Goal: Task Accomplishment & Management: Manage account settings

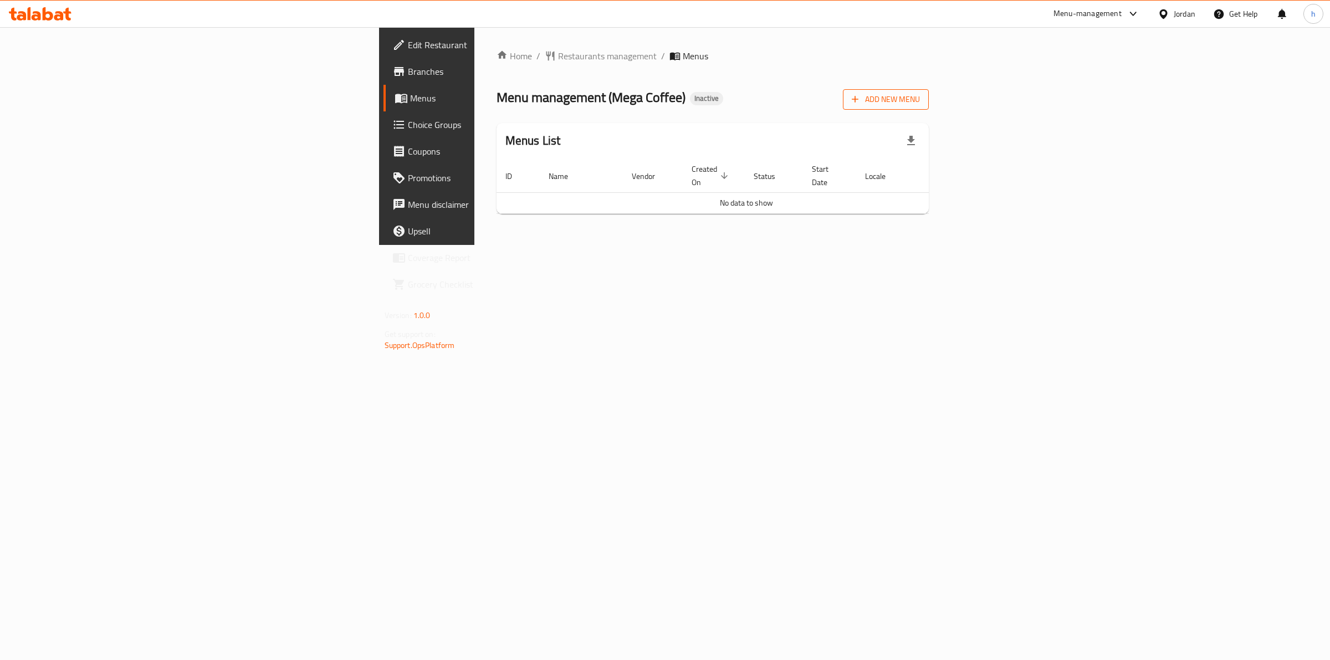
click at [920, 93] on span "Add New Menu" at bounding box center [886, 100] width 68 height 14
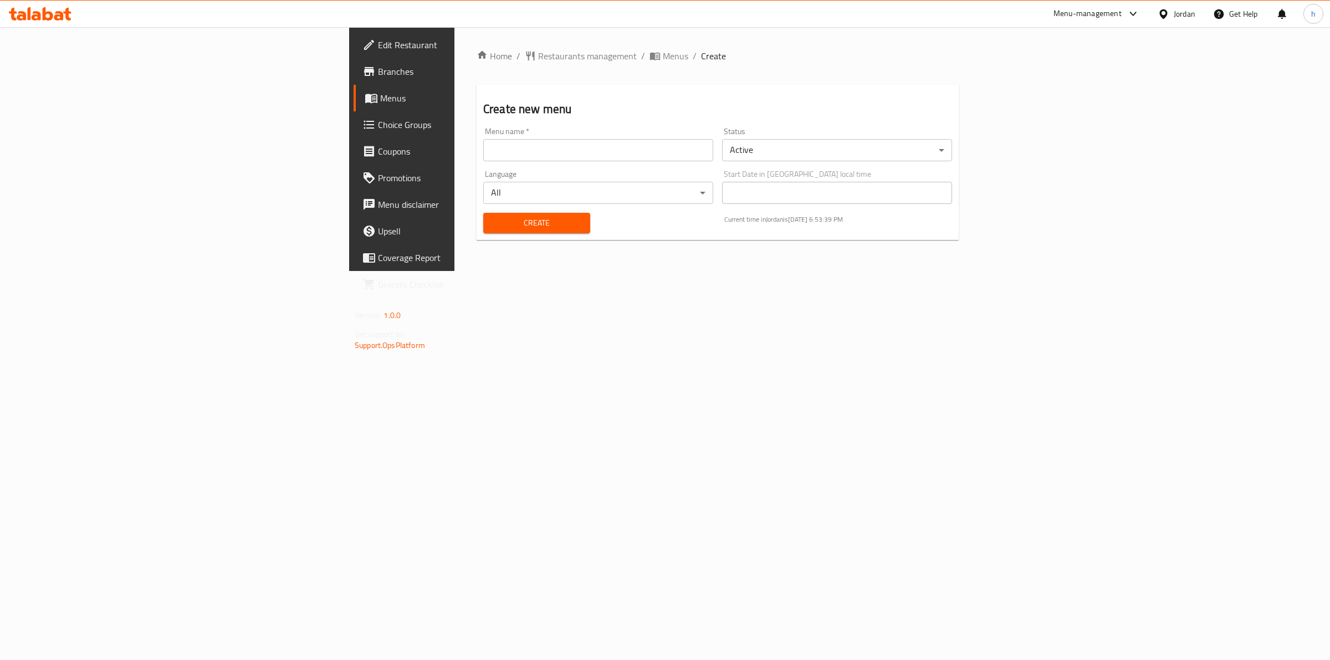
click at [575, 155] on input "text" at bounding box center [598, 150] width 230 height 22
type input "1/10"
click at [492, 228] on span "Create" at bounding box center [536, 223] width 89 height 14
click at [380, 100] on span "Menus" at bounding box center [471, 97] width 182 height 13
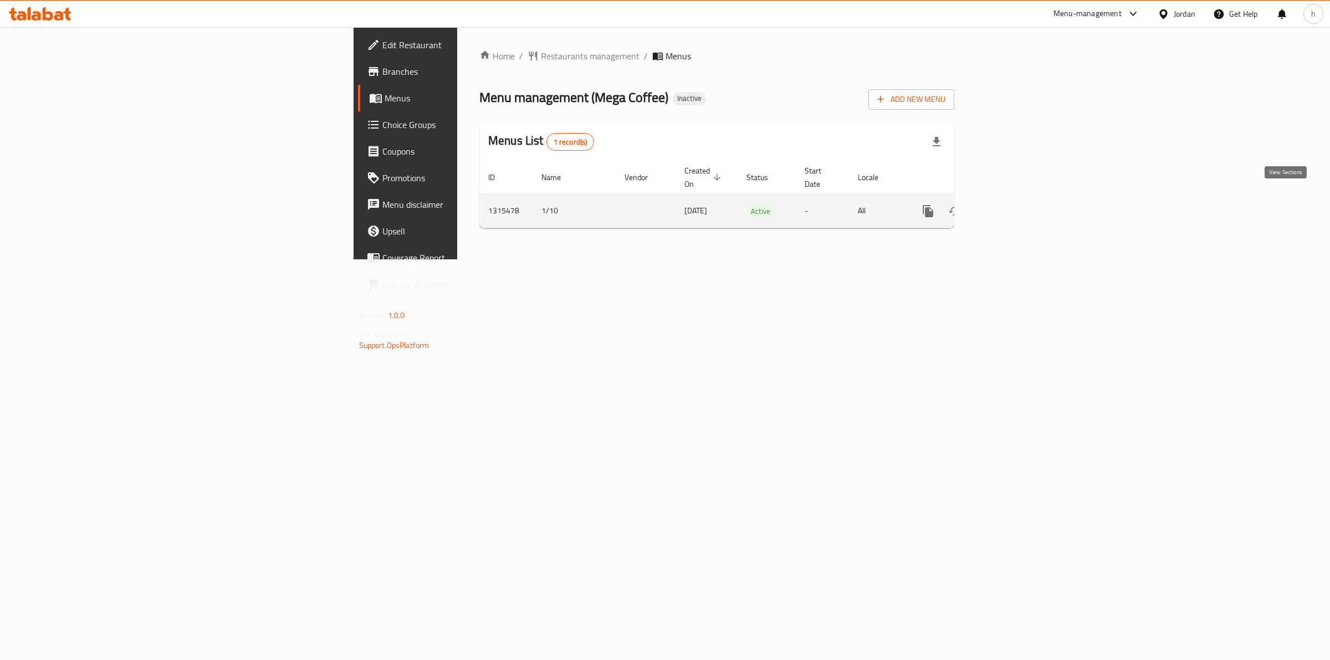
click at [1021, 211] on link "enhanced table" at bounding box center [1007, 211] width 27 height 27
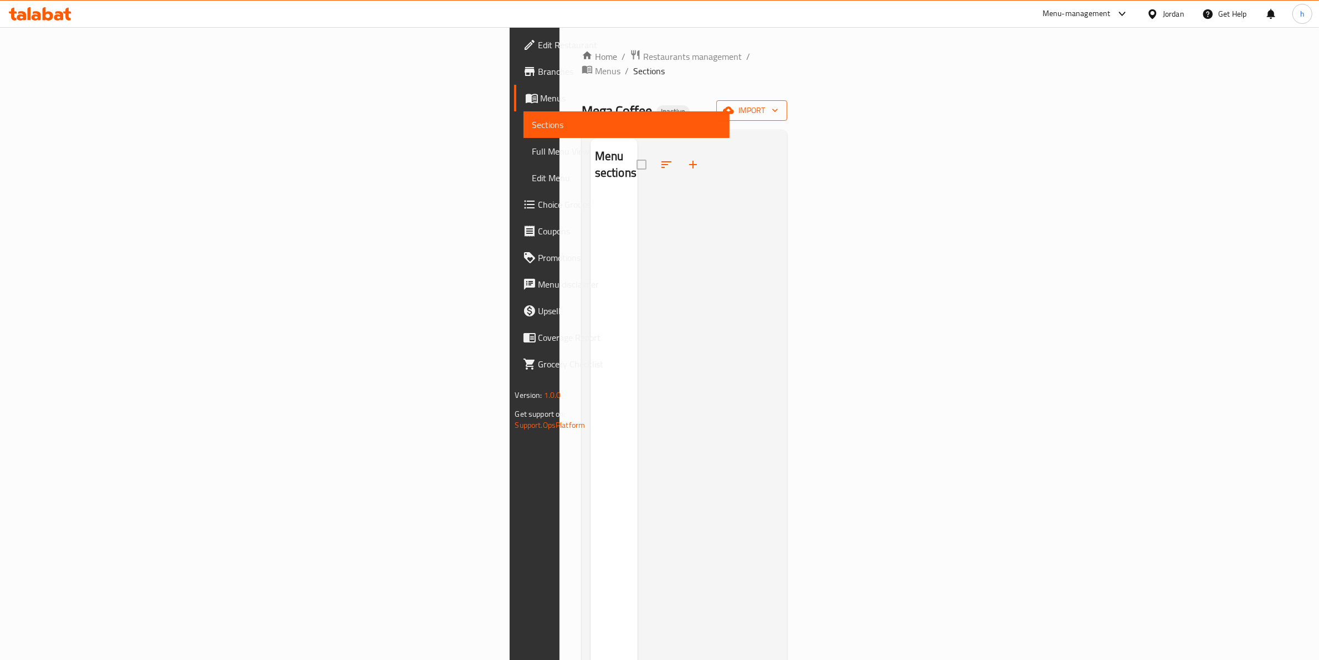
click at [778, 104] on span "import" at bounding box center [751, 111] width 53 height 14
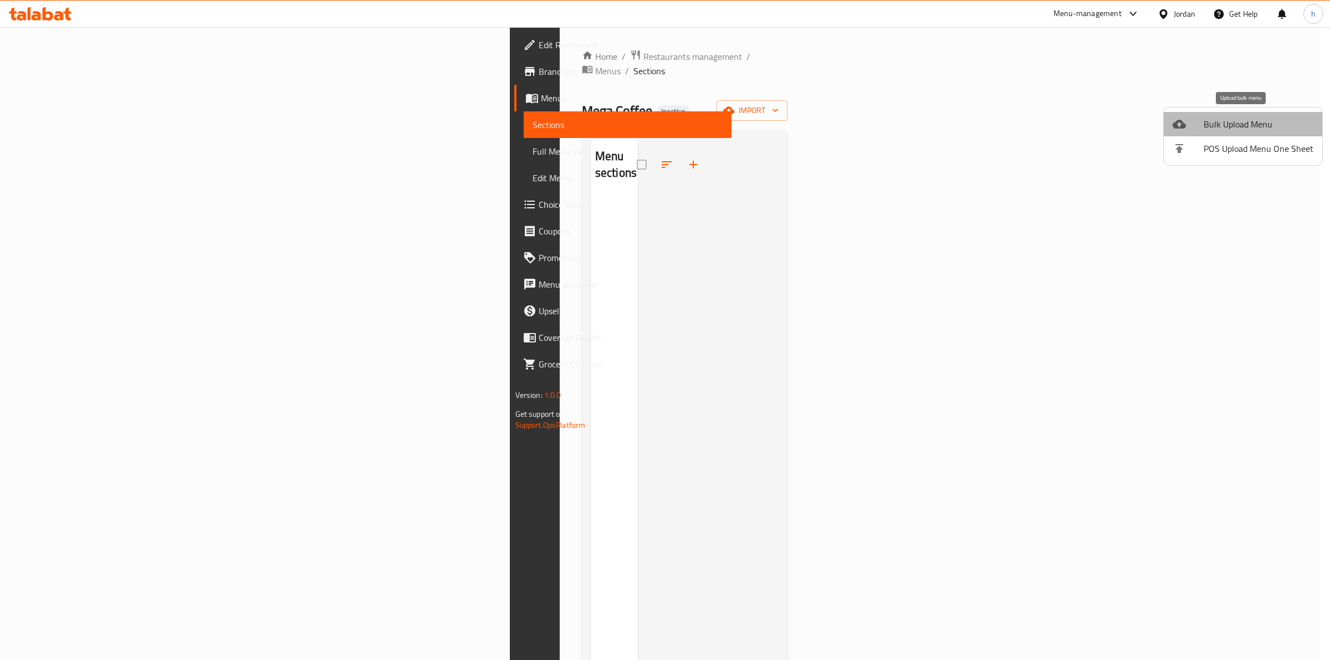
click at [1248, 120] on span "Bulk Upload Menu" at bounding box center [1258, 123] width 110 height 13
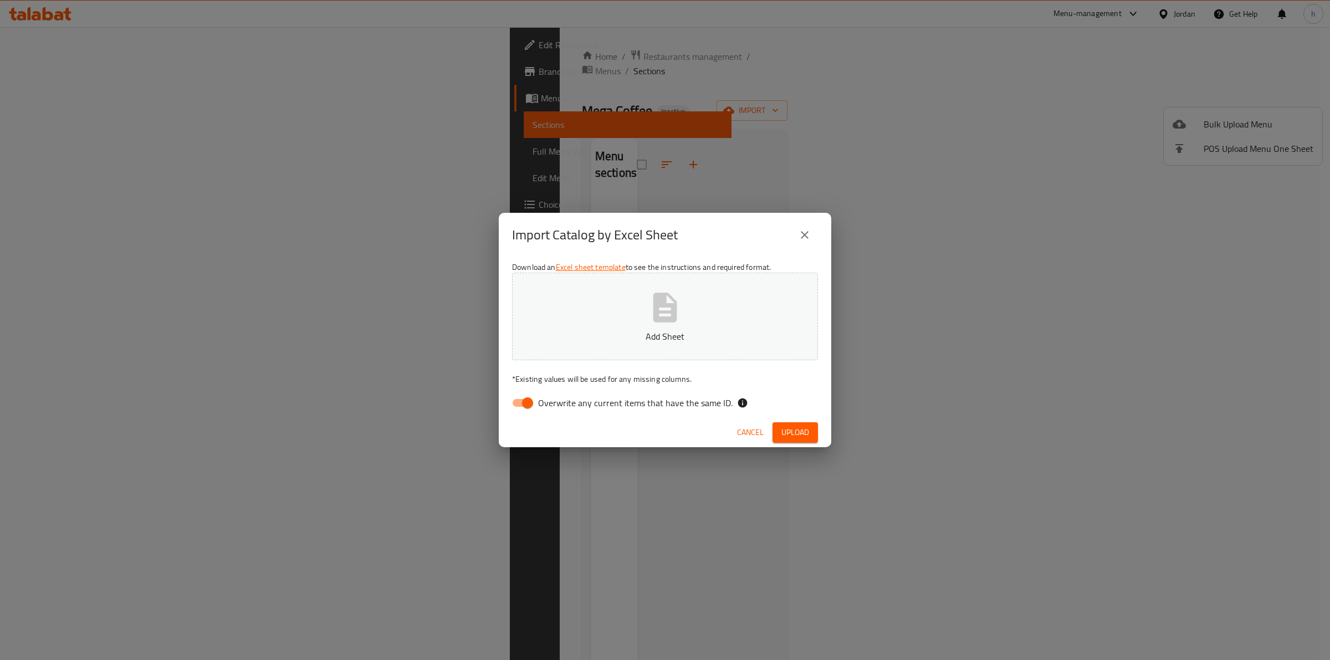
click at [525, 397] on input "Overwrite any current items that have the same ID." at bounding box center [527, 402] width 63 height 21
checkbox input "false"
click at [784, 425] on span "Upload" at bounding box center [795, 432] width 28 height 14
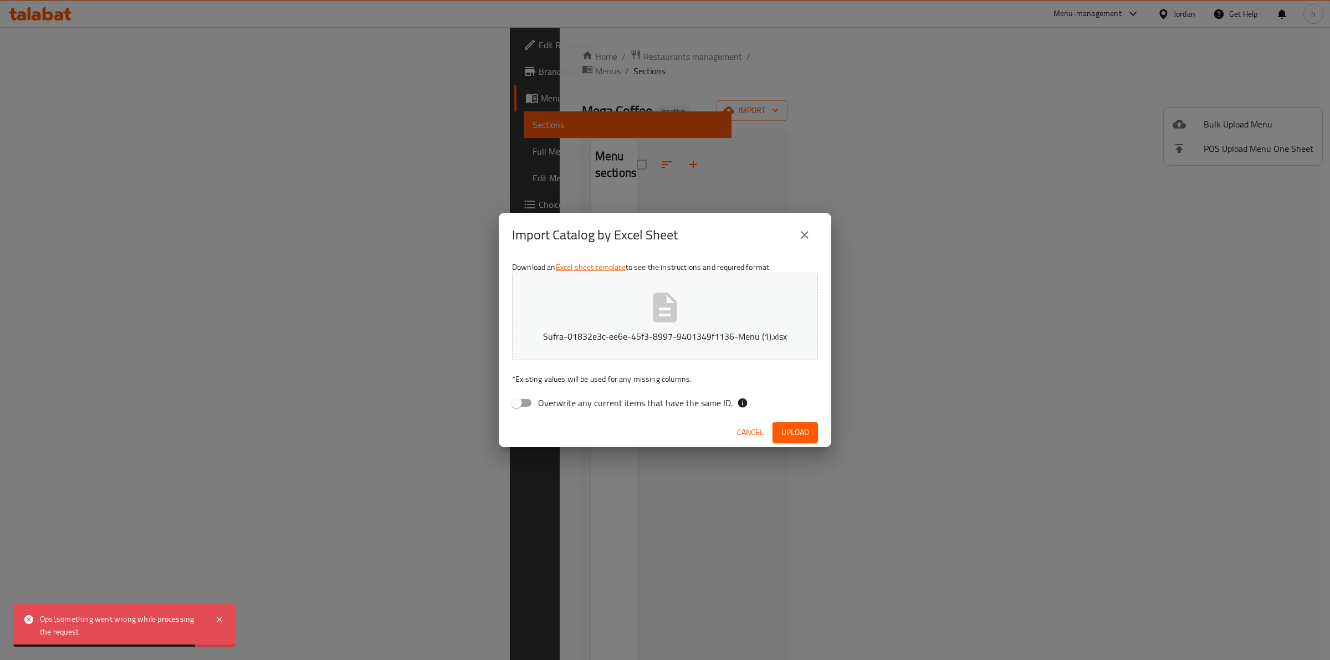
click at [608, 532] on div "Import Catalog by Excel Sheet Download an Excel sheet template to see the instr…" at bounding box center [665, 330] width 1330 height 660
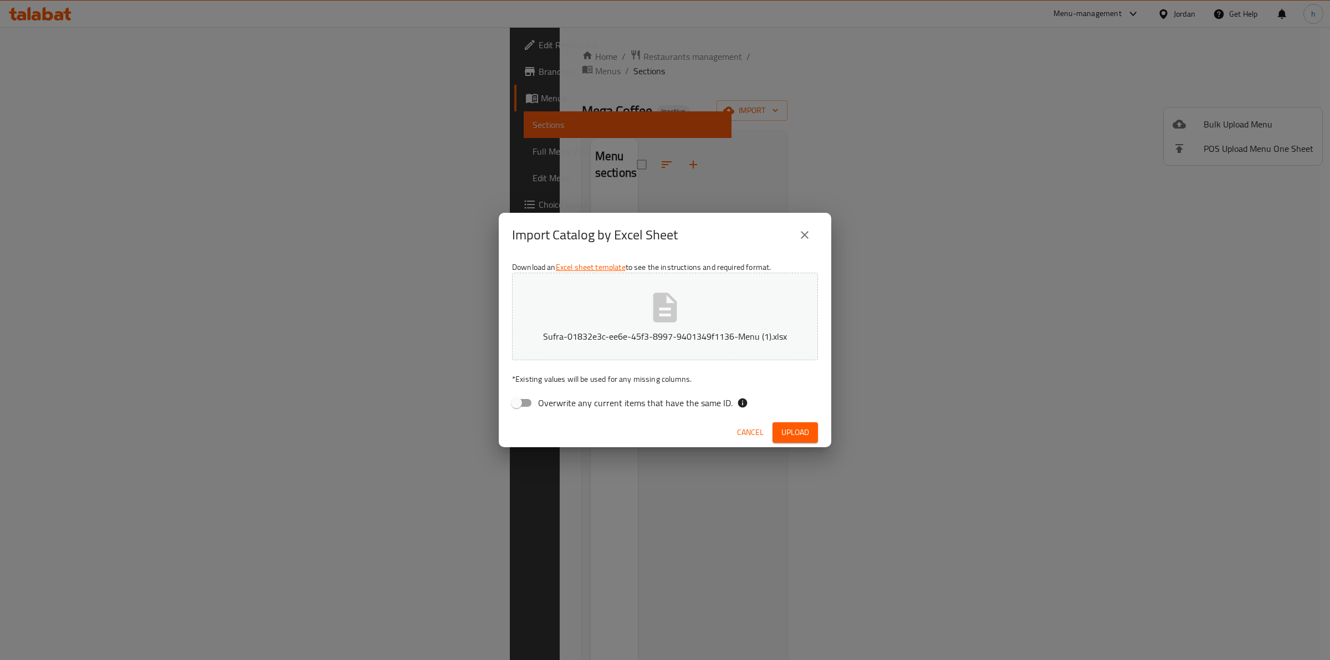
click at [809, 237] on icon "close" at bounding box center [804, 234] width 13 height 13
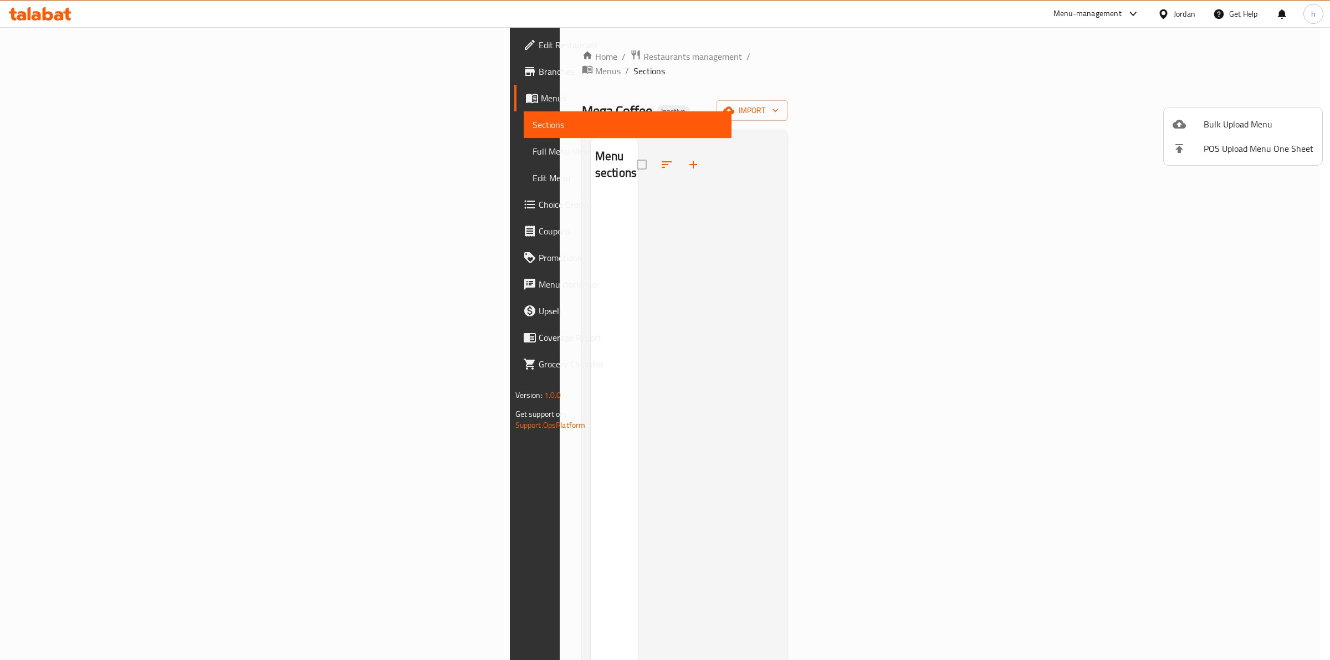
click at [1183, 124] on icon at bounding box center [1178, 124] width 13 height 9
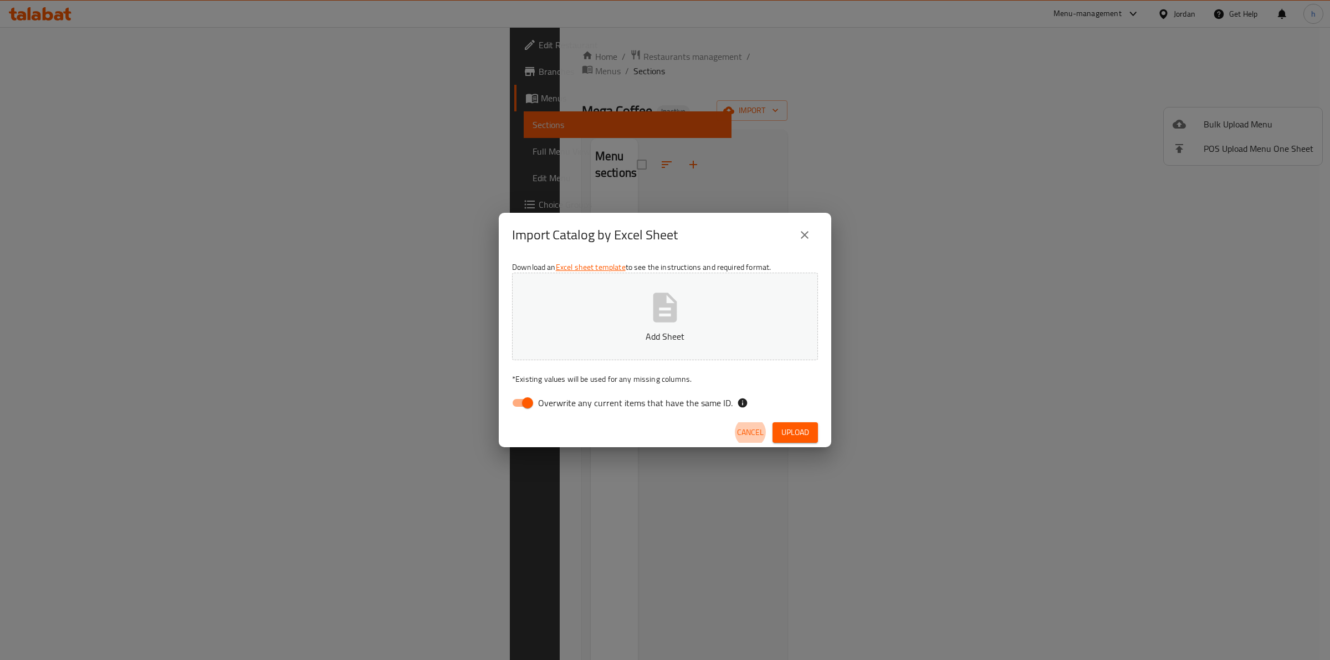
click at [531, 401] on input "Overwrite any current items that have the same ID." at bounding box center [527, 402] width 63 height 21
checkbox input "false"
click at [811, 428] on button "Upload" at bounding box center [794, 432] width 45 height 20
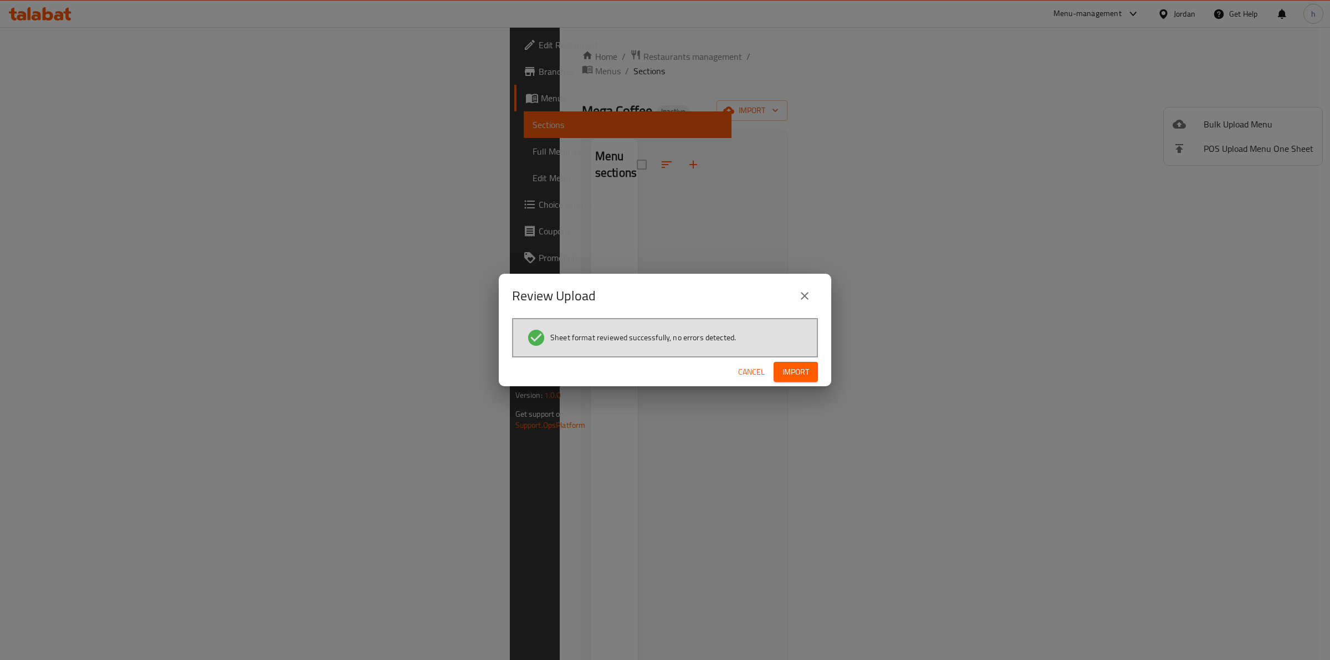
click at [802, 374] on span "Import" at bounding box center [795, 372] width 27 height 14
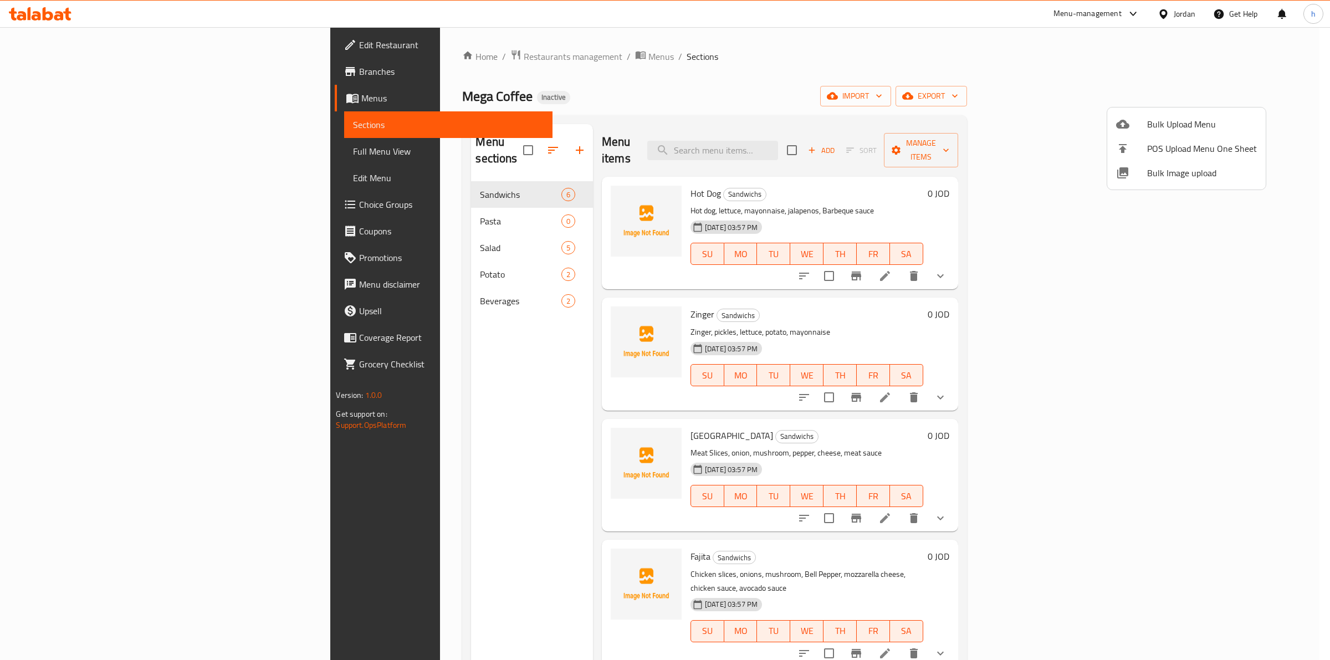
click at [50, 142] on div at bounding box center [665, 330] width 1330 height 660
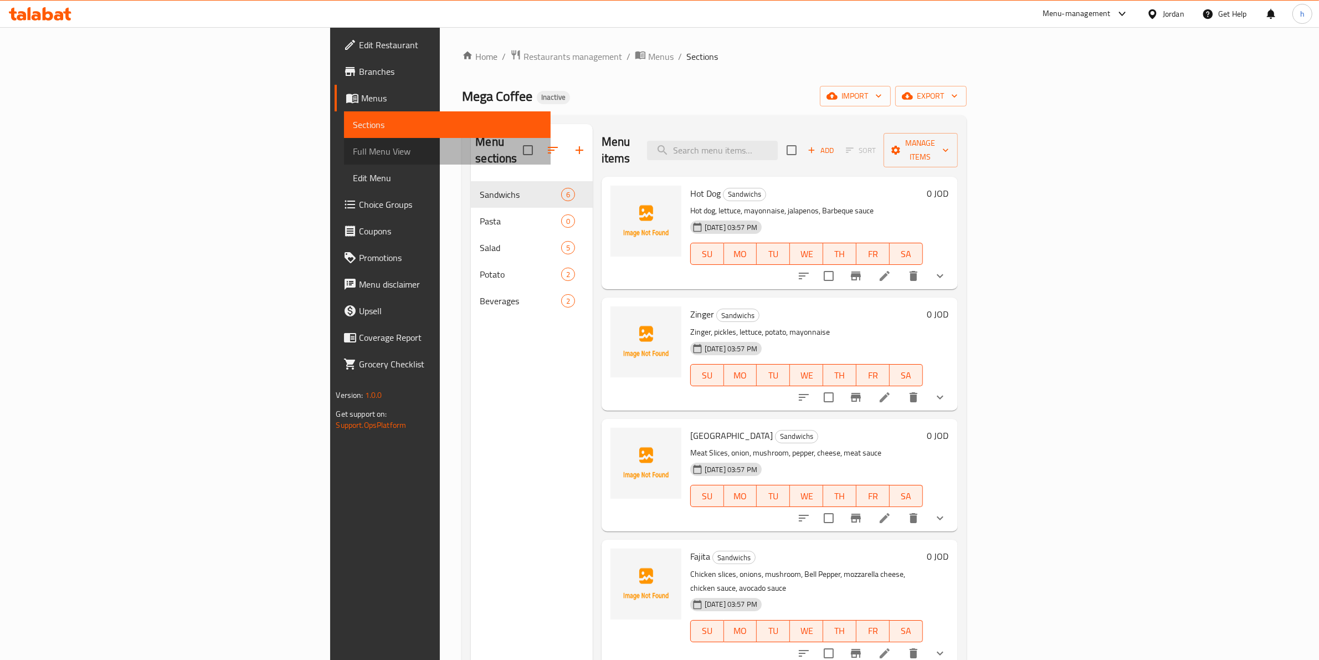
click at [353, 147] on span "Full Menu View" at bounding box center [447, 151] width 189 height 13
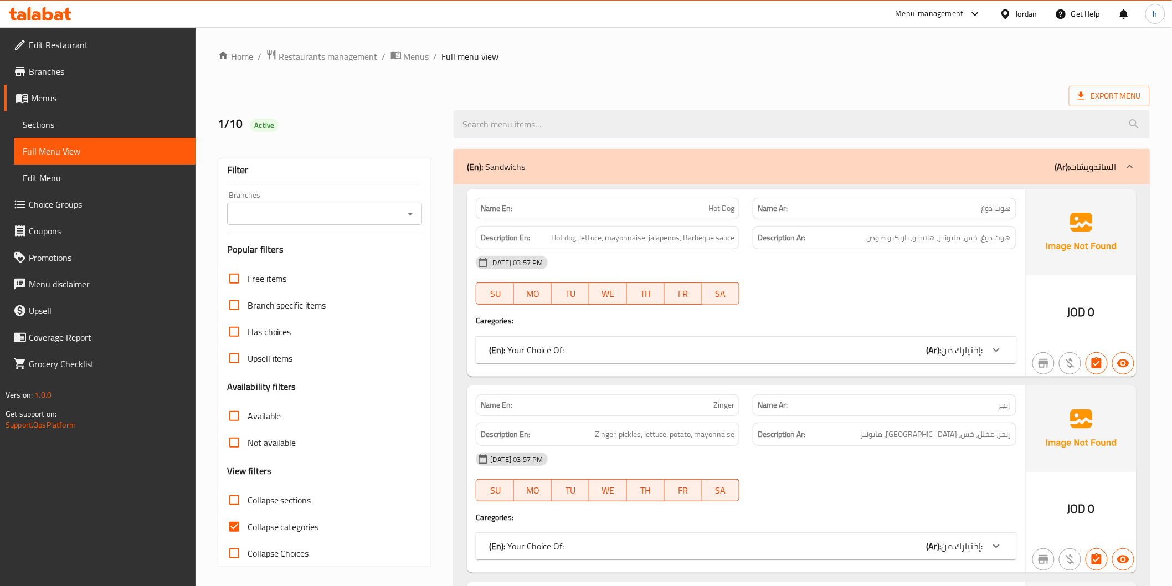
click at [272, 523] on span "Collapse categories" at bounding box center [283, 526] width 71 height 13
click at [248, 523] on input "Collapse categories" at bounding box center [234, 527] width 27 height 27
checkbox input "false"
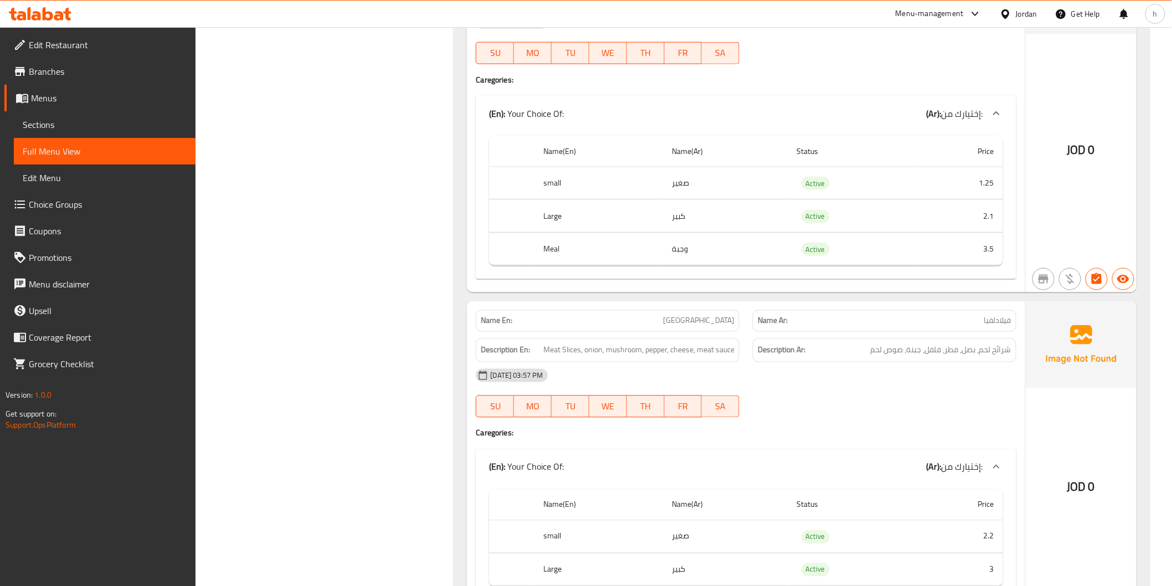
scroll to position [616, 0]
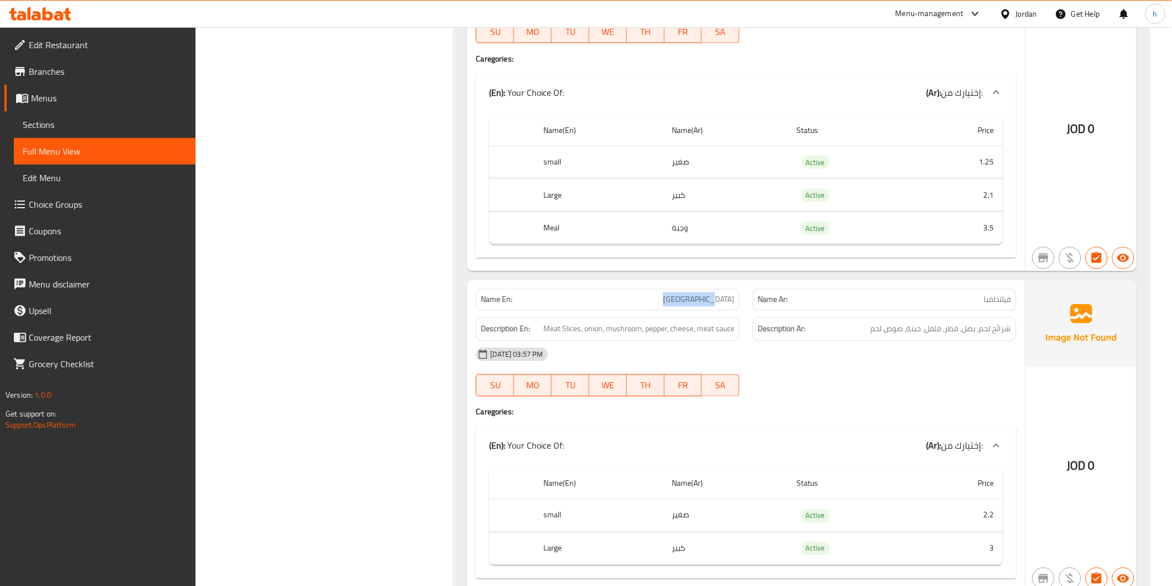
drag, startPoint x: 691, startPoint y: 300, endPoint x: 735, endPoint y: 297, distance: 43.9
click at [735, 297] on div "Name En: Philadelphia" at bounding box center [608, 300] width 264 height 22
copy span "[GEOGRAPHIC_DATA]"
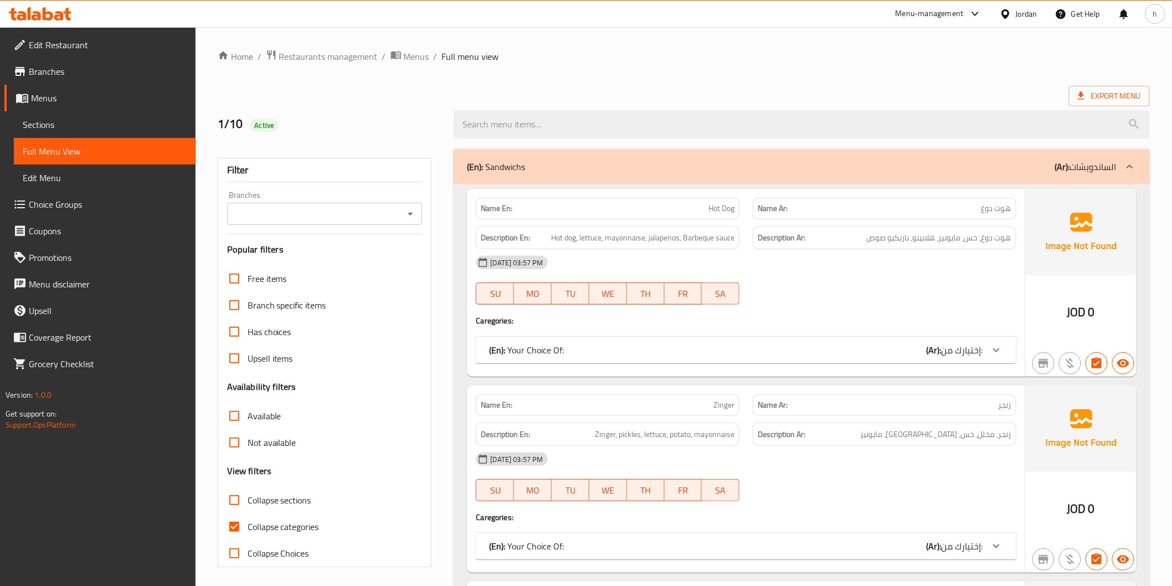
click at [94, 122] on span "Sections" at bounding box center [105, 124] width 164 height 13
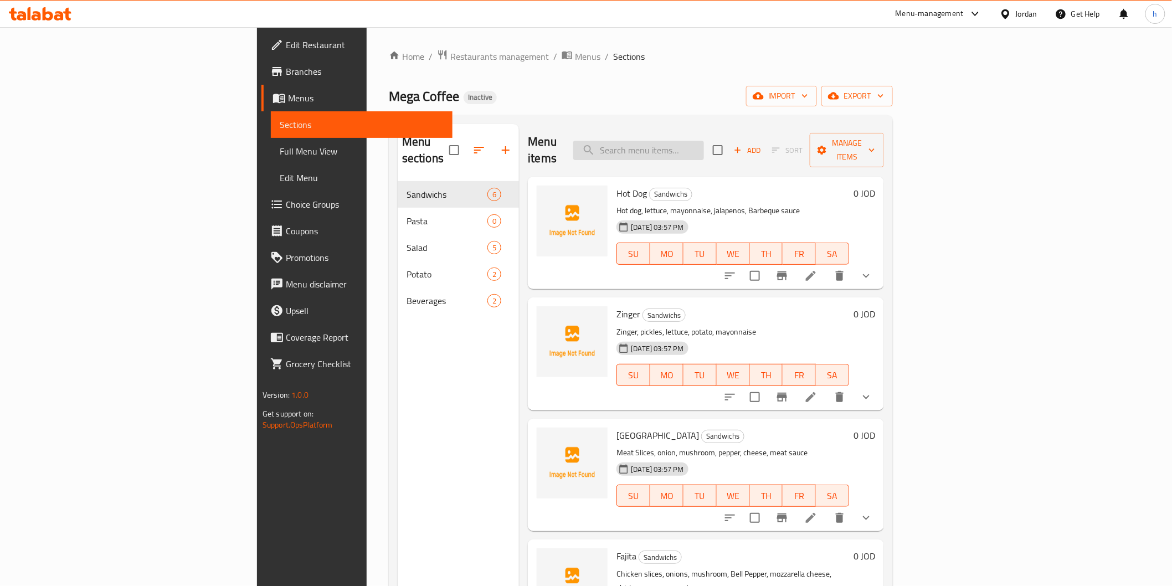
click at [688, 141] on input "search" at bounding box center [638, 150] width 131 height 19
paste input "[GEOGRAPHIC_DATA]"
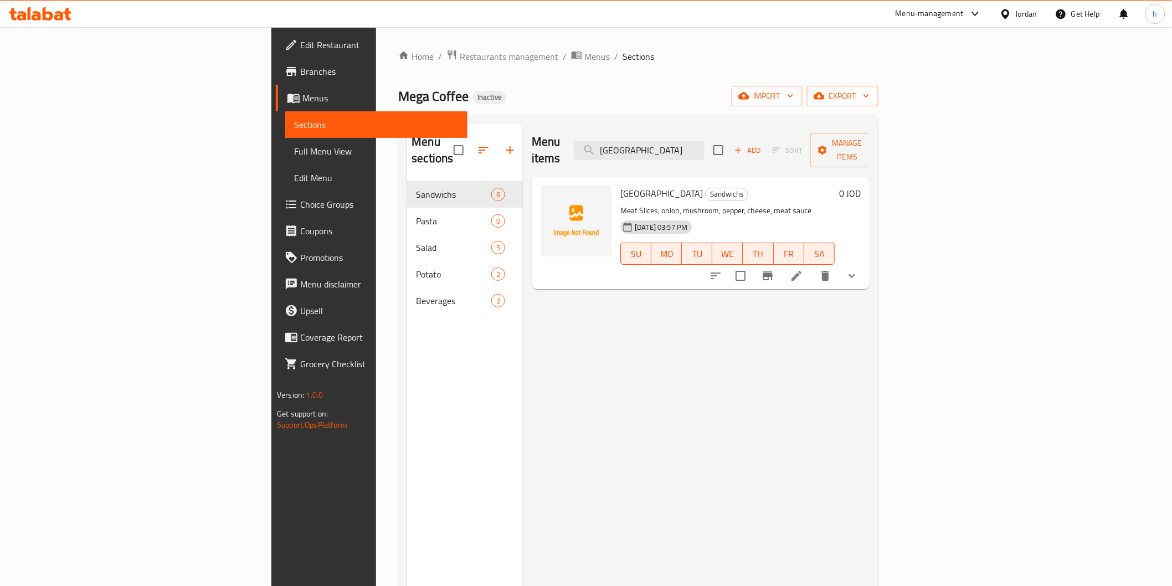
type input "[GEOGRAPHIC_DATA]"
click at [803, 269] on icon at bounding box center [796, 275] width 13 height 13
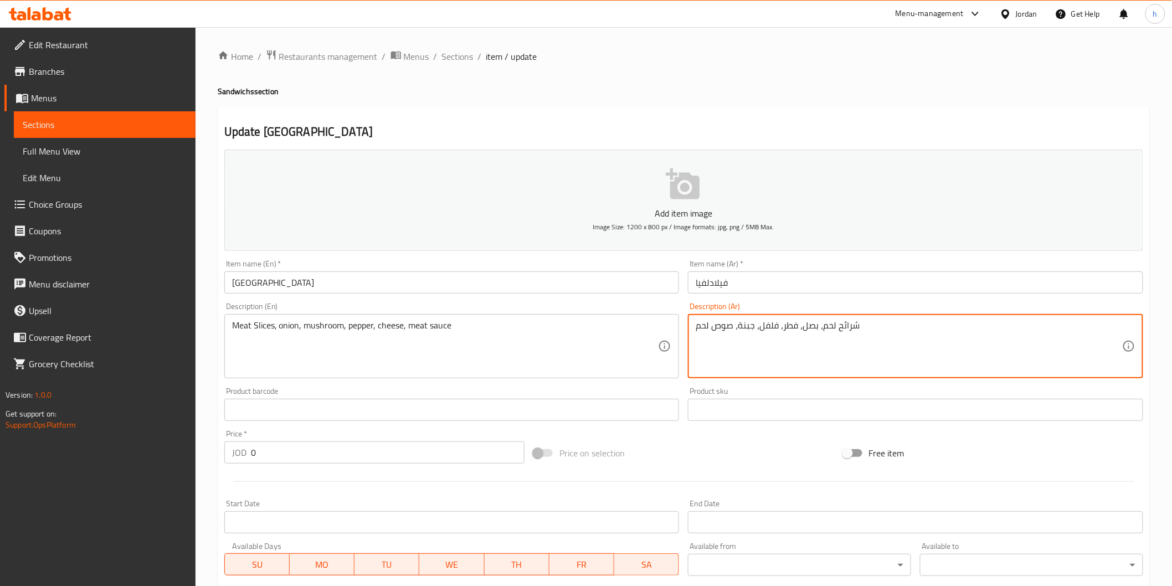
click at [723, 329] on textarea "شرائح لحم، بصل، فطر، فلفل، جبنة، صوص لحم" at bounding box center [909, 346] width 427 height 53
paste textarea "صة"
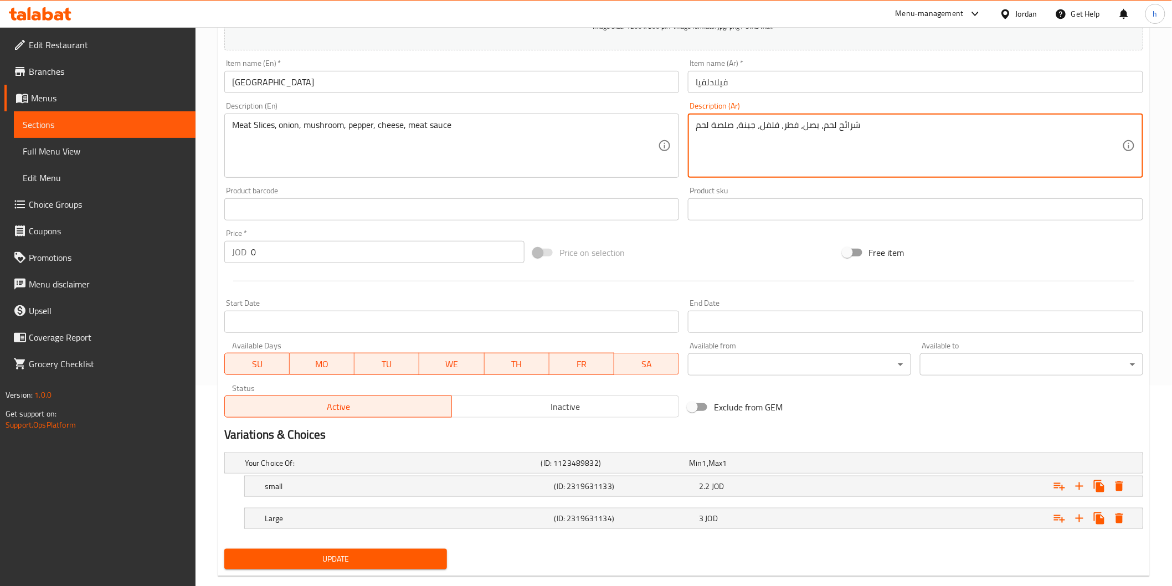
scroll to position [221, 0]
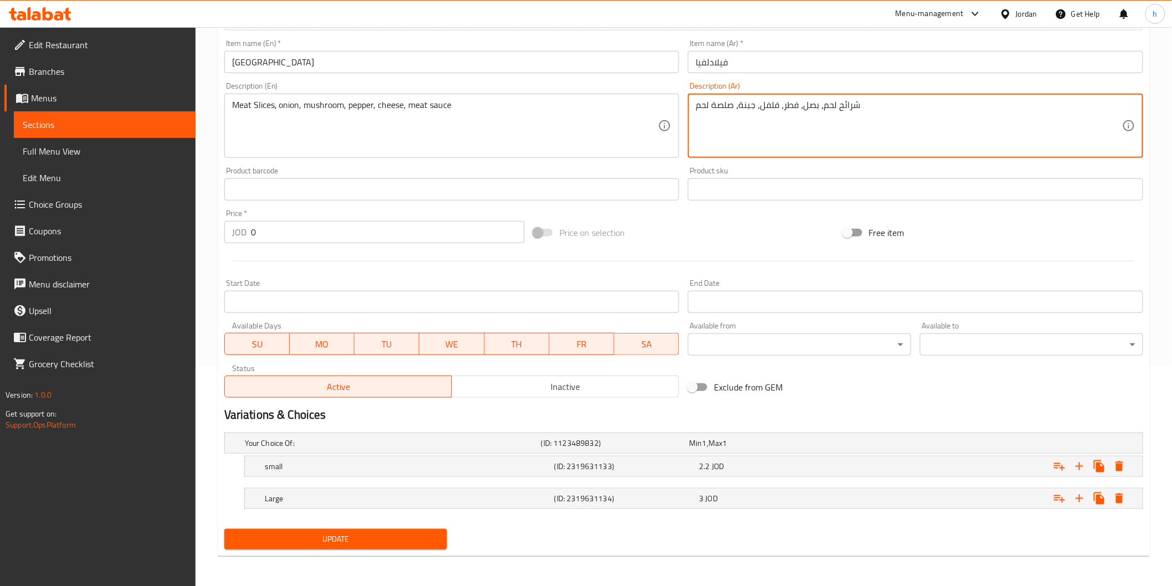
type textarea "شرائح لحم، بصل، فطر، فلفل، جبنة، صلصة لحم"
click at [433, 532] on span "Update" at bounding box center [336, 539] width 206 height 14
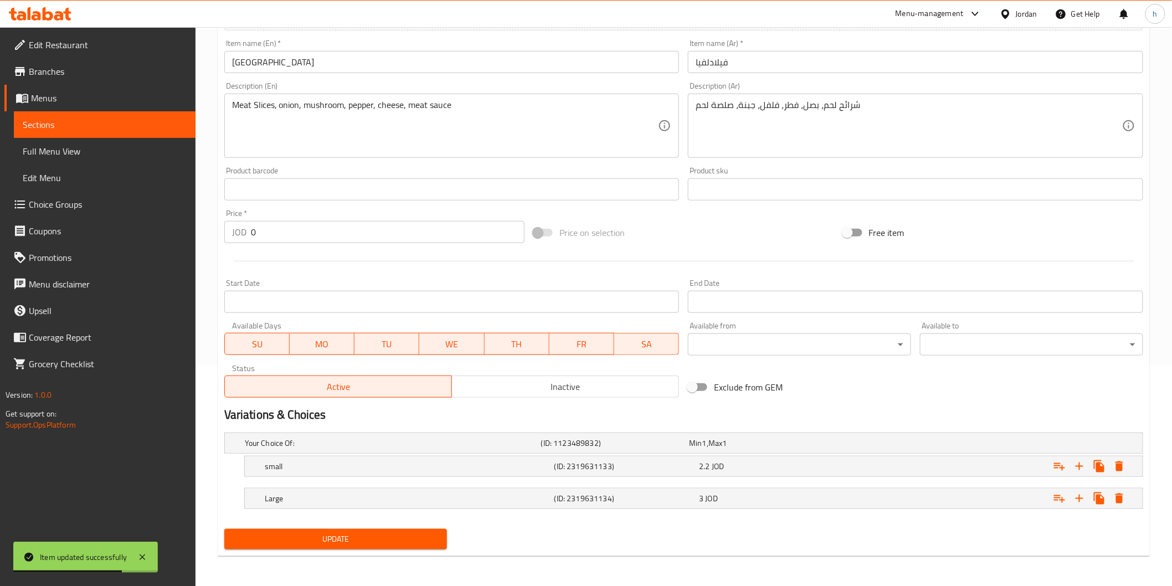
click at [81, 118] on span "Sections" at bounding box center [105, 124] width 164 height 13
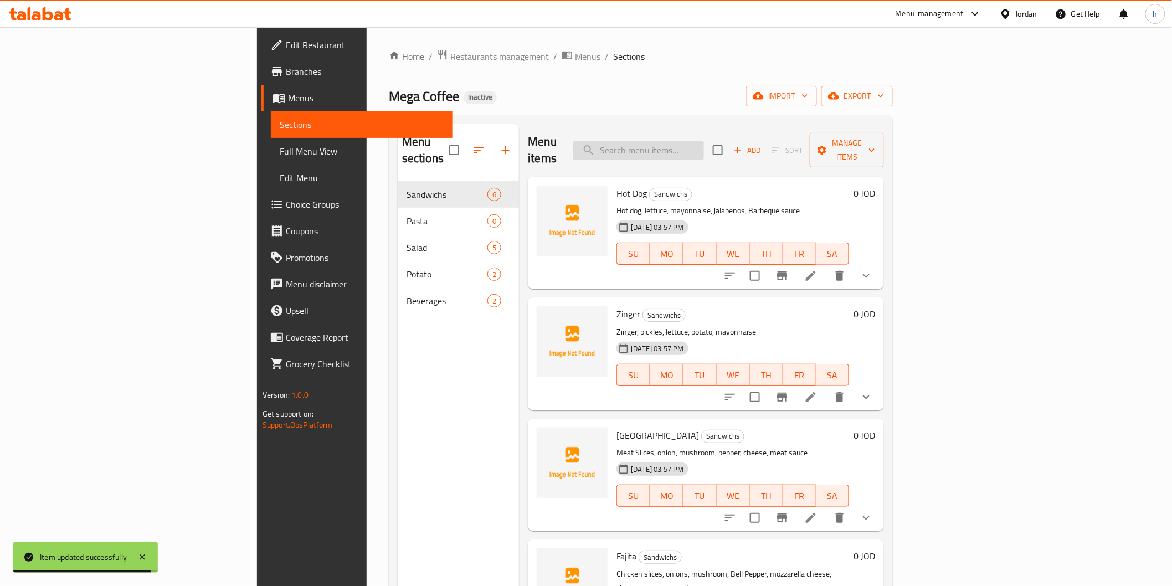
click at [704, 146] on input "search" at bounding box center [638, 150] width 131 height 19
paste input "Fajita"
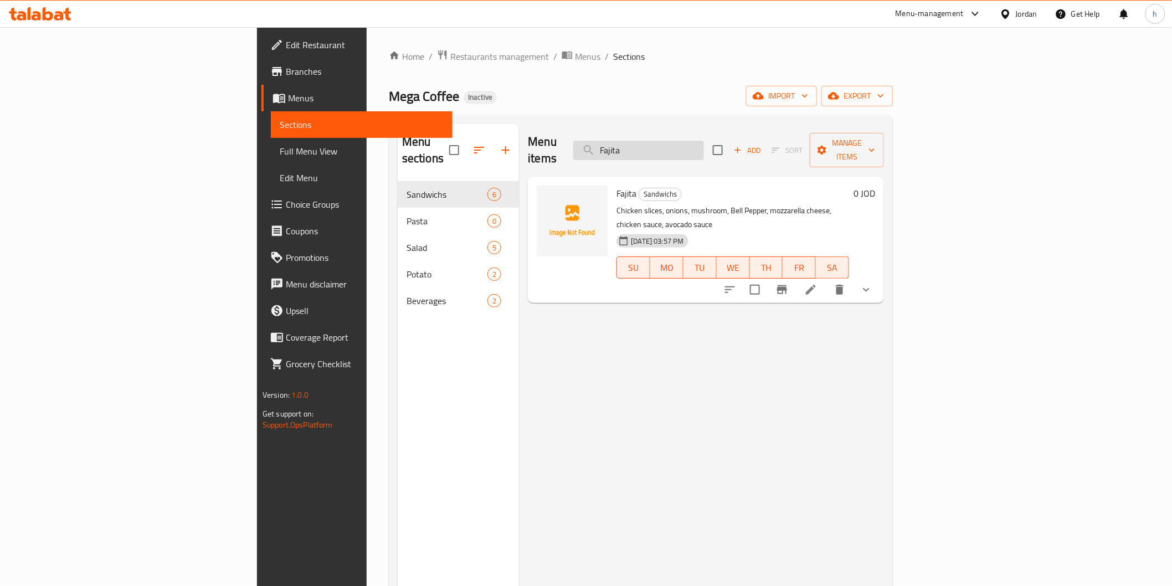
type input "Fajita"
click at [818, 283] on icon at bounding box center [810, 289] width 13 height 13
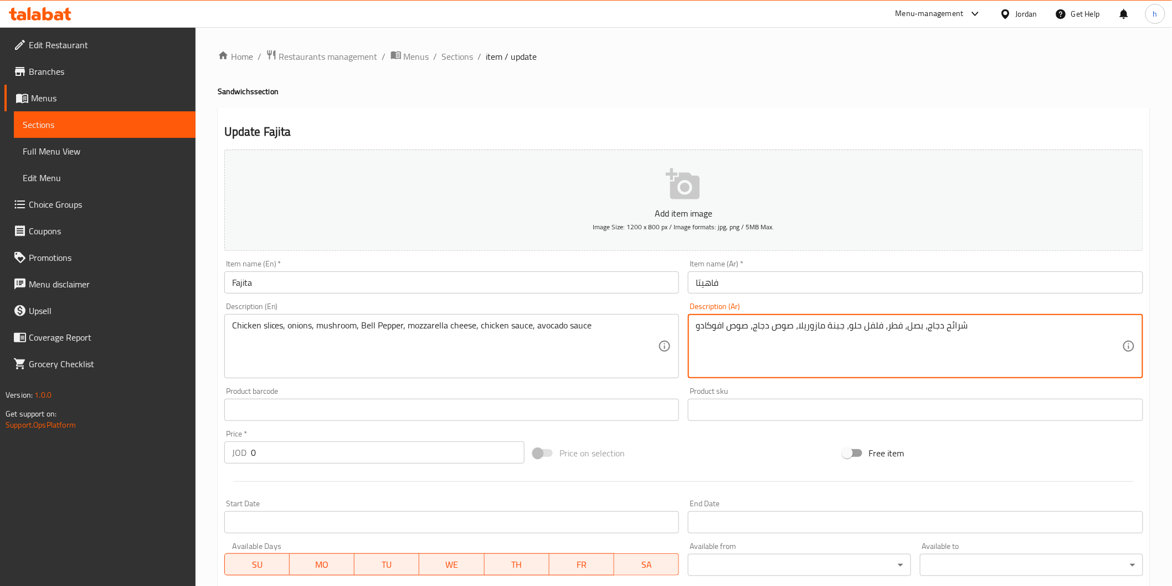
drag, startPoint x: 972, startPoint y: 327, endPoint x: 660, endPoint y: 330, distance: 311.9
paste textarea "صة دجاج، صلصة"
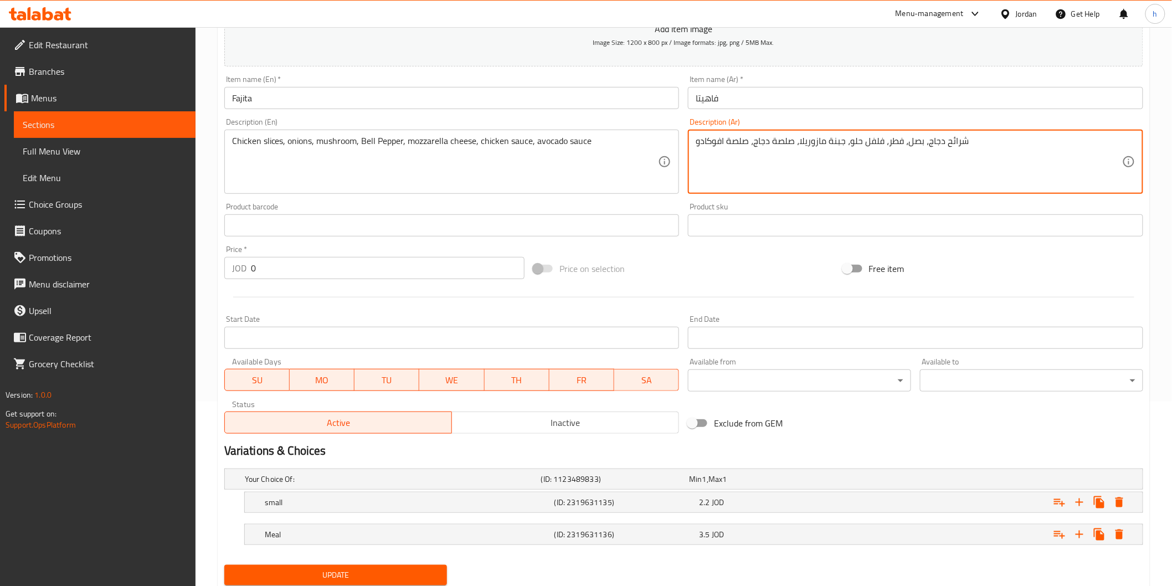
scroll to position [221, 0]
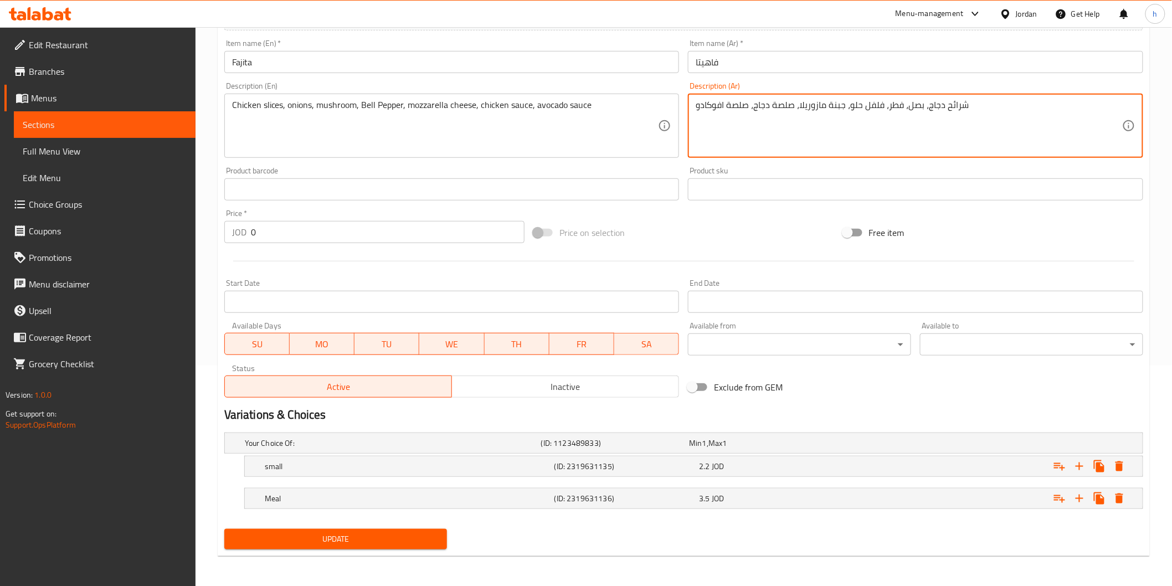
type textarea "شرائح دجاج، بصل، فطر، فلفل حلو، جبنة مازوريلا، صلصة دجاج، صلصة افوكادو"
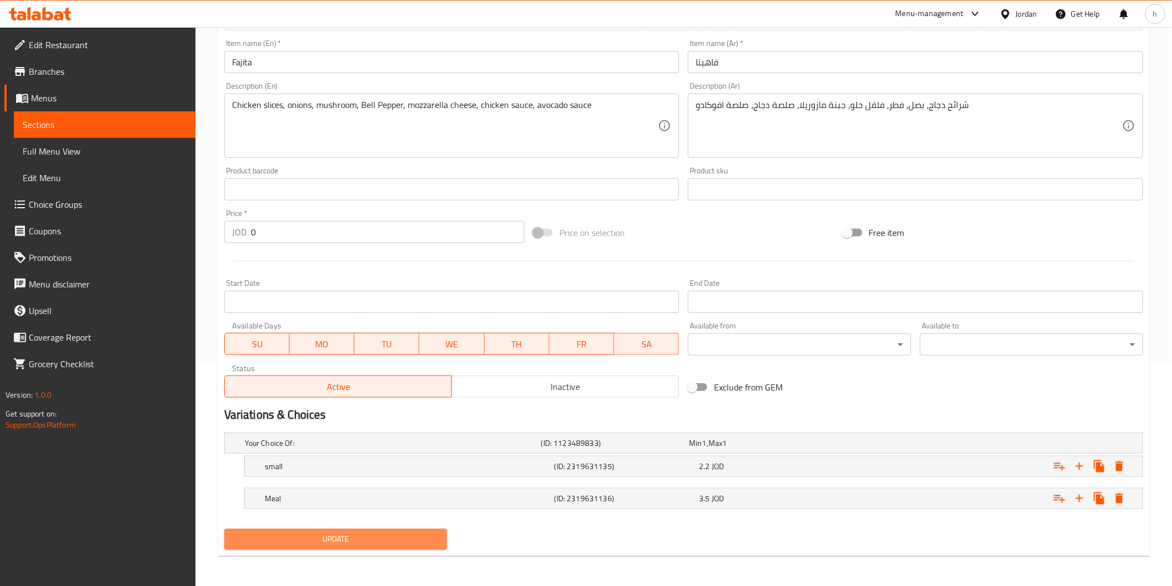
click at [407, 534] on span "Update" at bounding box center [336, 539] width 206 height 14
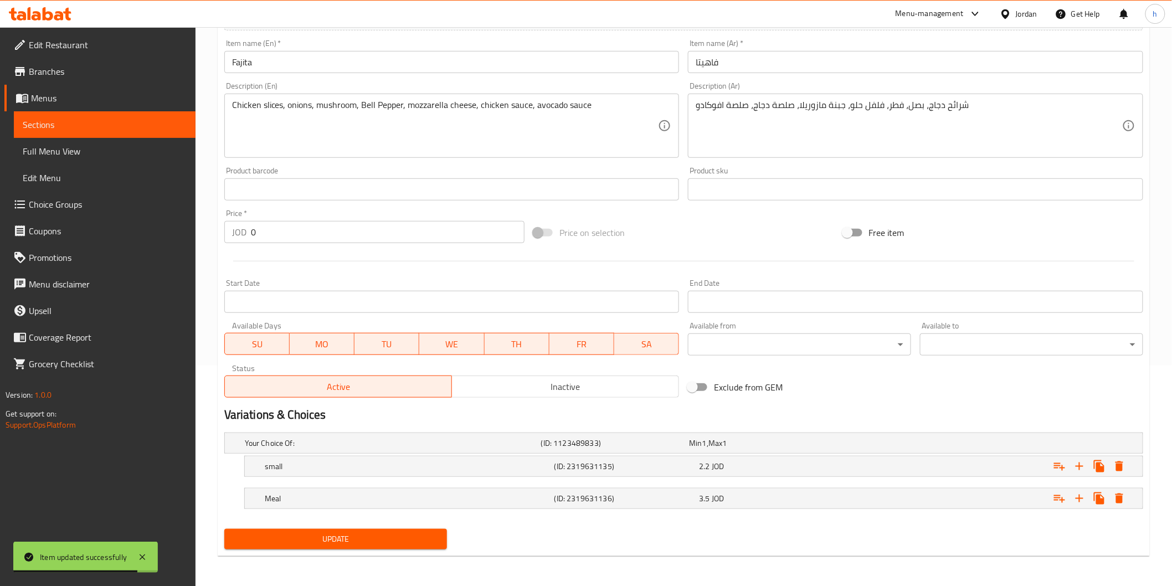
click at [136, 113] on link "Sections" at bounding box center [105, 124] width 182 height 27
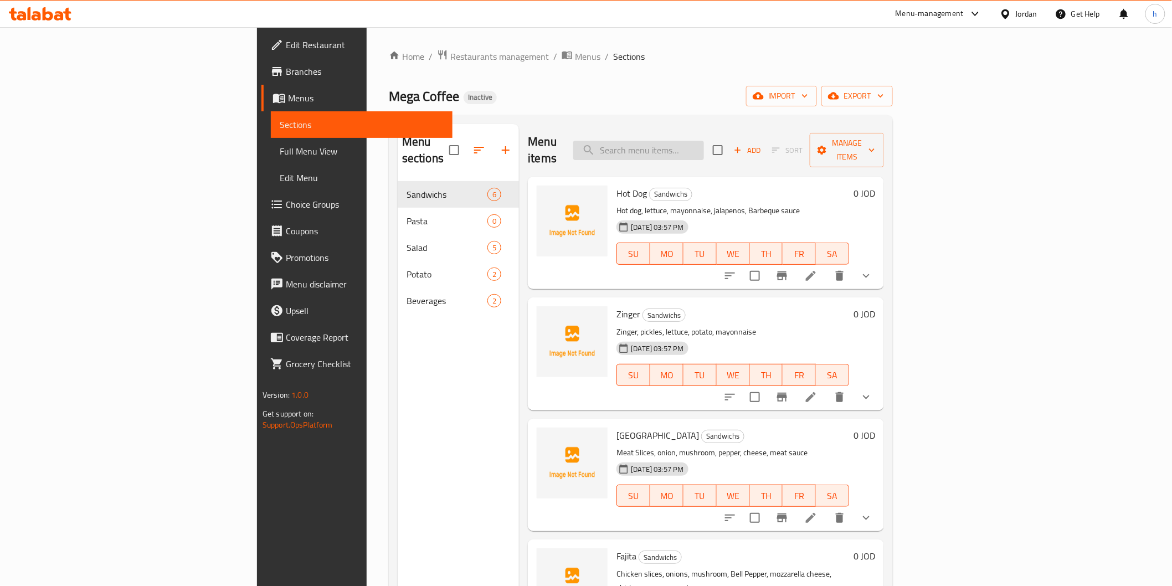
click at [704, 141] on input "search" at bounding box center [638, 150] width 131 height 19
paste input "Potato"
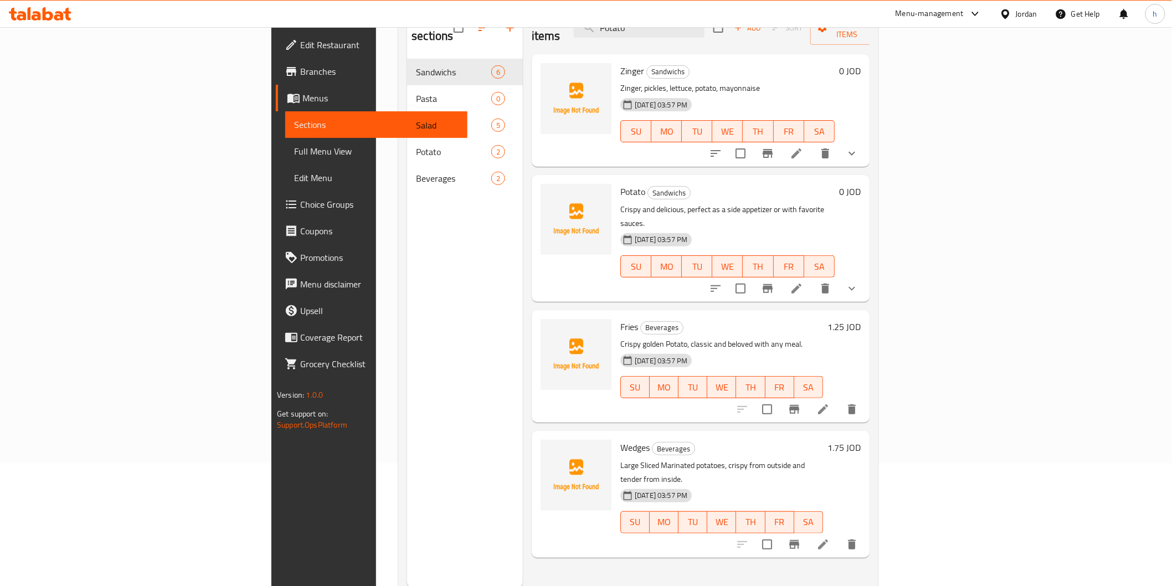
scroll to position [123, 0]
type input "Potato"
click at [812, 278] on li at bounding box center [796, 288] width 31 height 20
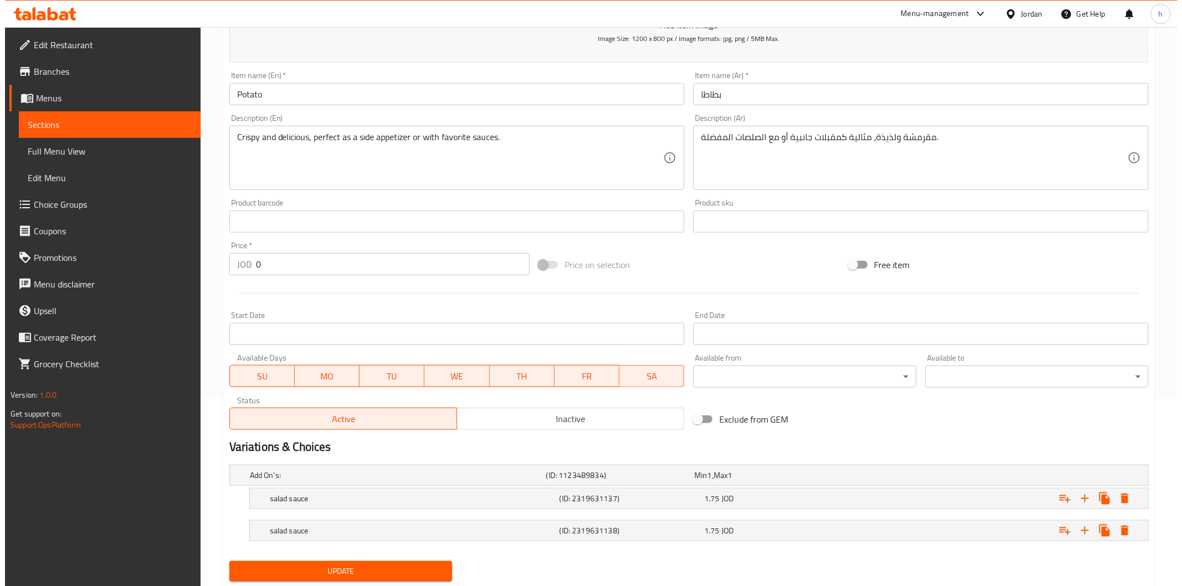
scroll to position [221, 0]
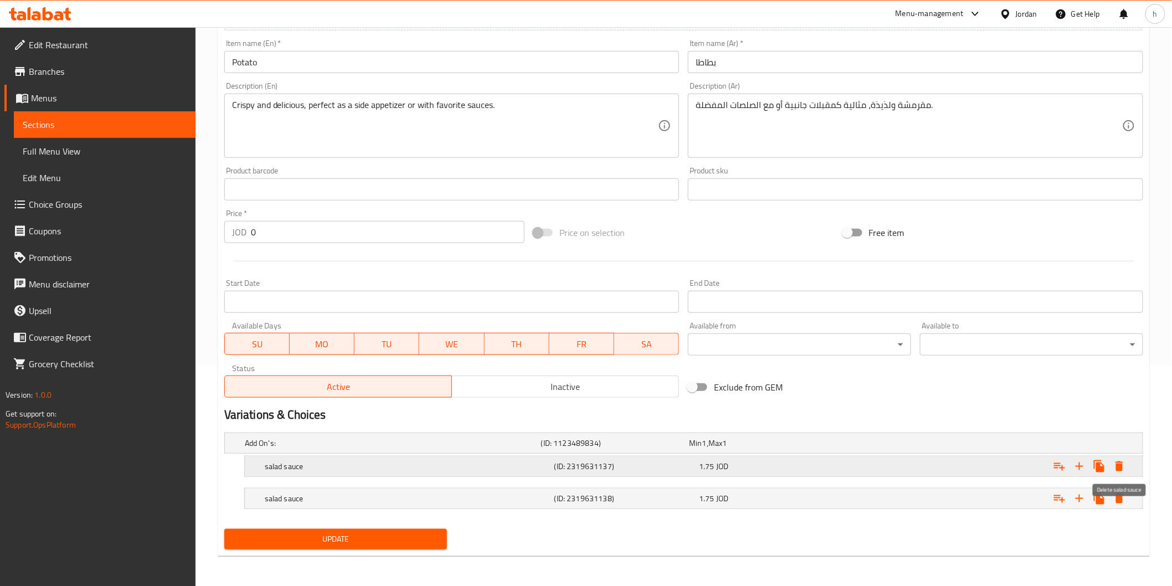
click at [1125, 464] on icon "Expand" at bounding box center [1119, 466] width 13 height 13
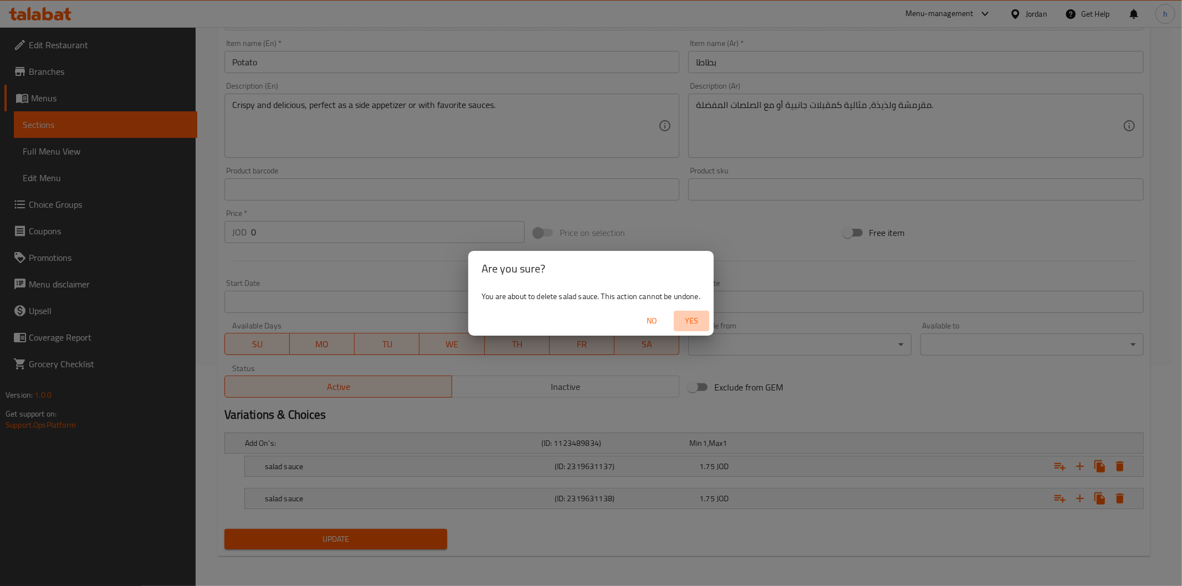
click at [689, 322] on span "Yes" at bounding box center [691, 321] width 27 height 14
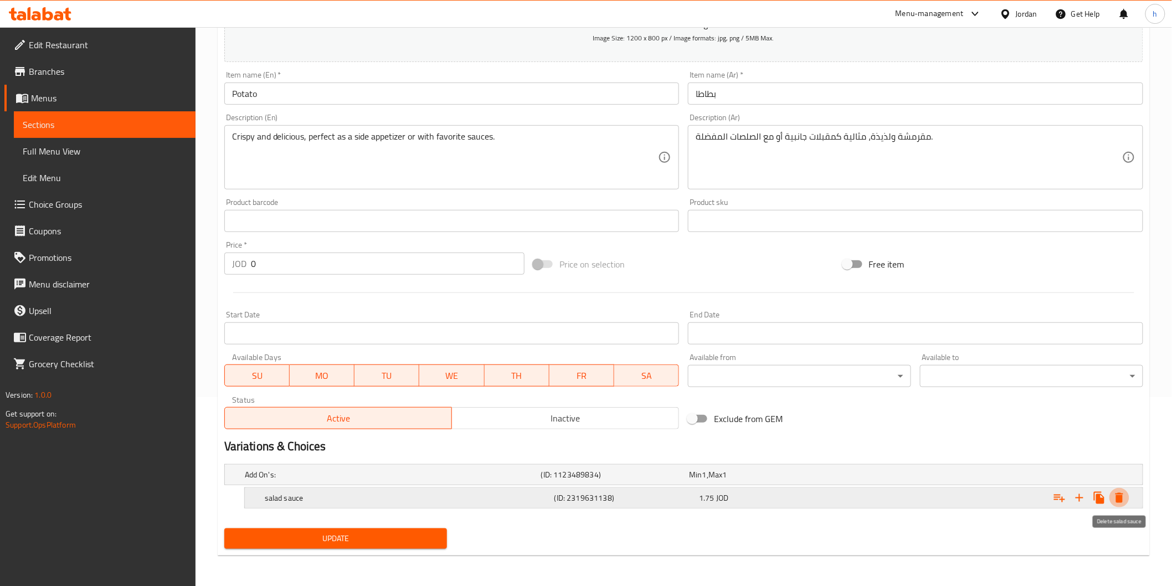
click at [1117, 501] on icon "Expand" at bounding box center [1120, 498] width 8 height 10
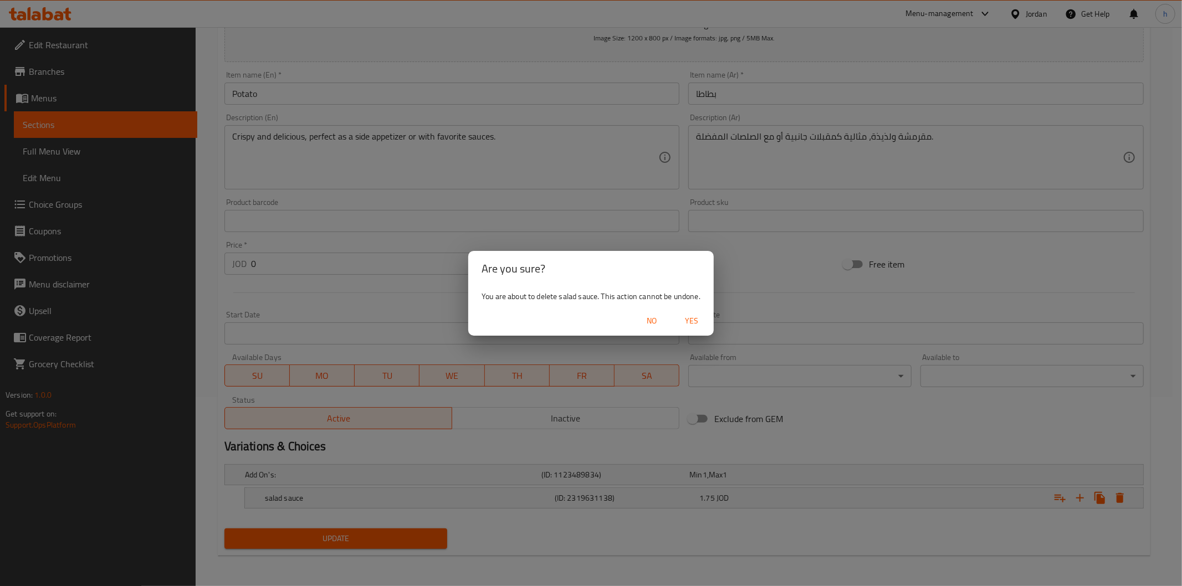
click at [690, 319] on span "Yes" at bounding box center [691, 321] width 27 height 14
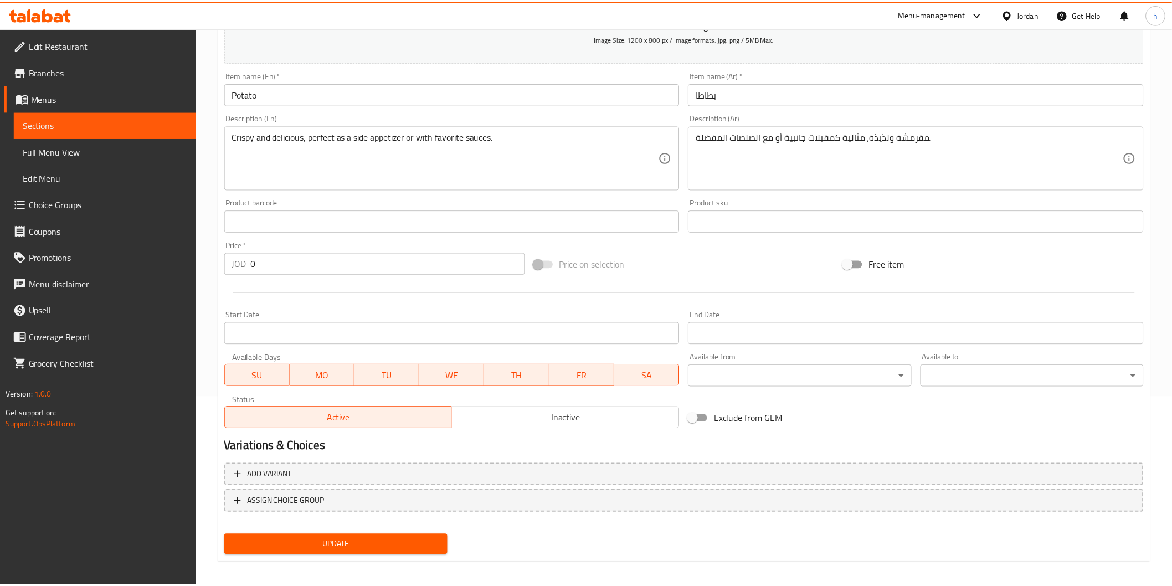
scroll to position [185, 0]
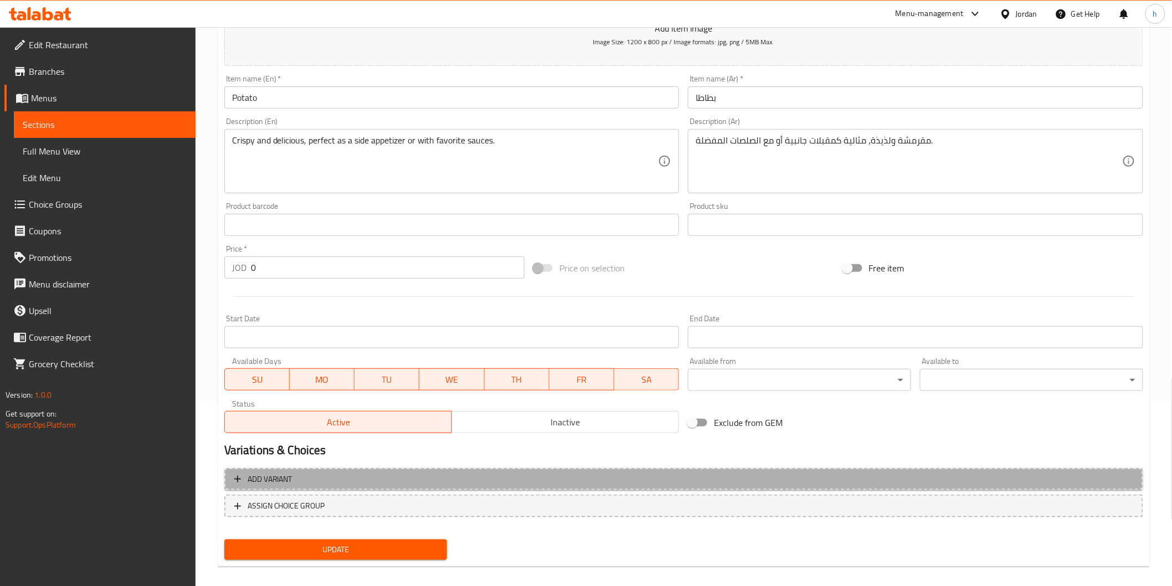
click at [385, 471] on button "Add variant" at bounding box center [683, 479] width 919 height 23
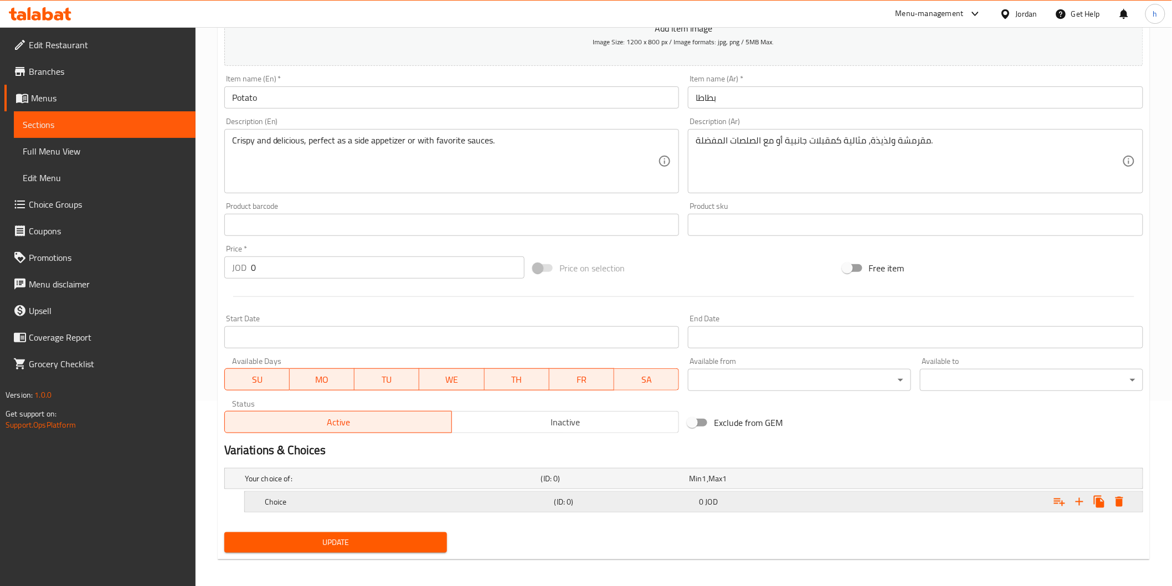
click at [899, 502] on div "Expand" at bounding box center [987, 502] width 290 height 24
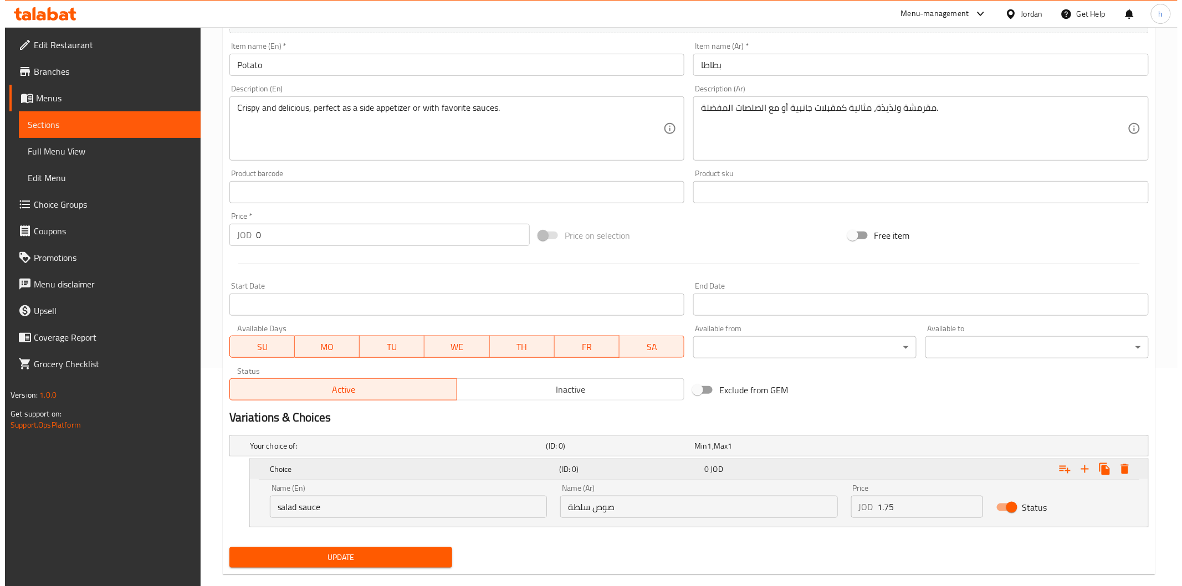
scroll to position [236, 0]
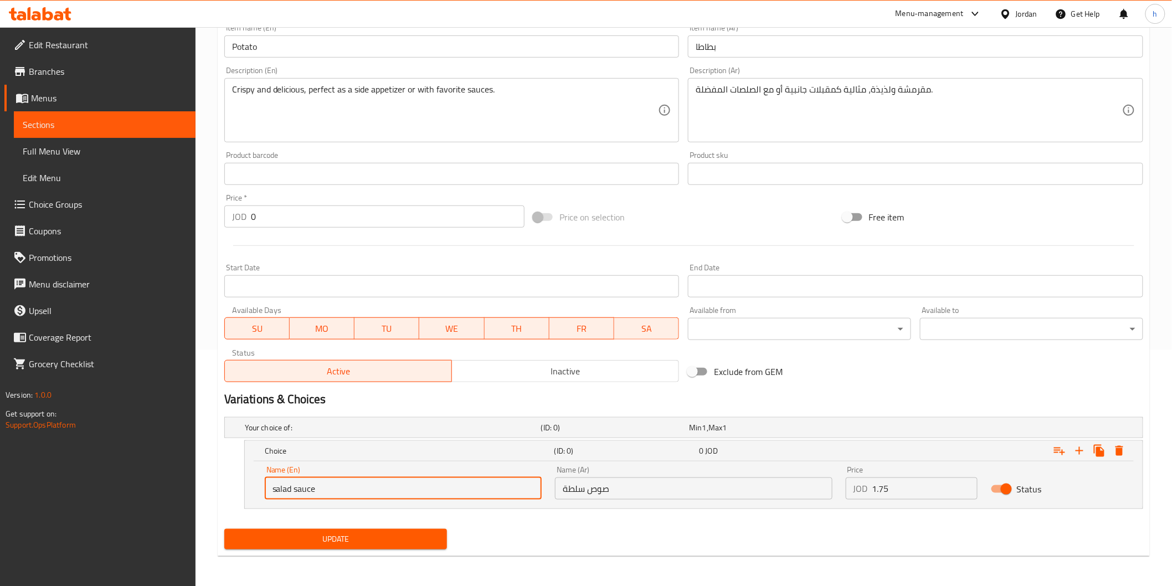
drag, startPoint x: 320, startPoint y: 490, endPoint x: 253, endPoint y: 501, distance: 67.9
click at [253, 501] on div "Name (En) salad sauce Name (En) Name (Ar) صوص سلطة Name (Ar) Price JOD 1.75 Pri…" at bounding box center [694, 485] width 898 height 47
paste input "Your Choice Of:"
type input "Y"
click at [1121, 450] on icon "Expand" at bounding box center [1120, 451] width 8 height 10
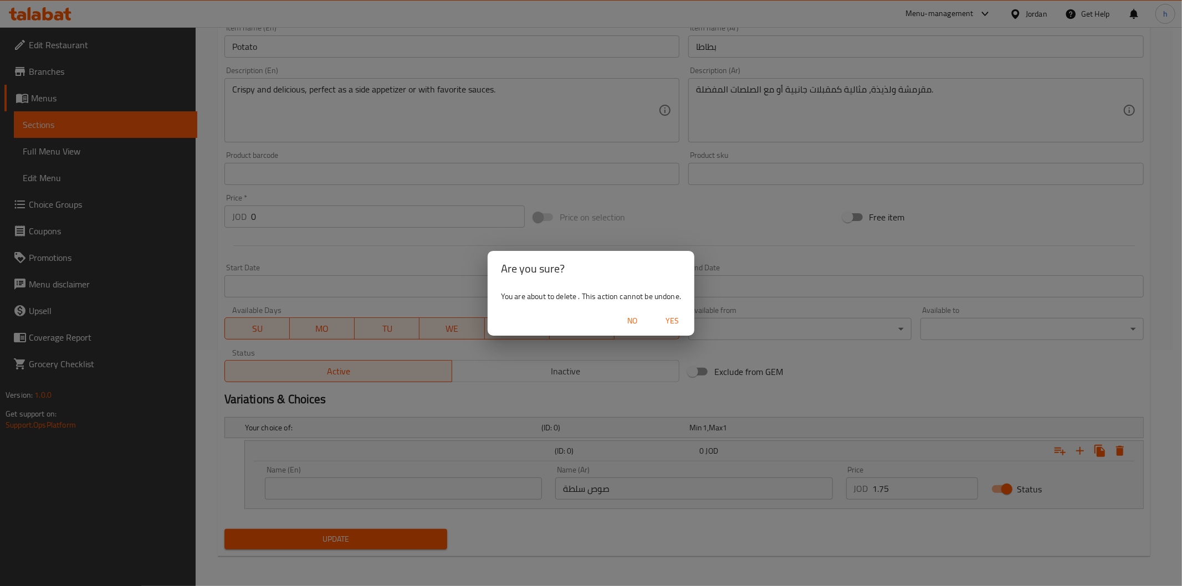
click at [667, 320] on span "Yes" at bounding box center [672, 321] width 27 height 14
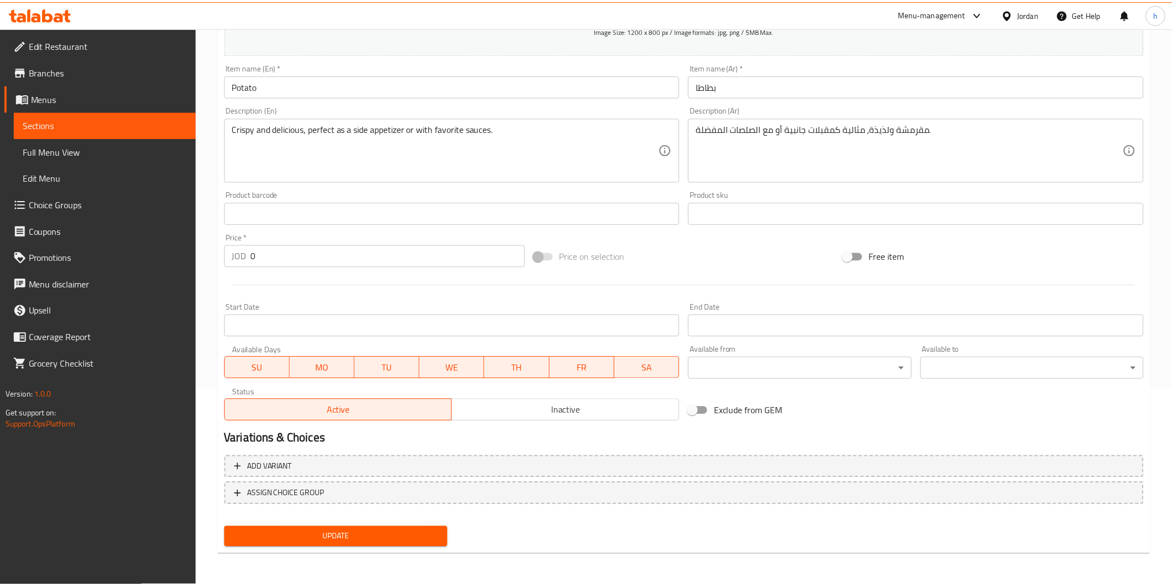
scroll to position [194, 0]
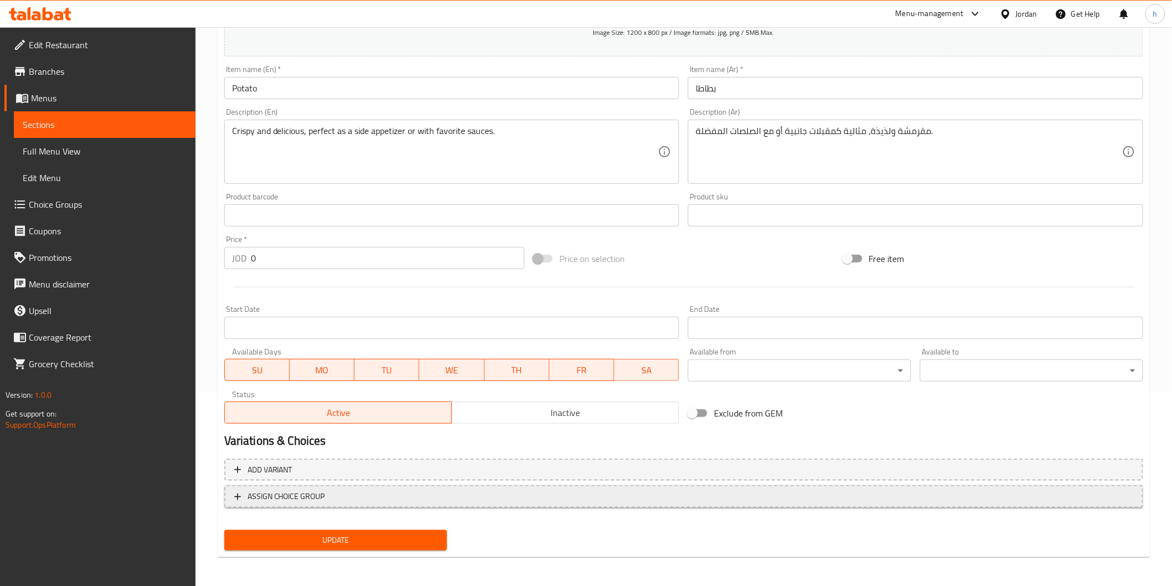
click at [308, 490] on span "ASSIGN CHOICE GROUP" at bounding box center [287, 497] width 78 height 14
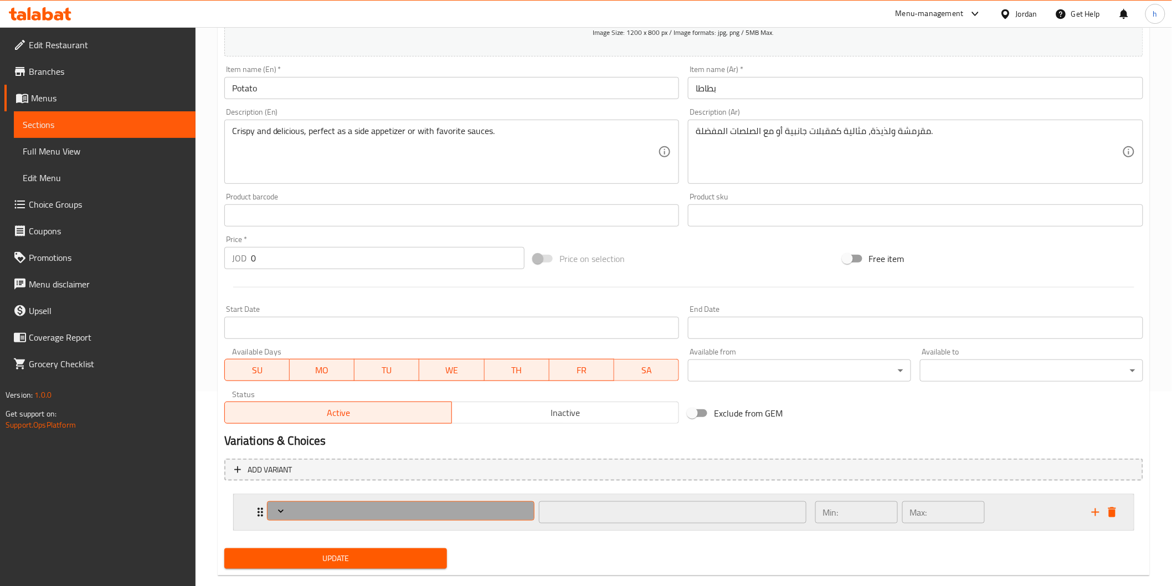
click at [295, 507] on span "Expand" at bounding box center [400, 511] width 259 height 11
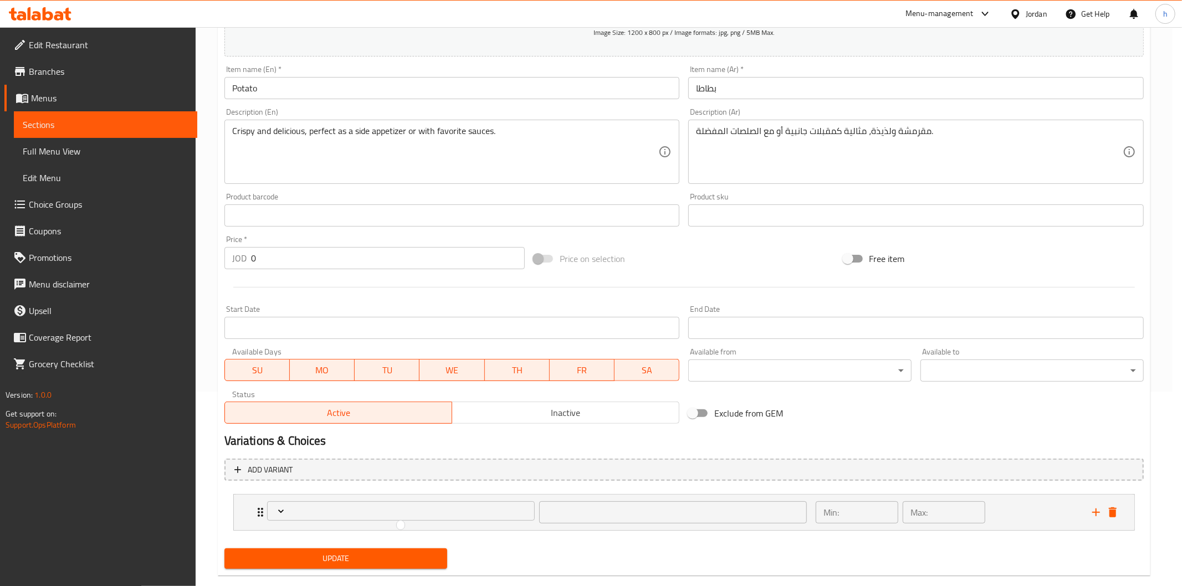
click at [293, 510] on div at bounding box center [591, 293] width 1182 height 586
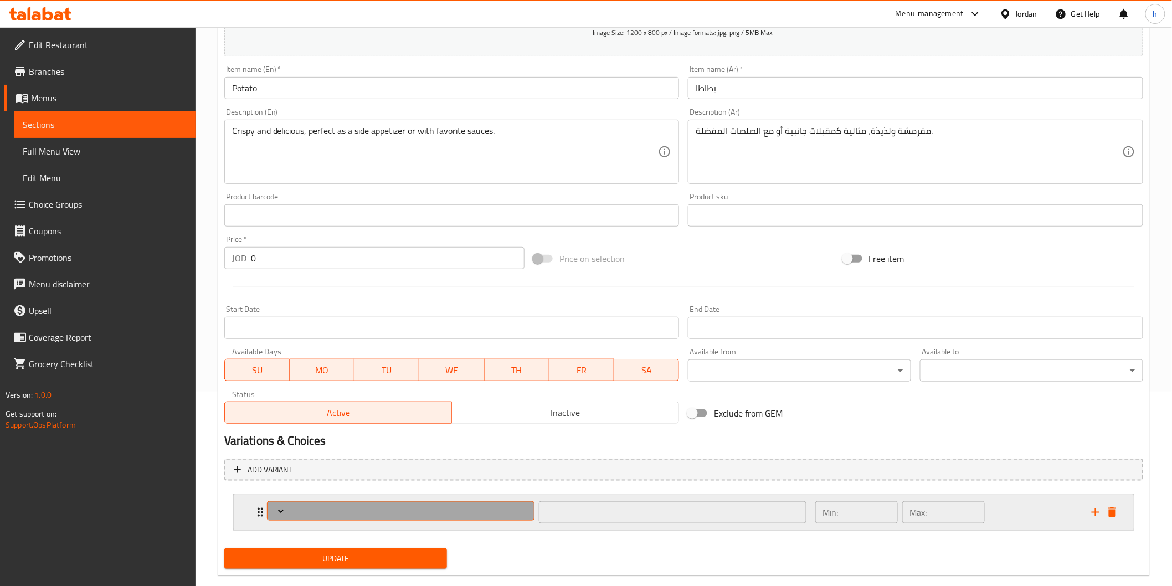
click at [280, 511] on icon "Expand" at bounding box center [281, 511] width 6 height 3
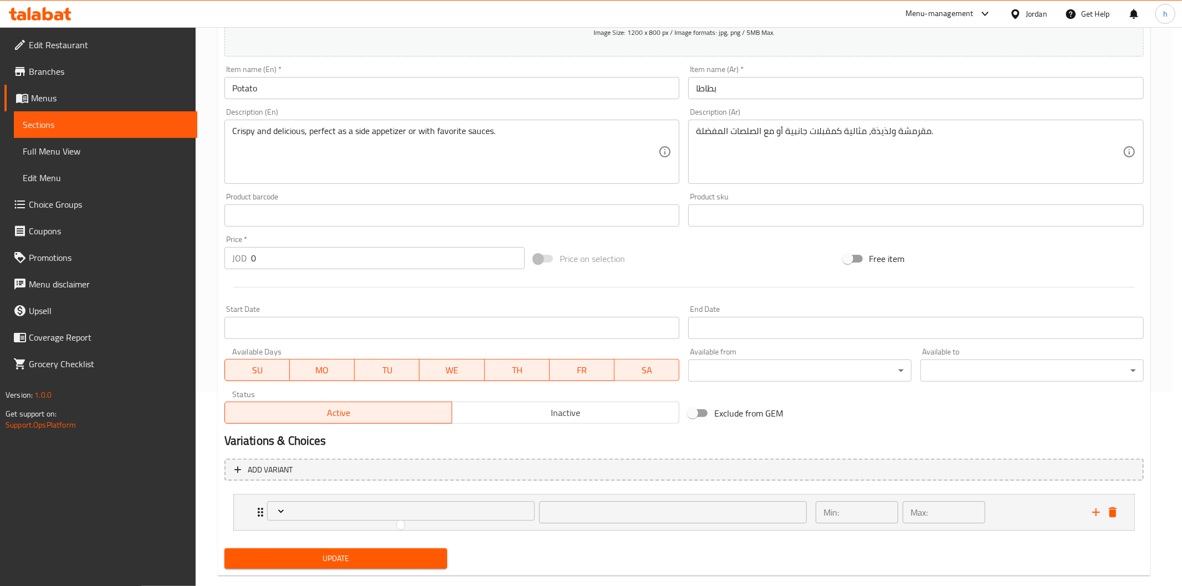
click at [257, 512] on div at bounding box center [591, 293] width 1182 height 586
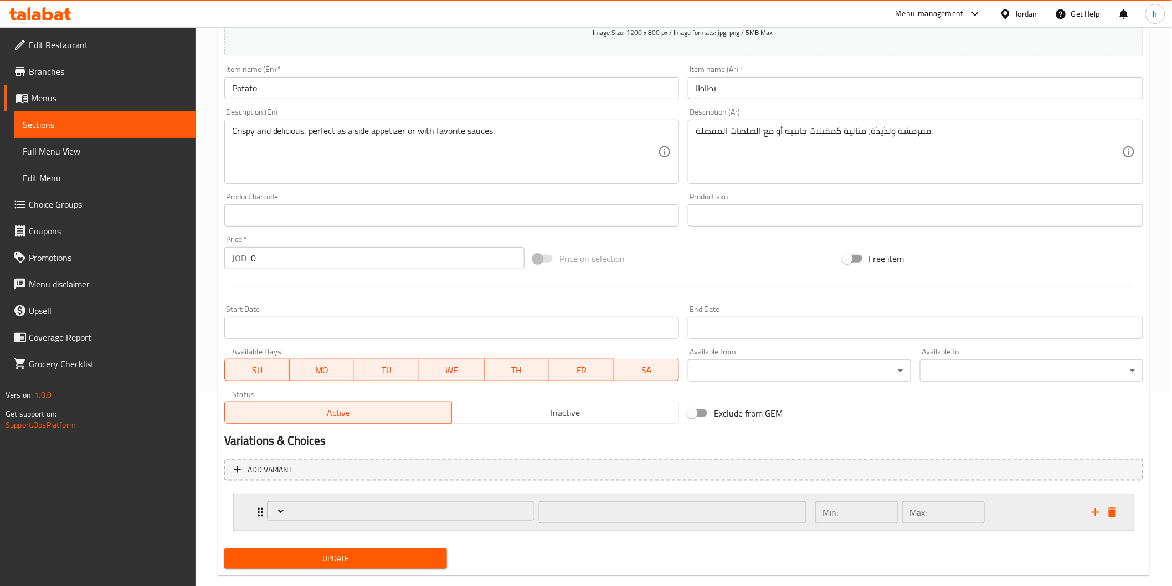
click at [259, 512] on icon "Expand" at bounding box center [261, 512] width 6 height 9
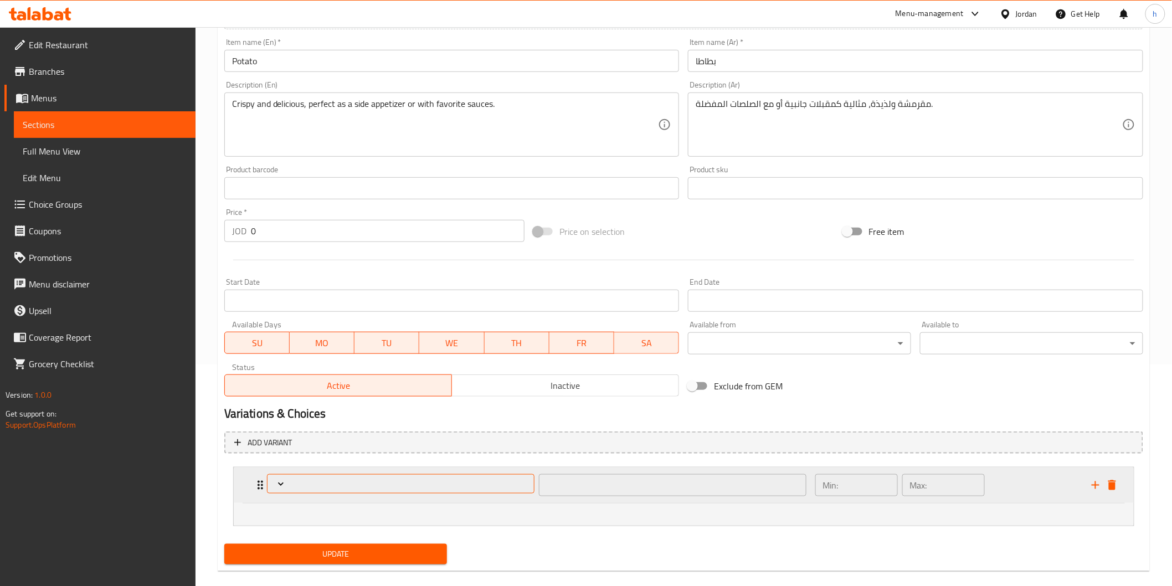
scroll to position [236, 0]
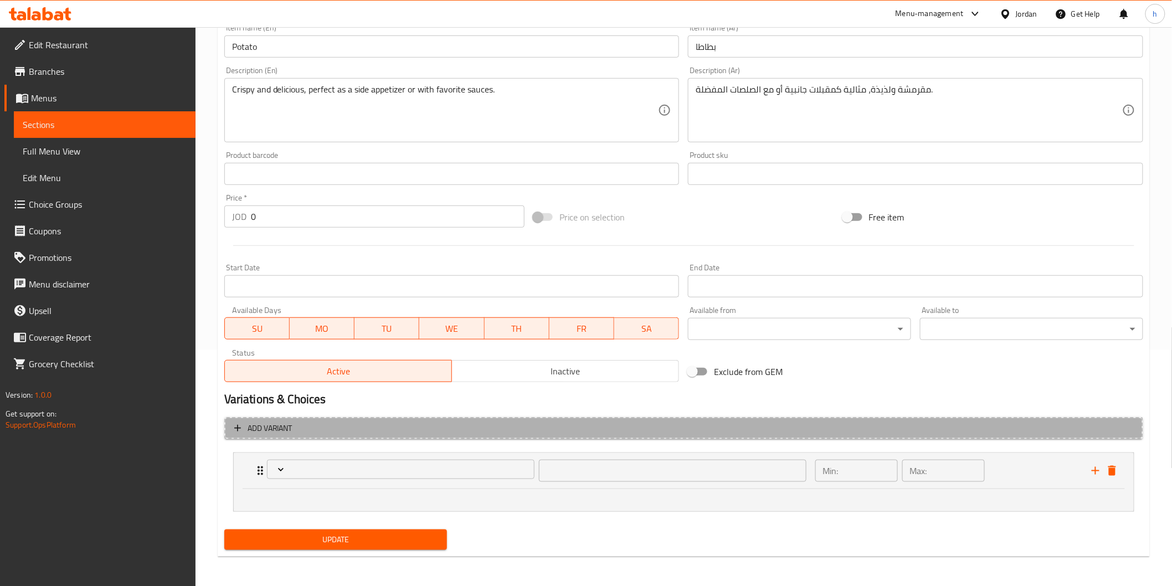
click at [245, 427] on span "Add variant" at bounding box center [683, 429] width 899 height 14
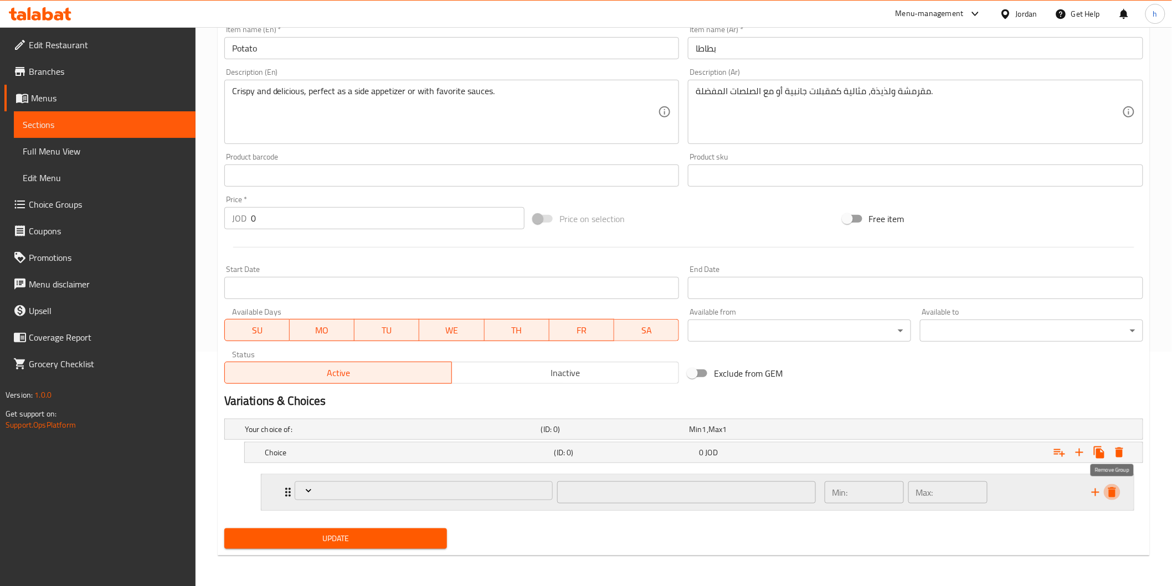
click at [1117, 490] on icon "delete" at bounding box center [1112, 492] width 13 height 13
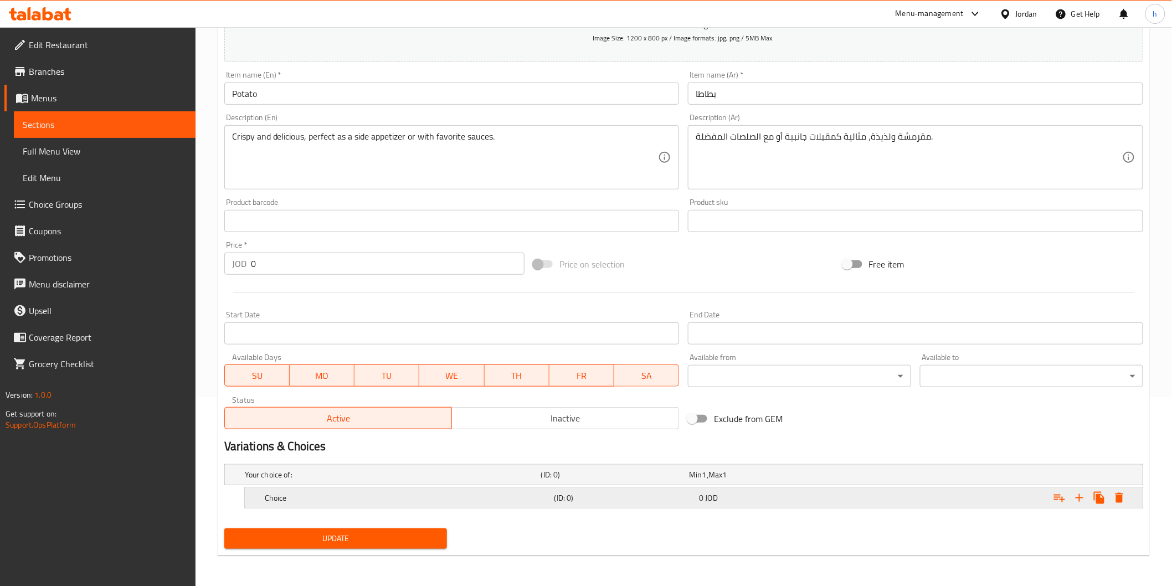
click at [423, 486] on div "Choice (ID: 0) 0 JOD" at bounding box center [697, 498] width 869 height 24
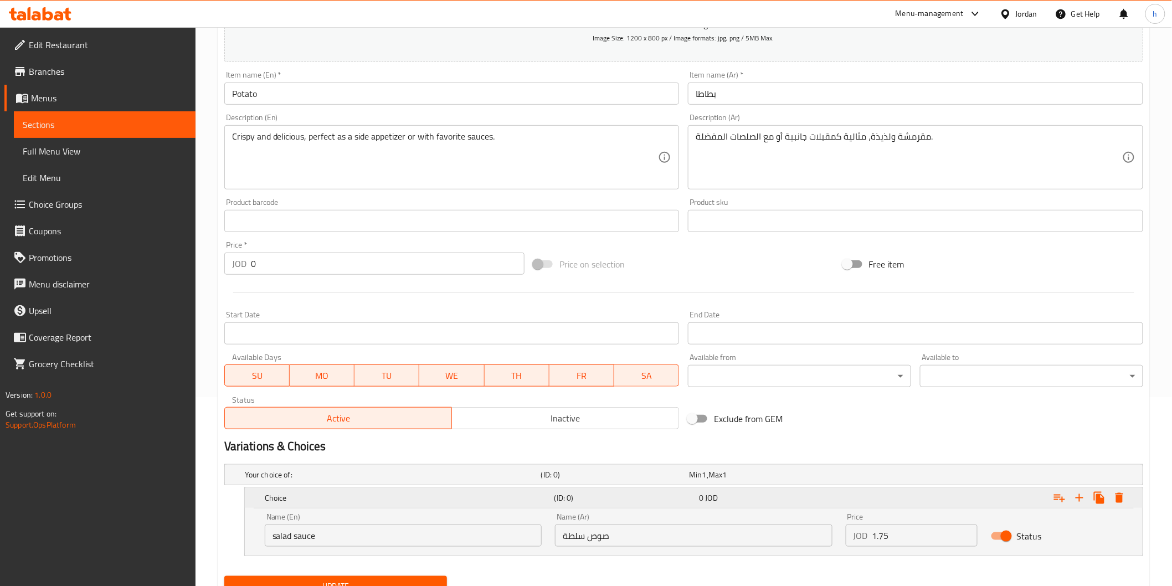
scroll to position [236, 0]
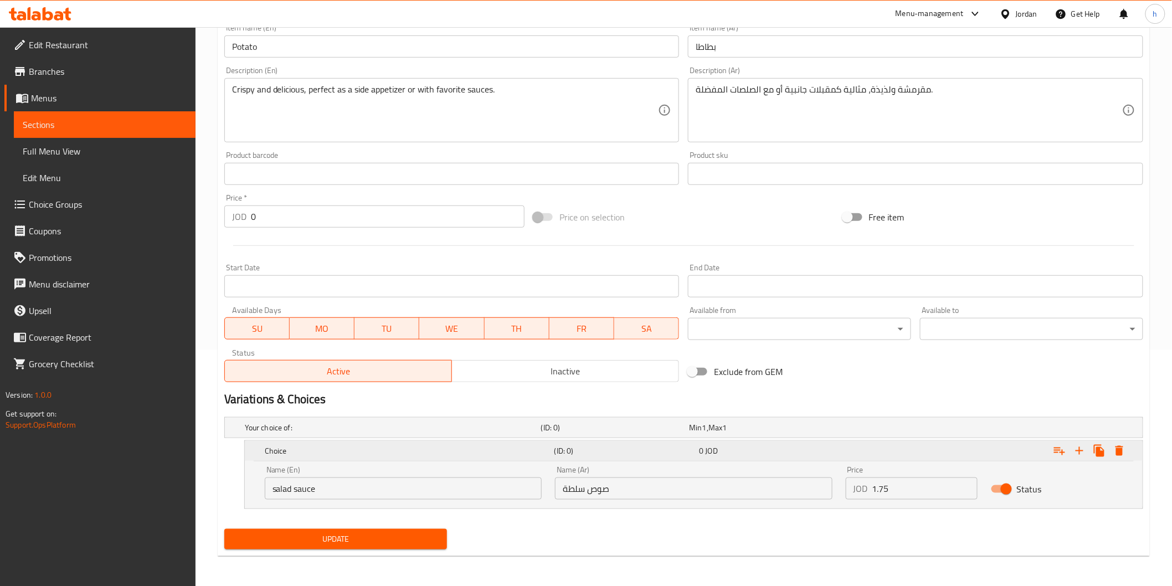
click at [344, 455] on h5 "Choice" at bounding box center [407, 450] width 285 height 11
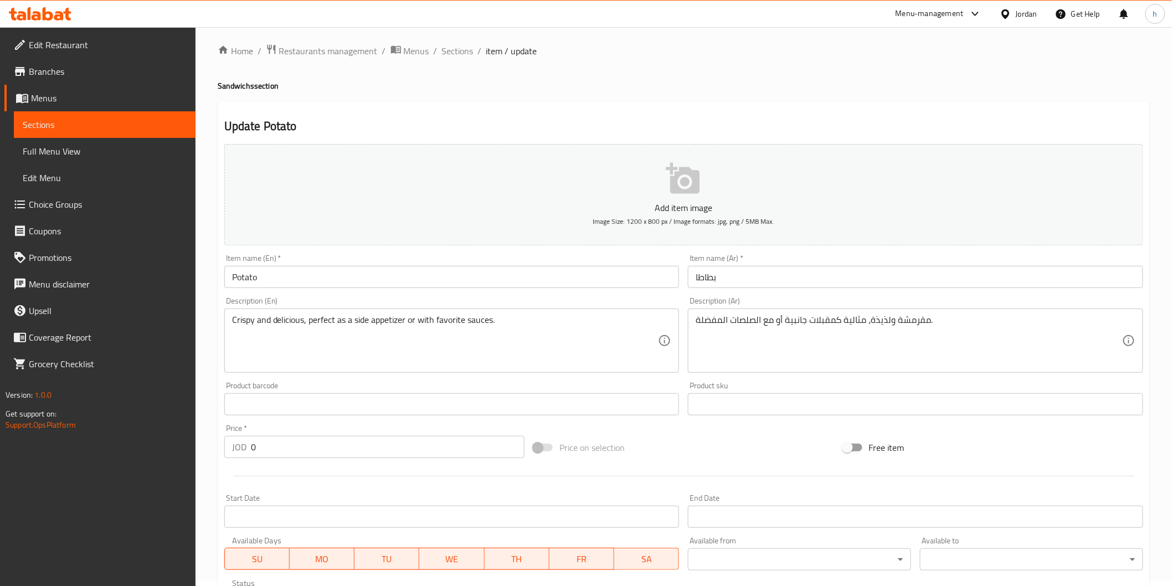
scroll to position [0, 0]
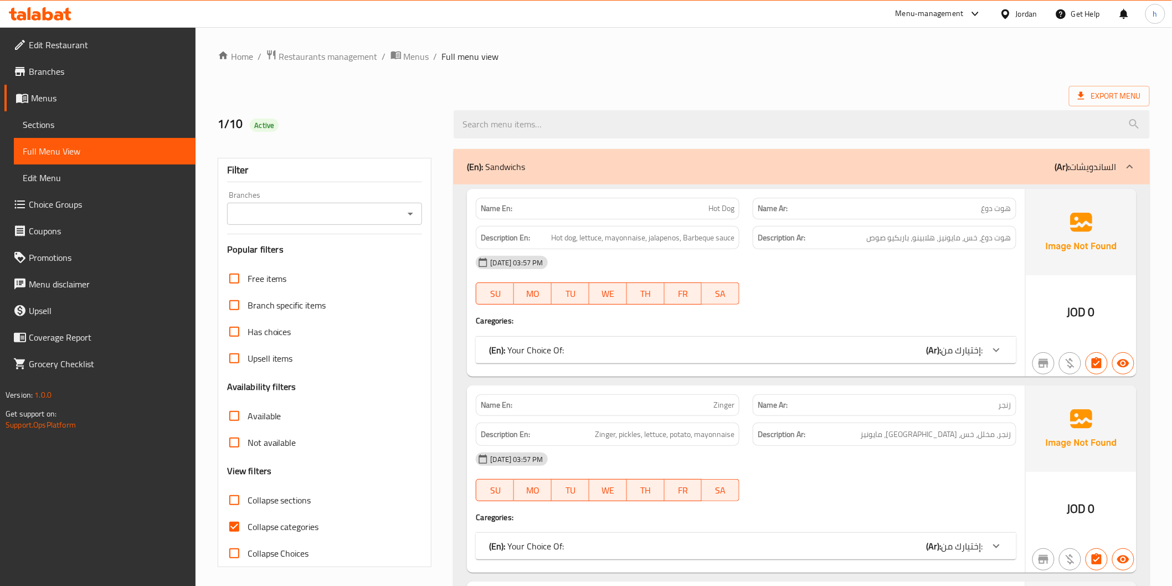
click at [260, 529] on span "Collapse categories" at bounding box center [283, 526] width 71 height 13
click at [248, 529] on input "Collapse categories" at bounding box center [234, 527] width 27 height 27
checkbox input "false"
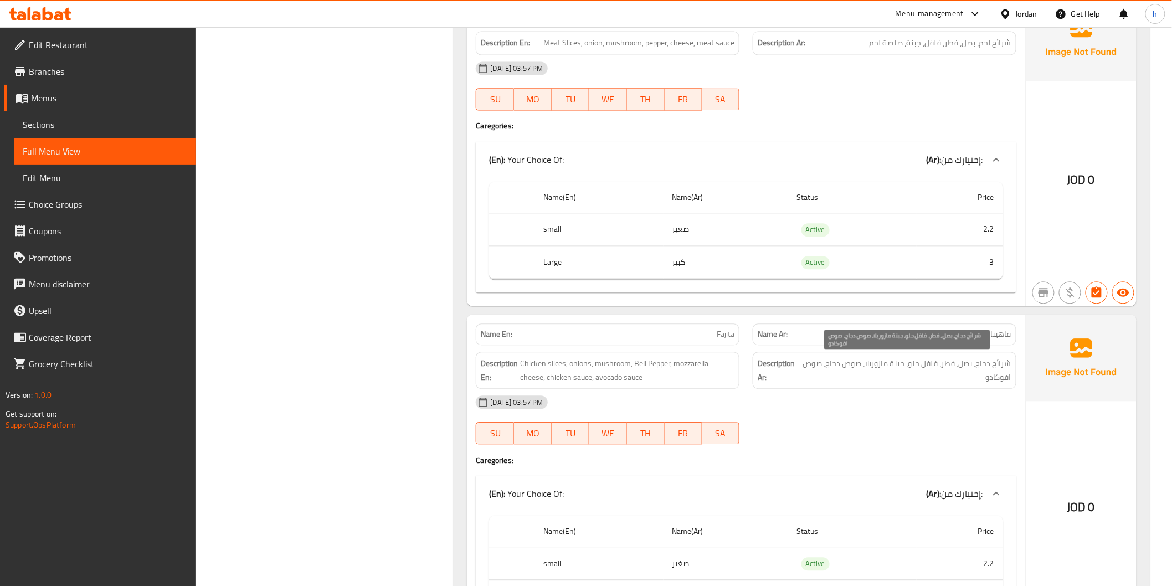
scroll to position [923, 0]
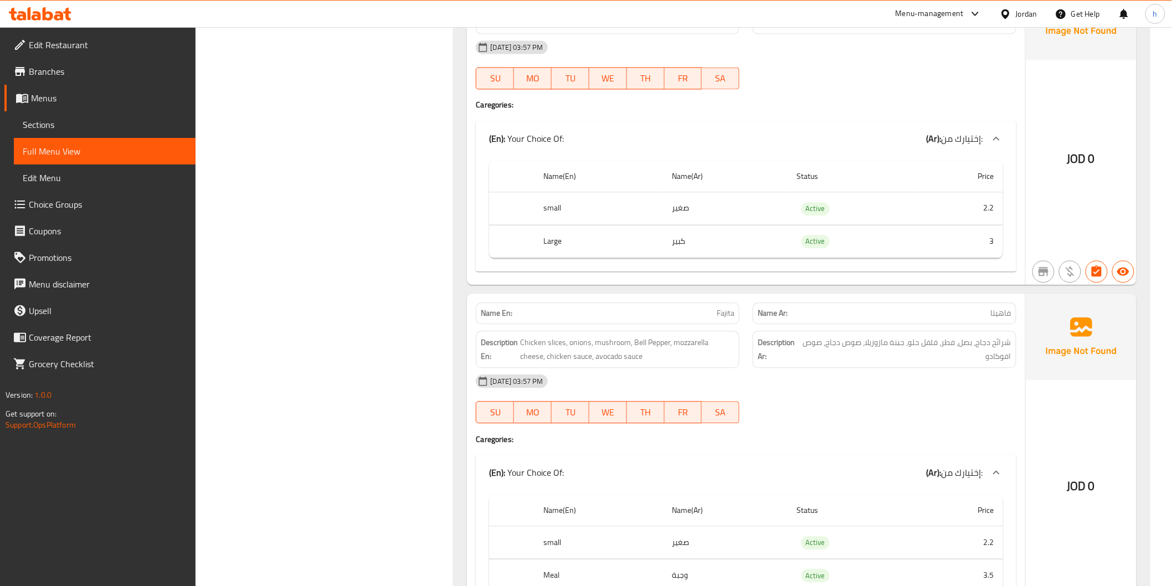
click at [720, 312] on span "Fajita" at bounding box center [726, 313] width 18 height 12
copy span "Fajita"
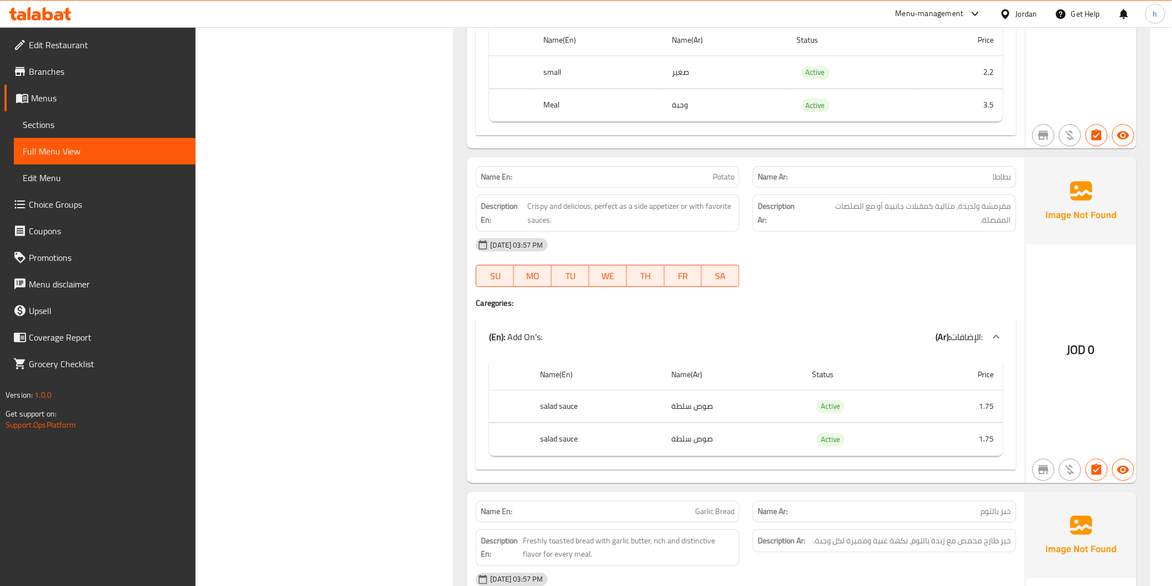
scroll to position [1416, 0]
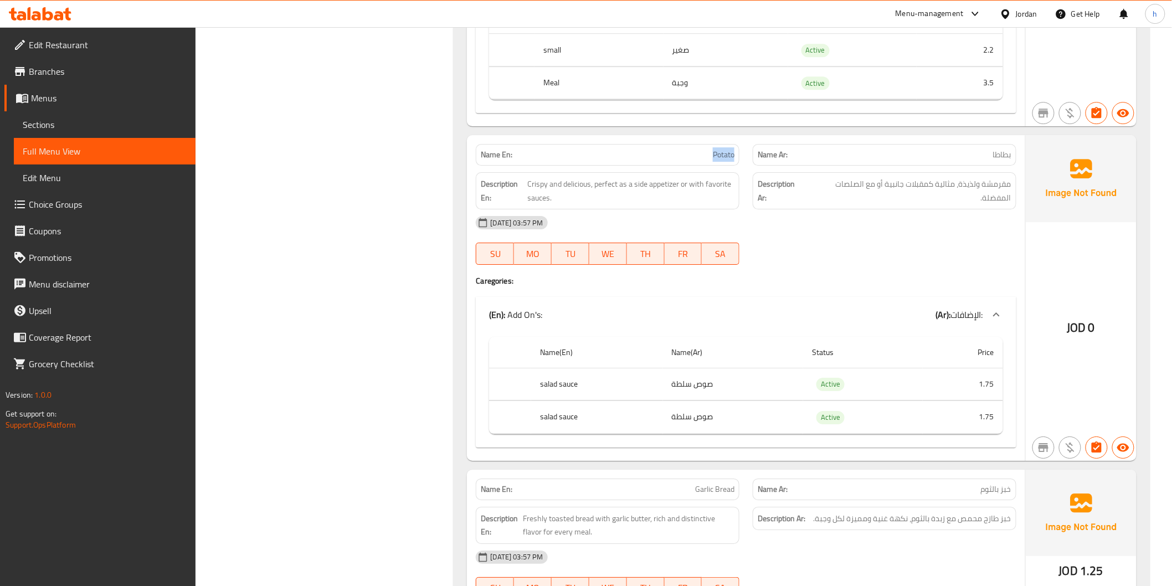
drag, startPoint x: 709, startPoint y: 151, endPoint x: 735, endPoint y: 152, distance: 26.1
click at [735, 152] on div "Name En: Potato" at bounding box center [608, 155] width 264 height 22
copy span "Potato"
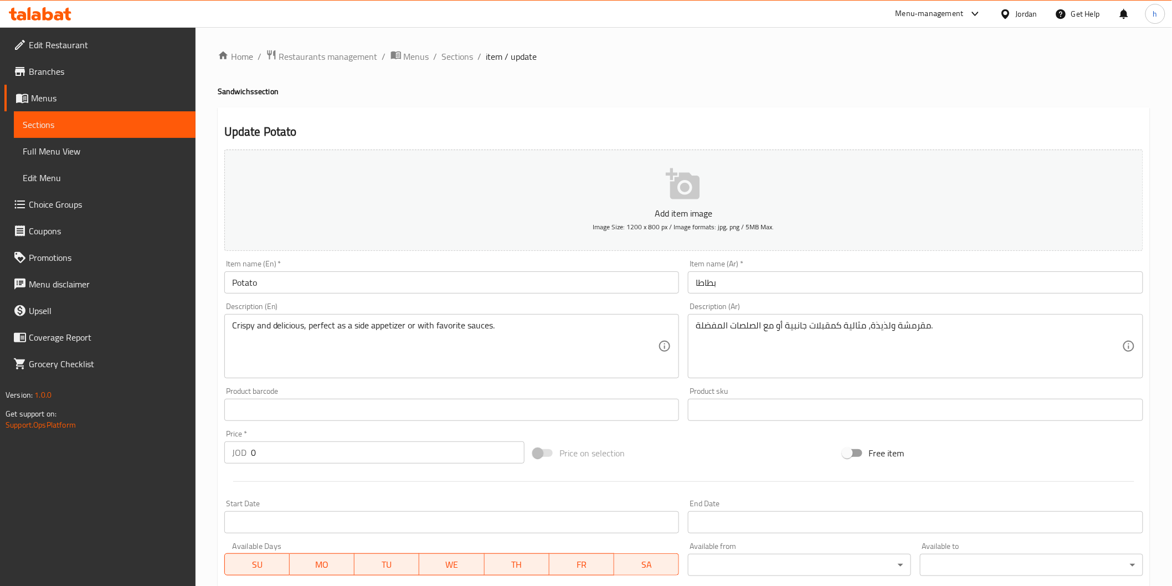
click at [57, 202] on span "Choice Groups" at bounding box center [108, 204] width 158 height 13
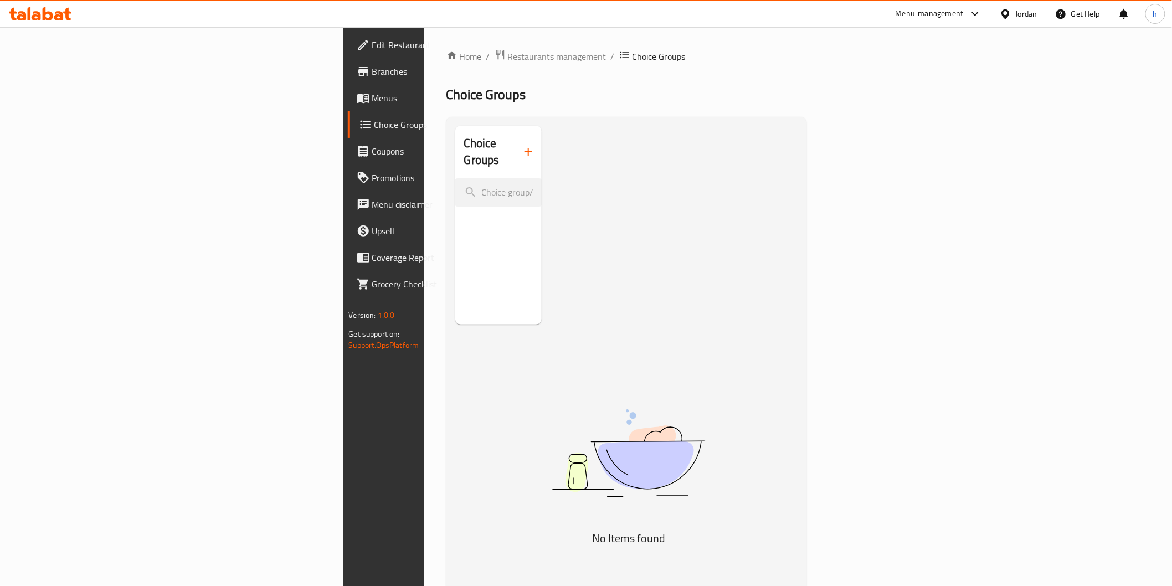
click at [522, 145] on icon "button" at bounding box center [528, 151] width 13 height 13
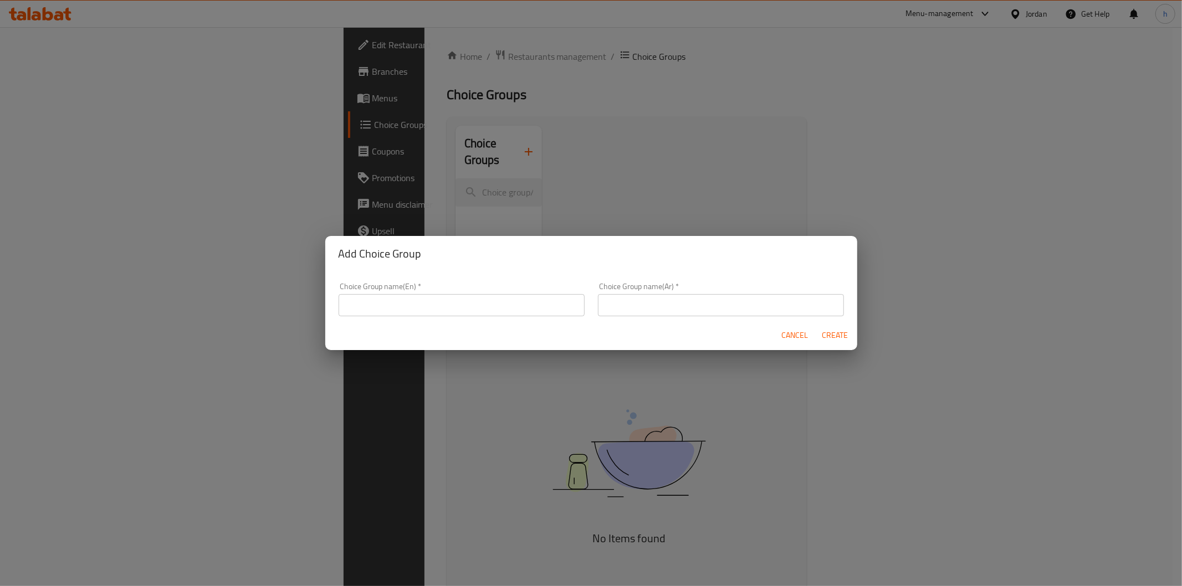
click at [433, 304] on input "text" at bounding box center [462, 305] width 246 height 22
drag, startPoint x: 440, startPoint y: 301, endPoint x: 401, endPoint y: 312, distance: 40.7
click at [401, 312] on input "your choise of sauce1" at bounding box center [462, 302] width 246 height 22
type input "y"
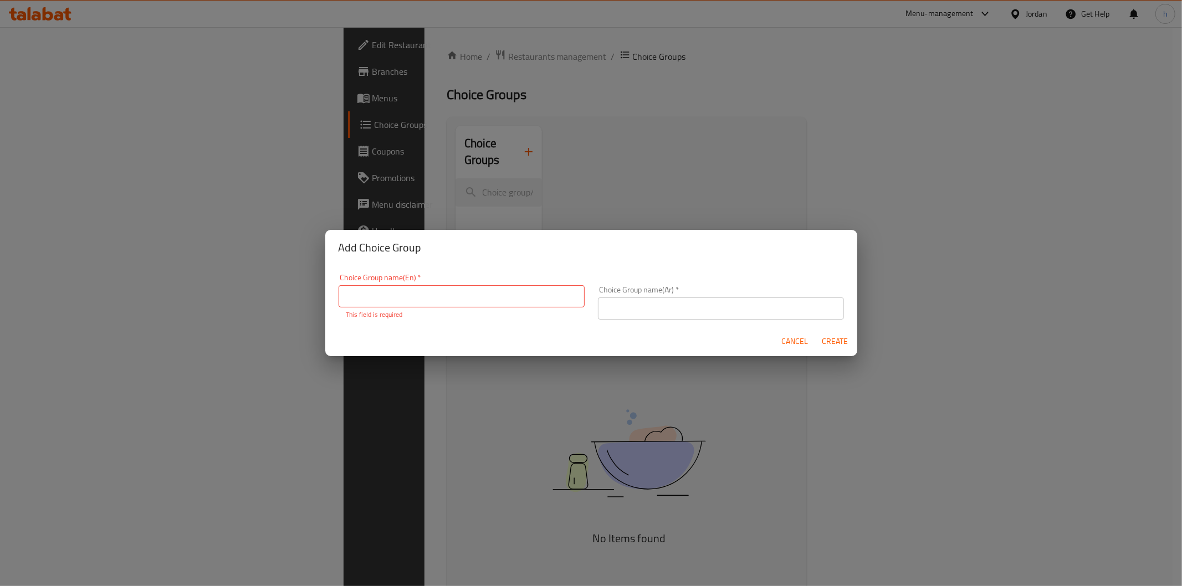
scroll to position [2, 0]
click at [519, 290] on input "text" at bounding box center [462, 297] width 246 height 22
paste input "Your Choice Of:"
type input "Your Choice Of:"
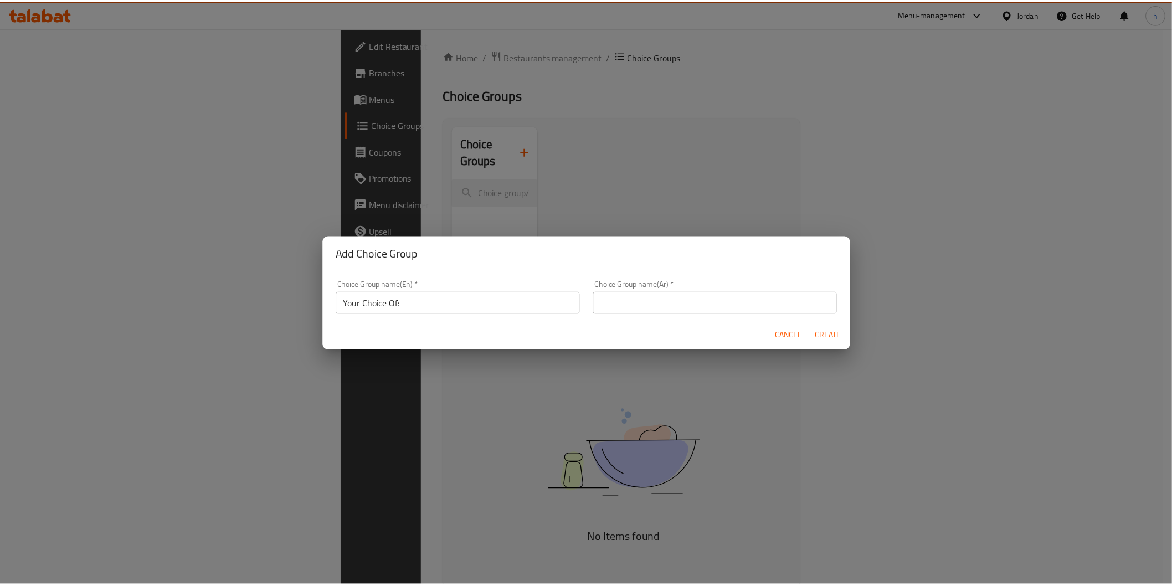
scroll to position [3, 0]
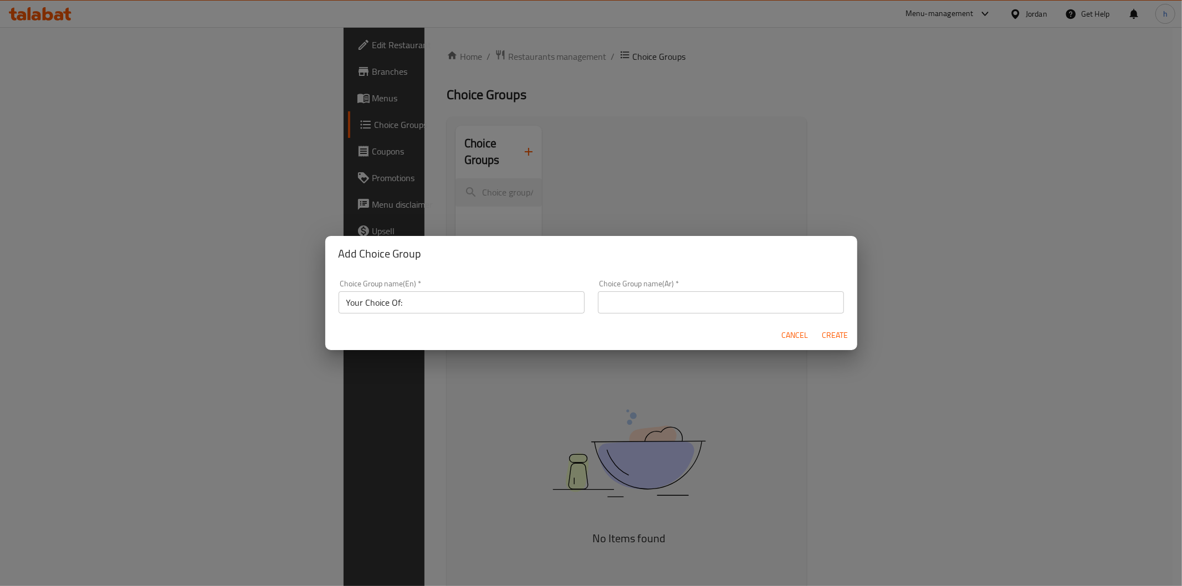
click at [616, 309] on input "text" at bounding box center [721, 302] width 246 height 22
paste input "إختيارك من:"
type input "إختيارك من:"
click at [832, 340] on span "Create" at bounding box center [835, 336] width 27 height 14
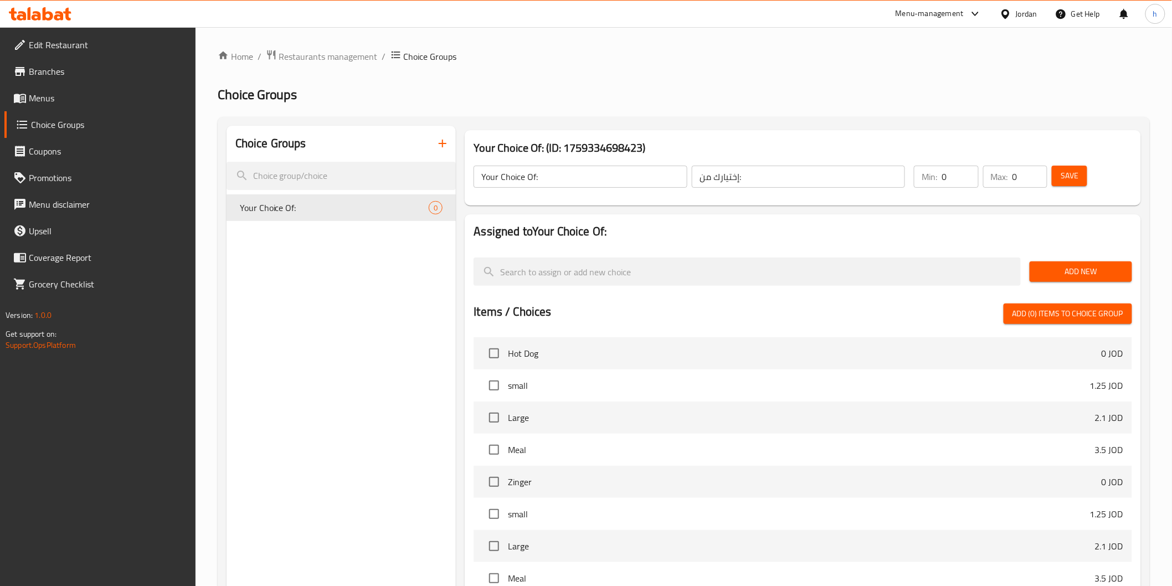
click at [1064, 266] on span "Add New" at bounding box center [1081, 272] width 85 height 14
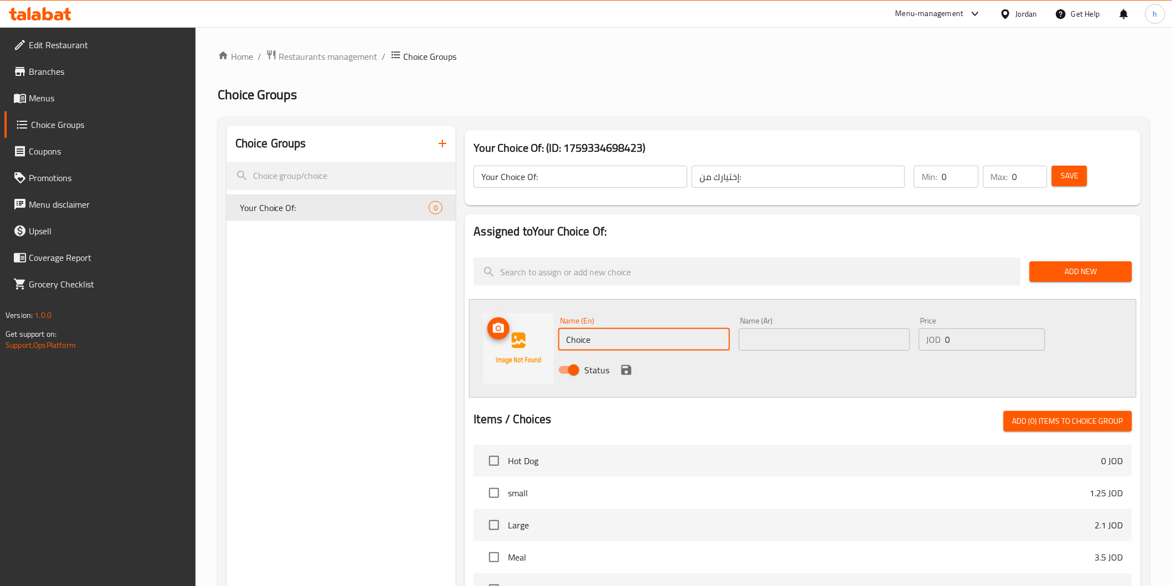
drag, startPoint x: 607, startPoint y: 344, endPoint x: 569, endPoint y: 309, distance: 51.7
click at [553, 330] on div "Name (En) Choice Name (En) Name (Ar) Name (Ar) Price JOD 0 Price Status" at bounding box center [802, 348] width 667 height 99
type input "ث"
type input "regular"
click at [756, 336] on input "text" at bounding box center [824, 340] width 171 height 22
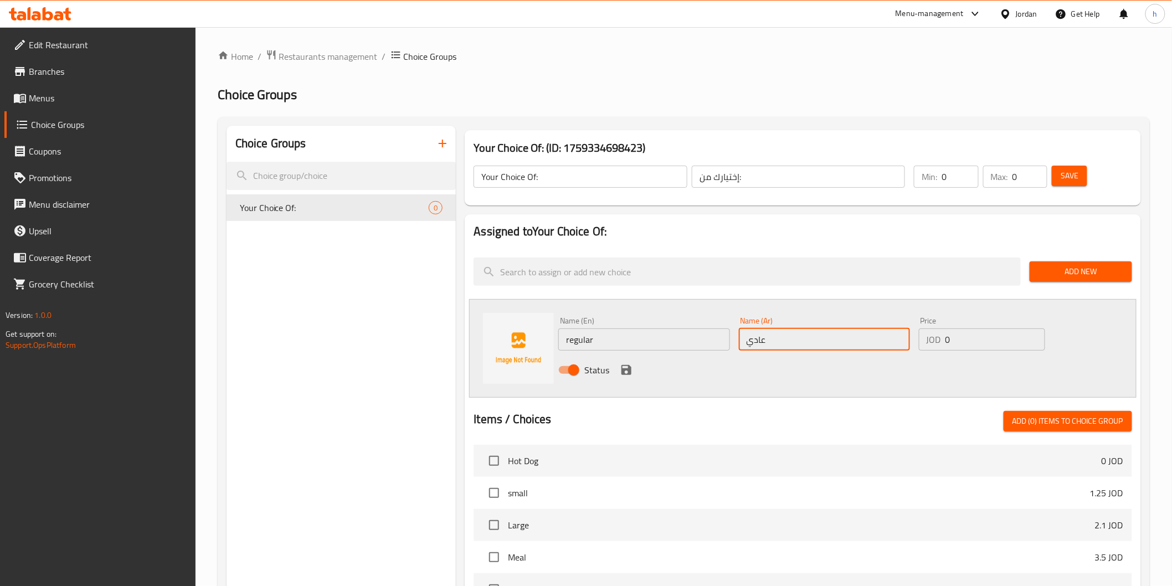
type input "عادي"
drag, startPoint x: 954, startPoint y: 339, endPoint x: 934, endPoint y: 345, distance: 20.9
click at [934, 345] on div "JOD 0 Price" at bounding box center [982, 340] width 126 height 22
type input "15"
click at [629, 374] on icon "save" at bounding box center [627, 370] width 10 height 10
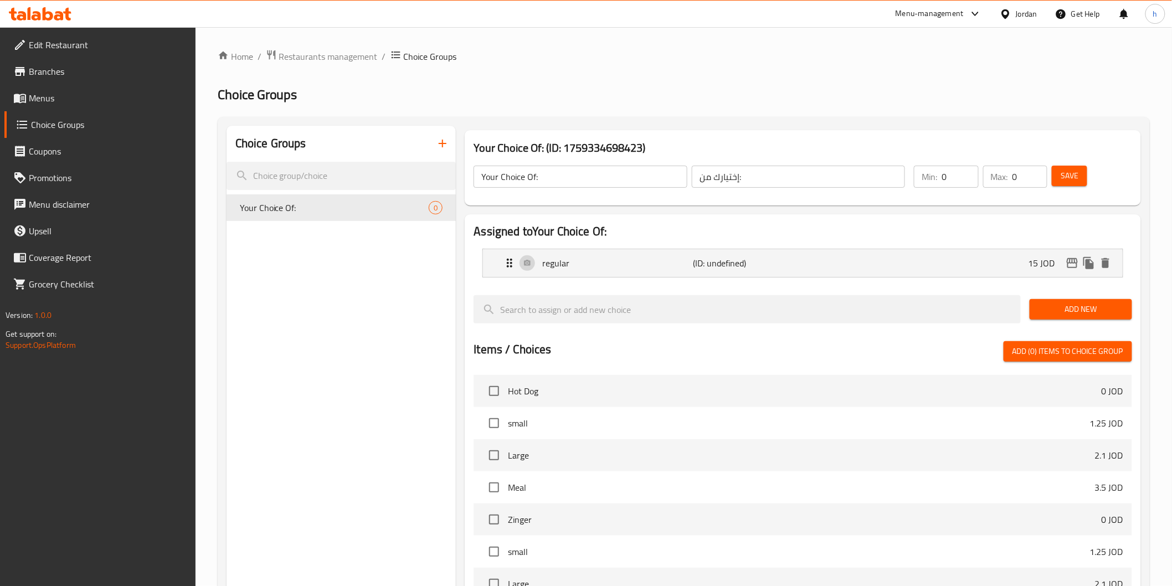
click at [1070, 306] on span "Add New" at bounding box center [1081, 310] width 85 height 14
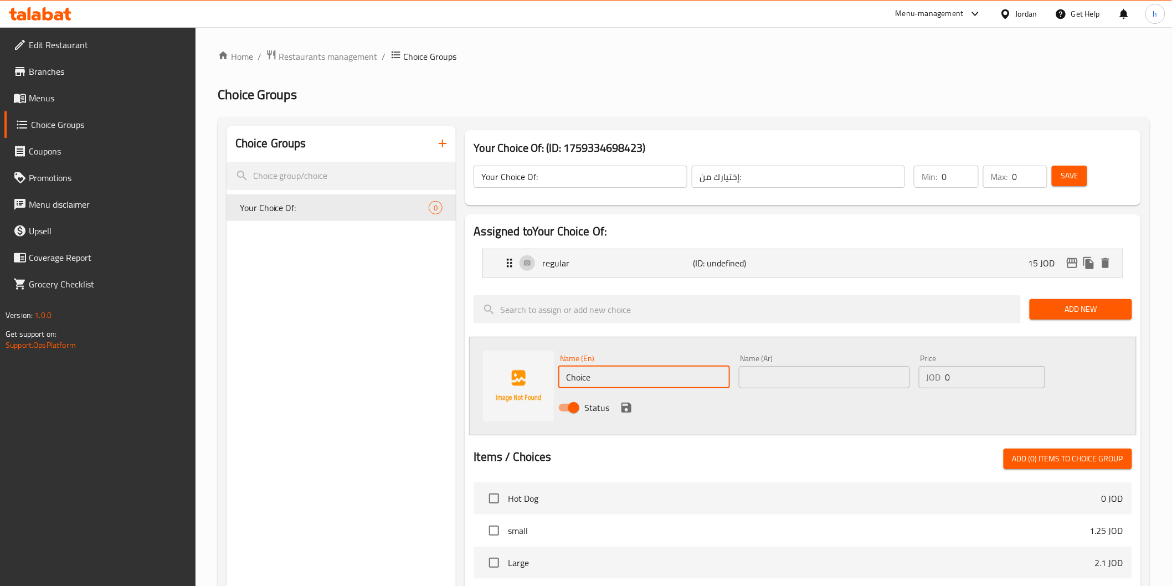
drag, startPoint x: 597, startPoint y: 383, endPoint x: 545, endPoint y: 391, distance: 52.7
click at [545, 391] on div "Name (En) Choice Name (En) Name (Ar) Name (Ar) Price JOD 0 Price Status" at bounding box center [802, 386] width 667 height 99
type input "ص"
type input "with cheese"
click at [807, 381] on input "text" at bounding box center [824, 377] width 171 height 22
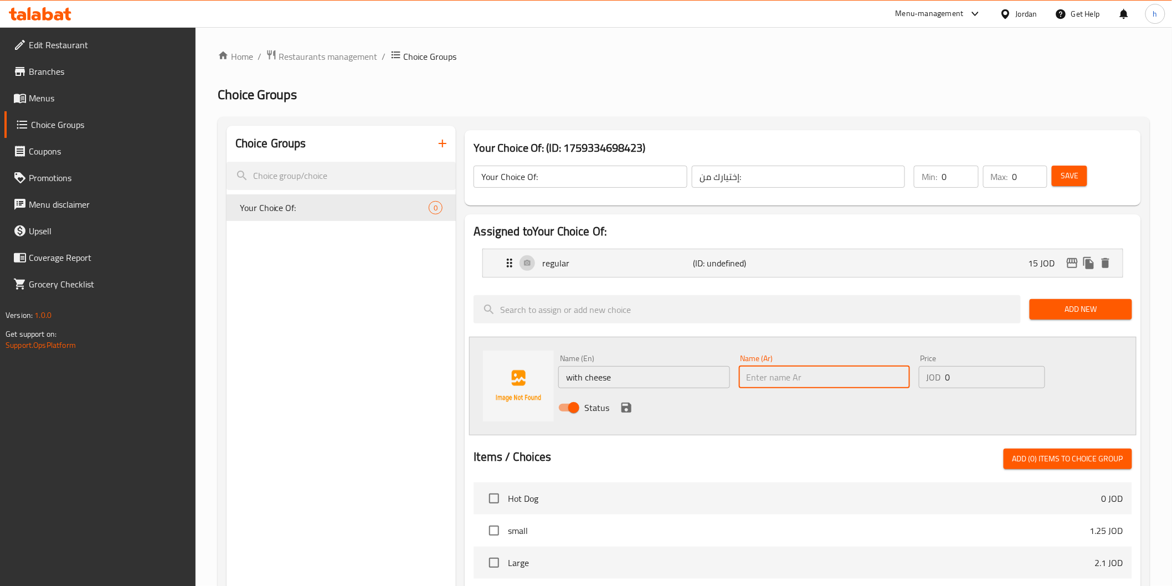
paste input "مع جبنة"
type input "مع جبنة"
drag, startPoint x: 956, startPoint y: 378, endPoint x: 942, endPoint y: 382, distance: 14.5
click at [942, 382] on div "JOD 0 Price" at bounding box center [982, 377] width 126 height 22
type input "1.5"
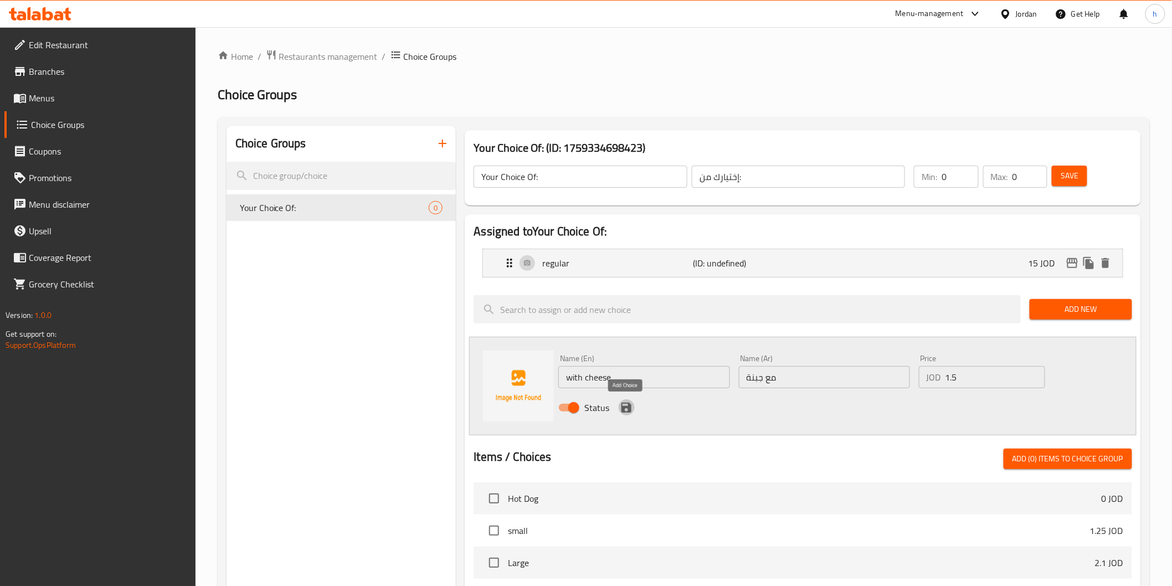
click at [627, 406] on icon "save" at bounding box center [627, 408] width 10 height 10
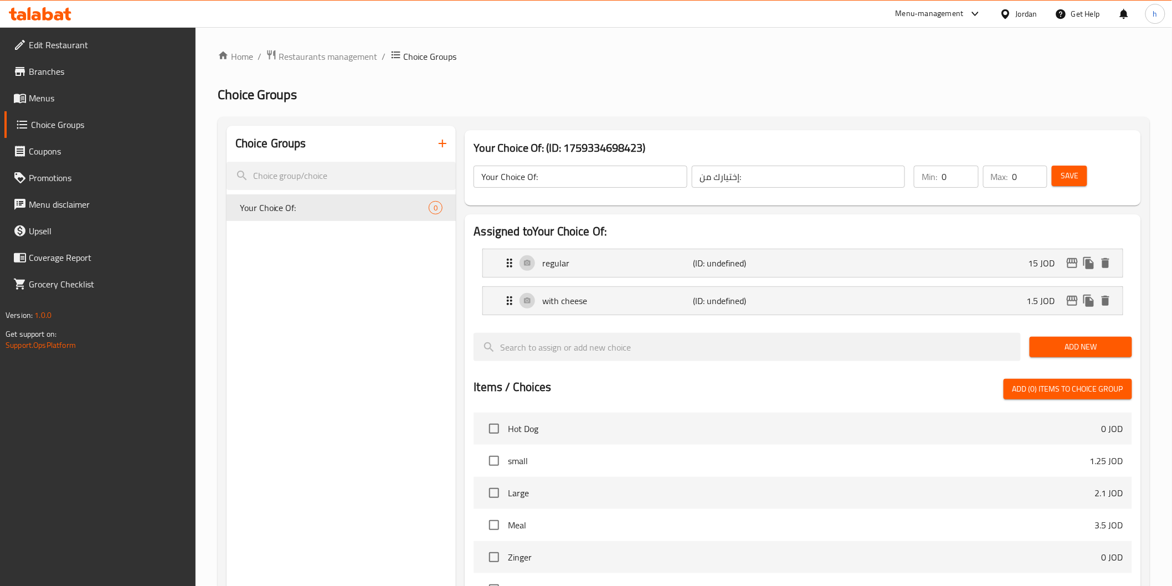
click at [1072, 181] on span "Save" at bounding box center [1070, 176] width 18 height 14
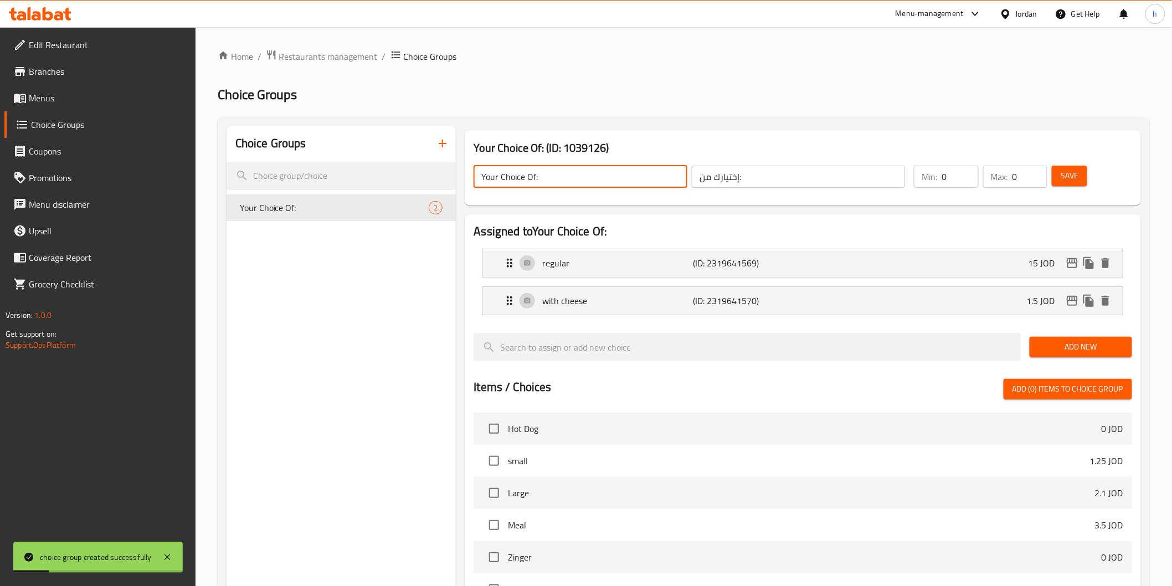
drag, startPoint x: 529, startPoint y: 183, endPoint x: 478, endPoint y: 197, distance: 52.7
click at [478, 197] on div "Your Choice Of: ​ إختيارك من: ​ Min: 0 ​ Max: 0 ​ Save" at bounding box center [802, 176] width 667 height 49
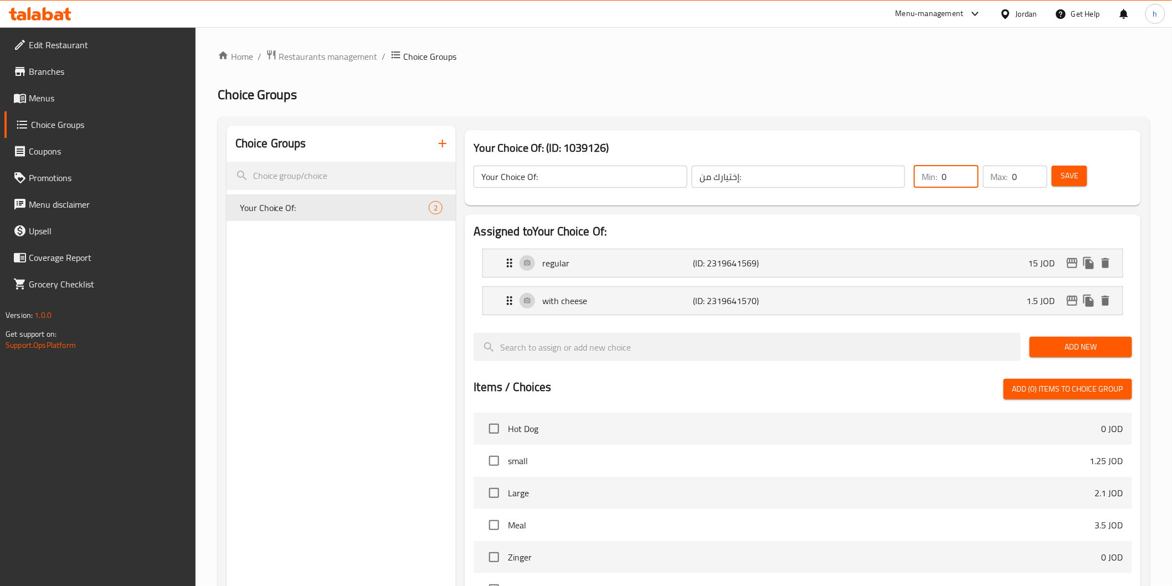
drag, startPoint x: 954, startPoint y: 178, endPoint x: 939, endPoint y: 181, distance: 15.1
click at [939, 181] on div "Min: 0 ​" at bounding box center [946, 177] width 64 height 22
type input "1"
click at [1018, 175] on input "0" at bounding box center [1030, 177] width 35 height 22
type input "1"
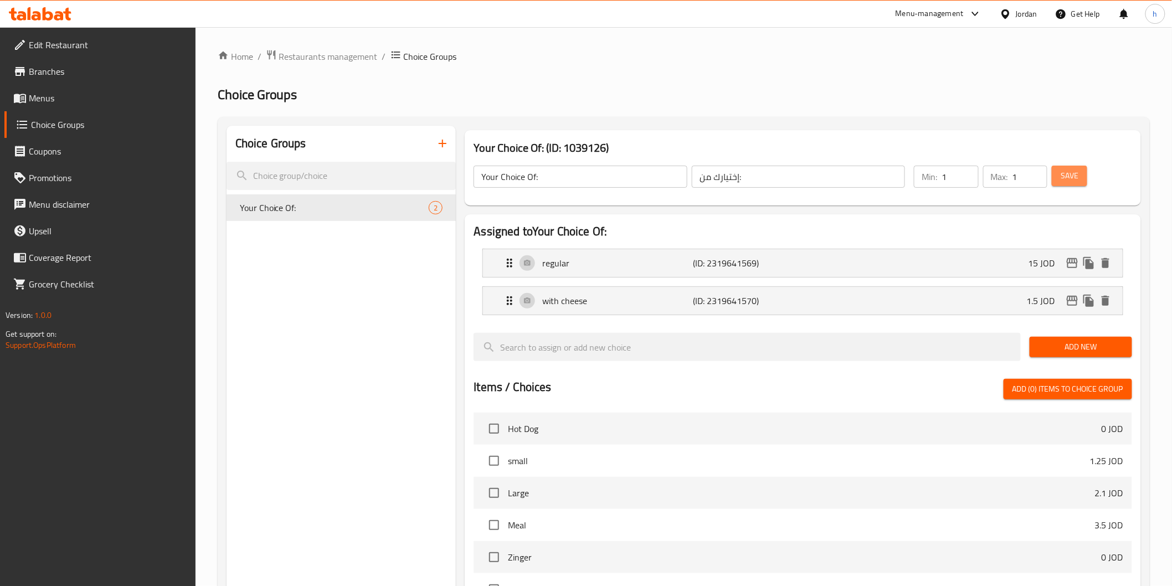
click at [1064, 173] on span "Save" at bounding box center [1070, 176] width 18 height 14
click at [659, 258] on p "regular" at bounding box center [617, 263] width 151 height 13
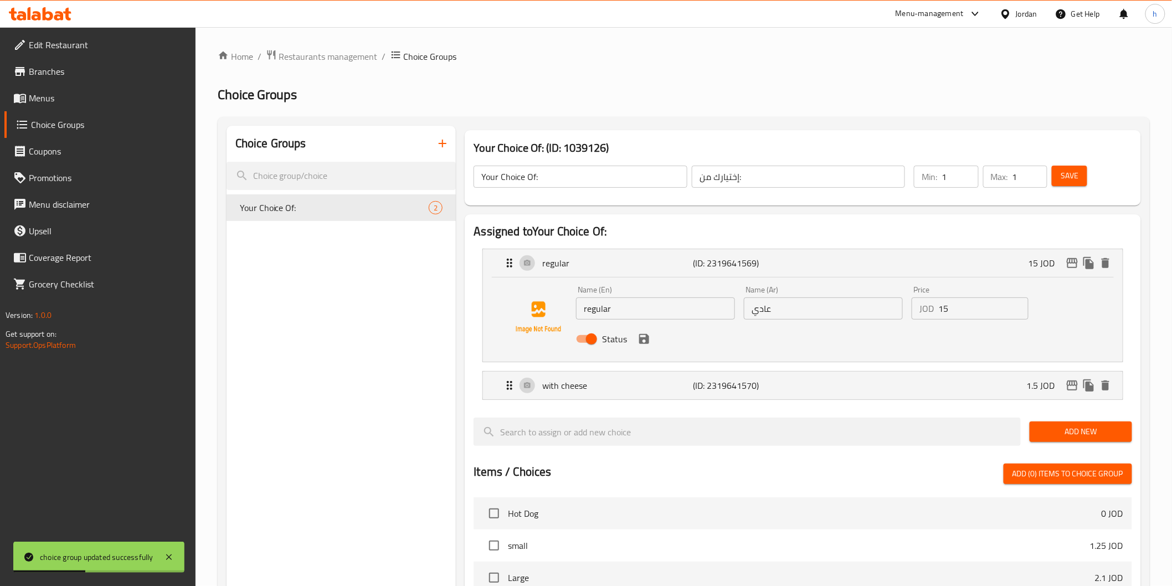
click at [945, 309] on input "15" at bounding box center [984, 309] width 90 height 22
click at [960, 311] on input "1.5" at bounding box center [984, 309] width 90 height 22
click at [945, 311] on input "1.5" at bounding box center [984, 309] width 90 height 22
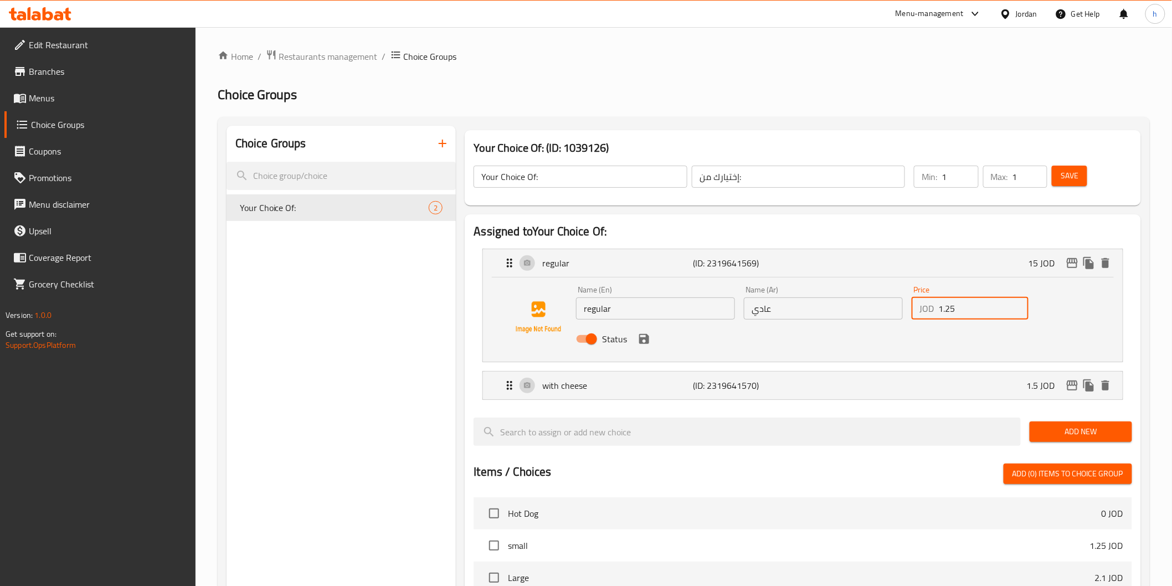
click at [650, 347] on div "Status" at bounding box center [824, 339] width 504 height 30
click at [645, 340] on icon "save" at bounding box center [644, 339] width 10 height 10
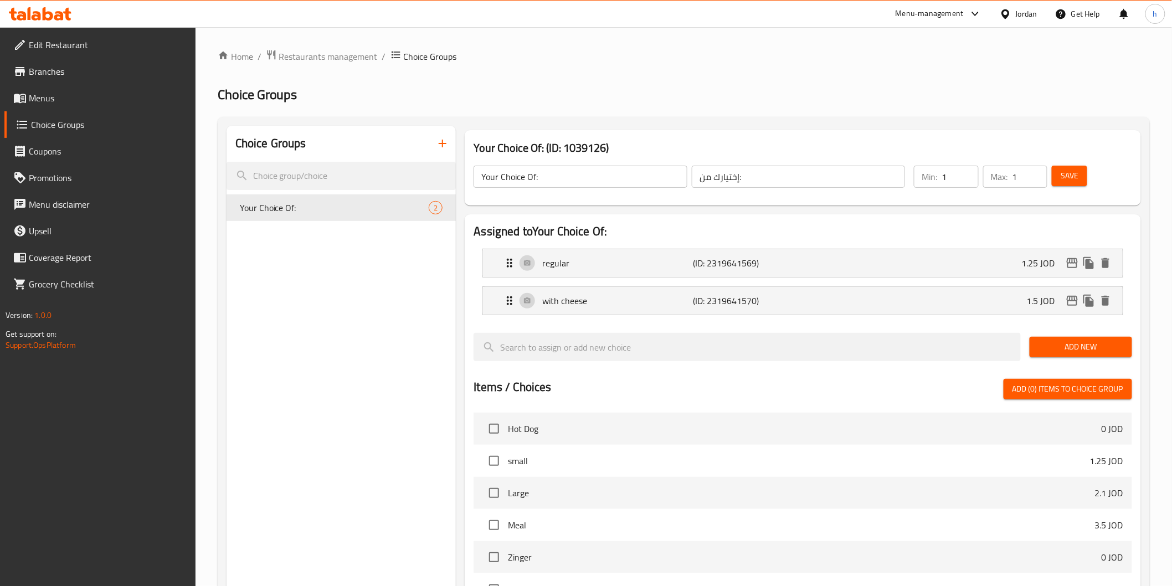
type input "1.25"
click at [1067, 175] on span "Save" at bounding box center [1070, 176] width 18 height 14
click at [80, 98] on span "Menus" at bounding box center [108, 97] width 158 height 13
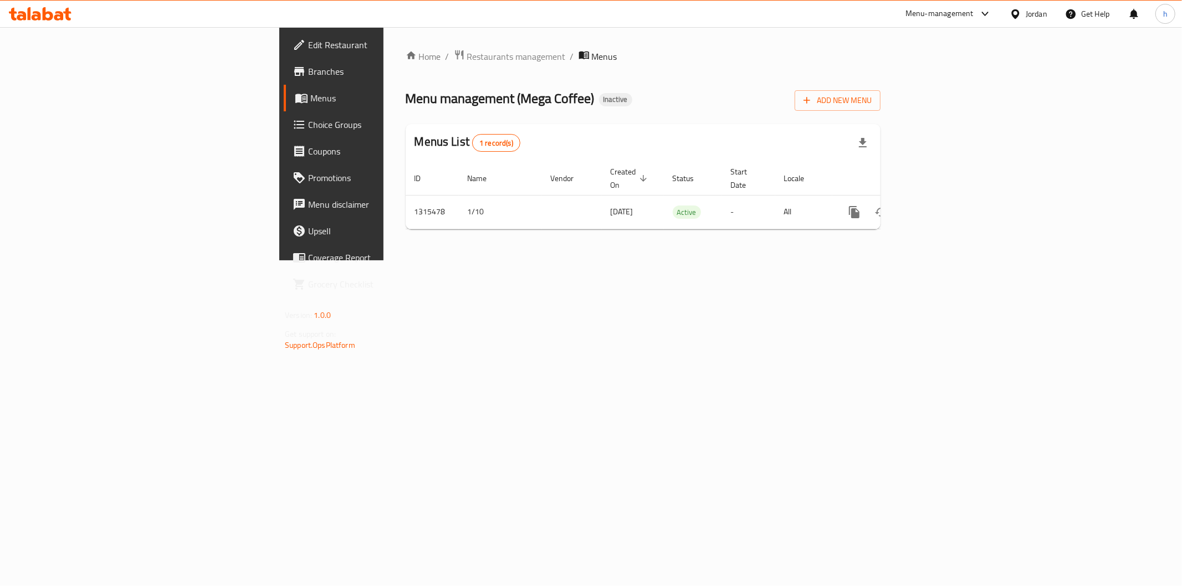
click at [310, 101] on span "Menus" at bounding box center [388, 97] width 157 height 13
click at [941, 206] on icon "enhanced table" at bounding box center [933, 212] width 13 height 13
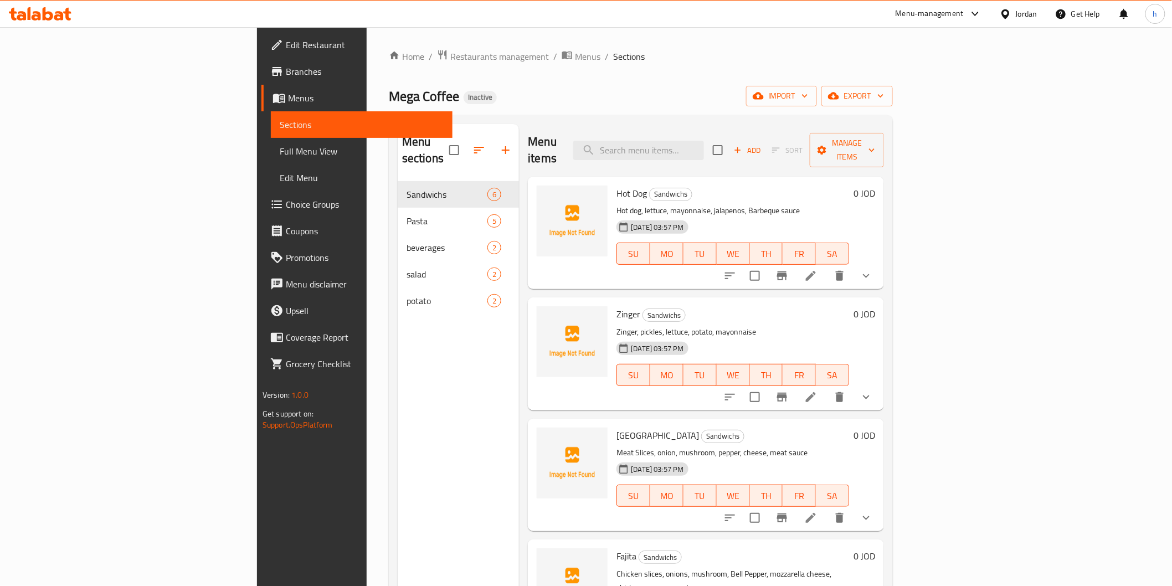
click at [286, 202] on span "Choice Groups" at bounding box center [365, 204] width 158 height 13
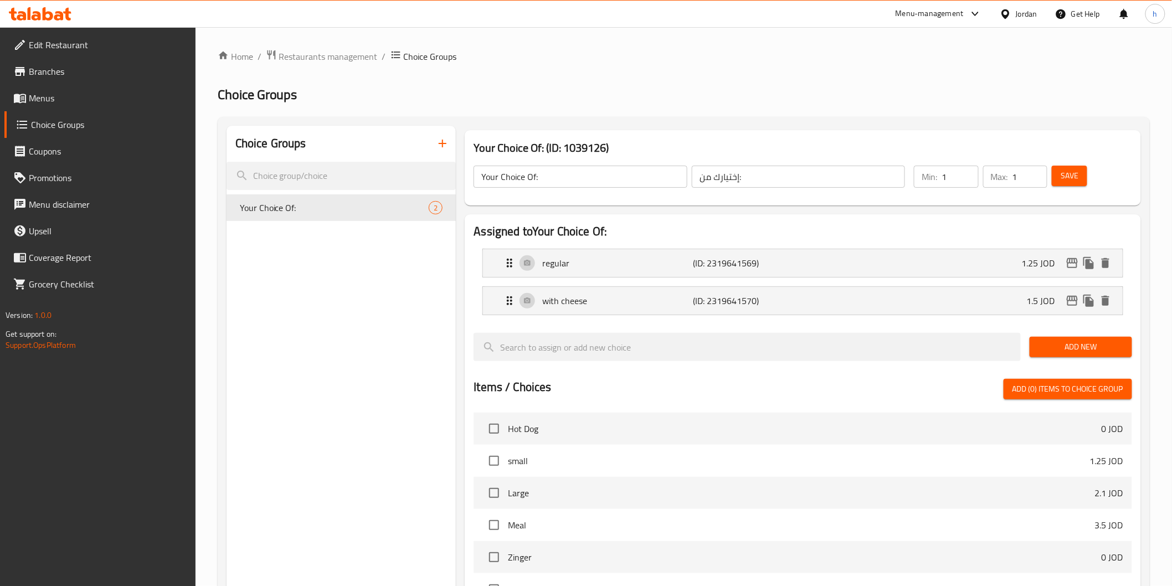
click at [440, 141] on icon "button" at bounding box center [442, 143] width 13 height 13
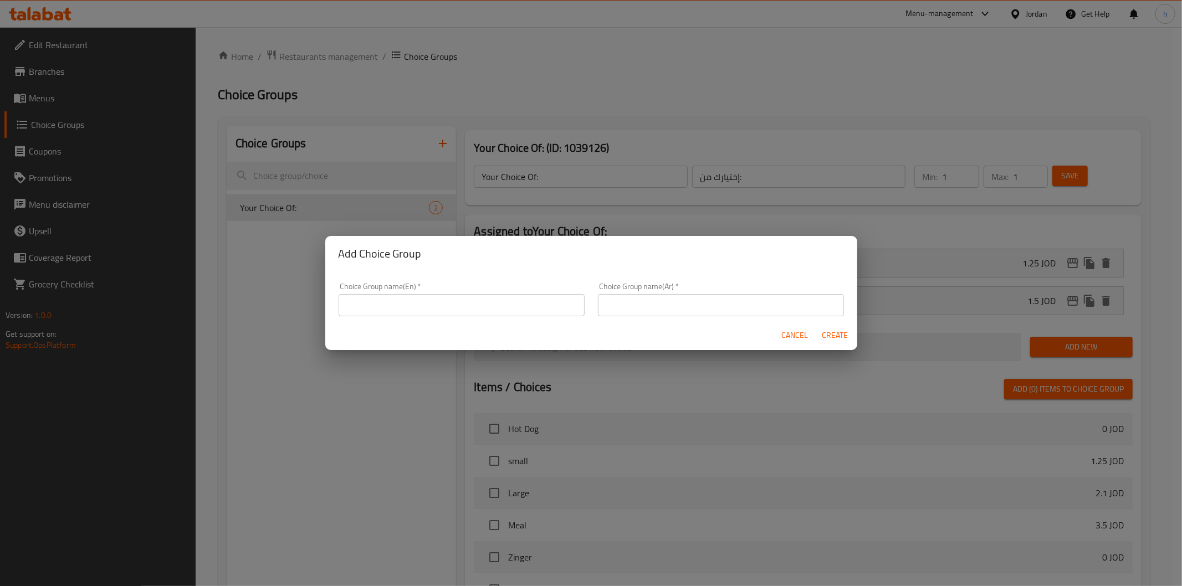
click at [460, 307] on input "text" at bounding box center [462, 305] width 246 height 22
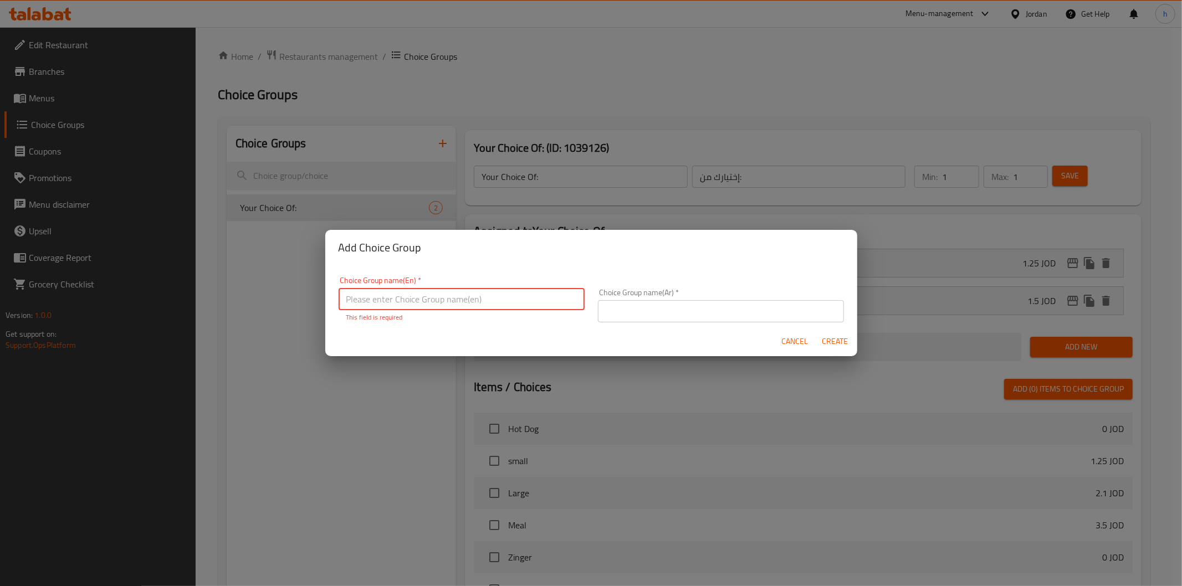
click at [380, 294] on input "text" at bounding box center [462, 299] width 246 height 22
paste input "Add On's:"
type input "Add On's:"
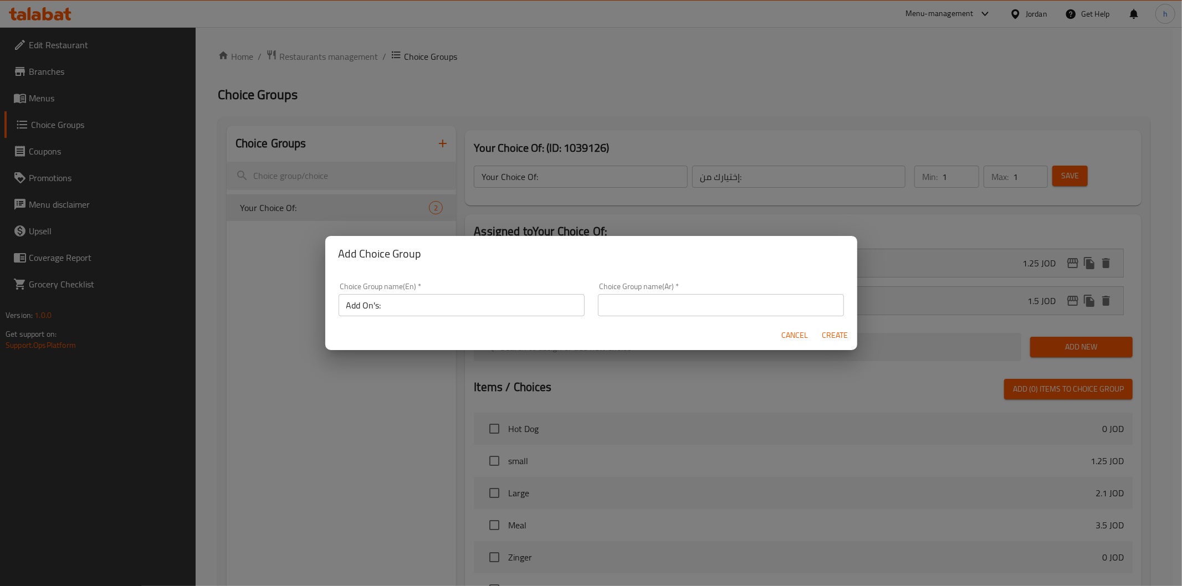
click at [661, 300] on input "text" at bounding box center [721, 305] width 246 height 22
paste input "الإضافات:"
type input "الإضافات:"
click at [823, 330] on span "Create" at bounding box center [835, 336] width 27 height 14
type input "Add On's:"
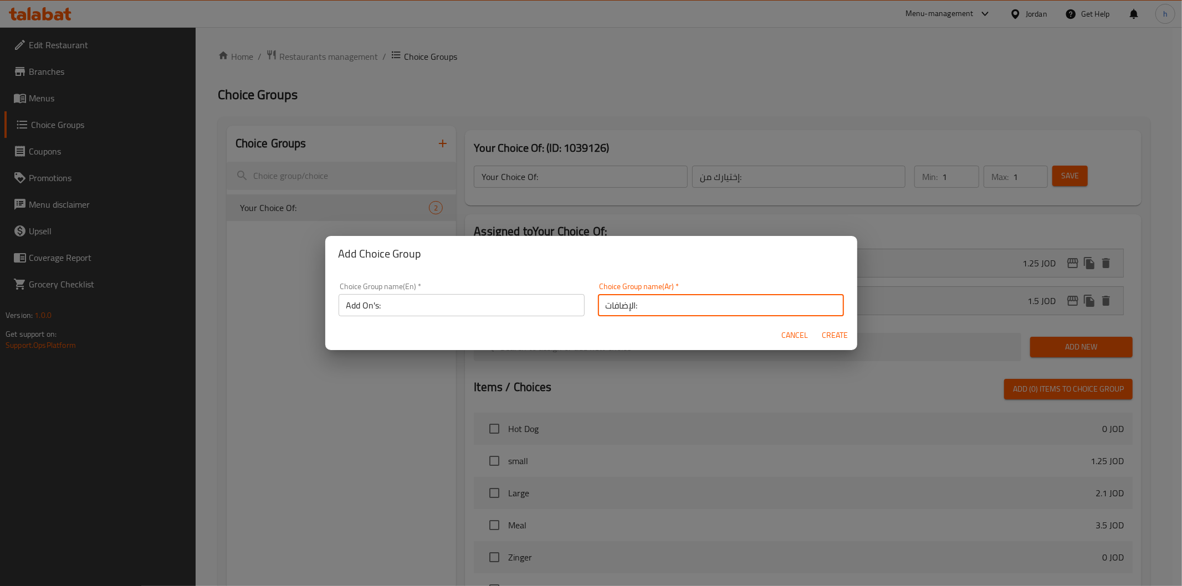
type input "الإضافات:"
type input "0"
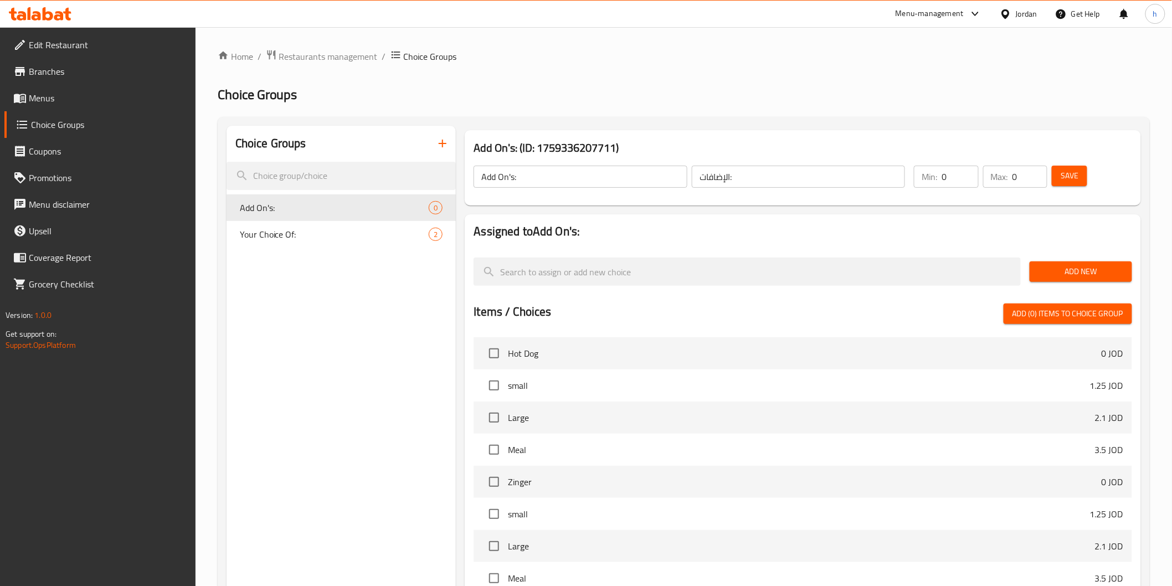
drag, startPoint x: 1068, startPoint y: 265, endPoint x: 1075, endPoint y: 268, distance: 7.7
click at [1069, 266] on span "Add New" at bounding box center [1081, 272] width 85 height 14
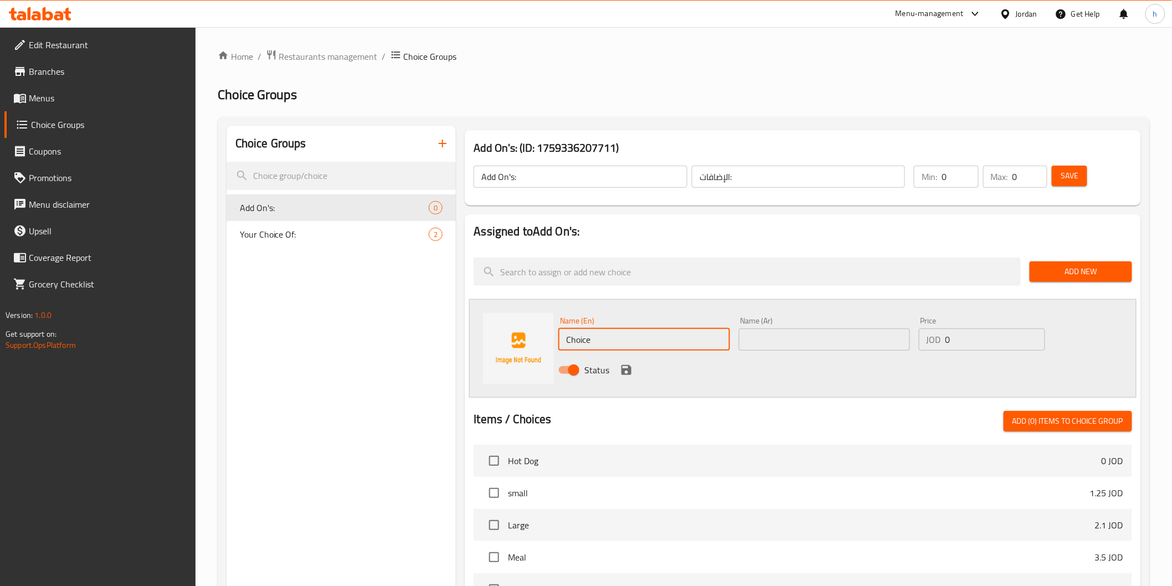
drag, startPoint x: 627, startPoint y: 339, endPoint x: 564, endPoint y: 347, distance: 63.2
click at [564, 347] on input "Choice" at bounding box center [643, 340] width 171 height 22
type input "س"
type input "salad sauce"
click at [757, 335] on input "text" at bounding box center [824, 340] width 171 height 22
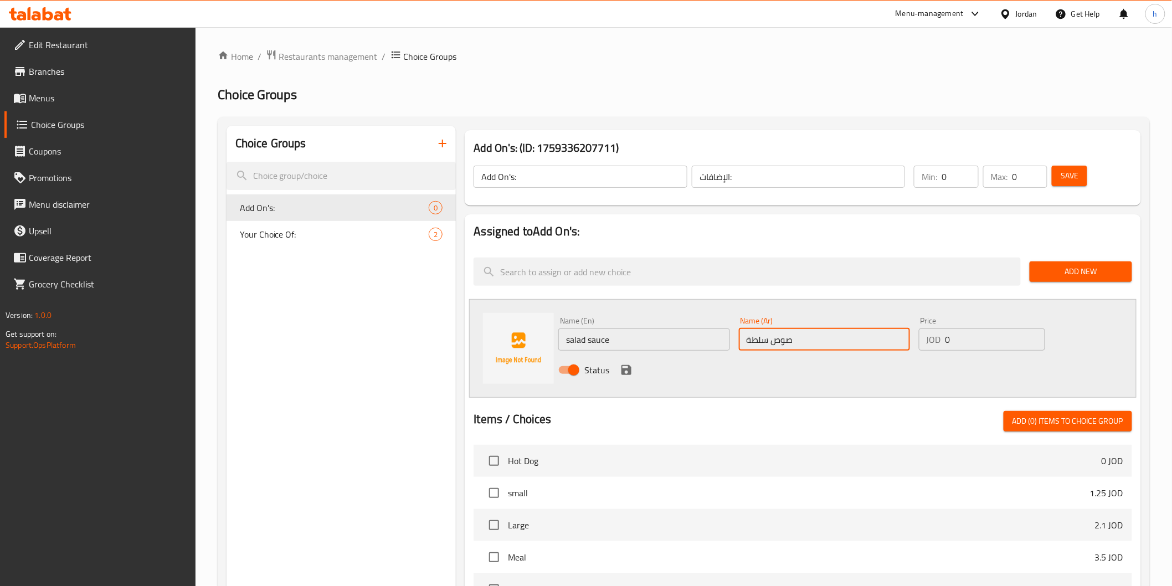
type input "صوص سلطة"
drag, startPoint x: 968, startPoint y: 342, endPoint x: 942, endPoint y: 347, distance: 25.9
click at [942, 347] on div "JOD 0 Price" at bounding box center [982, 340] width 126 height 22
click at [949, 338] on input "175" at bounding box center [996, 340] width 100 height 22
type input "1.75"
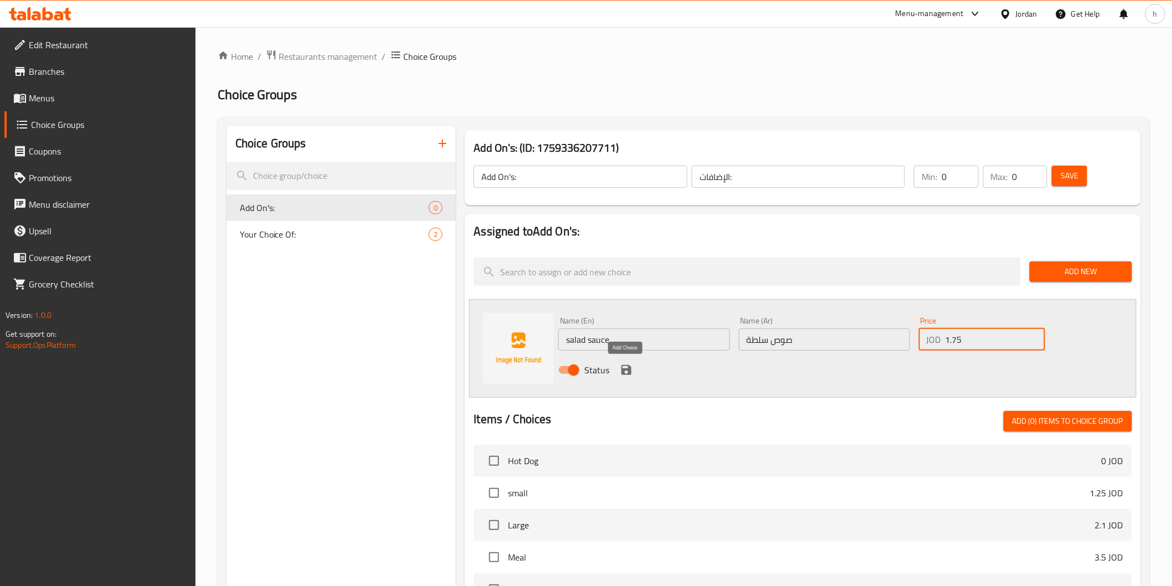
click at [629, 370] on icon "save" at bounding box center [627, 370] width 10 height 10
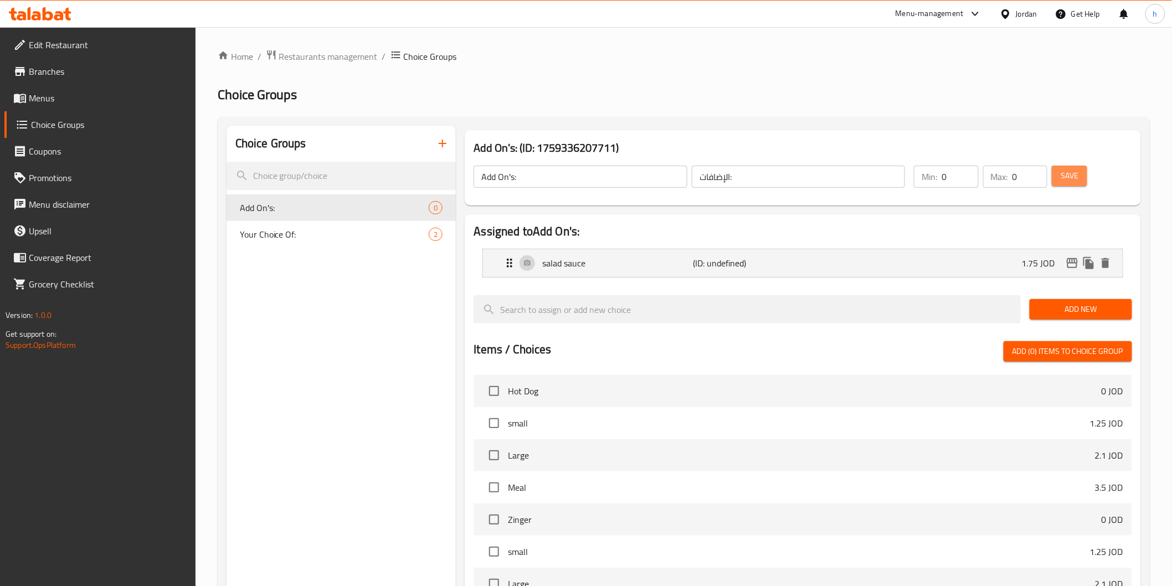
click at [1073, 178] on span "Save" at bounding box center [1070, 176] width 18 height 14
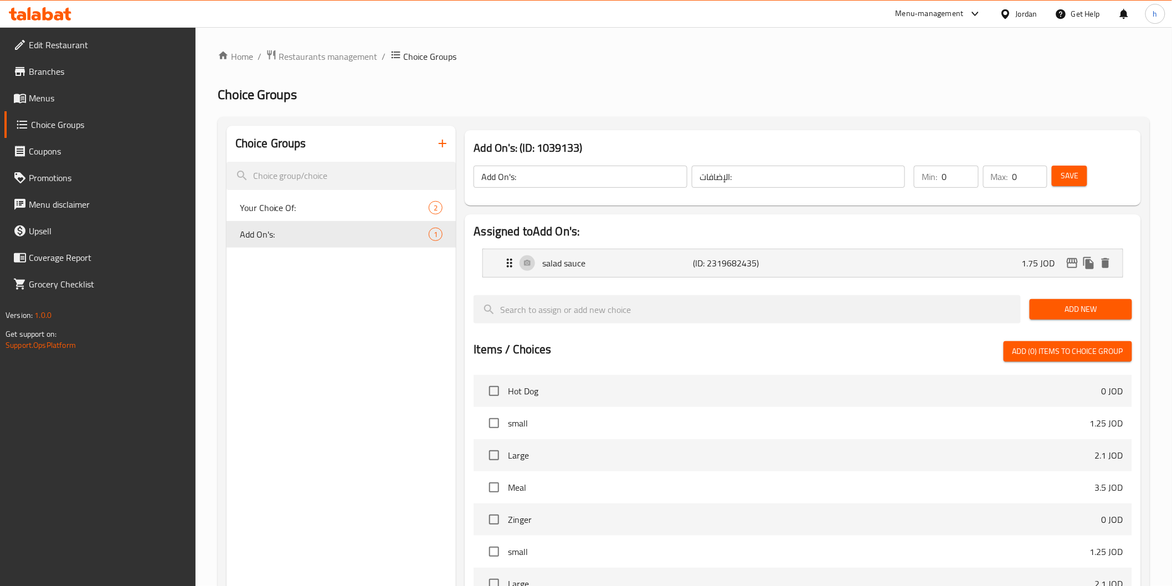
click at [450, 142] on button "button" at bounding box center [442, 143] width 27 height 27
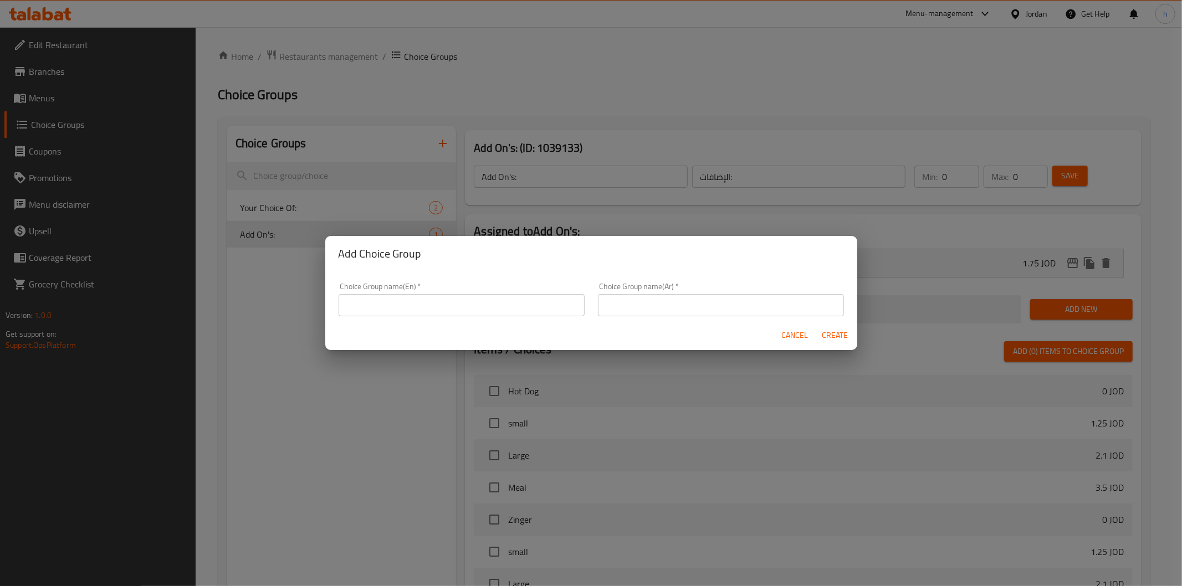
click at [477, 305] on input "text" at bounding box center [462, 305] width 246 height 22
paste input "Your Choice Of Size:"
type input "Your Choice Of Size:"
click at [751, 305] on input "text" at bounding box center [721, 305] width 246 height 22
paste input "إختيارك من الحجم:"
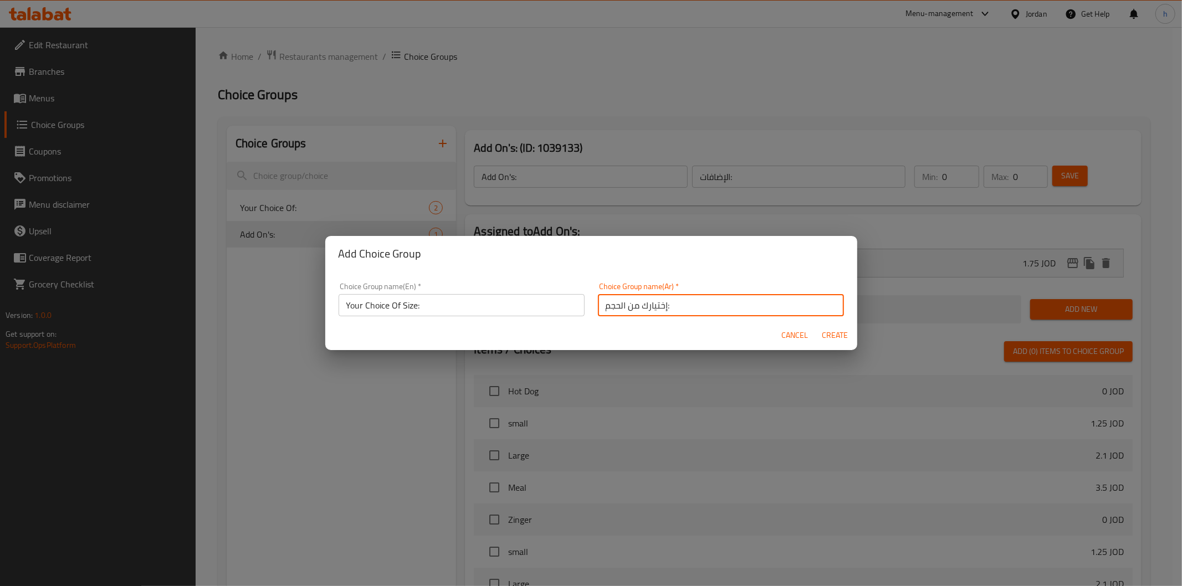
type input "إختيارك من الحجم:"
click at [827, 329] on span "Create" at bounding box center [835, 336] width 27 height 14
type input "Your Choice Of Size:"
type input "إختيارك من الحجم:"
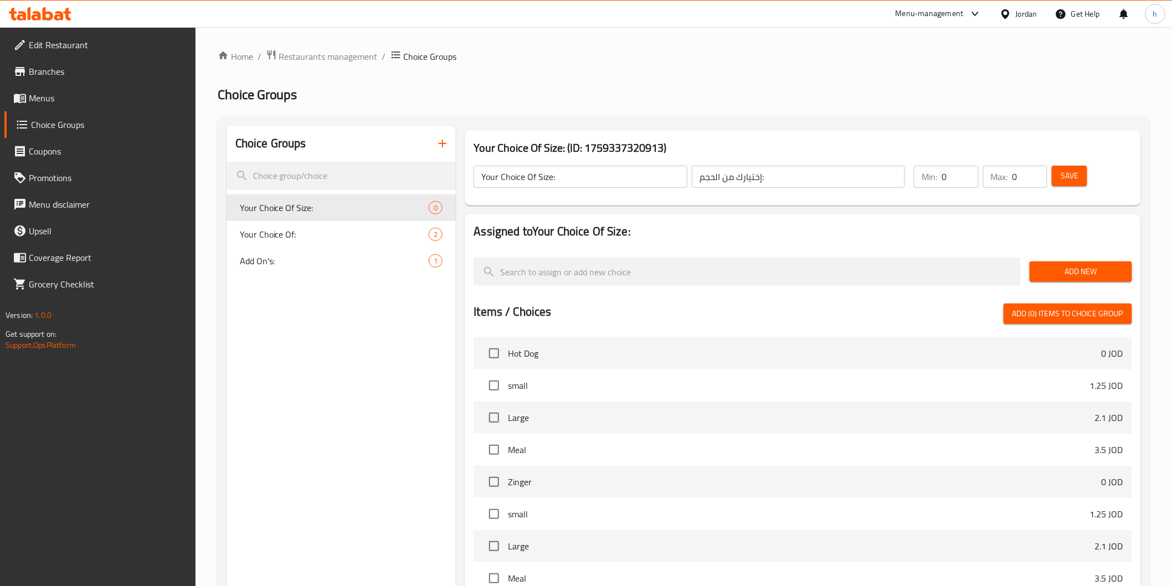
click at [552, 179] on input "Your Choice Of Size:" at bounding box center [580, 177] width 213 height 22
type input "Your Choice Of Size1:"
click at [761, 175] on input "إختيارك من الحجم:" at bounding box center [798, 177] width 213 height 22
click at [762, 178] on input "إختيارك من الحجم:" at bounding box center [798, 177] width 213 height 22
type input "إختيارك من الحجم1:"
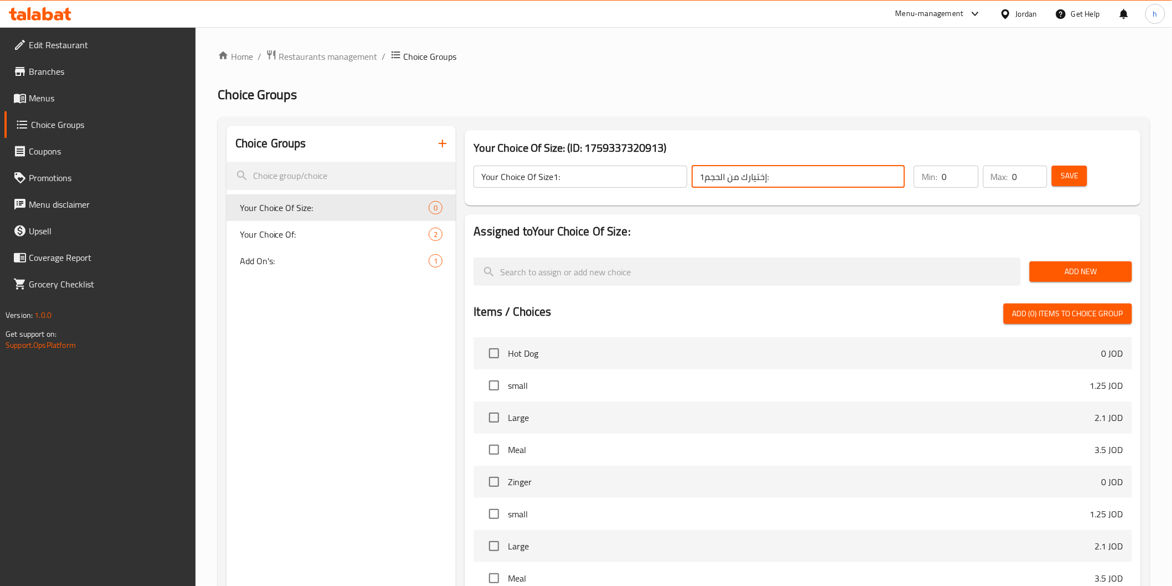
click at [965, 178] on input "0" at bounding box center [960, 177] width 37 height 22
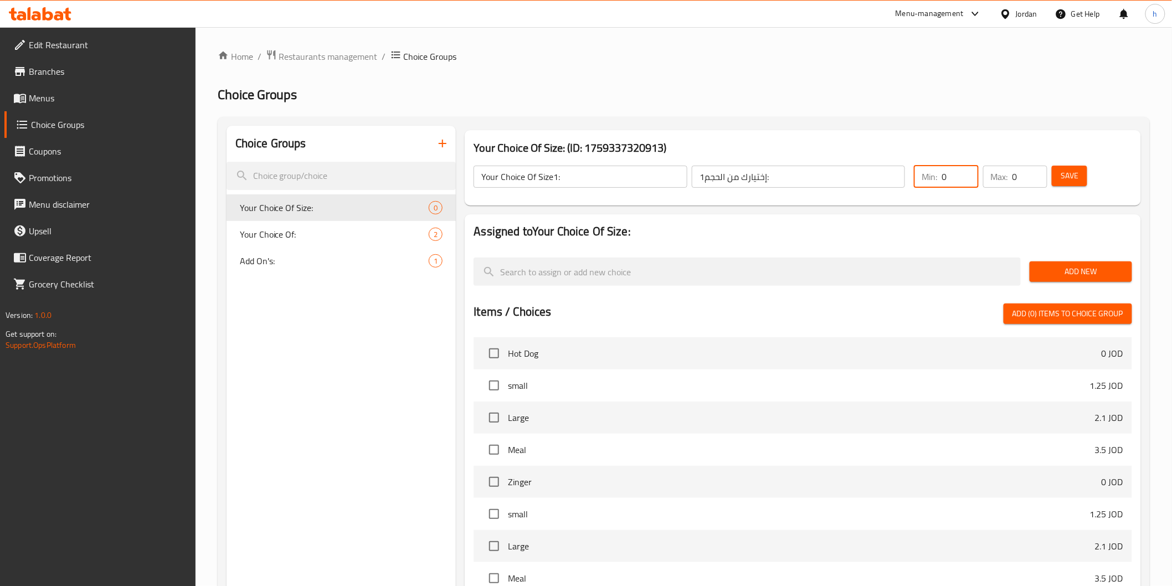
click at [967, 181] on input "0" at bounding box center [960, 177] width 37 height 22
type input "1"
click at [967, 175] on input "1" at bounding box center [960, 177] width 37 height 22
click at [1011, 176] on div "Max: 0 ​" at bounding box center [1015, 177] width 64 height 22
type input "1"
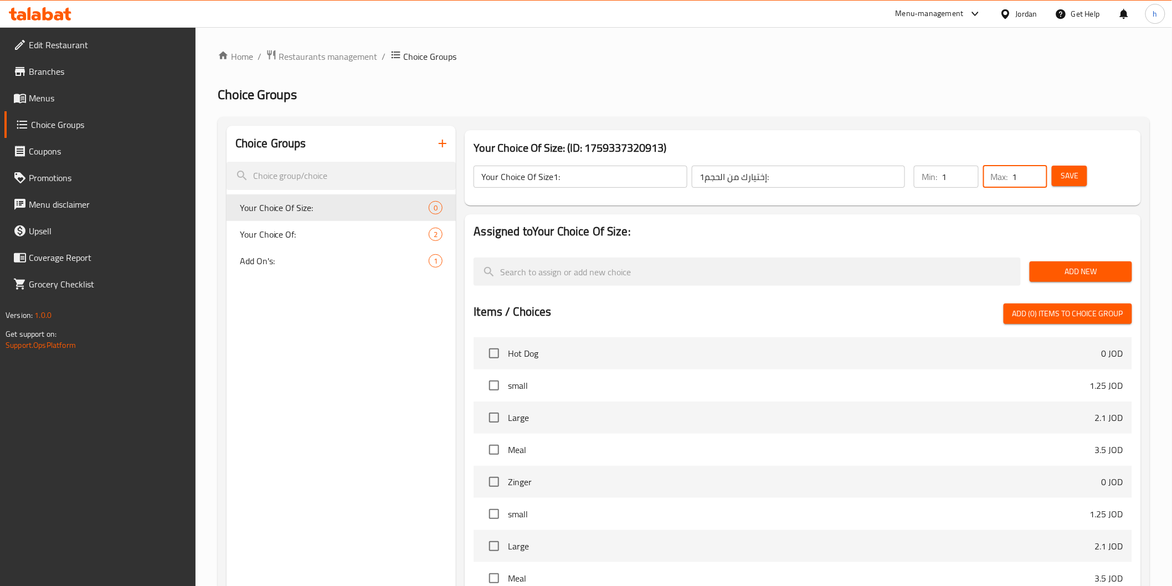
click at [1037, 173] on input "1" at bounding box center [1030, 177] width 35 height 22
click at [1074, 175] on span "Save" at bounding box center [1070, 176] width 18 height 14
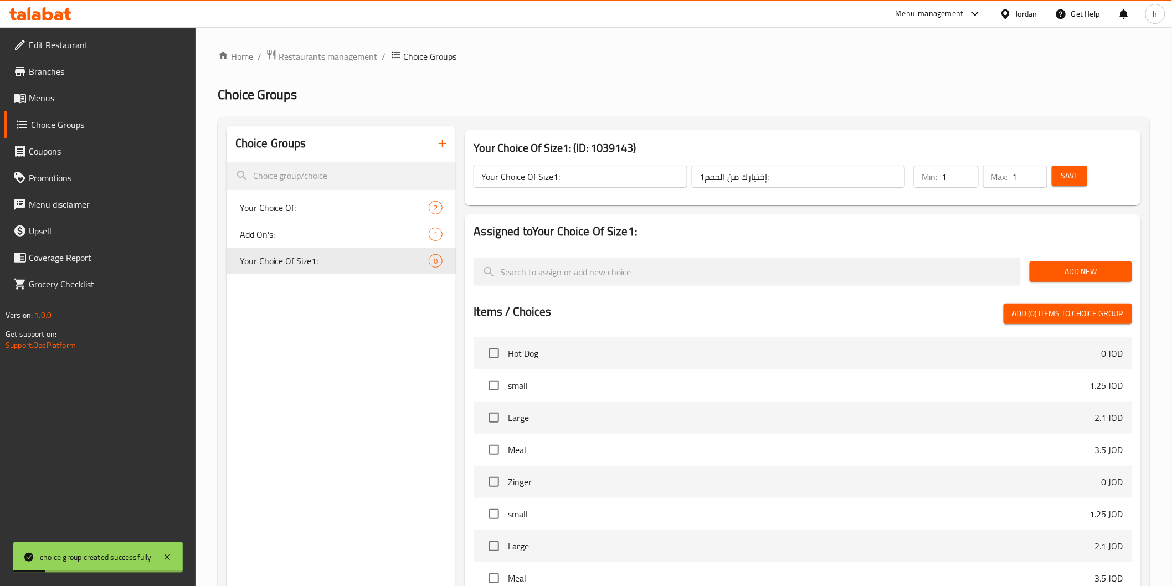
click at [1059, 268] on span "Add New" at bounding box center [1081, 272] width 85 height 14
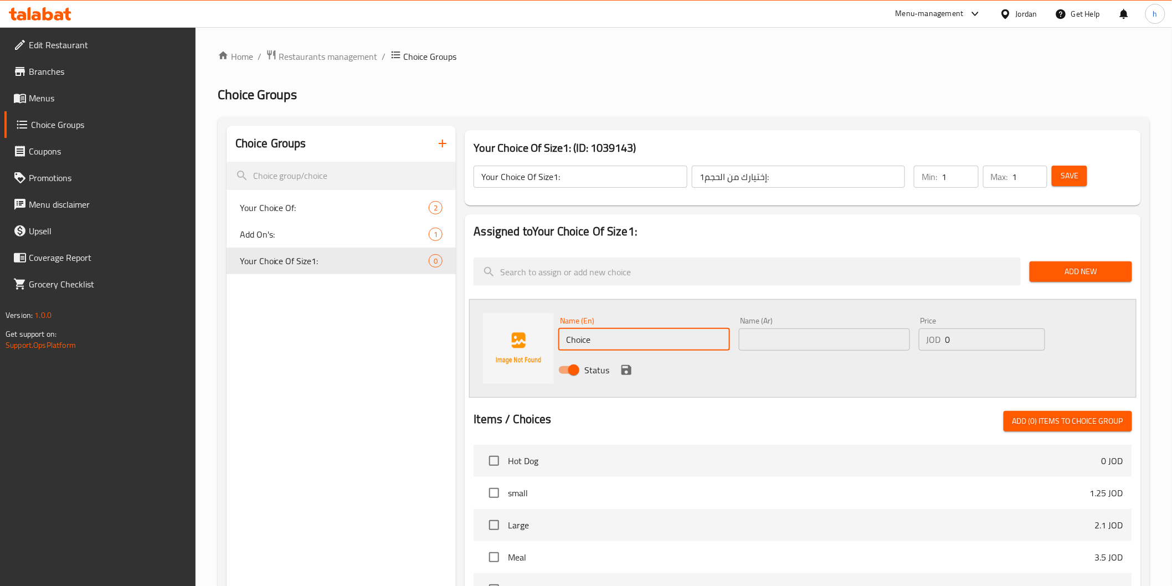
drag, startPoint x: 595, startPoint y: 340, endPoint x: 555, endPoint y: 349, distance: 41.0
click at [555, 349] on div "Name (En) Choice Name (En)" at bounding box center [644, 333] width 180 height 43
paste input "Small"
type input "Small"
click at [799, 340] on input "text" at bounding box center [824, 340] width 171 height 22
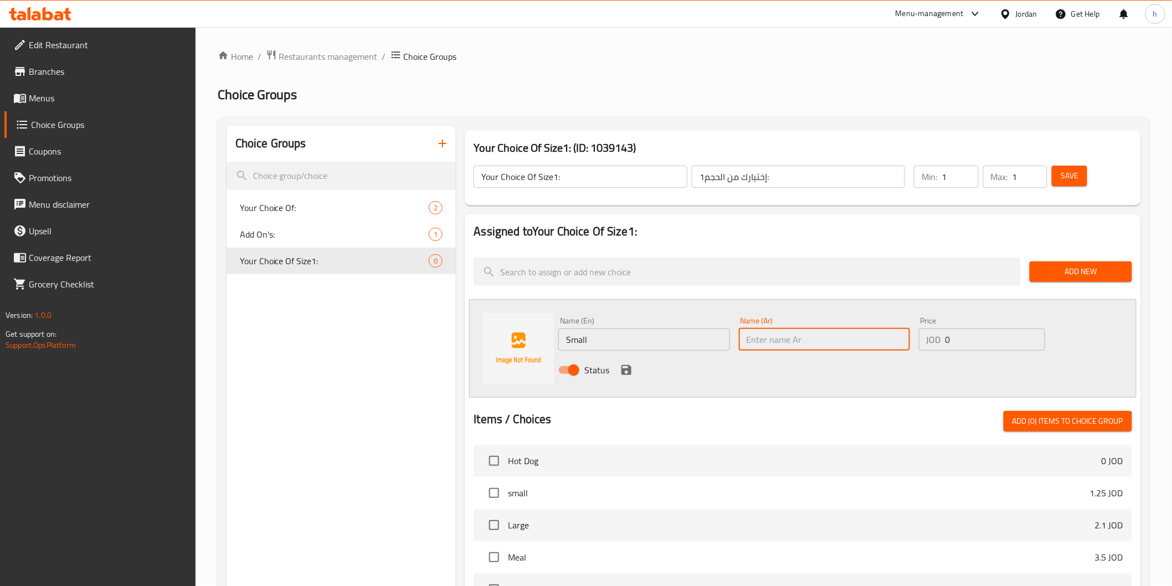
paste input "صغير"
type input "صغير"
click at [1033, 336] on input "1" at bounding box center [996, 340] width 100 height 22
click at [1033, 336] on input "2" at bounding box center [996, 340] width 100 height 22
type input "3"
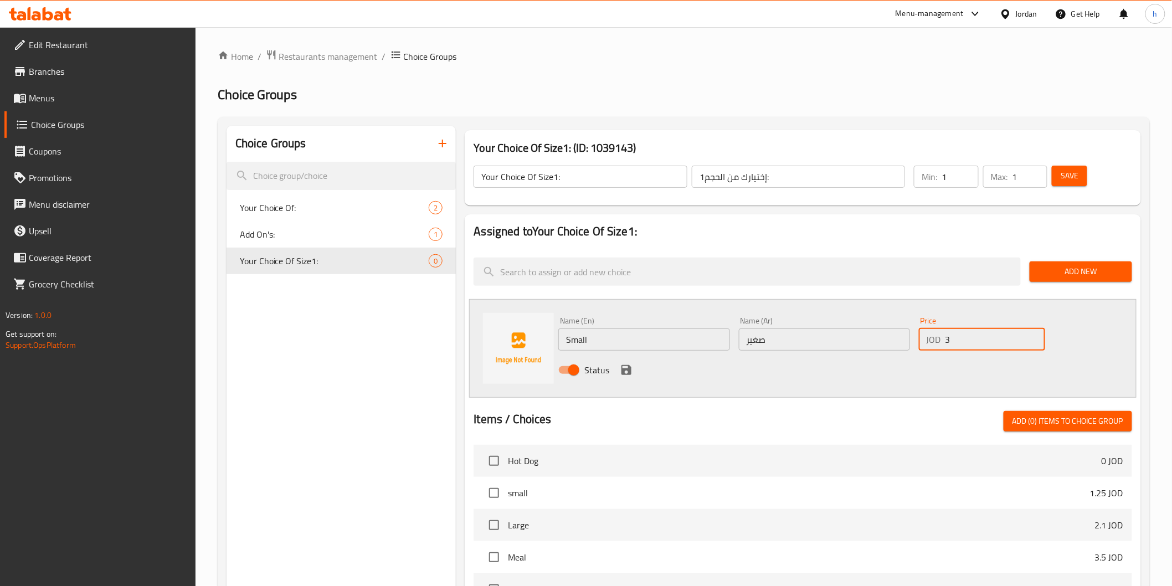
click at [1033, 336] on input "3" at bounding box center [996, 340] width 100 height 22
click at [629, 371] on icon "save" at bounding box center [627, 370] width 10 height 10
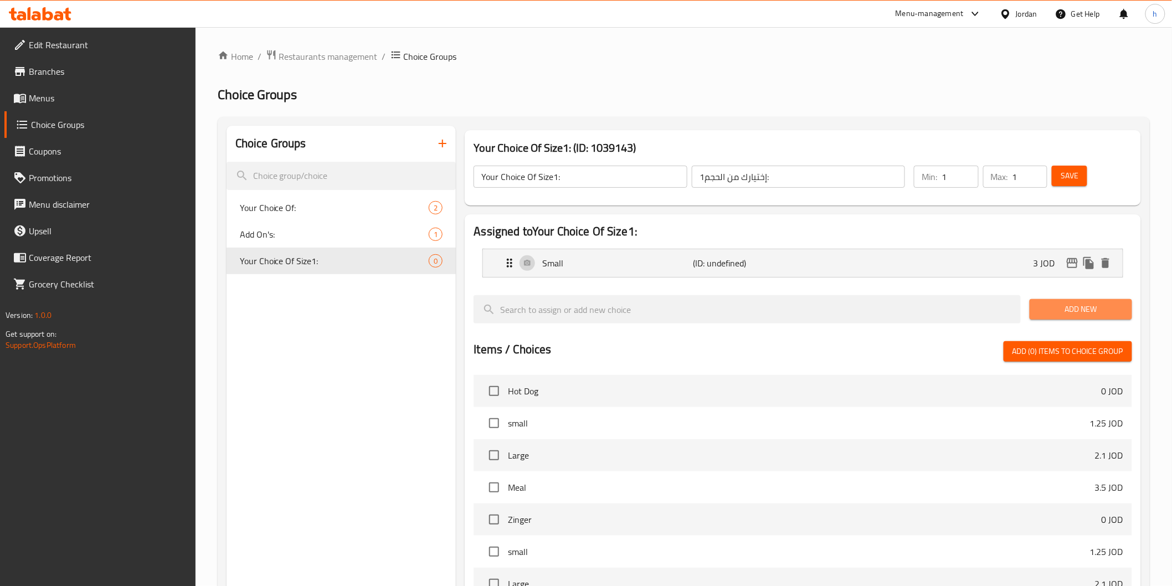
click at [1045, 303] on span "Add New" at bounding box center [1081, 310] width 85 height 14
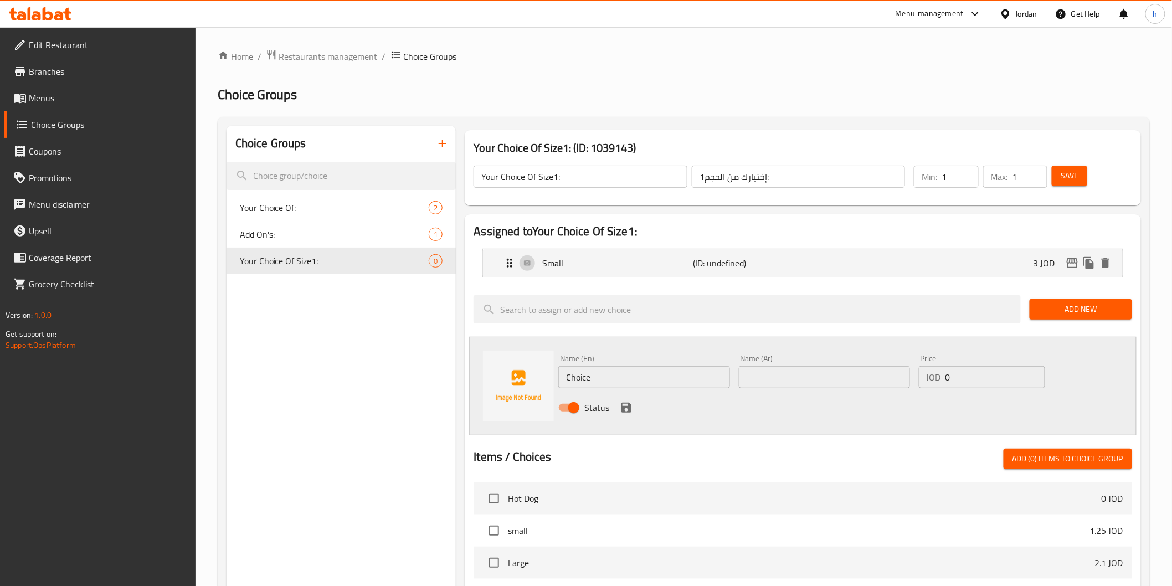
click at [583, 378] on input "Choice" at bounding box center [643, 377] width 171 height 22
paste input "Medium"
type input "Medium"
click at [842, 375] on input "text" at bounding box center [824, 377] width 171 height 22
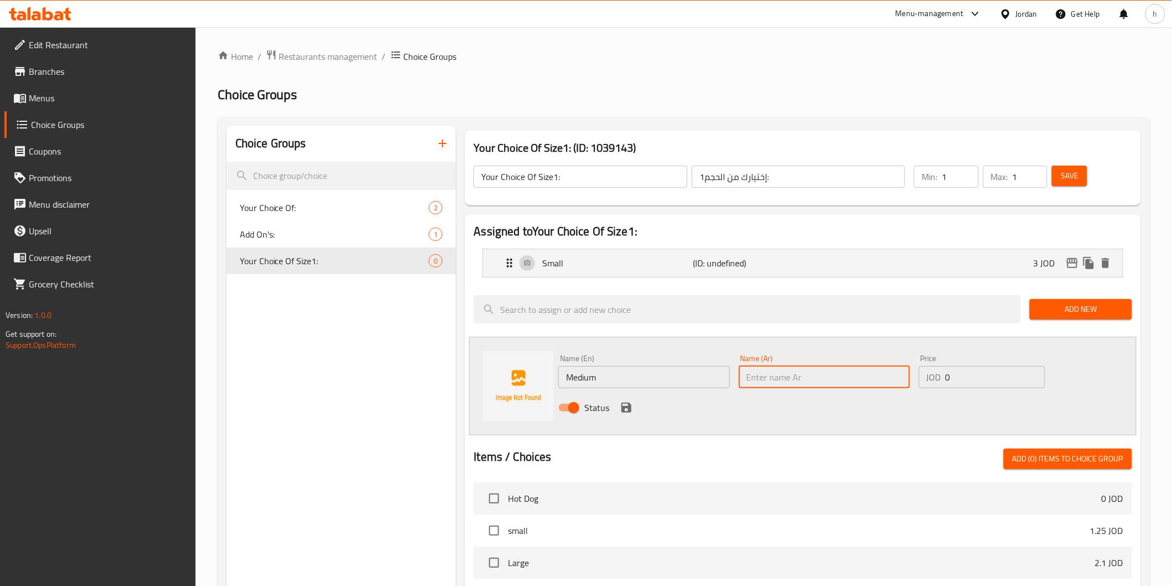
paste input "وسط"
type input "وسط"
drag, startPoint x: 957, startPoint y: 379, endPoint x: 944, endPoint y: 383, distance: 14.4
click at [944, 383] on div "JOD 0 Price" at bounding box center [982, 377] width 126 height 22
paste input "4.1"
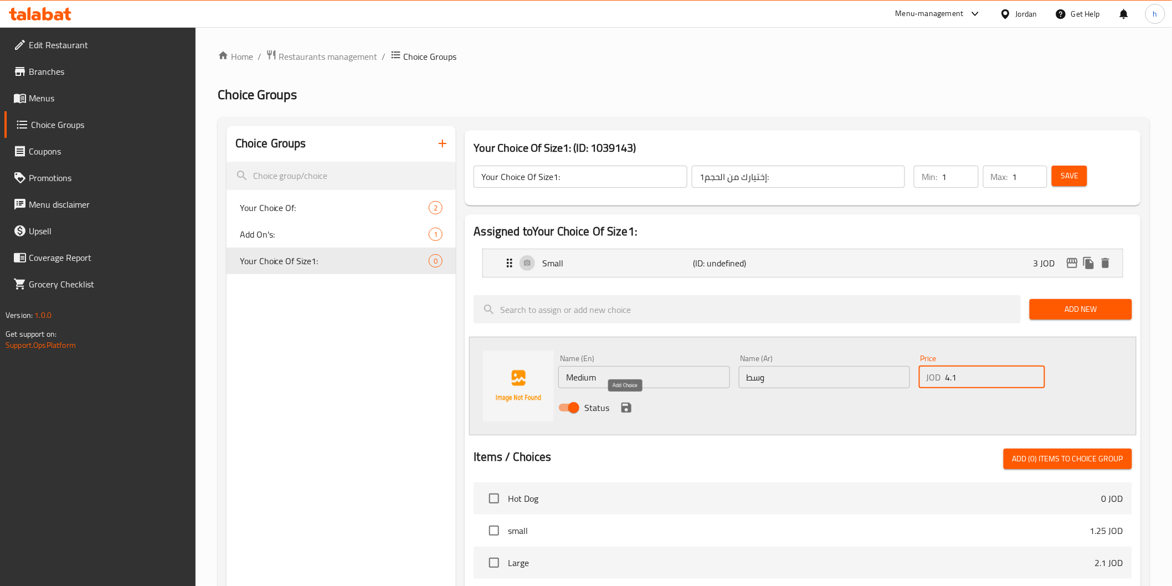
type input "4.1"
click at [630, 409] on icon "save" at bounding box center [627, 408] width 10 height 10
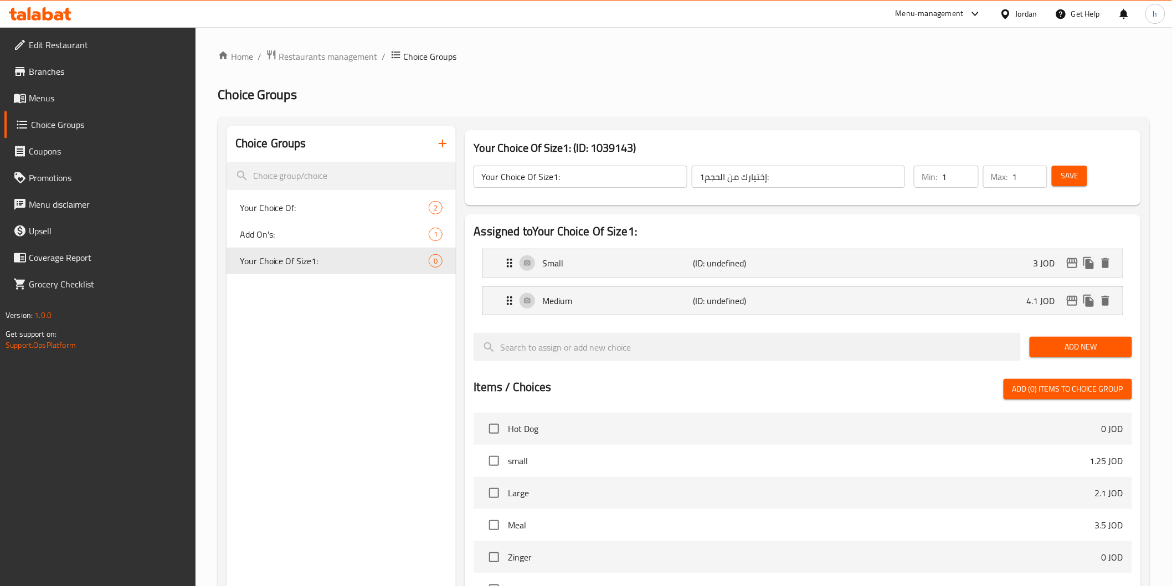
click at [1049, 351] on span "Add New" at bounding box center [1081, 347] width 85 height 14
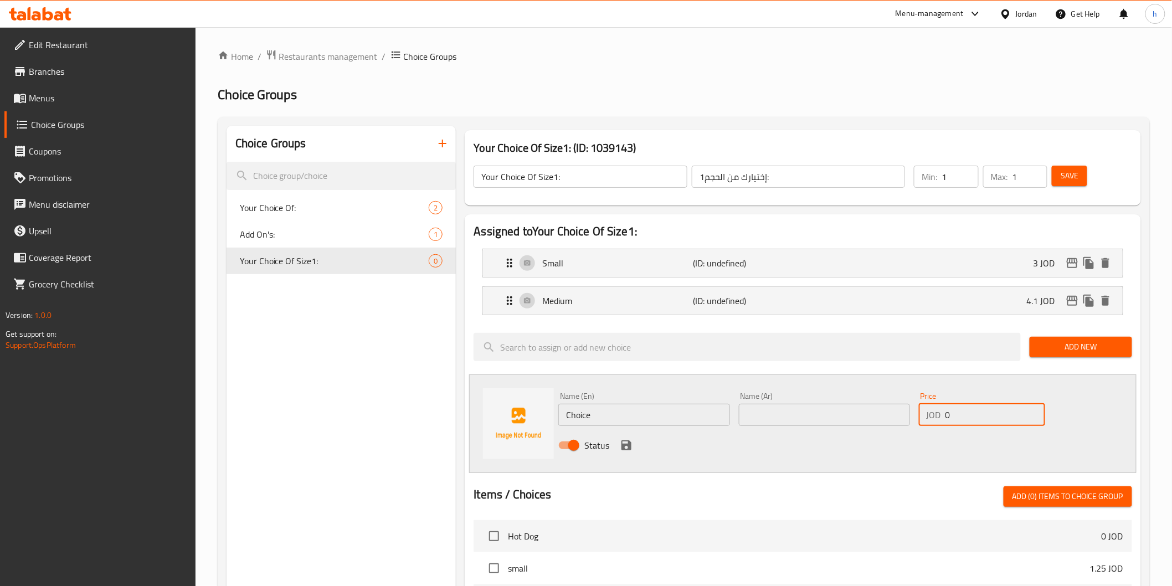
drag, startPoint x: 954, startPoint y: 419, endPoint x: 940, endPoint y: 423, distance: 14.2
click at [940, 423] on div "JOD 0 Price" at bounding box center [982, 415] width 126 height 22
paste input "6.5"
type input "6.5"
drag, startPoint x: 593, startPoint y: 423, endPoint x: 566, endPoint y: 429, distance: 27.3
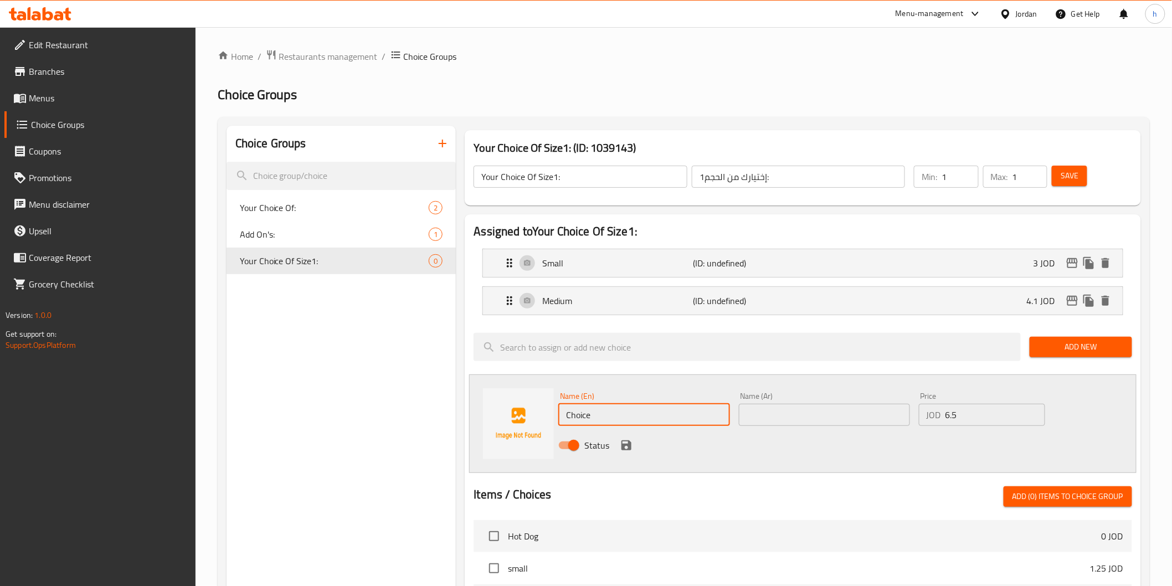
click at [566, 429] on div "Name (En) Choice Name (En)" at bounding box center [644, 409] width 180 height 43
paste input "Larg"
type input "Large"
click at [819, 423] on input "text" at bounding box center [824, 415] width 171 height 22
paste input "كبير"
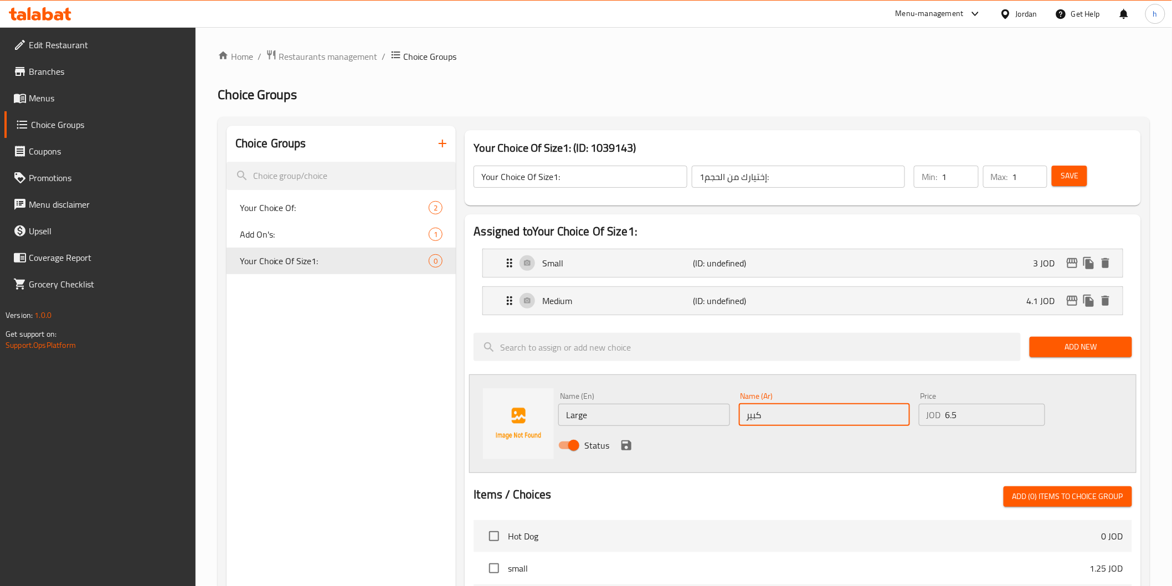
type input "كبير"
click at [625, 440] on icon "save" at bounding box center [627, 445] width 10 height 10
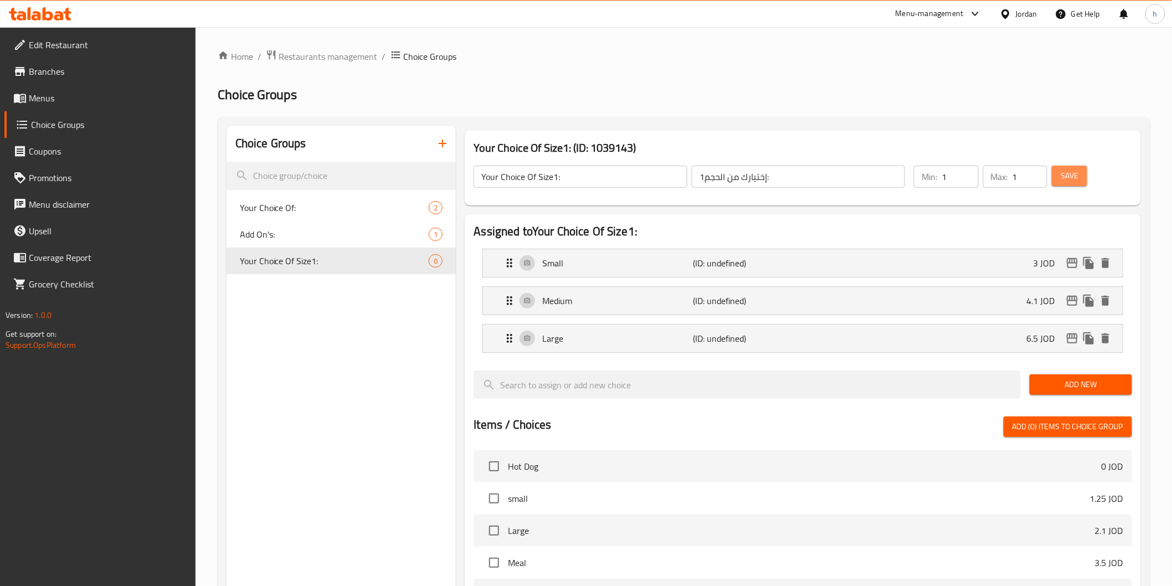
click at [1065, 177] on span "Save" at bounding box center [1070, 176] width 18 height 14
click at [1064, 175] on span "Save" at bounding box center [1070, 176] width 18 height 14
click at [442, 144] on icon "button" at bounding box center [443, 144] width 8 height 8
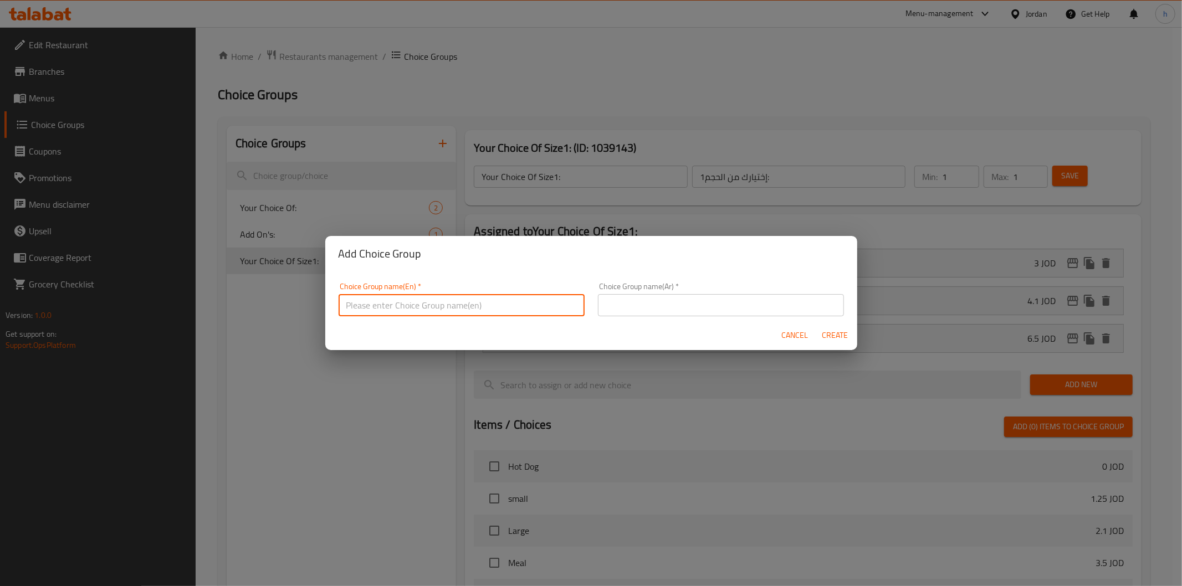
click at [490, 298] on input "text" at bounding box center [462, 305] width 246 height 22
click at [420, 305] on input "Your Choice Of Size1:" at bounding box center [462, 305] width 246 height 22
type input "Your Choice Of Size2:"
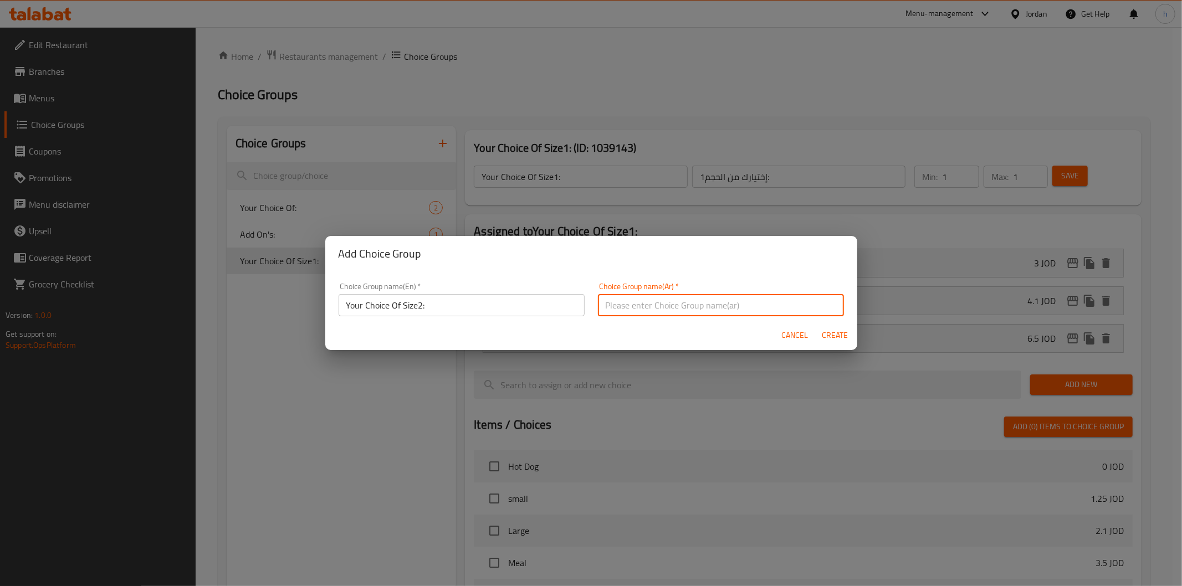
click at [669, 303] on input "text" at bounding box center [721, 305] width 246 height 22
click at [603, 307] on input "إختيارك من الحجم1:" at bounding box center [721, 305] width 246 height 22
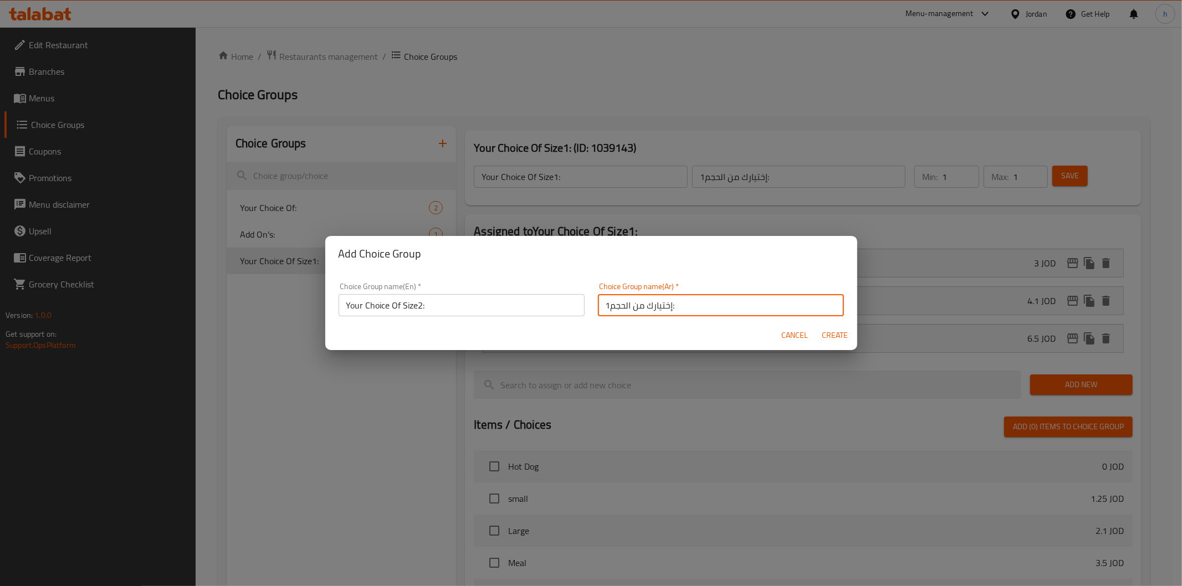
click at [603, 307] on input "إختيارك من الحجم1:" at bounding box center [721, 305] width 246 height 22
type input "إختيارك من الحجم2:"
click at [835, 338] on span "Create" at bounding box center [835, 336] width 27 height 14
type input "Your Choice Of Size2:"
type input "إختيارك من الحجم2:"
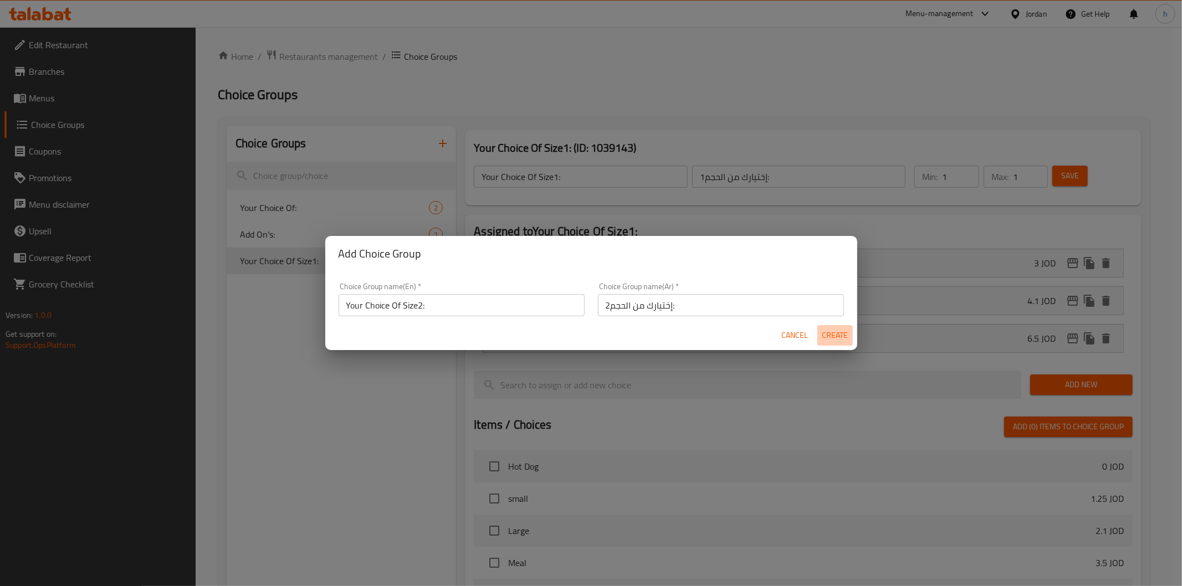
type input "0"
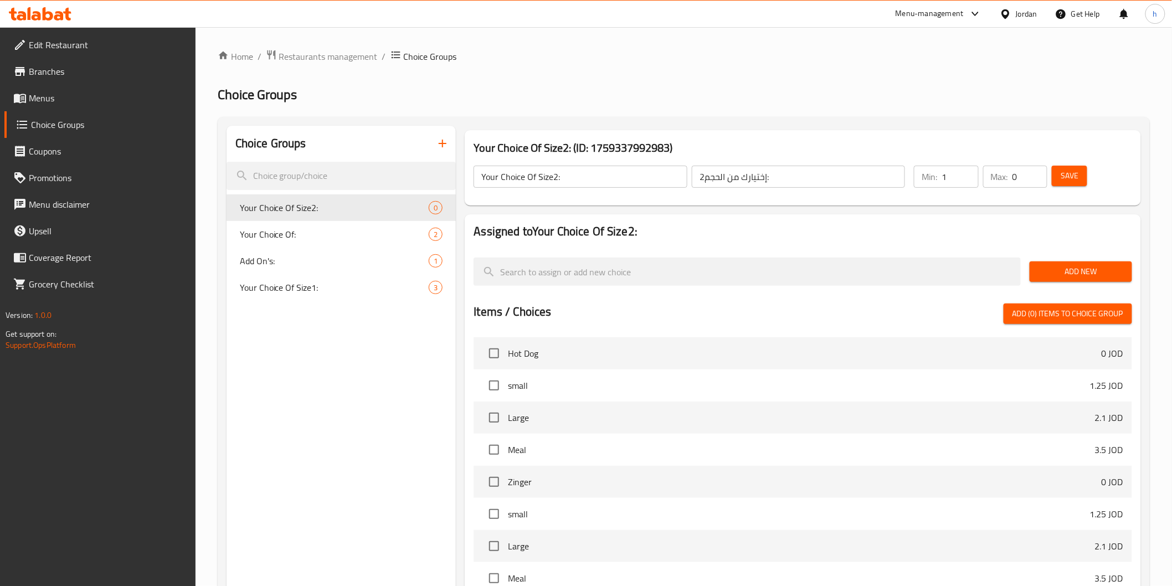
type input "1"
click at [966, 175] on input "1" at bounding box center [960, 177] width 37 height 22
click at [1004, 176] on p "Max:" at bounding box center [999, 176] width 17 height 13
type input "1"
click at [1038, 173] on input "1" at bounding box center [1030, 177] width 35 height 22
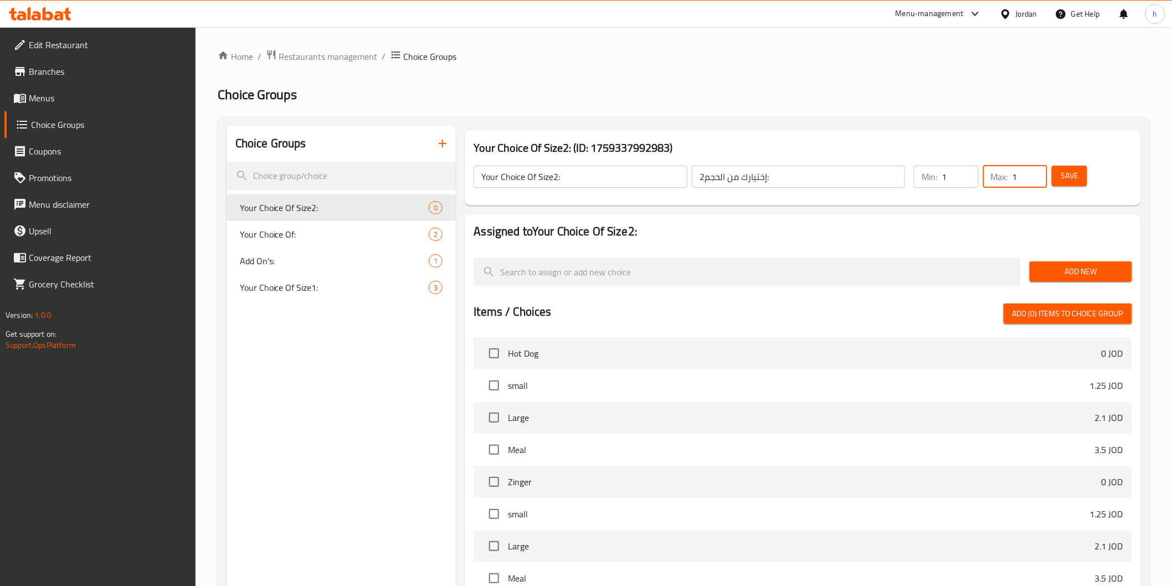
click at [1062, 265] on span "Add New" at bounding box center [1081, 272] width 85 height 14
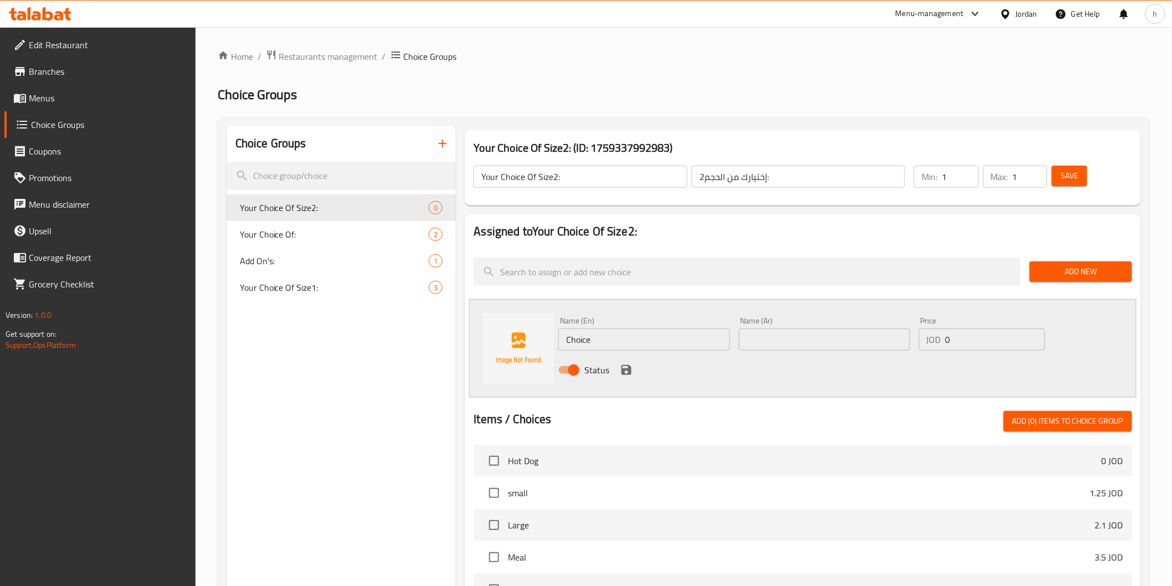
drag, startPoint x: 599, startPoint y: 324, endPoint x: 587, endPoint y: 329, distance: 13.2
click at [587, 329] on div "Name (En) Choice Name (En)" at bounding box center [643, 334] width 171 height 34
drag, startPoint x: 602, startPoint y: 330, endPoint x: 550, endPoint y: 347, distance: 54.5
click at [550, 347] on div "Name (En) Choice Name (En) Name (Ar) Name (Ar) Price JOD 0 Price Status" at bounding box center [802, 348] width 667 height 99
paste input "Small"
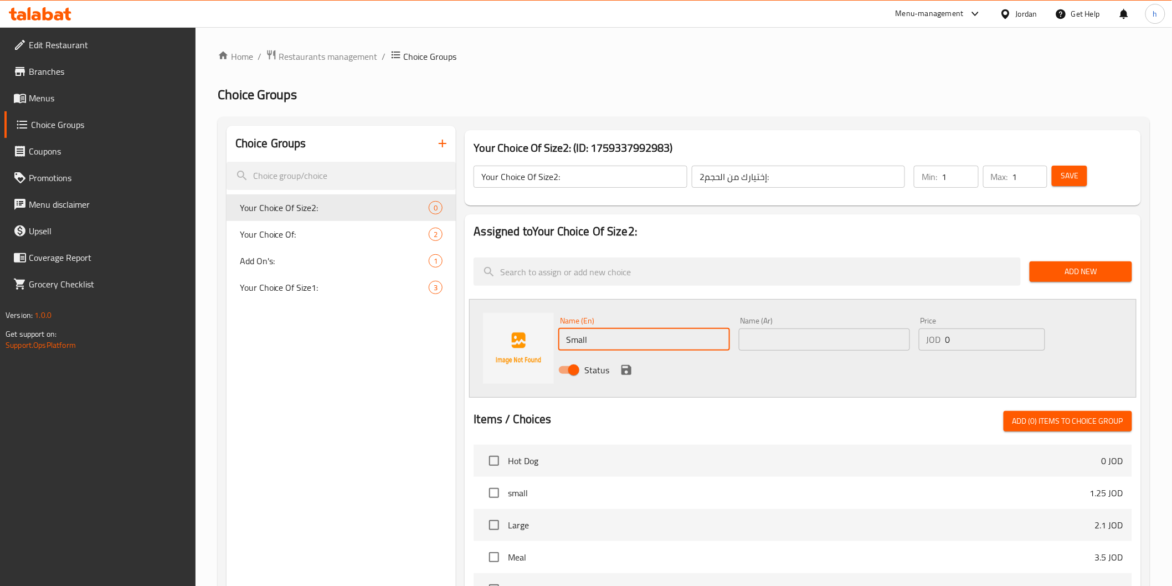
type input "Small"
click at [782, 338] on input "text" at bounding box center [824, 340] width 171 height 22
paste input "صغير"
type input "صغير"
click at [946, 340] on input "0" at bounding box center [996, 340] width 100 height 22
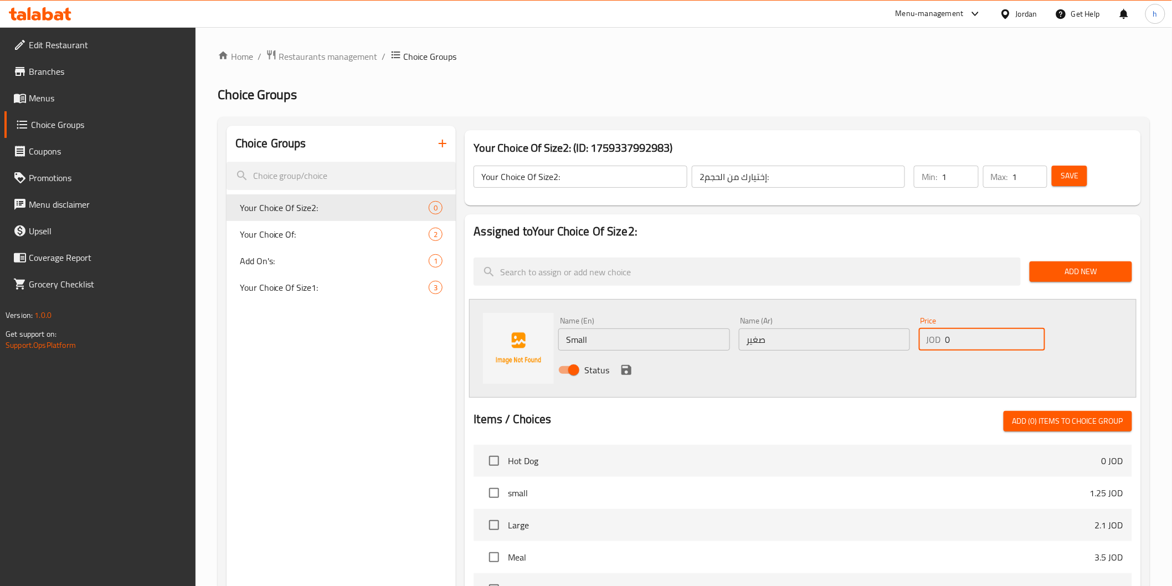
click at [946, 340] on input "0" at bounding box center [996, 340] width 100 height 22
paste input "2.33"
type input "2.33"
click at [629, 370] on icon "save" at bounding box center [627, 370] width 10 height 10
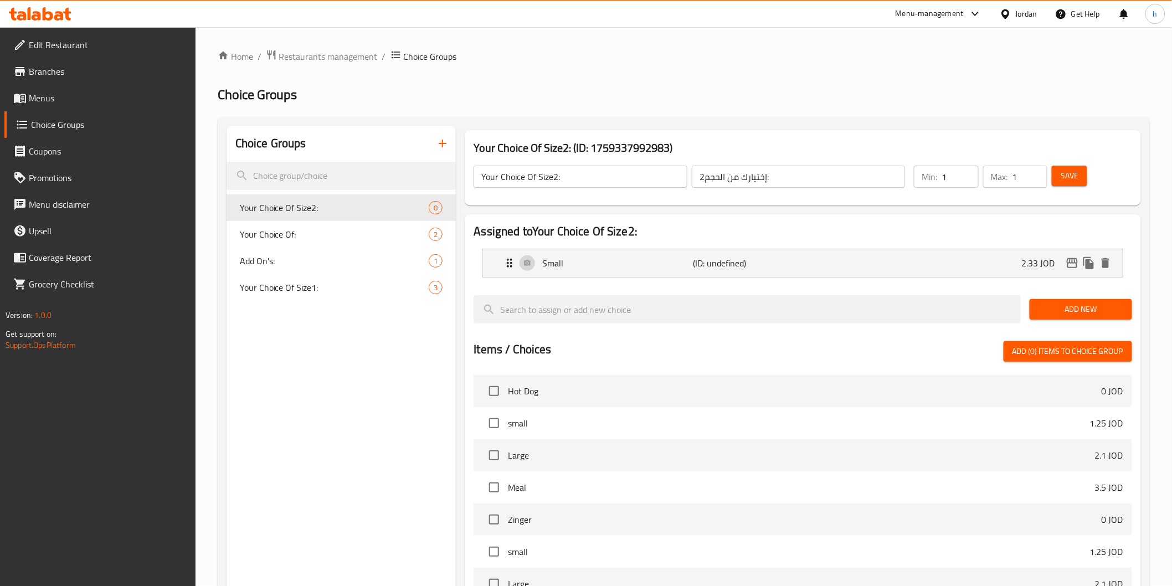
click at [1059, 307] on span "Add New" at bounding box center [1081, 310] width 85 height 14
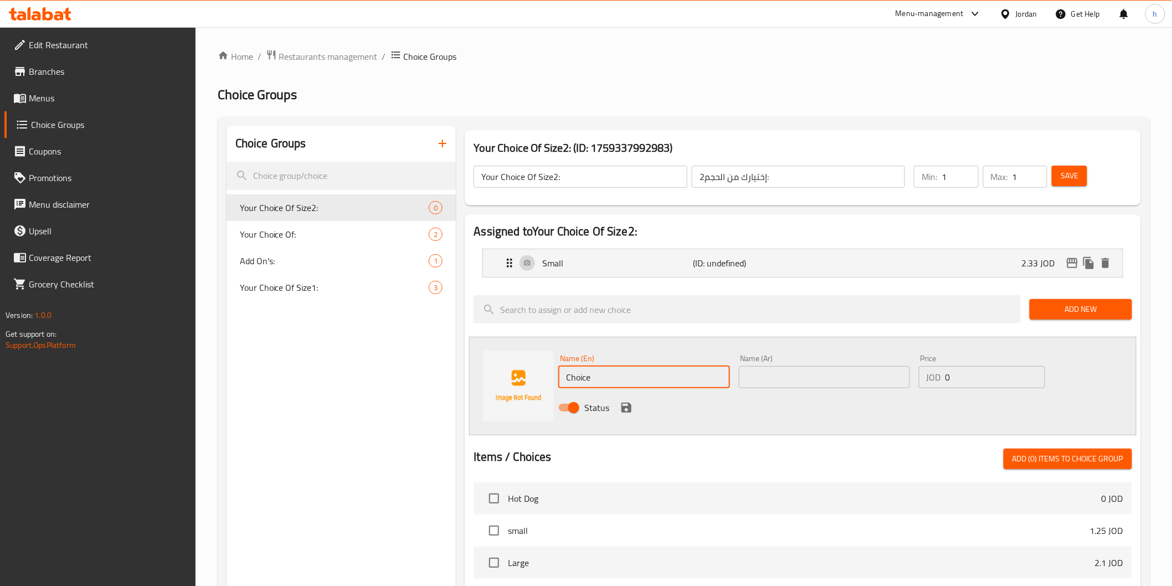
drag, startPoint x: 612, startPoint y: 373, endPoint x: 563, endPoint y: 387, distance: 50.7
click at [563, 387] on input "Choice" at bounding box center [643, 377] width 171 height 22
type input "Medium"
click at [763, 381] on input "text" at bounding box center [824, 377] width 171 height 22
type input "وسط"
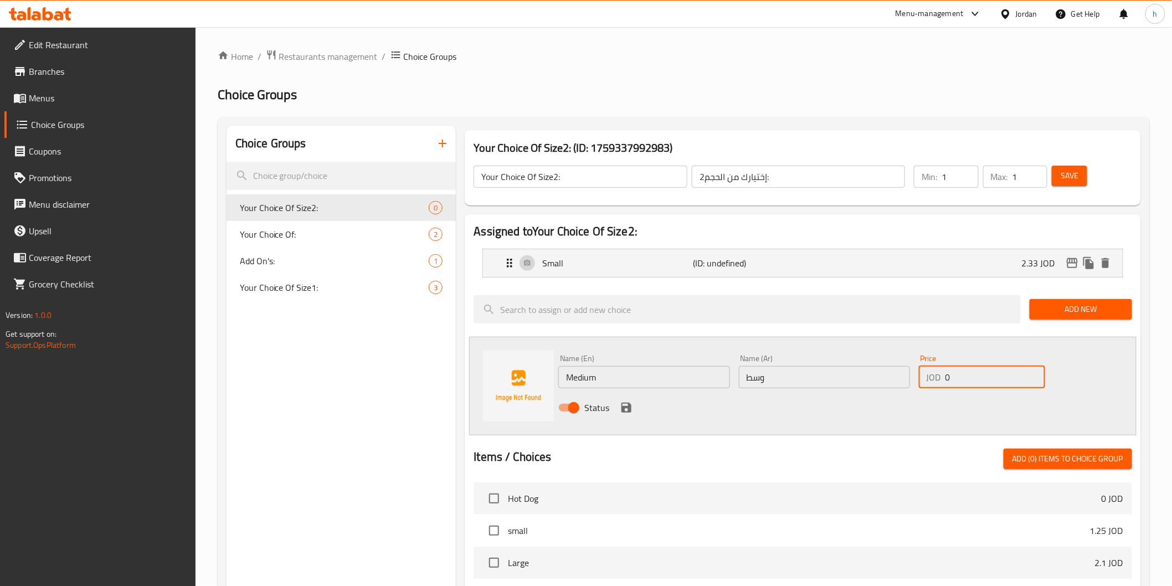
drag, startPoint x: 955, startPoint y: 377, endPoint x: 937, endPoint y: 381, distance: 18.0
click at [937, 381] on div "JOD 0 Price" at bounding box center [982, 377] width 126 height 22
paste input "4"
type input "4"
click at [627, 411] on icon "save" at bounding box center [627, 408] width 10 height 10
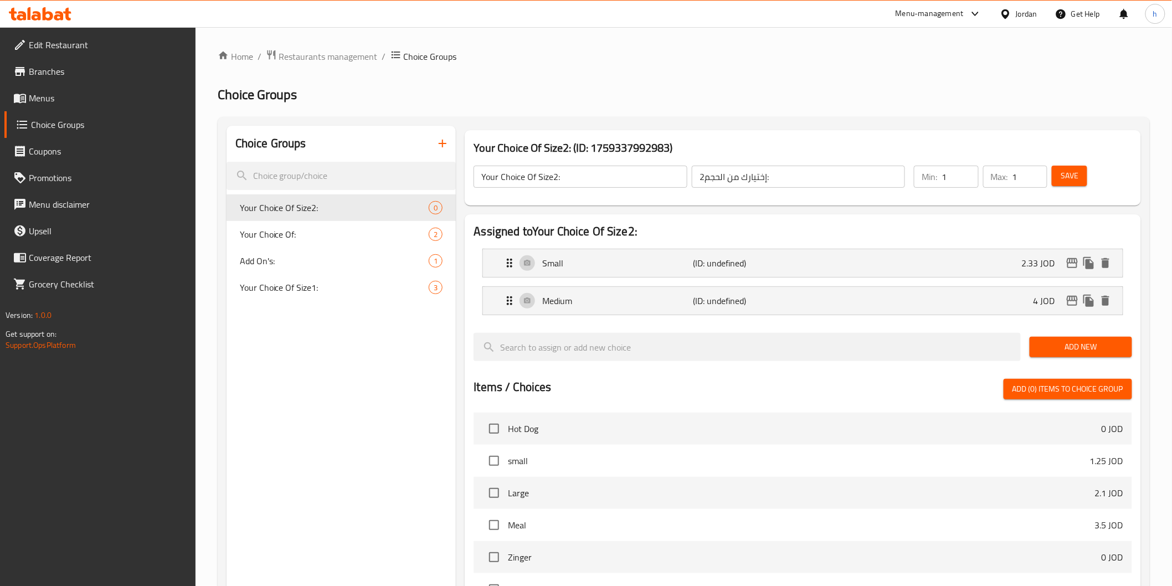
click at [1058, 339] on button "Add New" at bounding box center [1081, 347] width 102 height 20
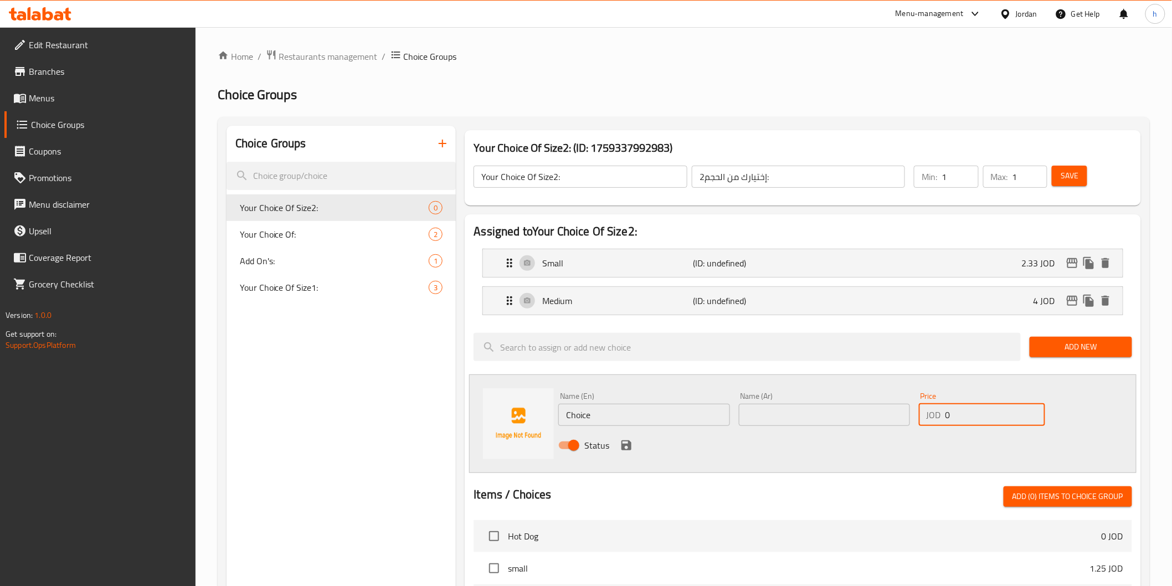
drag, startPoint x: 950, startPoint y: 417, endPoint x: 939, endPoint y: 418, distance: 11.1
click at [939, 418] on div "JOD 0 Price" at bounding box center [982, 415] width 126 height 22
paste input "5.75"
type input "5.75"
click at [599, 418] on input "Choice" at bounding box center [643, 415] width 171 height 22
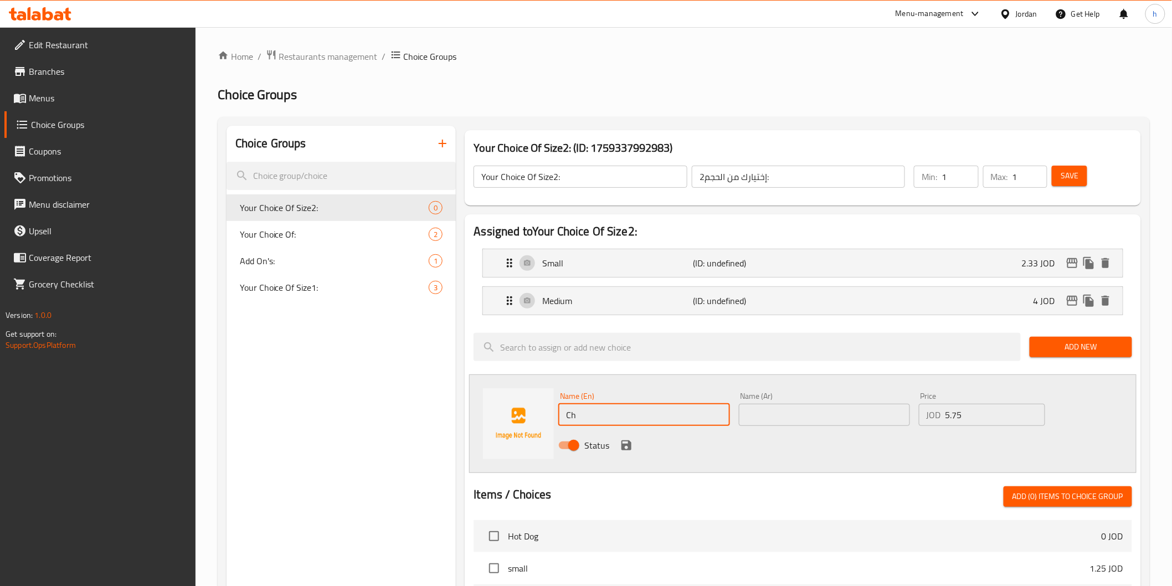
type input "C"
type input "Large"
click at [757, 397] on div "Name (Ar) Name (Ar)" at bounding box center [824, 409] width 171 height 34
click at [756, 413] on input "text" at bounding box center [824, 415] width 171 height 22
type input "كبير"
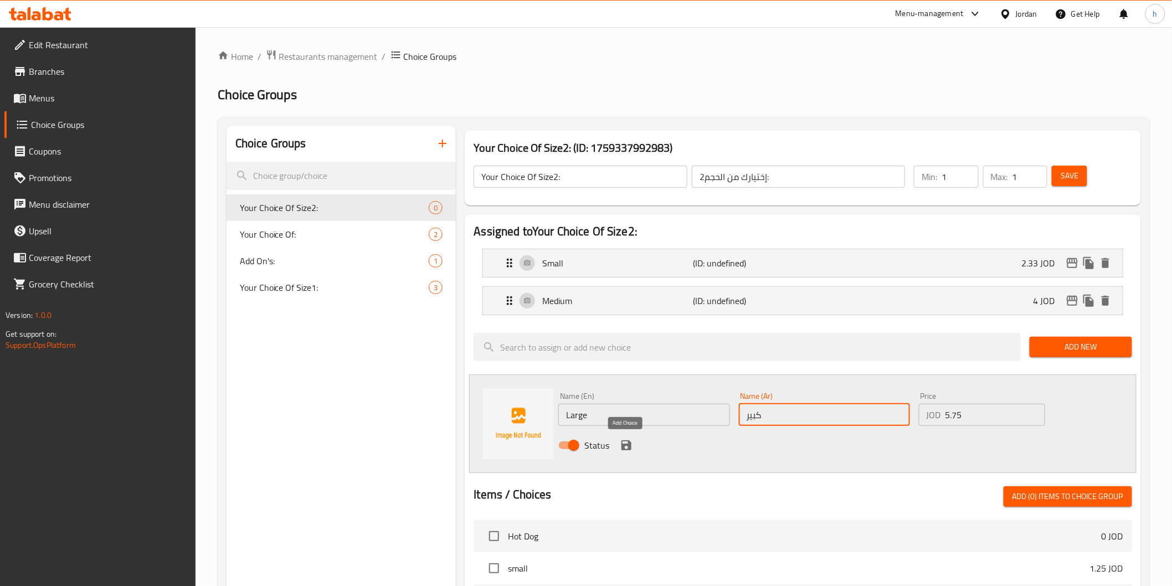
click at [627, 450] on icon "save" at bounding box center [627, 445] width 10 height 10
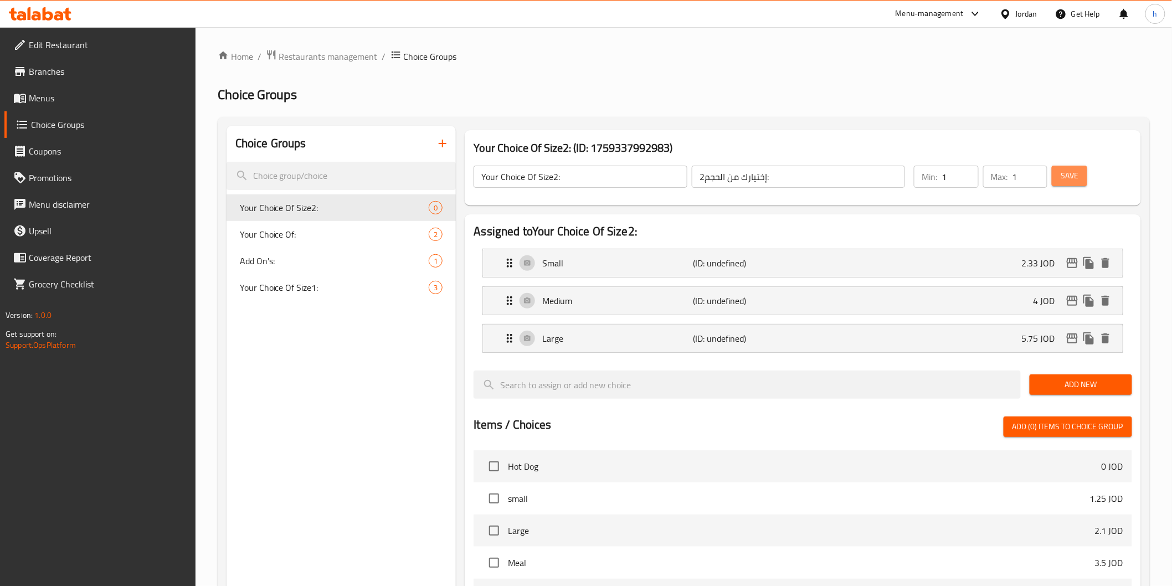
click at [1067, 180] on span "Save" at bounding box center [1070, 176] width 18 height 14
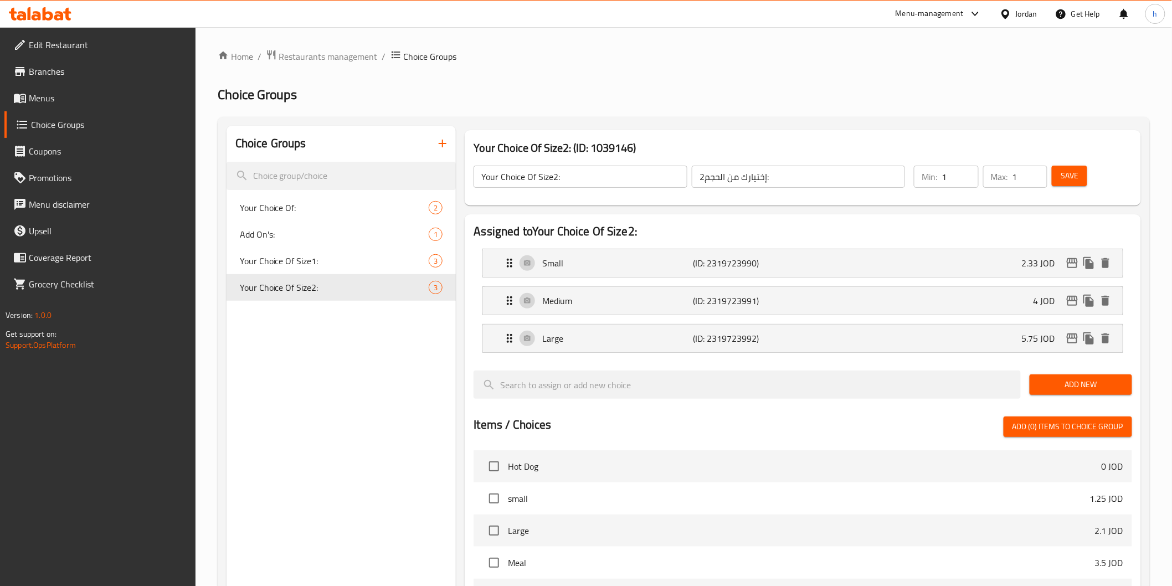
click at [441, 146] on icon "button" at bounding box center [442, 143] width 13 height 13
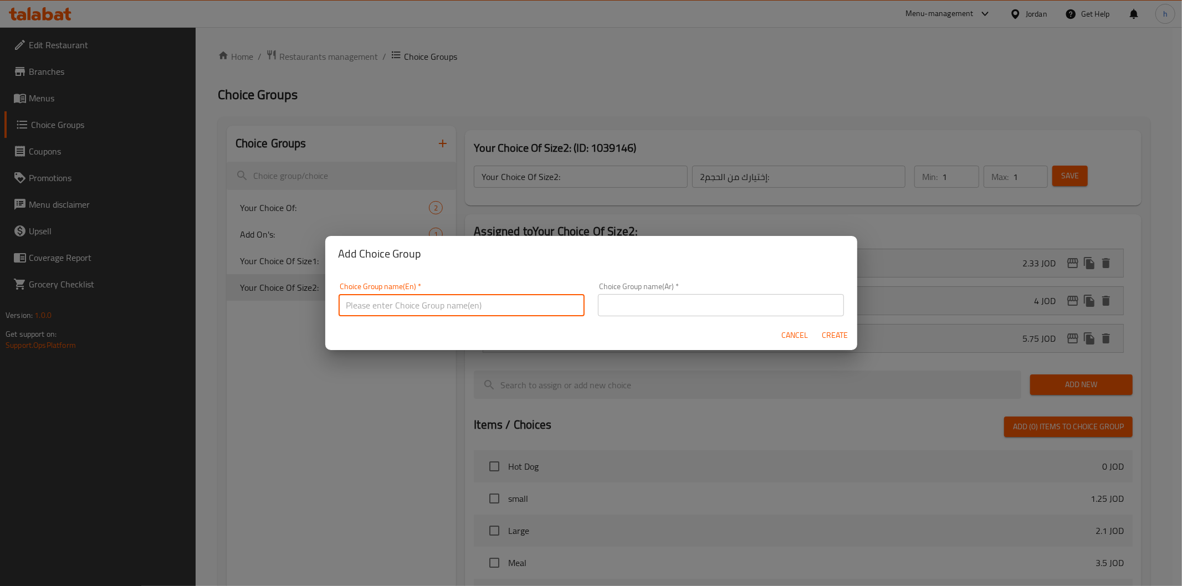
click at [429, 301] on input "text" at bounding box center [462, 305] width 246 height 22
click at [421, 307] on input "Your Choice Of Size2:" at bounding box center [462, 305] width 246 height 22
type input "Your Choice Of Size3:"
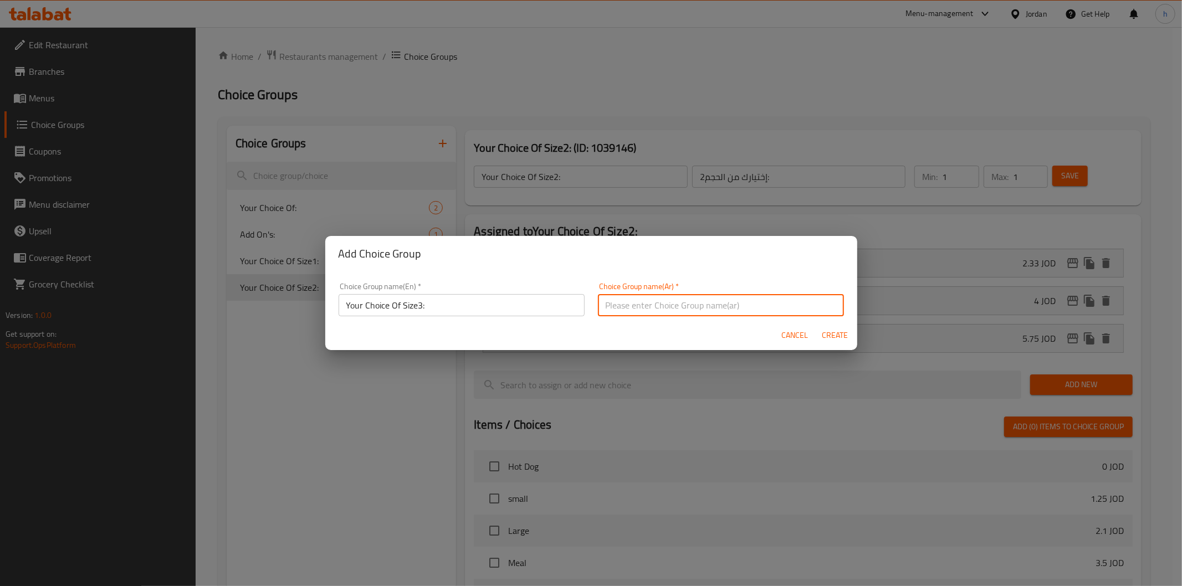
click at [623, 309] on input "text" at bounding box center [721, 305] width 246 height 22
click at [604, 305] on input "إختيارك من الحجم2:" at bounding box center [721, 305] width 246 height 22
click at [600, 306] on input "إختيارك من الحجم2:" at bounding box center [721, 305] width 246 height 22
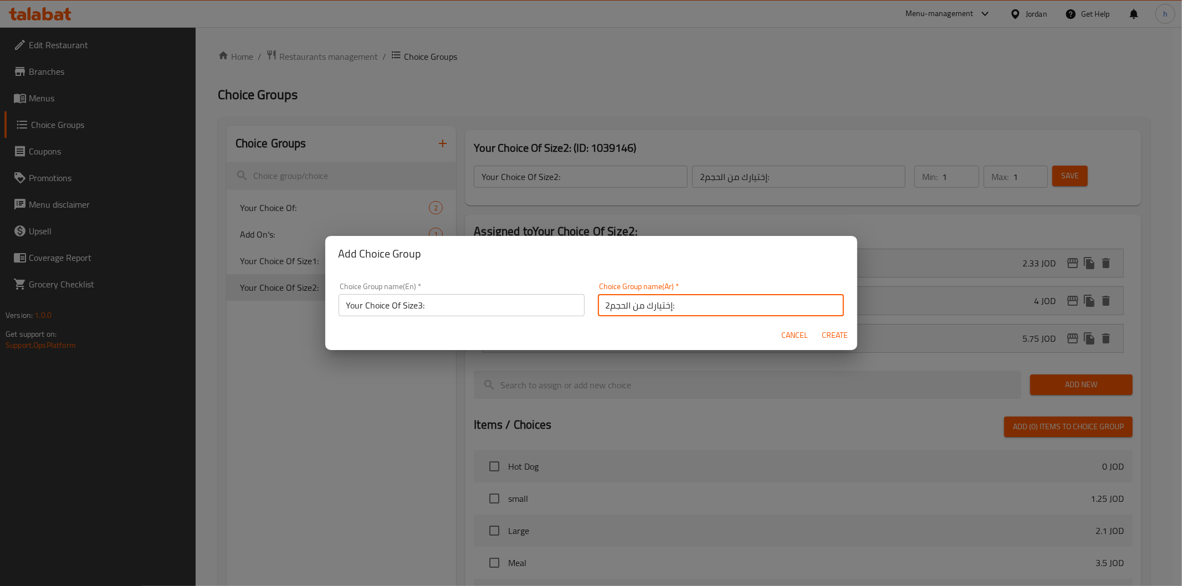
click at [604, 306] on input "إختيارك من الحجم2:" at bounding box center [721, 305] width 246 height 22
type input "إختيارك من الحجم3:"
click at [832, 334] on span "Create" at bounding box center [835, 336] width 27 height 14
type input "Your Choice Of Size3:"
type input "إختيارك من الحجم3:"
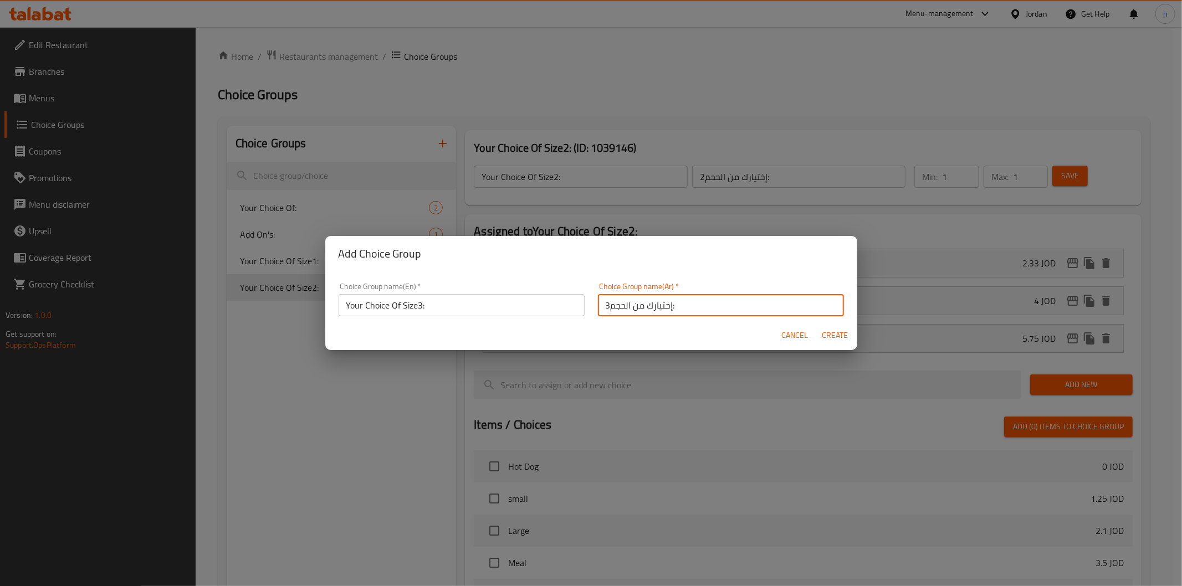
type input "0"
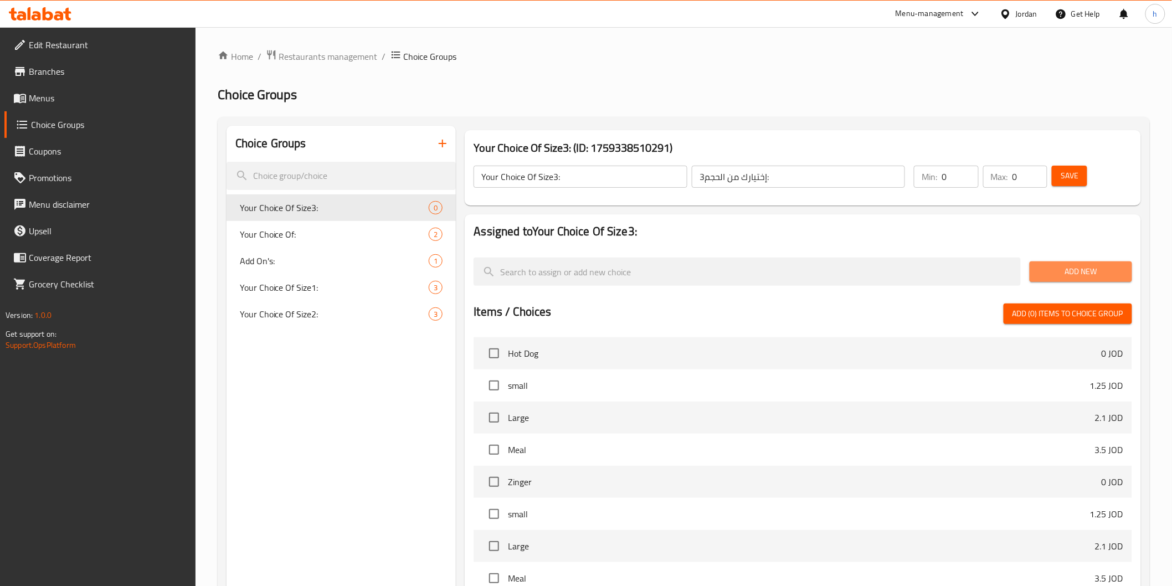
click at [1089, 263] on button "Add New" at bounding box center [1081, 272] width 102 height 20
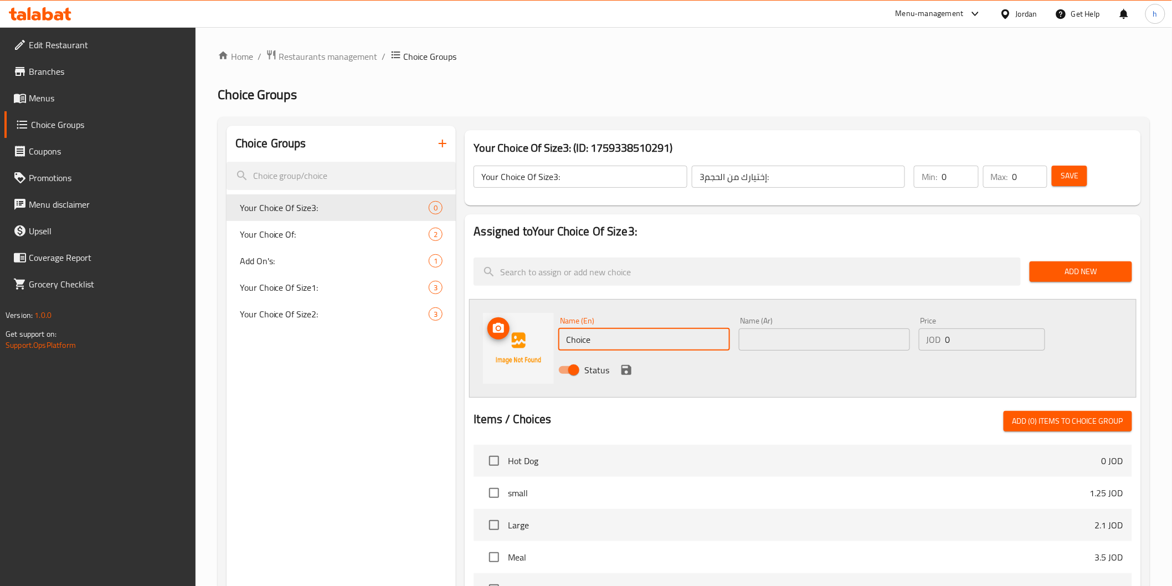
drag, startPoint x: 652, startPoint y: 348, endPoint x: 551, endPoint y: 350, distance: 100.3
click at [551, 350] on div "Name (En) Choice Name (En) Name (Ar) Name (Ar) Price JOD 0 Price Status" at bounding box center [802, 348] width 667 height 99
type input "س"
type input "Small"
click at [783, 339] on input "text" at bounding box center [824, 340] width 171 height 22
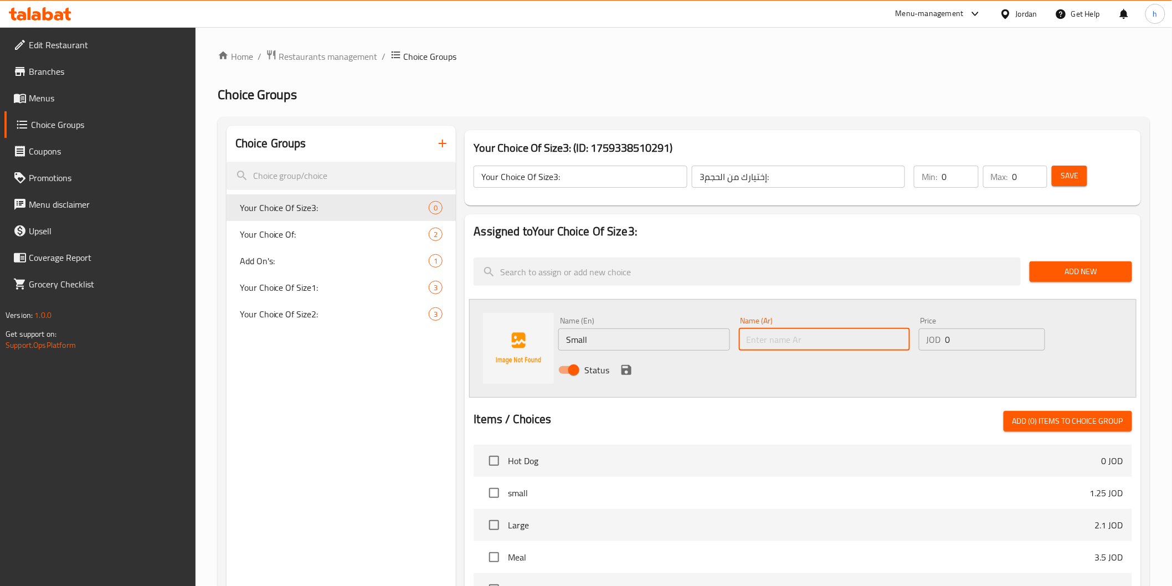
type input "صغير"
drag, startPoint x: 958, startPoint y: 339, endPoint x: 944, endPoint y: 343, distance: 15.6
click at [944, 343] on div "JOD 0 Price" at bounding box center [982, 340] width 126 height 22
type input "2.35"
click at [626, 371] on icon "save" at bounding box center [626, 369] width 13 height 13
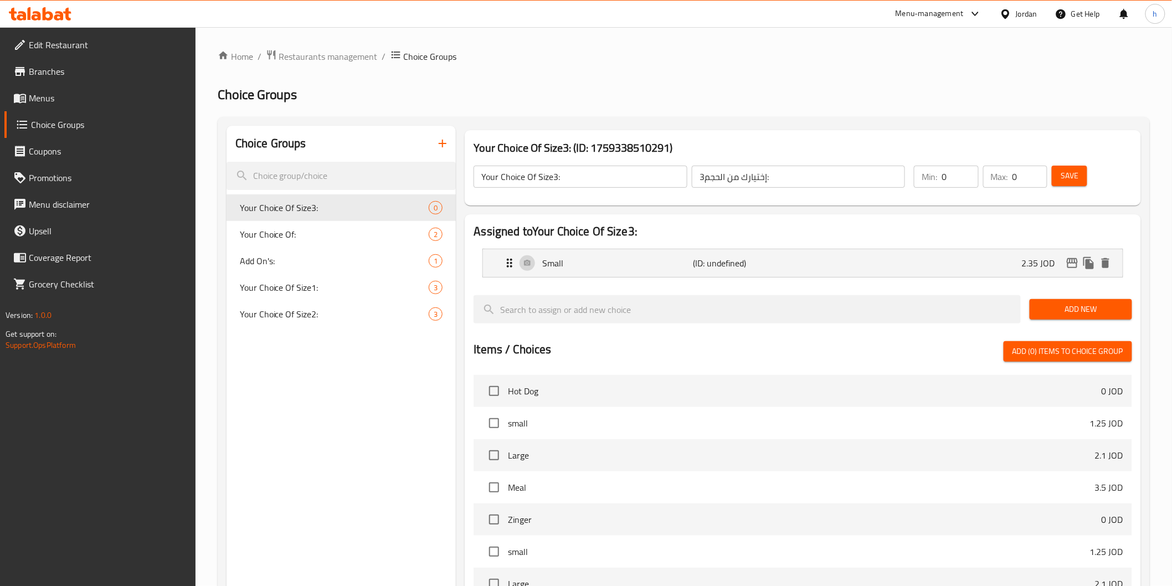
click at [1044, 312] on span "Add New" at bounding box center [1081, 310] width 85 height 14
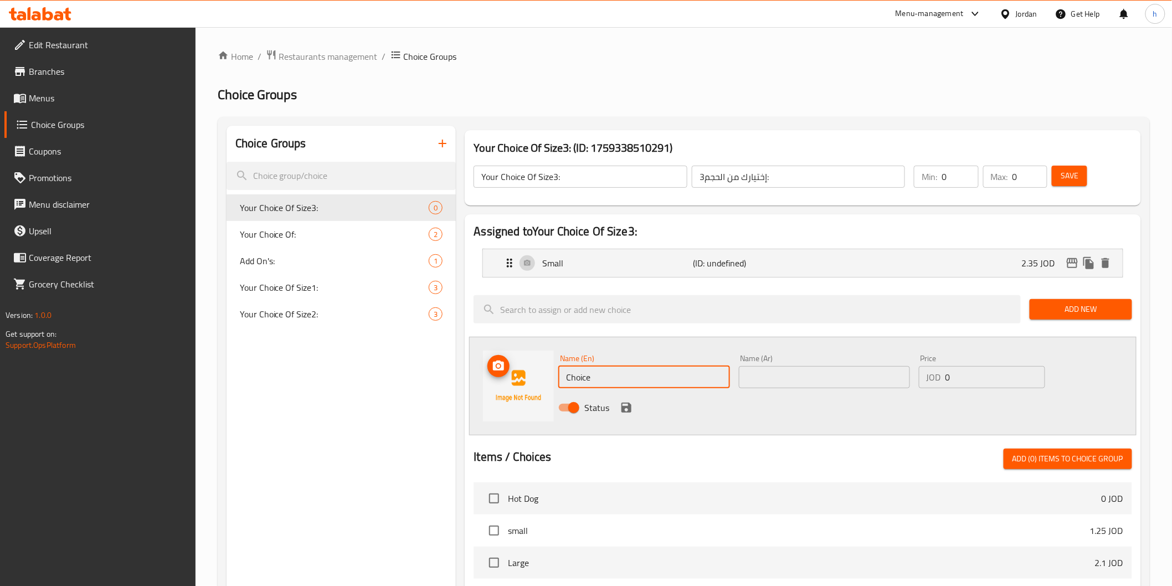
drag, startPoint x: 643, startPoint y: 380, endPoint x: 552, endPoint y: 372, distance: 90.7
click at [552, 372] on div "Name (En) Choice Name (En) Name (Ar) Name (Ar) Price JOD 0 Price Status" at bounding box center [802, 386] width 667 height 99
type input ","
type input "Medium"
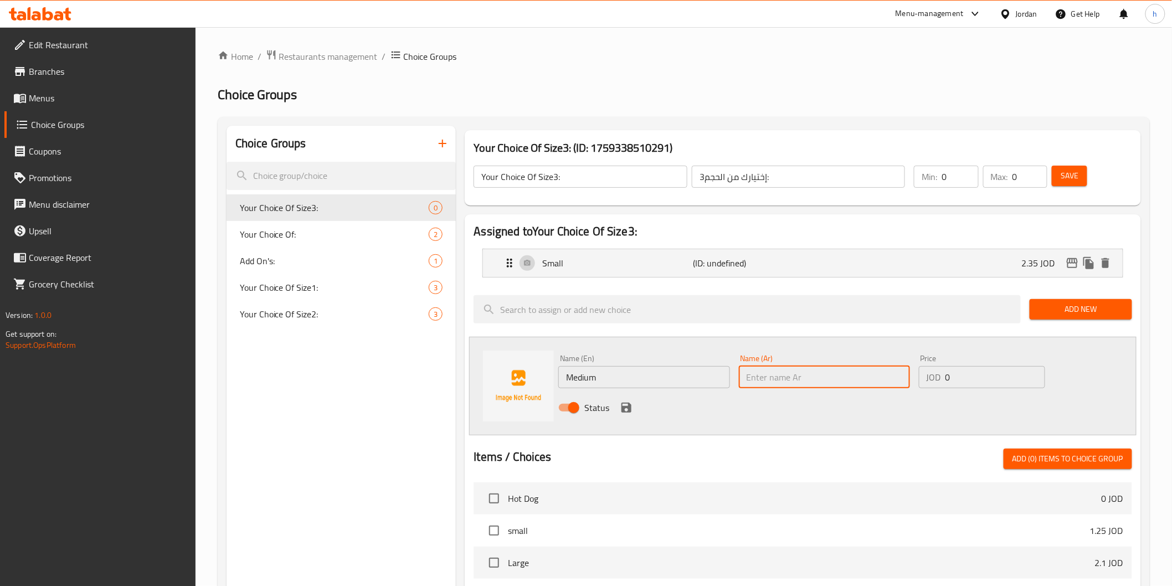
click at [775, 379] on input "text" at bounding box center [824, 377] width 171 height 22
type input "وسط"
drag, startPoint x: 952, startPoint y: 378, endPoint x: 937, endPoint y: 383, distance: 15.2
click at [937, 383] on div "JOD 0 Price" at bounding box center [982, 377] width 126 height 22
paste input "4.1"
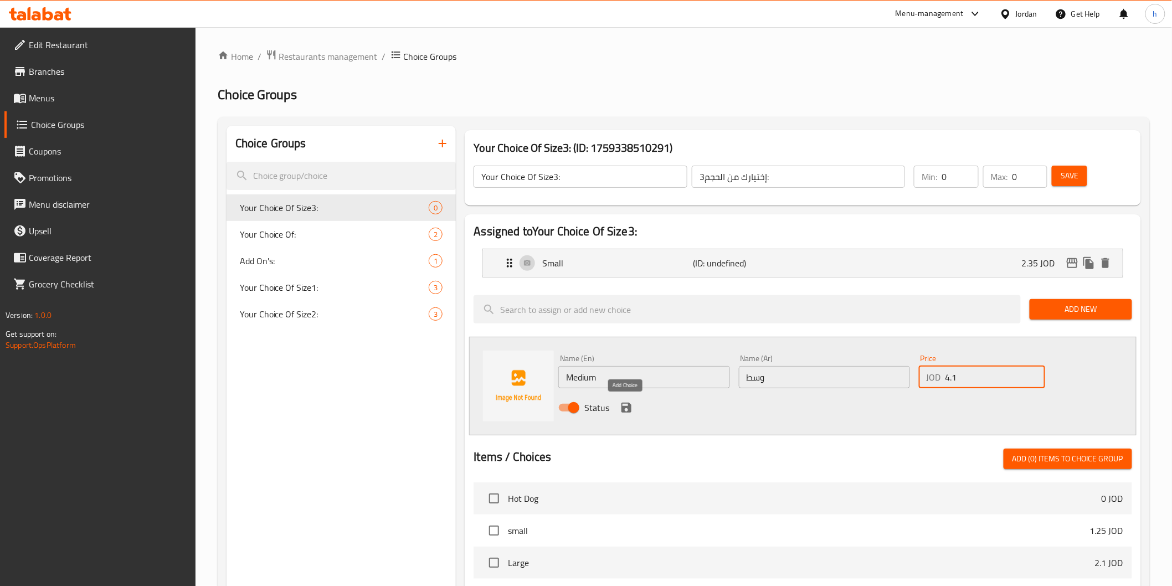
type input "4.1"
click at [629, 410] on icon "save" at bounding box center [627, 408] width 10 height 10
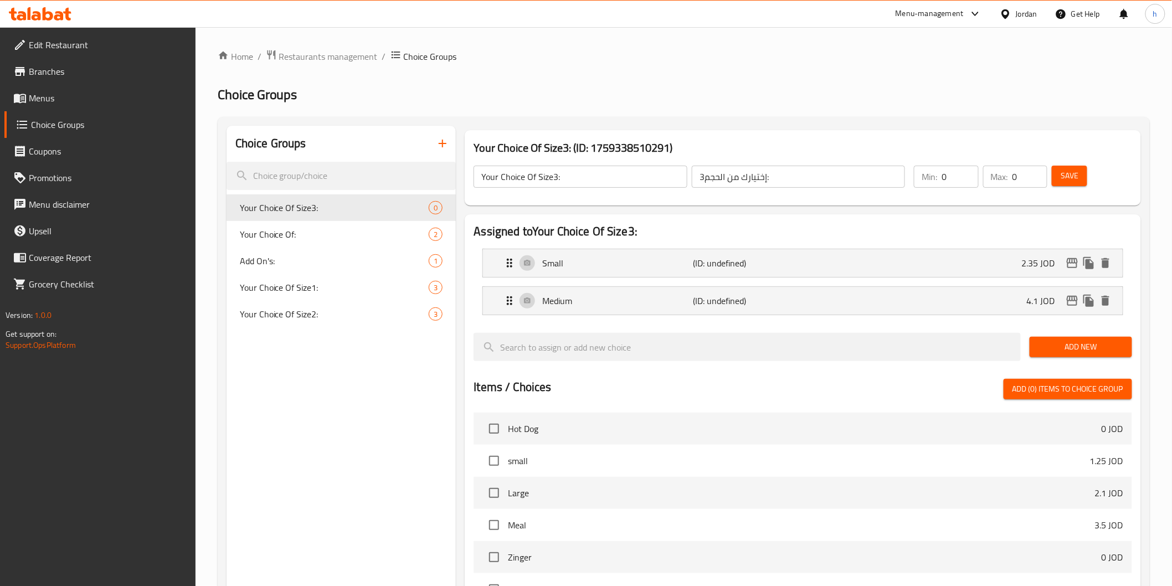
click at [1103, 346] on span "Add New" at bounding box center [1081, 347] width 85 height 14
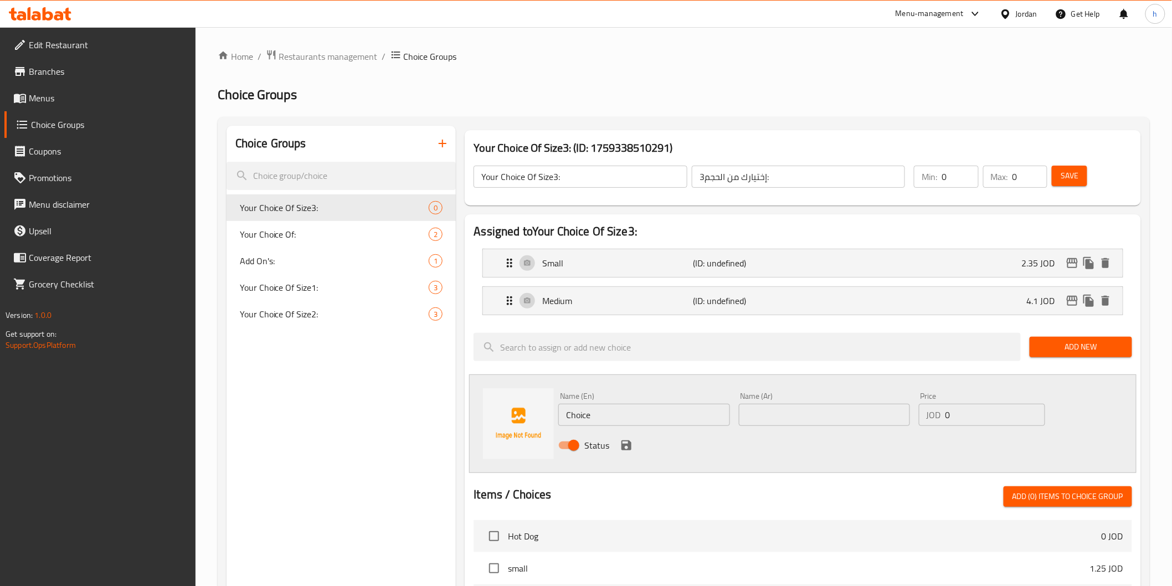
click at [699, 417] on input "Choice" at bounding box center [643, 415] width 171 height 22
type input "C"
click at [694, 418] on input "text" at bounding box center [643, 415] width 171 height 22
type input "Large"
click at [760, 412] on input "text" at bounding box center [824, 415] width 171 height 22
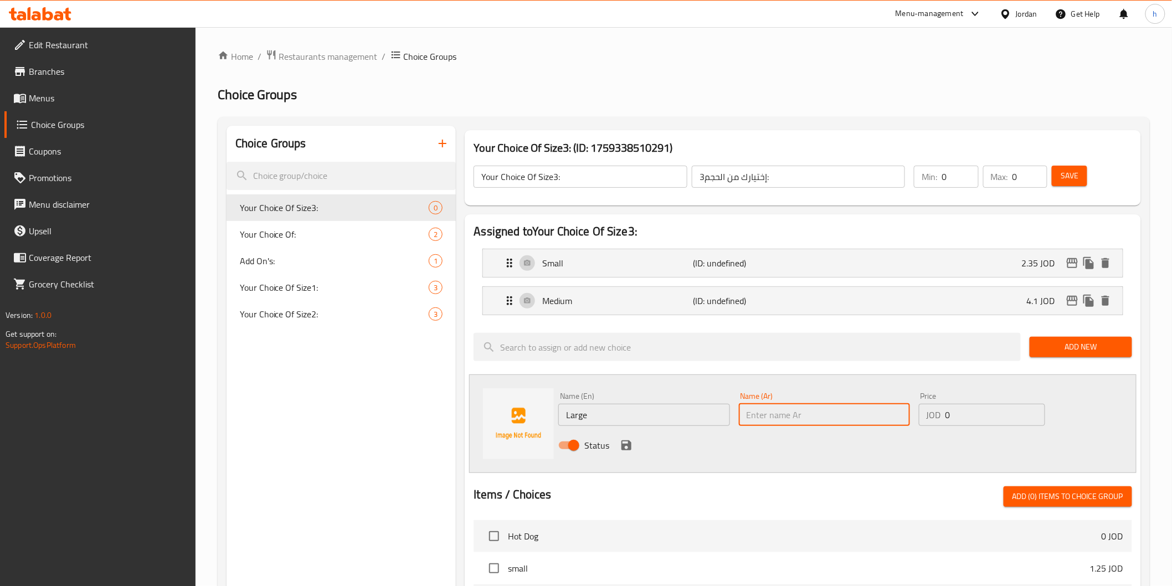
type input "كبير"
drag, startPoint x: 973, startPoint y: 413, endPoint x: 935, endPoint y: 423, distance: 39.5
click at [935, 423] on div "JOD 0 Price" at bounding box center [982, 415] width 126 height 22
paste input "5.75"
type input "5.75"
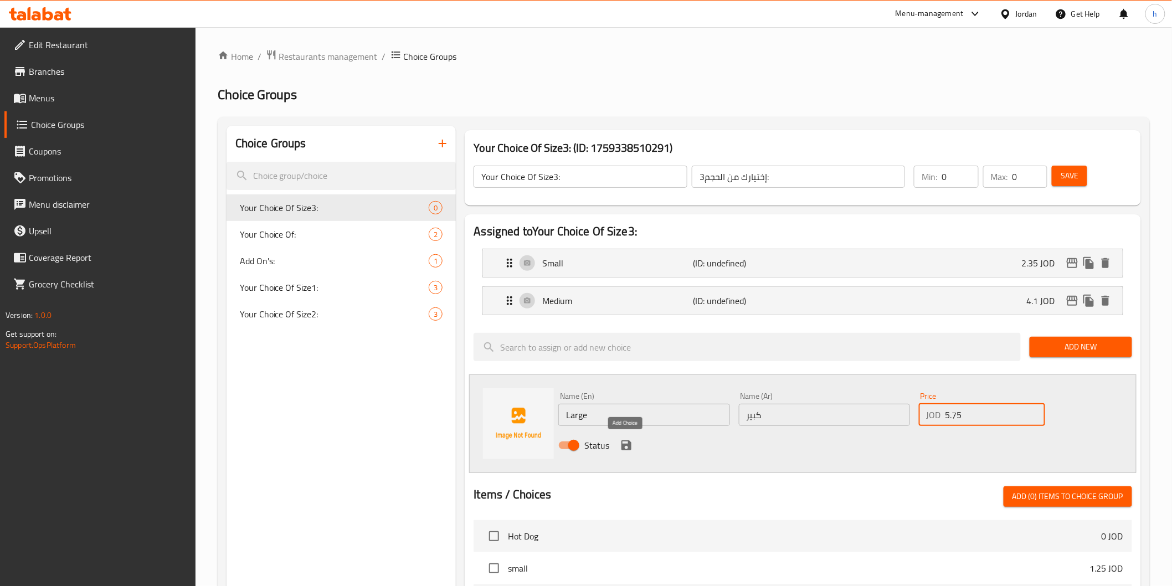
click at [627, 445] on icon "save" at bounding box center [627, 445] width 10 height 10
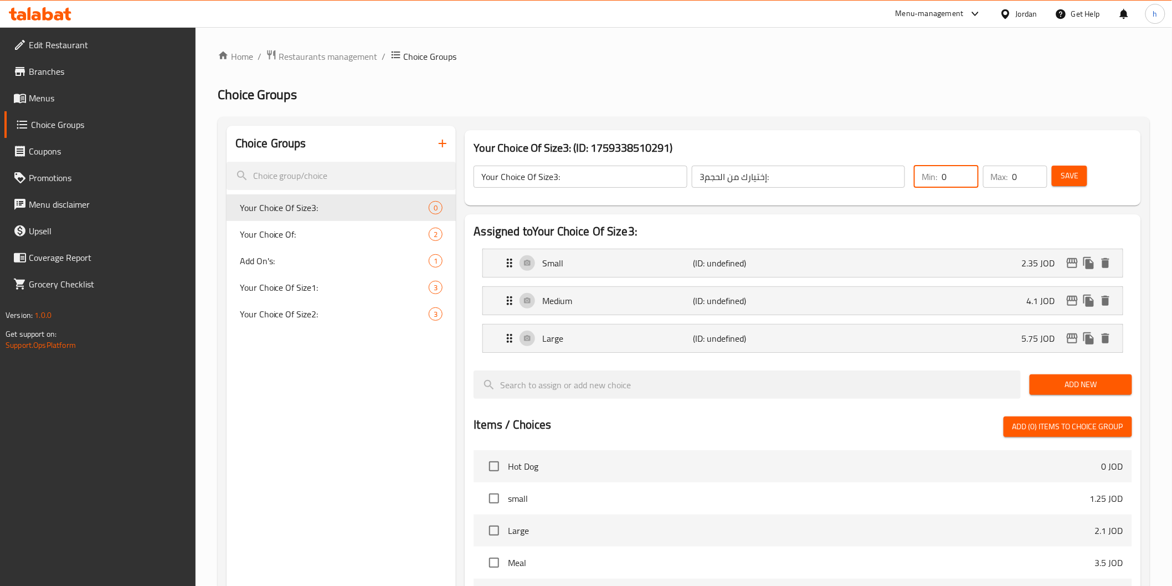
drag, startPoint x: 949, startPoint y: 174, endPoint x: 936, endPoint y: 178, distance: 13.0
click at [936, 178] on div "Min: 0 ​" at bounding box center [946, 177] width 64 height 22
type input "1"
drag, startPoint x: 1020, startPoint y: 178, endPoint x: 1009, endPoint y: 181, distance: 10.8
click at [1009, 181] on div "Max: 0 ​" at bounding box center [1015, 177] width 64 height 22
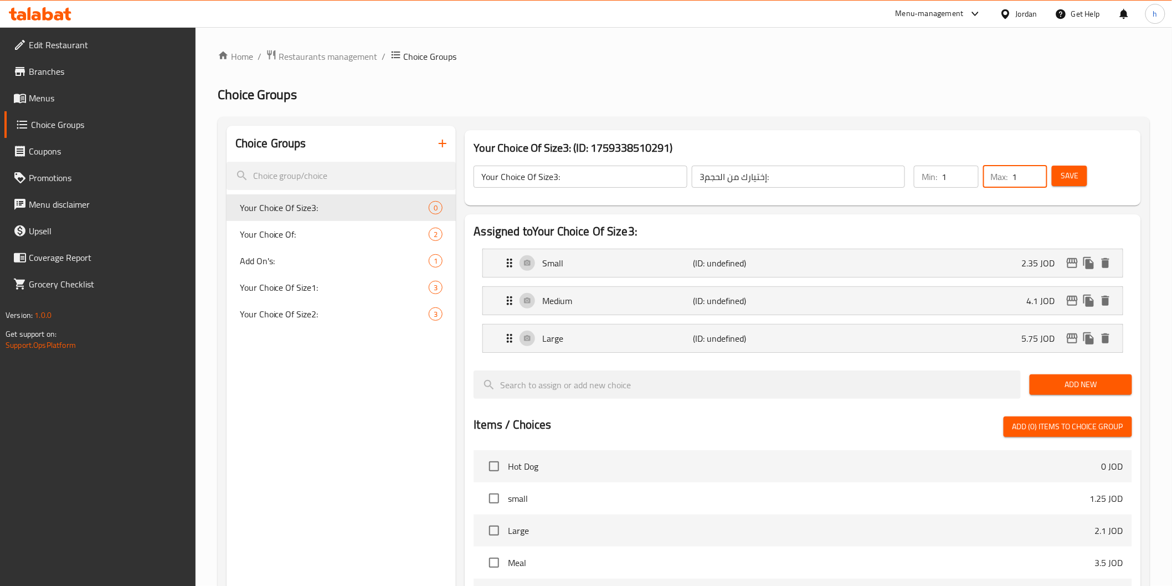
type input "1"
click at [1081, 176] on button "Save" at bounding box center [1069, 176] width 35 height 20
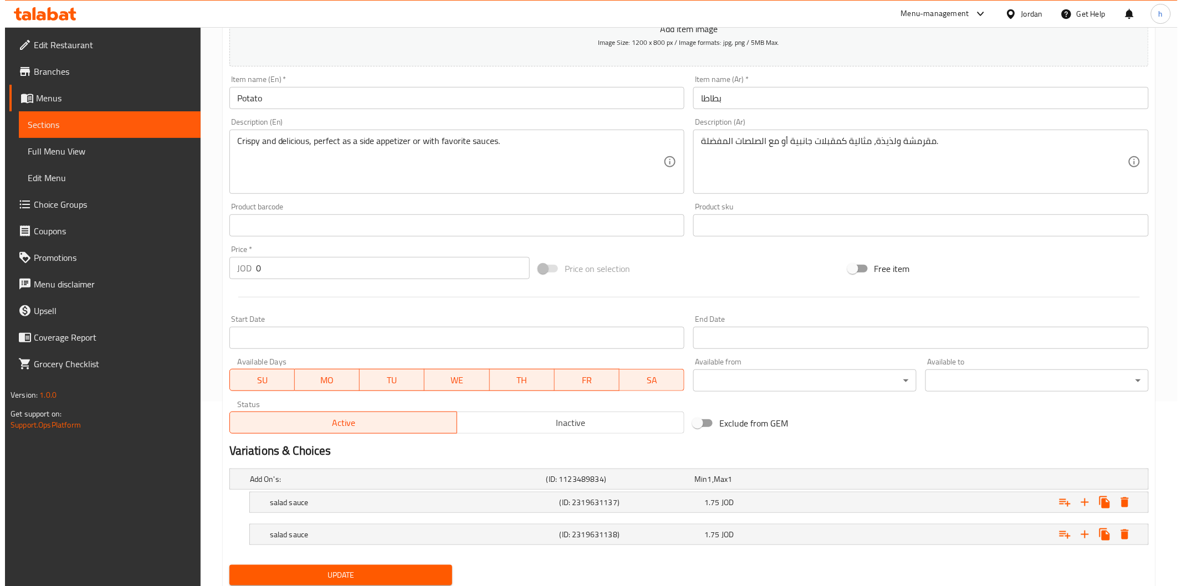
scroll to position [221, 0]
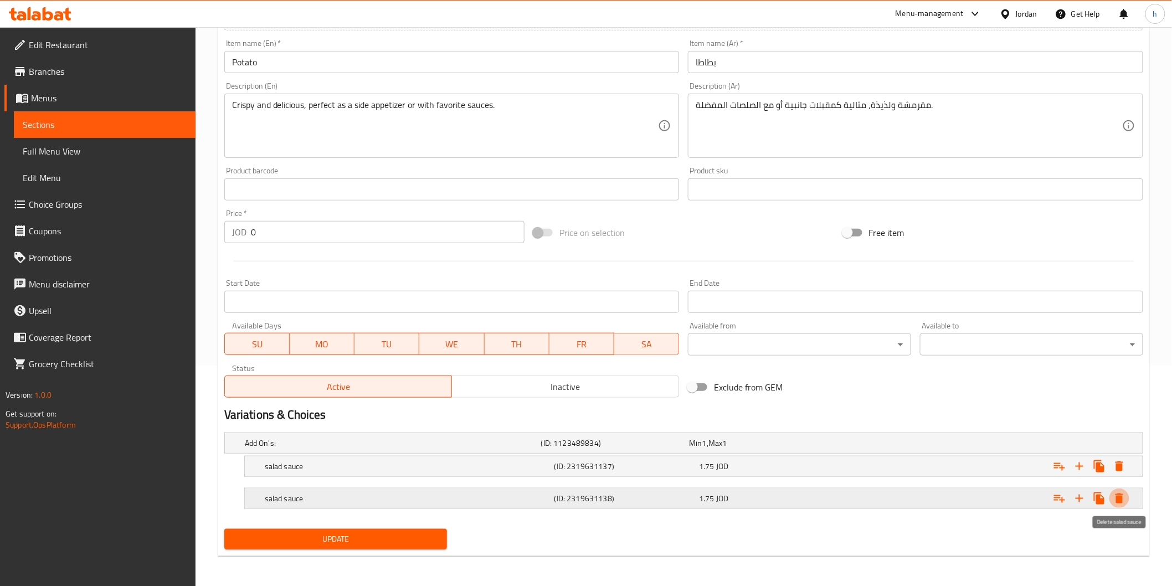
click at [1121, 493] on icon "Expand" at bounding box center [1119, 498] width 13 height 13
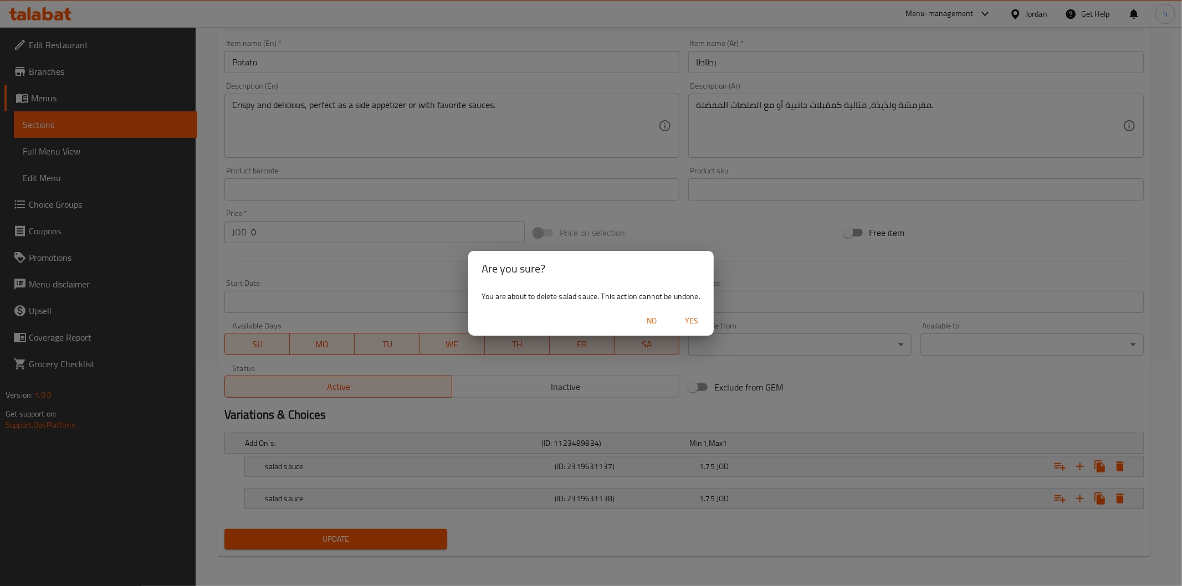
click at [700, 319] on span "Yes" at bounding box center [691, 321] width 27 height 14
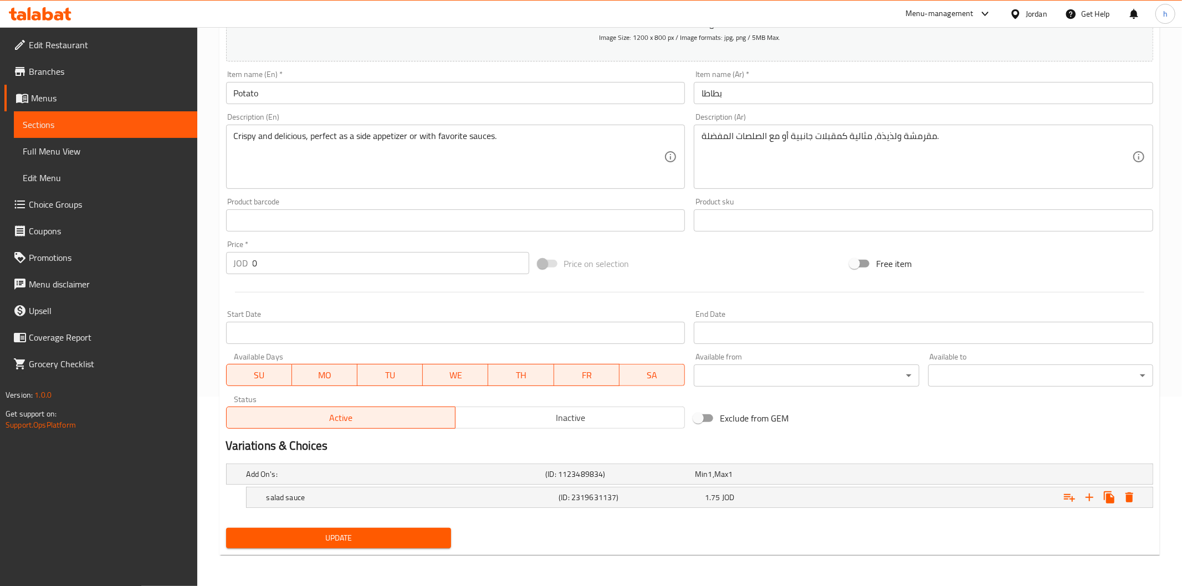
scroll to position [189, 0]
click at [1117, 496] on icon "Expand" at bounding box center [1120, 498] width 8 height 10
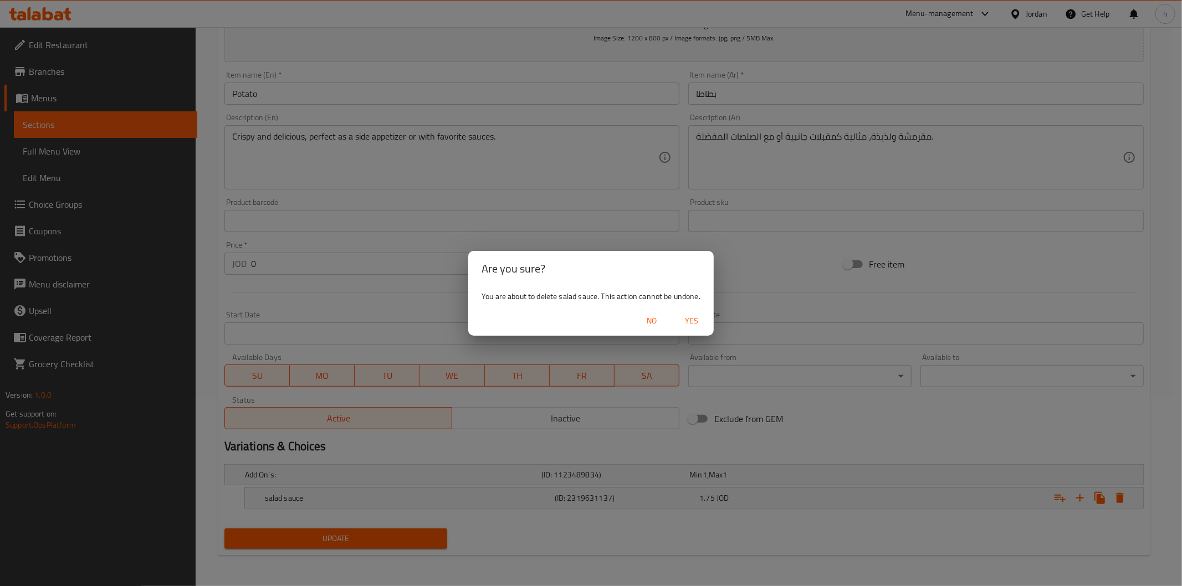
click at [690, 319] on span "Yes" at bounding box center [691, 321] width 27 height 14
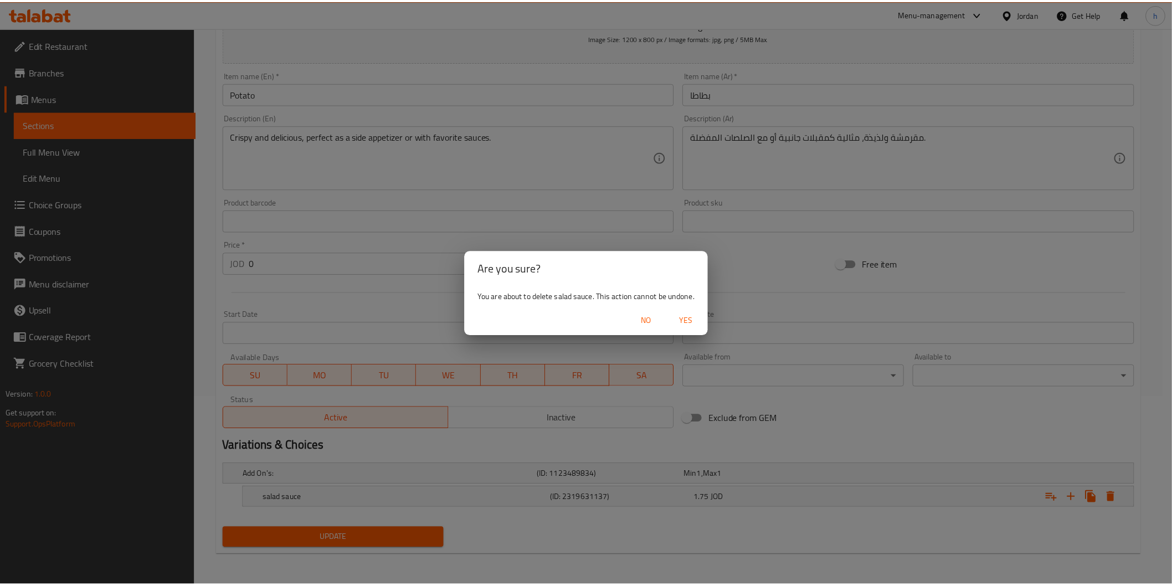
scroll to position [185, 0]
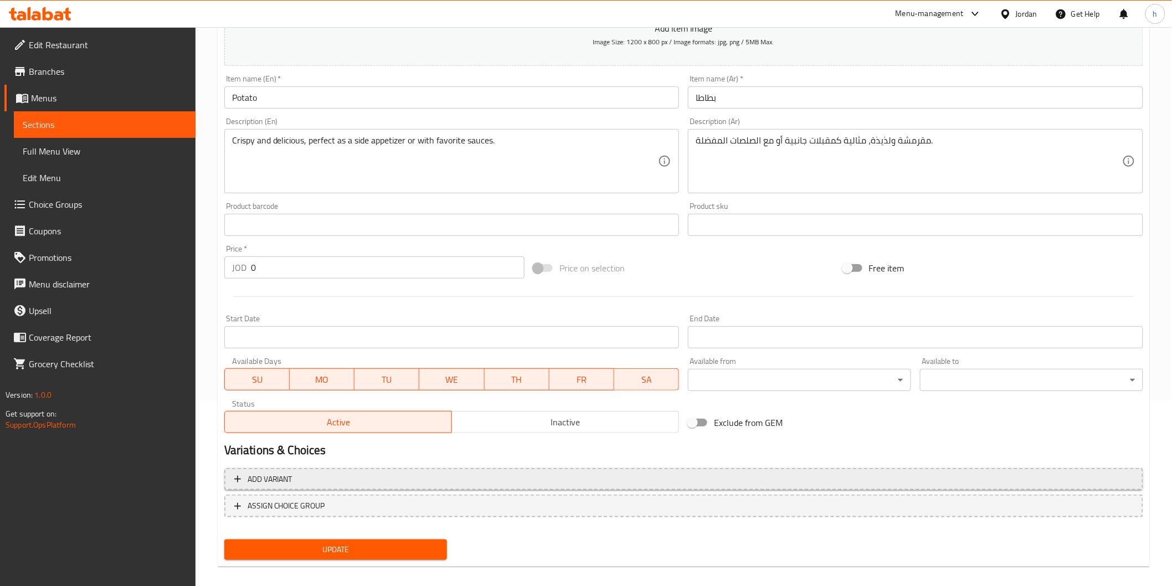
click at [265, 477] on span "Add variant" at bounding box center [270, 480] width 45 height 14
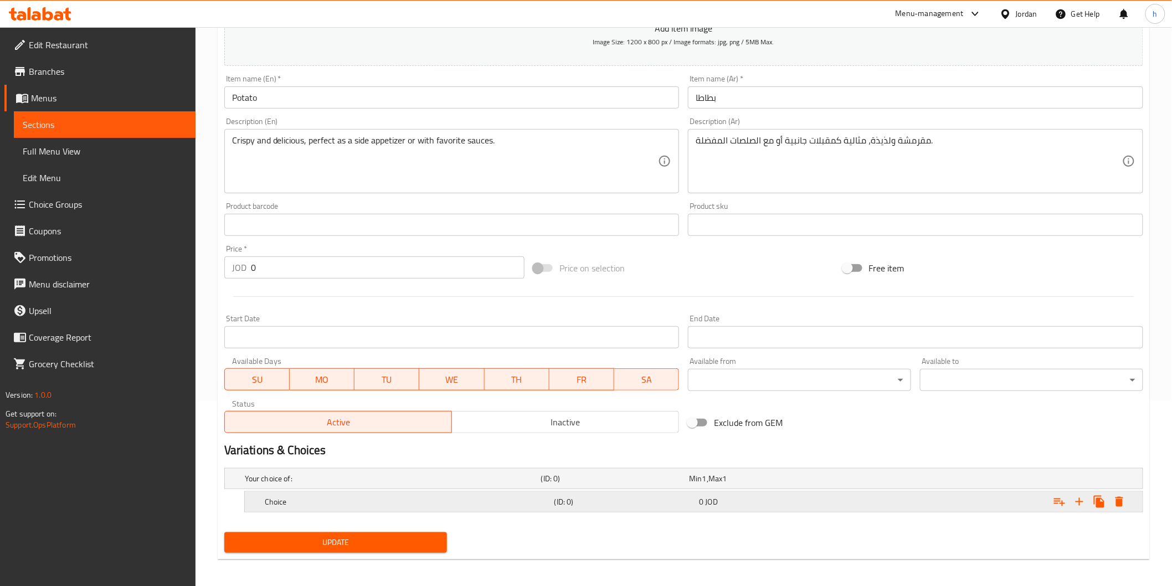
click at [268, 490] on div "Choice (ID: 0) 0 JOD" at bounding box center [697, 502] width 869 height 24
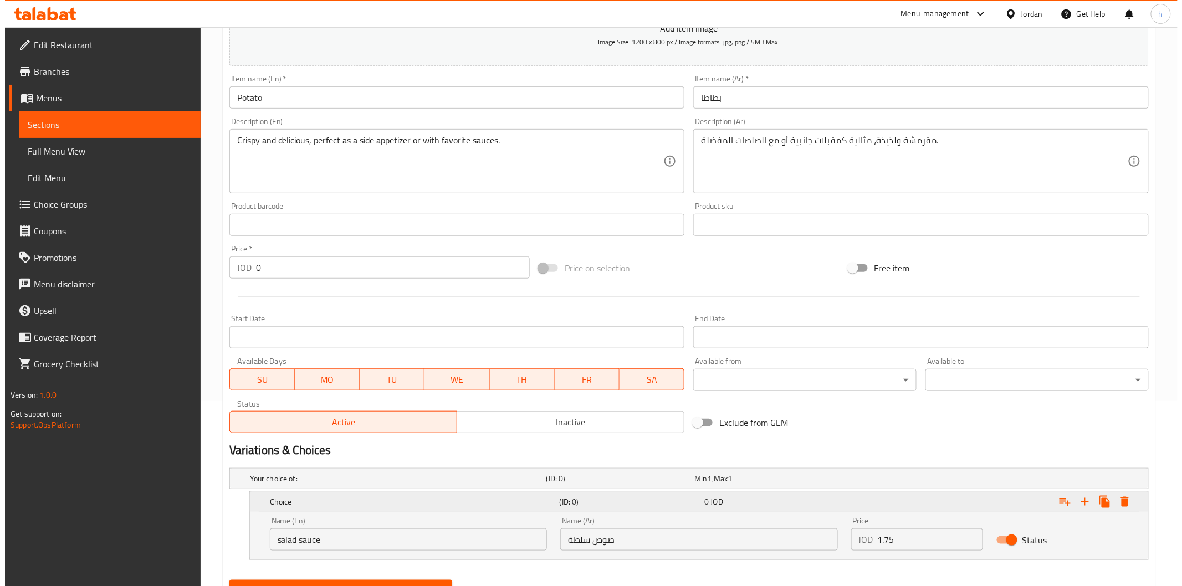
scroll to position [236, 0]
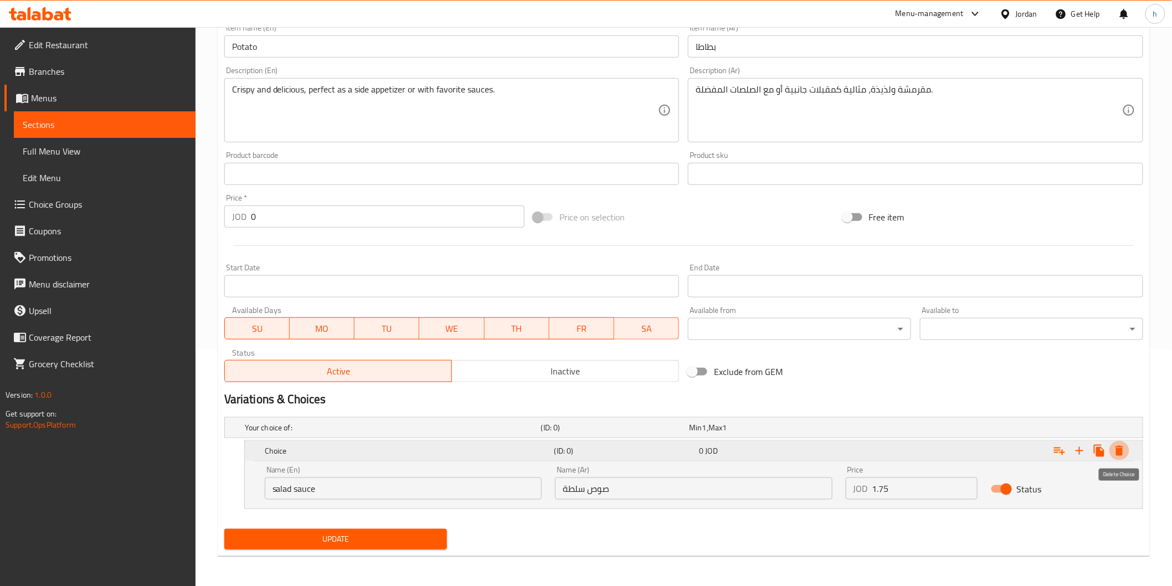
click at [1126, 453] on icon "Expand" at bounding box center [1119, 450] width 13 height 13
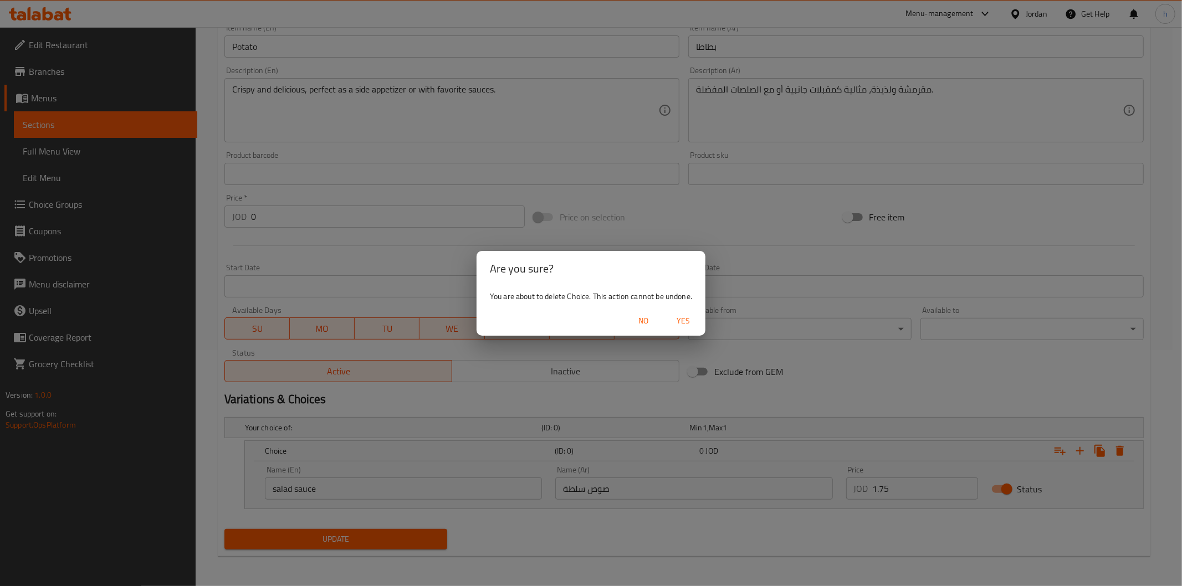
click at [679, 315] on span "Yes" at bounding box center [683, 321] width 27 height 14
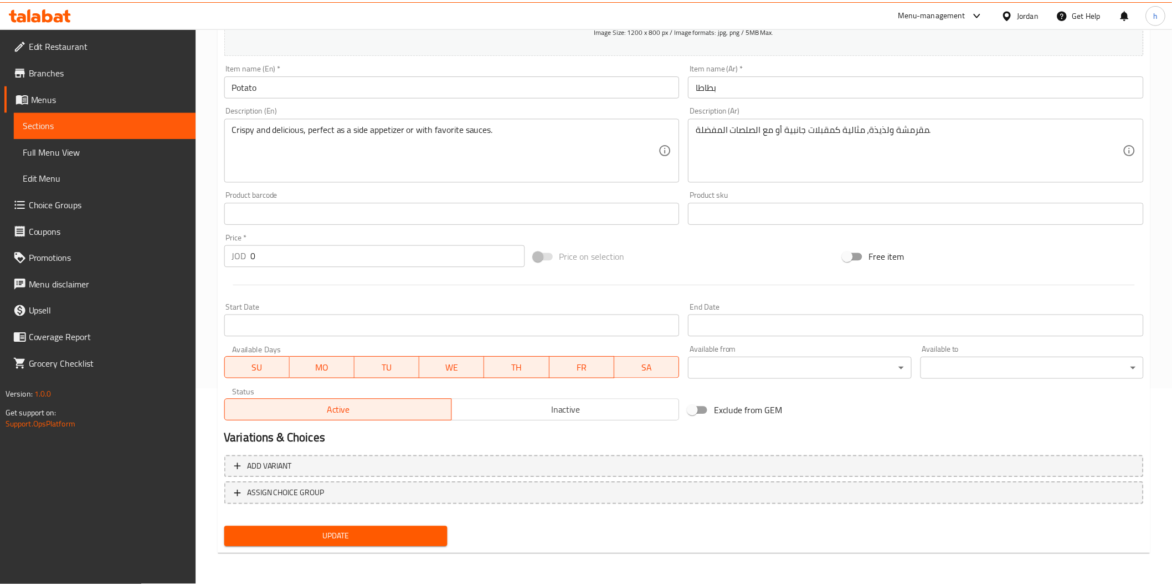
scroll to position [194, 0]
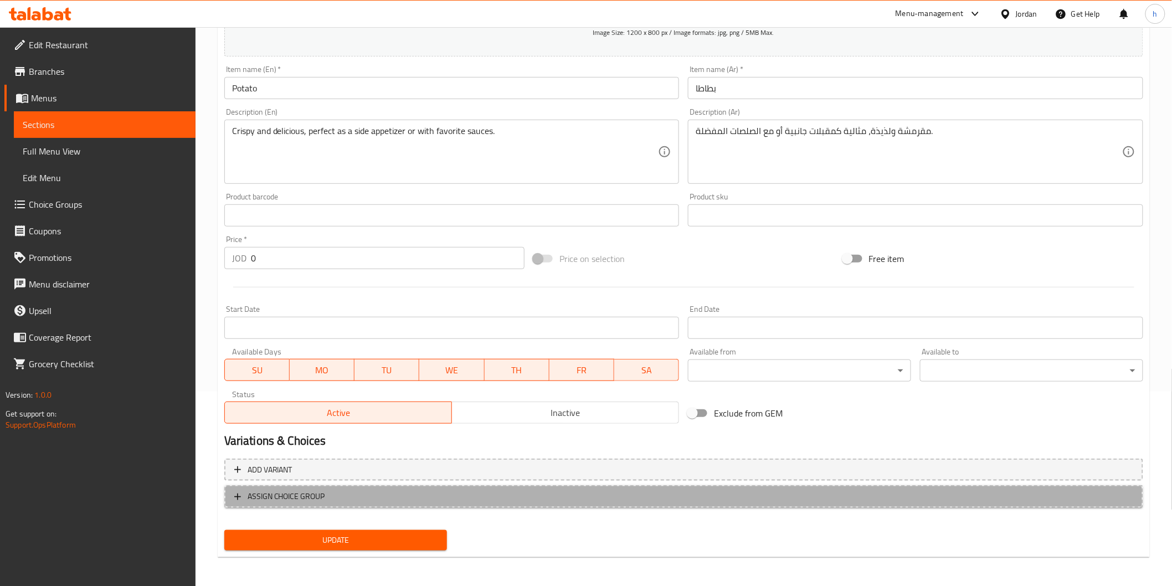
click at [323, 490] on span "ASSIGN CHOICE GROUP" at bounding box center [287, 497] width 78 height 14
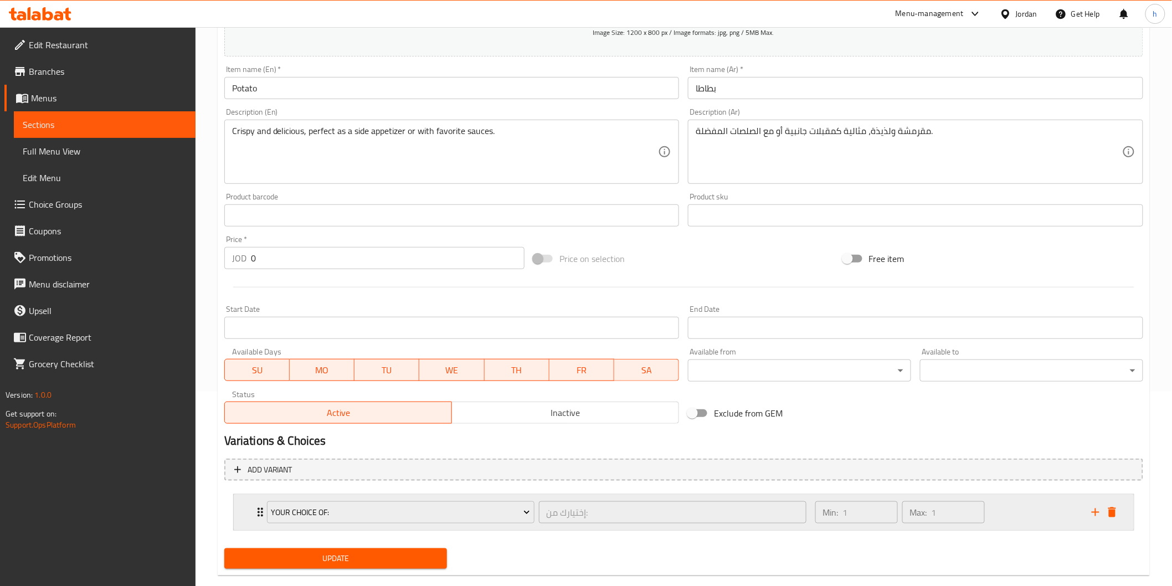
click at [257, 506] on icon "Expand" at bounding box center [260, 512] width 13 height 13
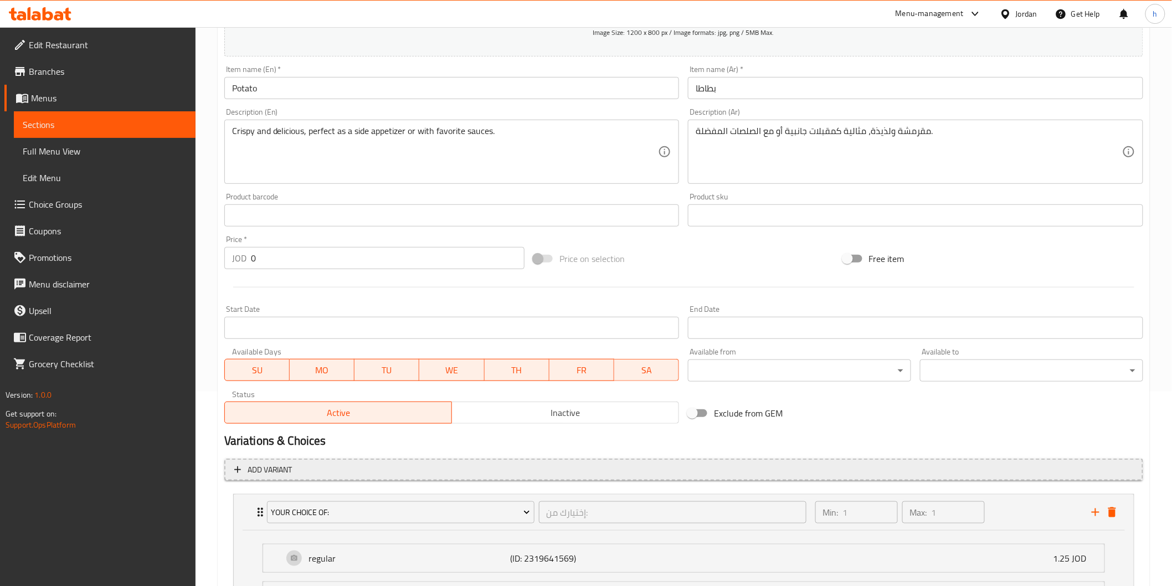
scroll to position [312, 0]
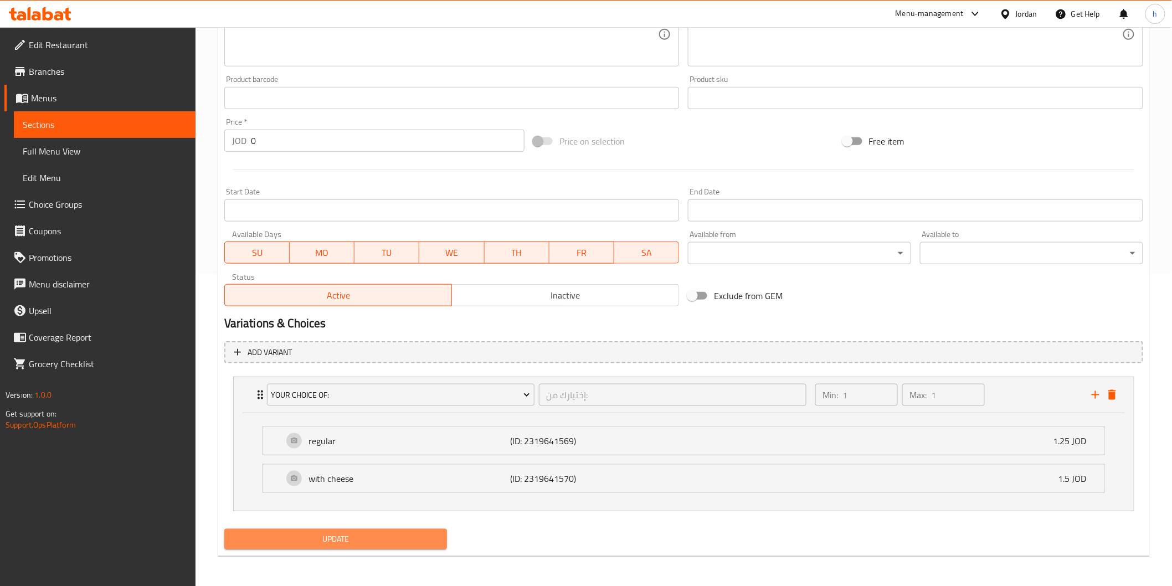
click at [378, 535] on span "Update" at bounding box center [336, 539] width 206 height 14
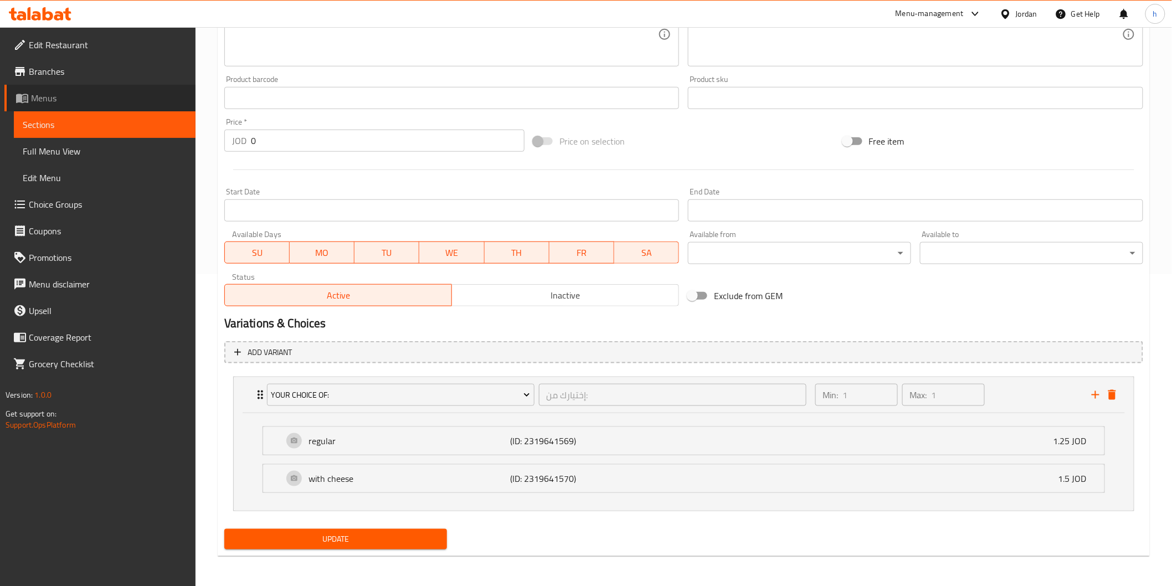
click at [78, 89] on link "Menus" at bounding box center [99, 98] width 191 height 27
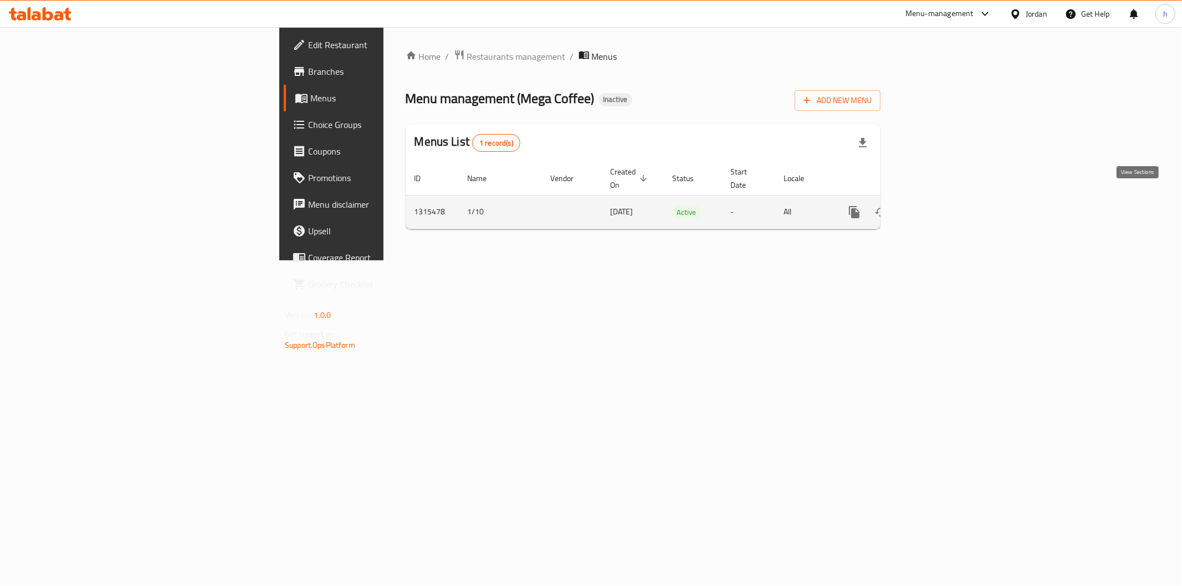
click at [941, 206] on icon "enhanced table" at bounding box center [933, 212] width 13 height 13
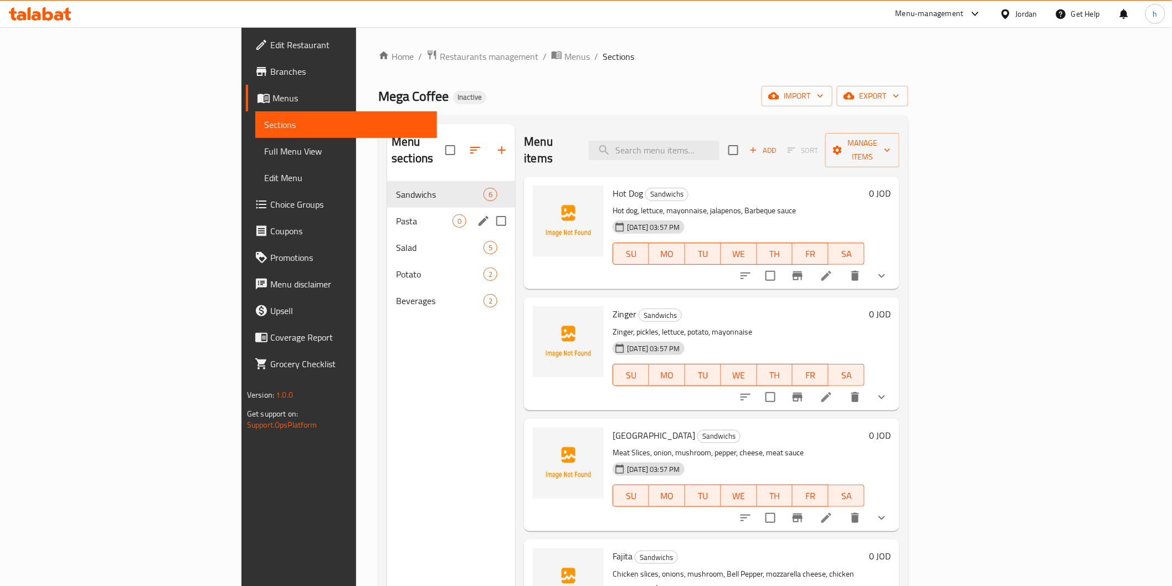
click at [396, 214] on span "Pasta" at bounding box center [424, 220] width 57 height 13
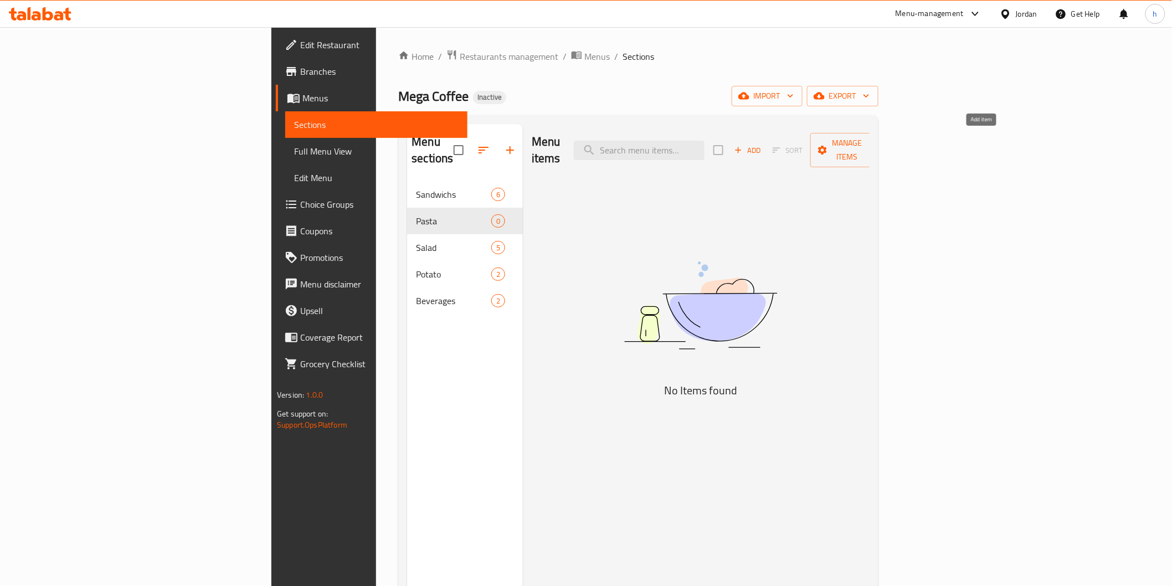
click at [763, 144] on span "Add" at bounding box center [748, 150] width 30 height 13
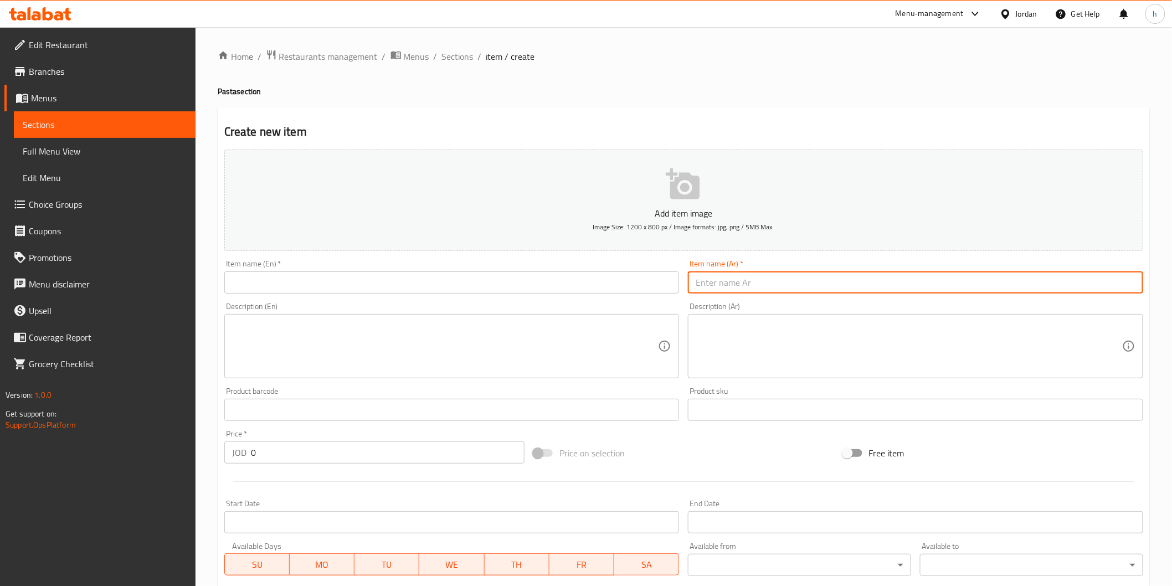
click at [738, 290] on input "text" at bounding box center [915, 282] width 455 height 22
paste input "سباغتي بولونيز"
type input "سباغتي بولونيز"
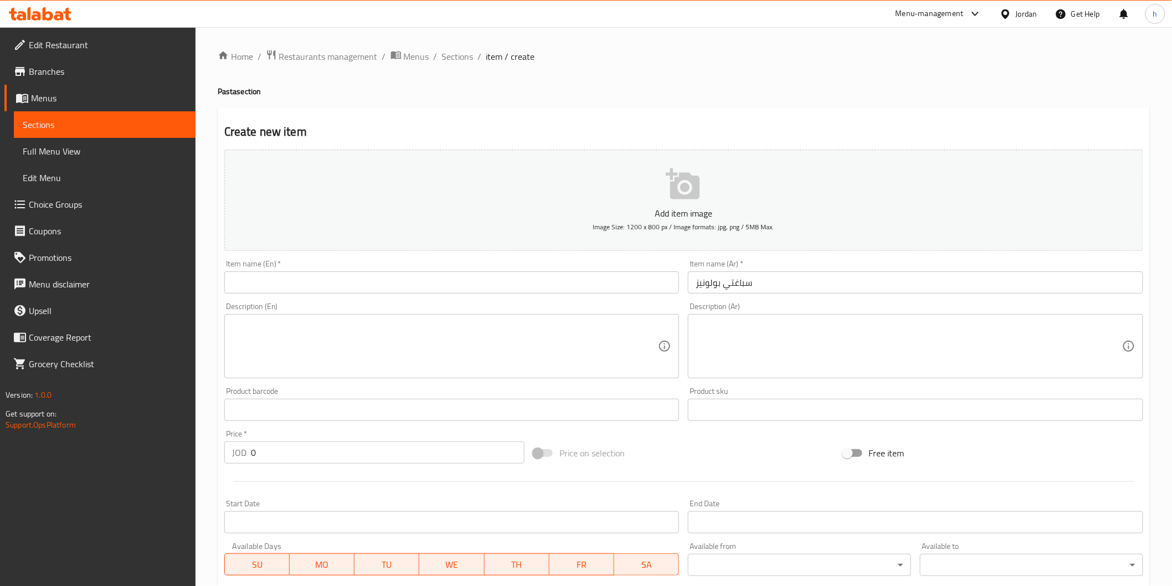
click at [347, 284] on input "text" at bounding box center [451, 282] width 455 height 22
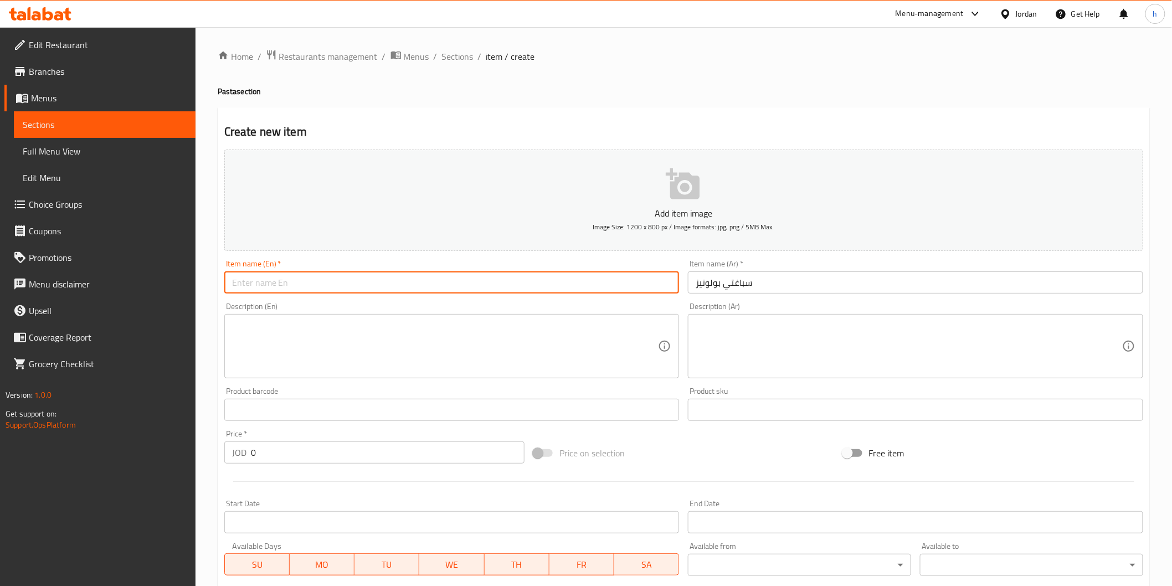
paste input "Spaghetti Bolognese"
type input "Spaghetti Bolognese"
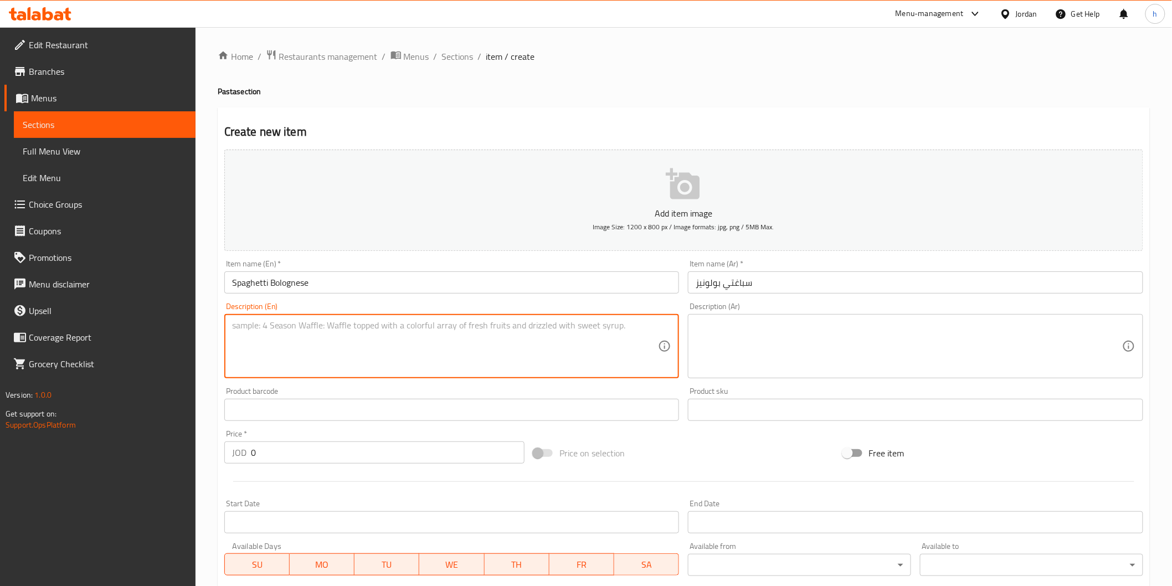
click at [413, 341] on textarea at bounding box center [445, 346] width 427 height 53
paste textarea "Pasta, Bolognese Sauce, tomato sauce, basil, Parmesan Cheese"
type textarea "Pasta, Bolognese Sauce, tomato sauce, basil, Parmesan Cheese"
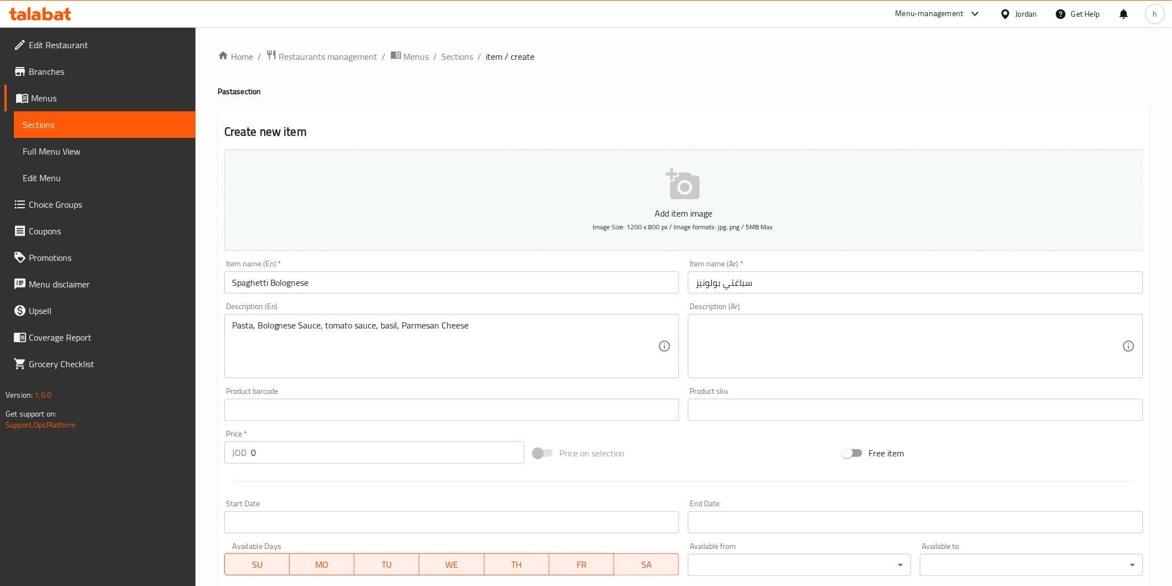
click at [711, 329] on textarea at bounding box center [909, 346] width 427 height 53
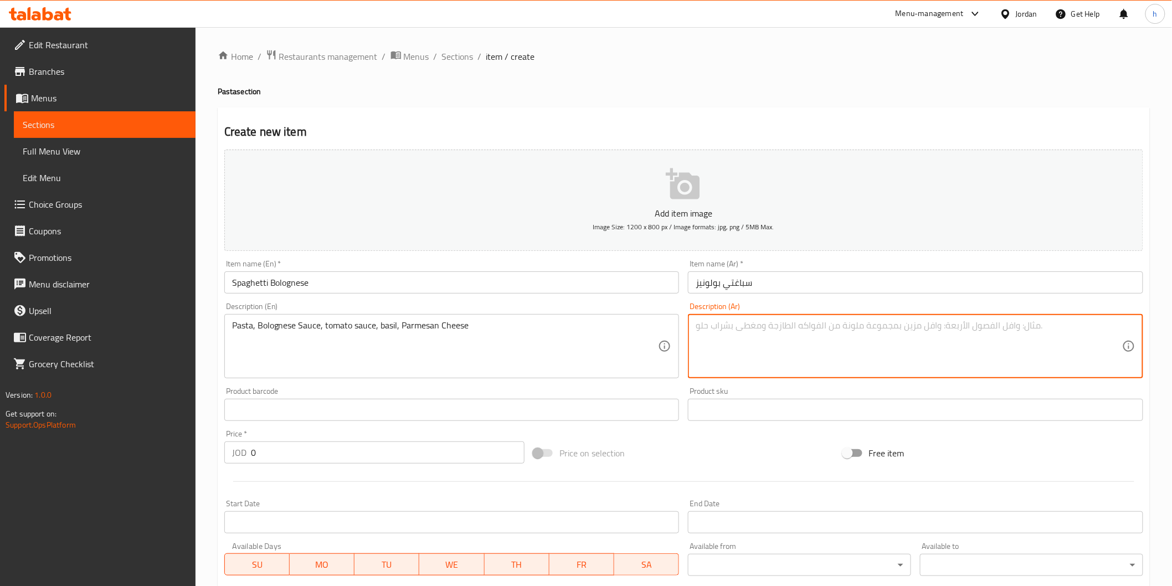
paste textarea "معكرونة، صلصة بولونيز، صلصة بندورة، ريحان، جبنة بارميزان"
type textarea "معكرونة، صلصة بولونيز، صلصة بندورة، ريحان، جبنة بارميزان"
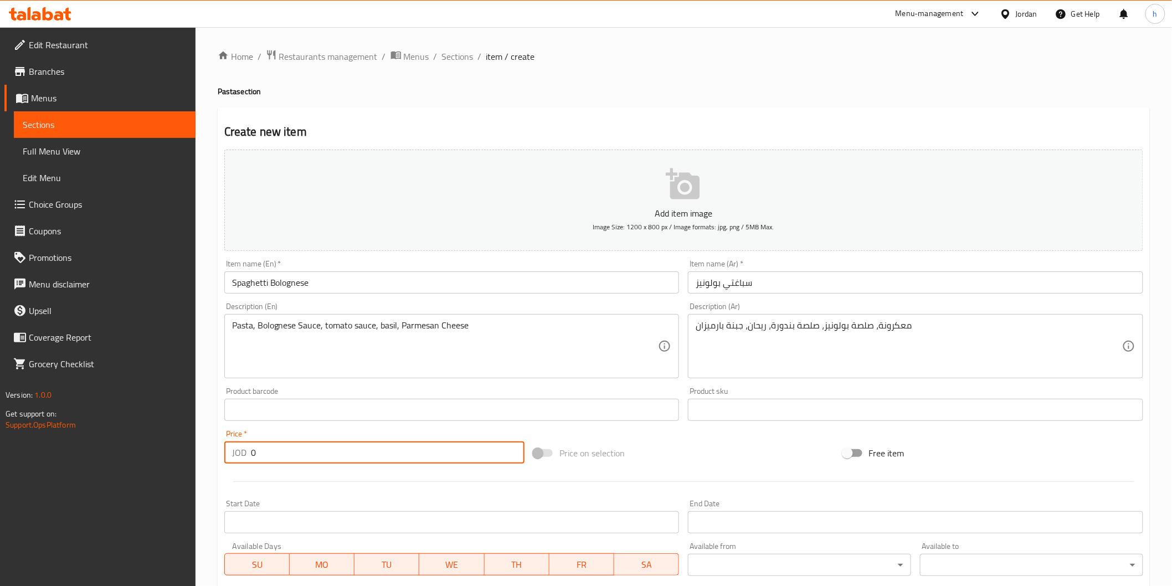
drag, startPoint x: 303, startPoint y: 453, endPoint x: 237, endPoint y: 458, distance: 65.6
click at [237, 458] on div "JOD 0 Price *" at bounding box center [374, 453] width 300 height 22
paste input "3"
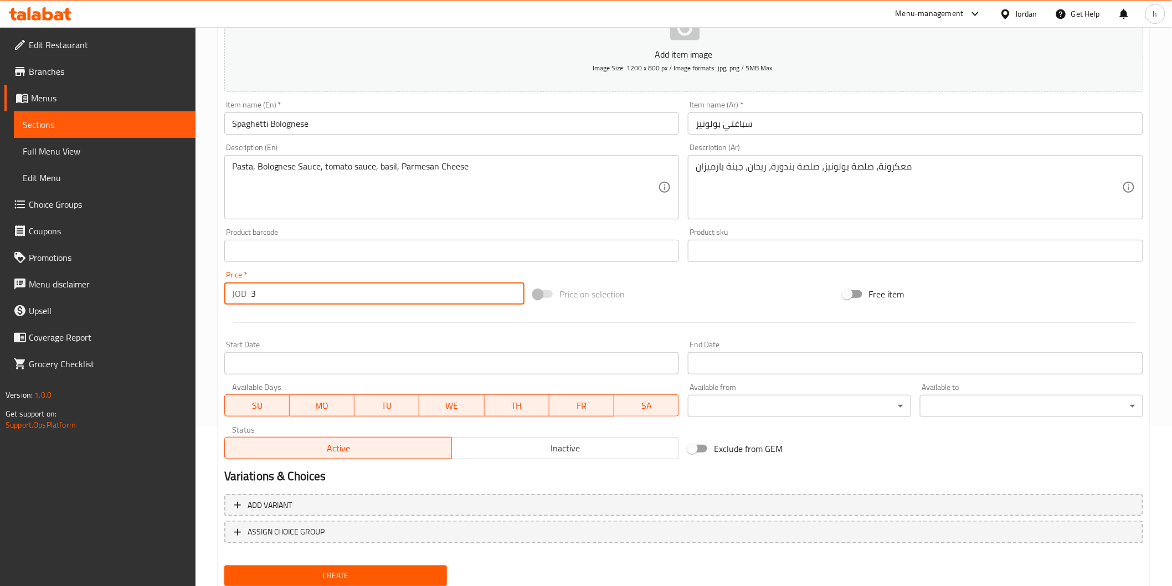
scroll to position [194, 0]
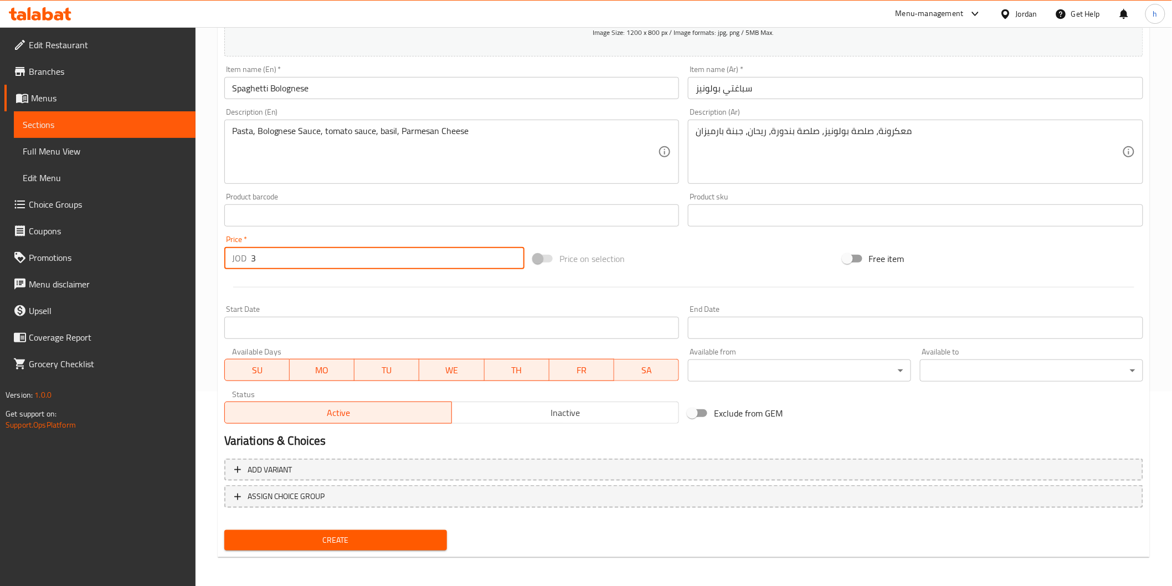
type input "3"
click at [413, 535] on span "Create" at bounding box center [336, 541] width 206 height 14
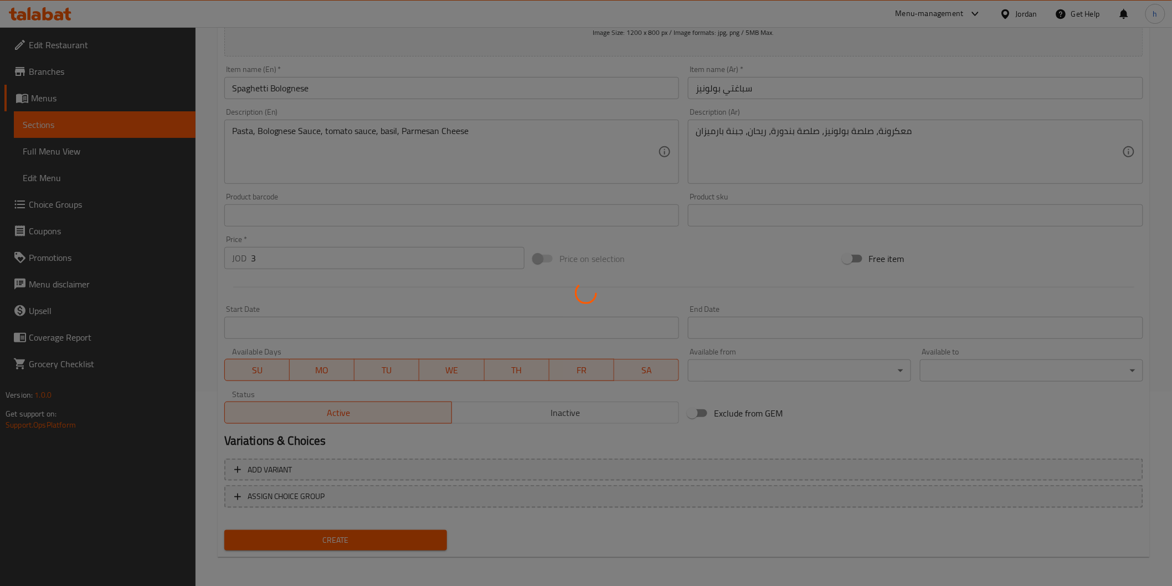
type input "0"
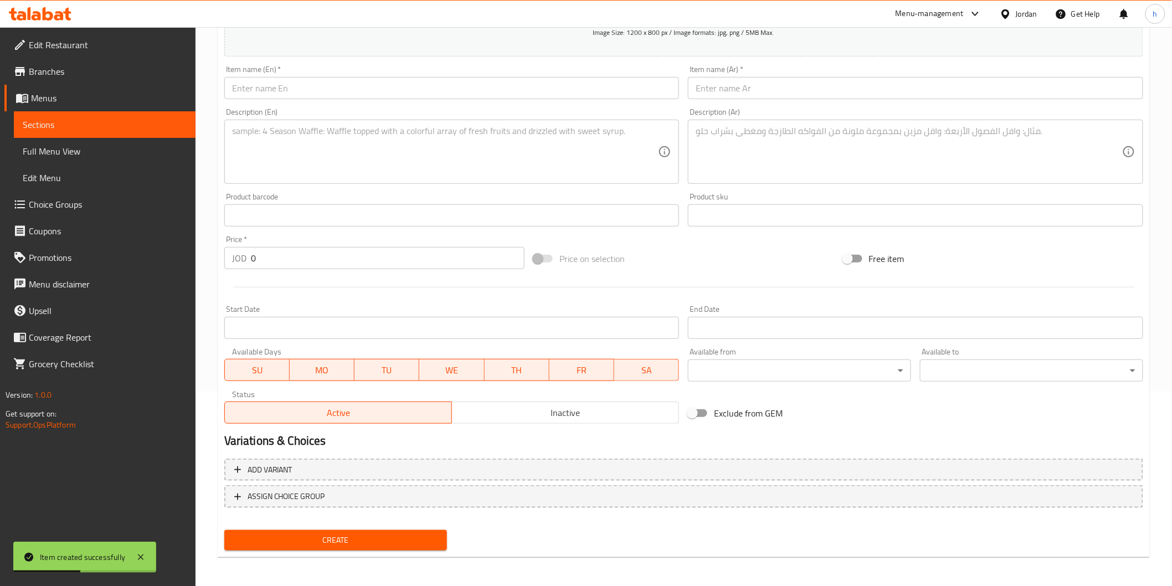
click at [86, 120] on span "Sections" at bounding box center [105, 124] width 164 height 13
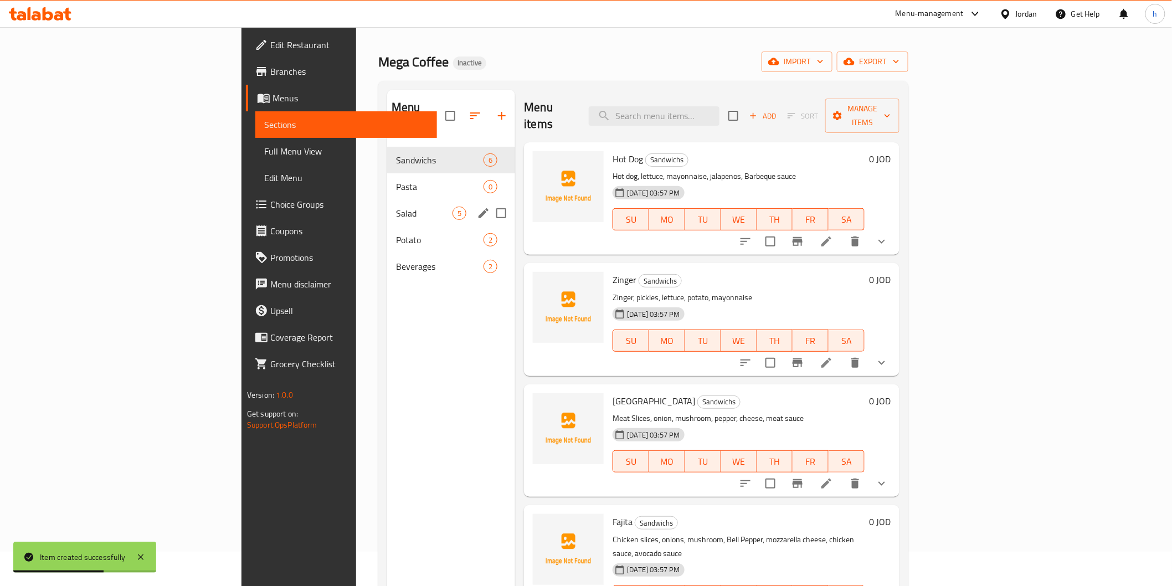
scroll to position [32, 0]
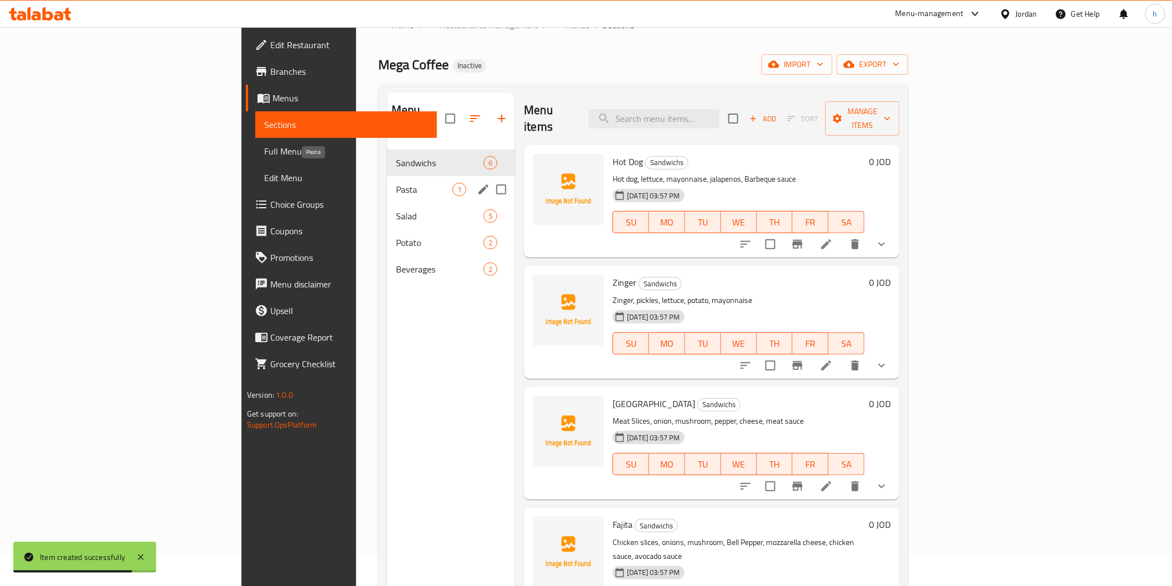
click at [396, 183] on span "Pasta" at bounding box center [424, 189] width 57 height 13
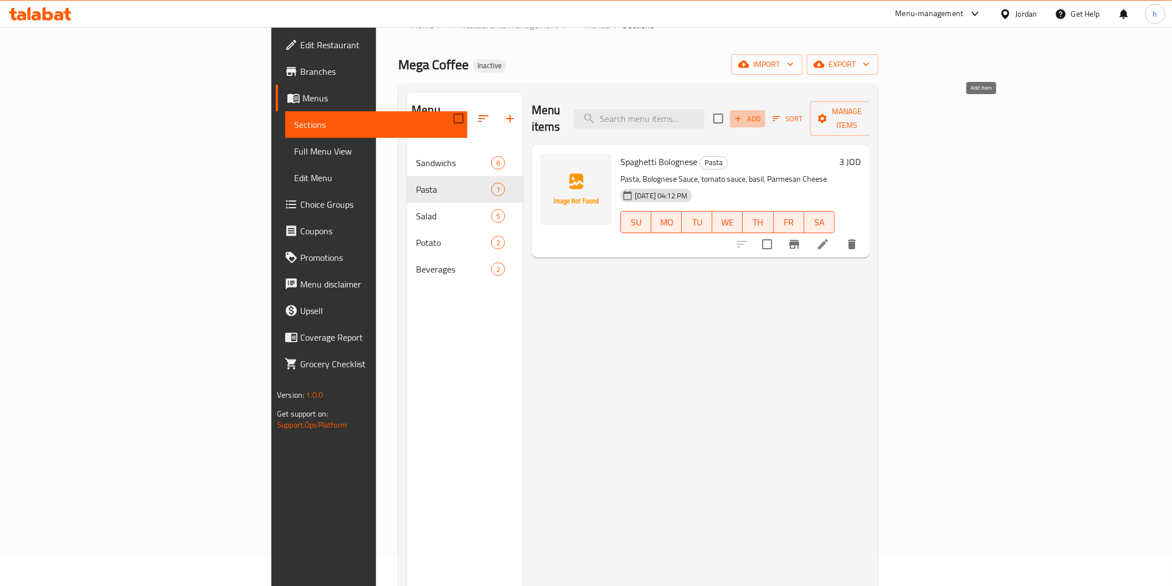
click at [766, 110] on button "Add" at bounding box center [747, 118] width 35 height 17
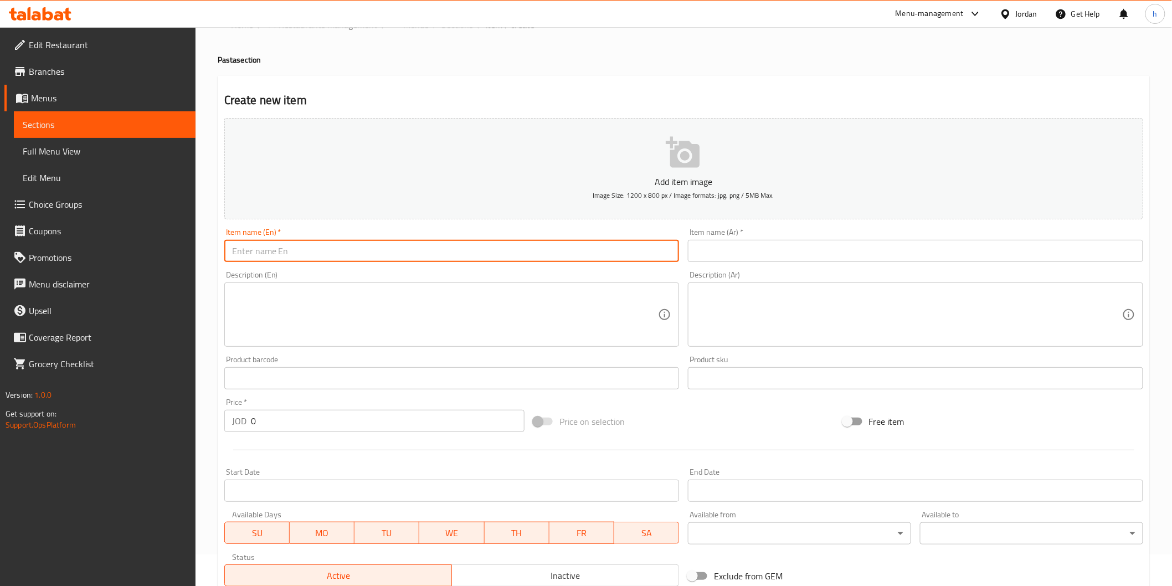
click at [510, 251] on input "text" at bounding box center [451, 251] width 455 height 22
paste input "Fettuccine"
type input "Fettuccine"
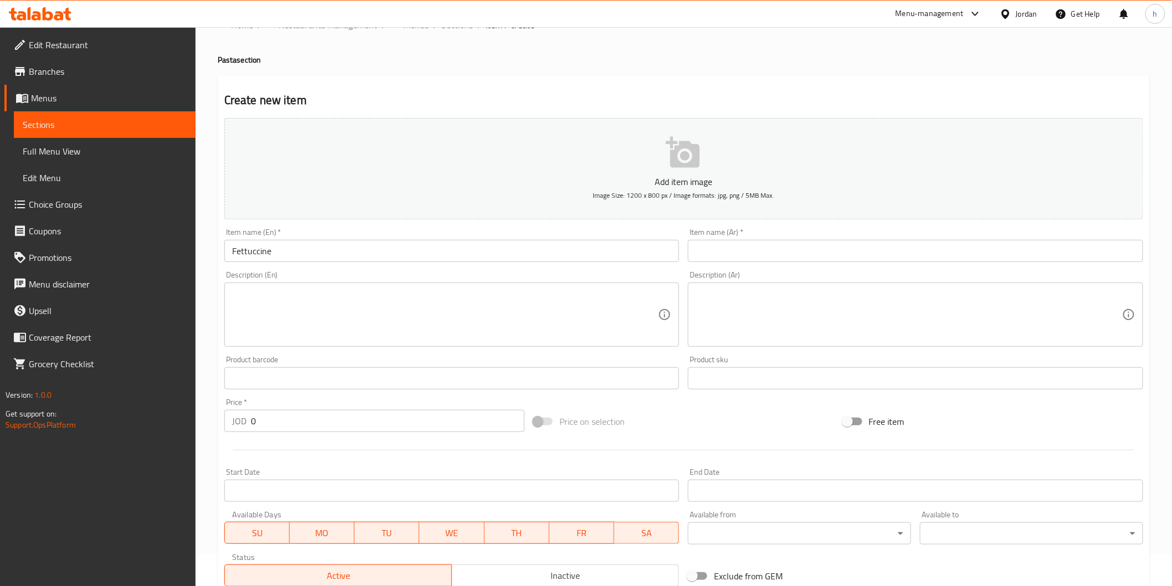
click at [780, 249] on input "text" at bounding box center [915, 251] width 455 height 22
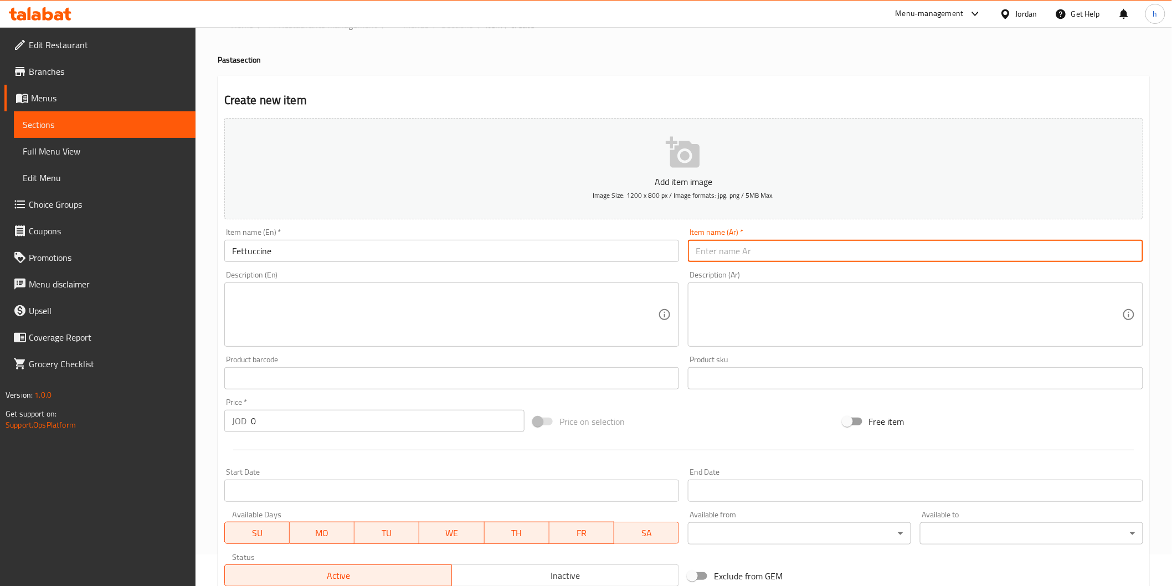
paste input "فوتوتشيني"
type input "فوتوتشيني"
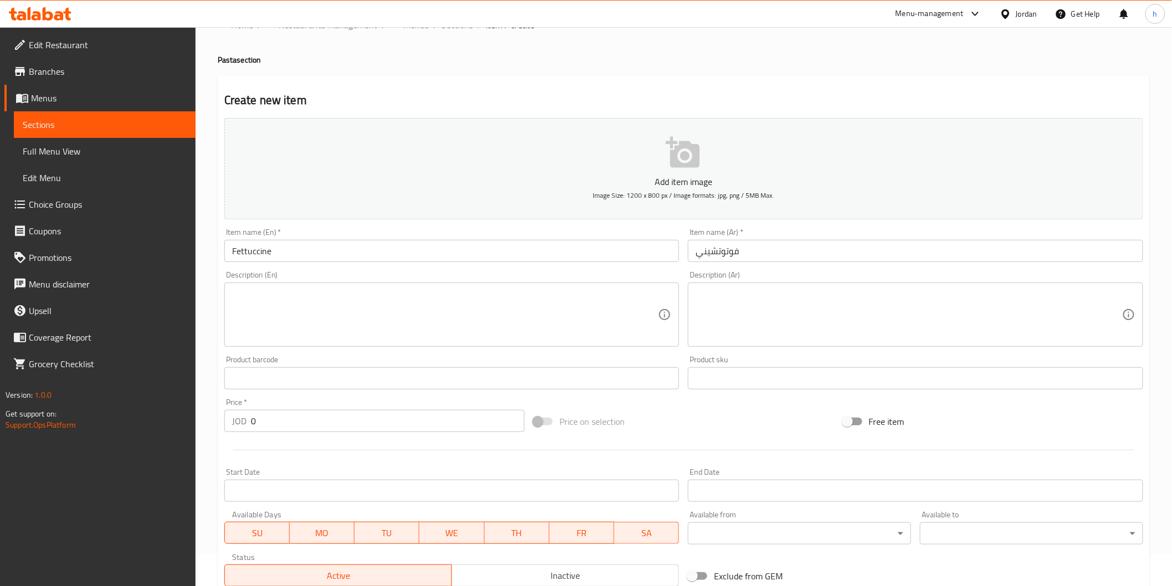
click at [427, 308] on textarea at bounding box center [445, 315] width 427 height 53
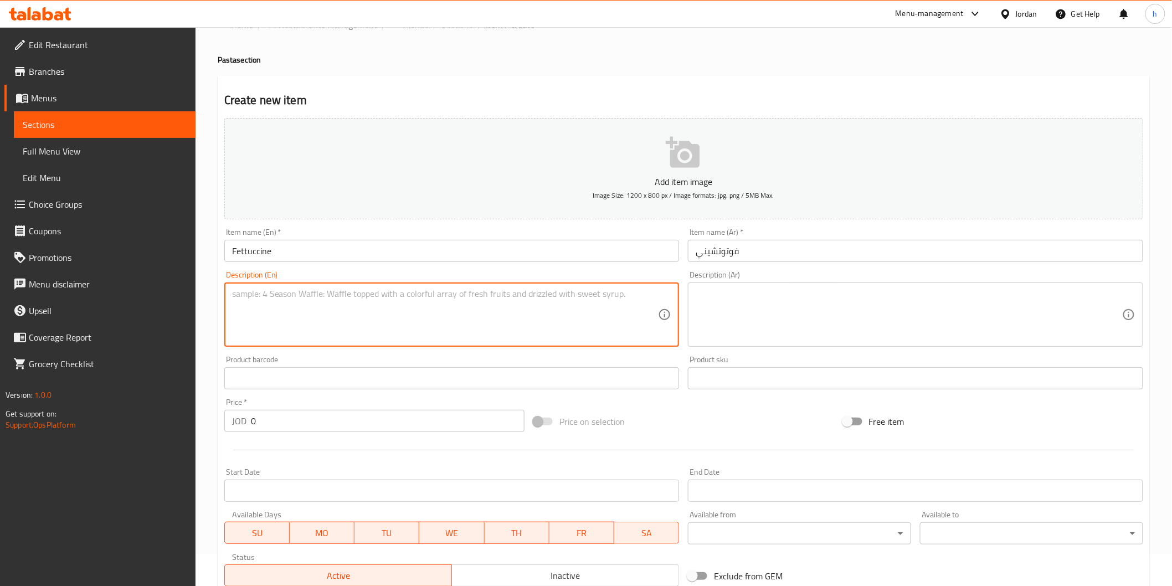
paste textarea "Fettuccine pasta, chicken, garlic, mushroom, basil, cream sauce, parmesan cheese"
type textarea "Fettuccine pasta, chicken, garlic, mushroom, basil, cream sauce, parmesan cheese"
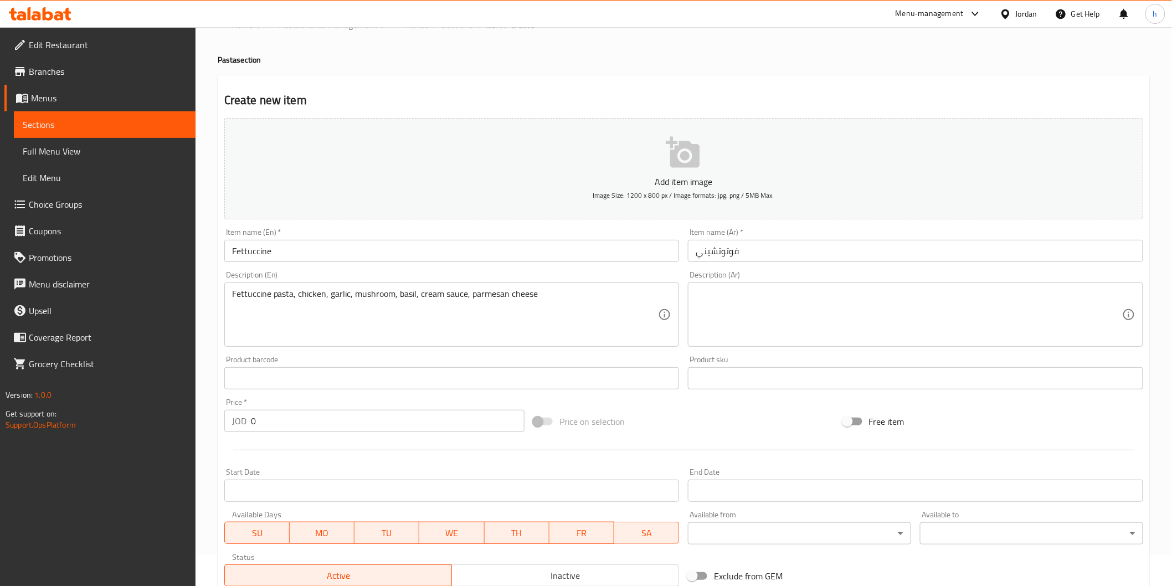
click at [945, 329] on textarea at bounding box center [909, 315] width 427 height 53
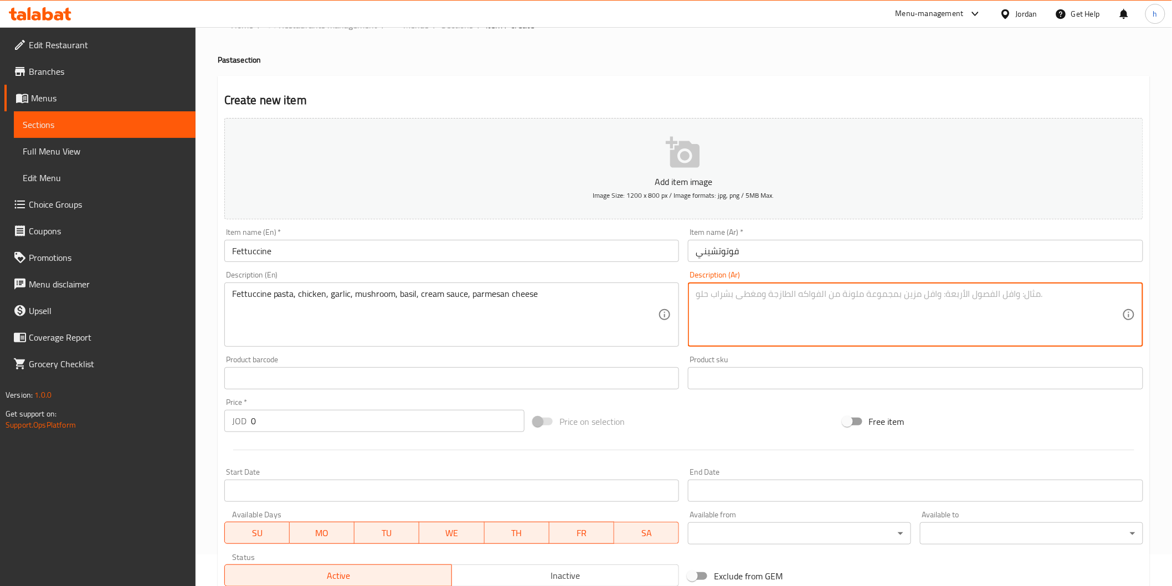
paste textarea "معكرونة فوتوتشيني، دجاج، ثوم، فطر، ريحان، صلصة كريمة، جبنة بارميزان"
type textarea "معكرونة فوتوتشيني، دجاج، ثوم، فطر، ريحان، صلصة كريمة، جبنة بارميزان"
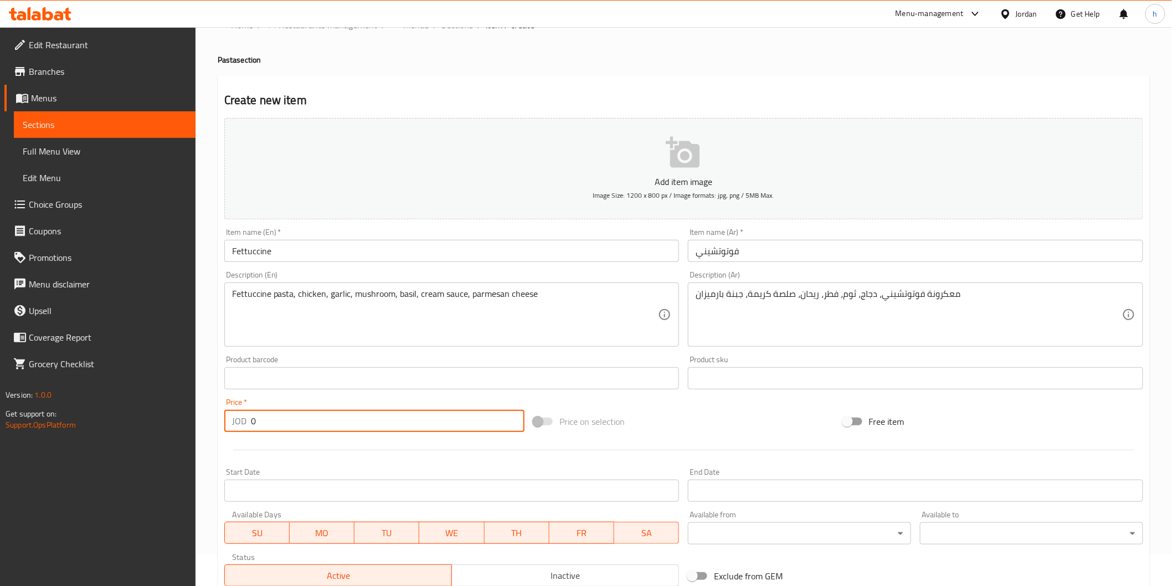
drag, startPoint x: 253, startPoint y: 424, endPoint x: 239, endPoint y: 428, distance: 14.9
click at [239, 428] on div "JOD 0 Price *" at bounding box center [374, 421] width 300 height 22
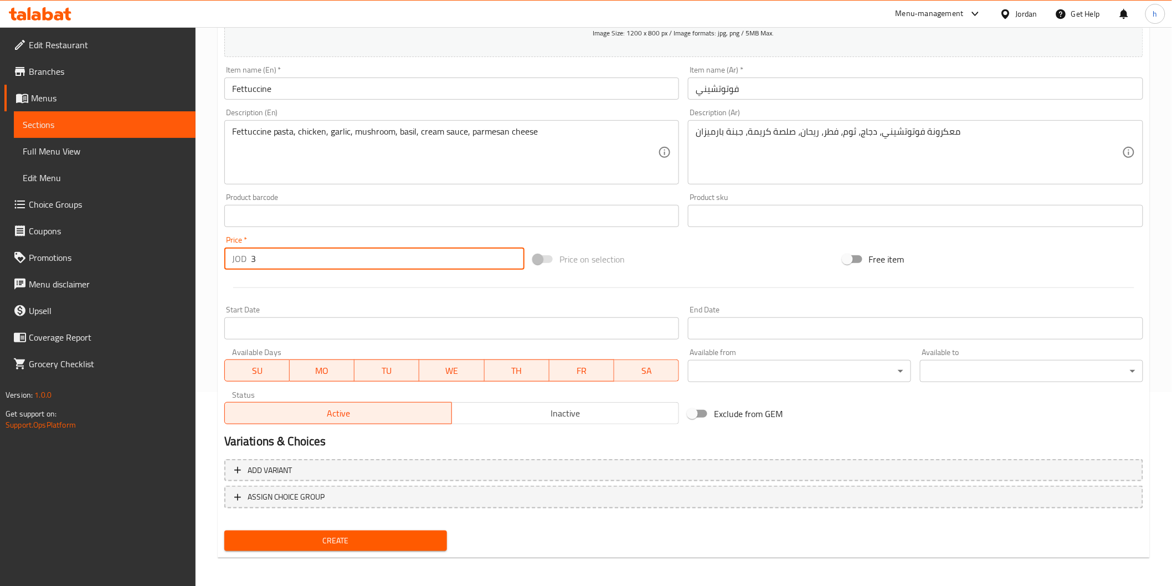
scroll to position [194, 0]
type input "3"
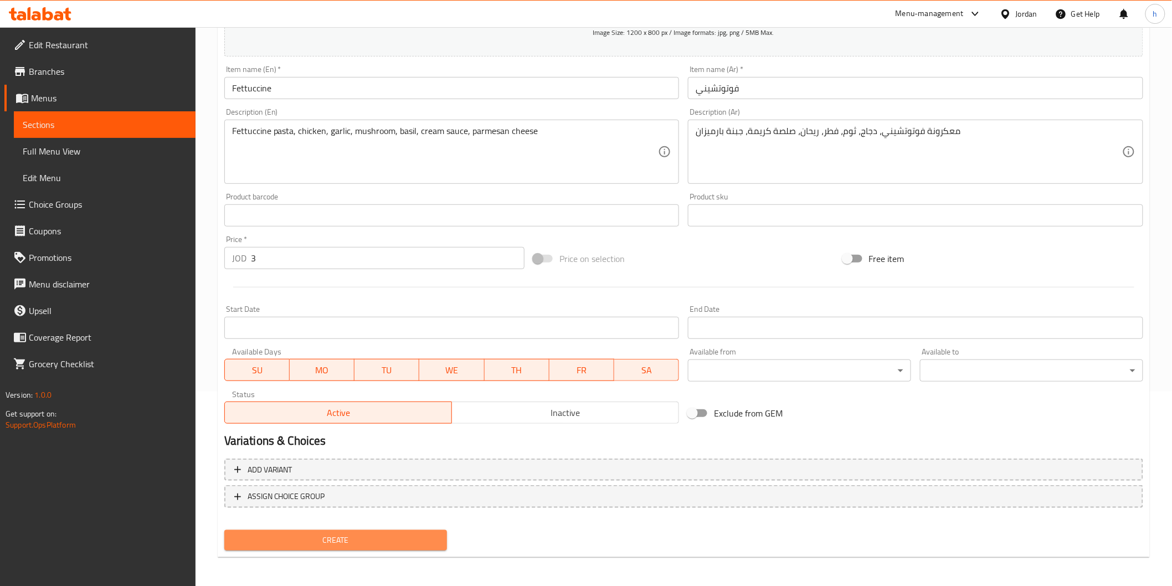
click at [422, 536] on span "Create" at bounding box center [336, 541] width 206 height 14
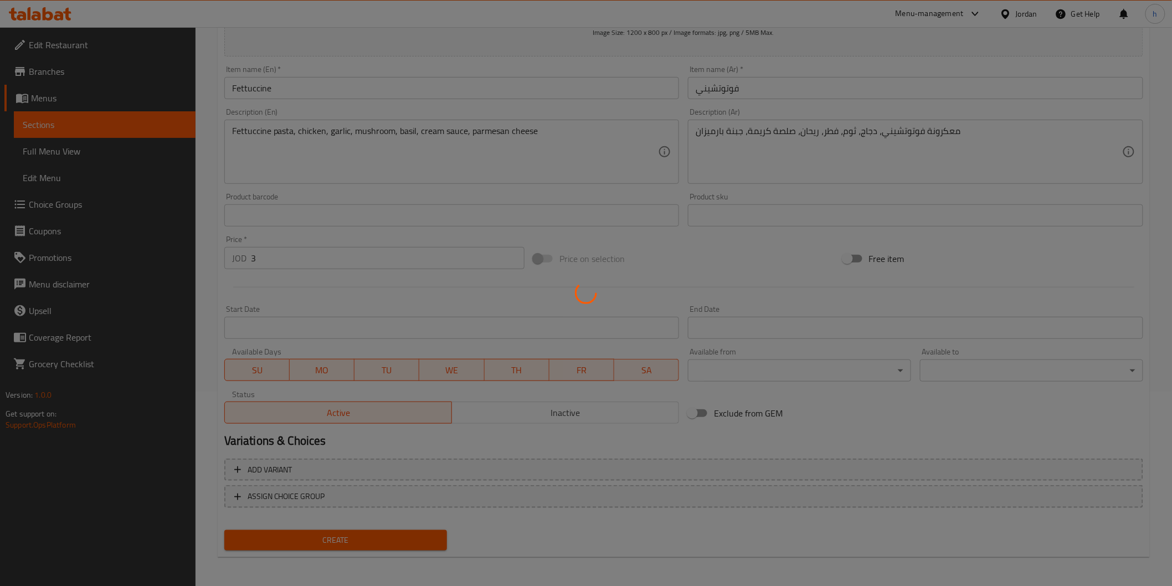
type input "0"
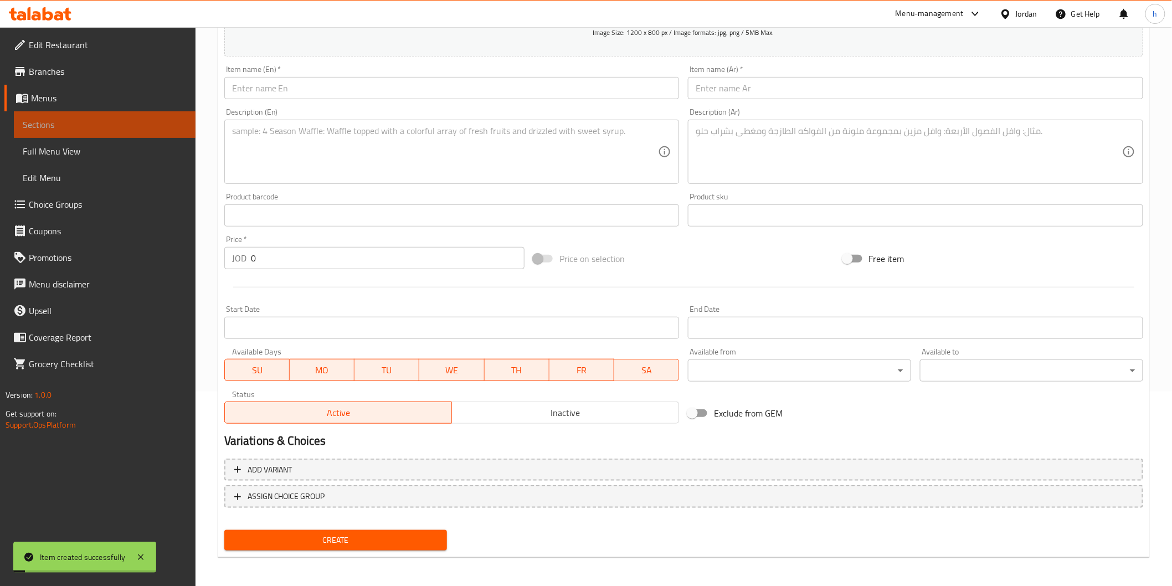
click at [74, 114] on link "Sections" at bounding box center [105, 124] width 182 height 27
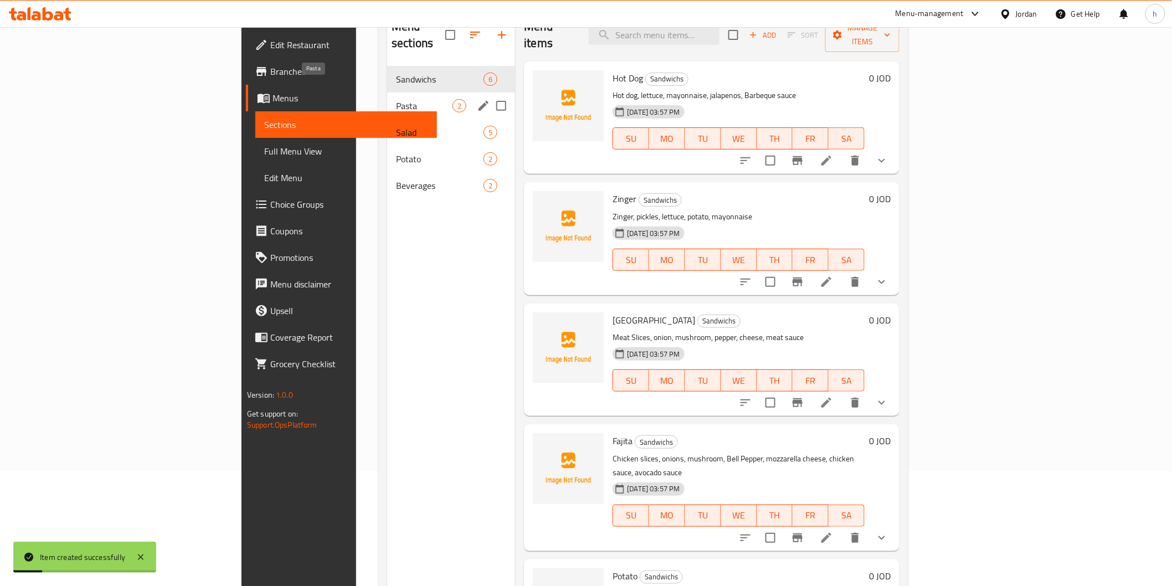
scroll to position [93, 0]
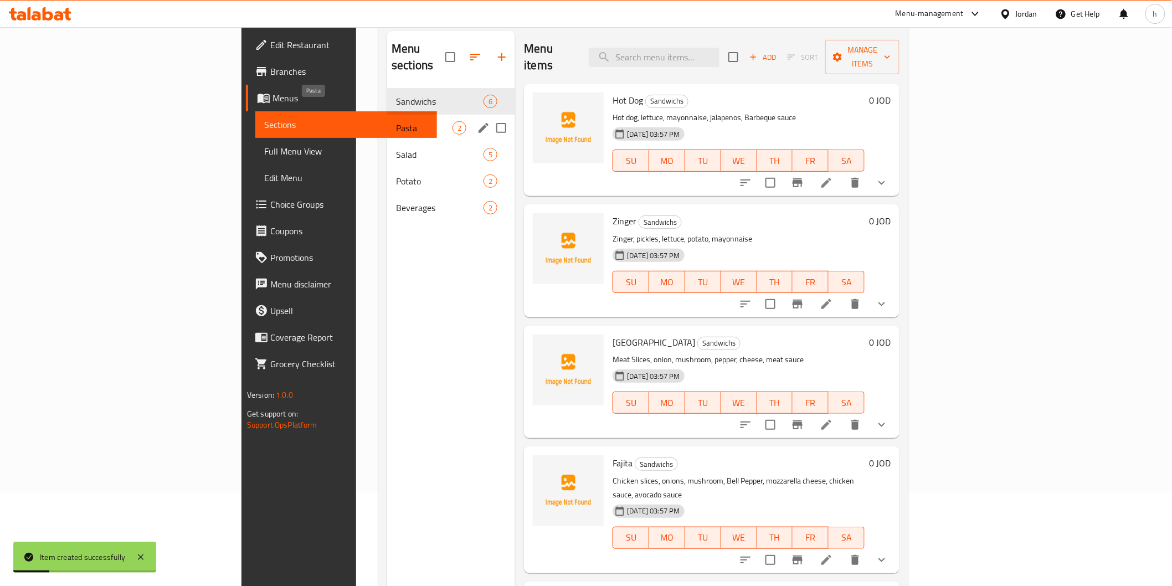
click at [396, 121] on span "Pasta" at bounding box center [424, 127] width 57 height 13
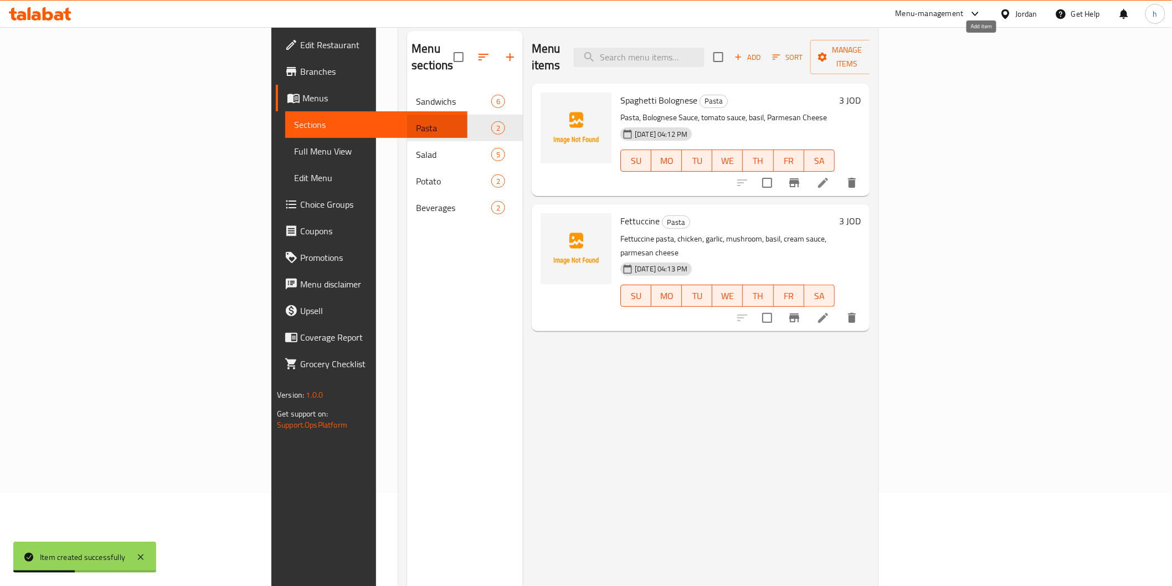
click at [763, 51] on span "Add" at bounding box center [748, 57] width 30 height 13
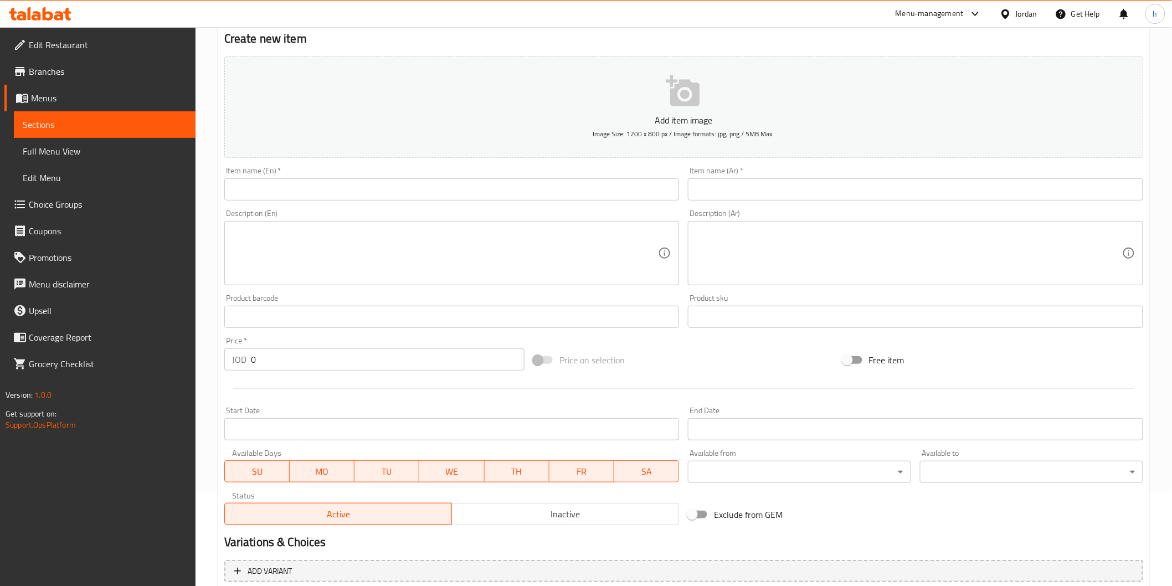
click at [553, 180] on input "text" at bounding box center [451, 189] width 455 height 22
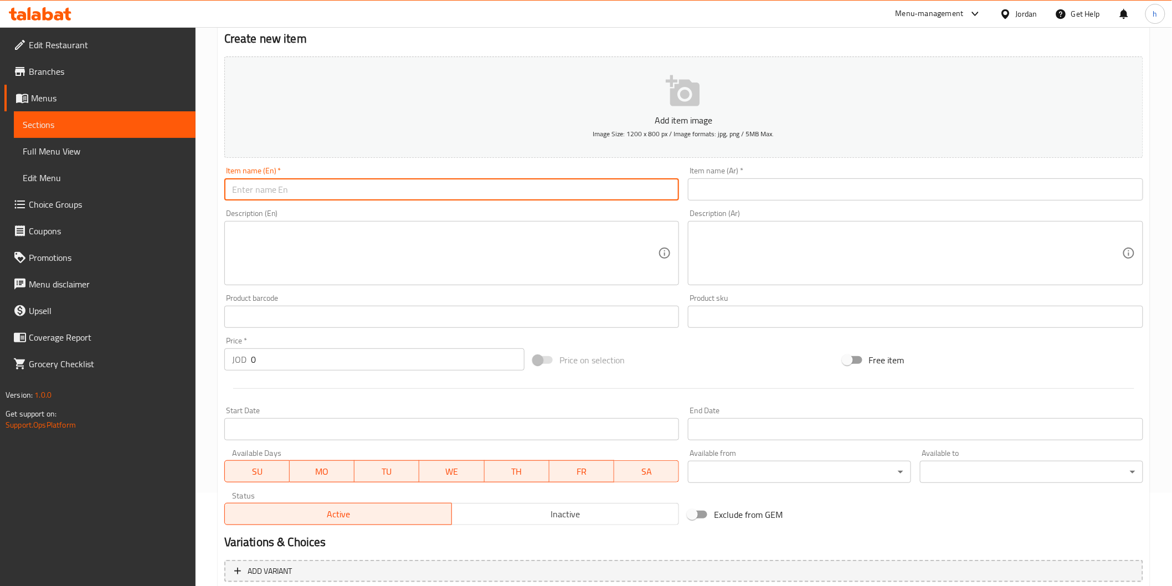
paste input "Lasagna"
type input "Lasagna"
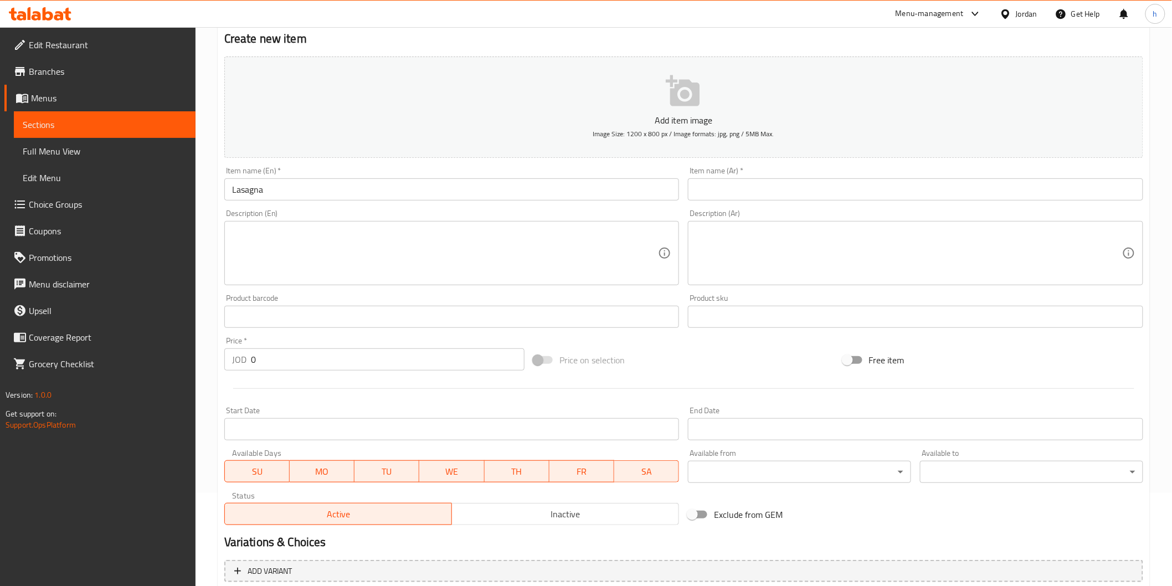
click at [797, 194] on input "text" at bounding box center [915, 189] width 455 height 22
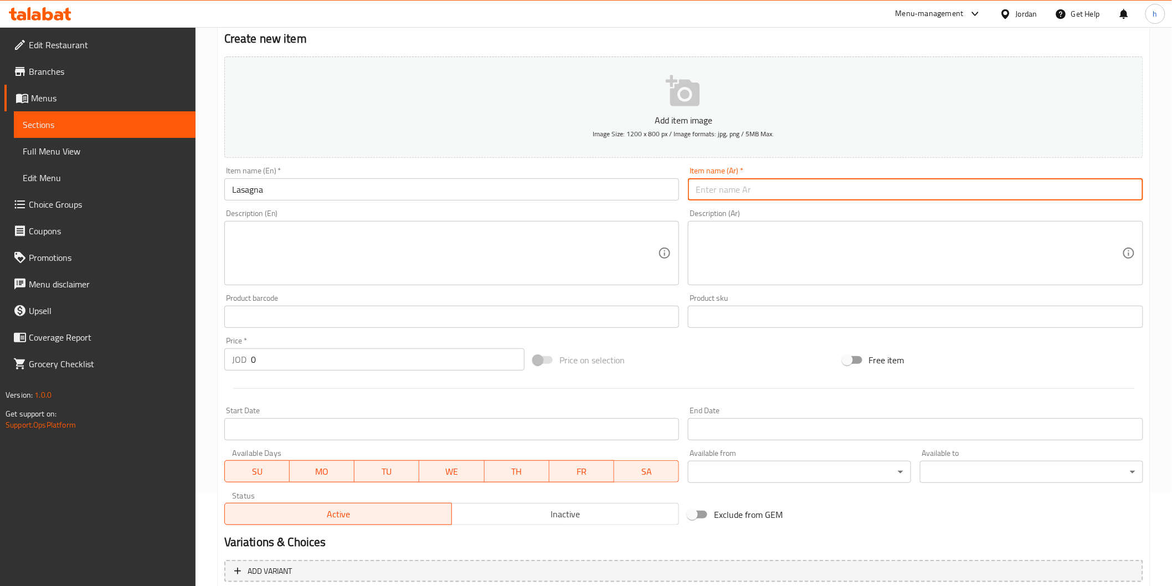
paste input "لازانيا"
type input "لازانيا"
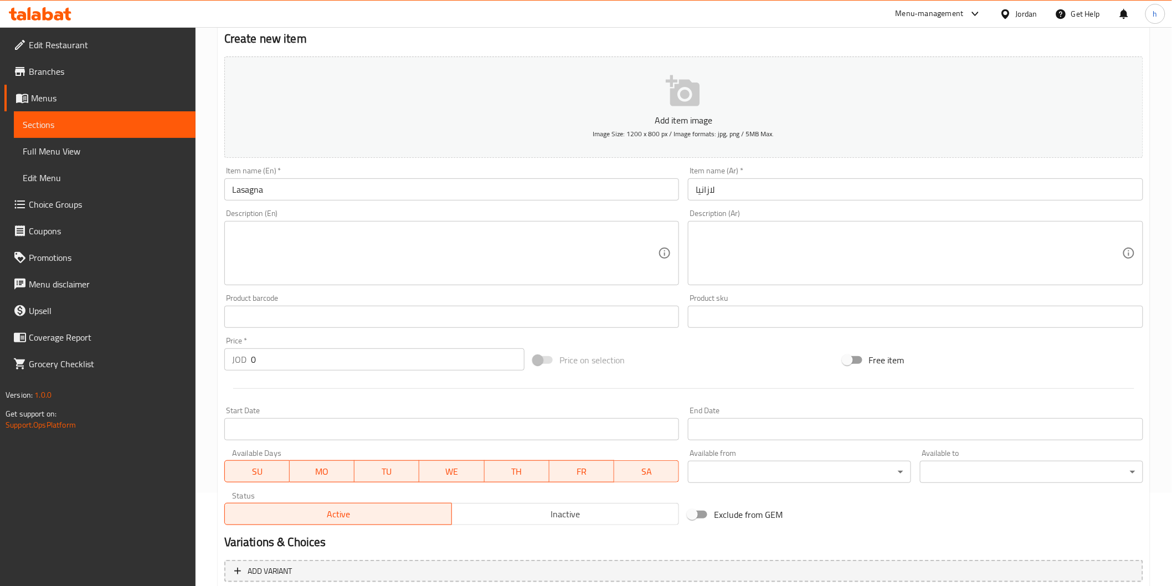
click at [311, 255] on textarea at bounding box center [445, 253] width 427 height 53
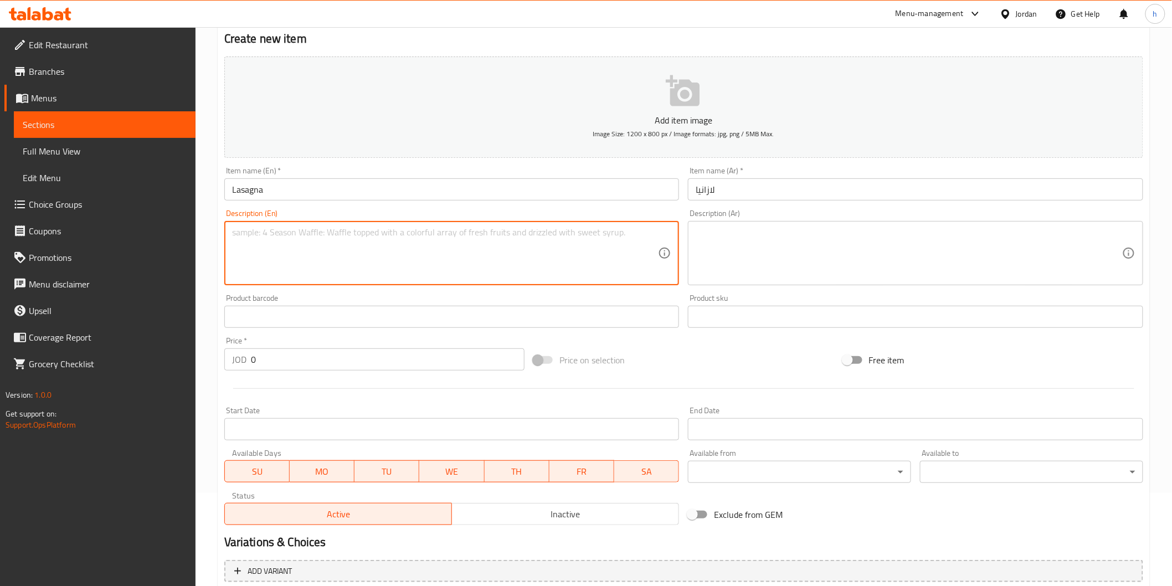
paste textarea "minced meat, tomatoes, bechamel, Mozzarella"
type textarea "minced meat, tomatoes, bechamel, Mozzarella"
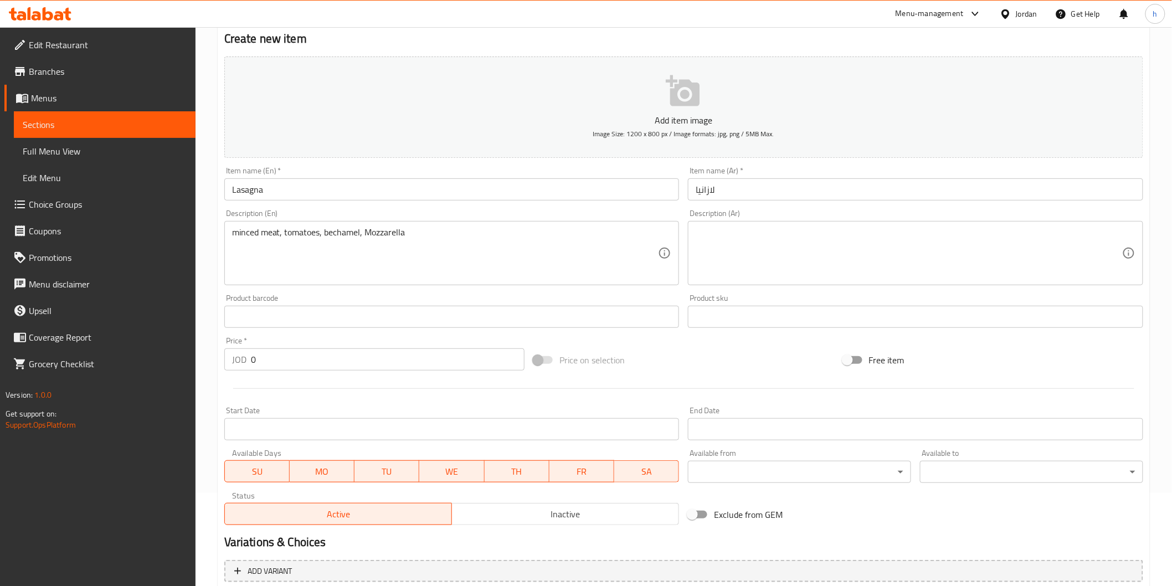
click at [955, 245] on textarea at bounding box center [909, 253] width 427 height 53
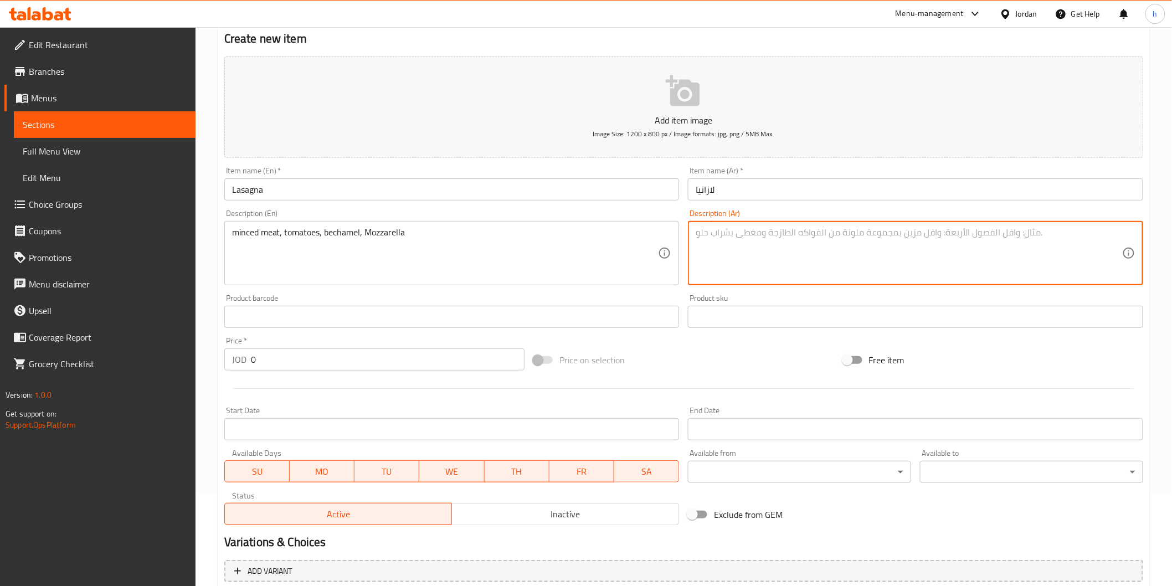
paste textarea "لحم مفروم، بندورة، بشاميل، موزريلا"
type textarea "لحم مفروم، بندورة، بشاميل، موزريلا"
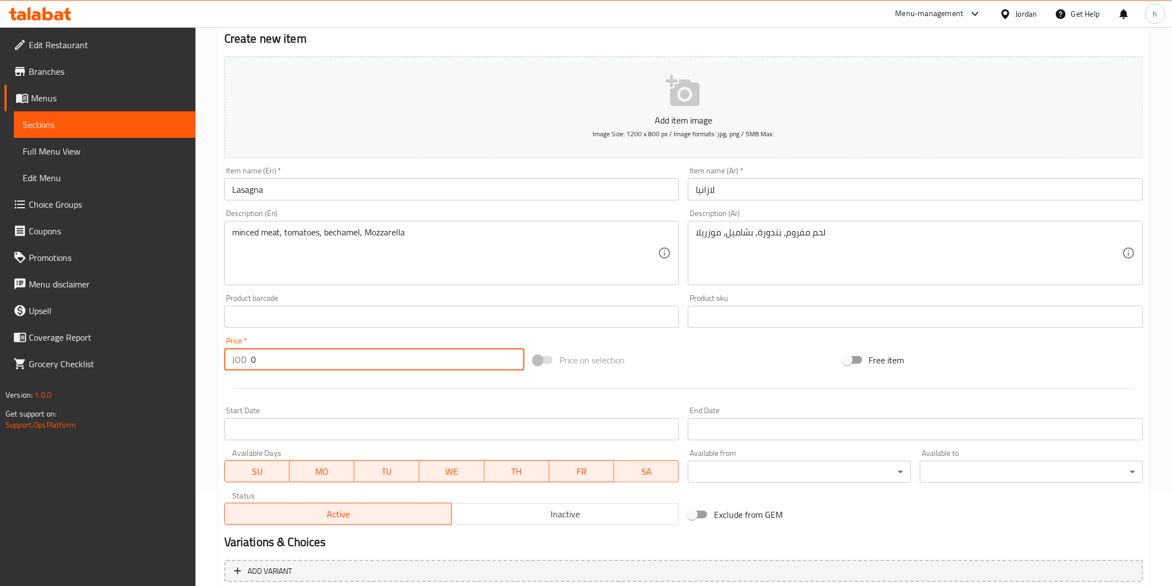
drag, startPoint x: 279, startPoint y: 355, endPoint x: 249, endPoint y: 364, distance: 31.4
click at [249, 364] on div "JOD 0 Price *" at bounding box center [374, 359] width 300 height 22
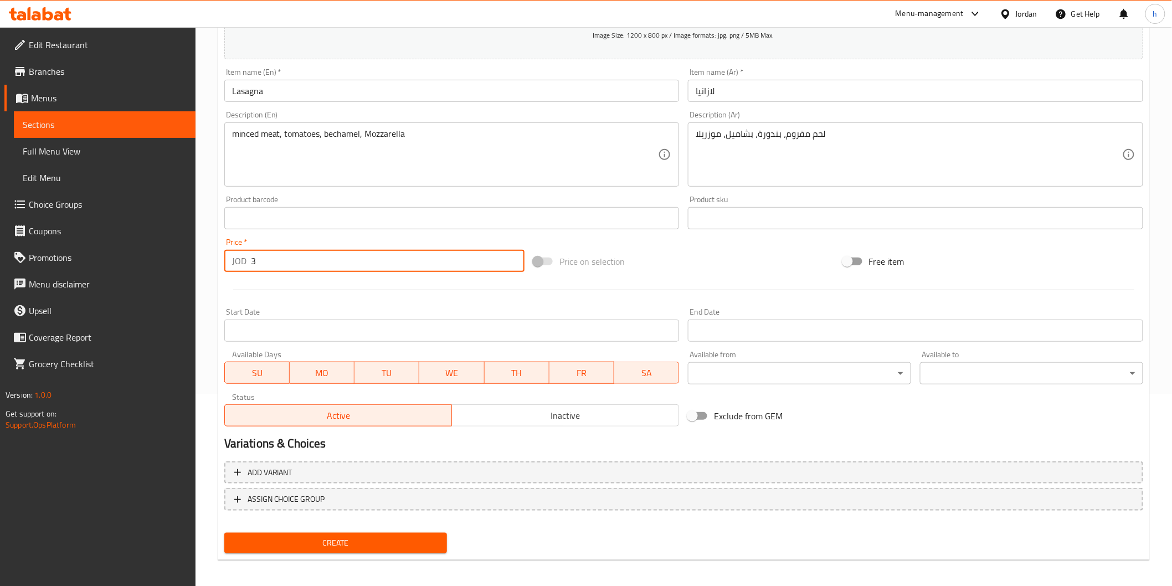
scroll to position [194, 0]
type input "3"
click at [368, 539] on span "Create" at bounding box center [336, 541] width 206 height 14
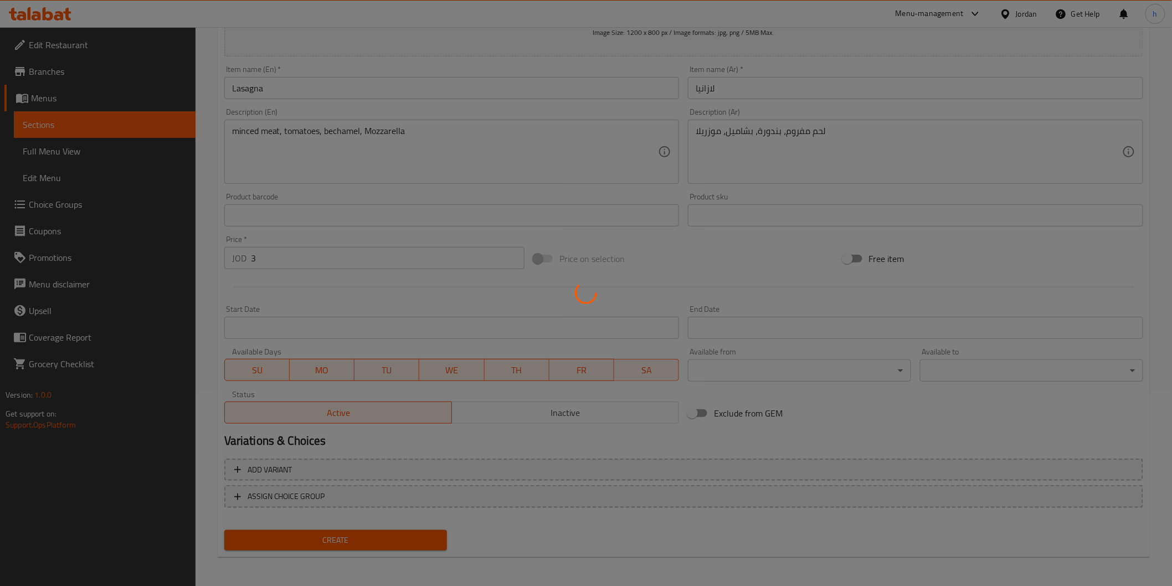
type input "0"
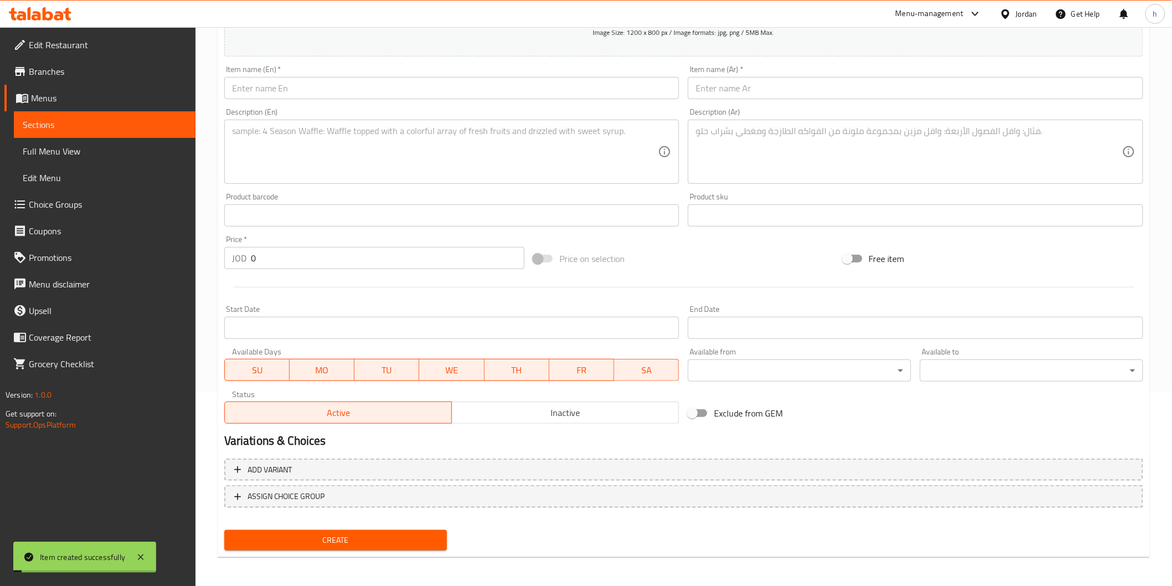
click at [46, 125] on span "Sections" at bounding box center [105, 124] width 164 height 13
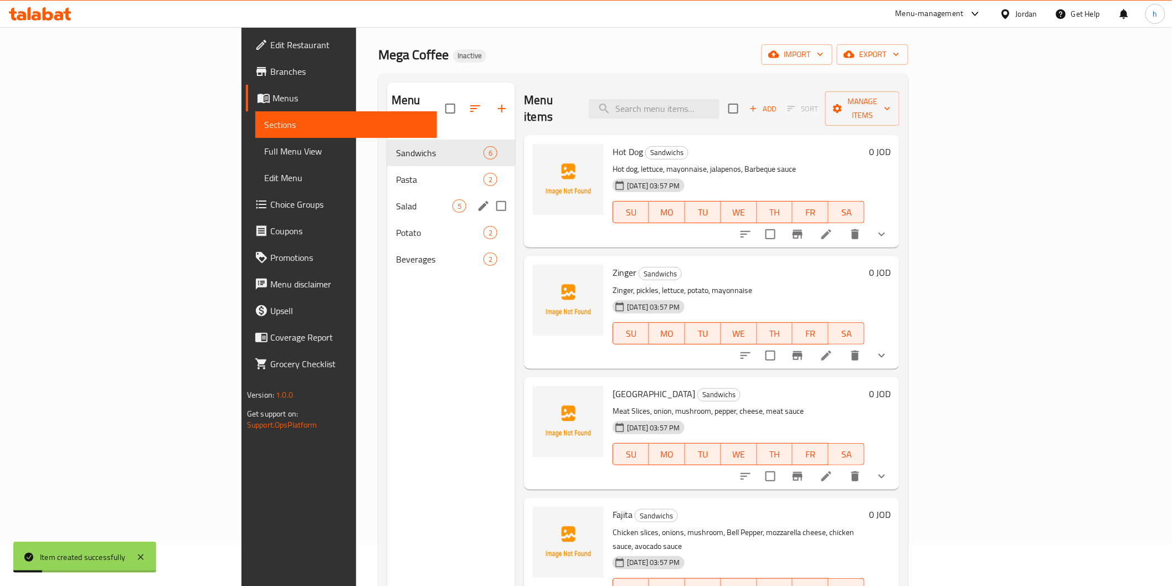
scroll to position [32, 0]
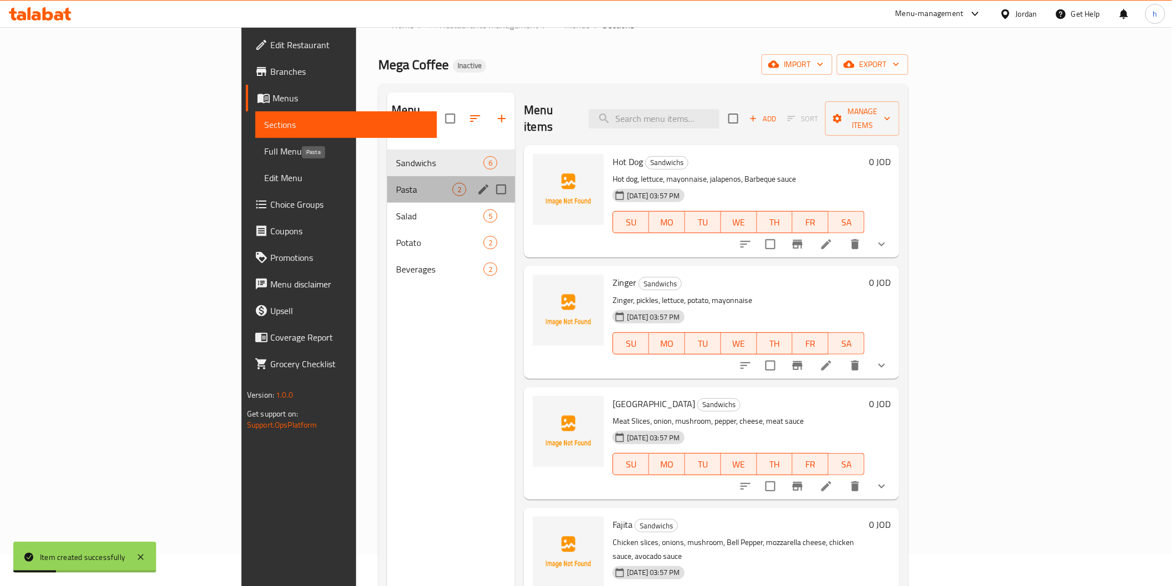
click at [396, 183] on span "Pasta" at bounding box center [424, 189] width 57 height 13
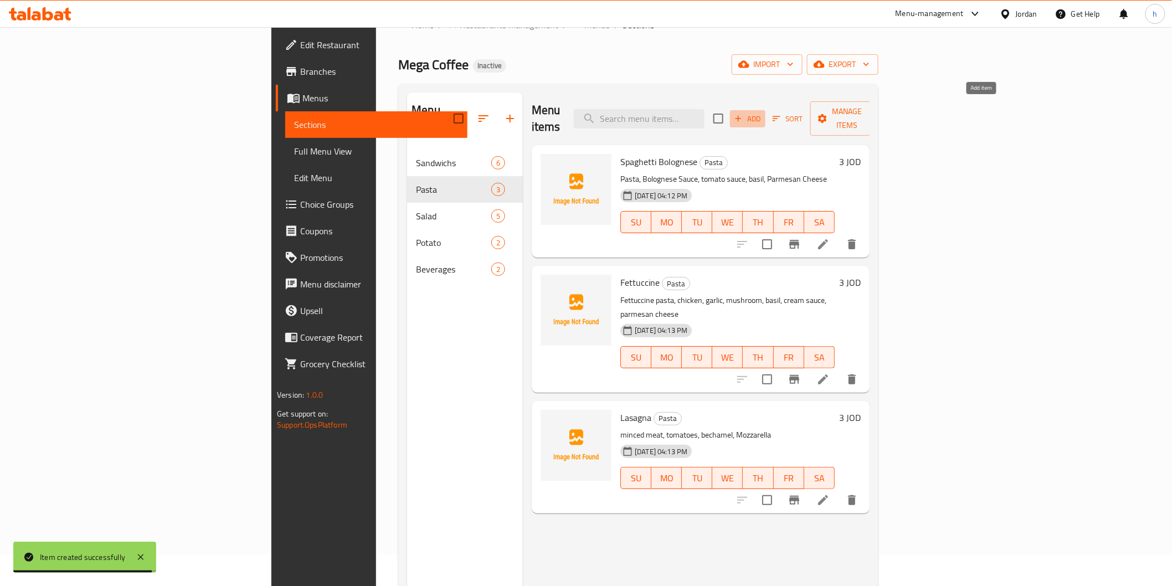
click at [763, 112] on span "Add" at bounding box center [748, 118] width 30 height 13
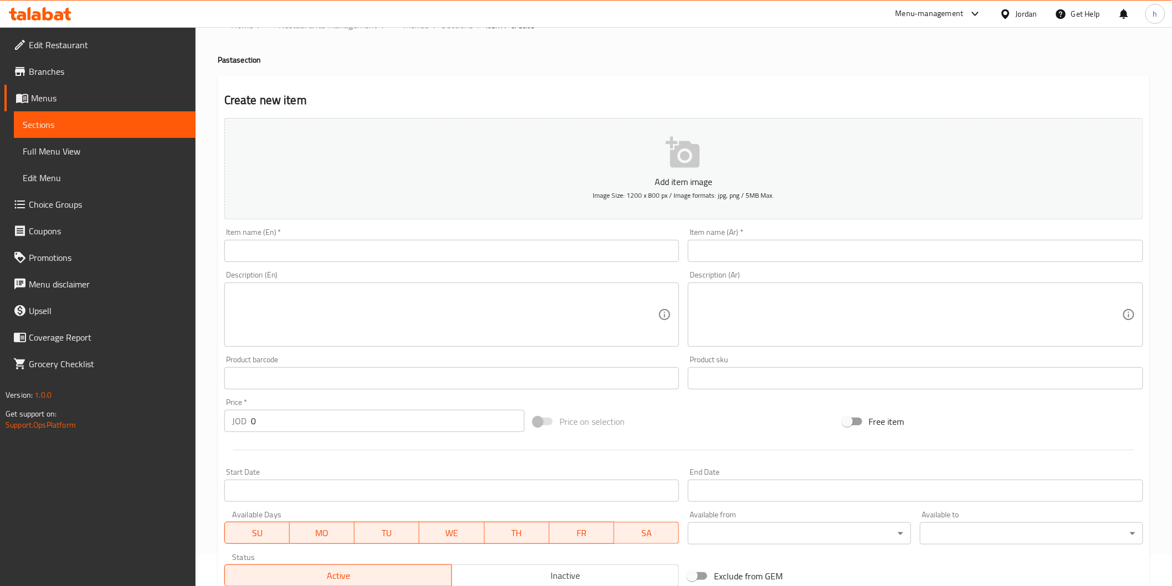
click at [350, 248] on input "text" at bounding box center [451, 251] width 455 height 22
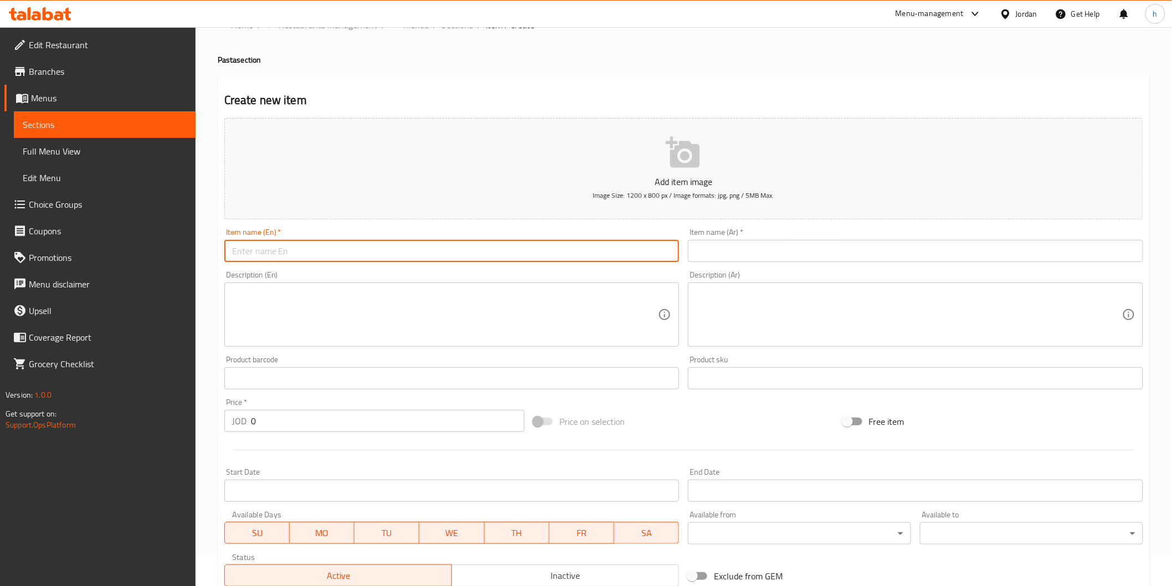
paste input "Penne Arrabbiata"
type input "Penne Arrabbiata"
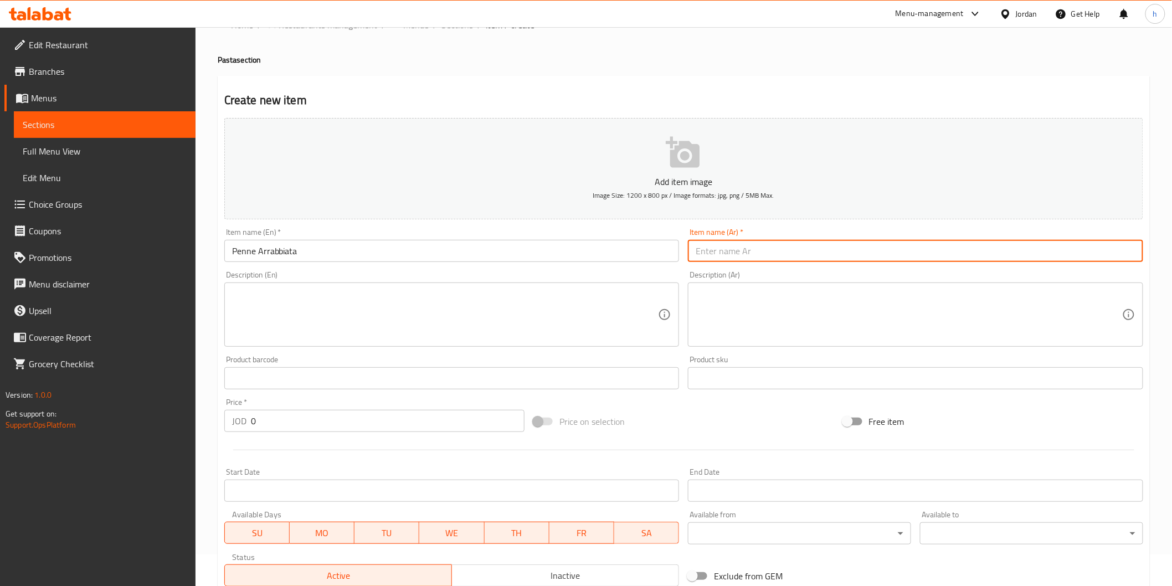
click at [886, 254] on input "text" at bounding box center [915, 251] width 455 height 22
paste input "بيني ارابياتا"
type input "بيني ارابياتا"
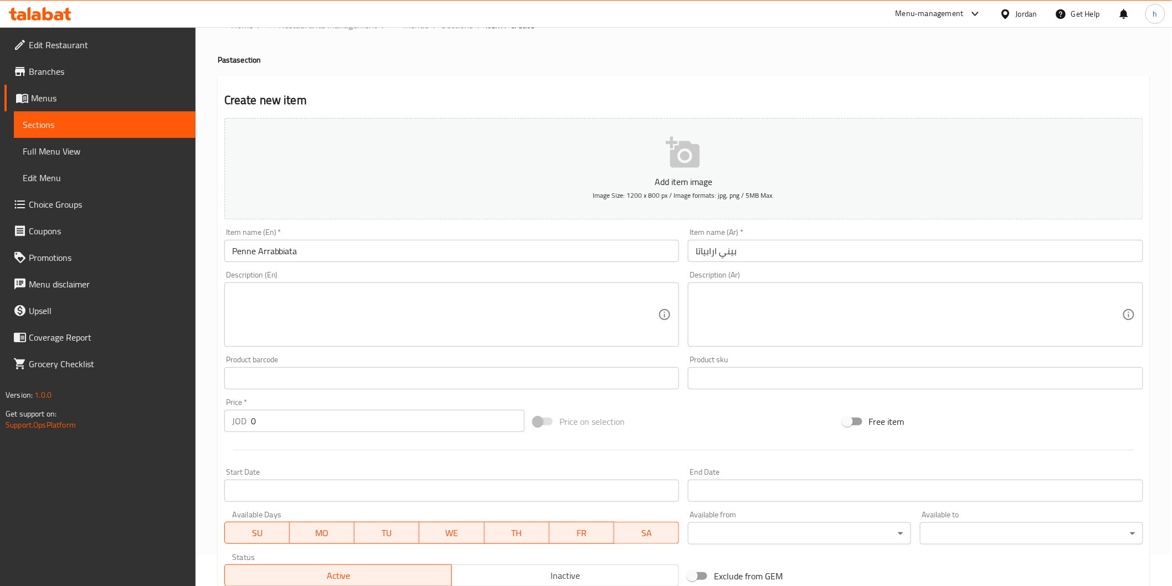
click at [492, 301] on textarea at bounding box center [445, 315] width 427 height 53
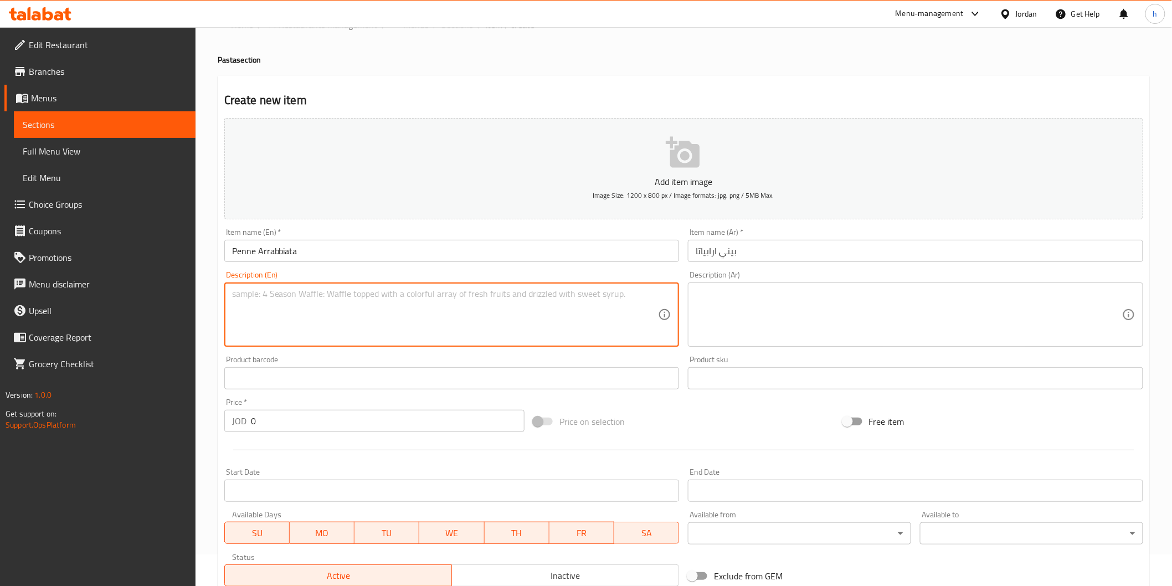
paste textarea "Penne, hot sauce, basil, garlic, Parmesan"
type textarea "Penne, hot sauce, basil, garlic, Parmesan"
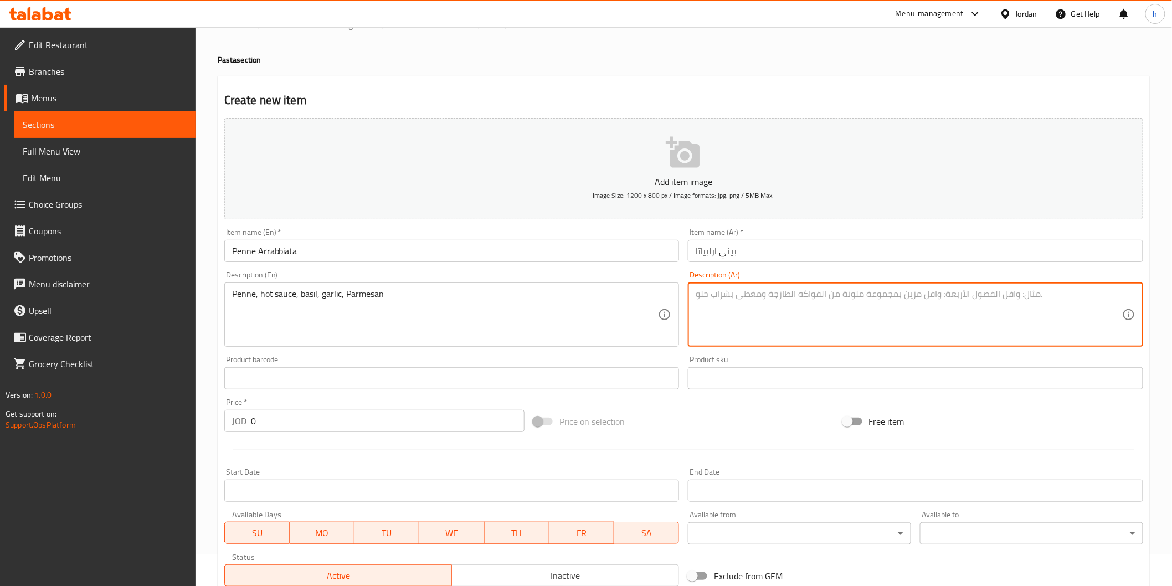
click at [822, 307] on textarea at bounding box center [909, 315] width 427 height 53
paste textarea "بيني، صلصة حارة، ريحان، ثوم، بارميزان"
type textarea "بيني، صلصة حارة، ريحان، ثوم، بارميزان"
click at [393, 419] on input "0" at bounding box center [388, 421] width 274 height 22
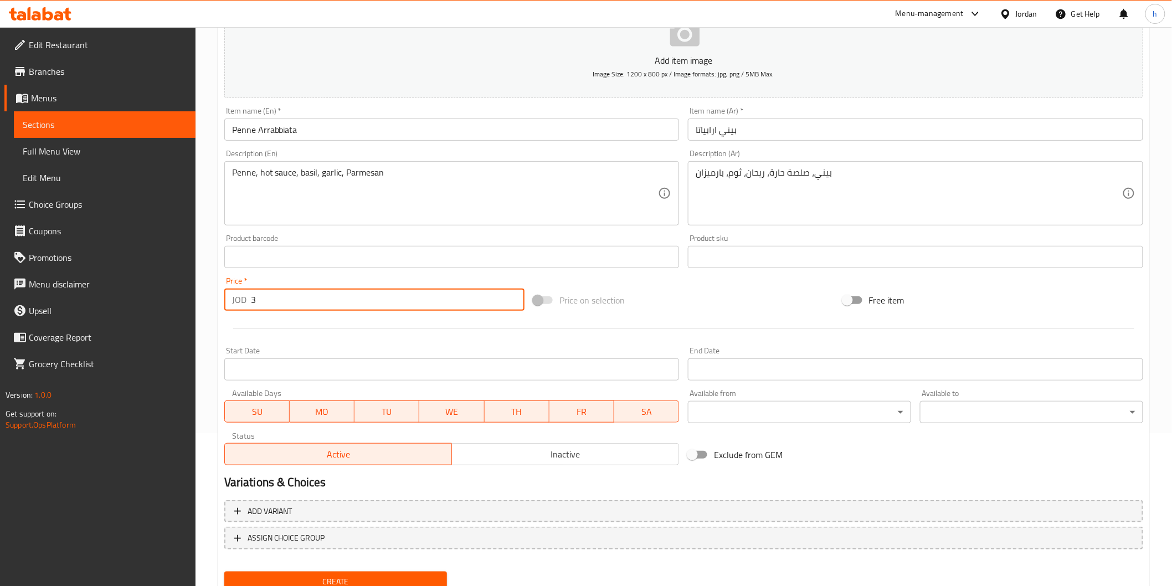
scroll to position [194, 0]
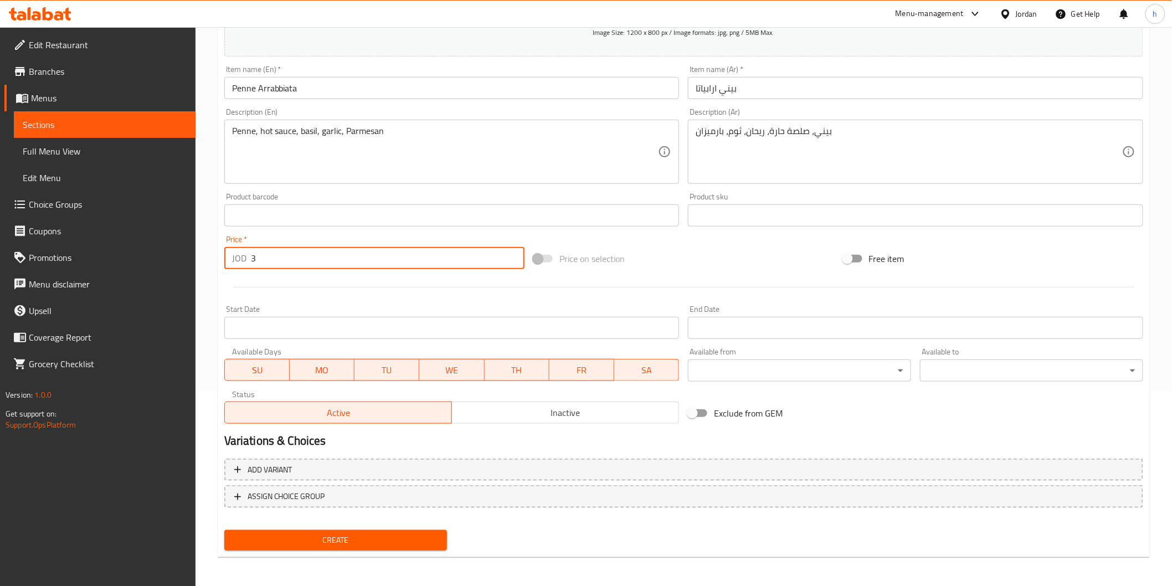
type input "3"
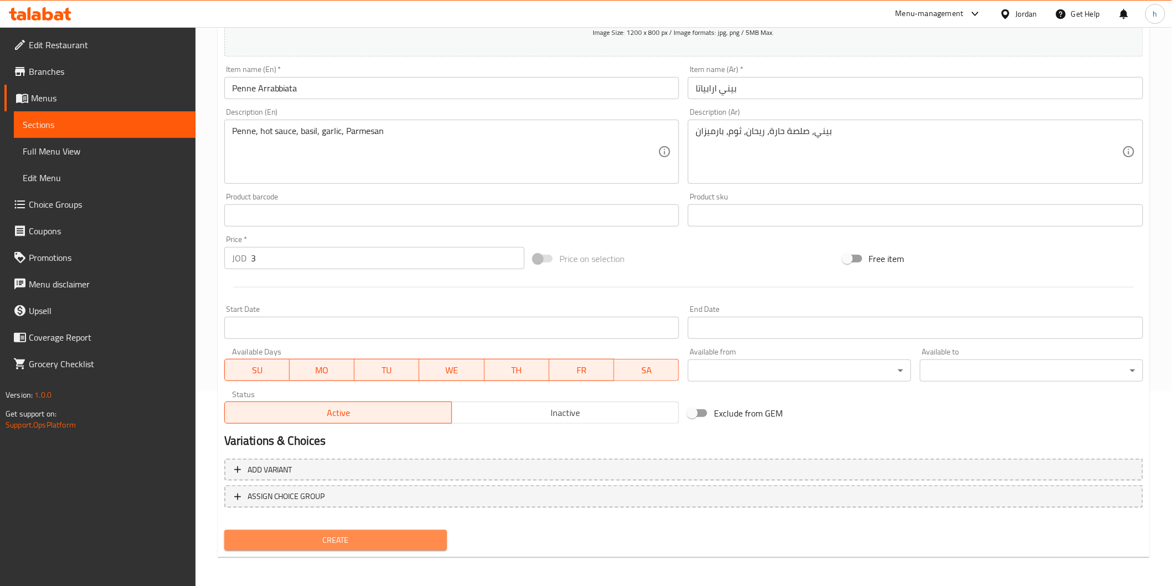
click at [380, 534] on span "Create" at bounding box center [336, 541] width 206 height 14
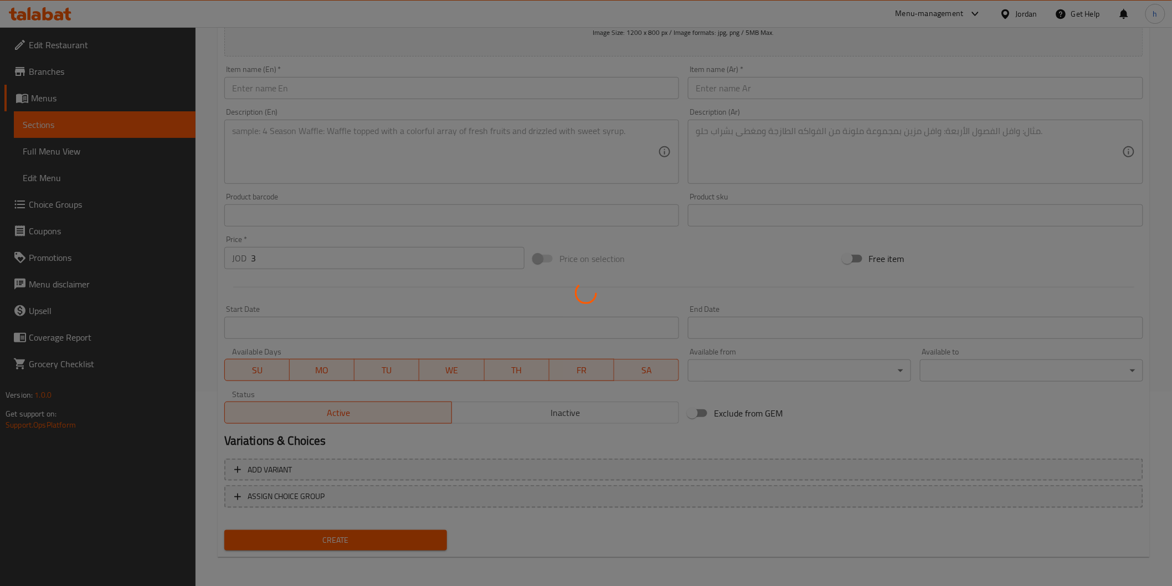
type input "0"
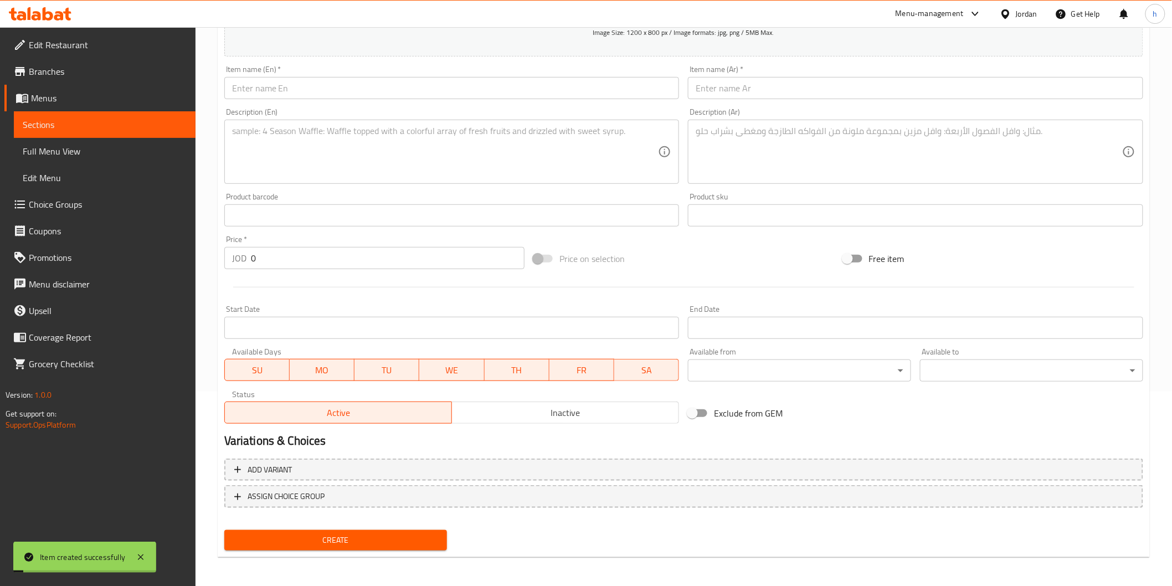
click at [119, 128] on span "Sections" at bounding box center [105, 124] width 164 height 13
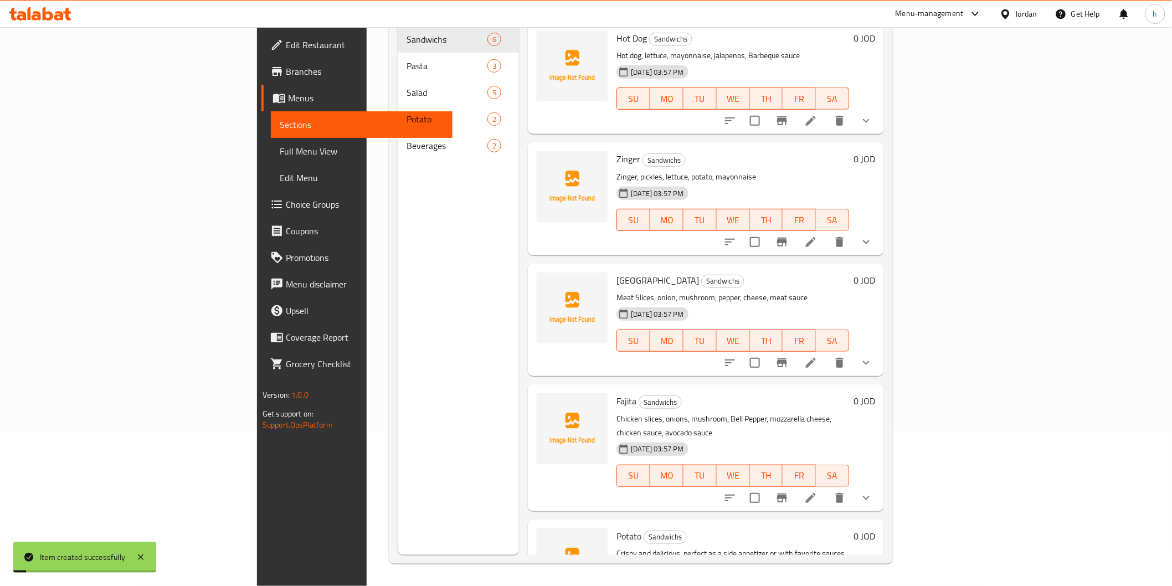
scroll to position [155, 0]
click at [280, 128] on span "Sections" at bounding box center [362, 124] width 164 height 13
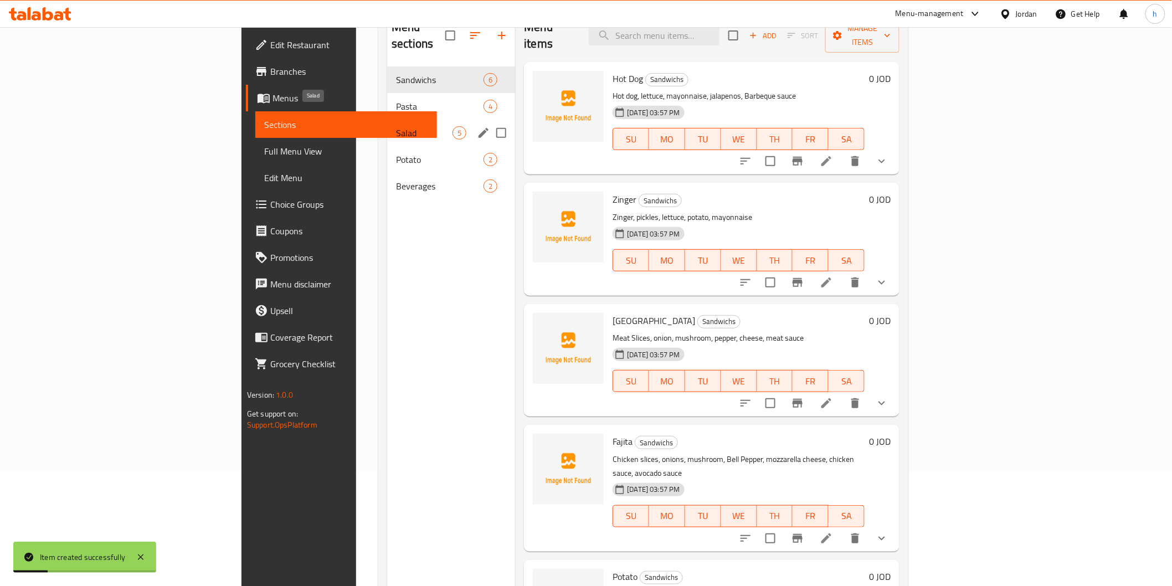
scroll to position [93, 0]
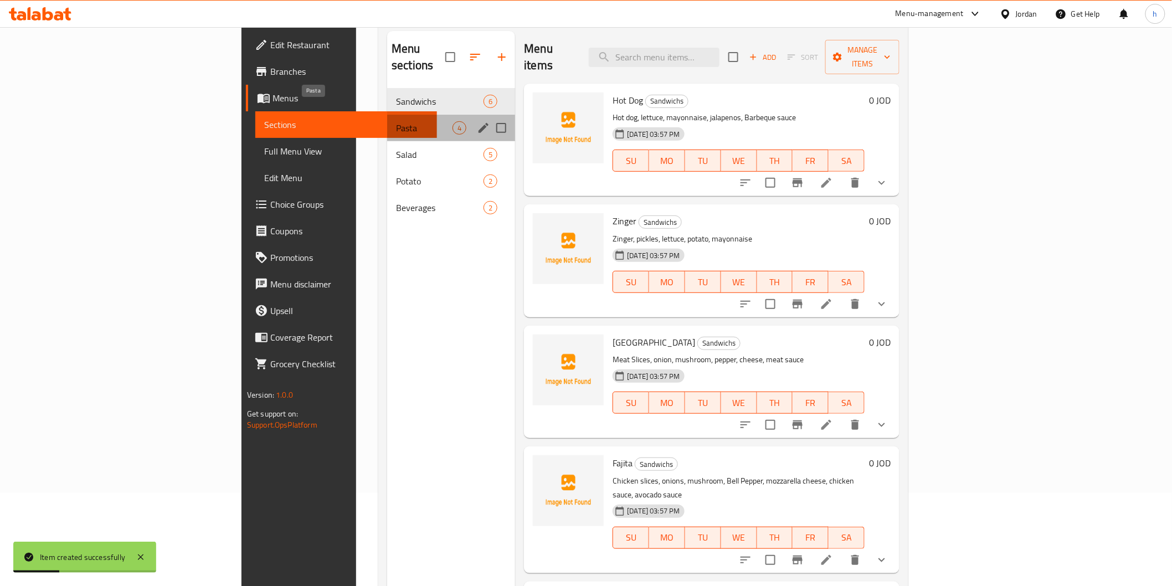
click at [396, 121] on span "Pasta" at bounding box center [424, 127] width 57 height 13
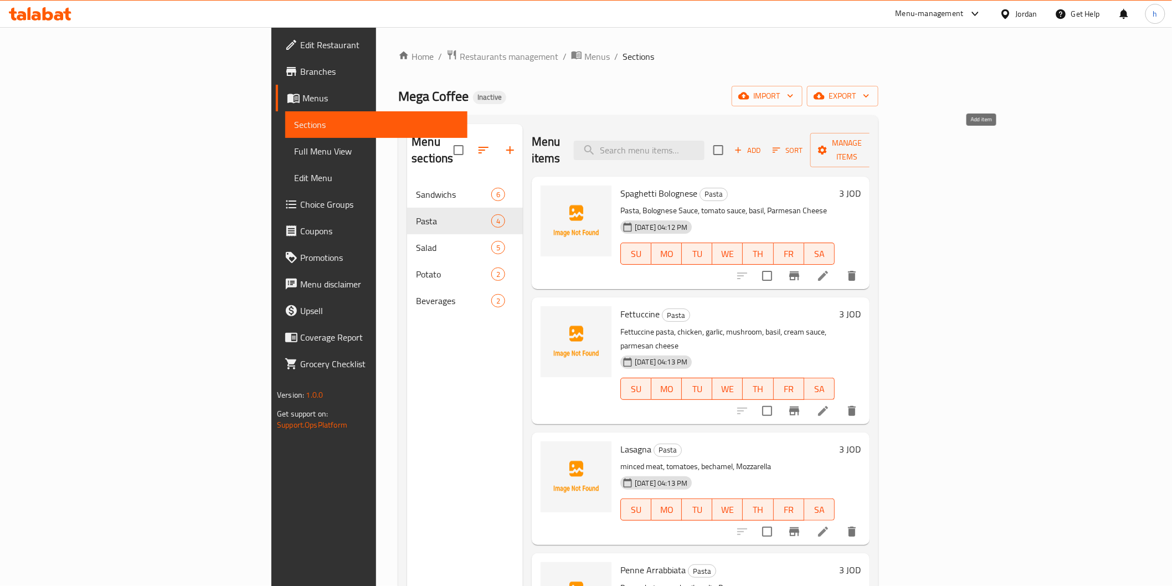
click at [763, 144] on span "Add" at bounding box center [748, 150] width 30 height 13
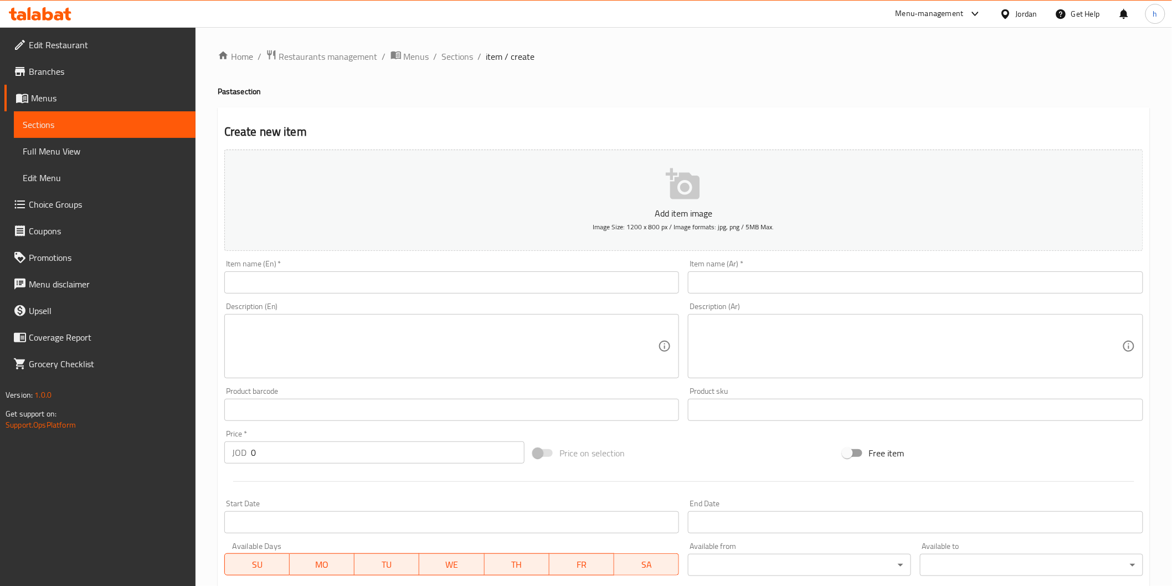
click at [480, 281] on input "text" at bounding box center [451, 282] width 455 height 22
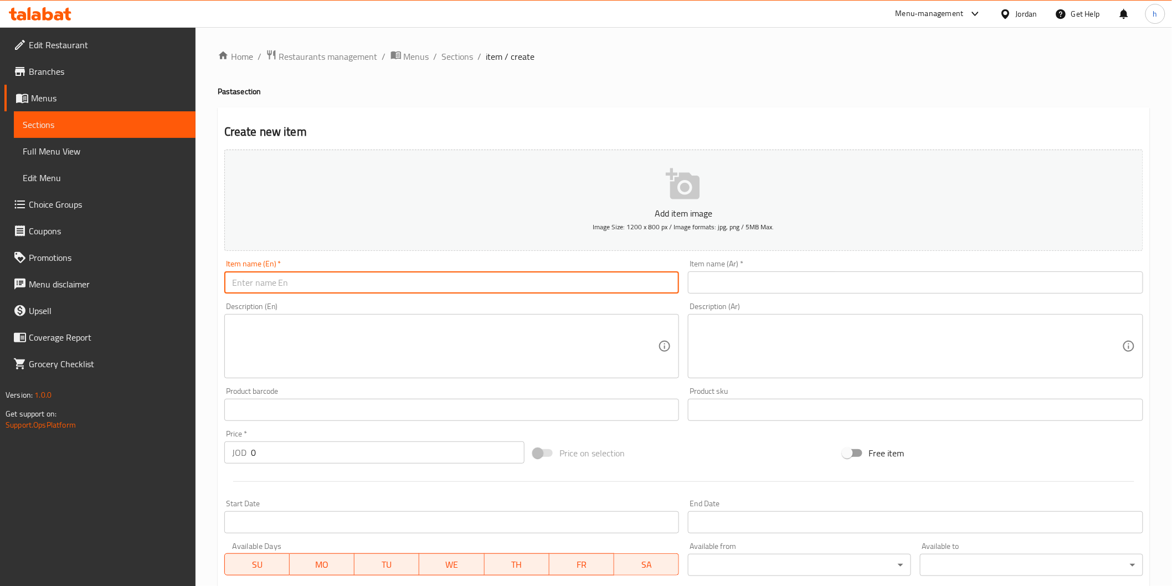
paste input "Mac and Cheese"
type input "Mac and Cheese"
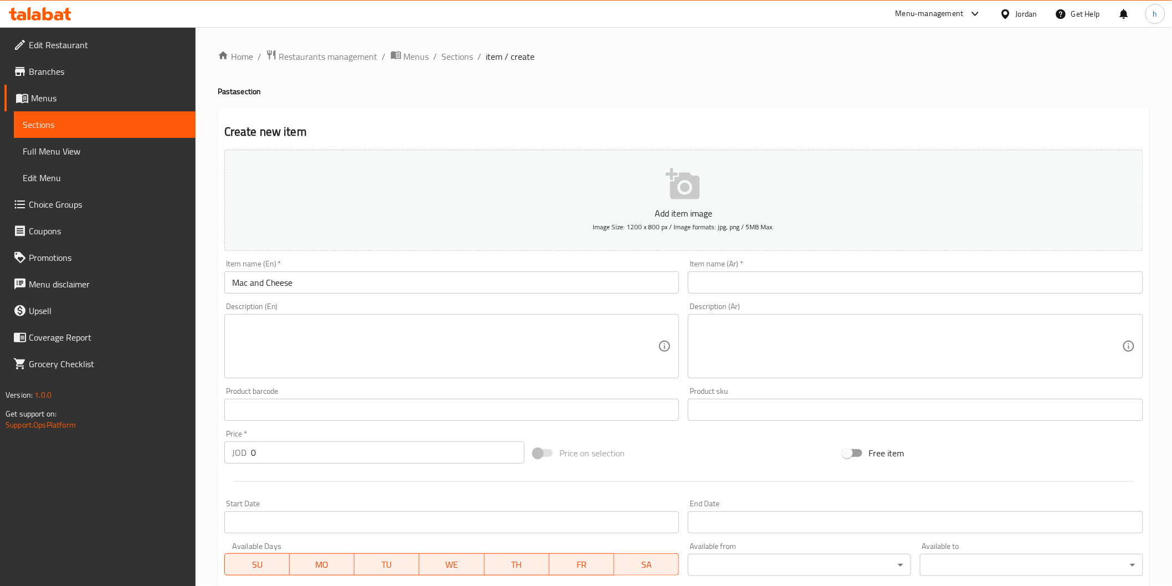
click at [898, 283] on input "text" at bounding box center [915, 282] width 455 height 22
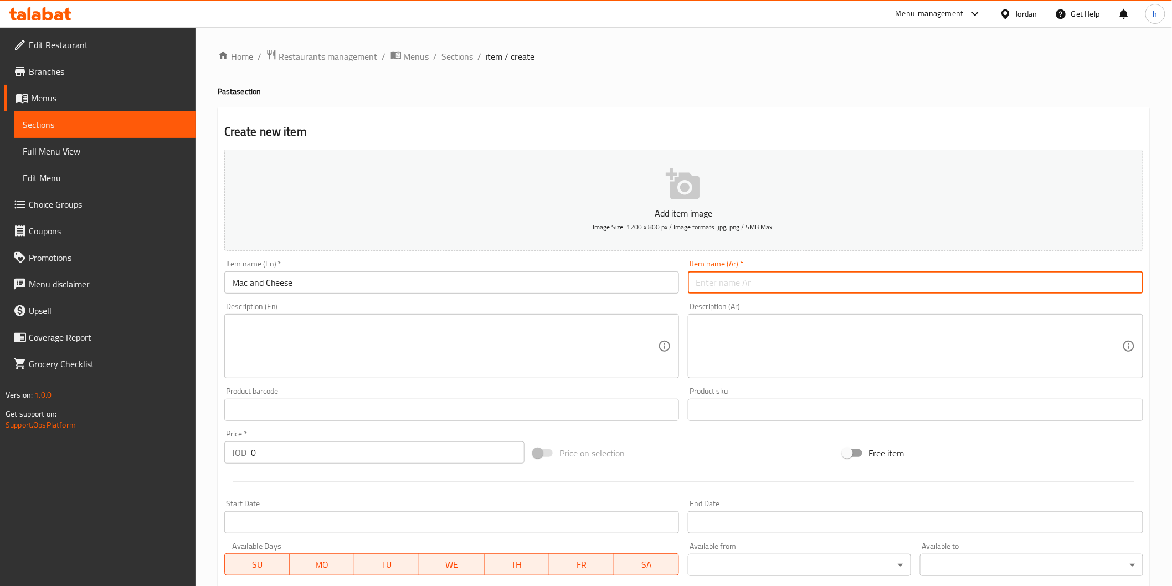
paste input "ماك اند تشيز"
type input "ماك اند تشيز"
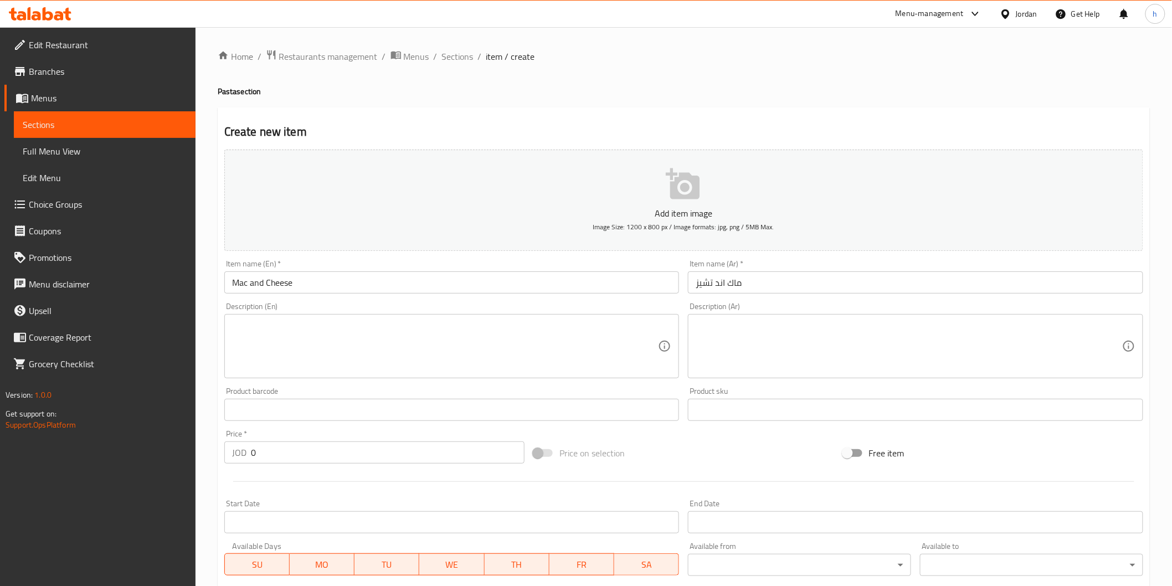
click at [567, 330] on textarea at bounding box center [445, 346] width 427 height 53
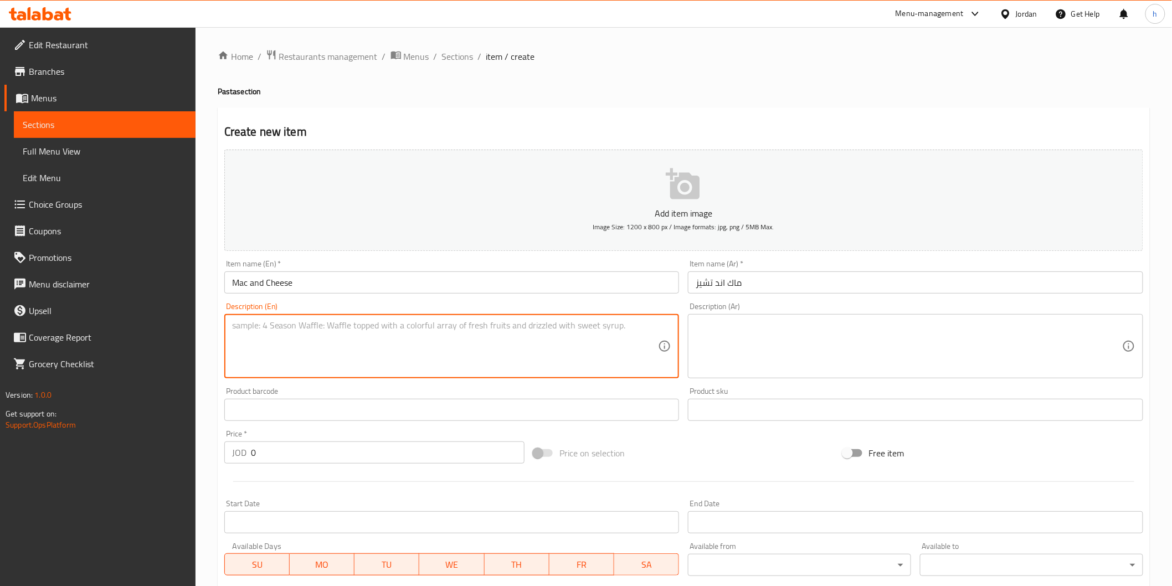
paste textarea "pasta and cheese, creamy sauce, Cheddar"
type textarea "pasta and cheese, creamy sauce, Cheddar"
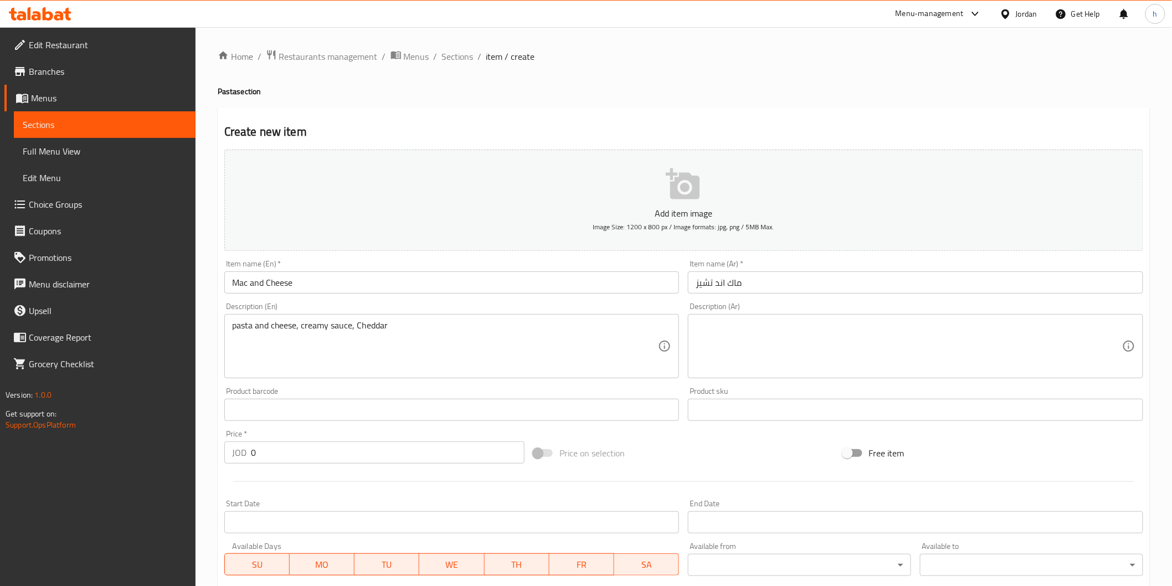
click at [1006, 333] on textarea at bounding box center [909, 346] width 427 height 53
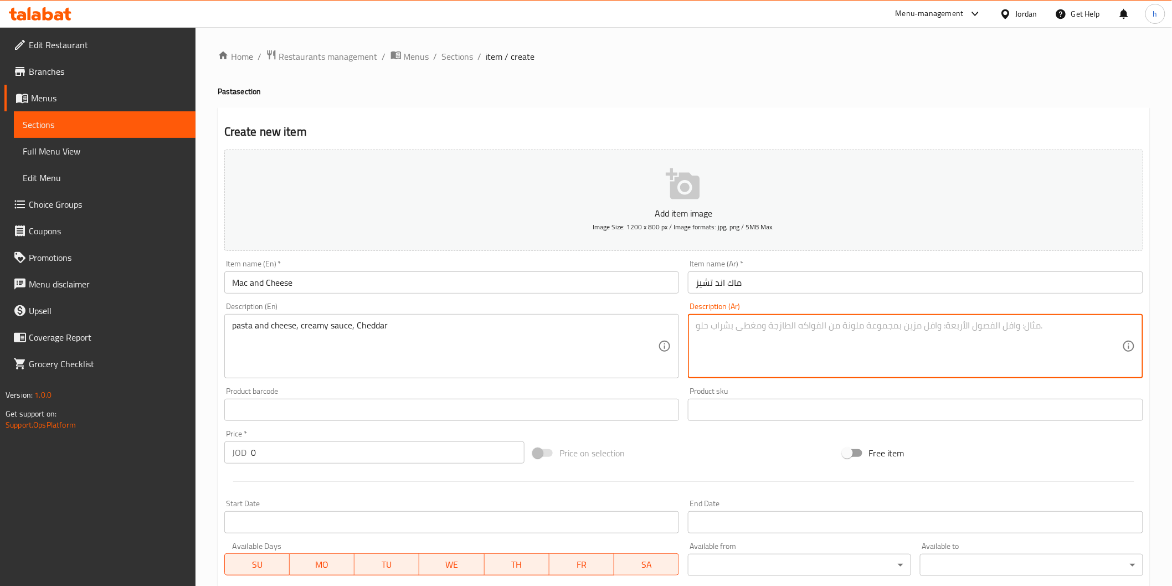
paste textarea "معكرونة و جبنة، صلصة كريمية، شيدر"
type textarea "معكرونة و جبنة، صلصة كريمية، شيدر"
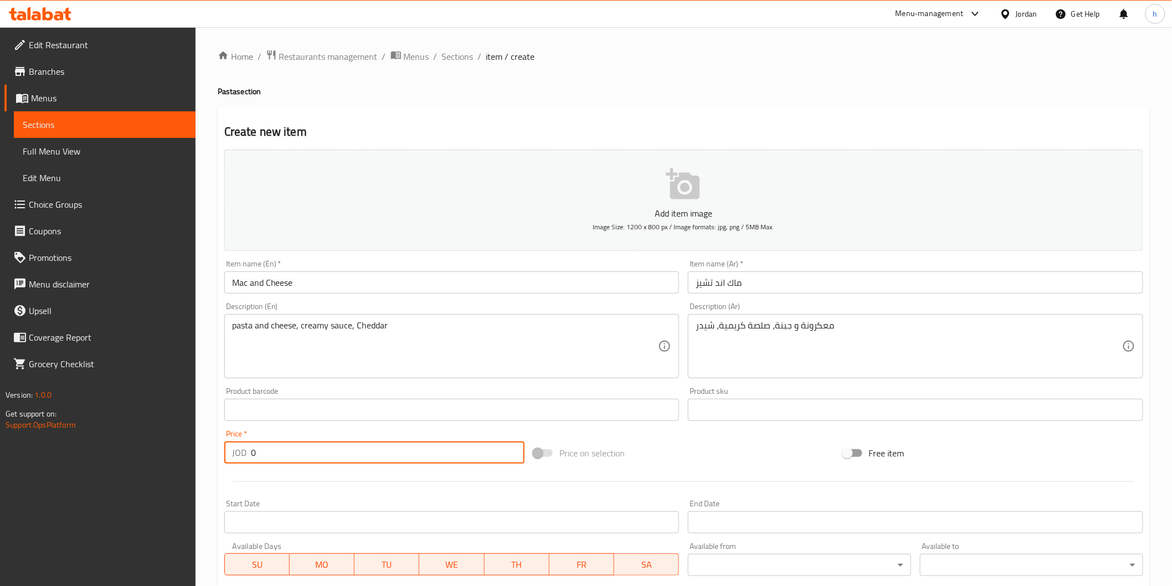
drag, startPoint x: 279, startPoint y: 453, endPoint x: 229, endPoint y: 454, distance: 49.3
click at [229, 454] on div "JOD 0 Price *" at bounding box center [374, 453] width 300 height 22
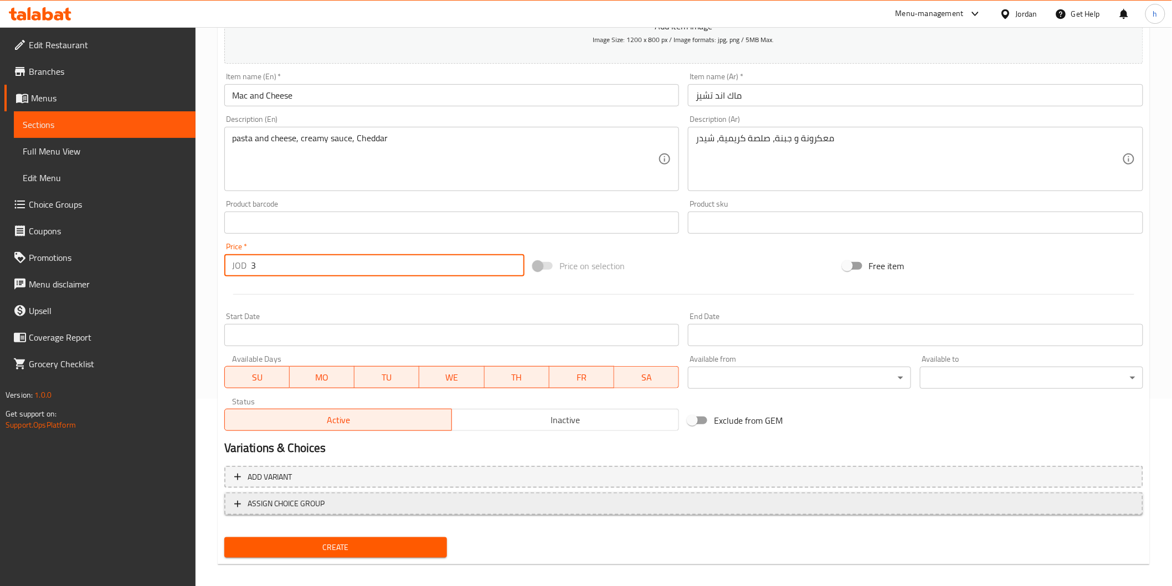
scroll to position [194, 0]
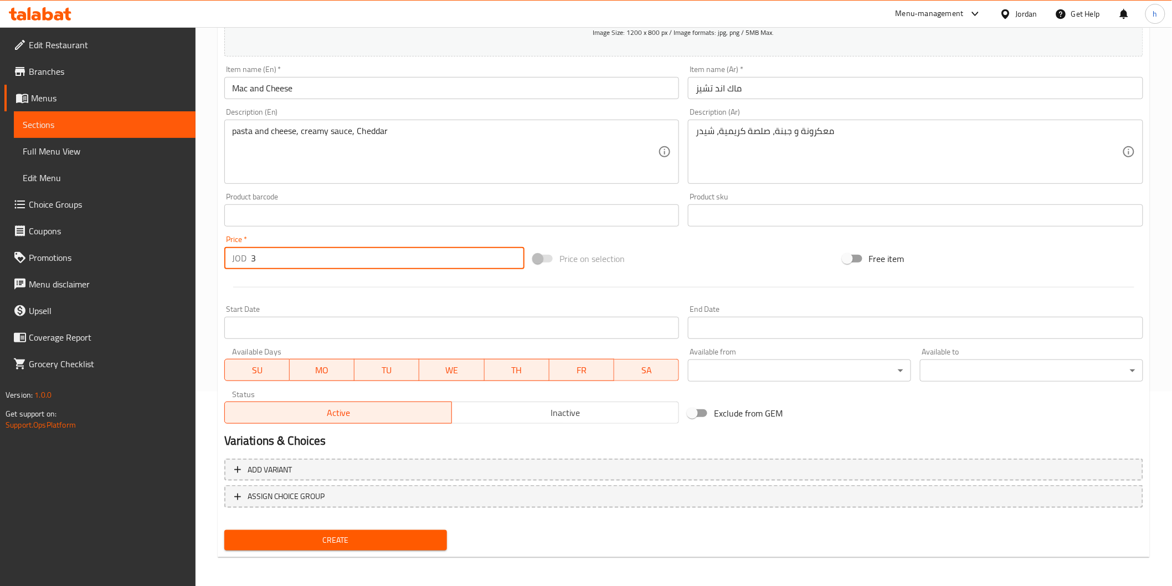
type input "3"
click at [327, 535] on span "Create" at bounding box center [336, 541] width 206 height 14
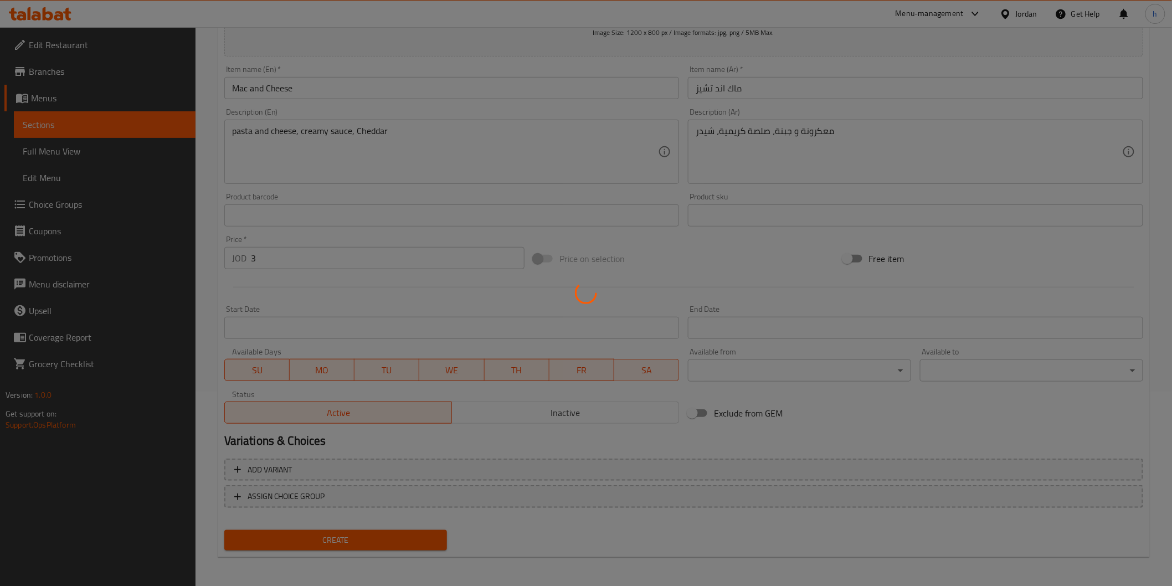
type input "0"
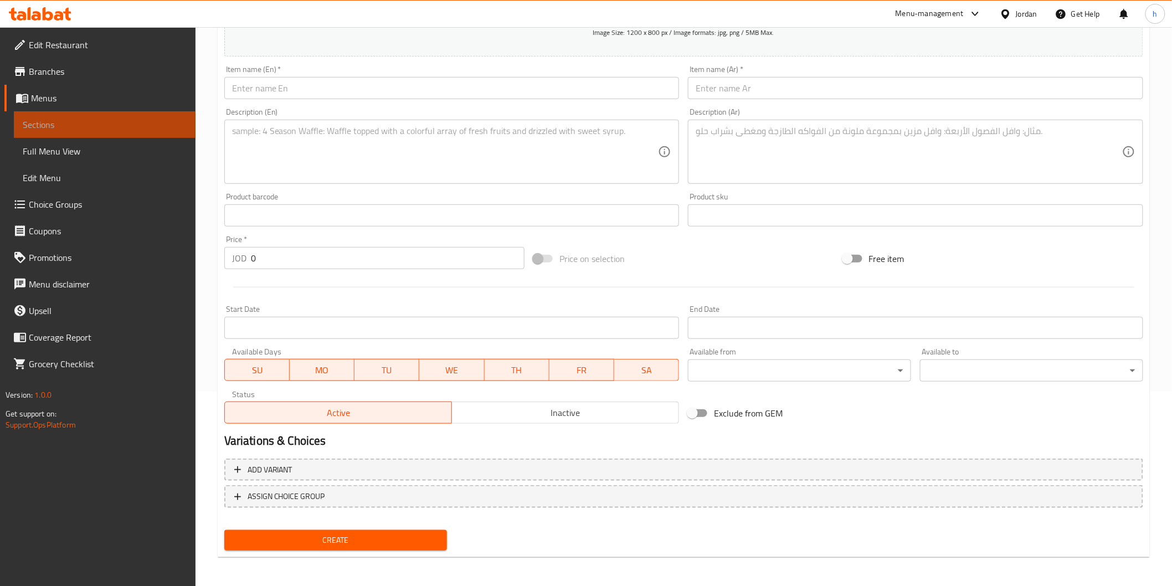
click at [75, 134] on link "Sections" at bounding box center [105, 124] width 182 height 27
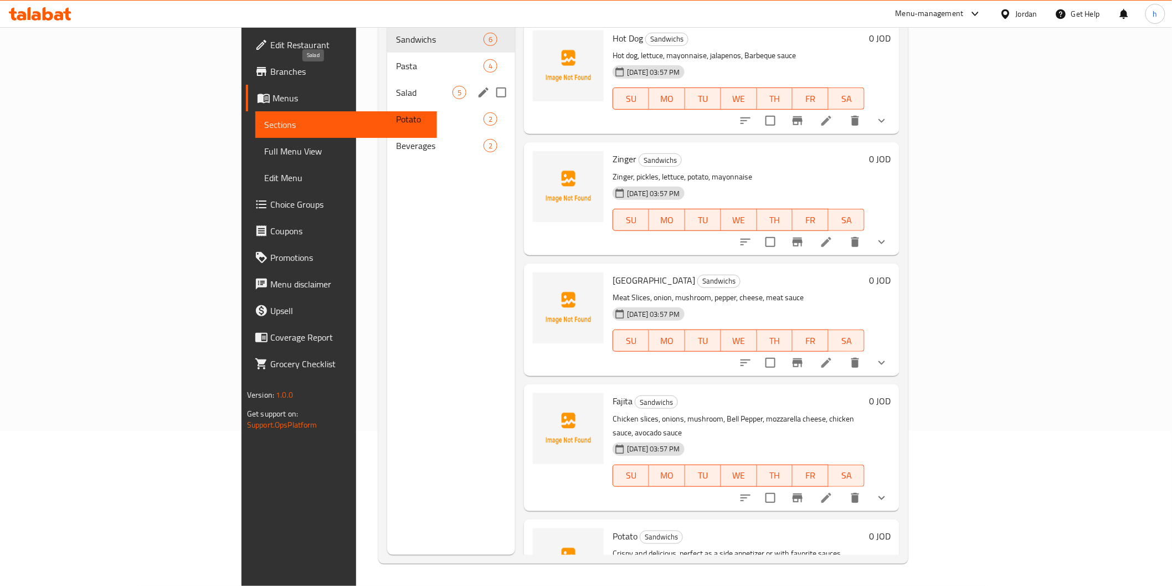
click at [396, 86] on span "Salad" at bounding box center [424, 92] width 57 height 13
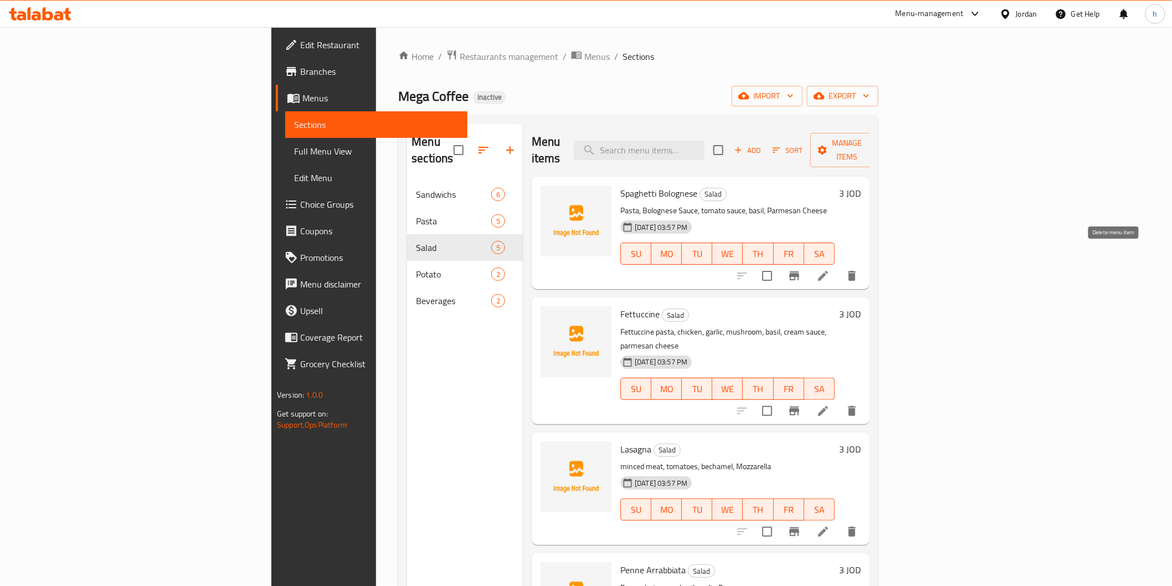
click at [859, 269] on icon "delete" at bounding box center [851, 275] width 13 height 13
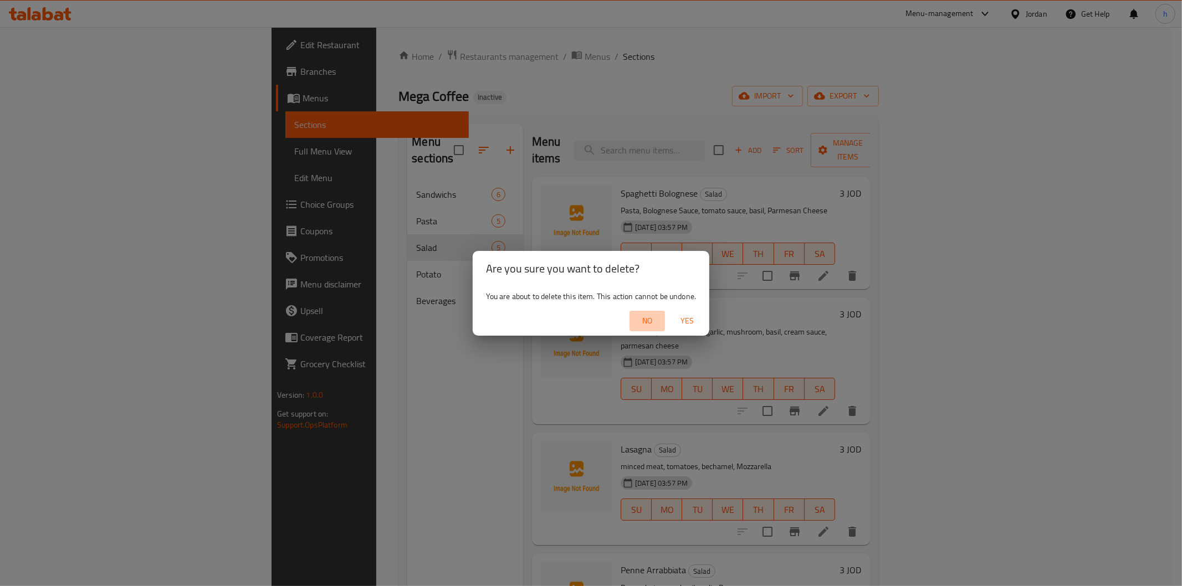
click at [655, 317] on span "No" at bounding box center [647, 321] width 27 height 14
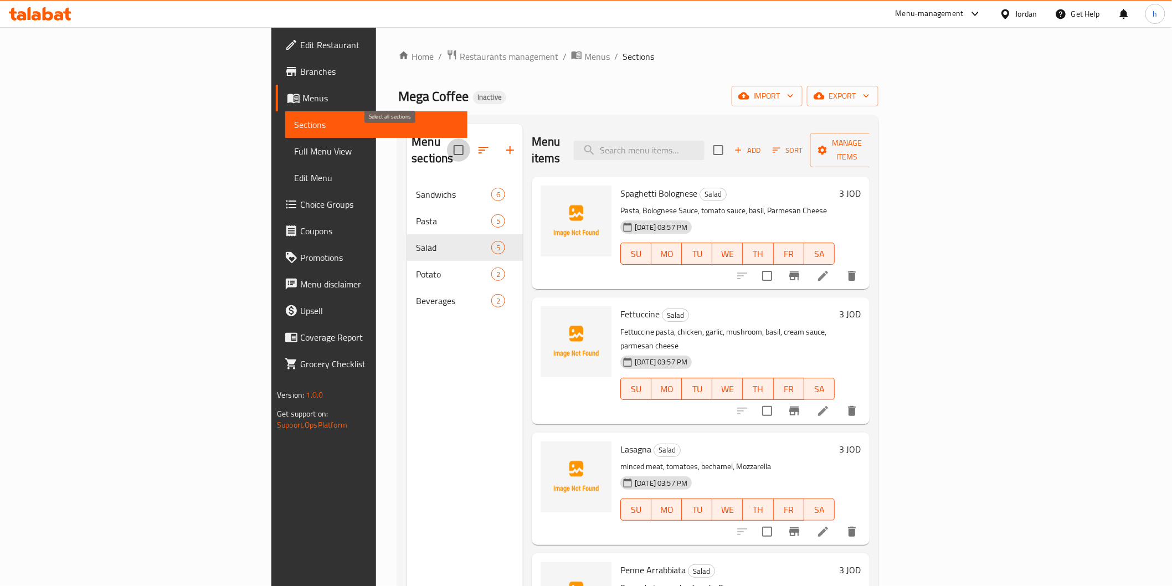
click at [447, 141] on input "checkbox" at bounding box center [458, 150] width 23 height 23
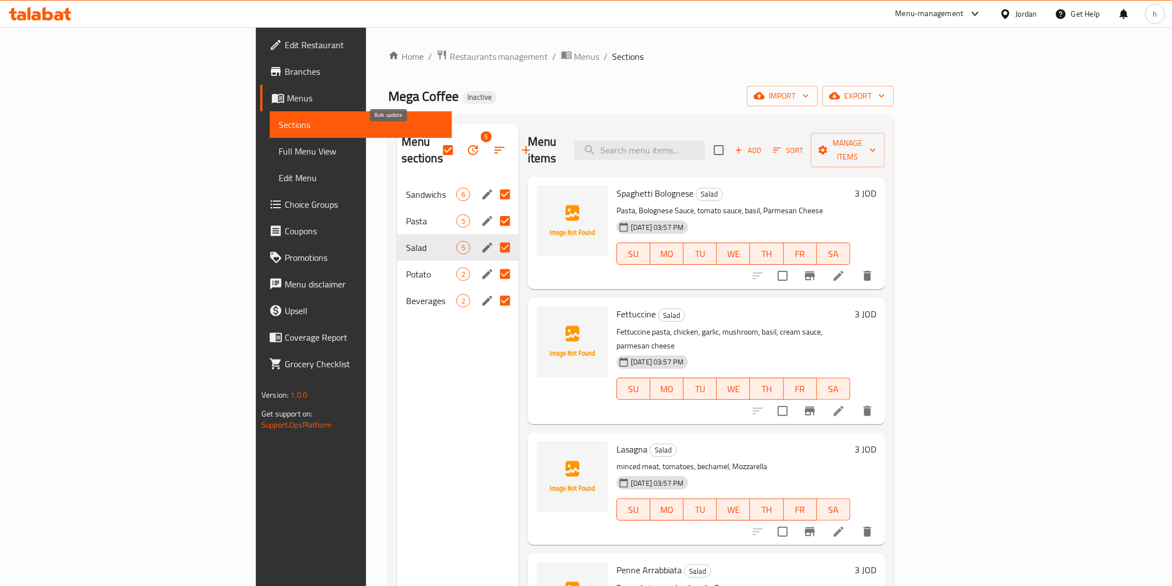
click at [466, 143] on icon "button" at bounding box center [472, 149] width 13 height 13
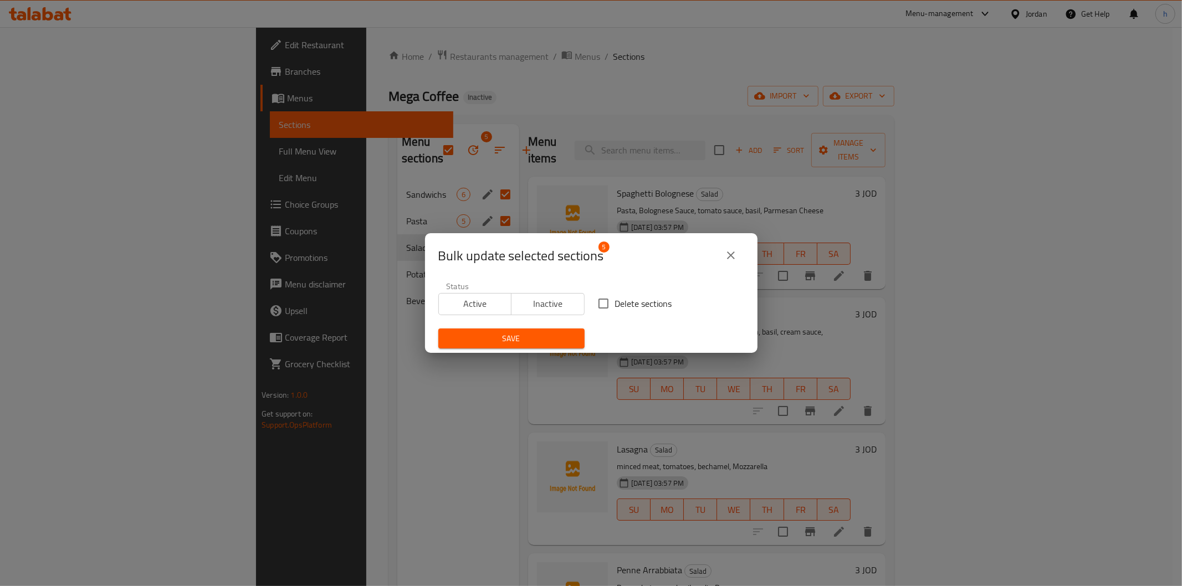
click at [340, 264] on div "Bulk update selected sections 5 Status Active Inactive Delete sections Save" at bounding box center [591, 293] width 1182 height 586
click at [430, 408] on div "Bulk update selected sections 5 Status Active Inactive Delete sections Save" at bounding box center [591, 293] width 1182 height 586
click at [729, 251] on icon "close" at bounding box center [730, 255] width 13 height 13
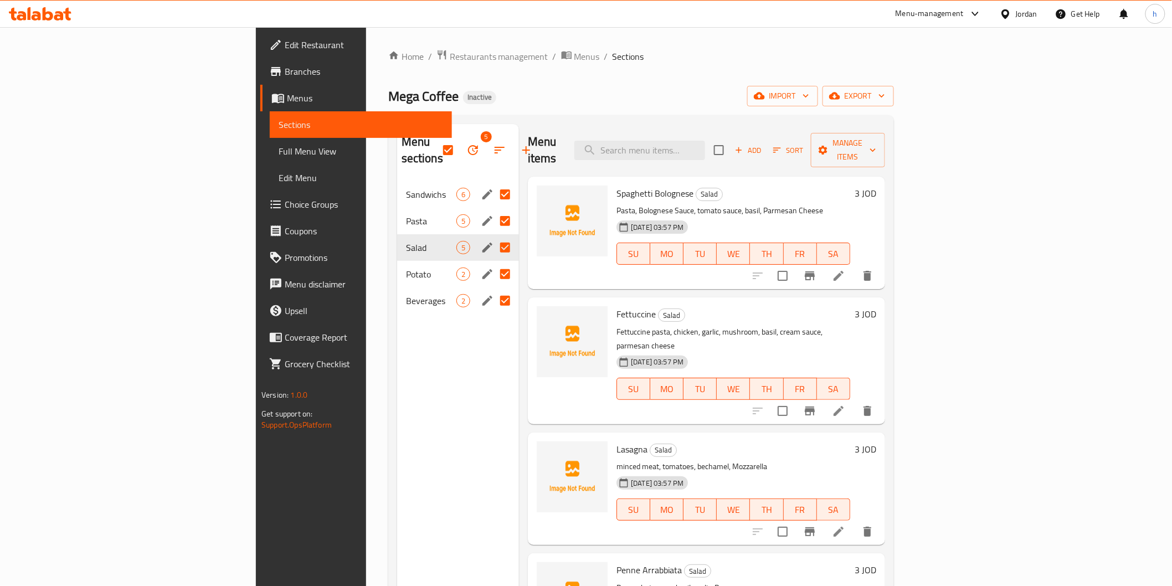
click at [455, 117] on div "Menu sections 5 Sandwichs 6 Pasta 5 Salad 5 Potato 2 Beverages 2 Menu items Add…" at bounding box center [641, 417] width 506 height 604
click at [437, 145] on input "checkbox" at bounding box center [448, 150] width 23 height 23
checkbox input "false"
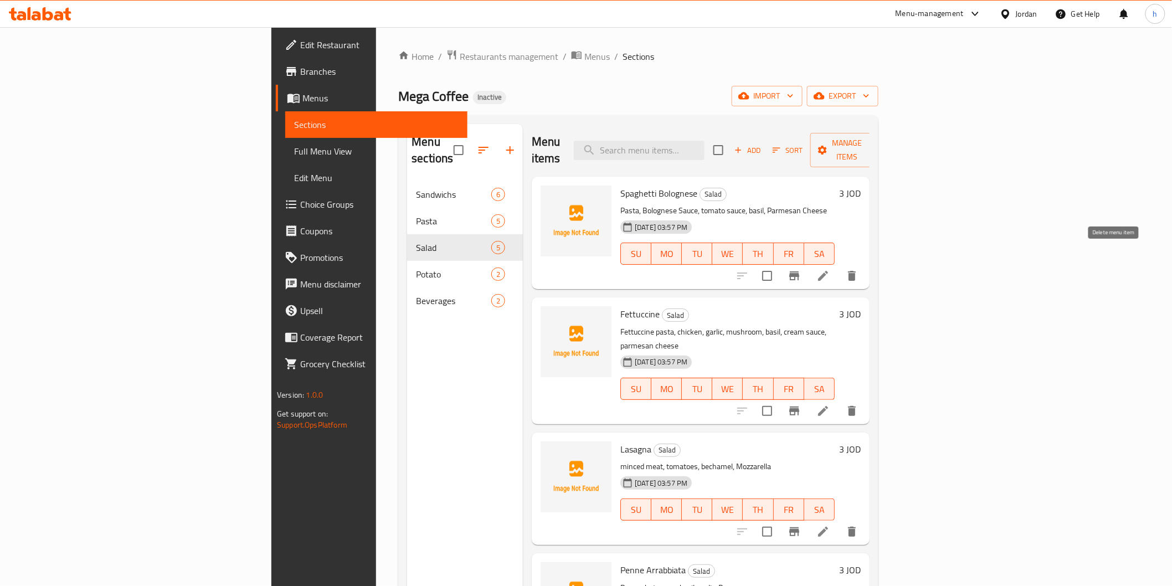
click at [865, 263] on button "delete" at bounding box center [852, 276] width 27 height 27
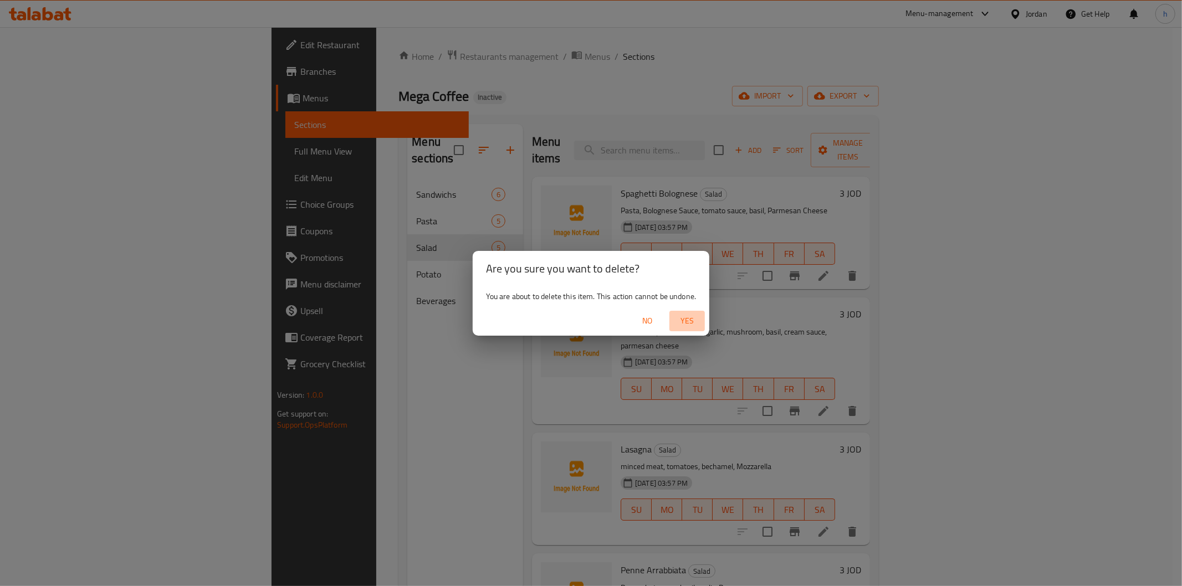
click at [695, 317] on span "Yes" at bounding box center [687, 321] width 27 height 14
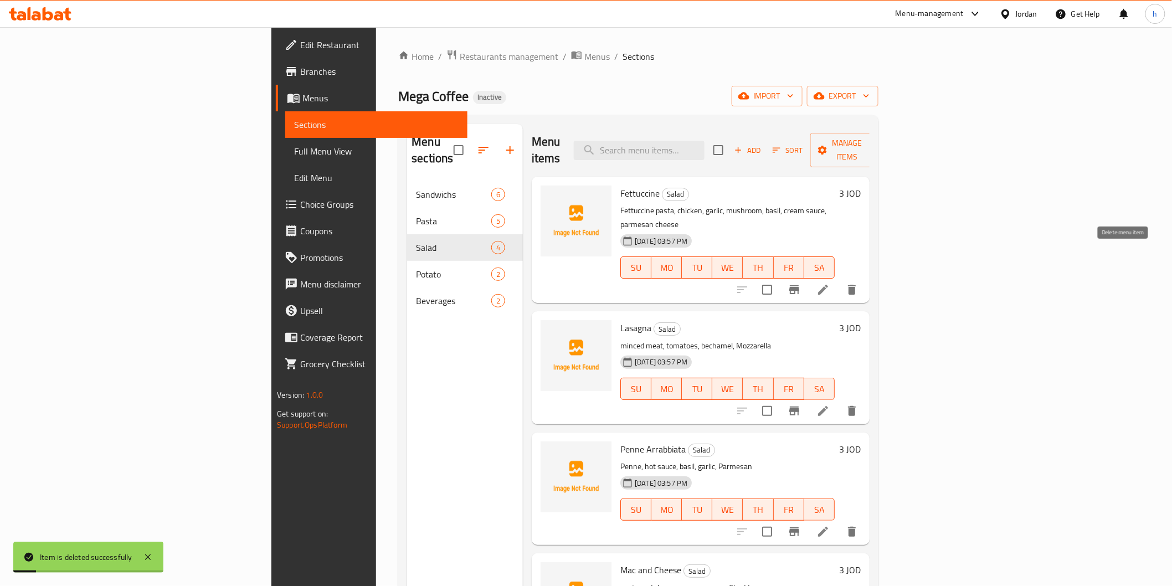
click at [856, 285] on icon "delete" at bounding box center [852, 290] width 8 height 10
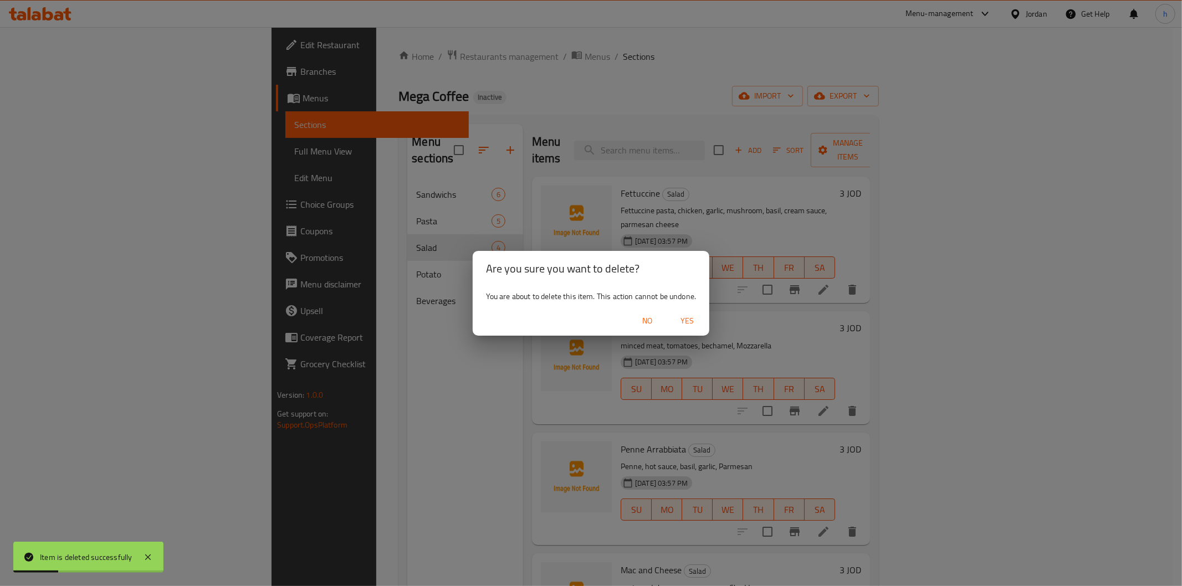
click at [693, 321] on span "Yes" at bounding box center [687, 321] width 27 height 14
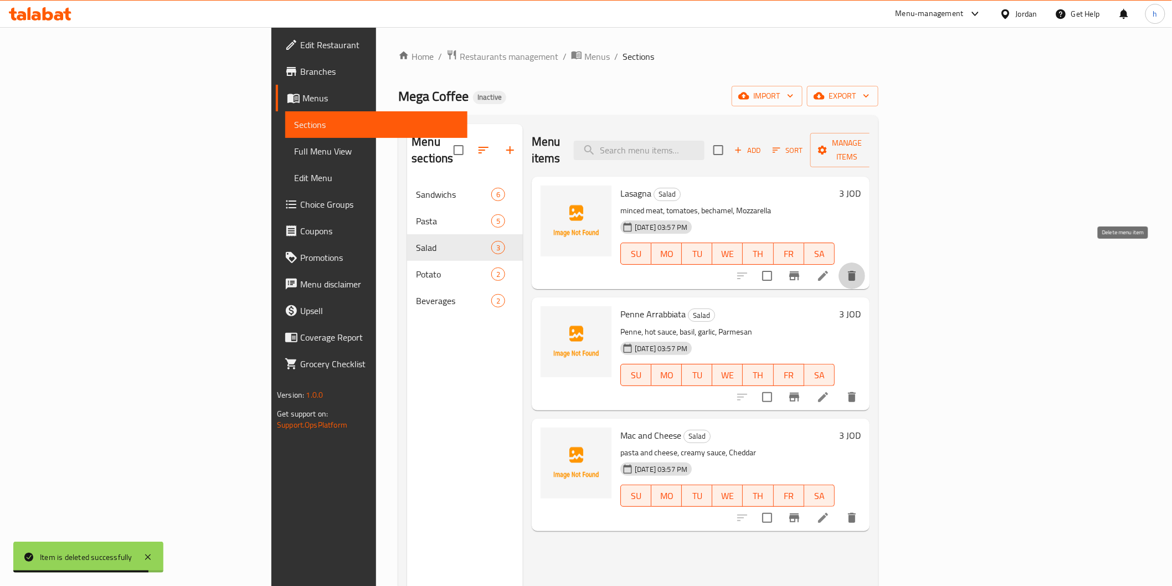
click at [865, 263] on button "delete" at bounding box center [852, 276] width 27 height 27
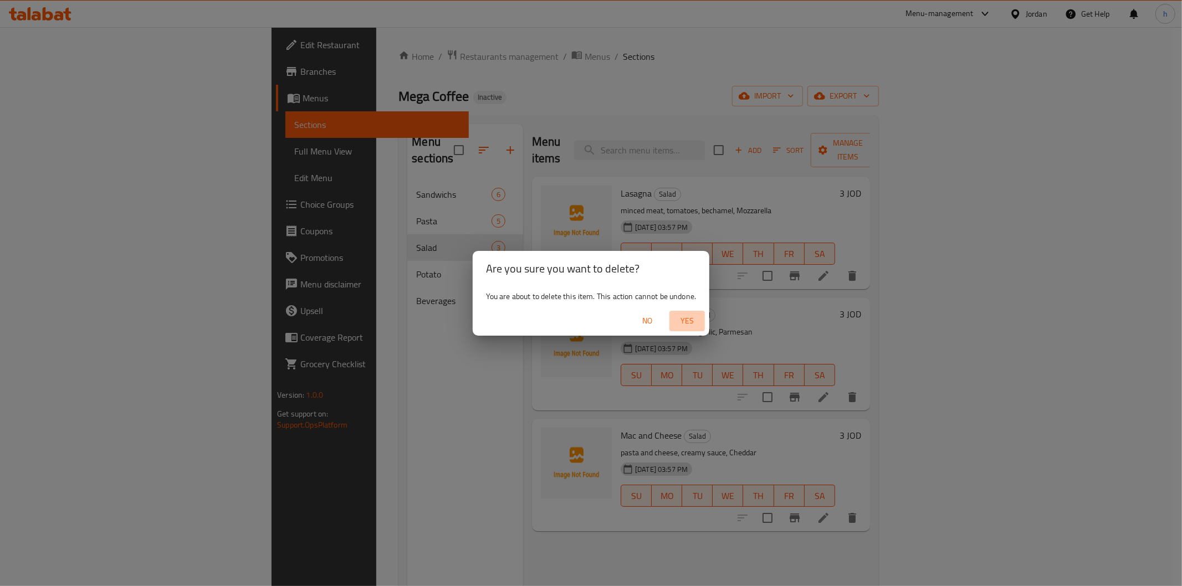
click at [683, 322] on span "Yes" at bounding box center [687, 321] width 27 height 14
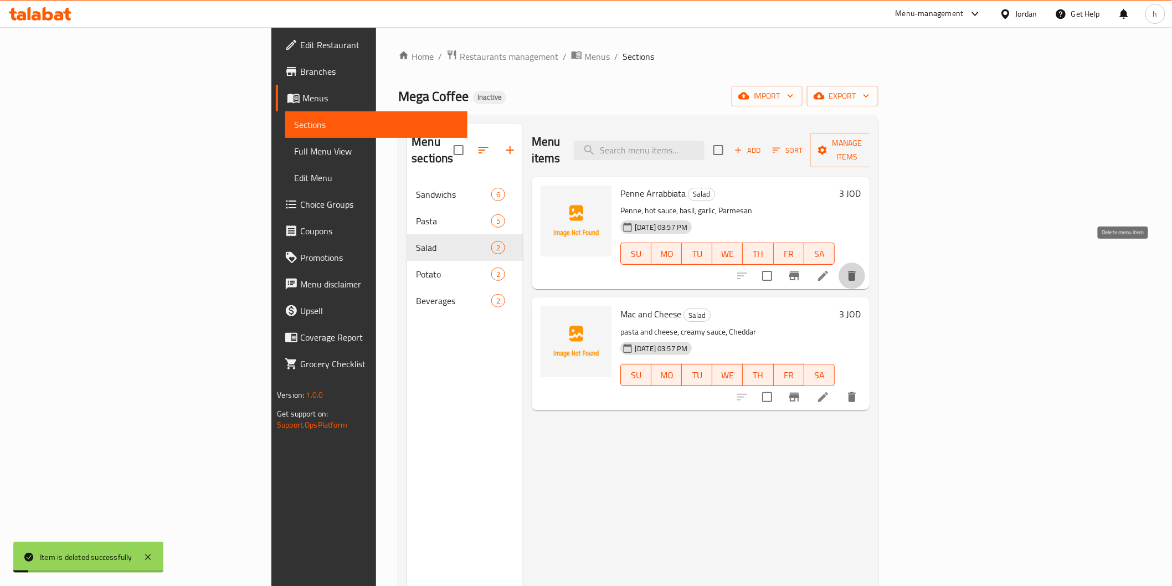
click at [859, 269] on icon "delete" at bounding box center [851, 275] width 13 height 13
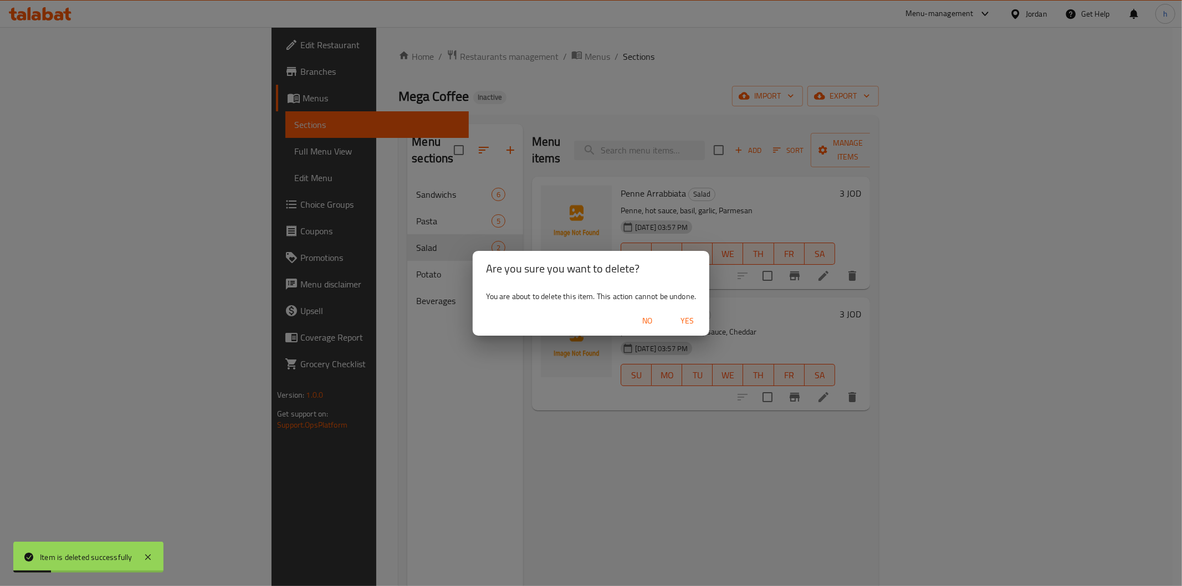
click at [696, 321] on span "Yes" at bounding box center [687, 321] width 27 height 14
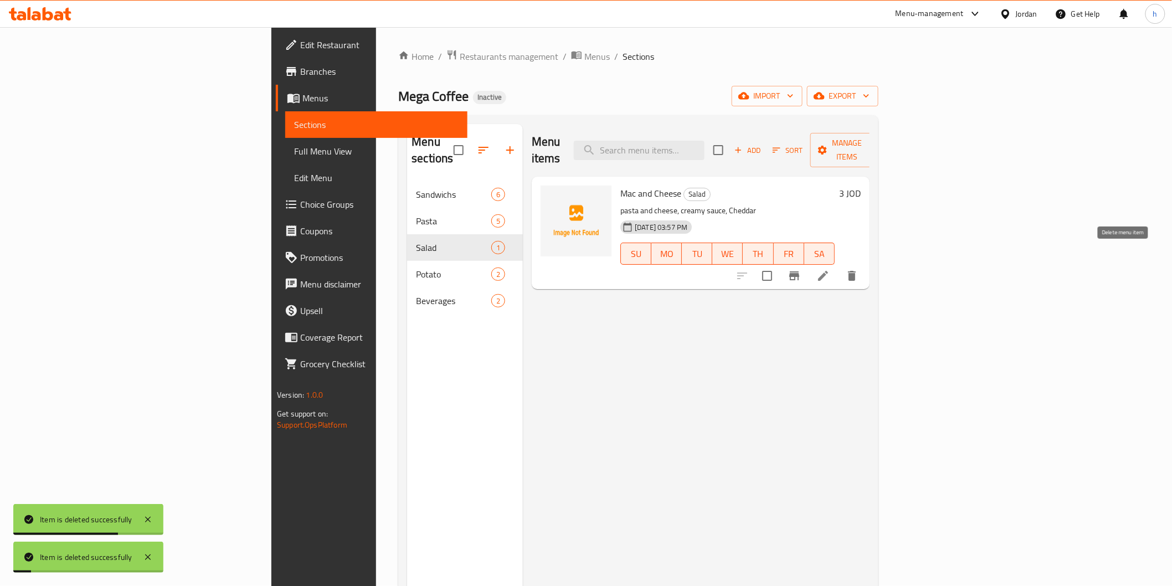
click at [856, 271] on icon "delete" at bounding box center [852, 276] width 8 height 10
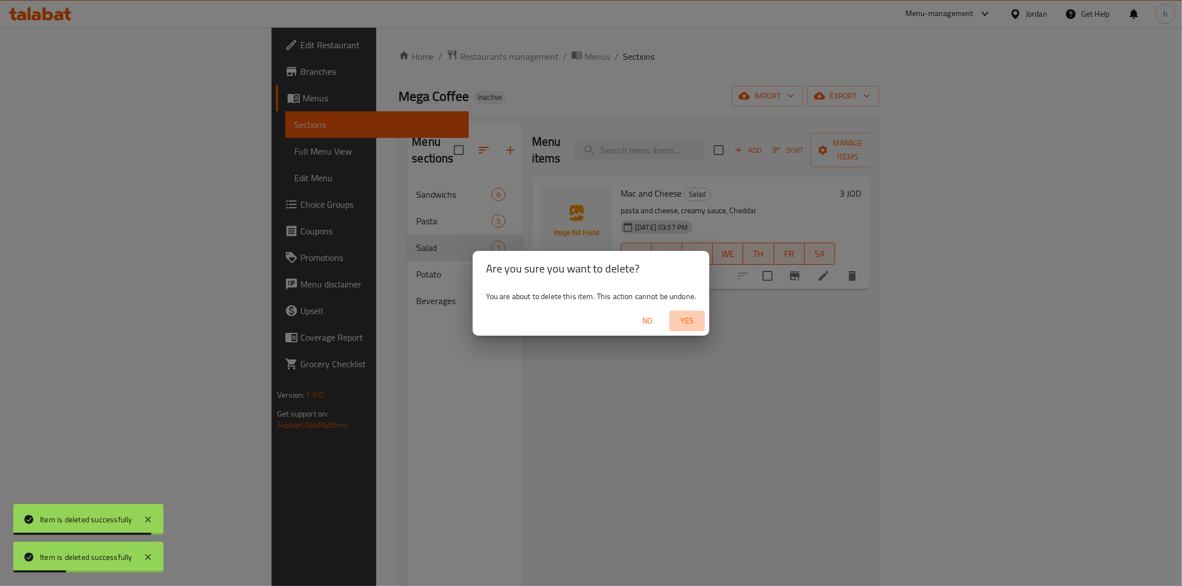
click at [693, 320] on span "Yes" at bounding box center [687, 321] width 27 height 14
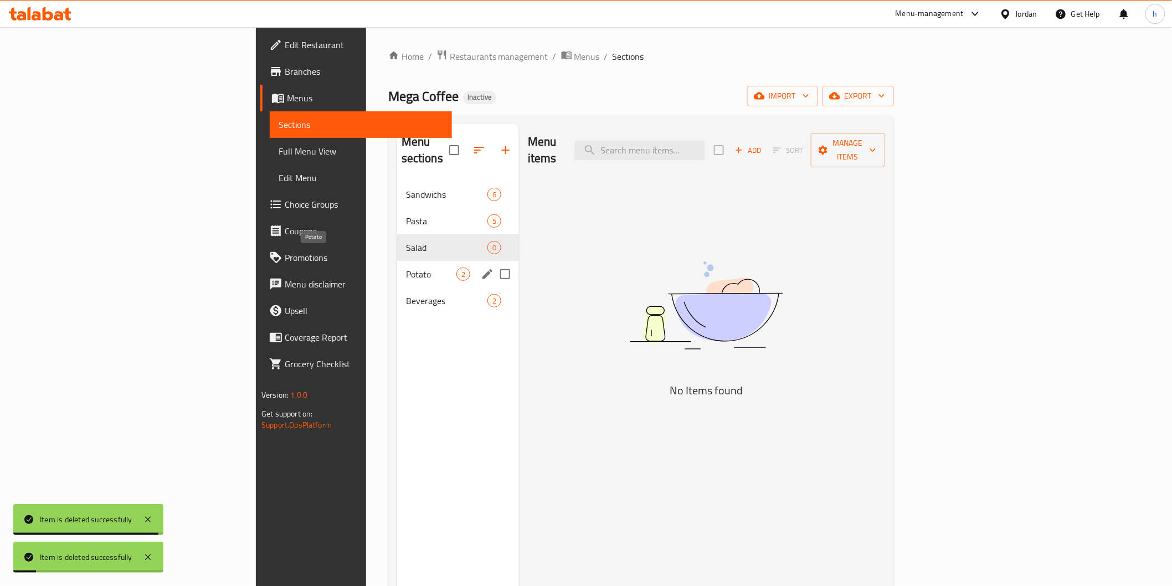
click at [406, 268] on span "Potato" at bounding box center [431, 274] width 50 height 13
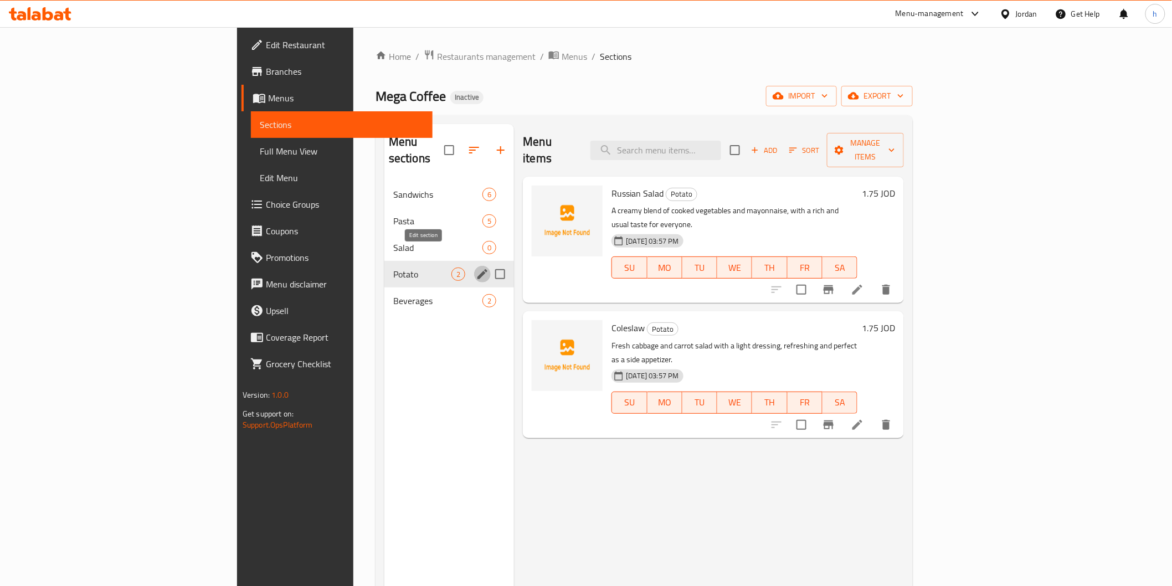
click at [476, 268] on icon "edit" at bounding box center [482, 274] width 13 height 13
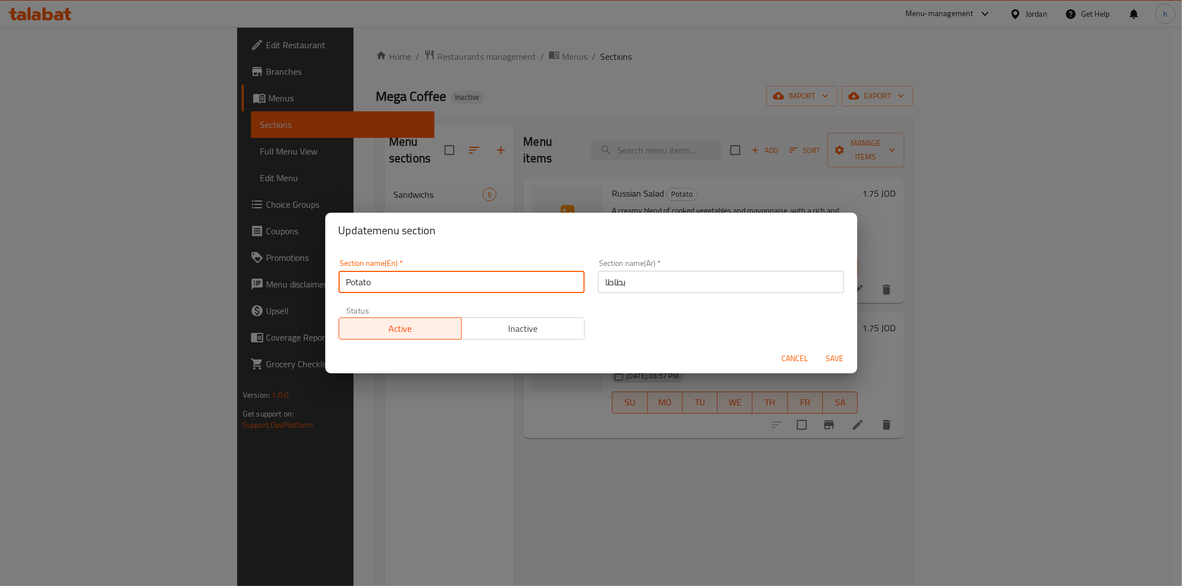
drag, startPoint x: 405, startPoint y: 285, endPoint x: 341, endPoint y: 285, distance: 64.3
click at [341, 285] on input "Potato" at bounding box center [462, 282] width 246 height 22
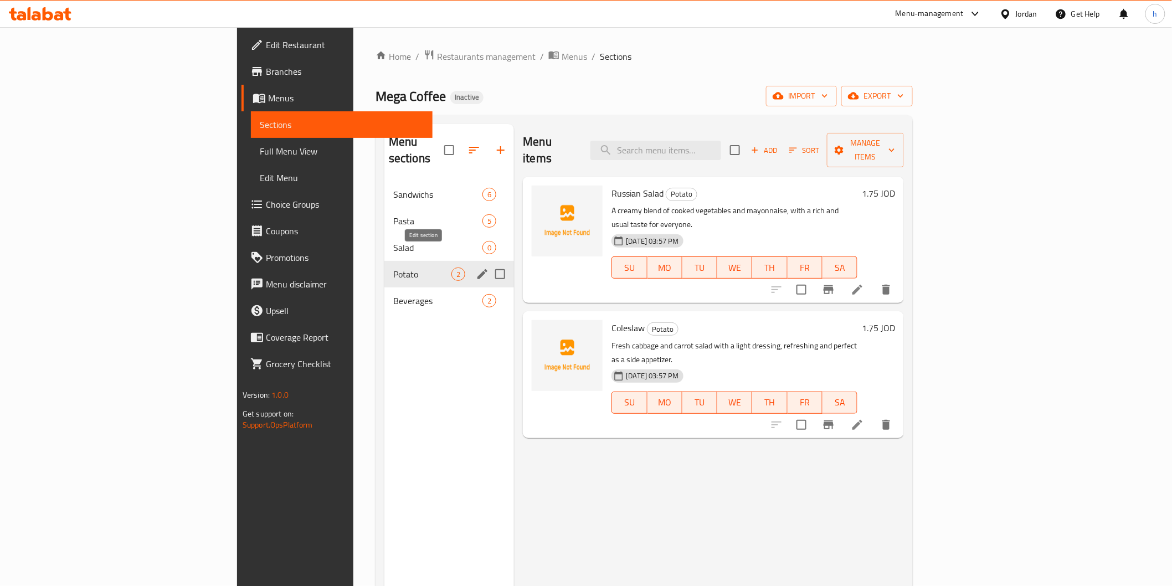
click at [478, 269] on icon "edit" at bounding box center [483, 274] width 10 height 10
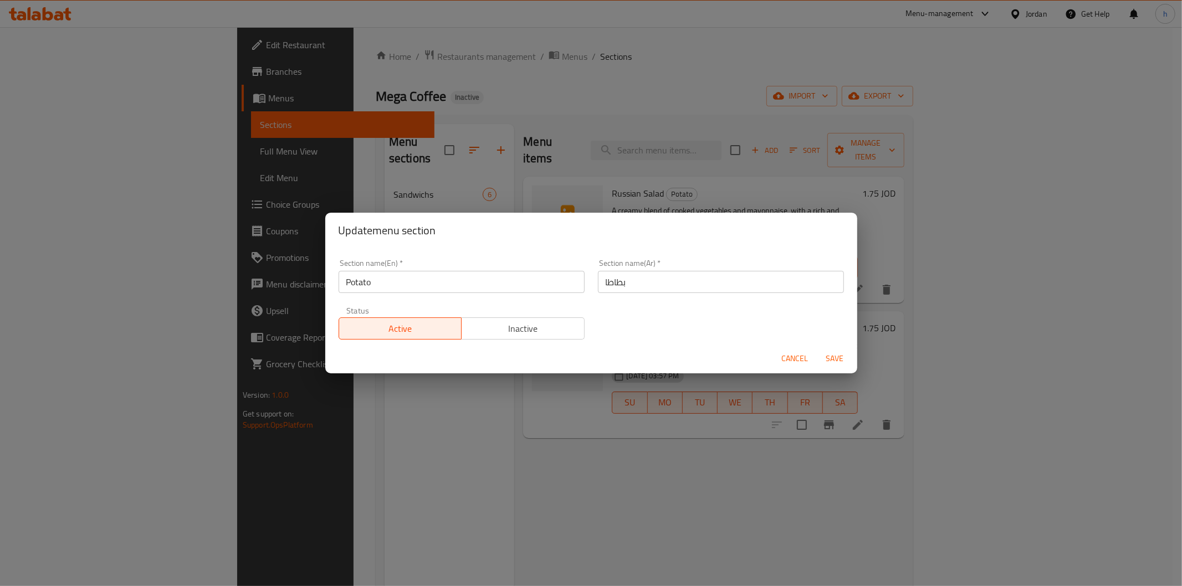
click at [286, 291] on div "Update menu section Section name(En)   * Potato Section name(En) * Section name…" at bounding box center [591, 293] width 1182 height 586
drag, startPoint x: 279, startPoint y: 361, endPoint x: 287, endPoint y: 363, distance: 8.8
click at [279, 361] on div "Update menu section Section name(En)   * Potato Section name(En) * Section name…" at bounding box center [591, 293] width 1182 height 586
click at [802, 359] on span "Cancel" at bounding box center [795, 359] width 27 height 14
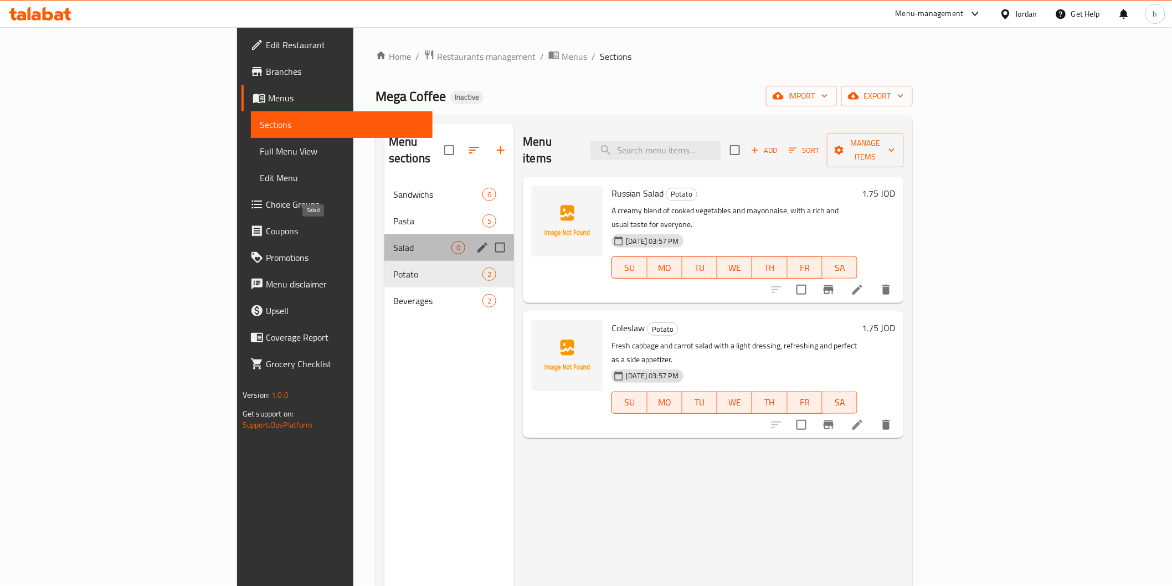
click at [393, 241] on span "Salad" at bounding box center [422, 247] width 58 height 13
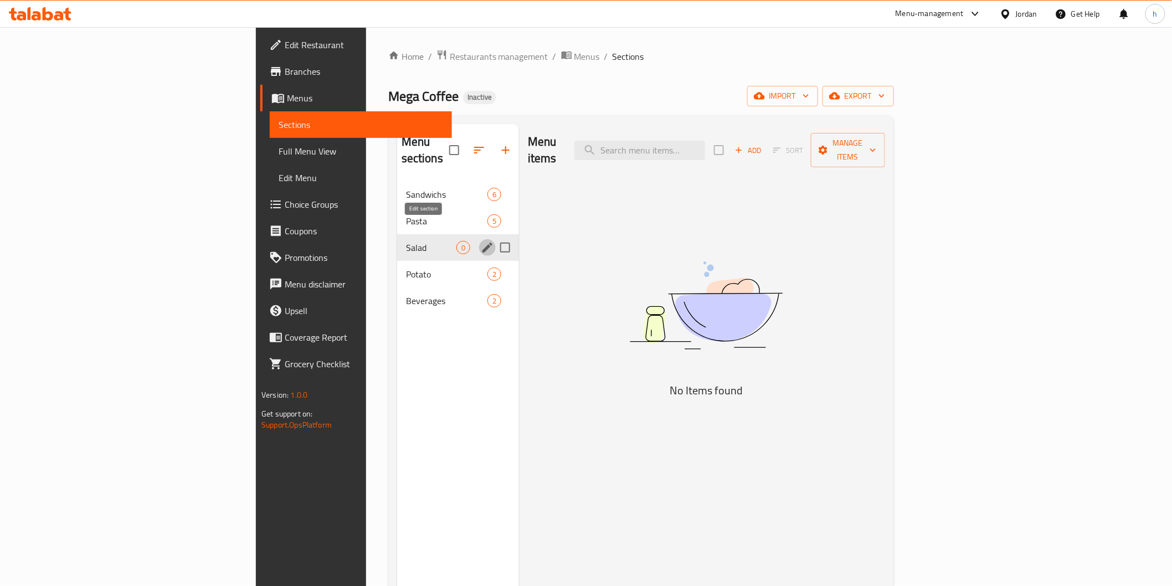
click at [481, 241] on icon "edit" at bounding box center [487, 247] width 13 height 13
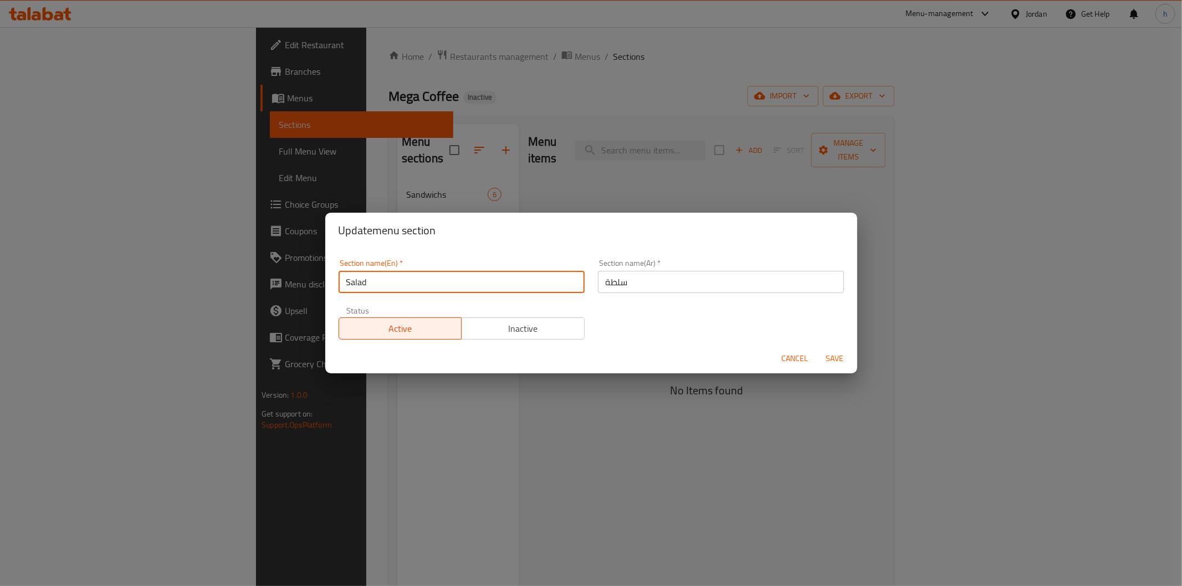
drag, startPoint x: 366, startPoint y: 285, endPoint x: 342, endPoint y: 286, distance: 23.3
click at [342, 286] on input "Salad" at bounding box center [462, 282] width 246 height 22
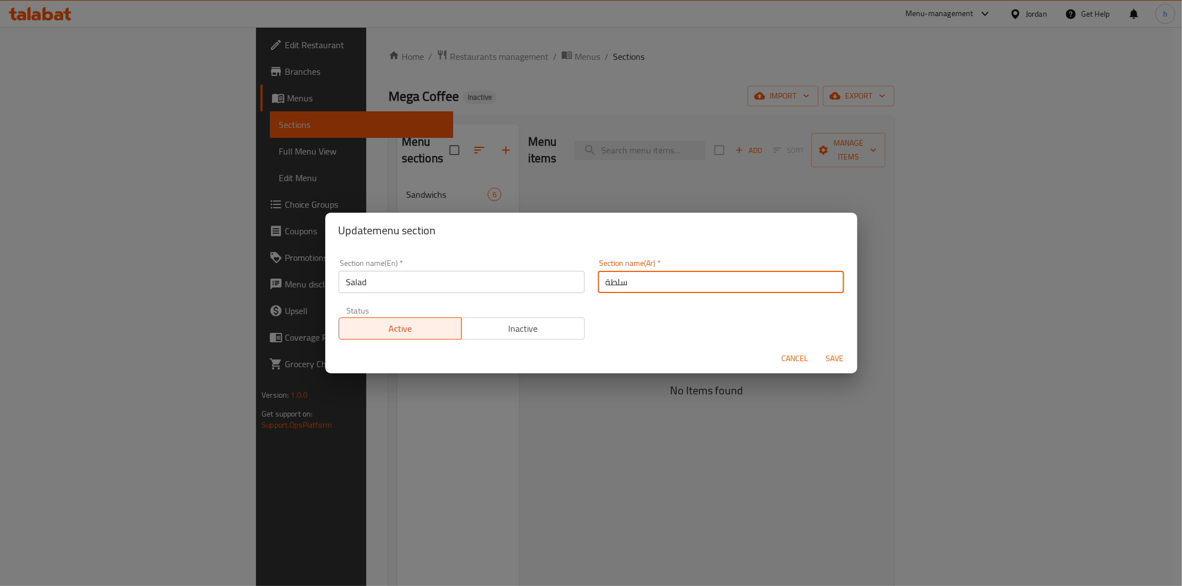
drag, startPoint x: 650, startPoint y: 284, endPoint x: 582, endPoint y: 284, distance: 68.1
click at [582, 284] on div "Section name(En)   * Salad Section name(En) * Section name(Ar)   * سلطة Section…" at bounding box center [591, 300] width 519 height 94
click at [761, 430] on div "Update menu section Section name(En)   * Salad Section name(En) * Section name(…" at bounding box center [591, 293] width 1182 height 586
click at [798, 363] on span "Cancel" at bounding box center [795, 359] width 27 height 14
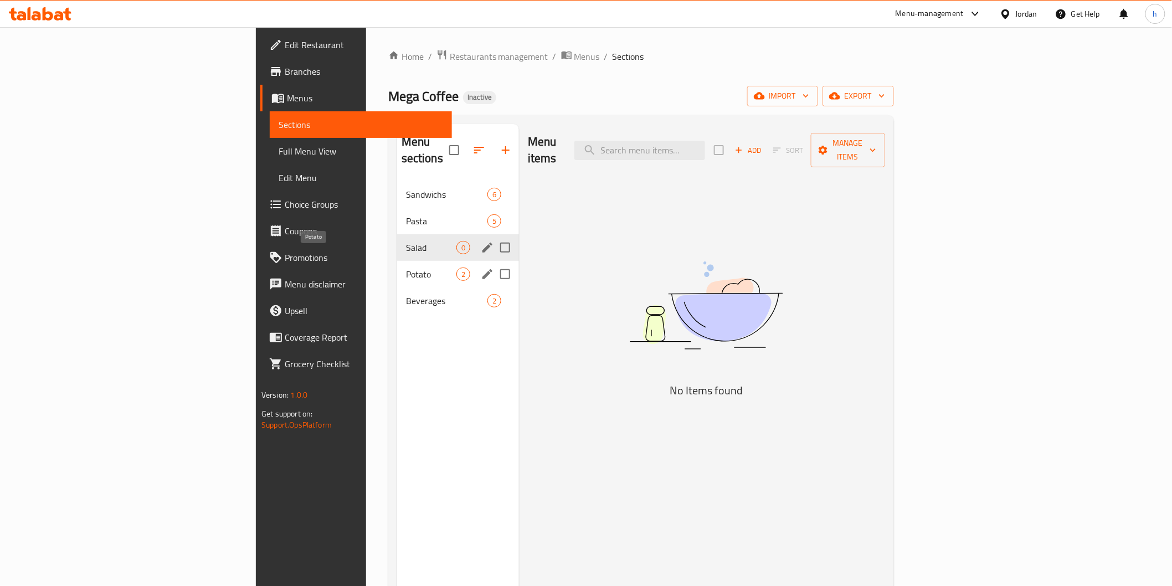
click at [406, 268] on span "Potato" at bounding box center [431, 274] width 50 height 13
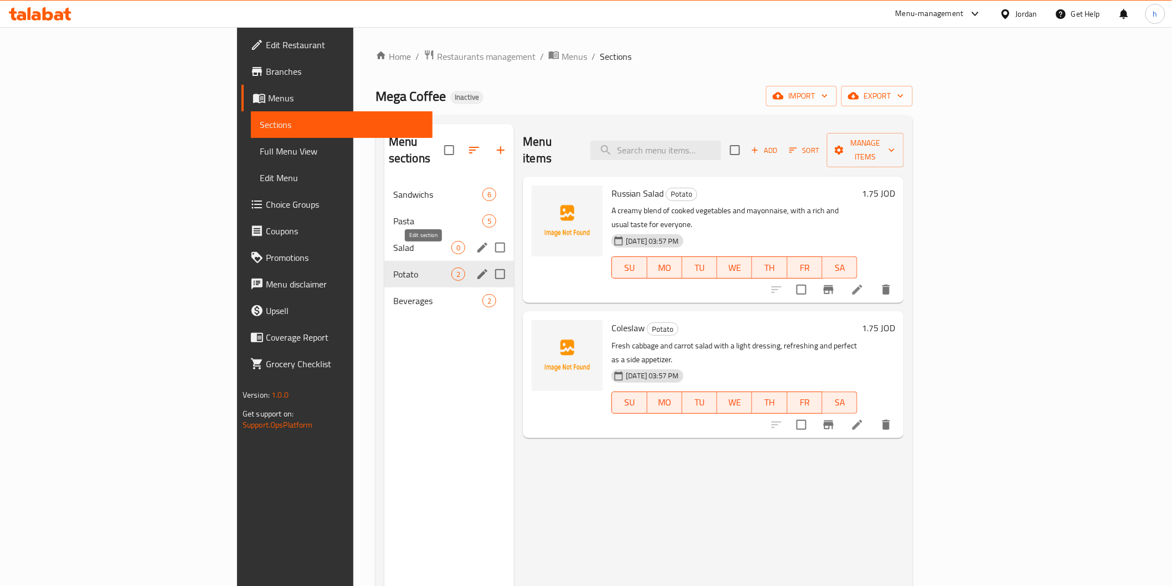
click at [478, 269] on icon "edit" at bounding box center [483, 274] width 10 height 10
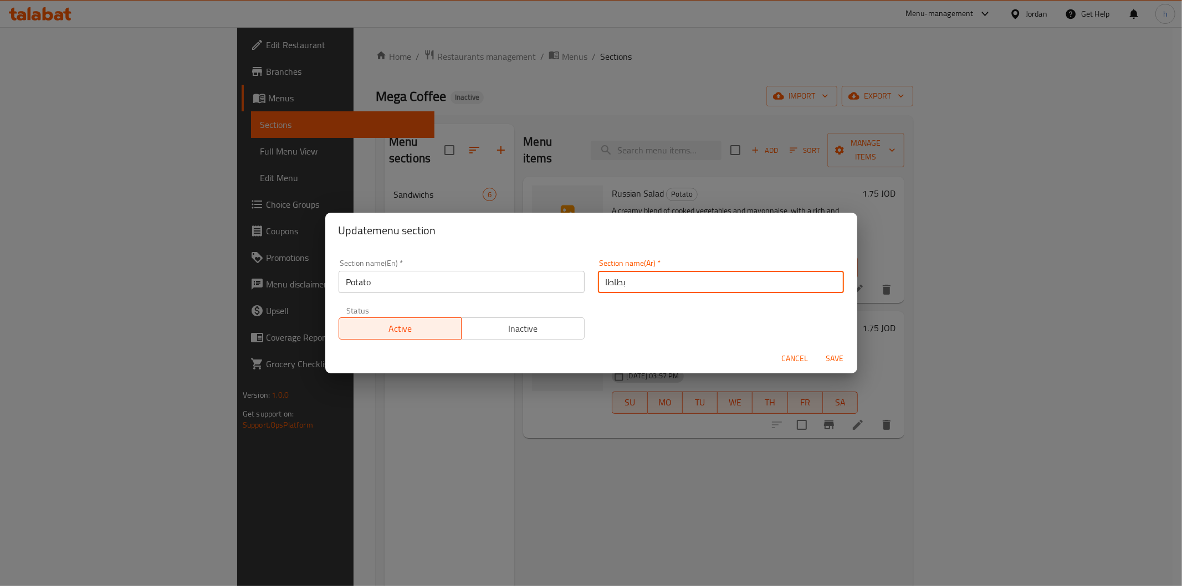
drag, startPoint x: 599, startPoint y: 283, endPoint x: 583, endPoint y: 283, distance: 16.6
click at [583, 283] on div "Section name(En)   * Potato Section name(En) * Section name(Ar)   * بطاطا Secti…" at bounding box center [591, 300] width 519 height 94
paste input "لطة"
type input "سلطة"
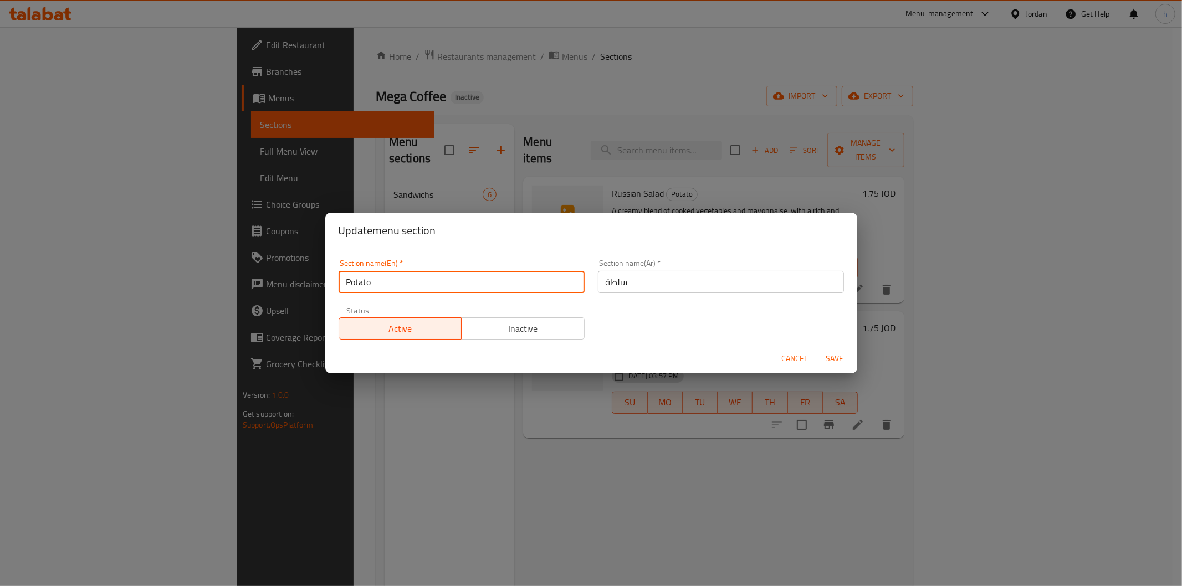
drag, startPoint x: 392, startPoint y: 279, endPoint x: 347, endPoint y: 294, distance: 47.8
click at [347, 294] on div "Section name(En)   * Potato Section name(En) *" at bounding box center [461, 276] width 259 height 47
type input "salad"
click at [829, 361] on span "Save" at bounding box center [835, 359] width 27 height 14
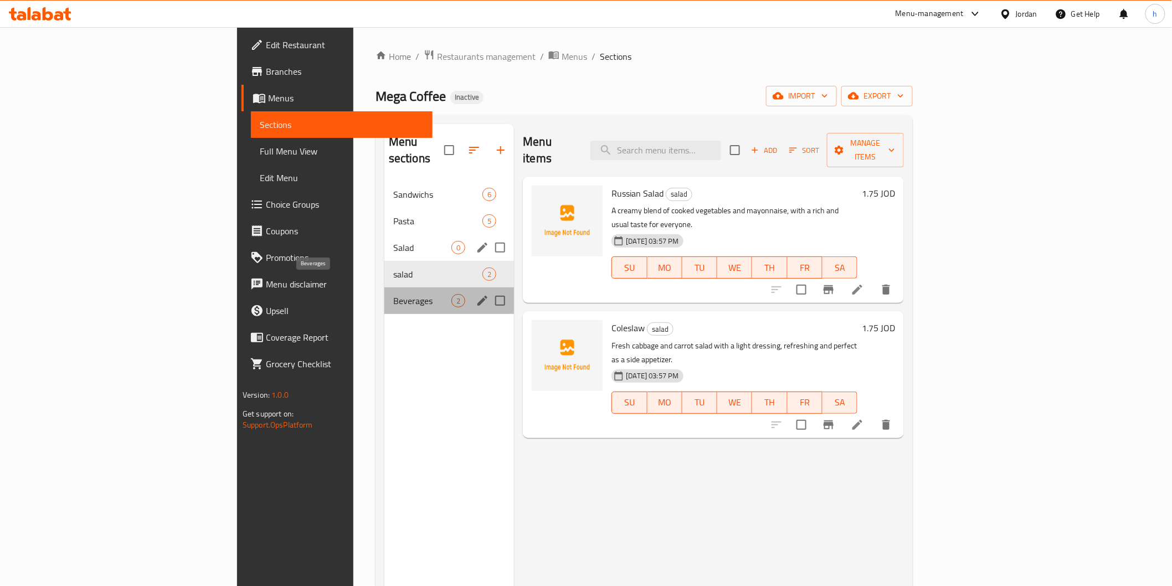
click at [393, 294] on span "Beverages" at bounding box center [422, 300] width 58 height 13
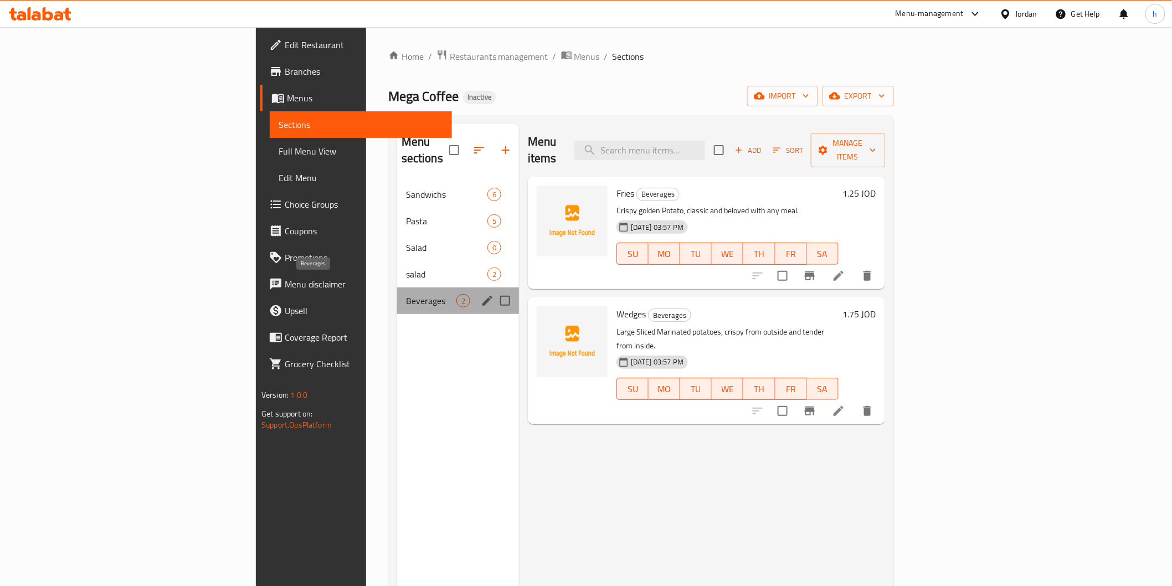
click at [406, 294] on span "Beverages" at bounding box center [431, 300] width 50 height 13
click at [481, 294] on icon "edit" at bounding box center [487, 300] width 13 height 13
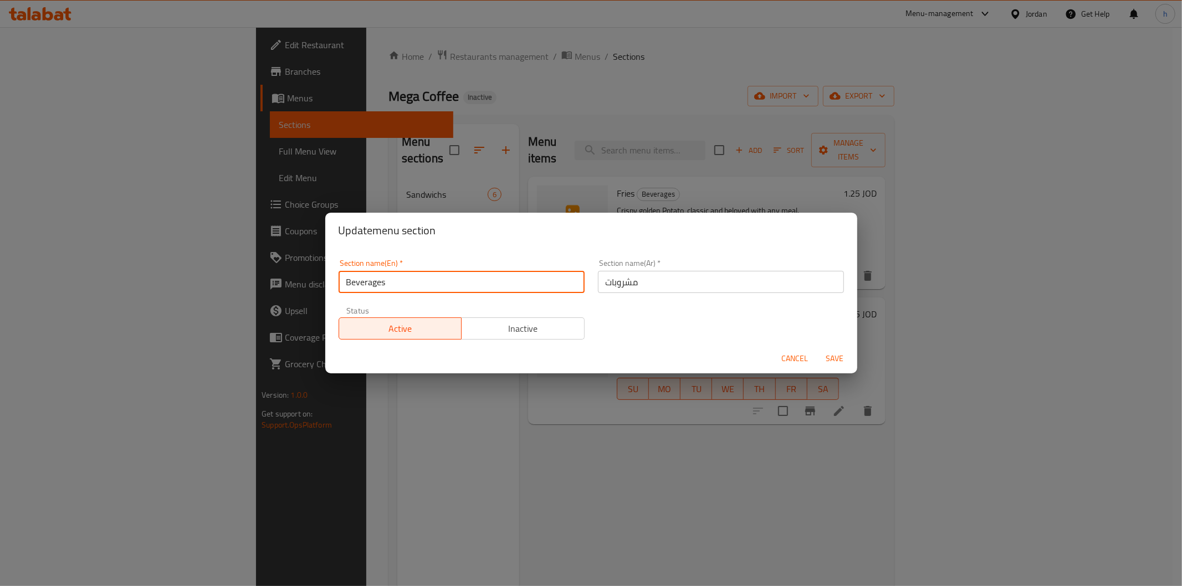
drag, startPoint x: 429, startPoint y: 279, endPoint x: 315, endPoint y: 286, distance: 114.4
click at [315, 286] on div "Update menu section Section name(En)   * Beverages Section name(En) * Section n…" at bounding box center [591, 293] width 1182 height 586
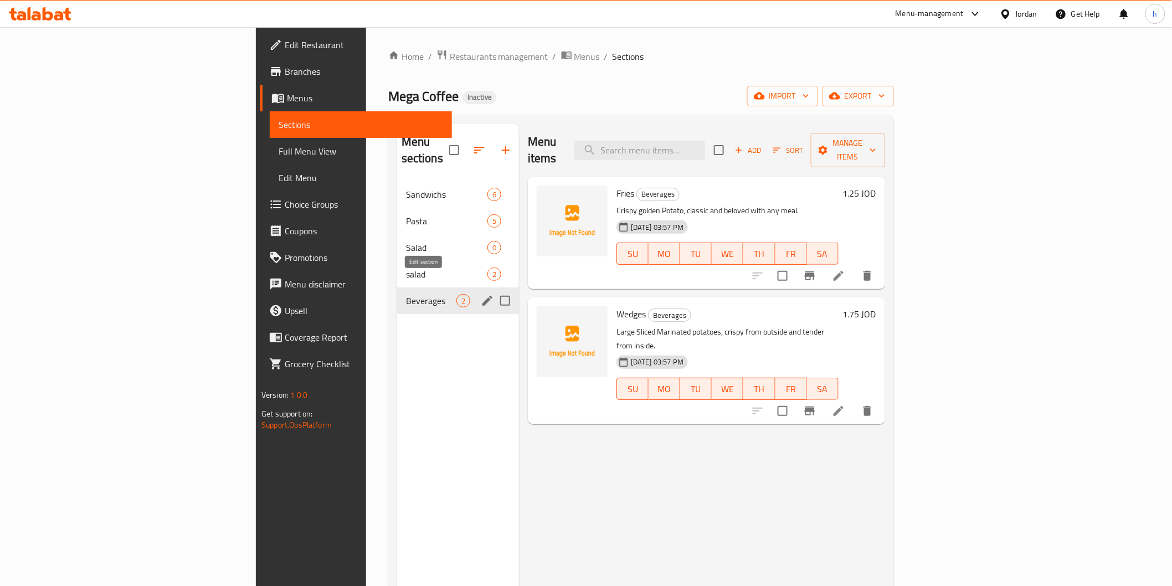
click at [481, 294] on icon "edit" at bounding box center [487, 300] width 13 height 13
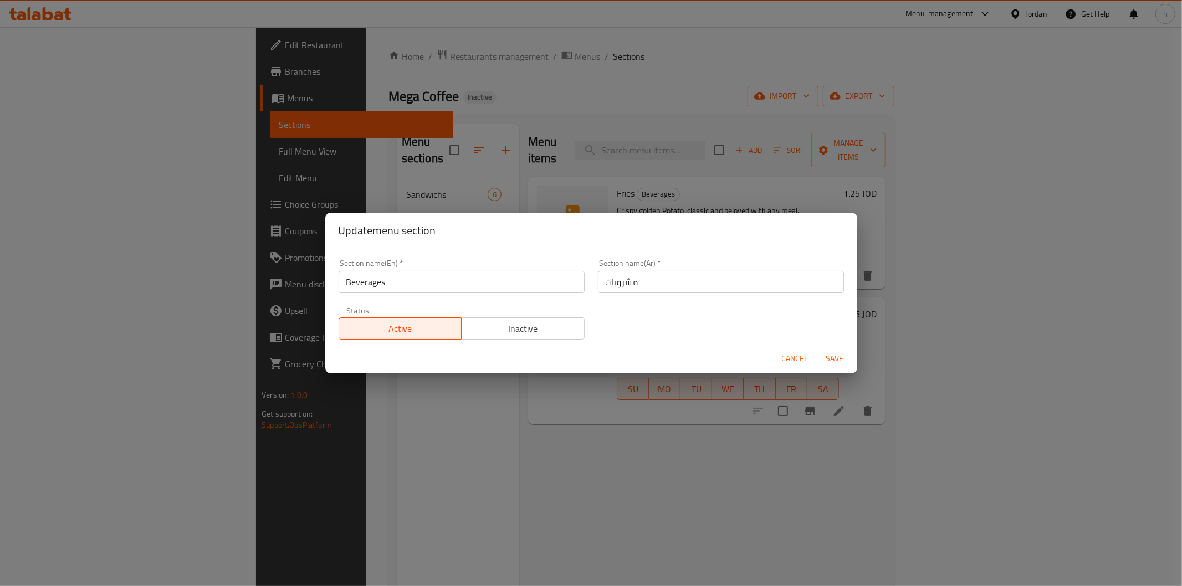
click at [434, 275] on input "Beverages" at bounding box center [462, 282] width 246 height 22
type input "B"
type input "potato"
drag, startPoint x: 639, startPoint y: 280, endPoint x: 602, endPoint y: 291, distance: 38.4
click at [602, 291] on input "مشروبات" at bounding box center [721, 282] width 246 height 22
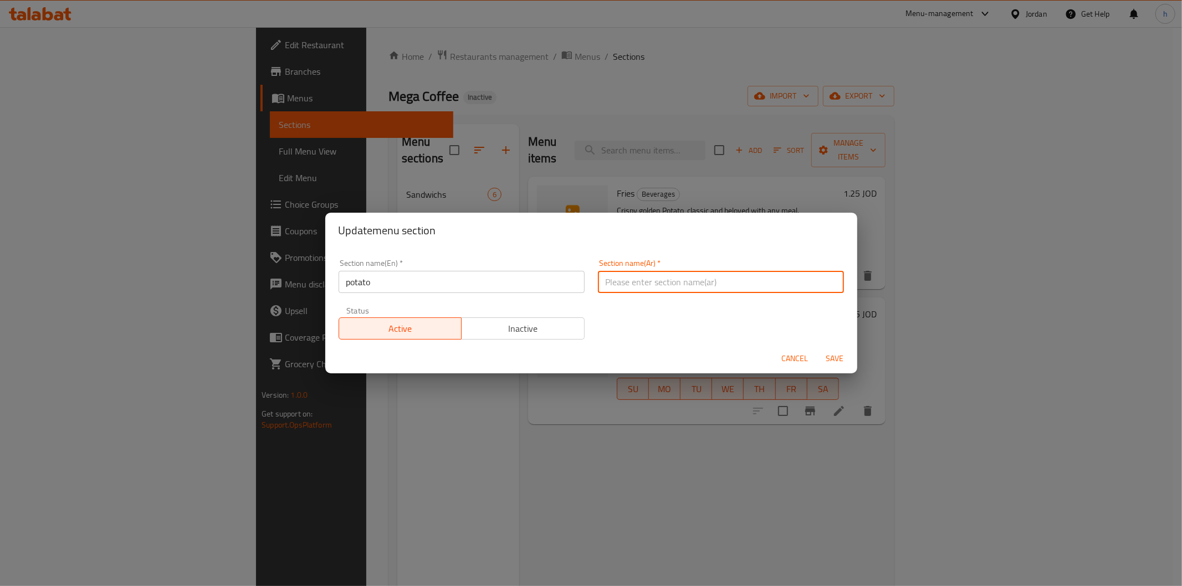
type input "f"
type input "بطاطا"
click at [837, 353] on span "Save" at bounding box center [835, 359] width 27 height 14
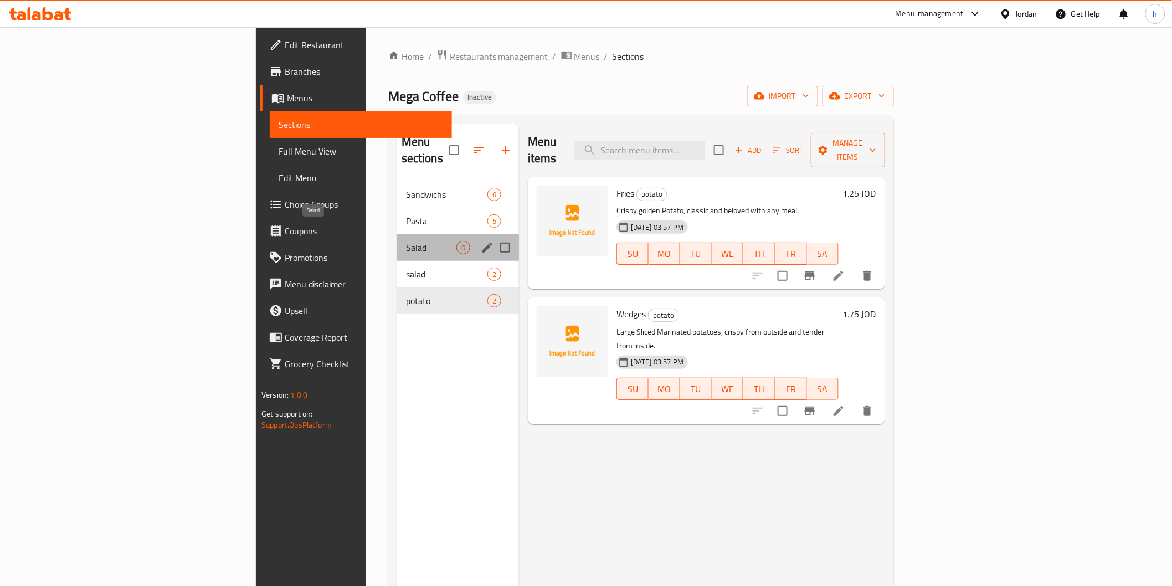
click at [406, 241] on span "Salad" at bounding box center [431, 247] width 50 height 13
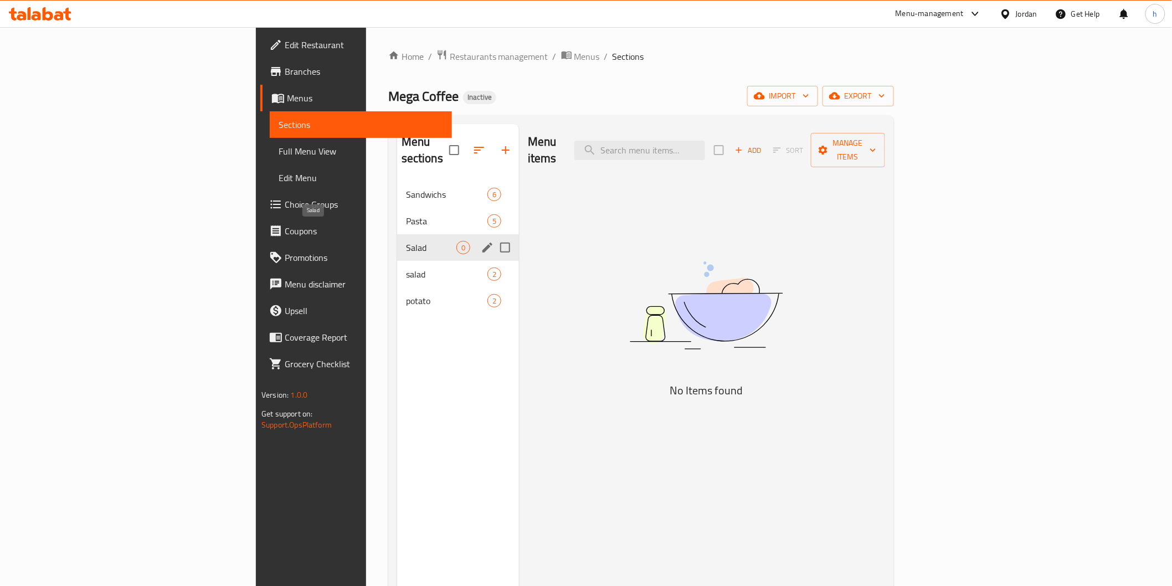
click at [406, 241] on span "Salad" at bounding box center [431, 247] width 50 height 13
click at [481, 241] on icon "edit" at bounding box center [487, 247] width 13 height 13
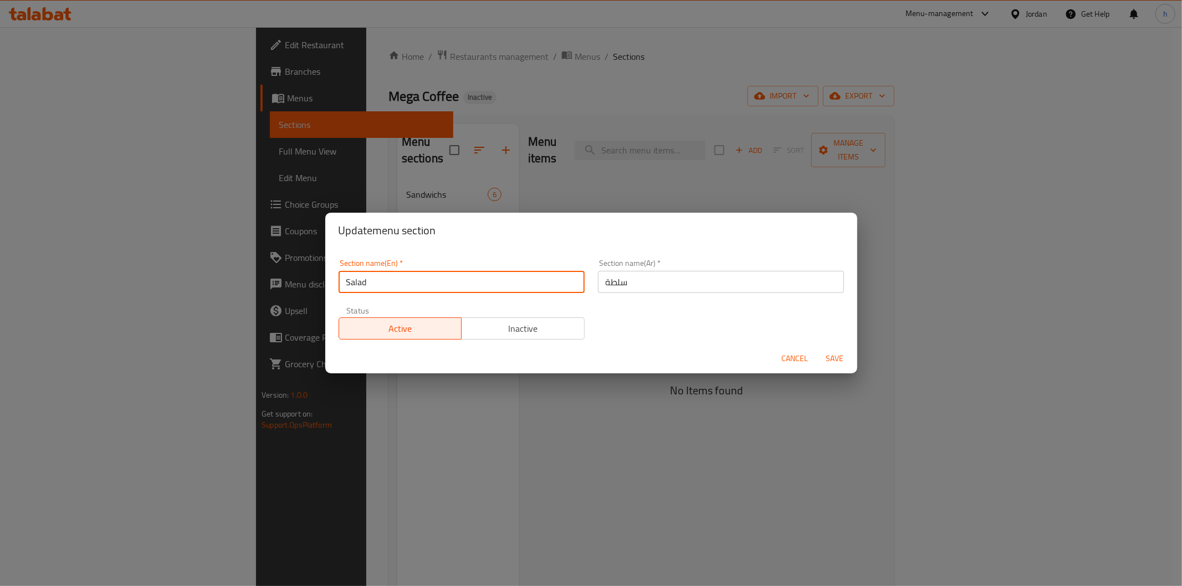
drag, startPoint x: 407, startPoint y: 281, endPoint x: 346, endPoint y: 279, distance: 61.5
click at [340, 286] on input "Salad" at bounding box center [462, 282] width 246 height 22
type input "ل"
type input "beverages"
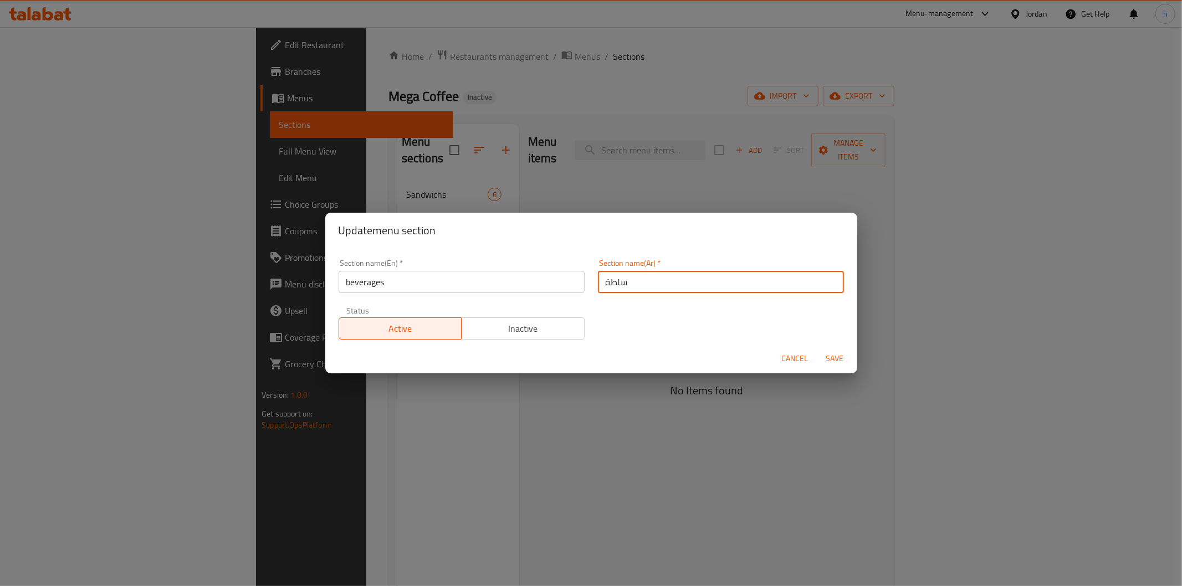
drag, startPoint x: 645, startPoint y: 287, endPoint x: 596, endPoint y: 294, distance: 50.3
click at [596, 294] on div "Section name(Ar)   * سلطة Section name(Ar) *" at bounding box center [720, 276] width 259 height 47
type input "مشروبات"
click at [832, 361] on span "Save" at bounding box center [835, 359] width 27 height 14
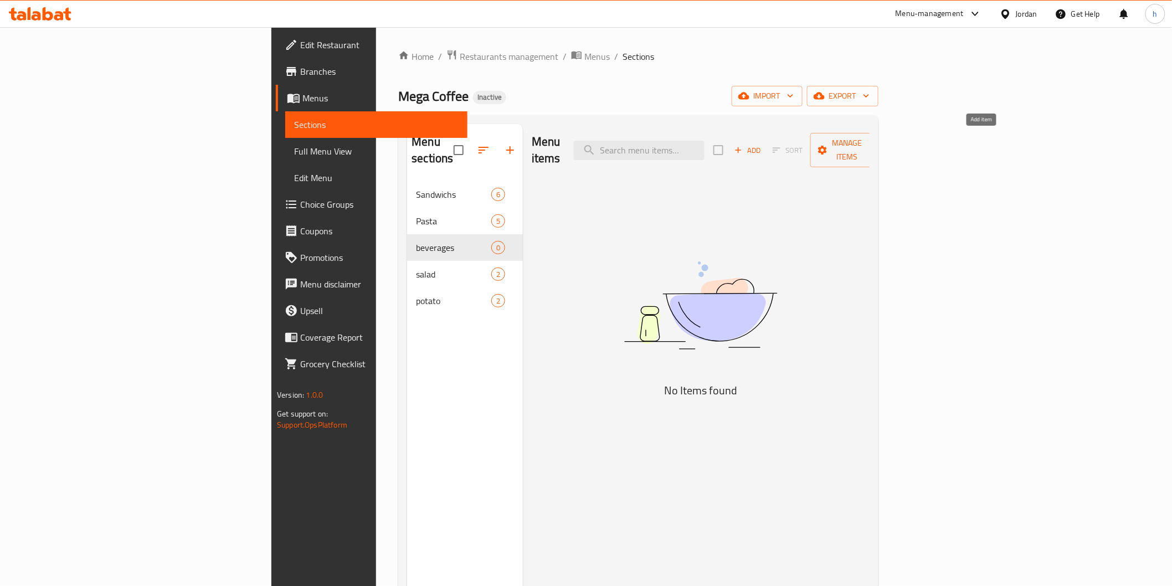
click at [763, 144] on span "Add" at bounding box center [748, 150] width 30 height 13
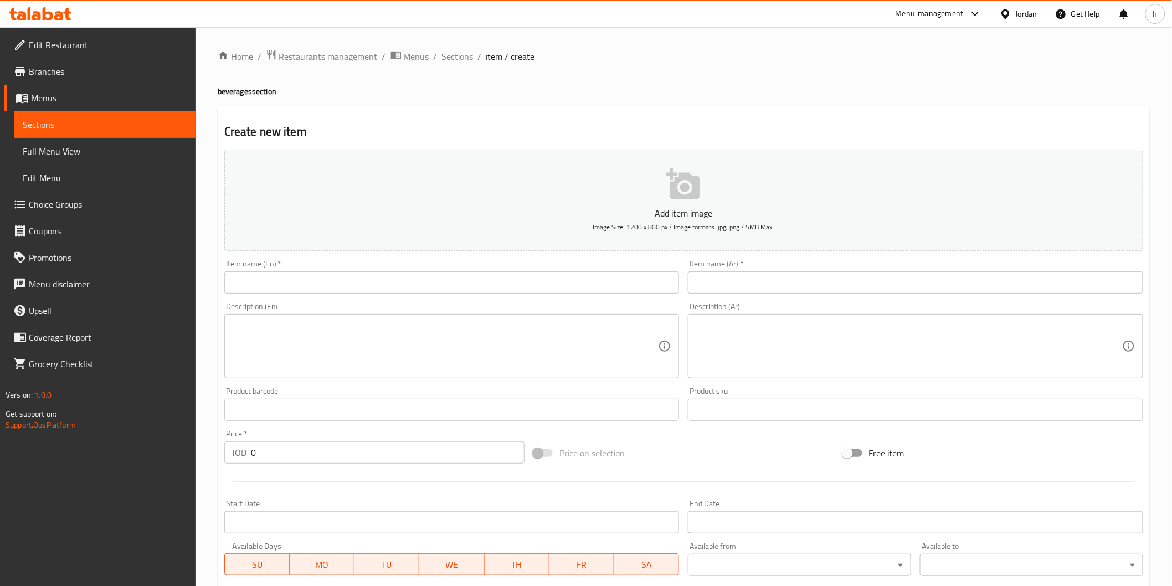
click at [577, 277] on input "text" at bounding box center [451, 282] width 455 height 22
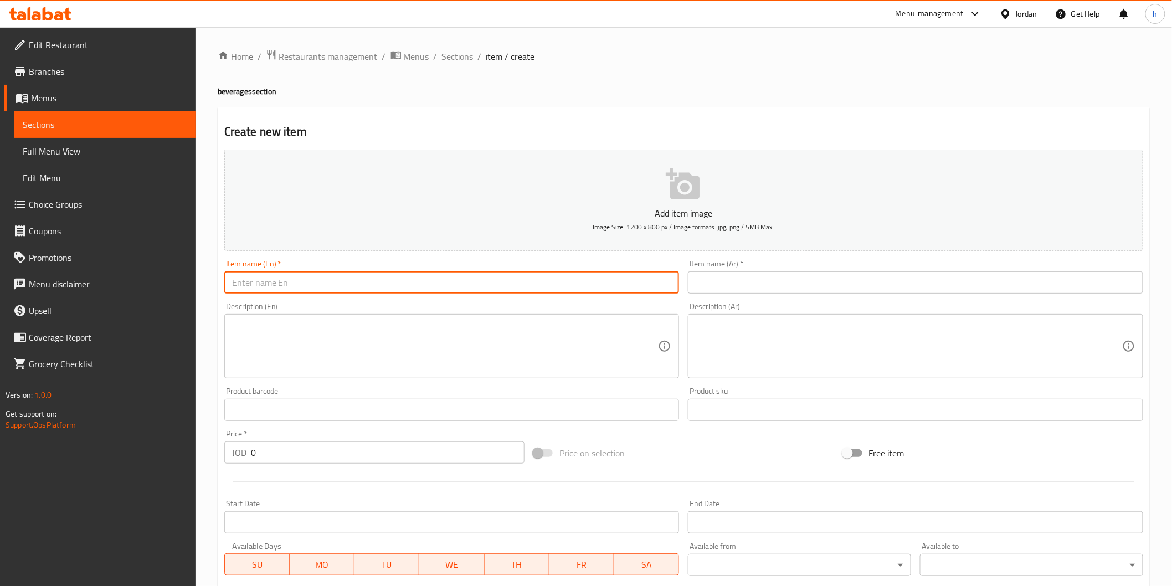
paste input "Water"
type input "Water"
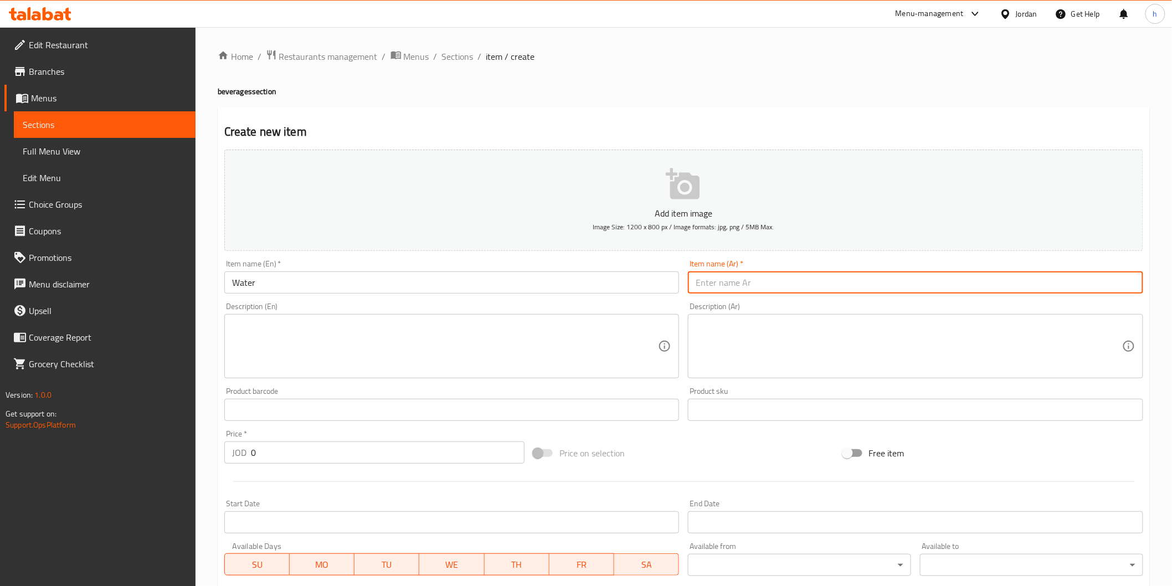
click at [888, 281] on input "text" at bounding box center [915, 282] width 455 height 22
paste input "ماء"
type input "ماء"
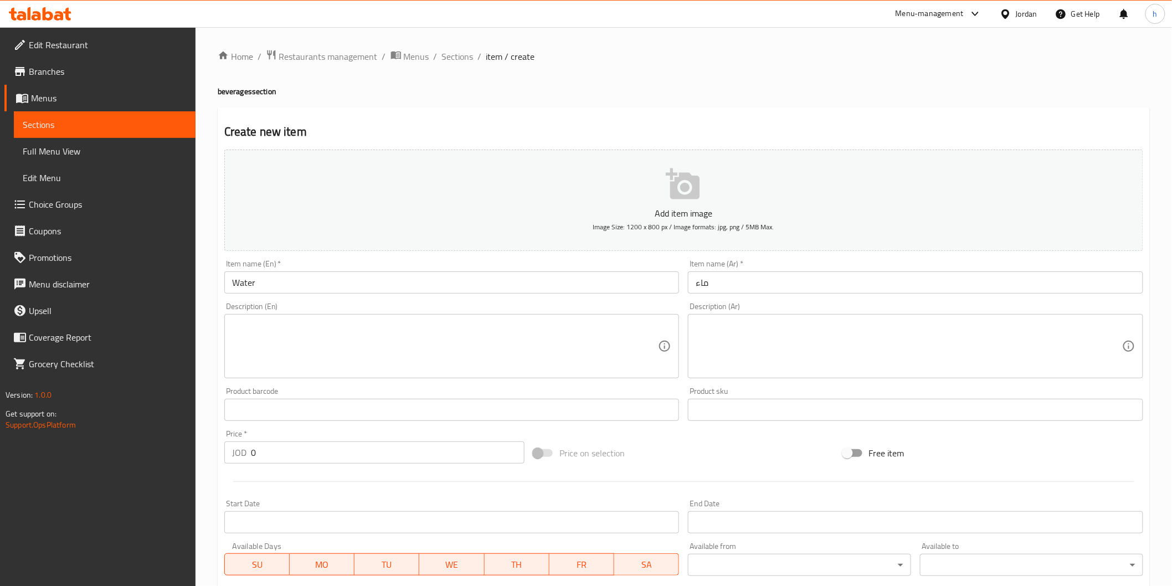
click at [268, 345] on textarea at bounding box center [445, 346] width 427 height 53
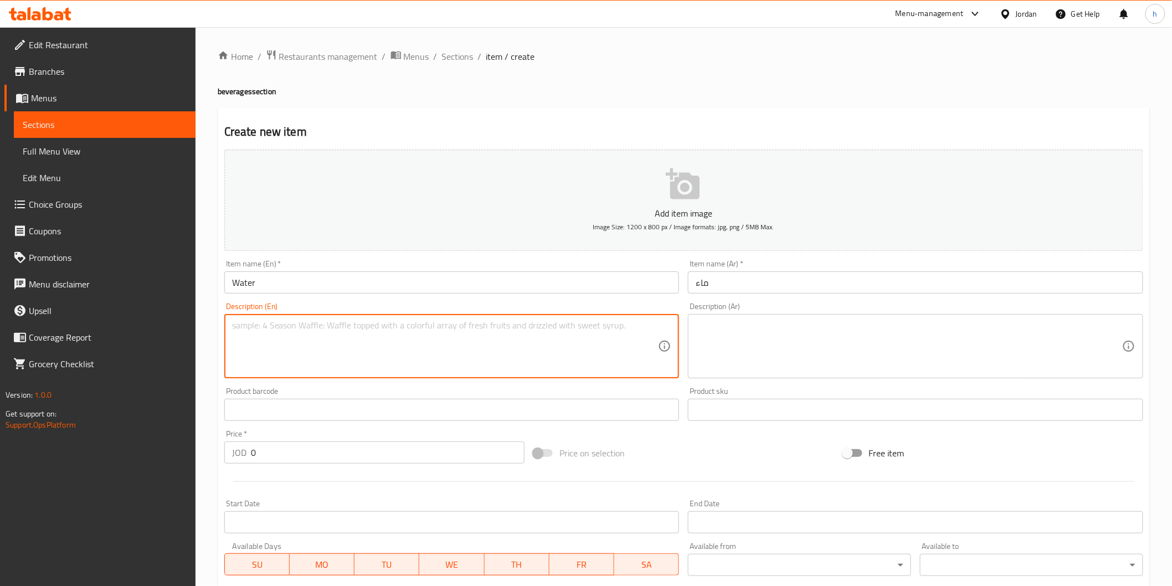
paste textarea "Bottled mineral water"
type textarea "Bottled mineral water"
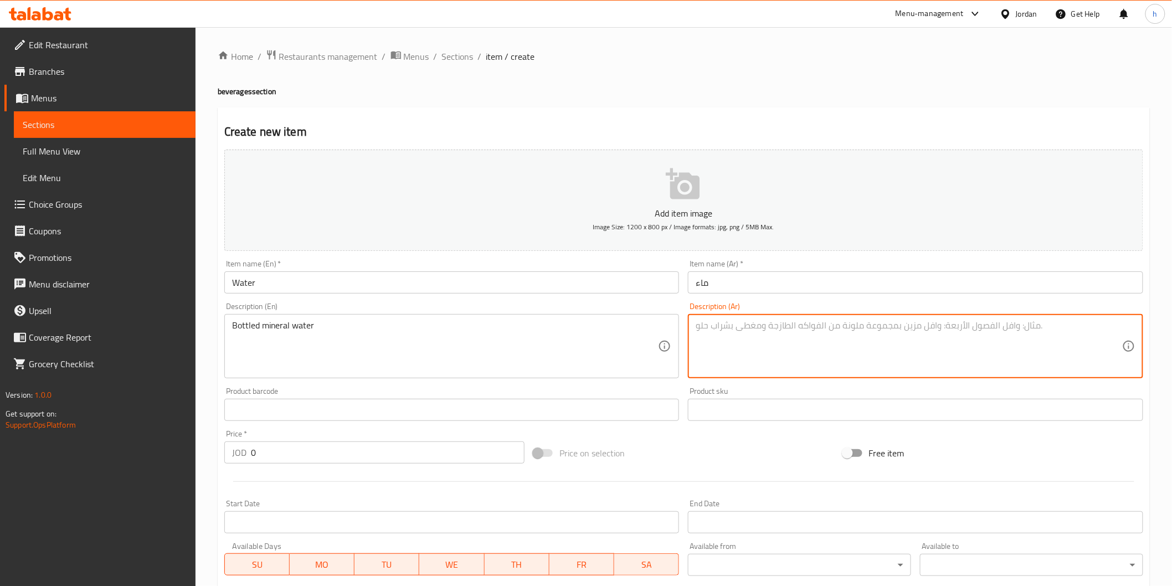
click at [746, 327] on textarea at bounding box center [909, 346] width 427 height 53
paste textarea "ماء معدنية معلبة"
type textarea "ماء معدنية معلبة"
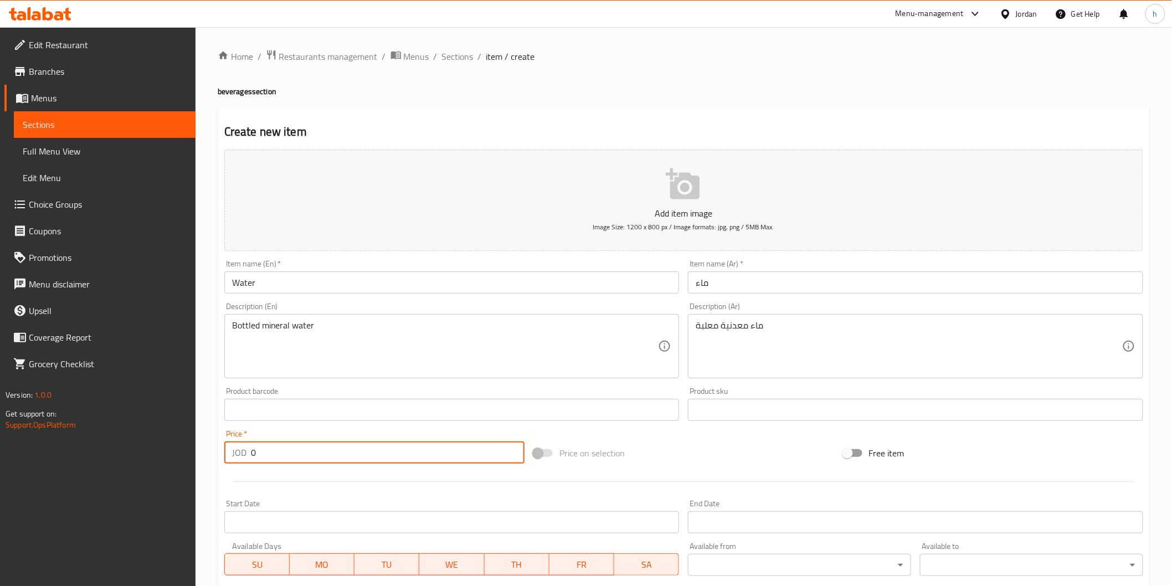
drag, startPoint x: 261, startPoint y: 449, endPoint x: 250, endPoint y: 452, distance: 11.6
click at [250, 452] on div "JOD 0 Price *" at bounding box center [374, 453] width 300 height 22
paste input ".2"
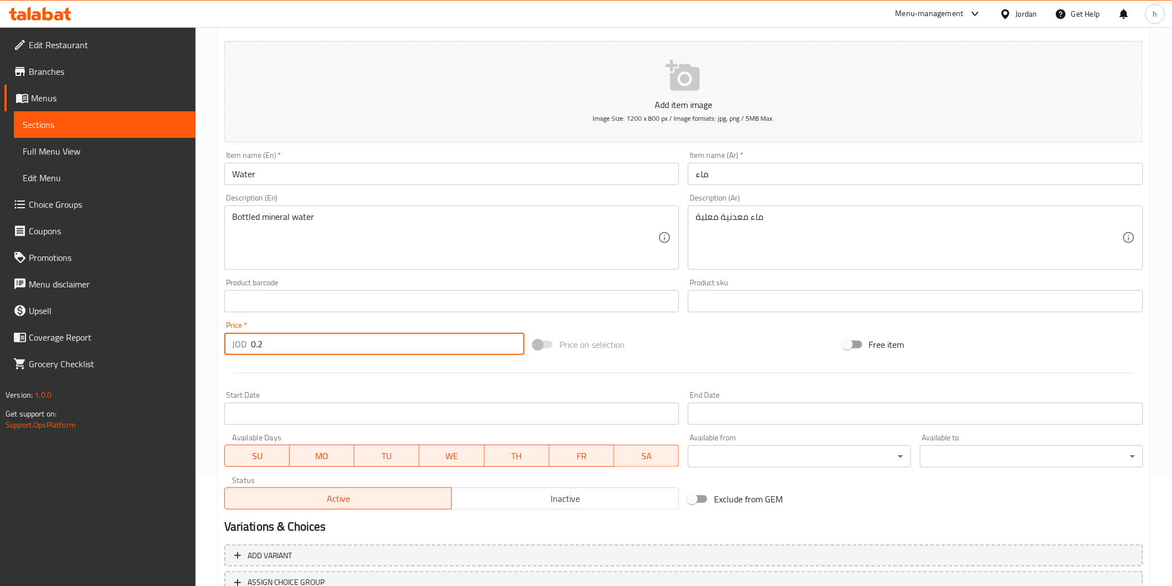
scroll to position [194, 0]
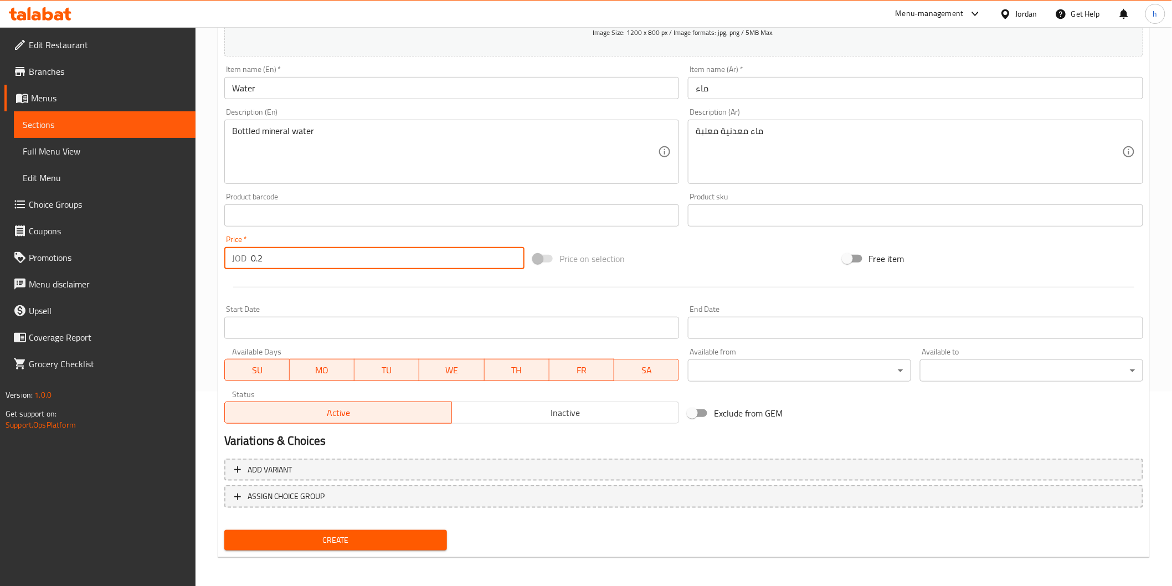
type input "0.2"
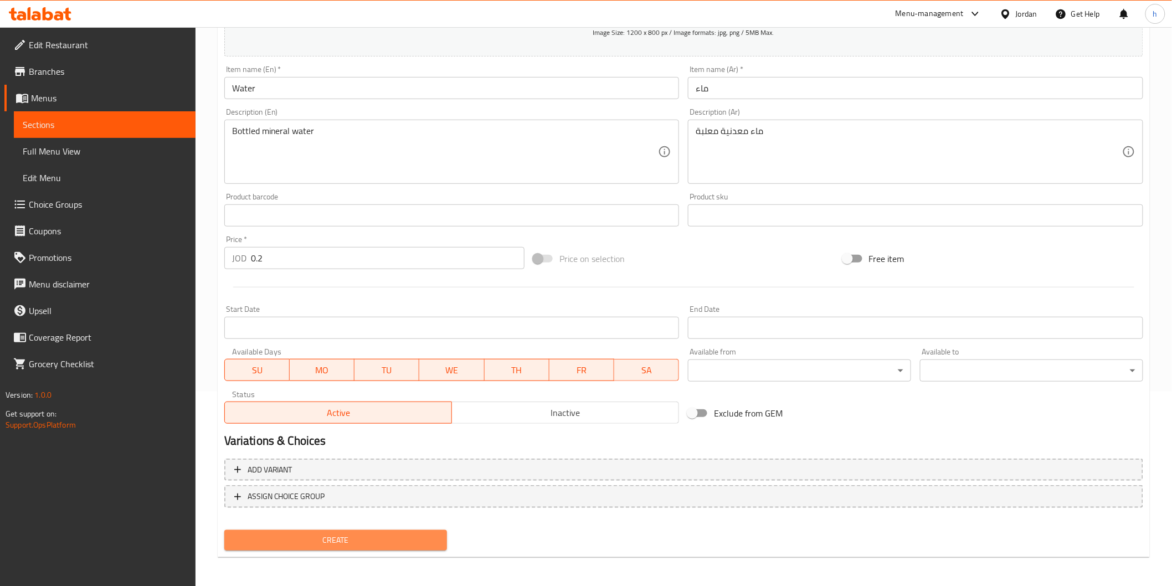
click at [337, 534] on span "Create" at bounding box center [336, 541] width 206 height 14
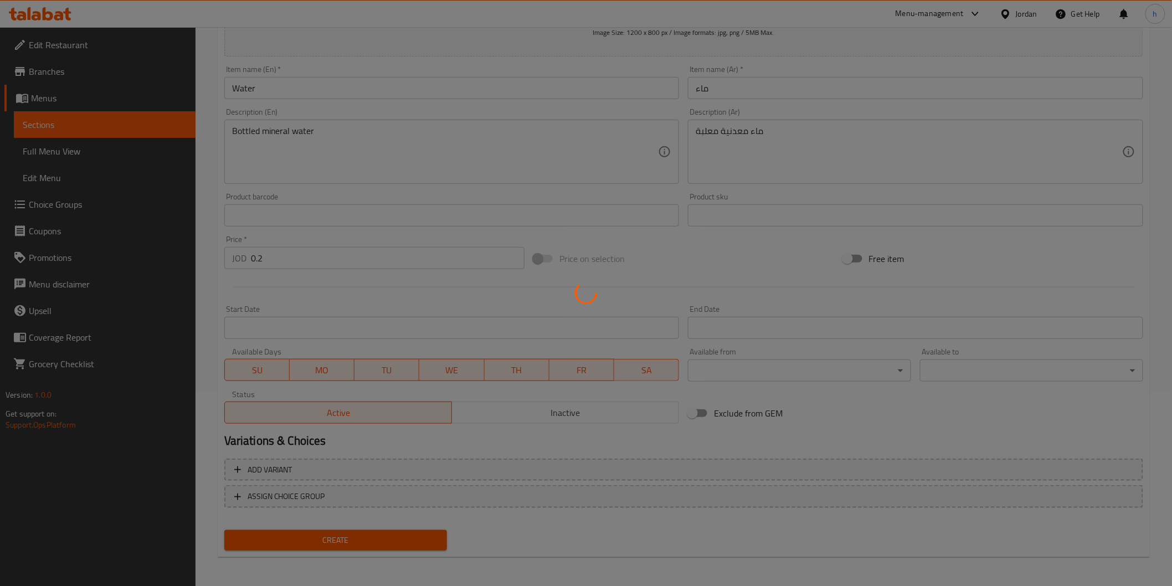
type input "0"
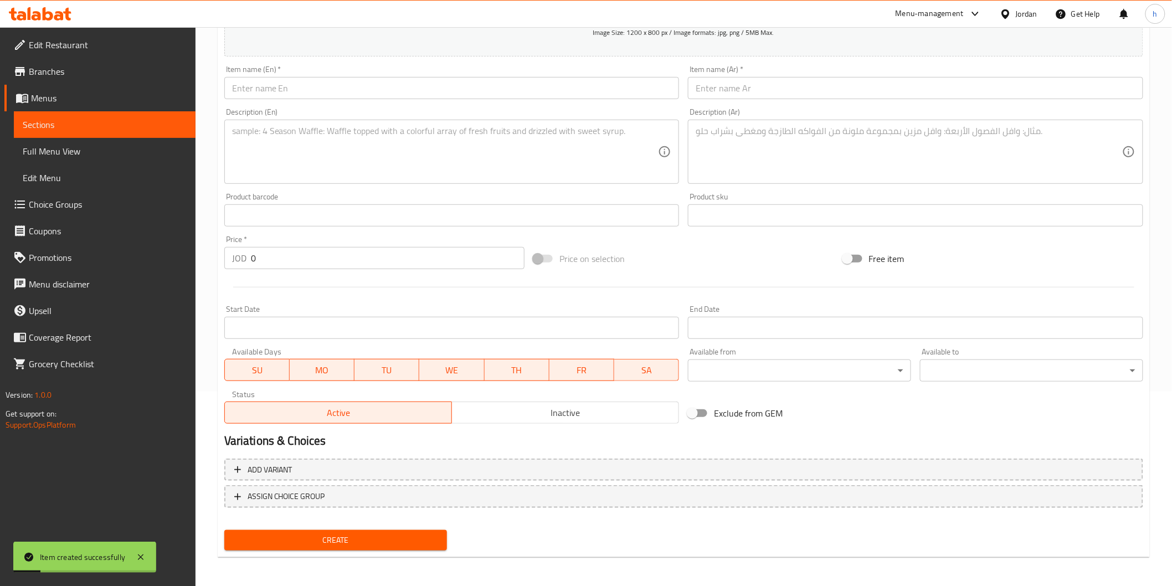
click at [121, 135] on link "Sections" at bounding box center [105, 124] width 182 height 27
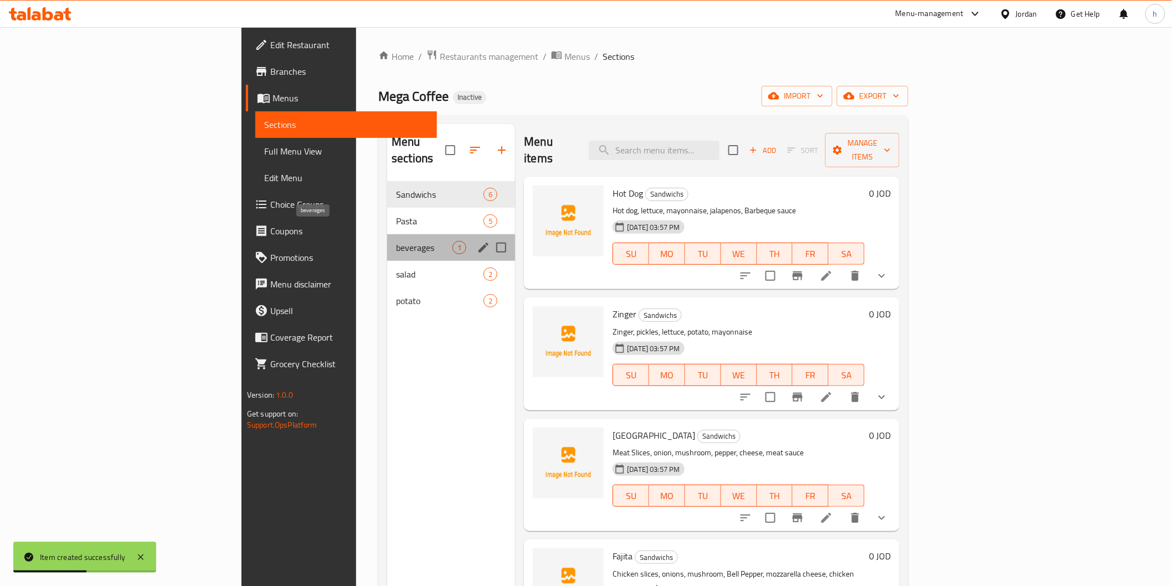
click at [396, 241] on span "beverages" at bounding box center [424, 247] width 57 height 13
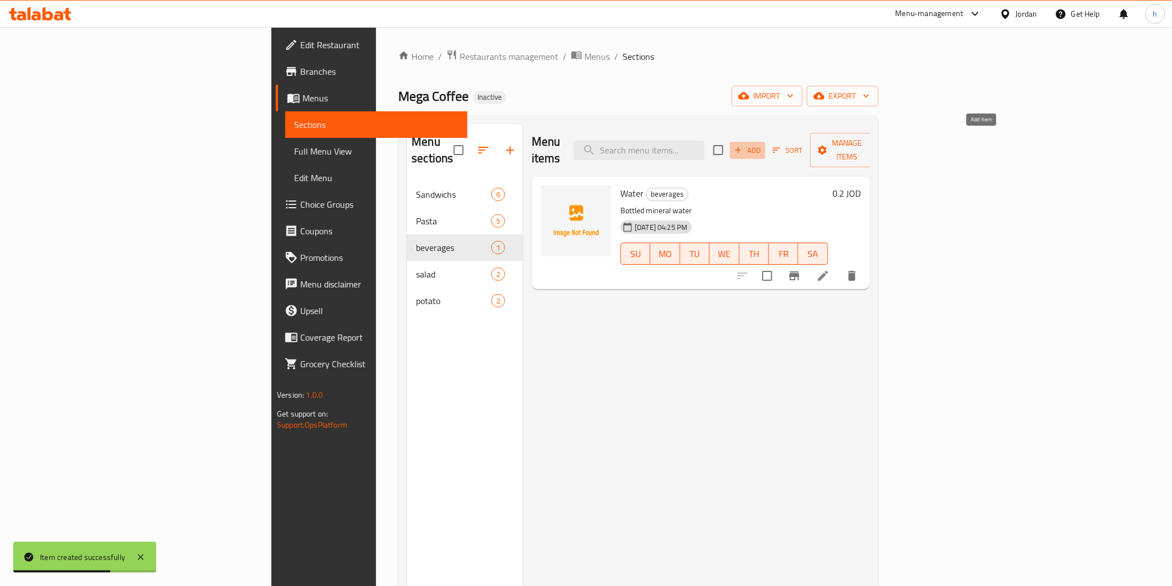
click at [744, 145] on icon "button" at bounding box center [739, 150] width 10 height 10
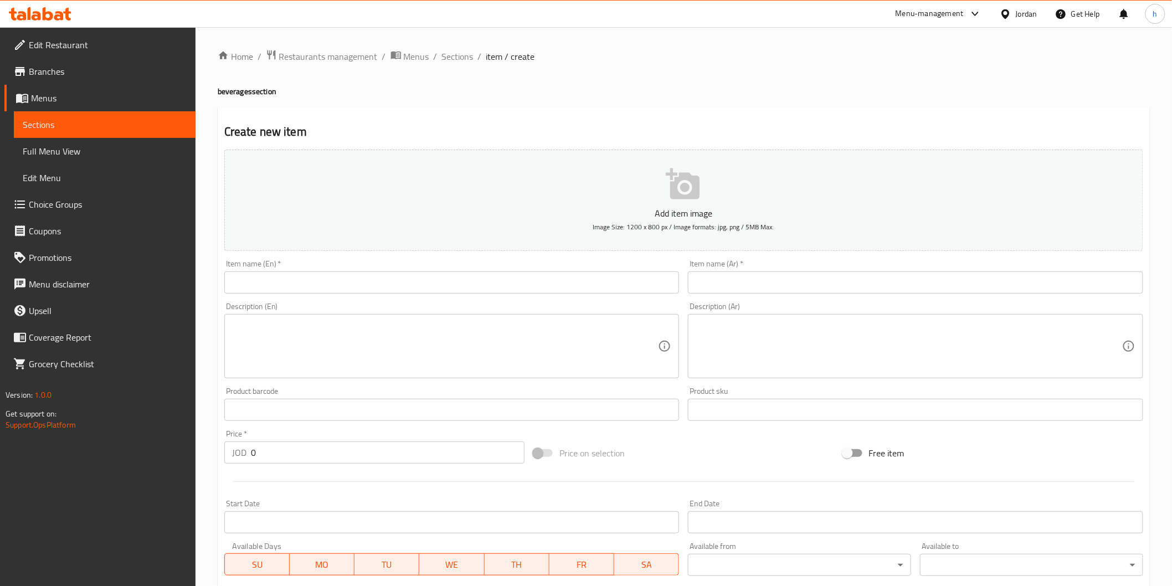
click at [544, 285] on input "text" at bounding box center [451, 282] width 455 height 22
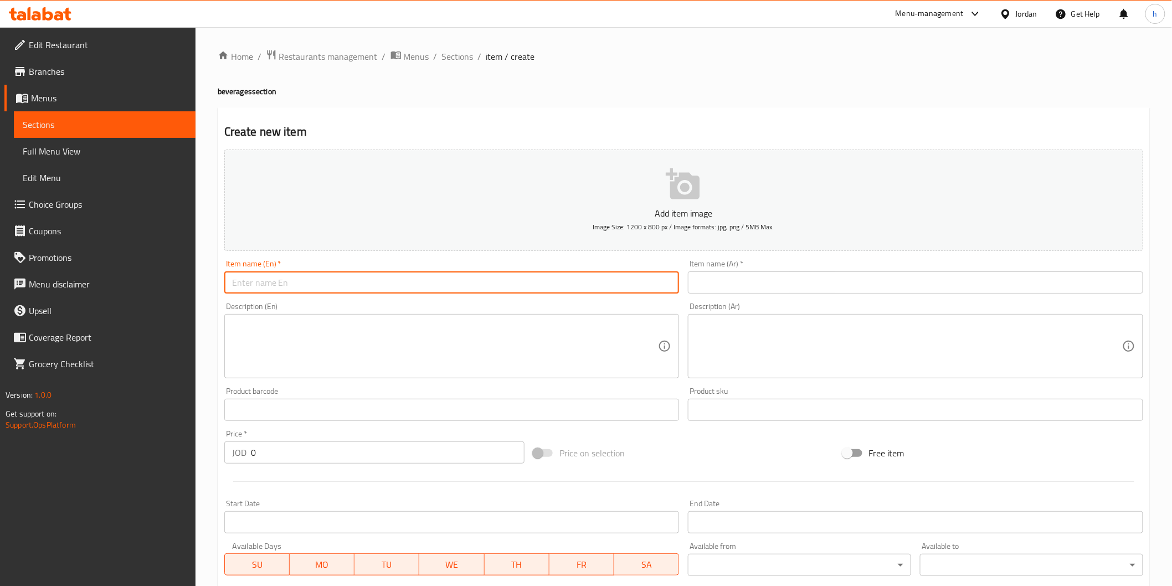
paste input "Kinza"
type input "Kinza"
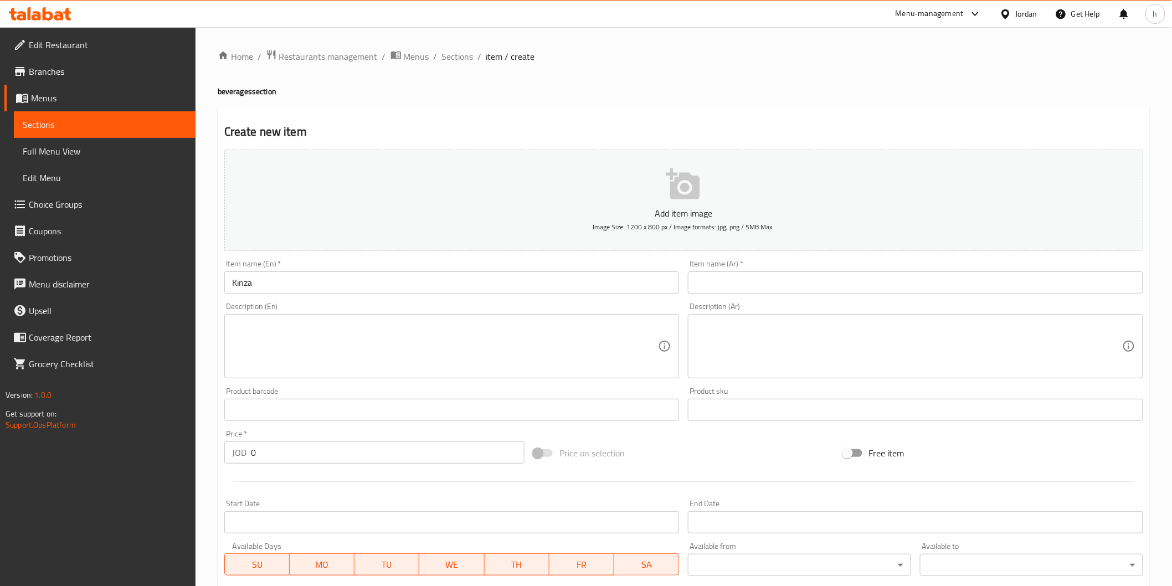
click at [818, 290] on input "text" at bounding box center [915, 282] width 455 height 22
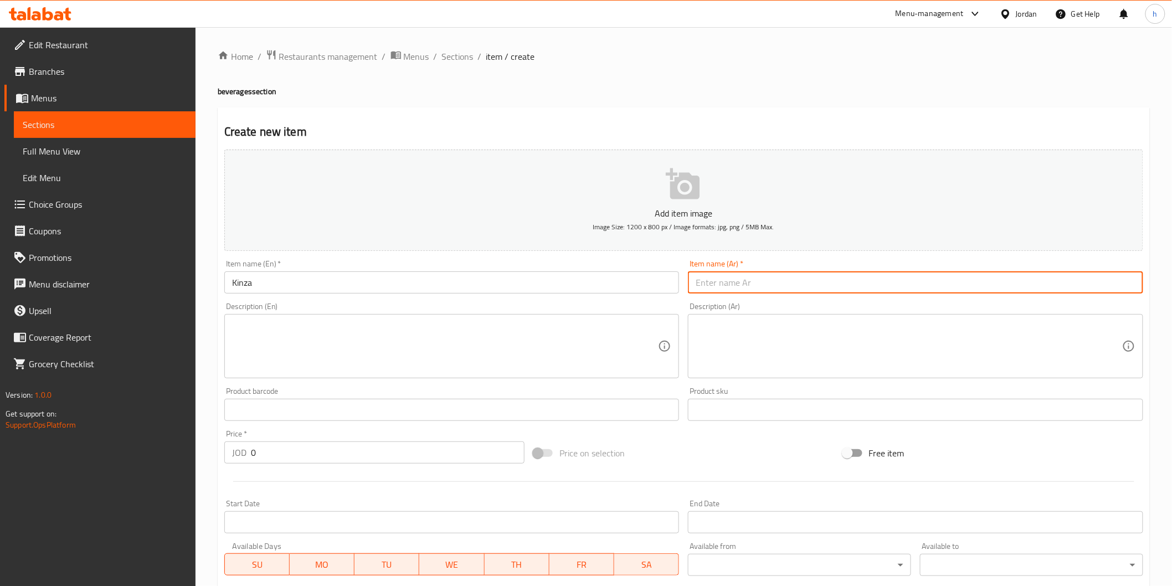
paste input "كينزا"
type input "كينزا"
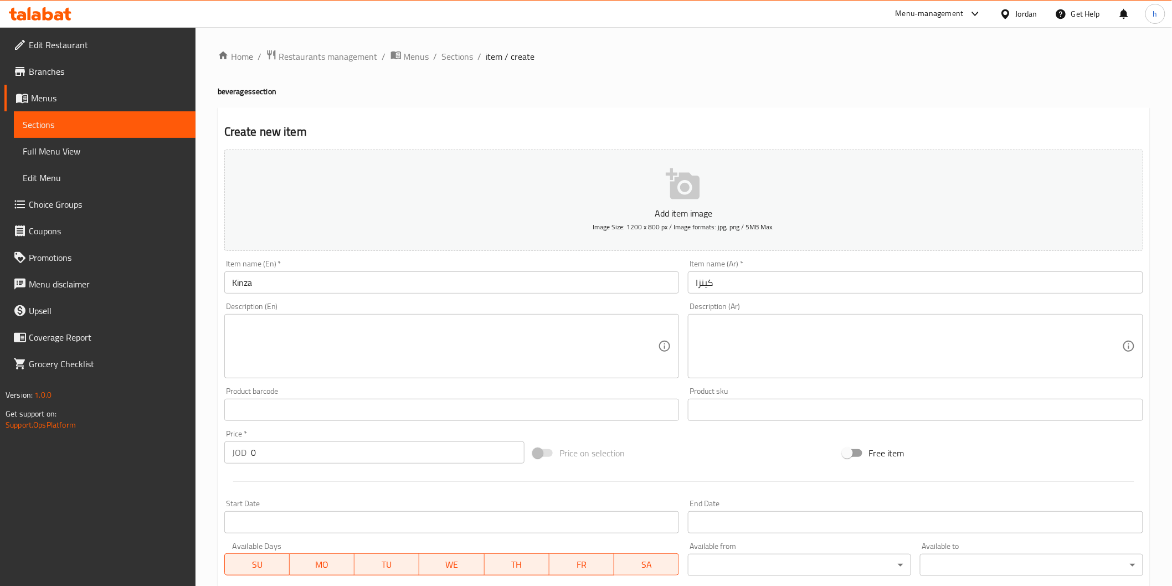
click at [345, 340] on textarea at bounding box center [445, 346] width 427 height 53
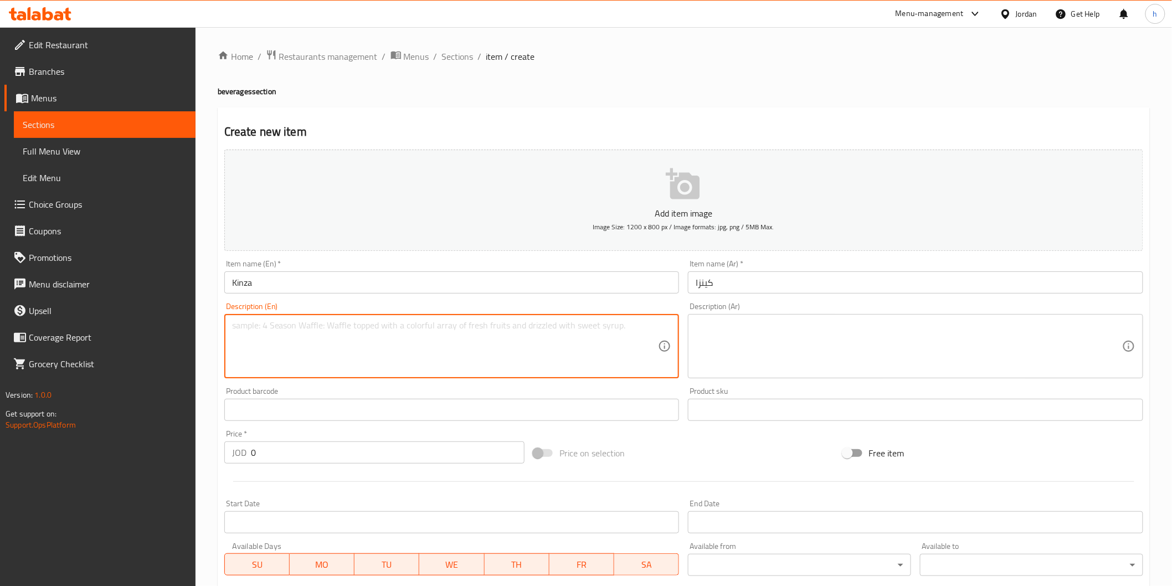
paste textarea "soft drink"
type textarea "soft drink"
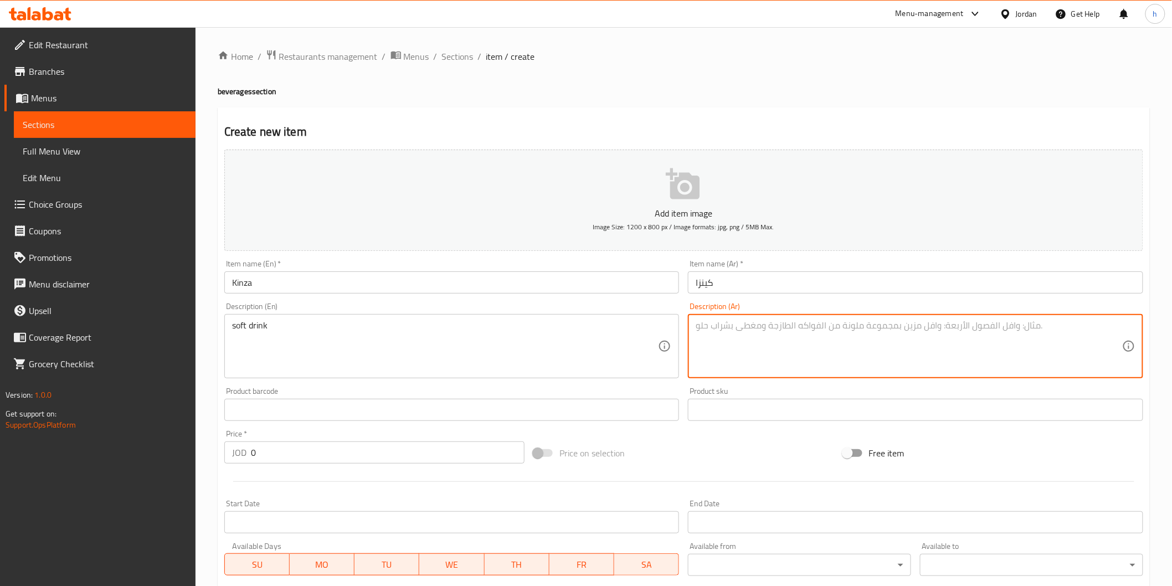
click at [929, 333] on textarea at bounding box center [909, 346] width 427 height 53
paste textarea "مشروب غازي"
type textarea "مشروب غازي"
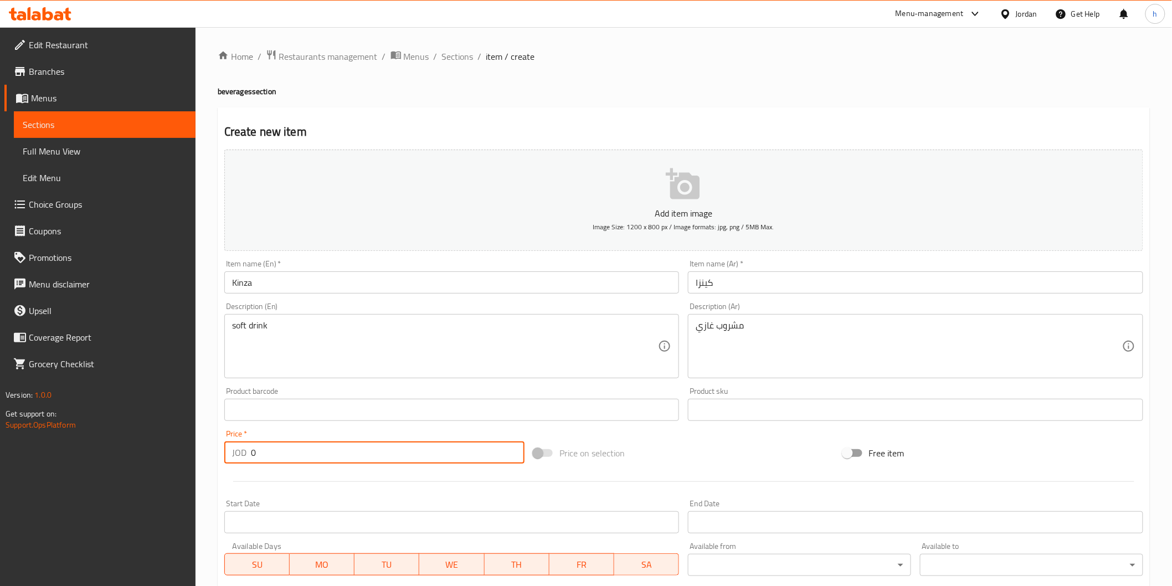
drag, startPoint x: 270, startPoint y: 450, endPoint x: 247, endPoint y: 458, distance: 24.5
click at [247, 458] on div "JOD 0 Price *" at bounding box center [374, 453] width 300 height 22
paste input ".4"
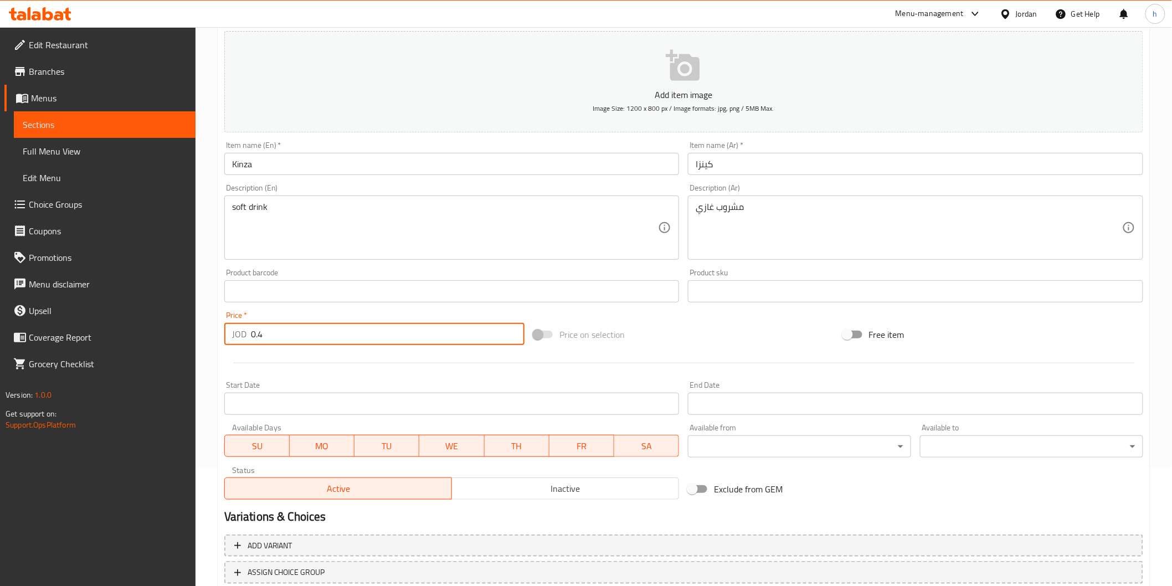
scroll to position [194, 0]
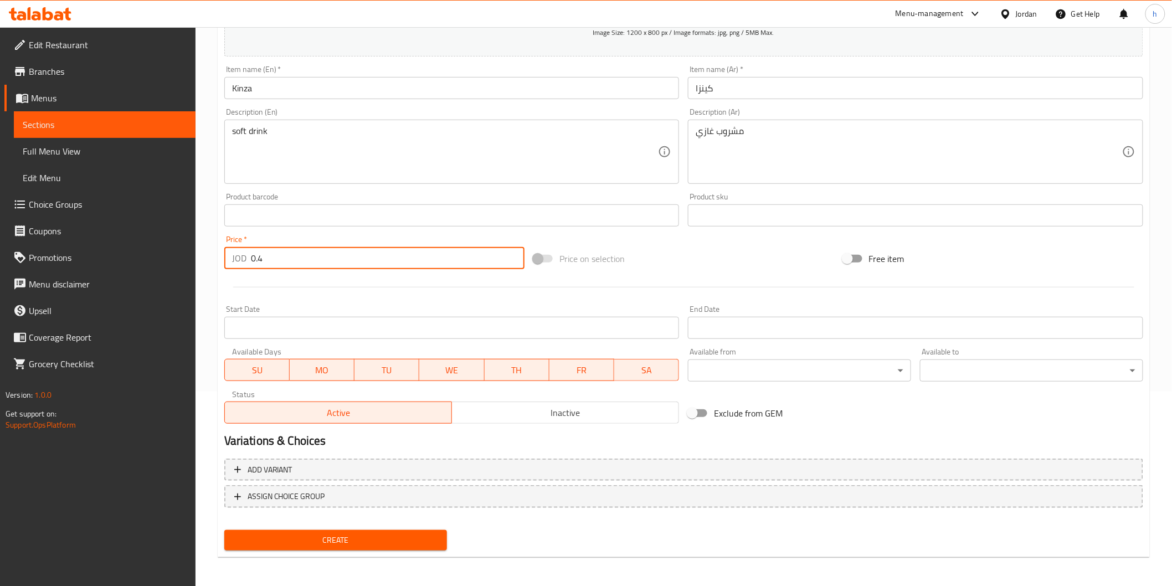
type input "0.4"
click at [321, 540] on span "Create" at bounding box center [336, 541] width 206 height 14
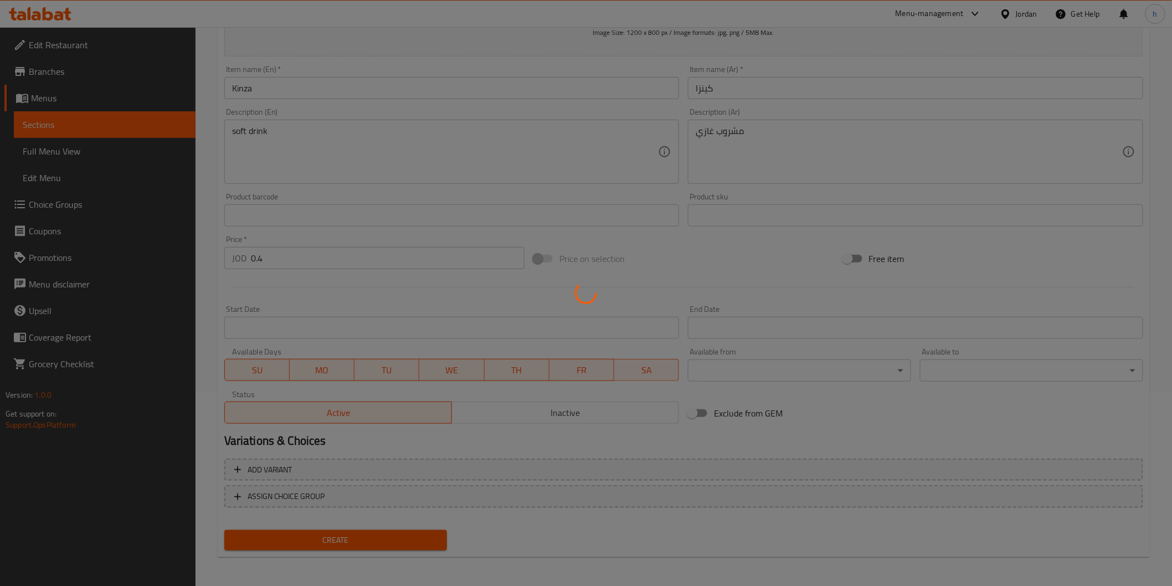
type input "0"
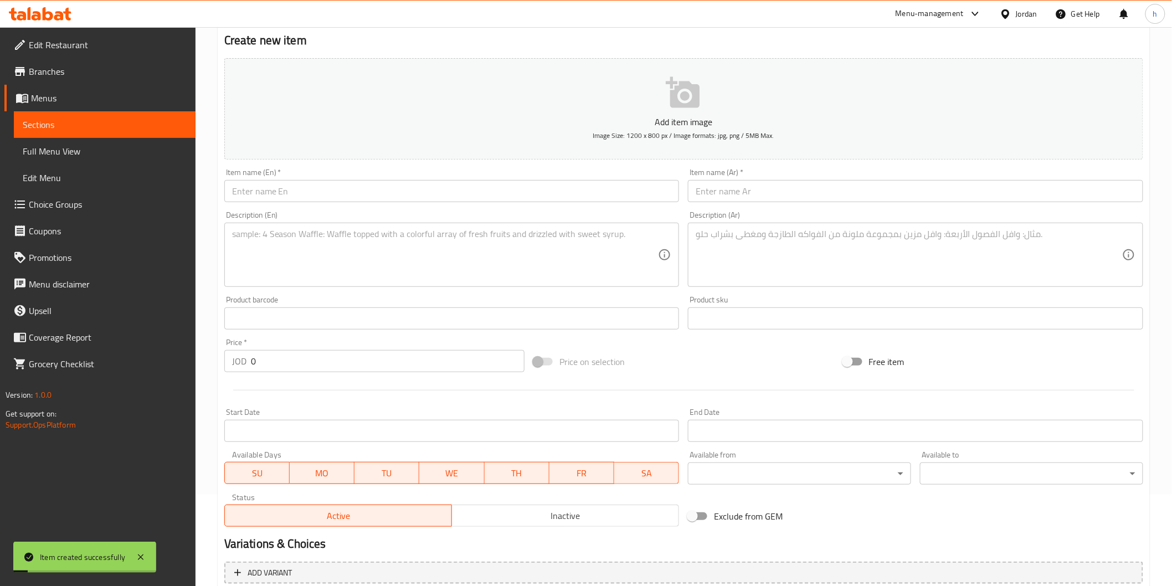
scroll to position [0, 0]
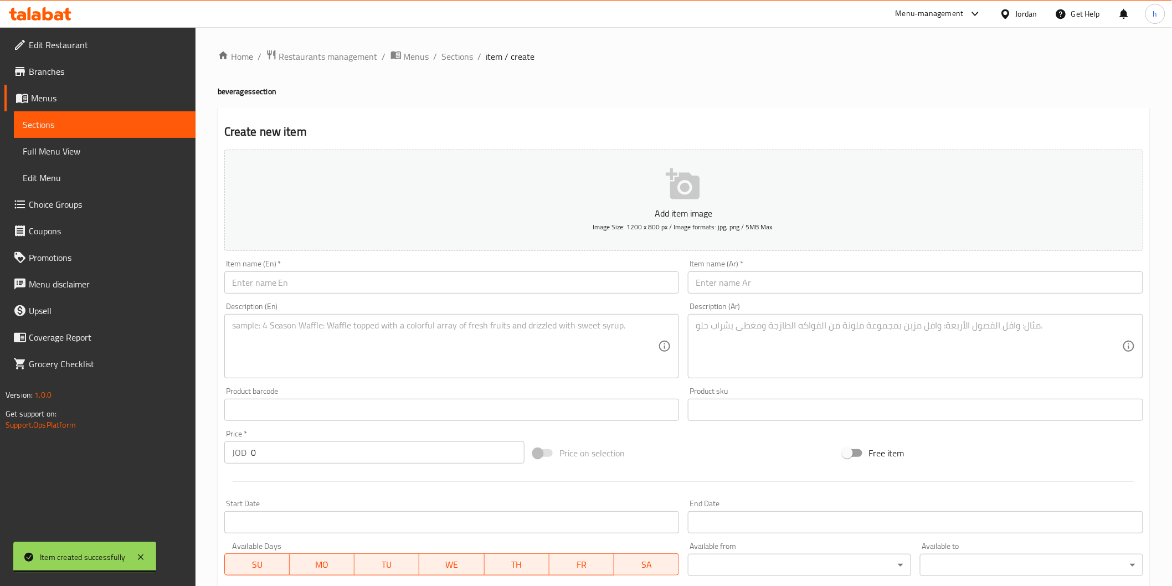
click at [82, 118] on span "Sections" at bounding box center [105, 124] width 164 height 13
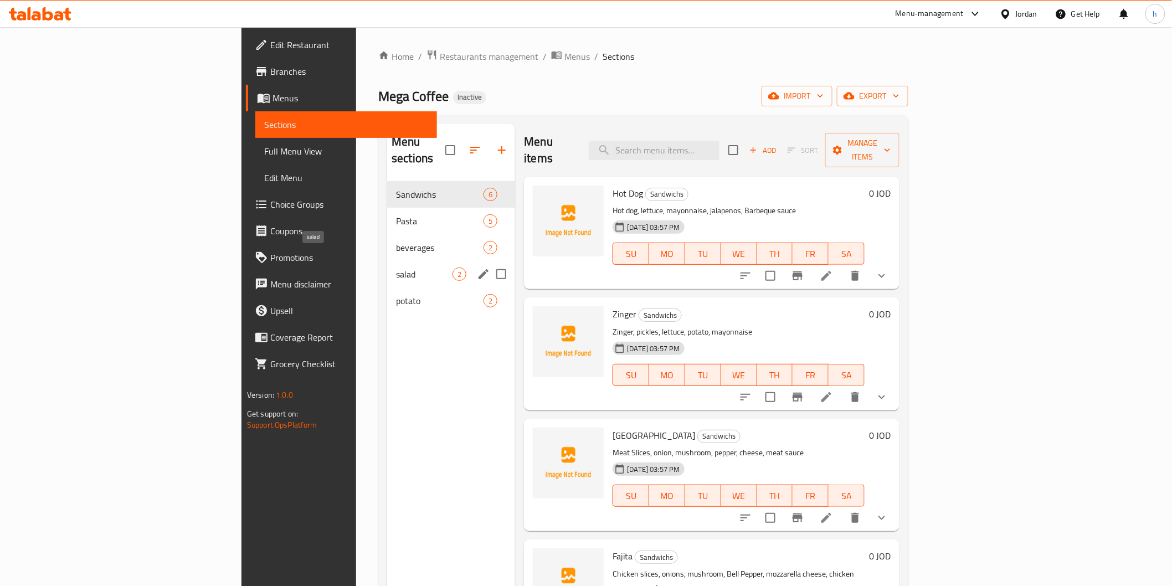
click at [396, 268] on span "salad" at bounding box center [424, 274] width 57 height 13
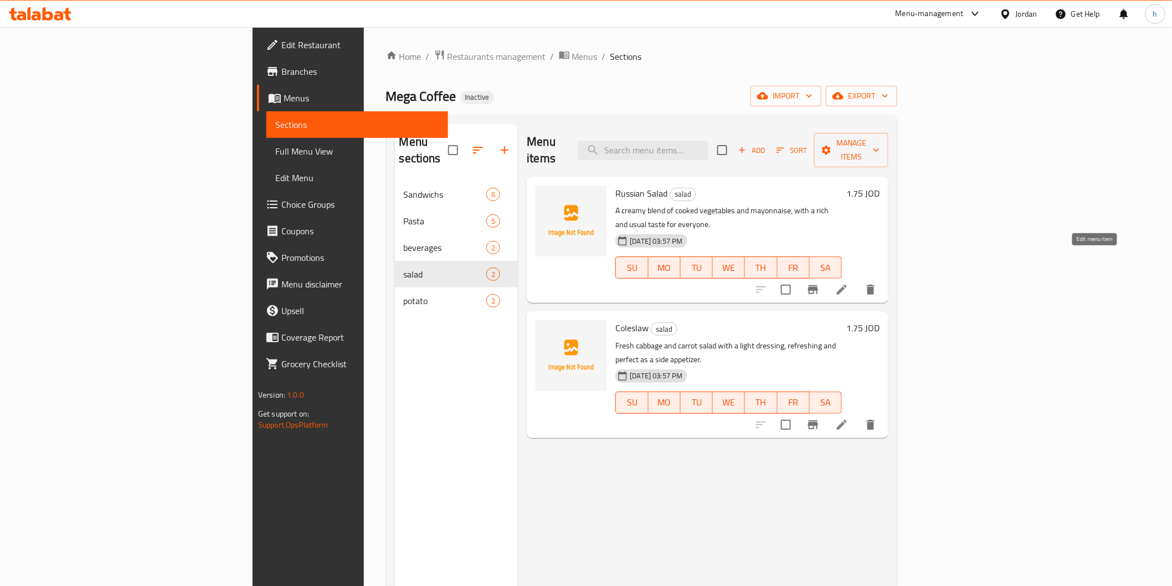
click at [847, 285] on icon at bounding box center [842, 290] width 10 height 10
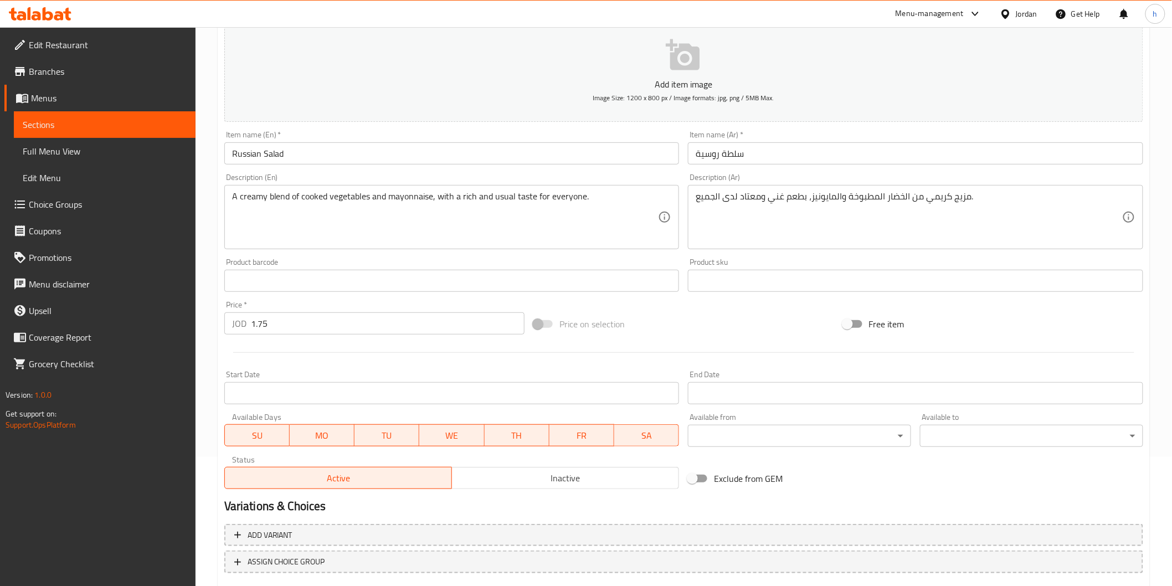
scroll to position [194, 0]
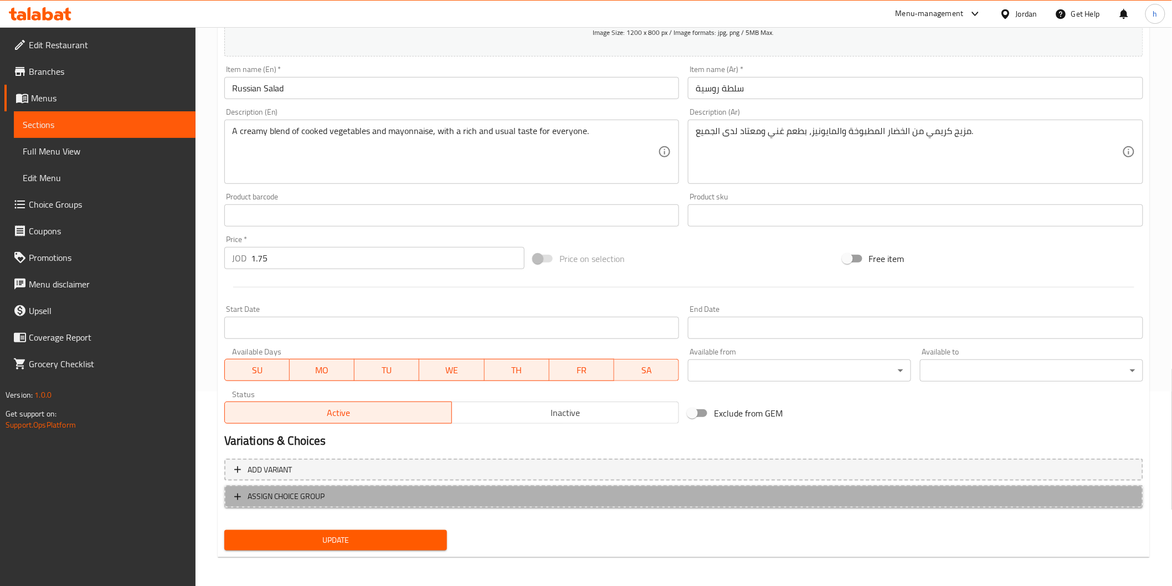
click at [295, 490] on span "ASSIGN CHOICE GROUP" at bounding box center [287, 497] width 78 height 14
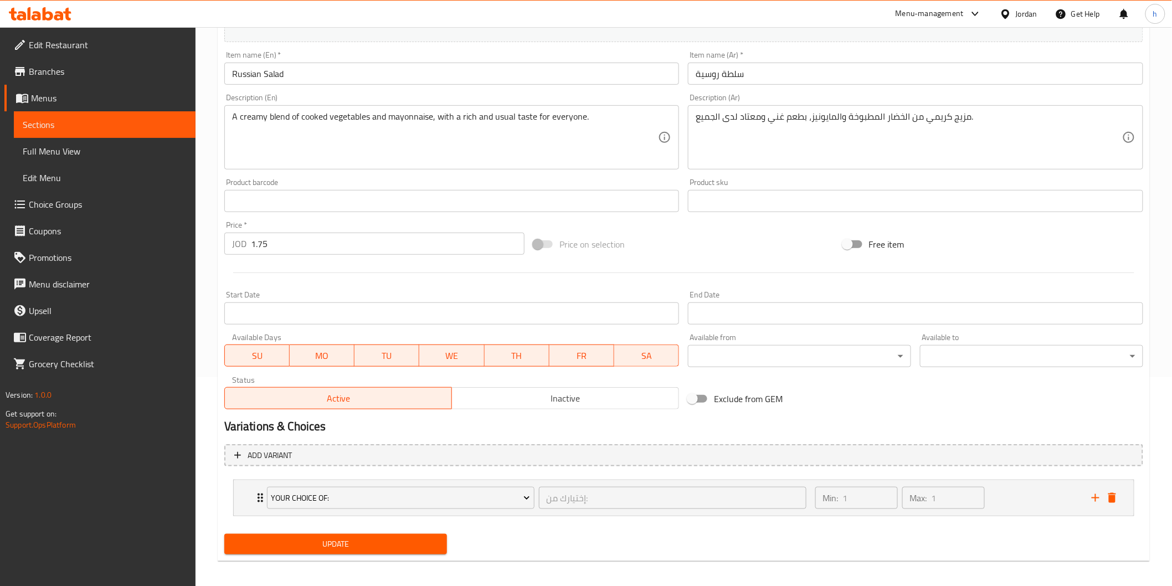
scroll to position [213, 0]
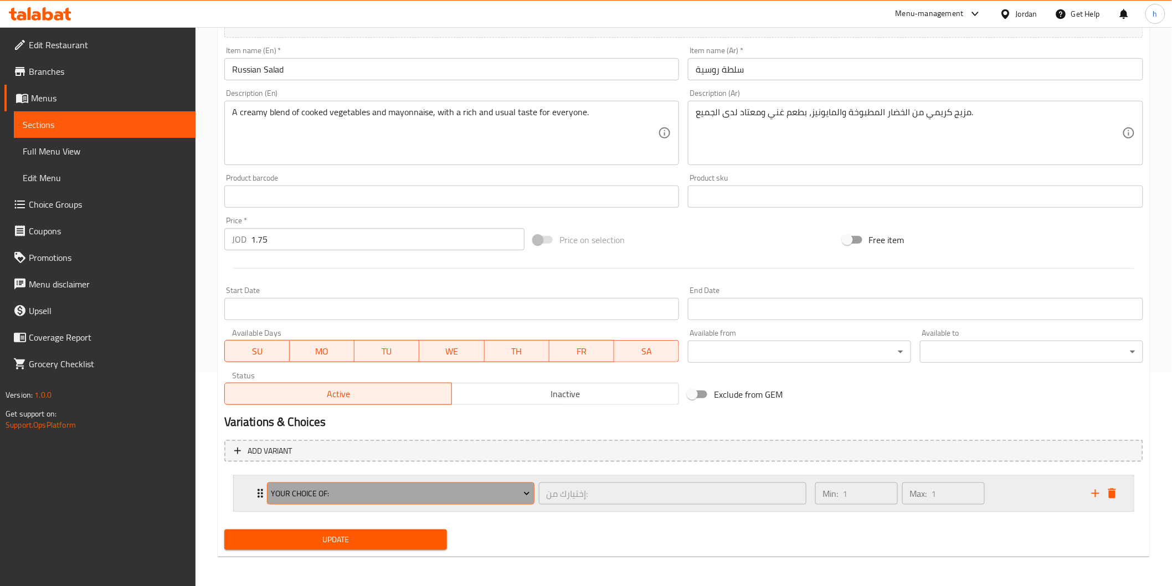
click at [363, 490] on span "Your Choice Of:" at bounding box center [400, 494] width 259 height 14
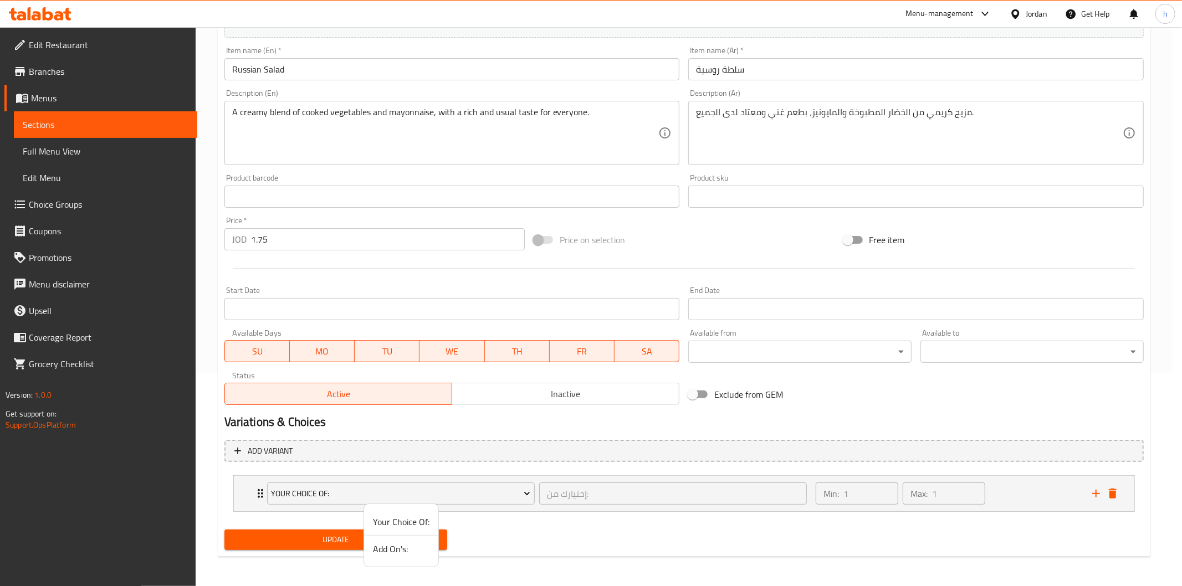
click at [397, 546] on span "Add On's:" at bounding box center [401, 548] width 57 height 13
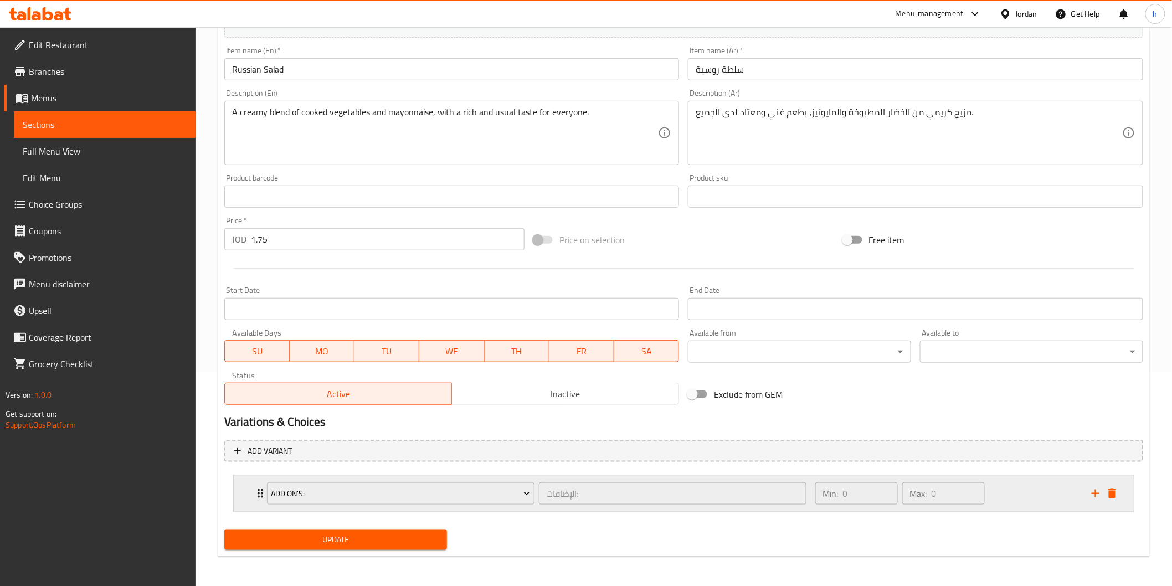
click at [255, 491] on icon "Expand" at bounding box center [260, 493] width 13 height 13
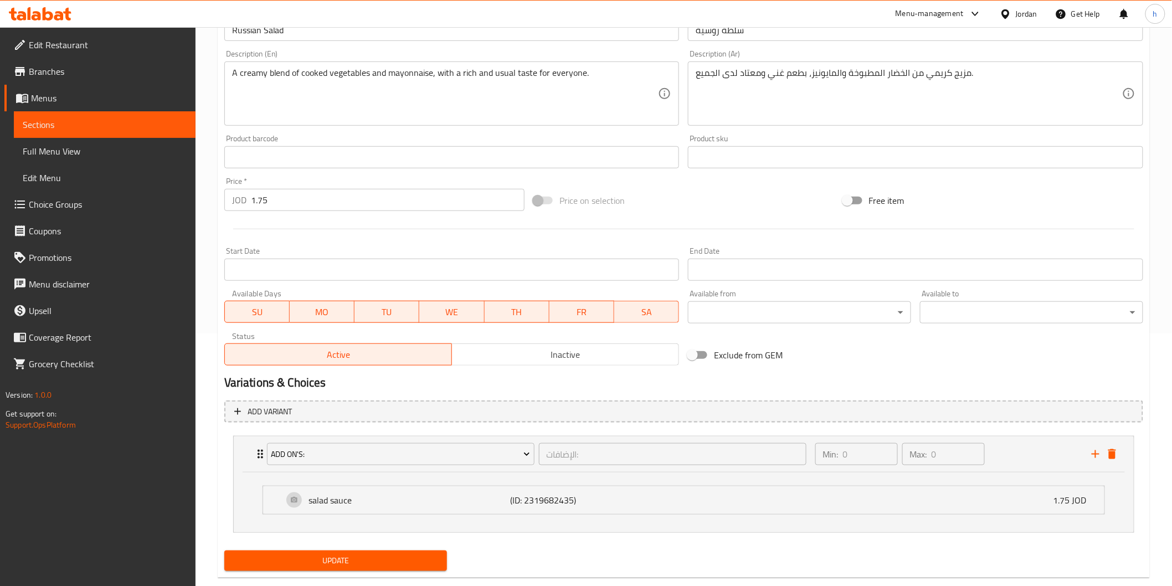
scroll to position [274, 0]
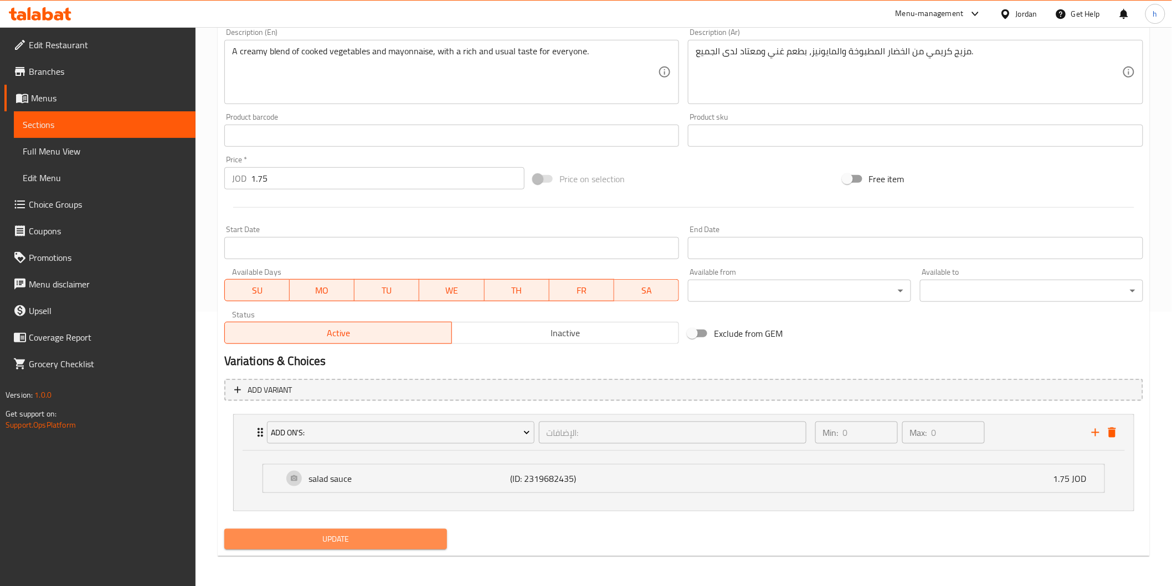
click at [368, 536] on span "Update" at bounding box center [336, 539] width 206 height 14
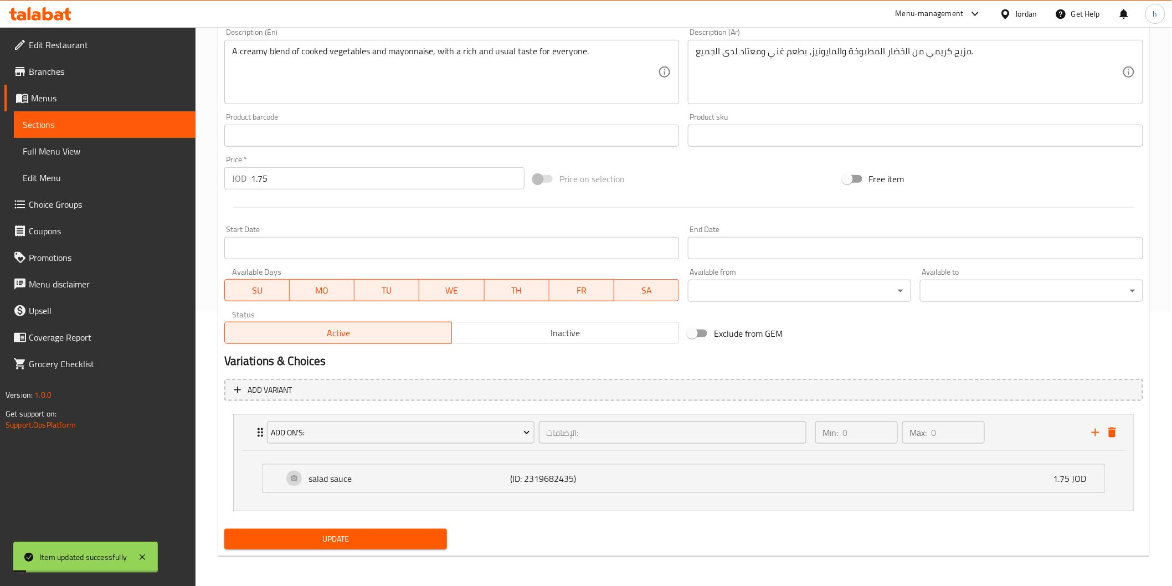
click at [95, 124] on span "Sections" at bounding box center [105, 124] width 164 height 13
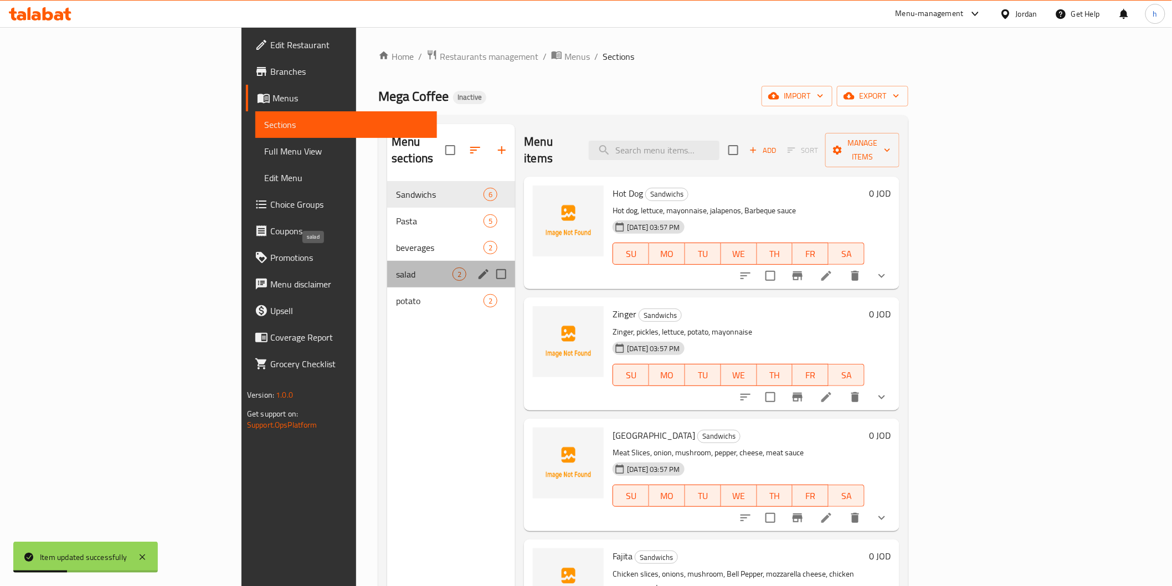
click at [396, 268] on span "salad" at bounding box center [424, 274] width 57 height 13
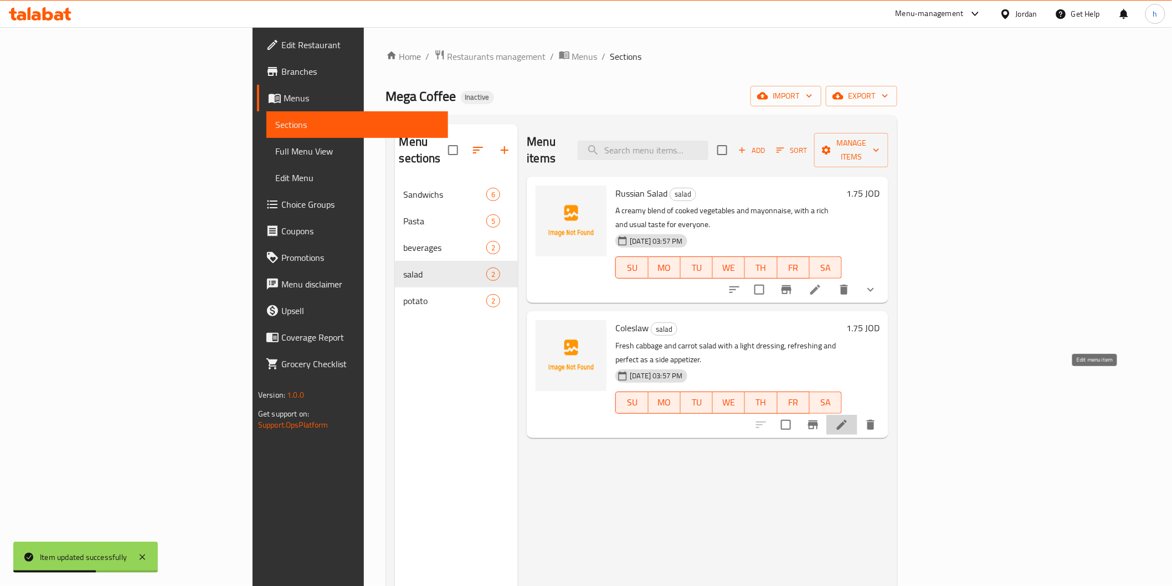
click at [847, 420] on icon at bounding box center [842, 425] width 10 height 10
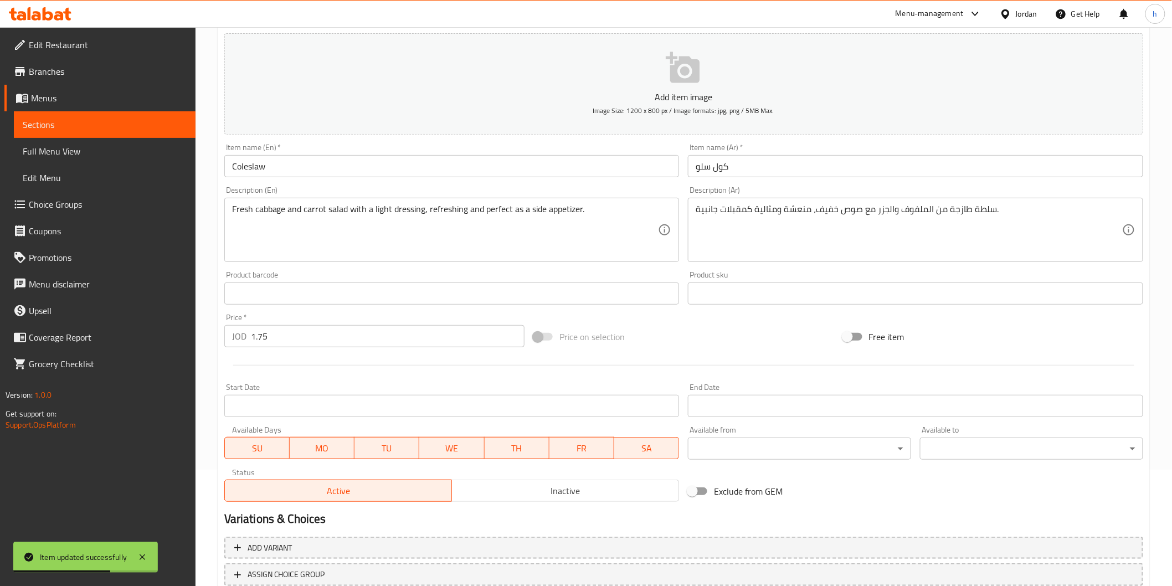
scroll to position [194, 0]
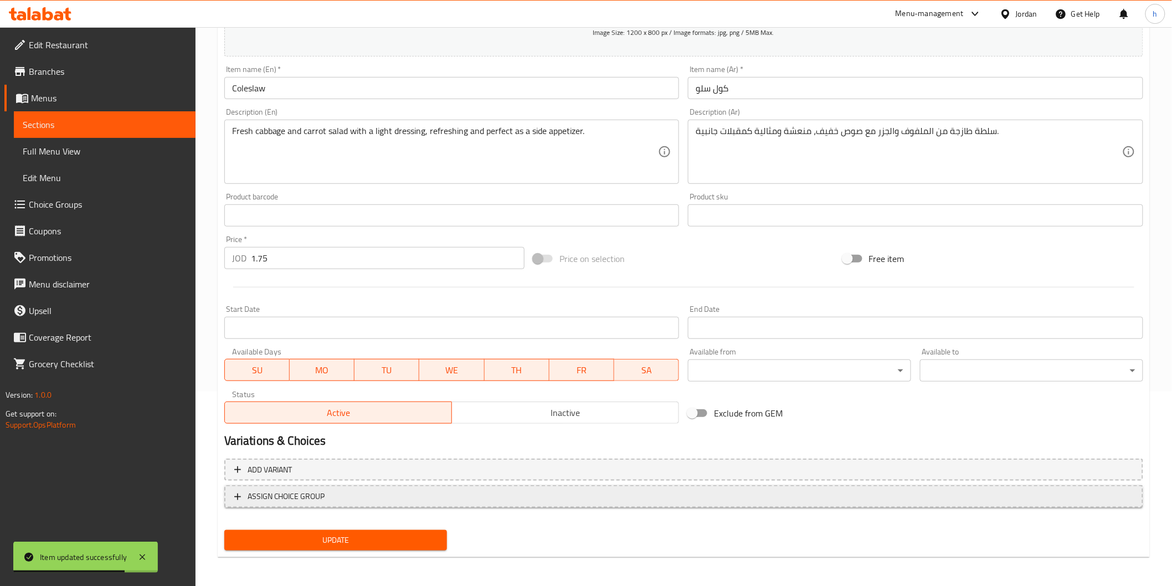
click at [309, 491] on span "ASSIGN CHOICE GROUP" at bounding box center [287, 497] width 78 height 14
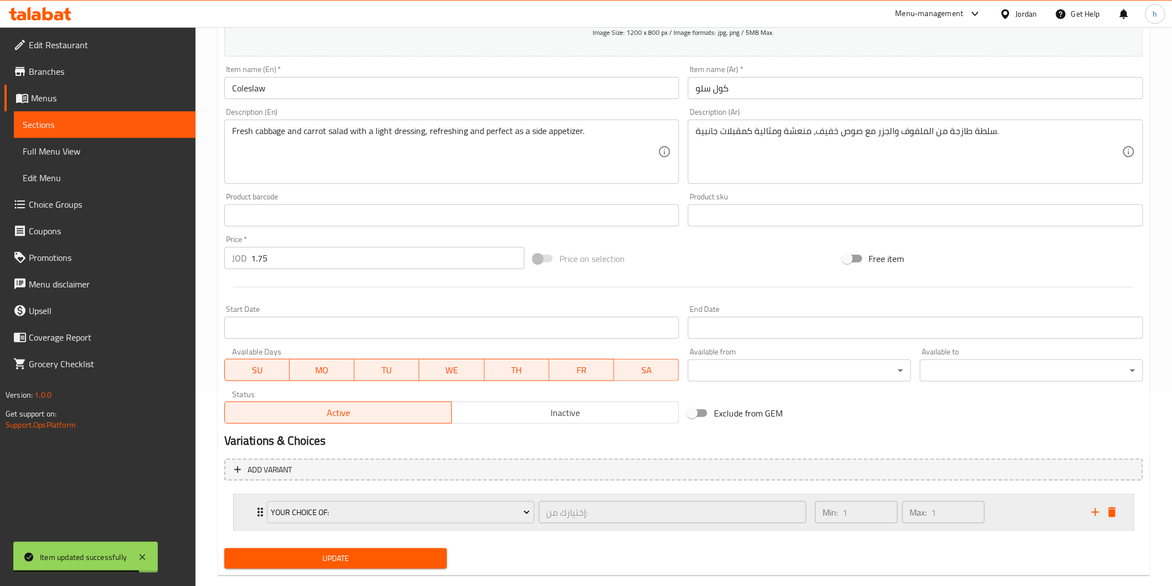
scroll to position [213, 0]
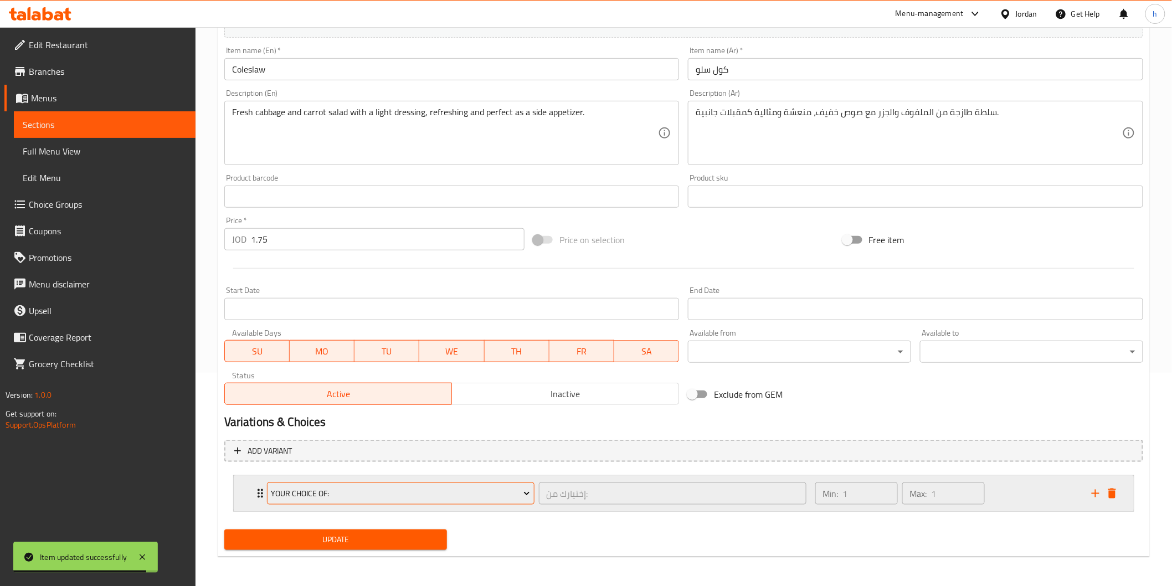
click at [311, 488] on span "Your Choice Of:" at bounding box center [400, 494] width 259 height 14
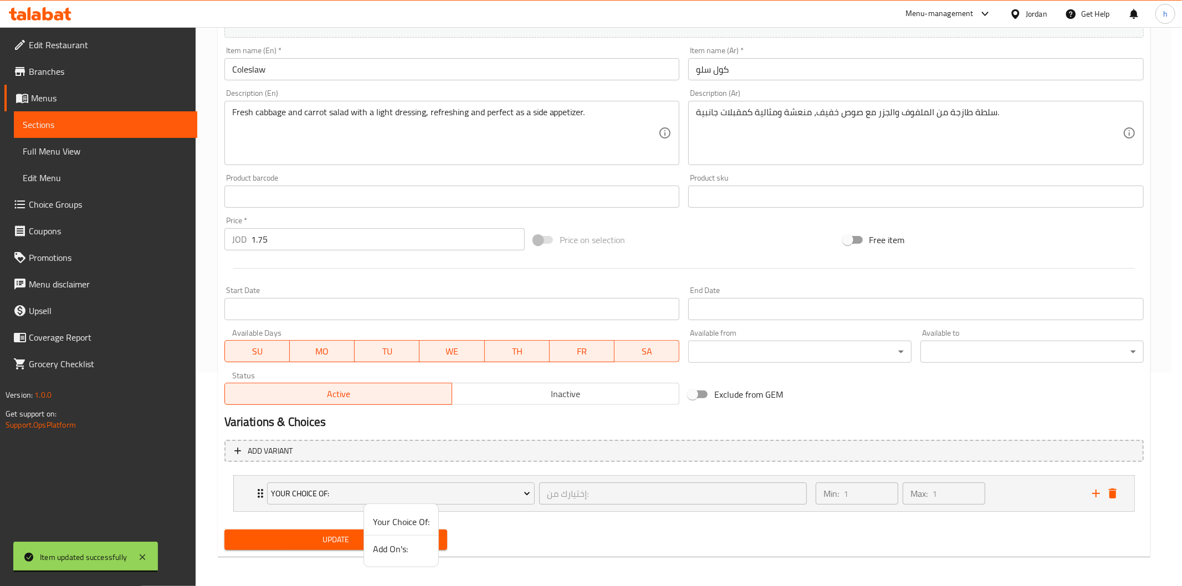
click at [383, 547] on span "Add On's:" at bounding box center [401, 548] width 57 height 13
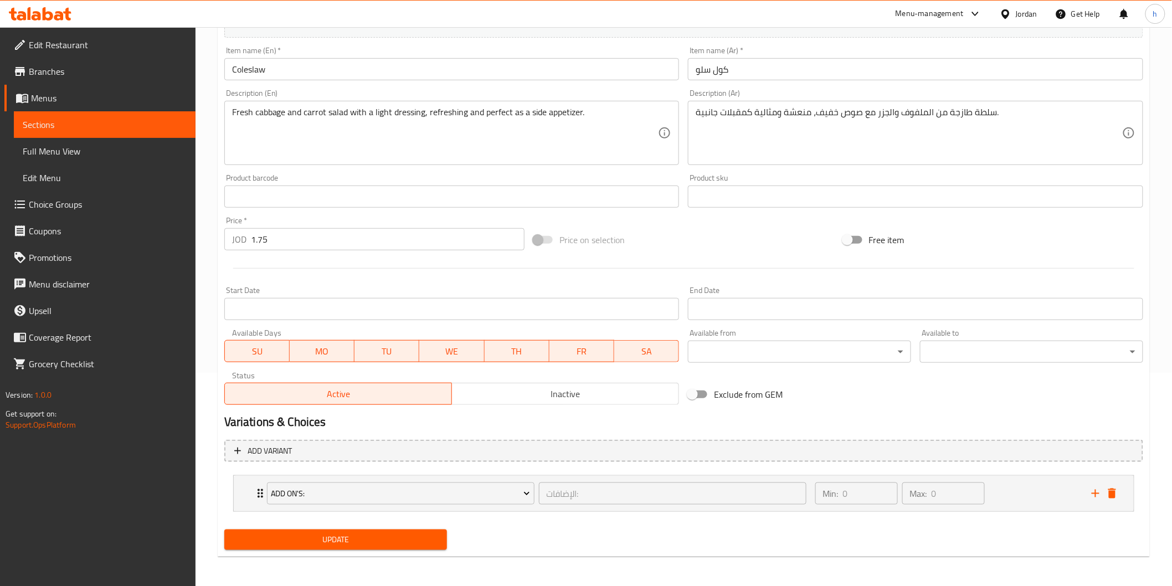
click at [358, 530] on button "Update" at bounding box center [335, 540] width 223 height 20
click at [120, 124] on span "Sections" at bounding box center [105, 124] width 164 height 13
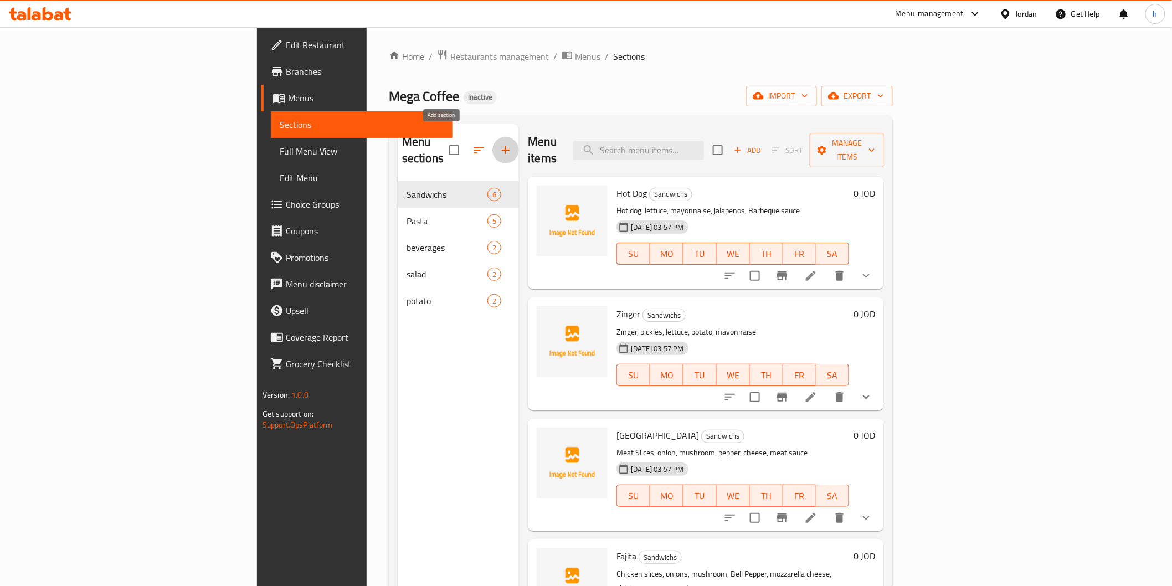
click at [499, 143] on icon "button" at bounding box center [505, 149] width 13 height 13
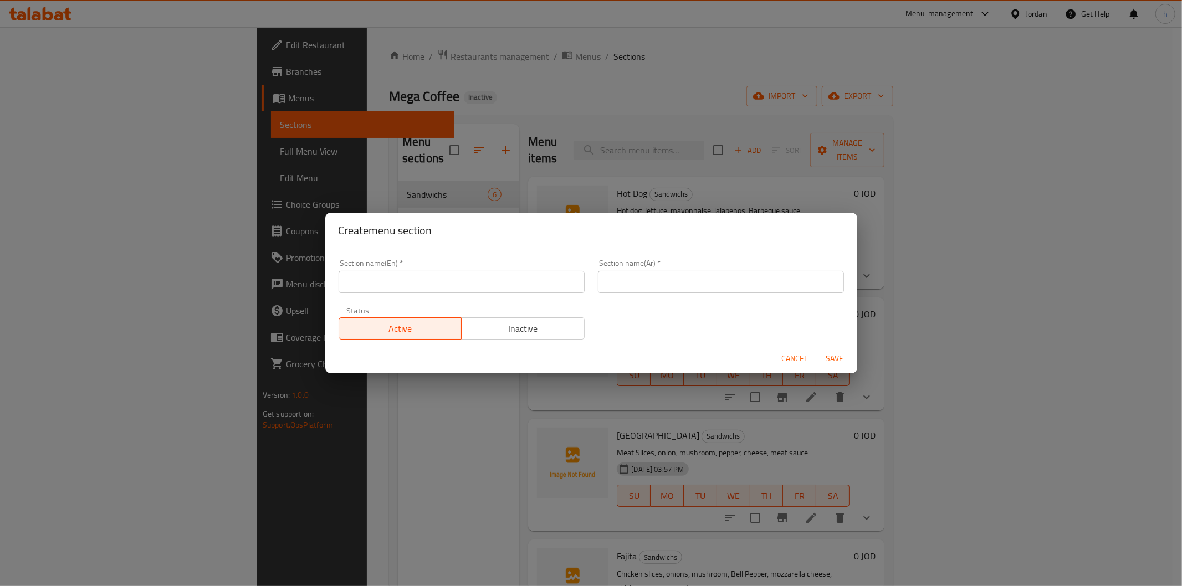
click at [392, 269] on div "Section name(En)   * Section name(En) *" at bounding box center [462, 276] width 246 height 34
click at [396, 277] on input "text" at bounding box center [462, 282] width 246 height 22
type input "pizza"
click at [630, 270] on div "Section name(Ar)   * Section name(Ar) *" at bounding box center [721, 276] width 246 height 34
click at [640, 283] on input "text" at bounding box center [721, 282] width 246 height 22
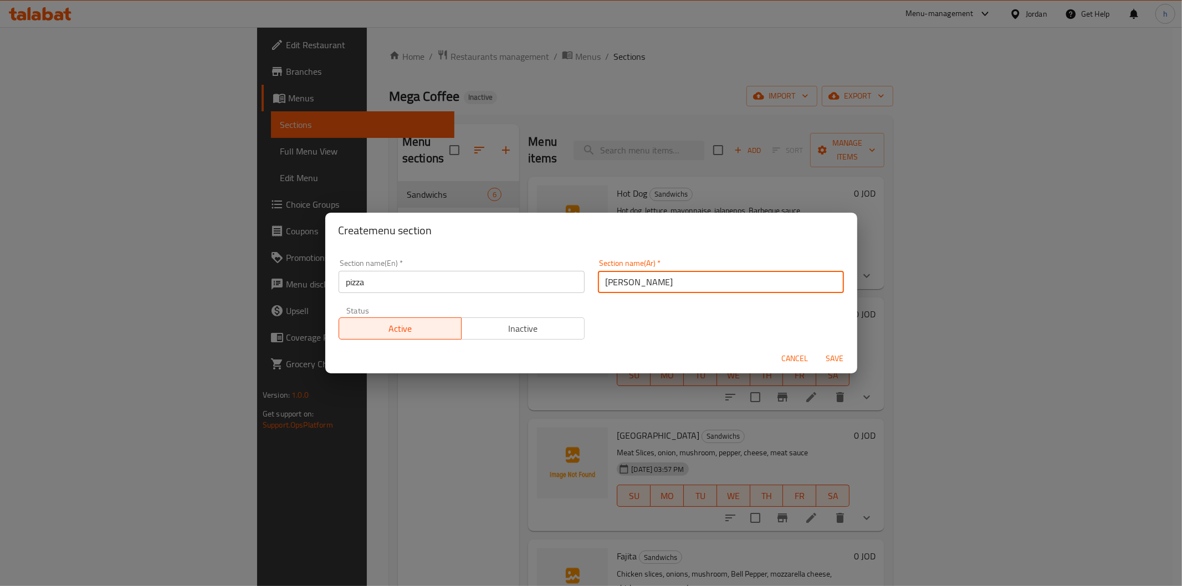
click at [601, 283] on input "بيتزا" at bounding box center [721, 282] width 246 height 22
type input "البيتزا"
click at [843, 355] on span "Save" at bounding box center [835, 359] width 27 height 14
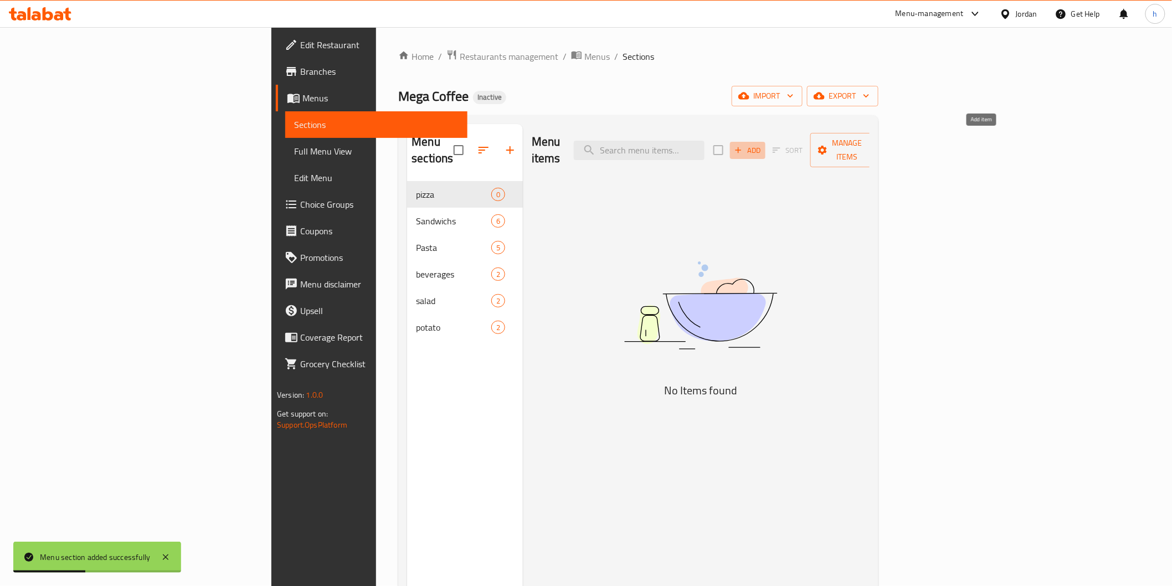
click at [763, 144] on span "Add" at bounding box center [748, 150] width 30 height 13
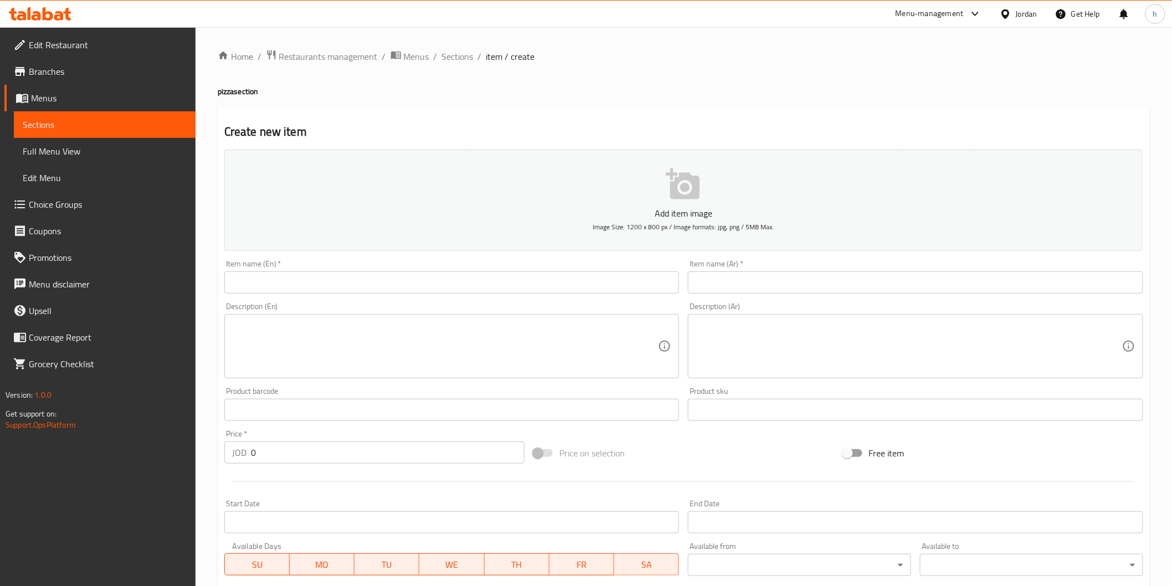
click at [930, 280] on input "text" at bounding box center [915, 282] width 455 height 22
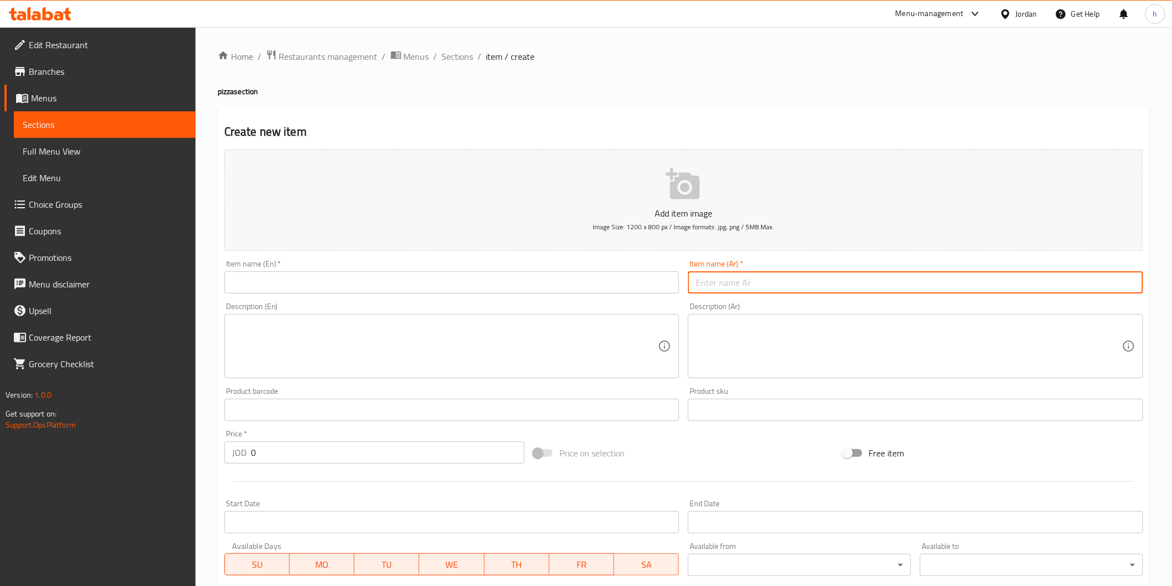
paste input "تشكن الفريدو"
type input "تشكن الفريدو"
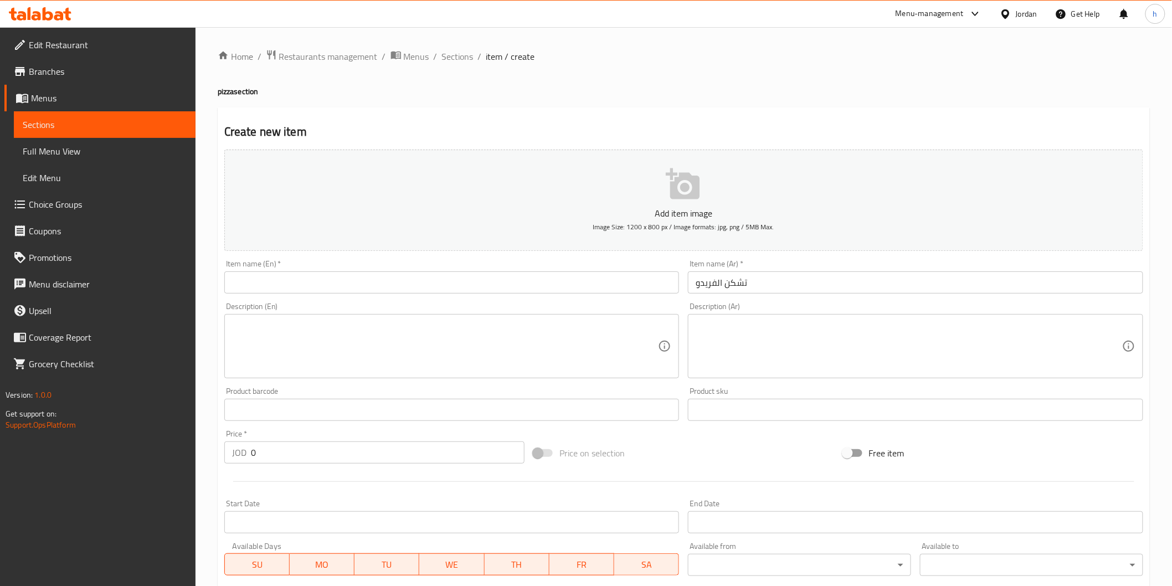
click at [1043, 325] on textarea at bounding box center [909, 346] width 427 height 53
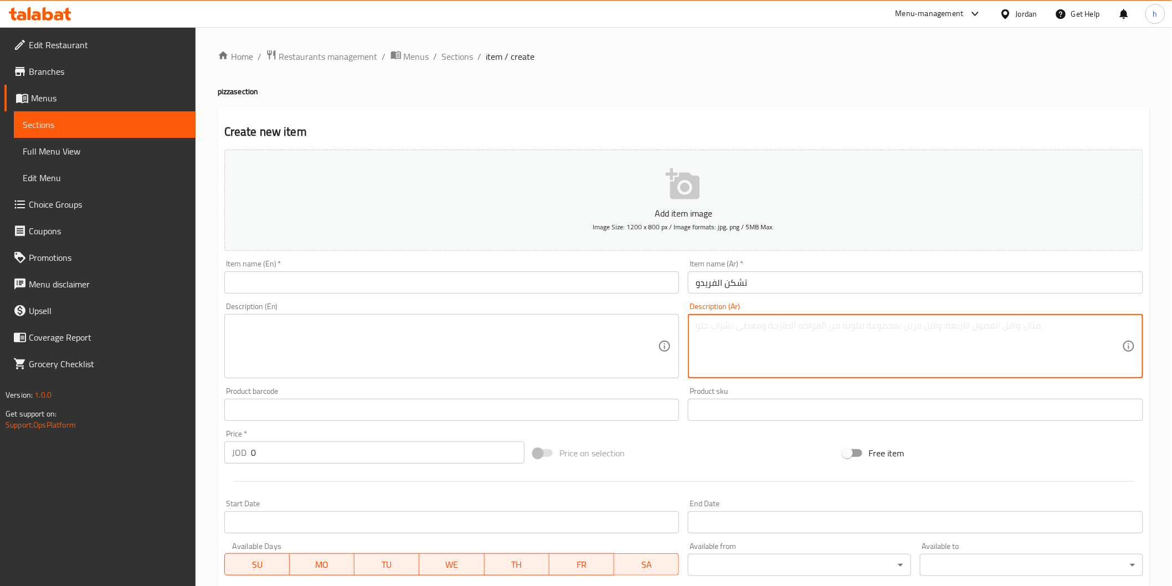
paste textarea "صوص ابيض، دجاج ، فطر، جبنة بارميزان، [PERSON_NAME]، بقدونس"
type textarea "صوص ابيض، دجاج ، فطر، جبنة بارميزان، [PERSON_NAME]، بقدونس"
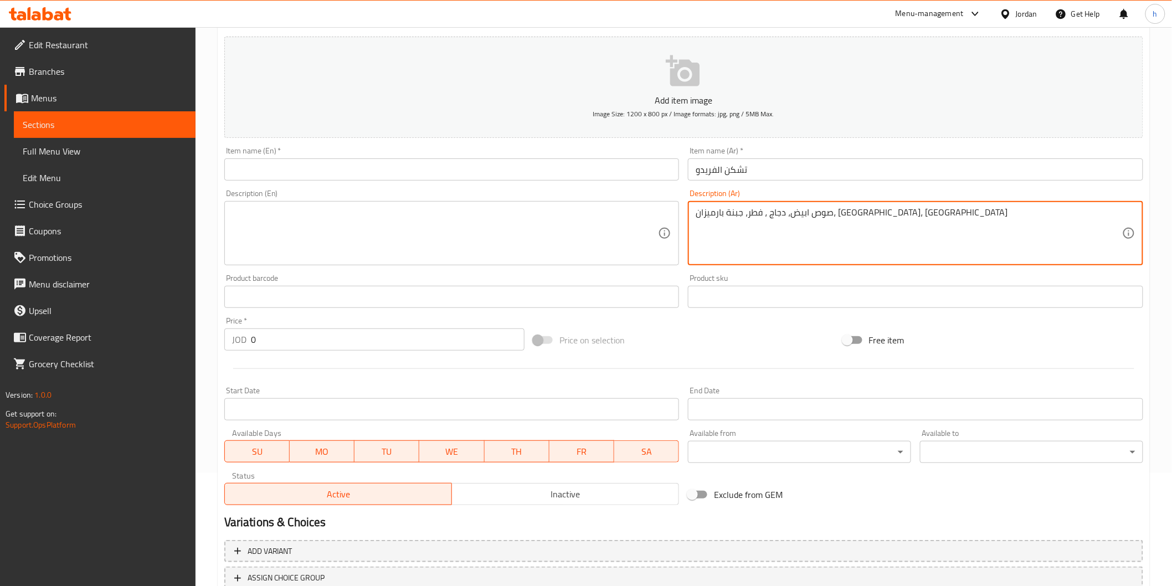
scroll to position [194, 0]
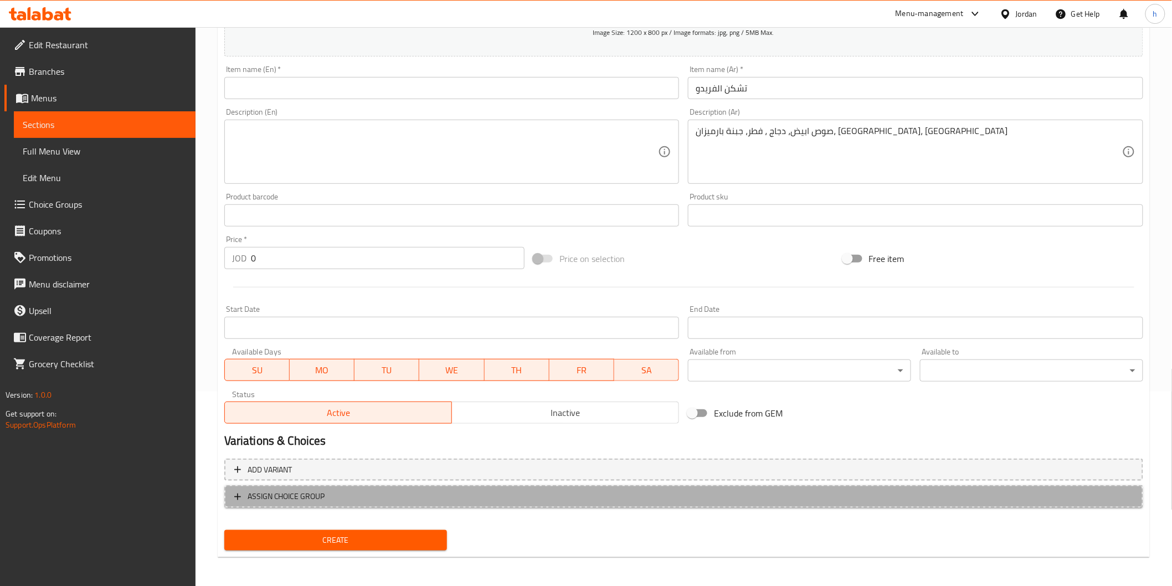
click at [281, 490] on span "ASSIGN CHOICE GROUP" at bounding box center [287, 497] width 78 height 14
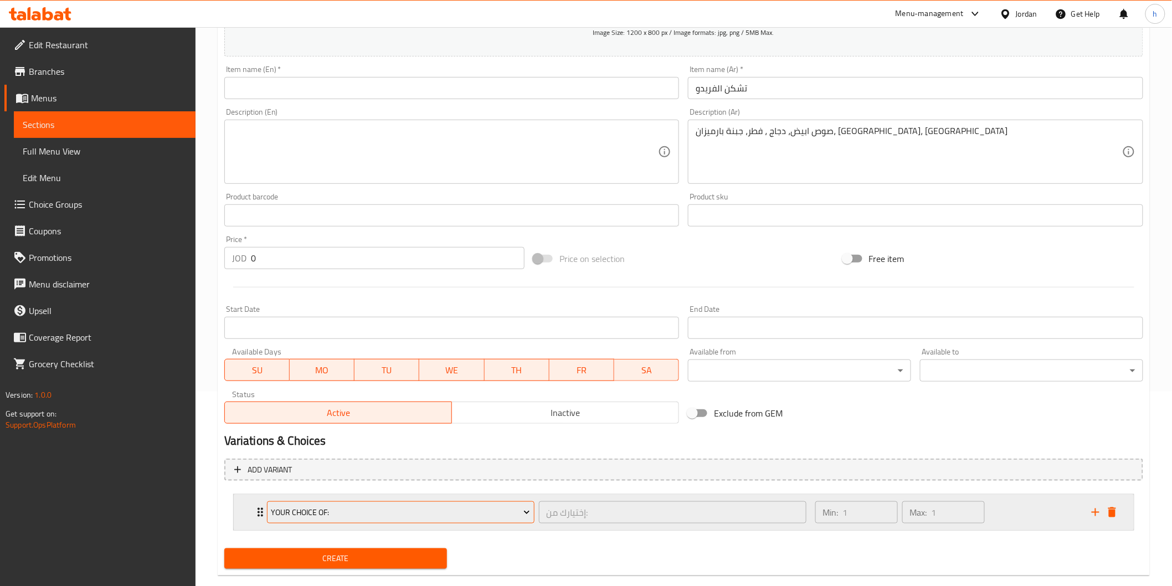
click at [348, 511] on span "Your Choice Of:" at bounding box center [400, 513] width 259 height 14
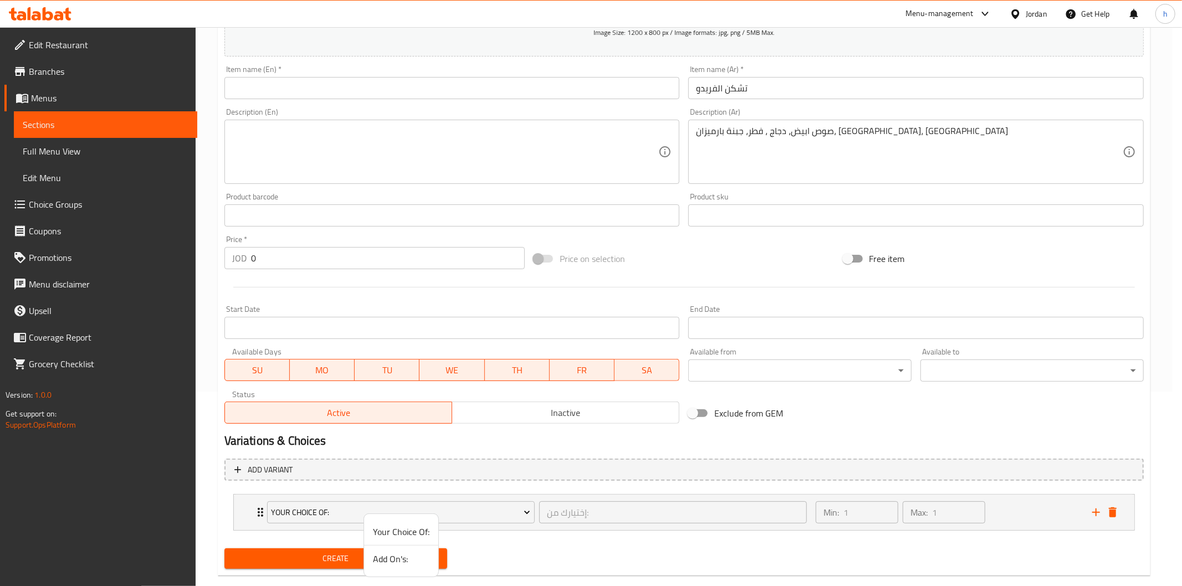
click at [257, 514] on div at bounding box center [591, 293] width 1182 height 586
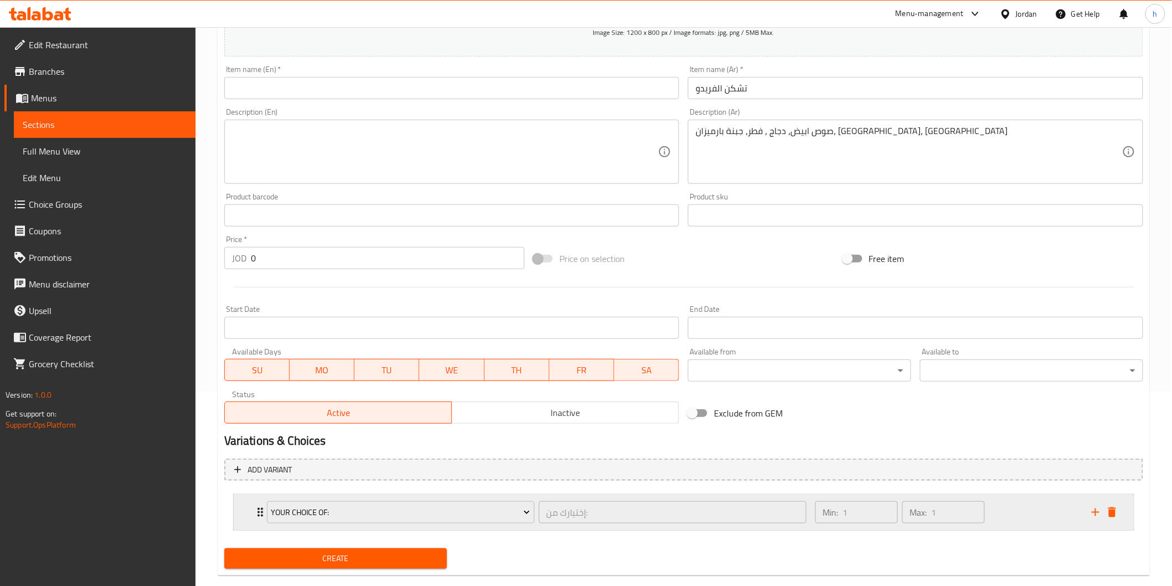
click at [262, 511] on div "Your Choice Of: إختيارك من: ​" at bounding box center [536, 512] width 553 height 35
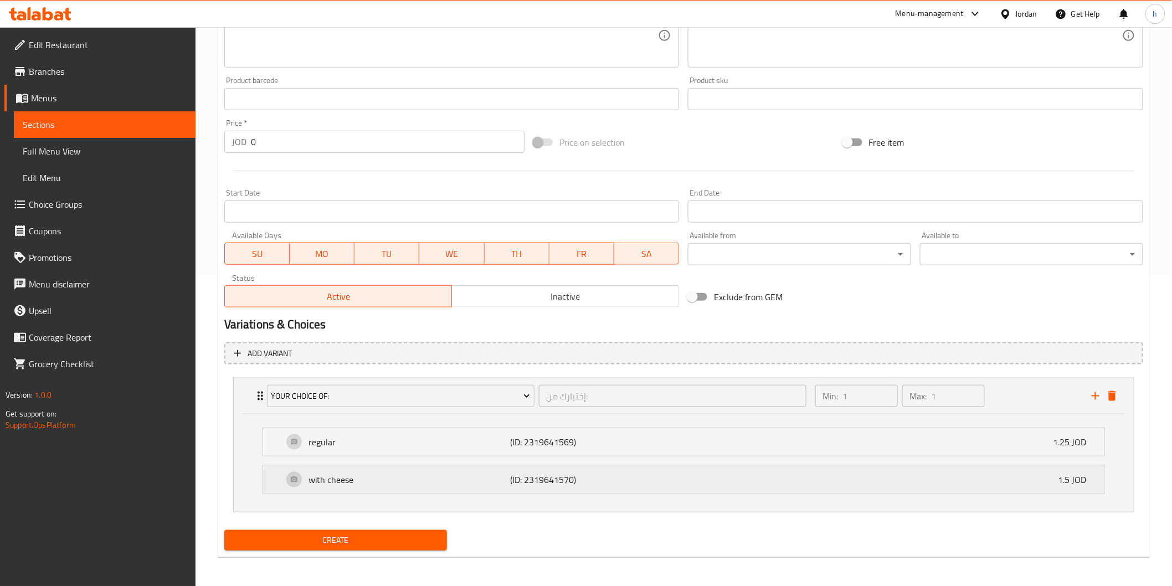
scroll to position [312, 0]
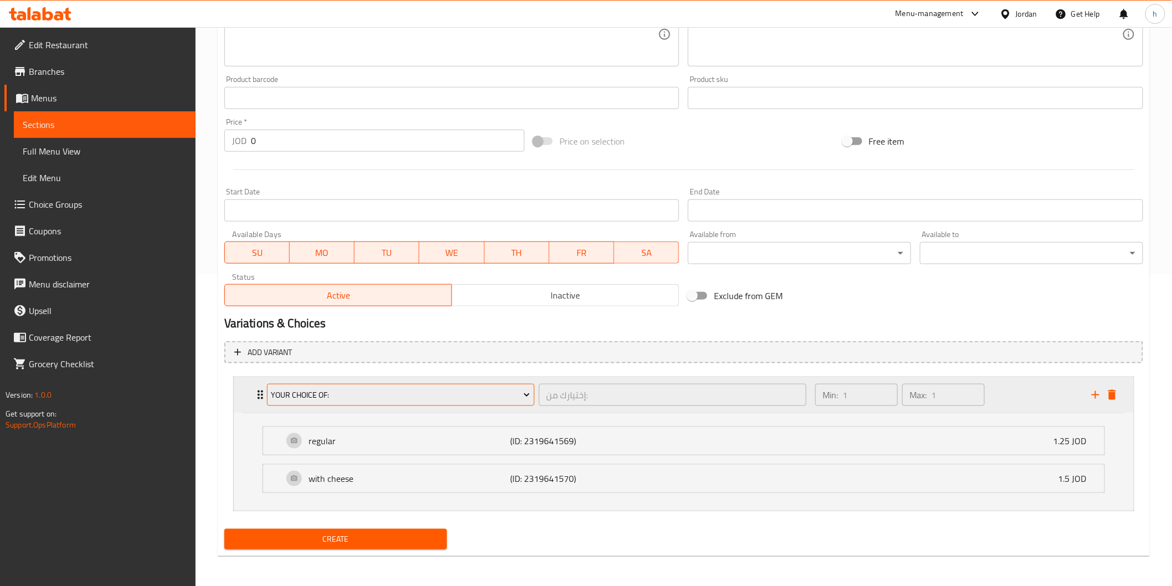
click at [361, 399] on span "Your Choice Of:" at bounding box center [400, 395] width 259 height 14
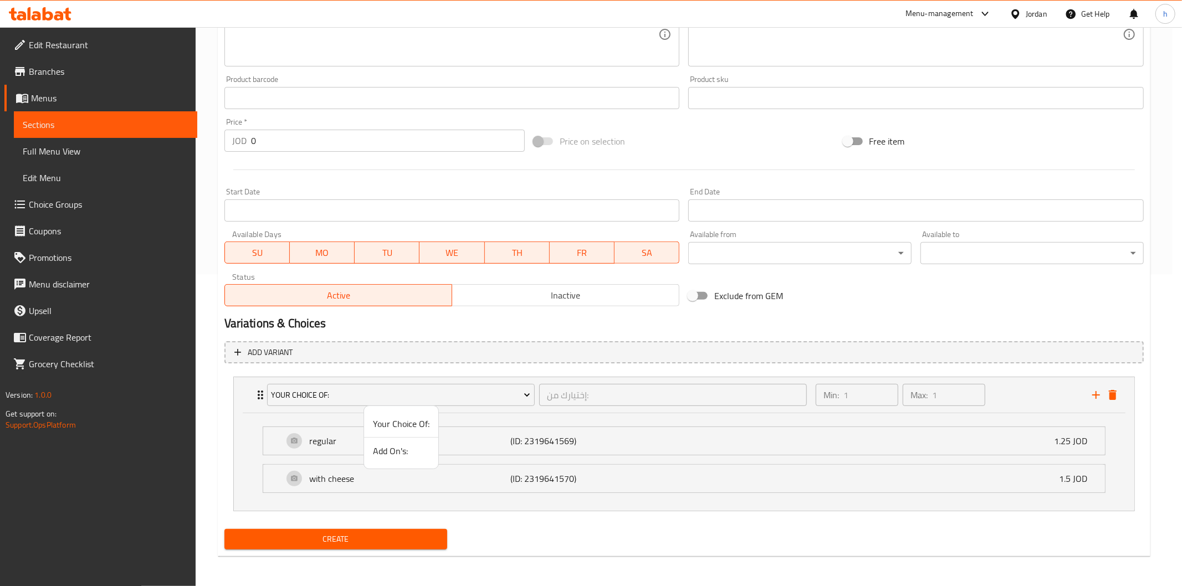
click at [384, 400] on div at bounding box center [591, 293] width 1182 height 586
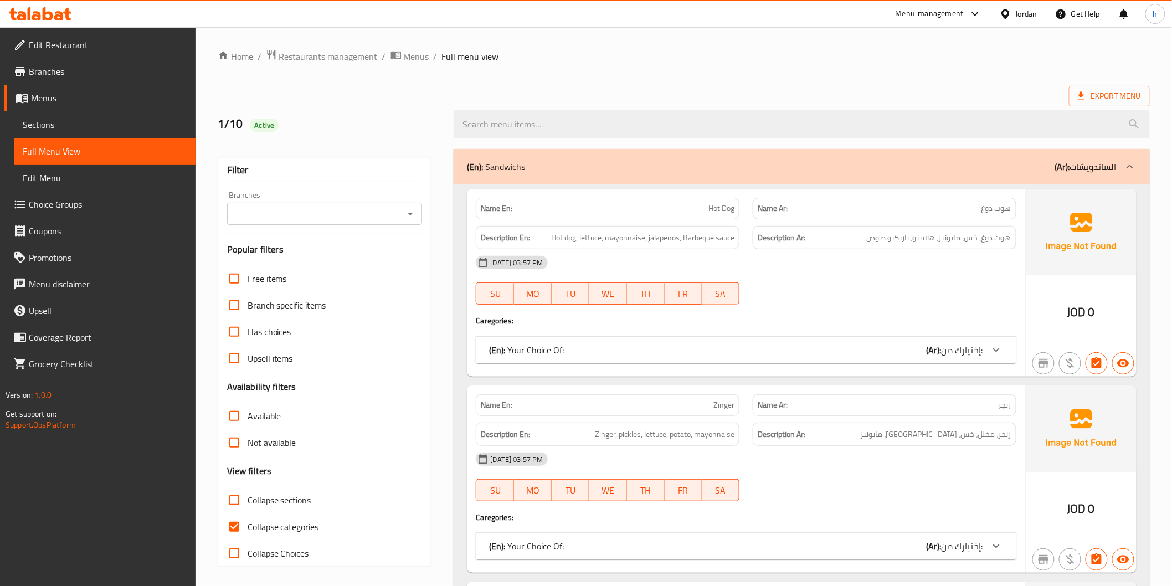
click at [285, 524] on span "Collapse categories" at bounding box center [283, 526] width 71 height 13
click at [248, 524] on input "Collapse categories" at bounding box center [234, 527] width 27 height 27
checkbox input "false"
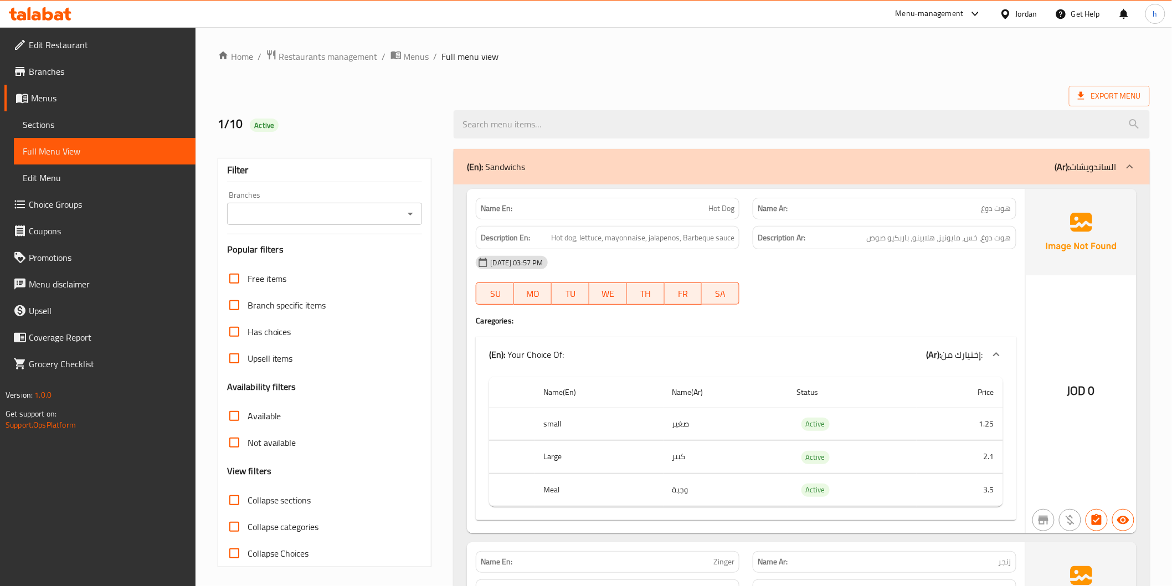
click at [290, 496] on span "Collapse sections" at bounding box center [280, 500] width 64 height 13
click at [248, 496] on input "Collapse sections" at bounding box center [234, 500] width 27 height 27
checkbox input "true"
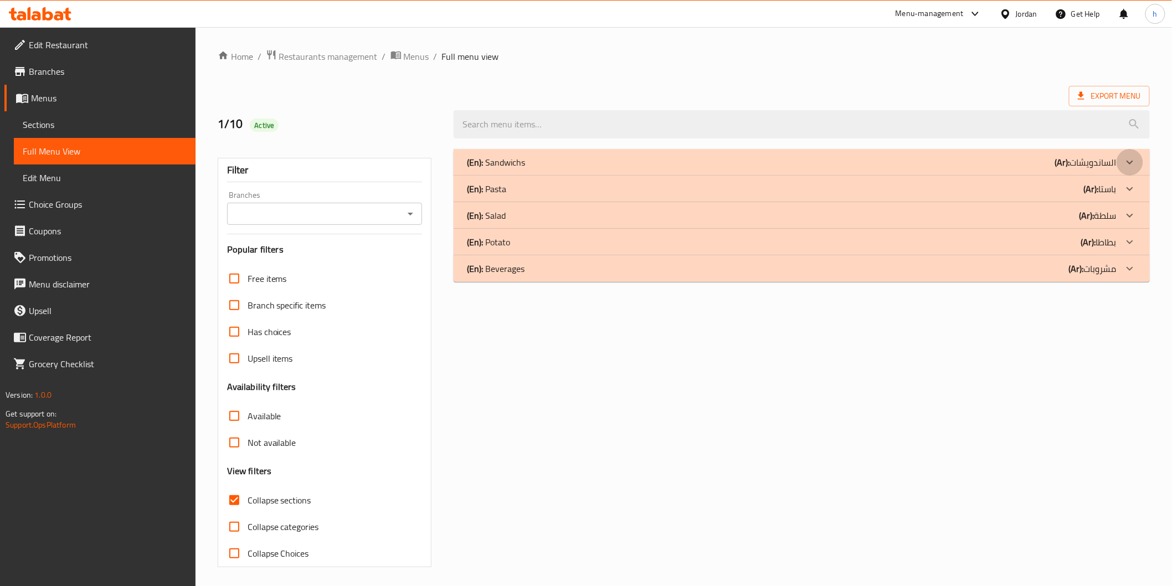
click at [1128, 165] on icon at bounding box center [1130, 162] width 13 height 13
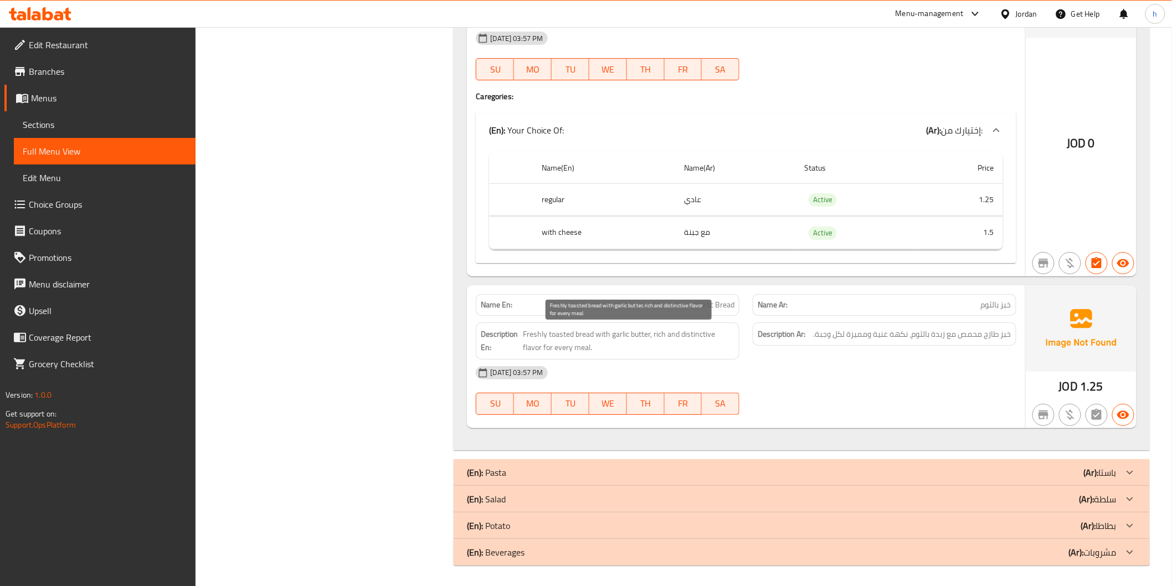
scroll to position [1601, 0]
click at [1124, 469] on icon at bounding box center [1130, 471] width 13 height 13
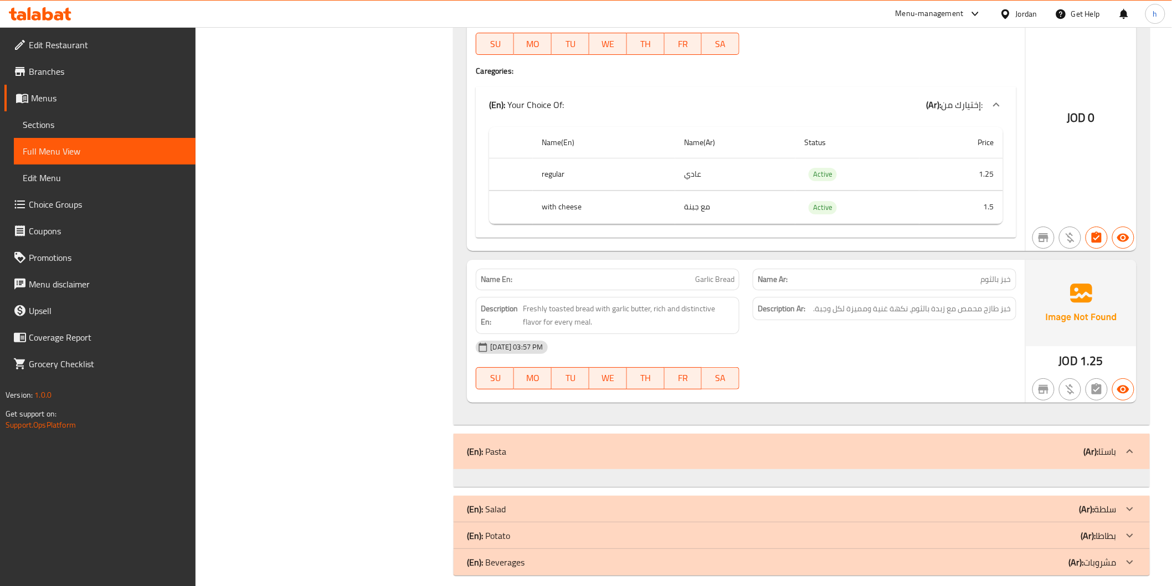
scroll to position [1637, 0]
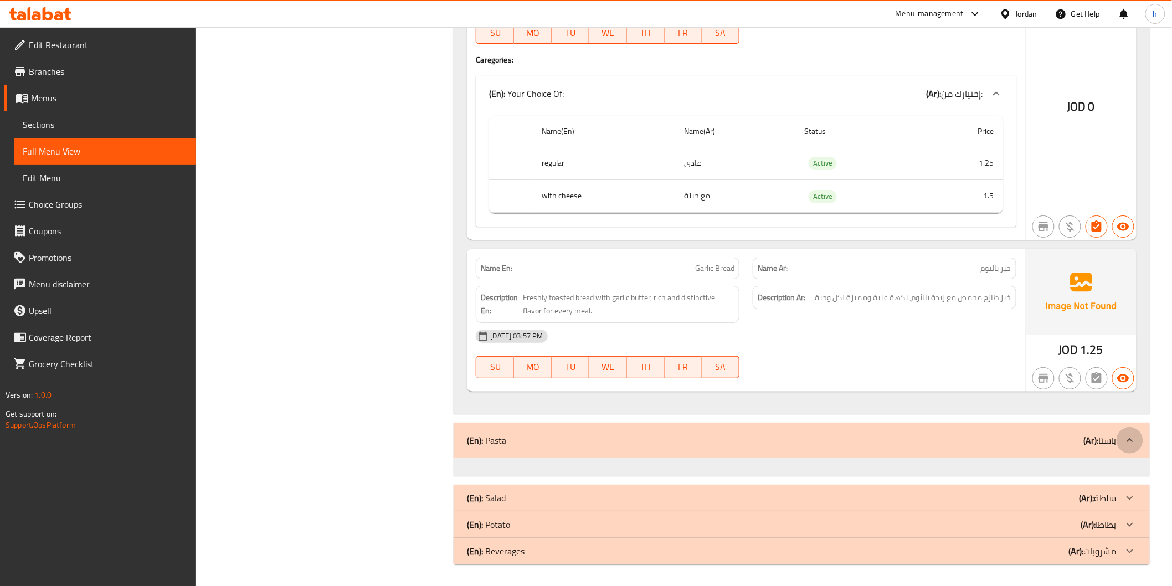
click at [1121, 432] on div at bounding box center [1130, 440] width 27 height 27
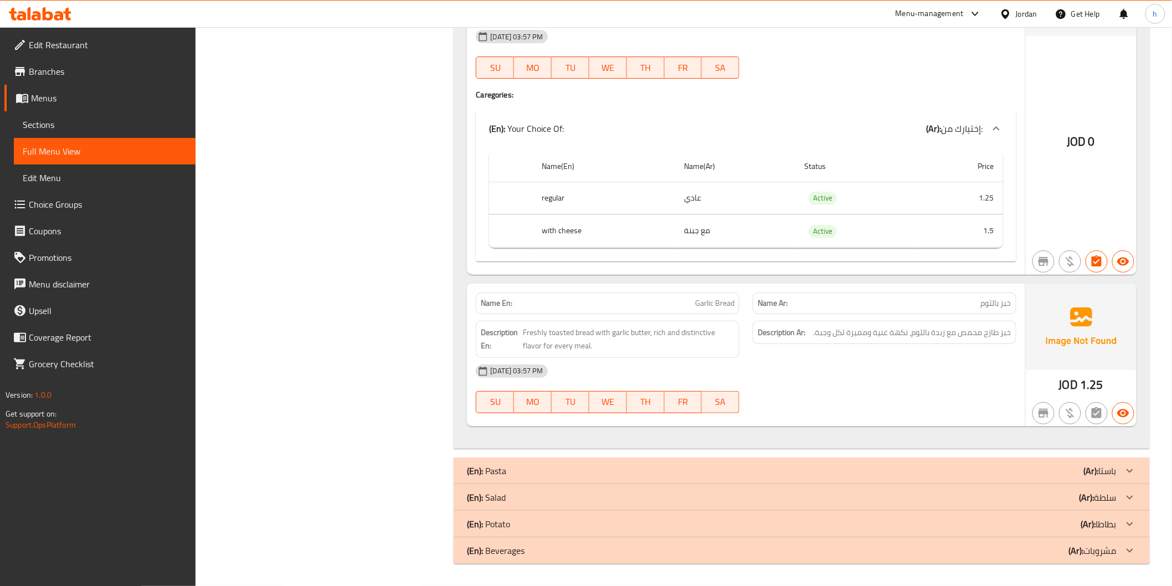
scroll to position [1601, 0]
click at [1131, 465] on icon at bounding box center [1130, 471] width 13 height 13
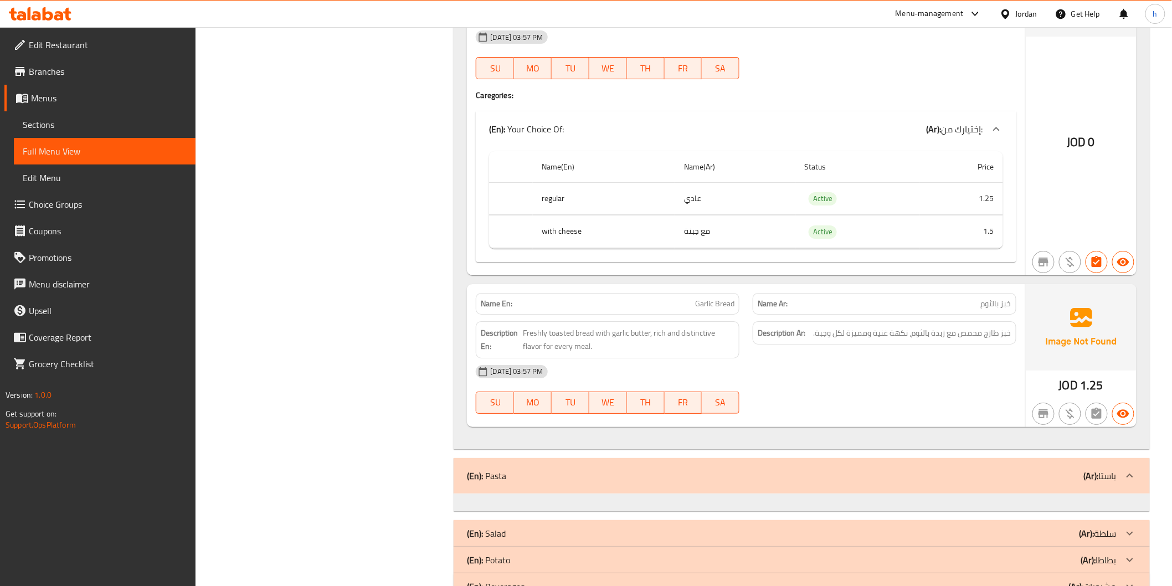
scroll to position [1637, 0]
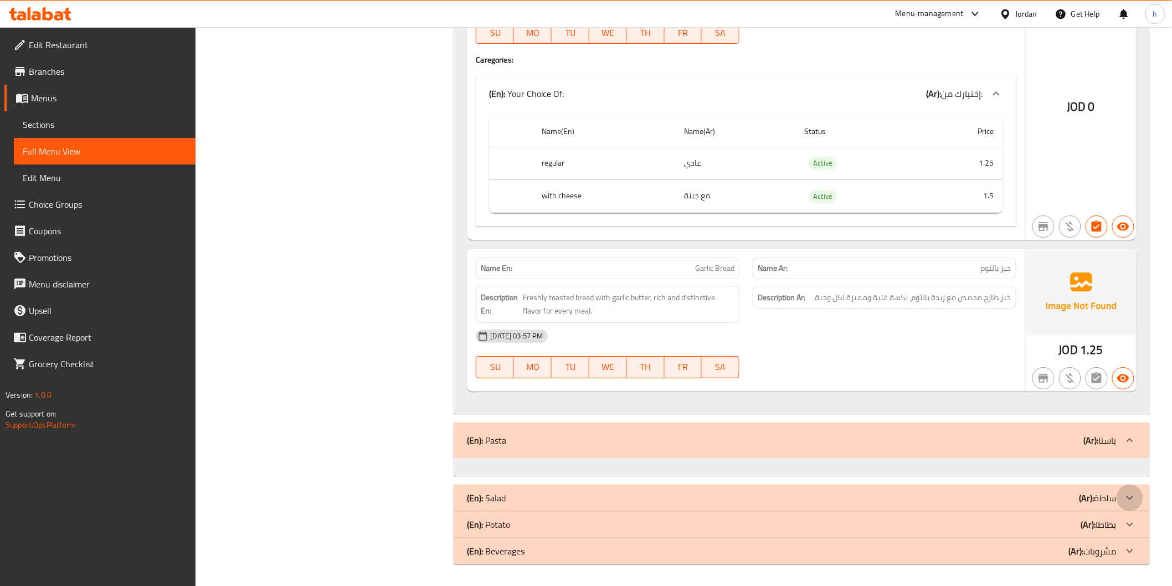
click at [1132, 486] on div at bounding box center [1130, 498] width 27 height 27
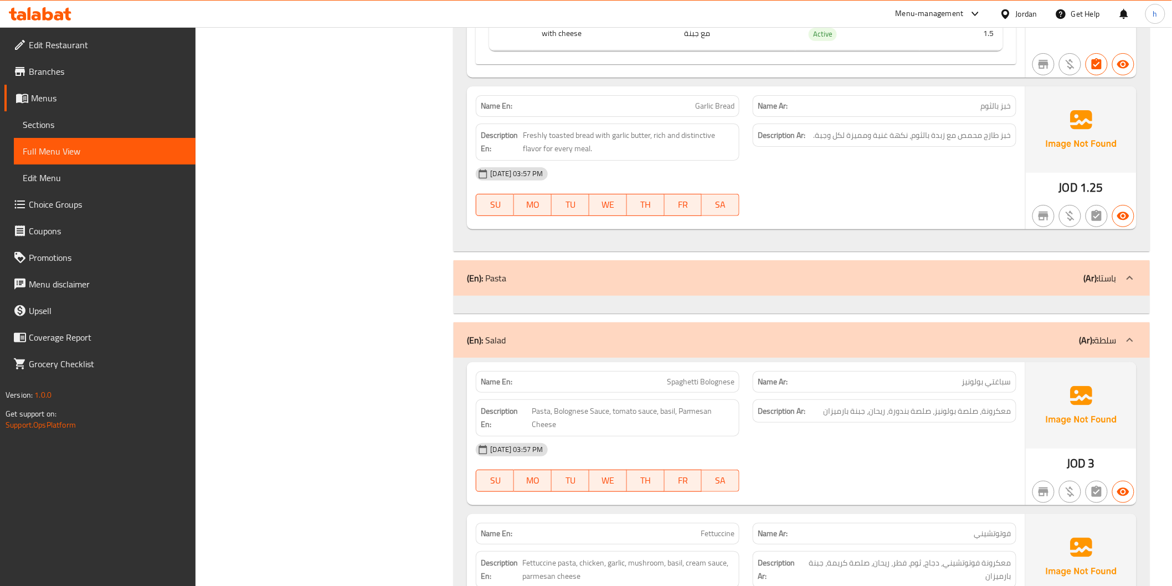
scroll to position [1821, 0]
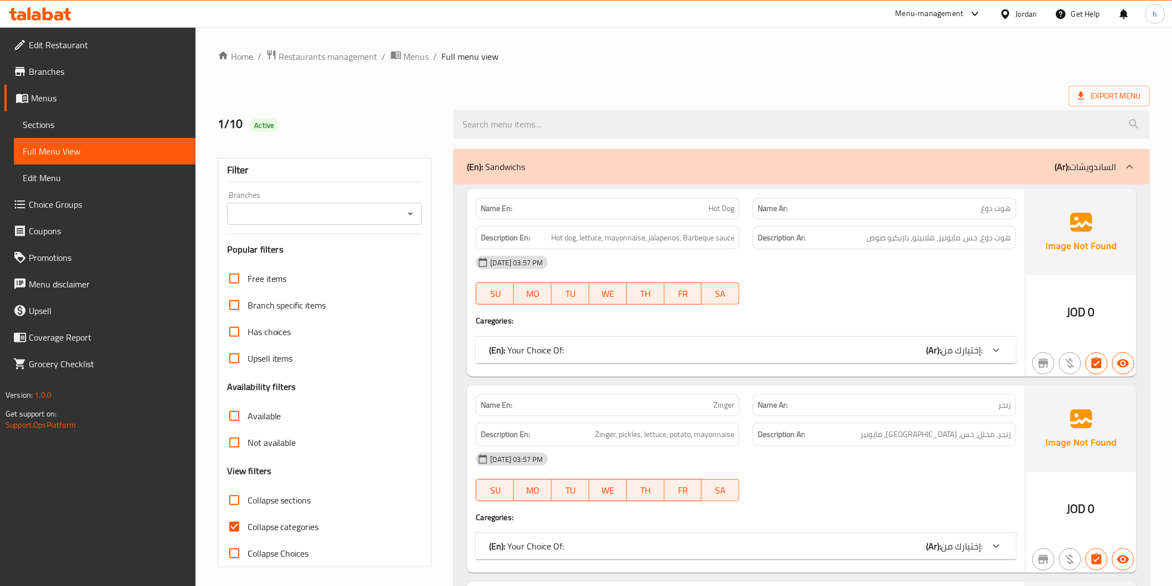
click at [279, 520] on span "Collapse categories" at bounding box center [283, 526] width 71 height 13
click at [248, 519] on input "Collapse categories" at bounding box center [234, 527] width 27 height 27
checkbox input "false"
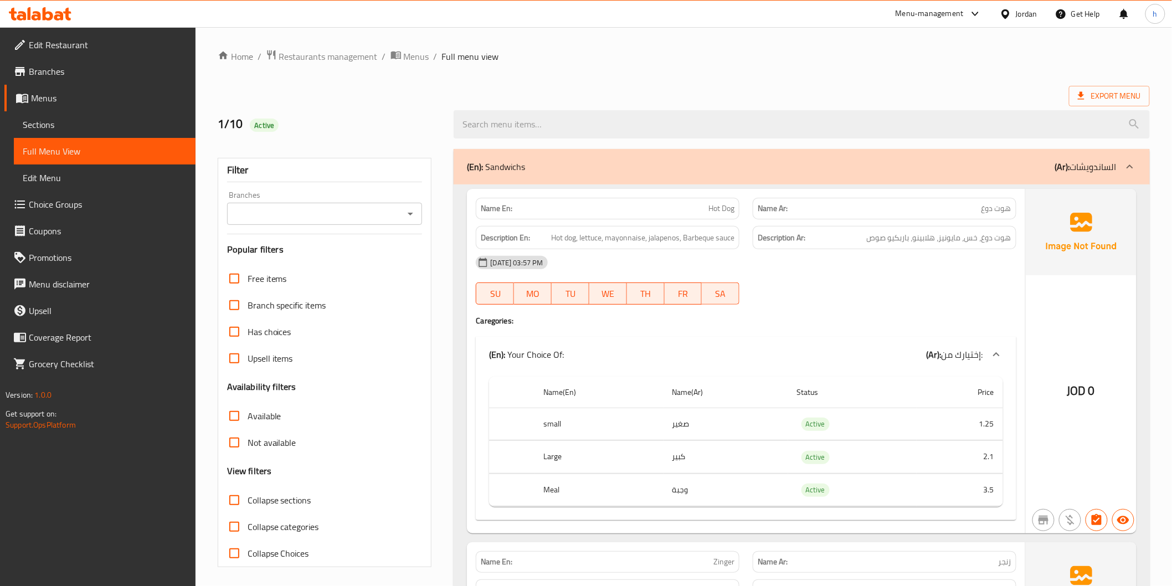
click at [293, 494] on span "Collapse sections" at bounding box center [280, 500] width 64 height 13
click at [248, 491] on input "Collapse sections" at bounding box center [234, 500] width 27 height 27
checkbox input "true"
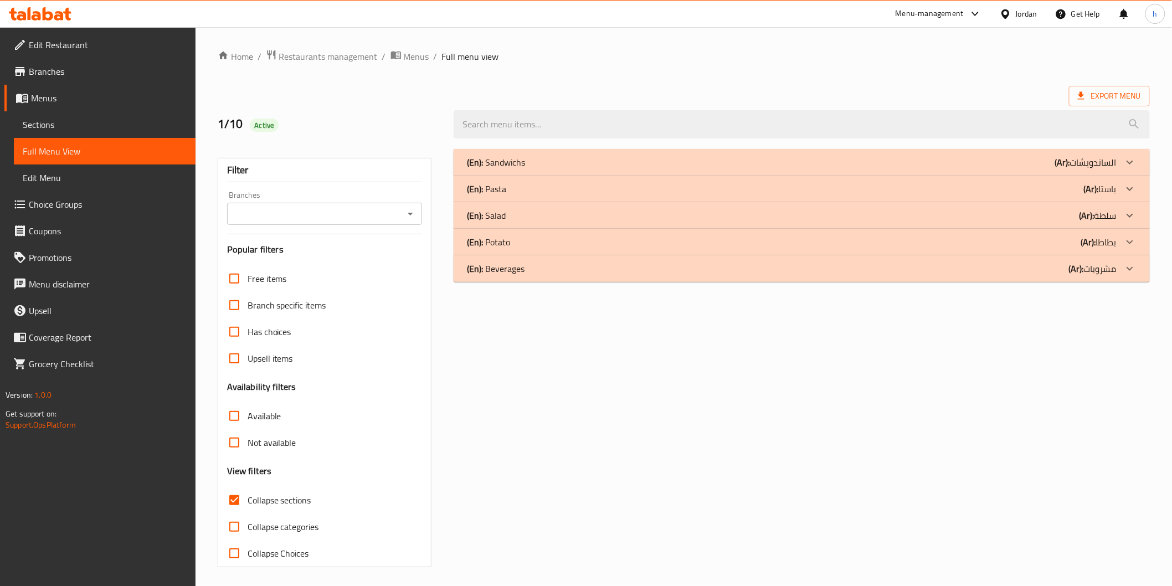
scroll to position [3, 0]
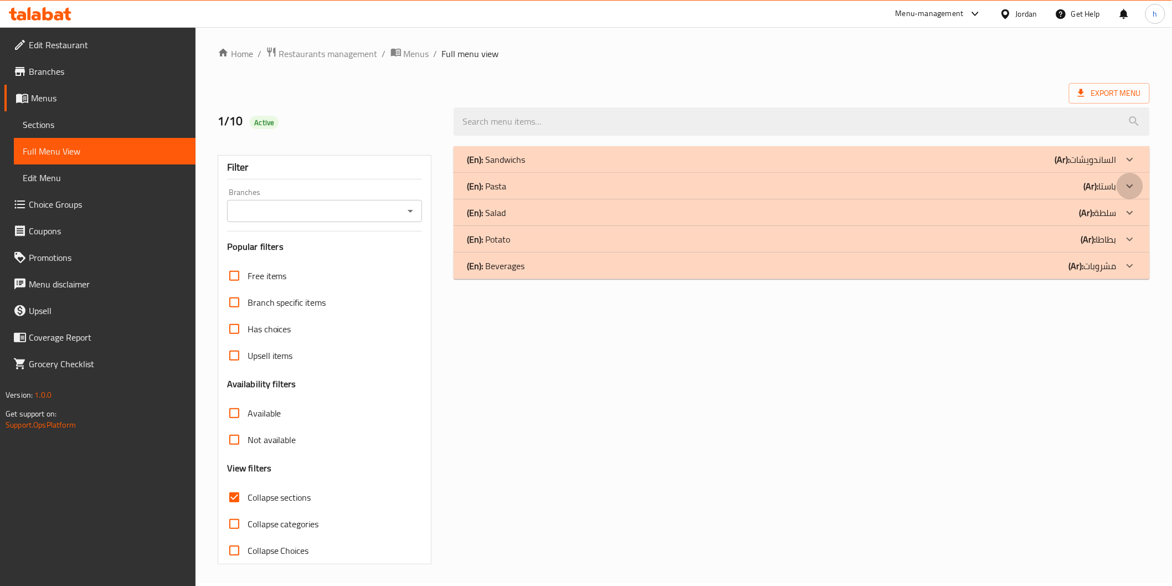
click at [1126, 180] on icon at bounding box center [1130, 186] width 13 height 13
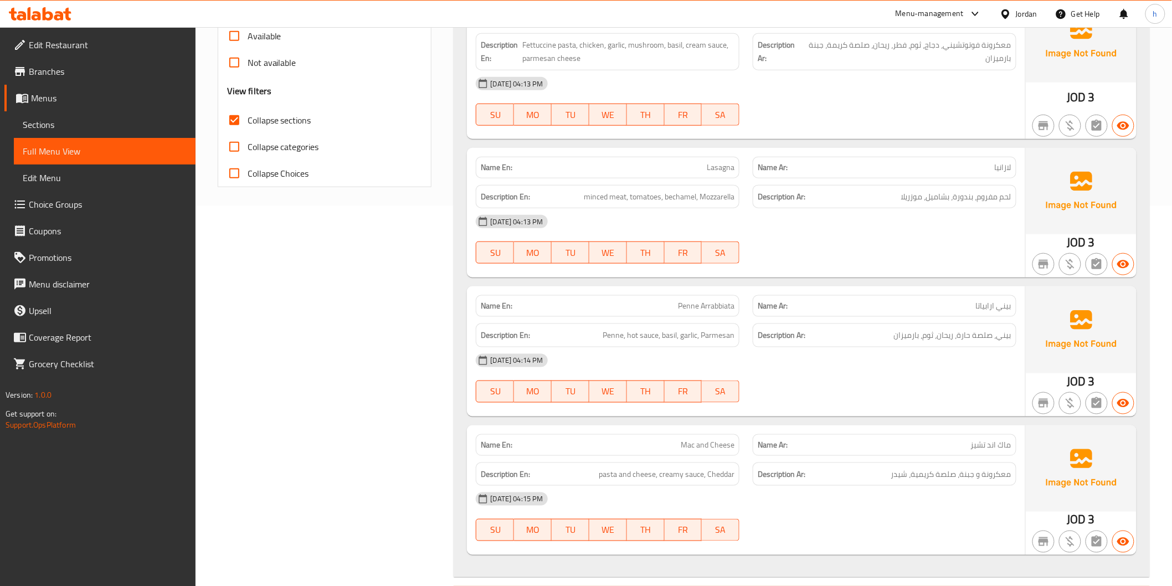
scroll to position [482, 0]
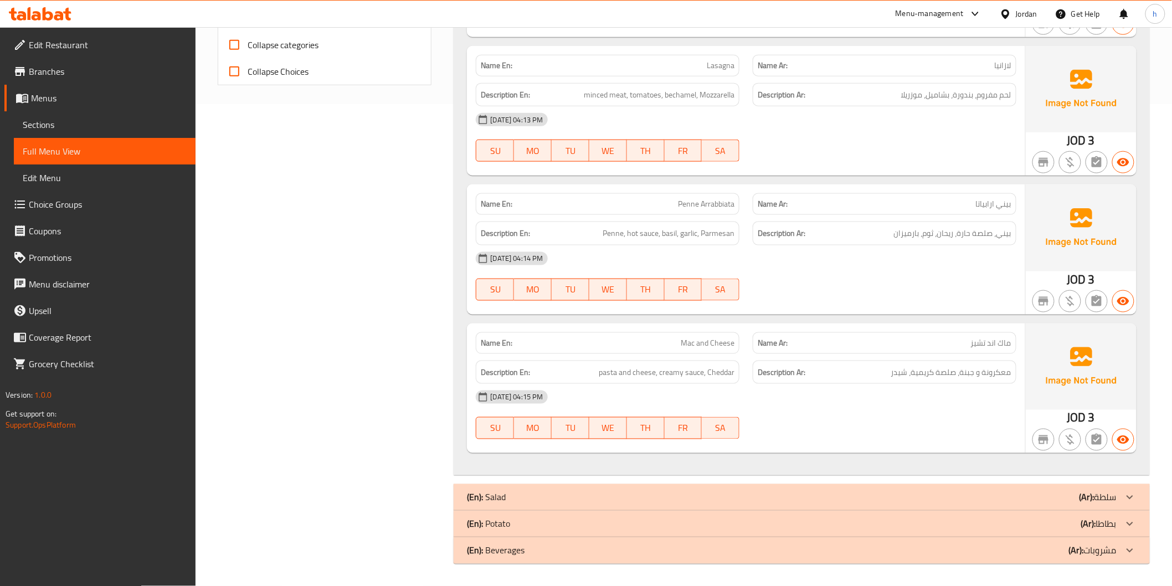
click at [589, 486] on div "(En): Salad (Ar): سلطة" at bounding box center [802, 497] width 696 height 27
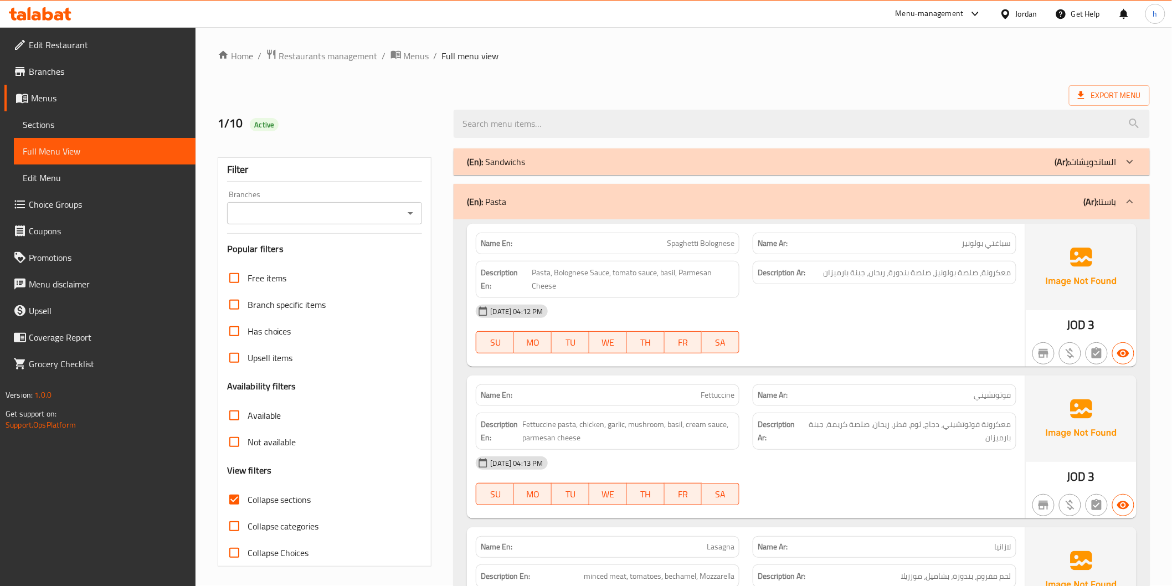
scroll to position [0, 0]
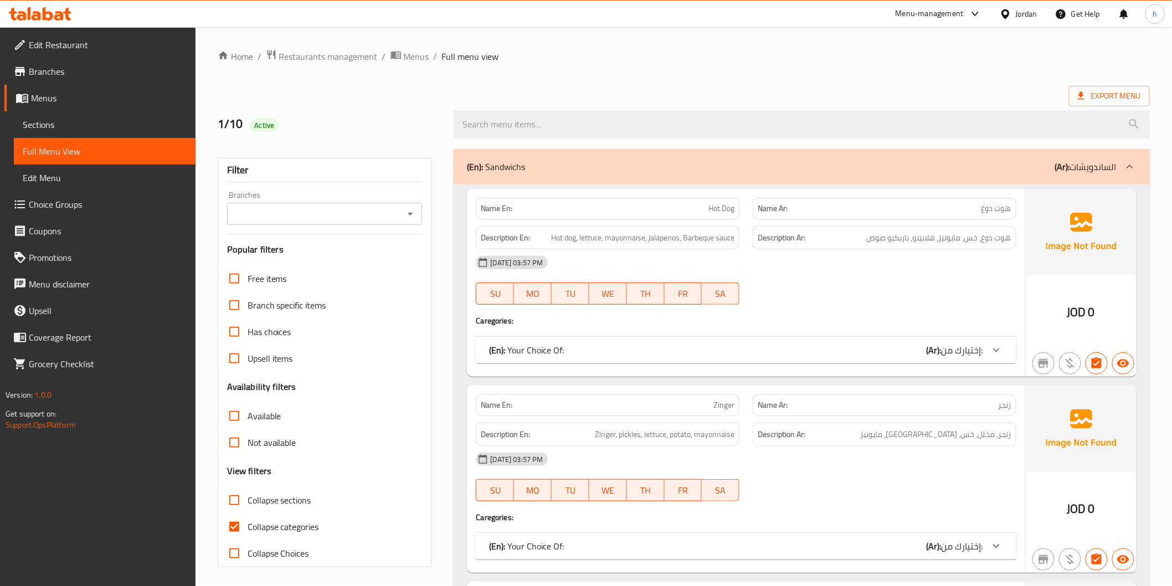
click at [294, 525] on span "Collapse categories" at bounding box center [283, 526] width 71 height 13
click at [248, 525] on input "Collapse categories" at bounding box center [234, 527] width 27 height 27
checkbox input "false"
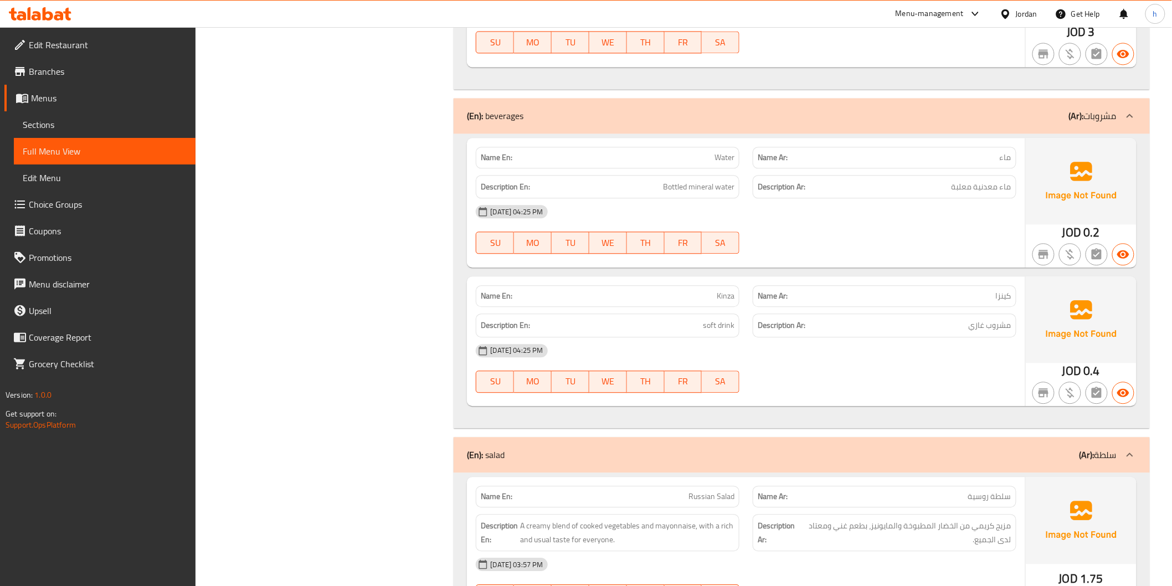
scroll to position [2708, 0]
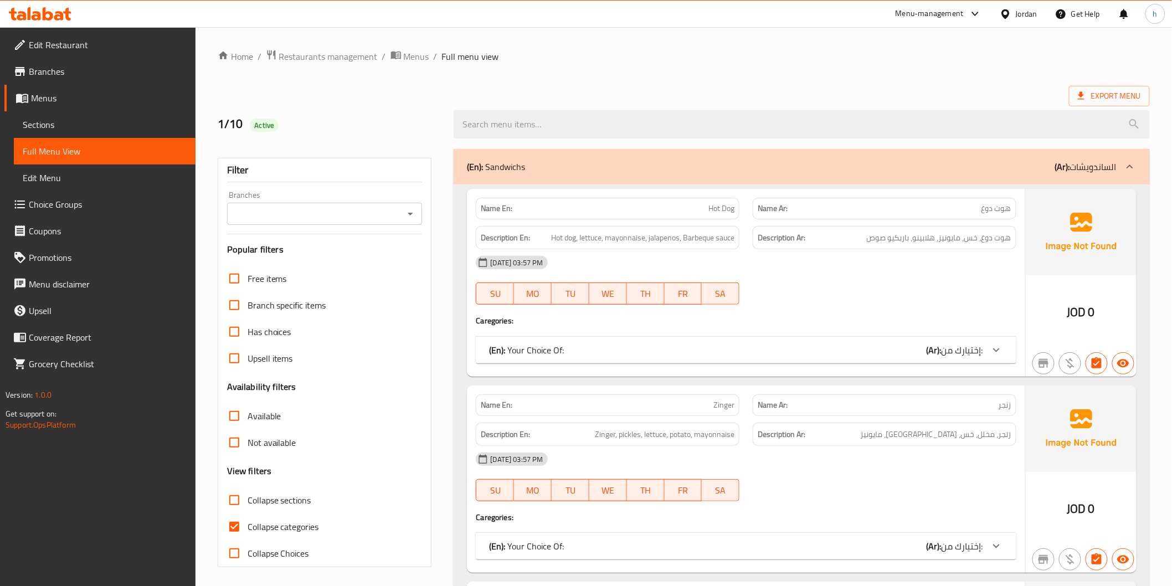
click at [300, 525] on span "Collapse categories" at bounding box center [283, 526] width 71 height 13
click at [248, 525] on input "Collapse categories" at bounding box center [234, 527] width 27 height 27
checkbox input "false"
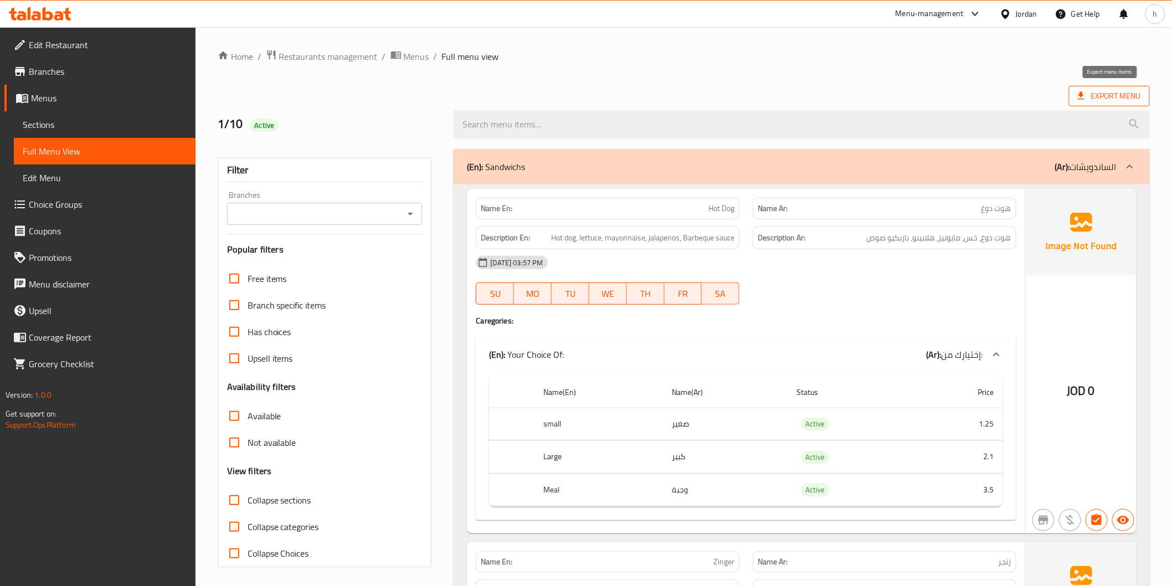
click at [1114, 94] on span "Export Menu" at bounding box center [1109, 96] width 63 height 14
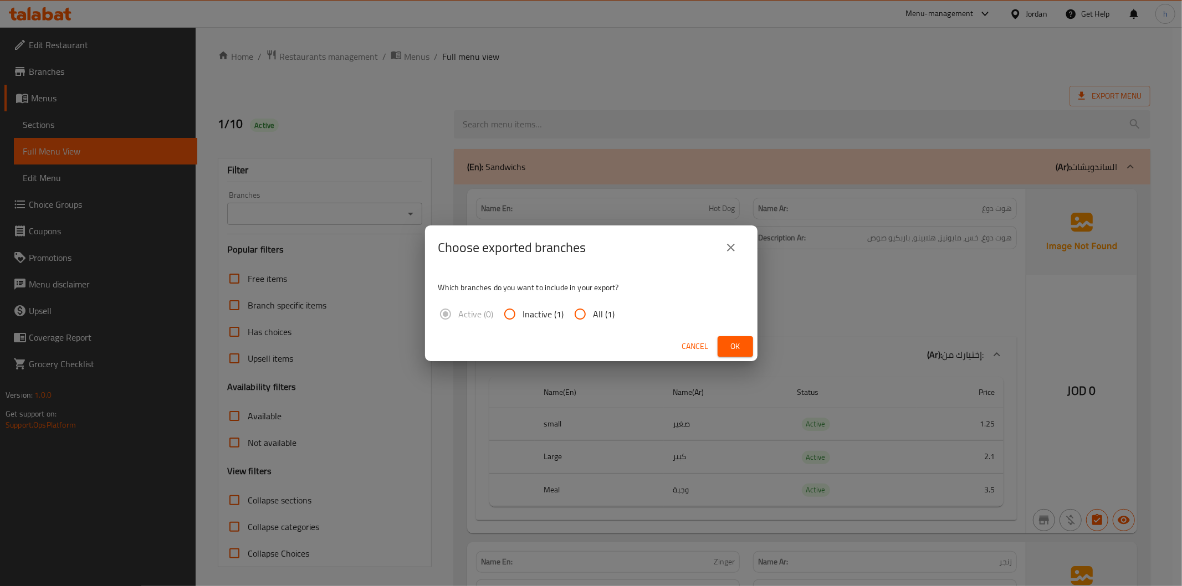
click at [585, 315] on input "All (1)" at bounding box center [580, 314] width 27 height 27
radio input "true"
click at [732, 341] on span "Ok" at bounding box center [735, 347] width 18 height 14
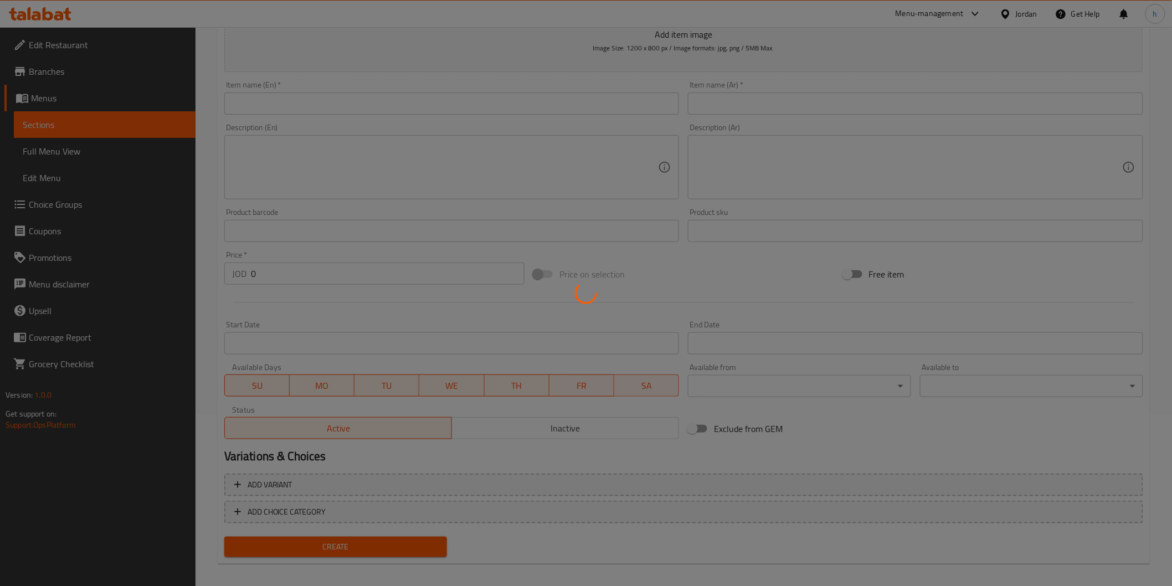
scroll to position [178, 0]
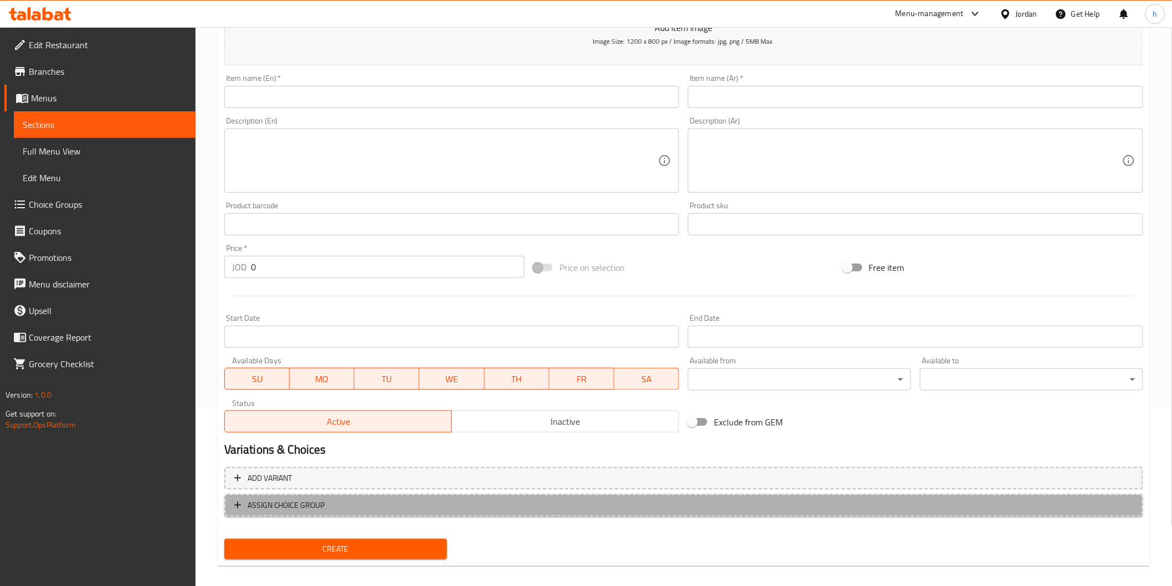
click at [390, 499] on span "ASSIGN CHOICE GROUP" at bounding box center [683, 506] width 899 height 14
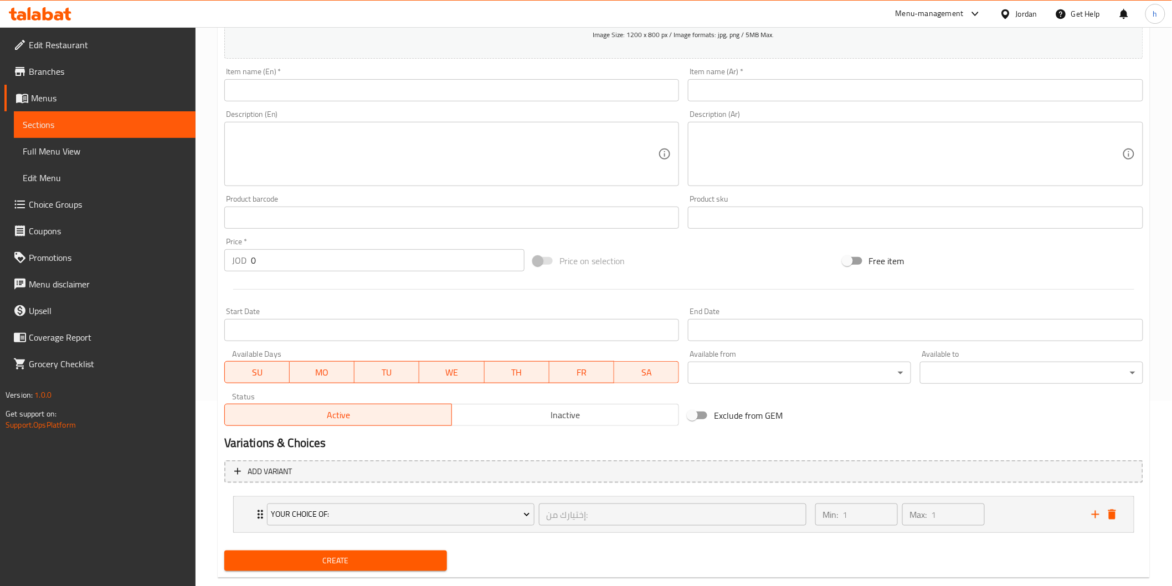
scroll to position [207, 0]
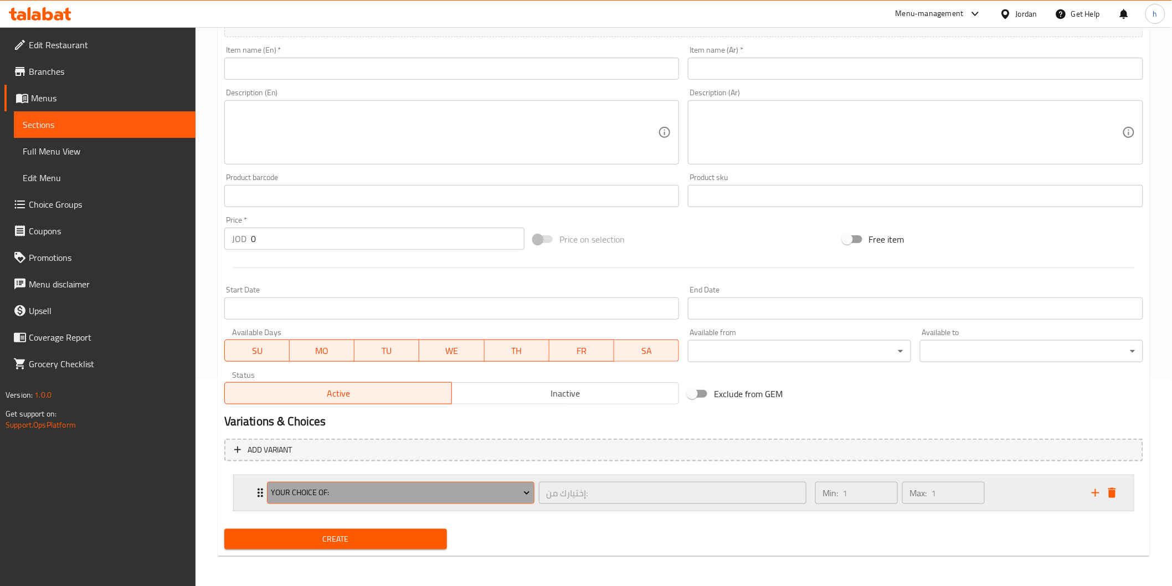
click at [379, 490] on span "Your Choice Of:" at bounding box center [400, 493] width 259 height 14
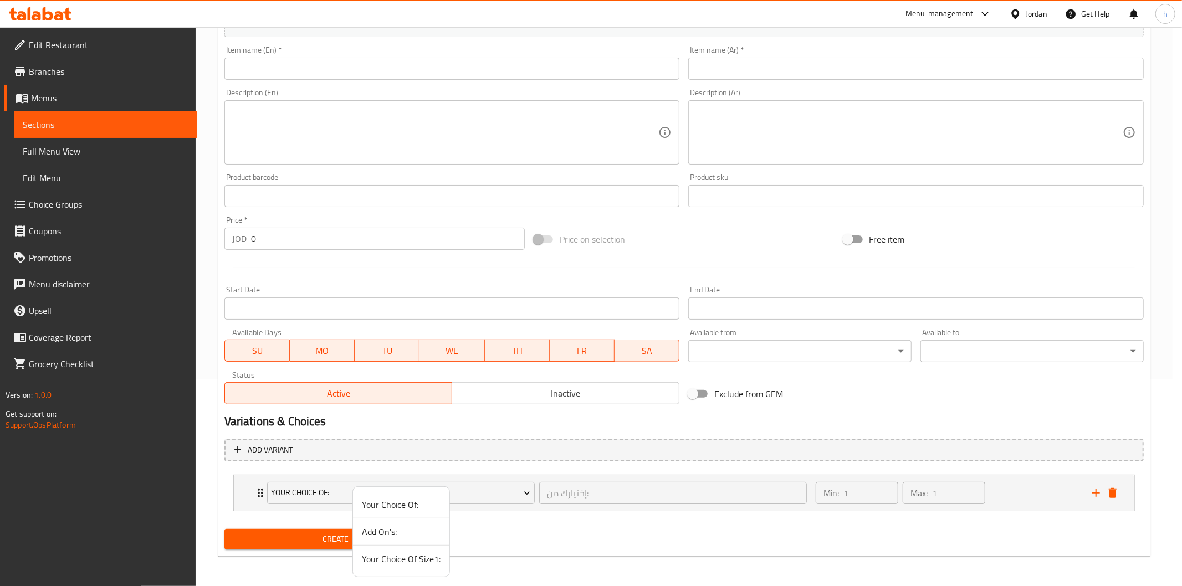
click at [403, 560] on span "Your Choice Of Size1:" at bounding box center [401, 558] width 79 height 13
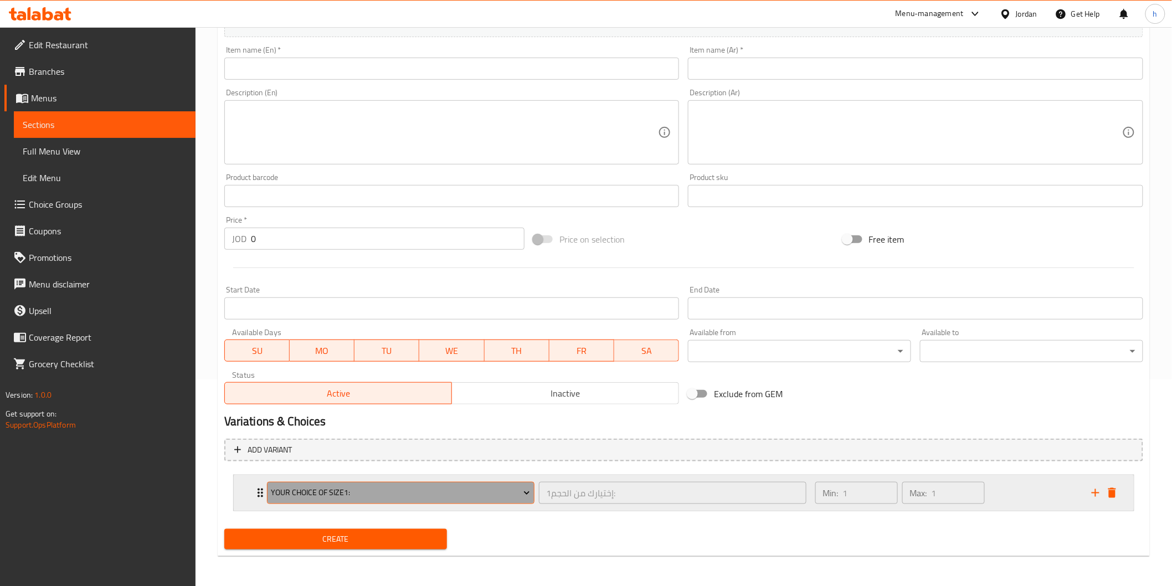
click at [423, 482] on button "Your Choice Of Size1:" at bounding box center [401, 493] width 268 height 22
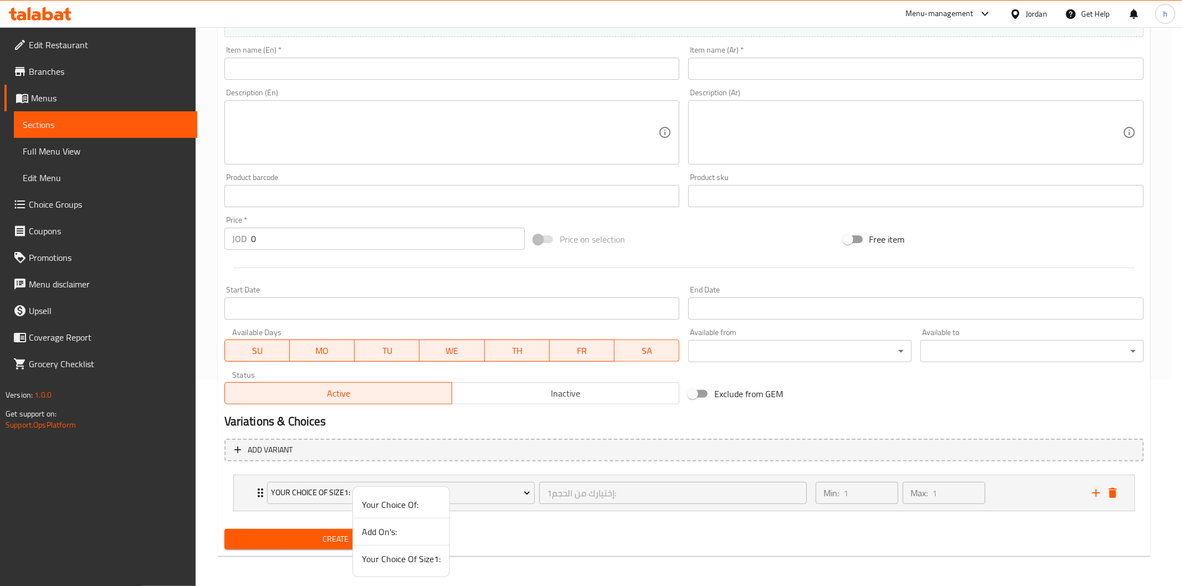
click at [522, 494] on div at bounding box center [591, 293] width 1182 height 586
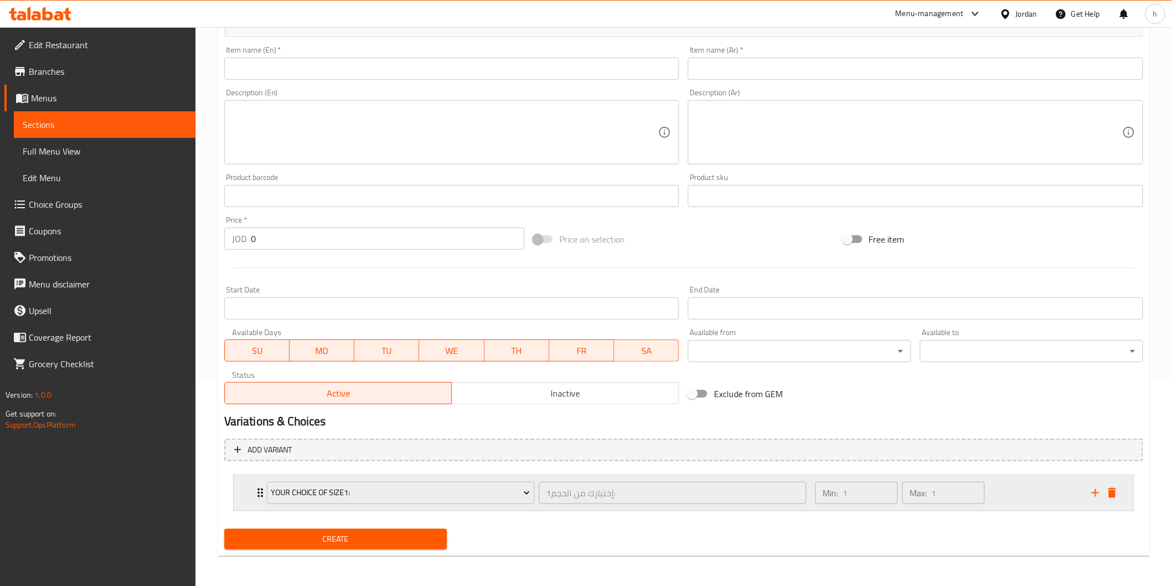
click at [260, 490] on div "Your Choice Of Size1: إختيارك من الحجم1: ​" at bounding box center [536, 492] width 553 height 35
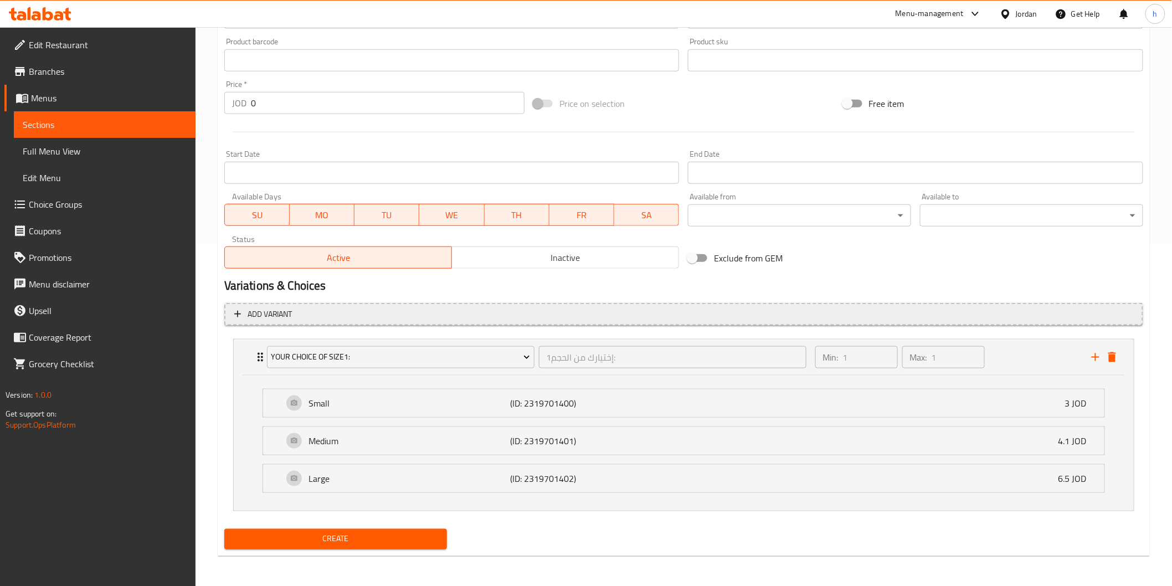
scroll to position [0, 0]
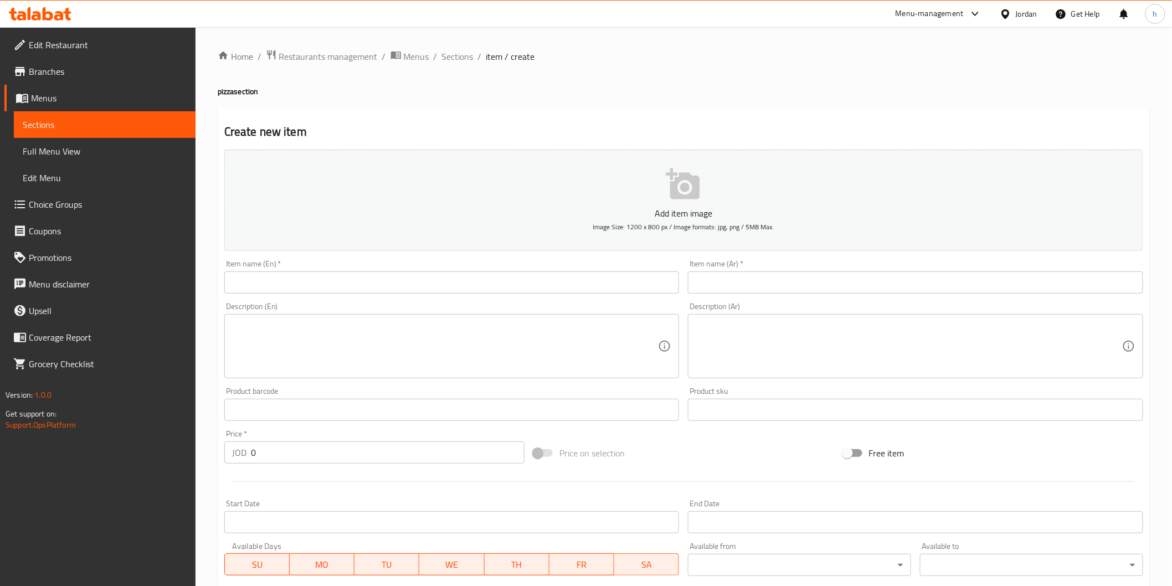
click at [1001, 284] on input "text" at bounding box center [915, 282] width 455 height 22
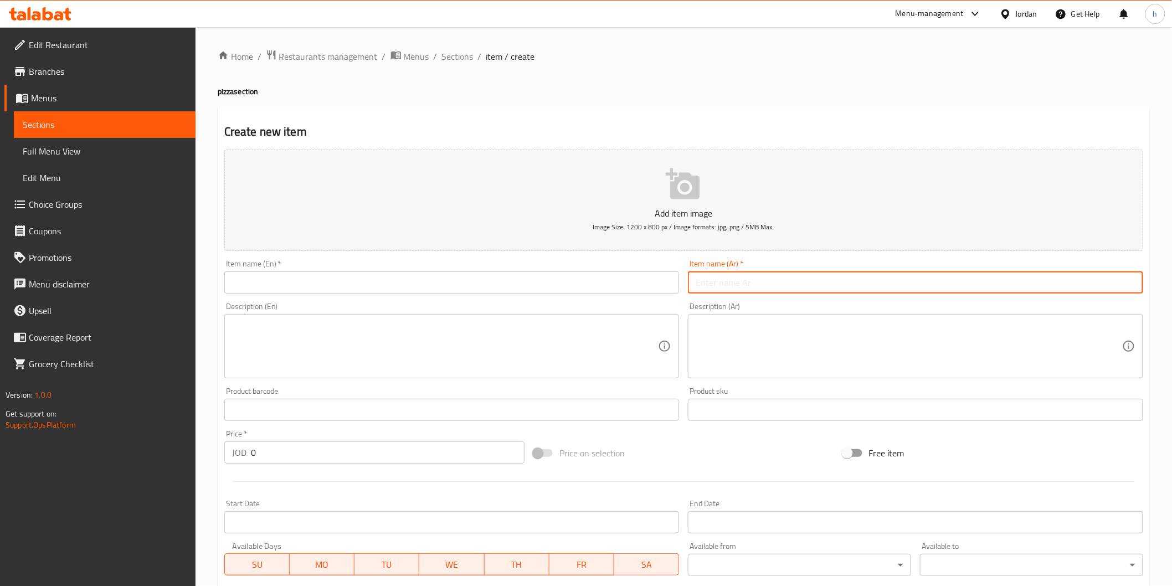
paste input "تشكن الفريدو"
type input "تشكن الفريدو"
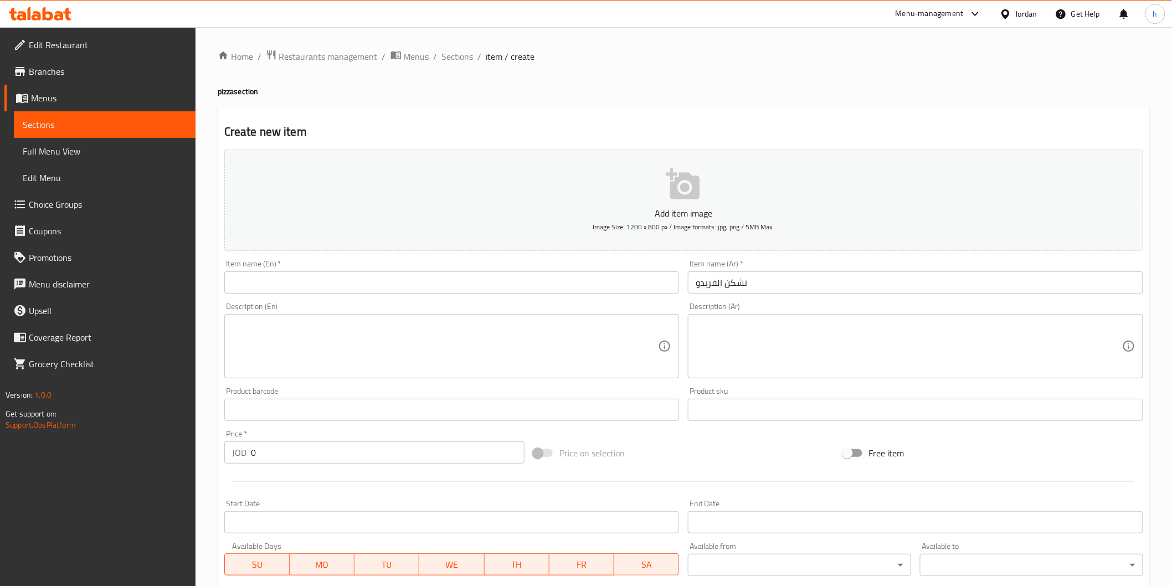
click at [982, 346] on textarea at bounding box center [909, 346] width 427 height 53
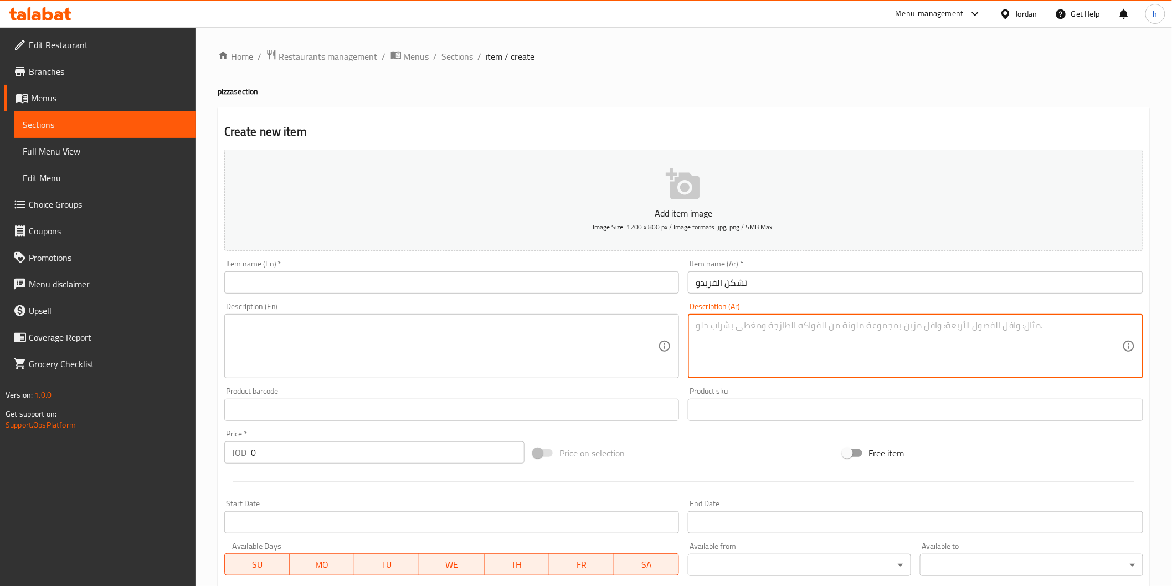
paste textarea "صوص ابيض، دجاج ، فطر، جبنة بارميزان، [GEOGRAPHIC_DATA]، [GEOGRAPHIC_DATA]"
type textarea "صوص ابيض، دجاج ، فطر، جبنة بارميزان، [GEOGRAPHIC_DATA]، [GEOGRAPHIC_DATA]"
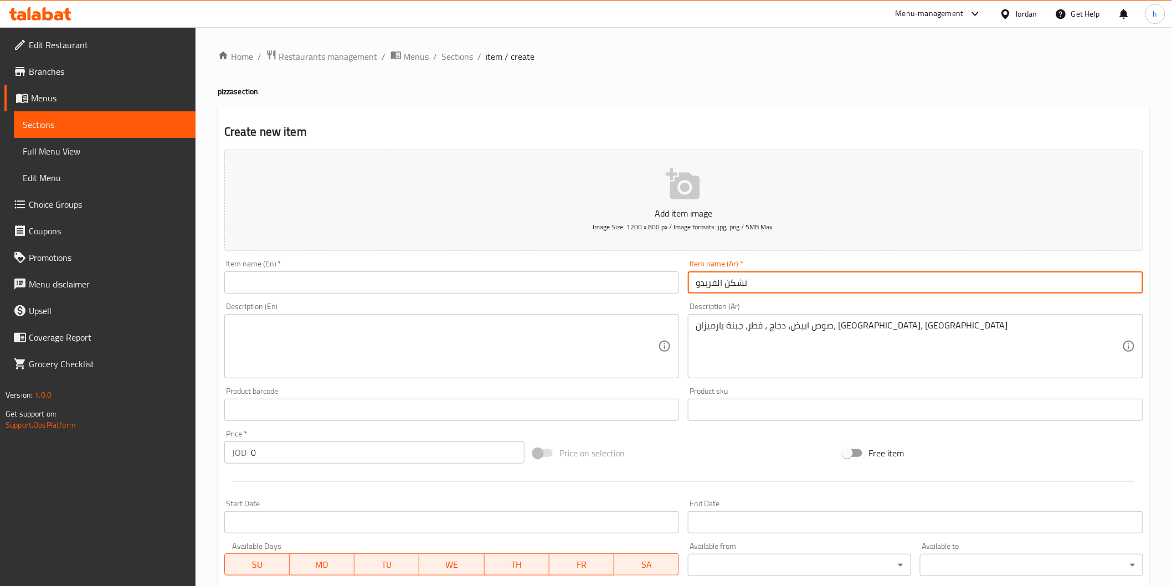
drag, startPoint x: 790, startPoint y: 289, endPoint x: 687, endPoint y: 298, distance: 103.4
click at [687, 298] on div "Item name (Ar)   * تشكن الفريدو Item name (Ar) *" at bounding box center [916, 276] width 464 height 43
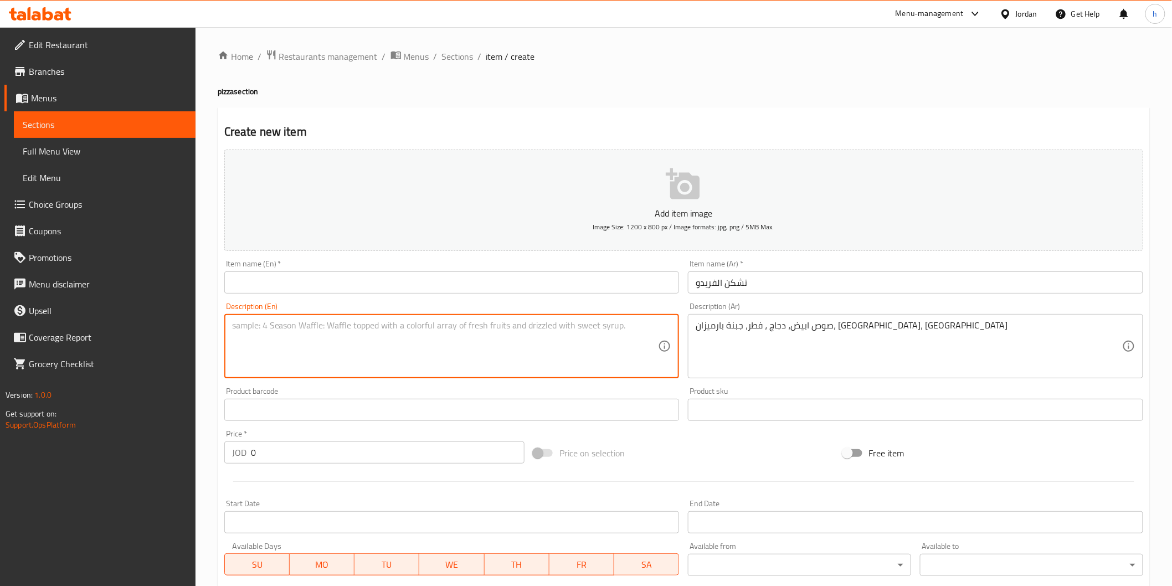
click at [258, 355] on textarea at bounding box center [445, 346] width 427 height 53
type textarea "ث"
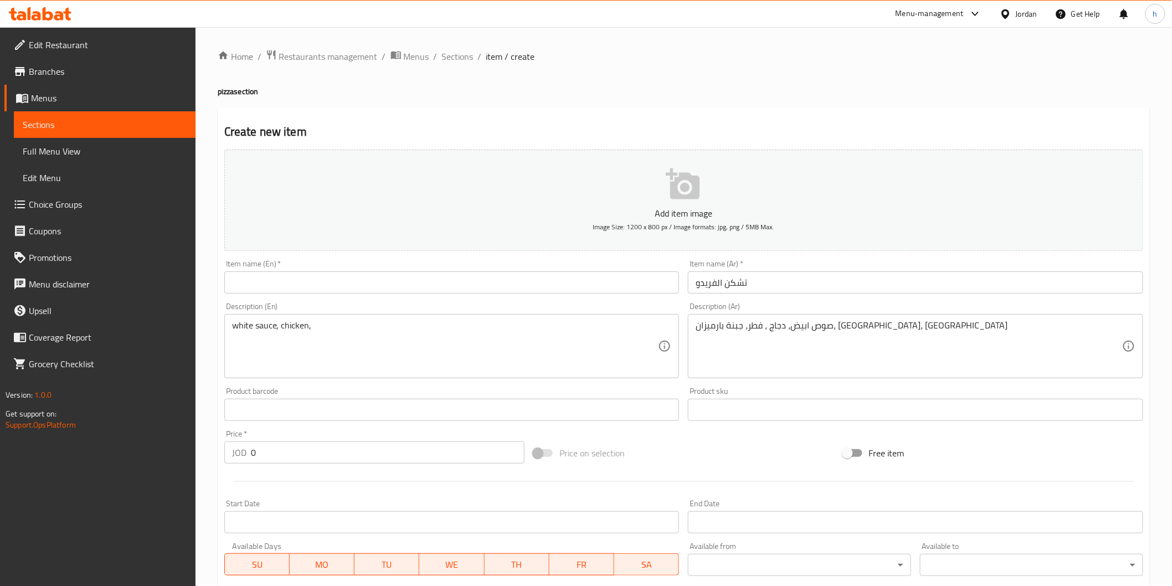
click at [372, 328] on textarea "white sauce, chicken," at bounding box center [445, 346] width 427 height 53
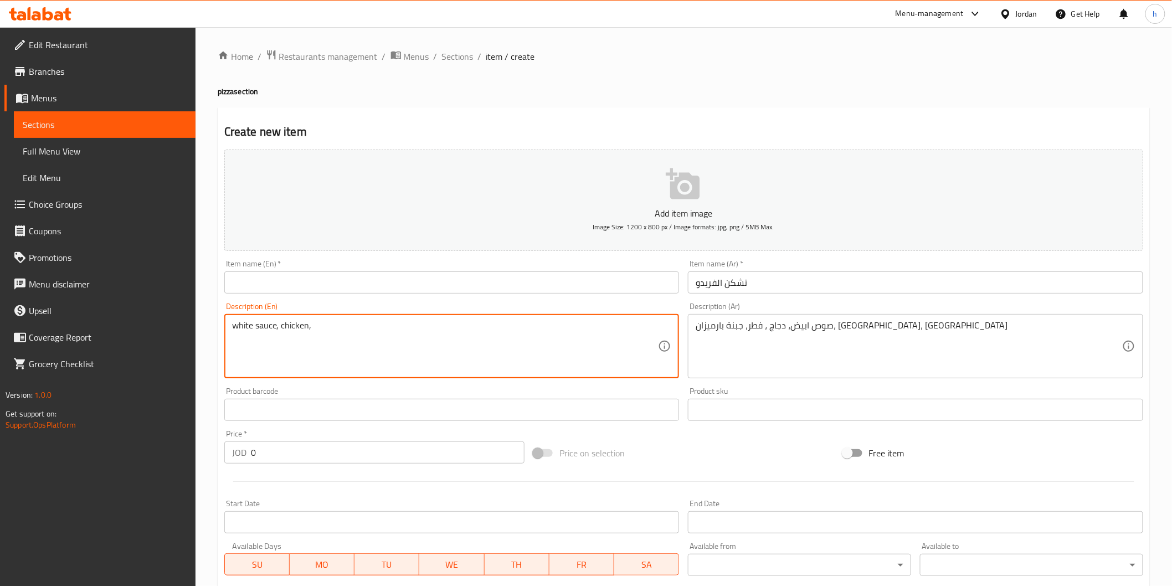
paste textarea "parmesan cheese"
click at [312, 328] on textarea "white sauce, chicken, parmesan cheese" at bounding box center [445, 346] width 427 height 53
click at [410, 329] on textarea "white sauce, chicken, parmesan cheese" at bounding box center [445, 346] width 427 height 53
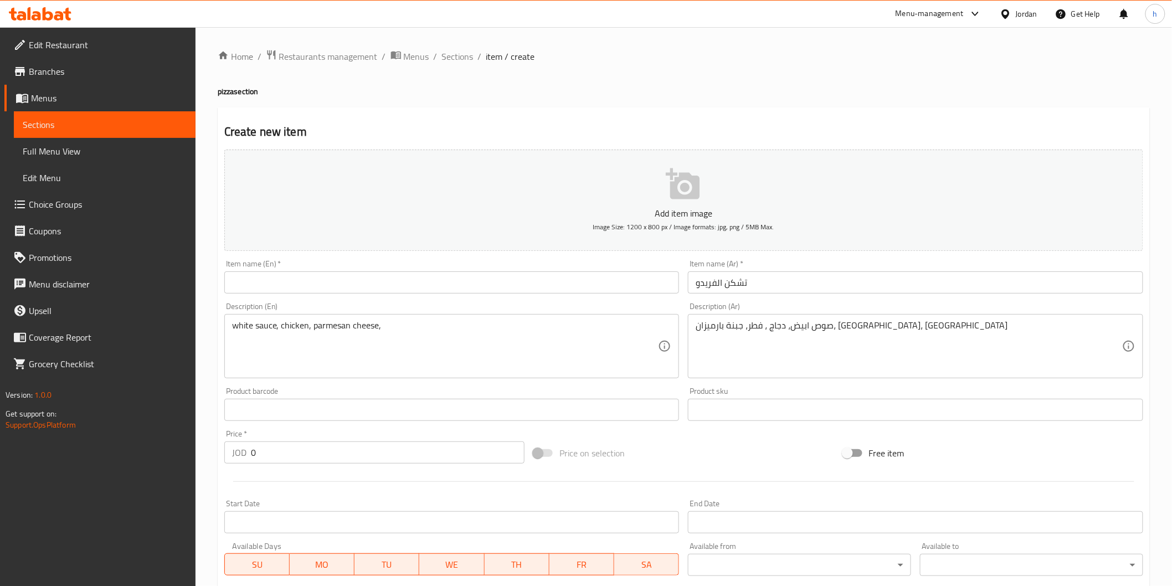
click at [485, 336] on textarea "white sauce, chicken, parmesan cheese," at bounding box center [445, 346] width 427 height 53
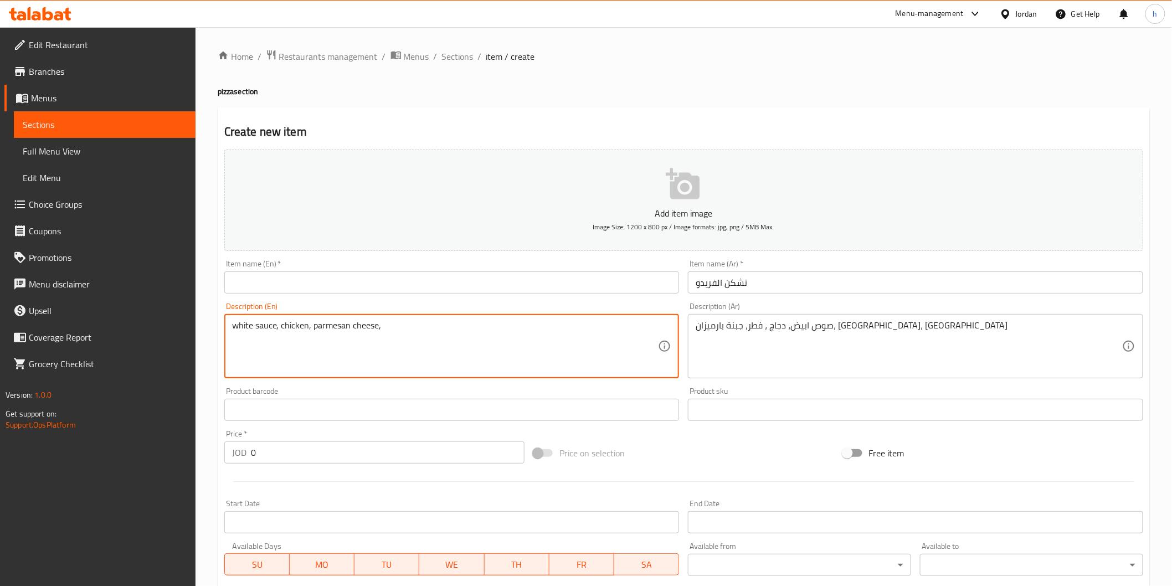
paste textarea "mozzarella"
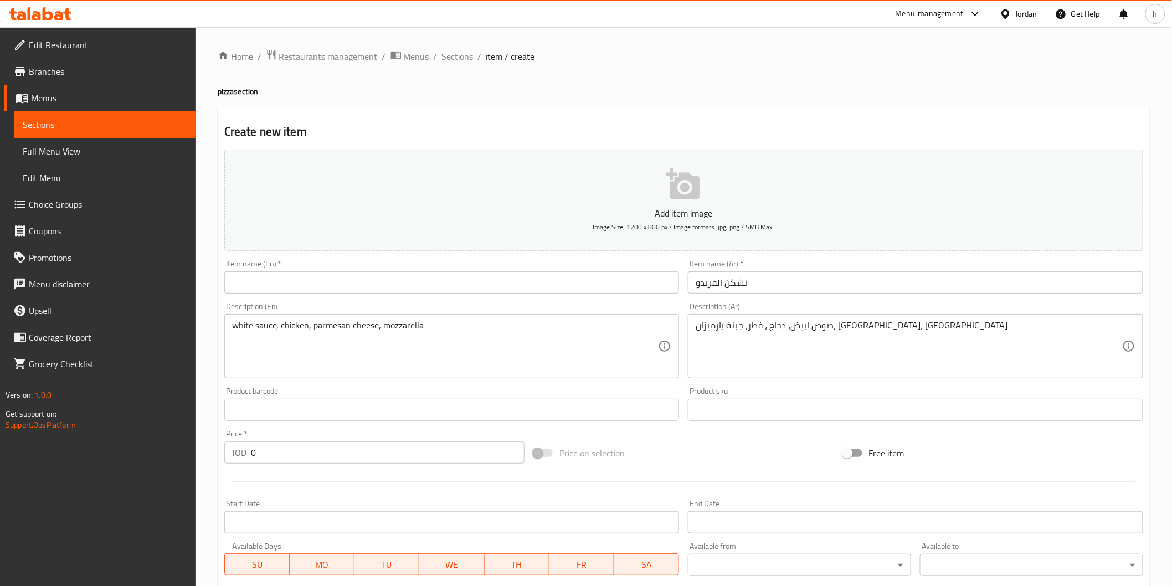
click at [488, 331] on textarea "white sauce, chicken, parmesan cheese, mozzarella" at bounding box center [445, 346] width 427 height 53
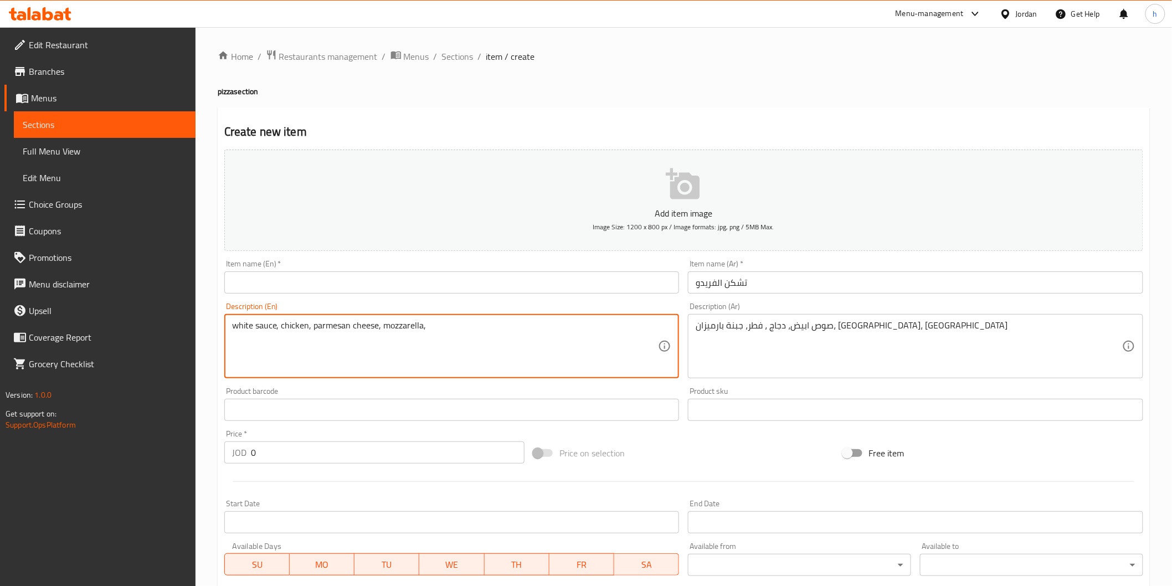
paste textarea "Parsley"
type textarea "white sauce, chicken, parmesan cheese, mozzarella, Parsley"
click at [329, 286] on input "text" at bounding box center [451, 282] width 455 height 22
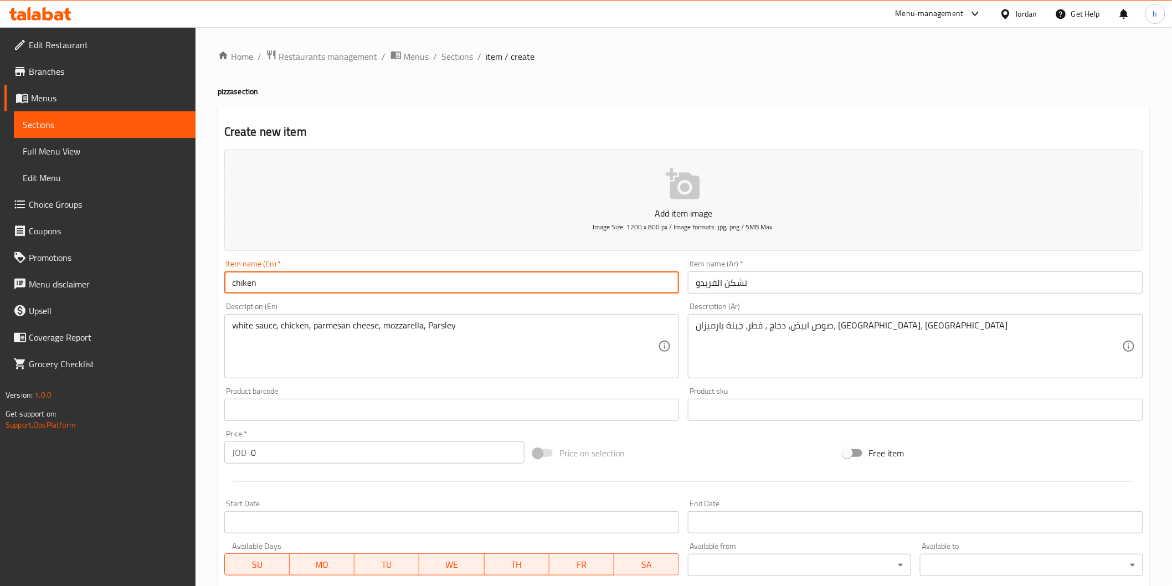
click at [241, 285] on input "chiken" at bounding box center [451, 282] width 455 height 22
click at [243, 284] on input "chiken" at bounding box center [451, 282] width 455 height 22
click at [295, 289] on input "chicken" at bounding box center [451, 282] width 455 height 22
click at [419, 283] on input "chicken" at bounding box center [451, 282] width 455 height 22
paste input "Alfredo"
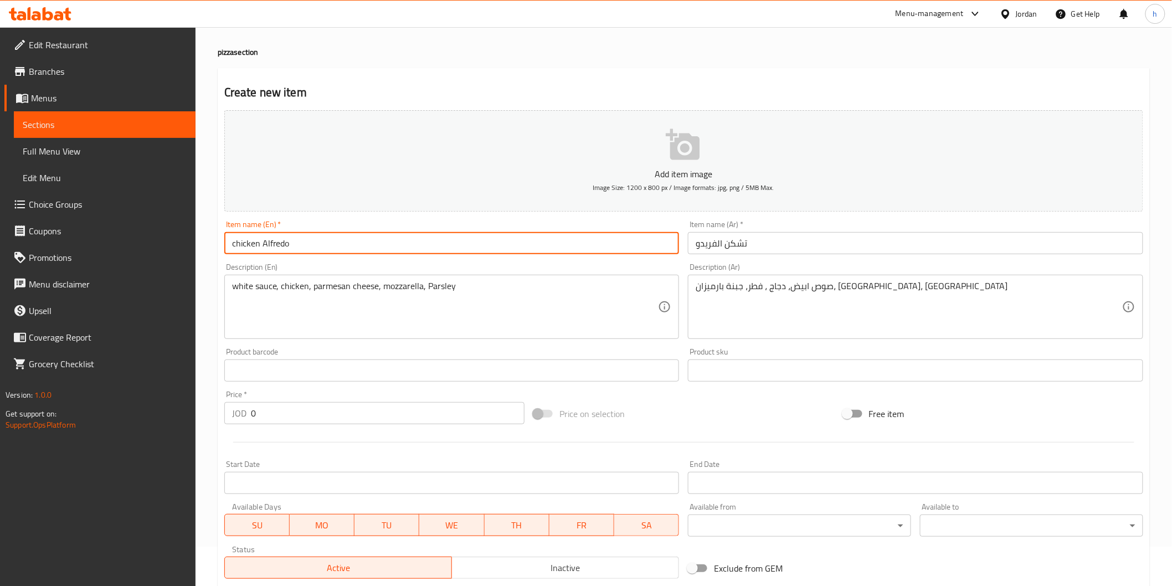
scroll to position [61, 0]
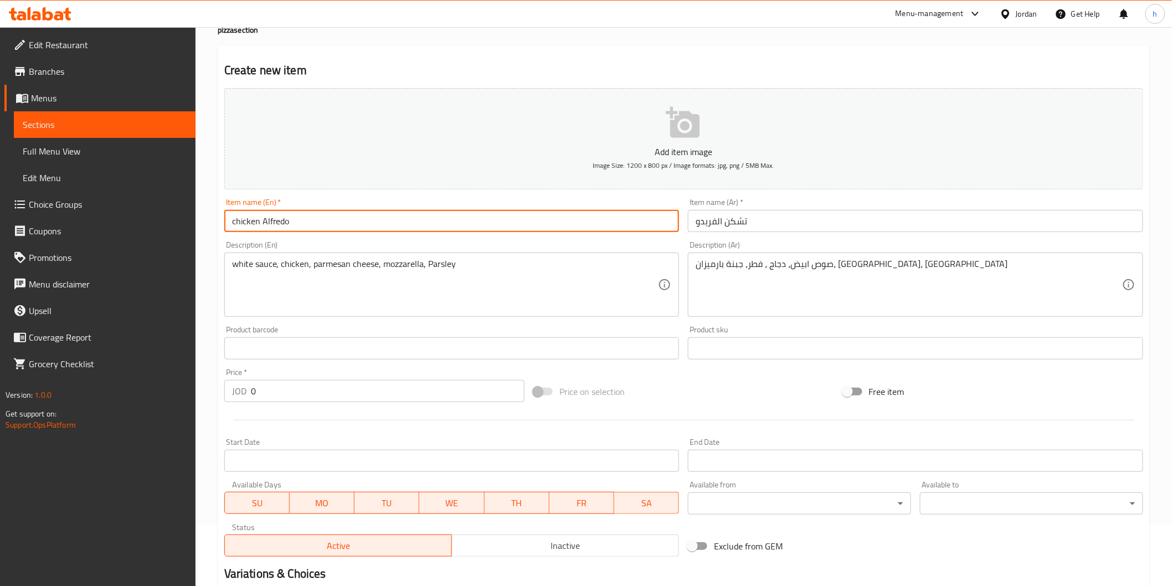
type input "chicken Alfredo"
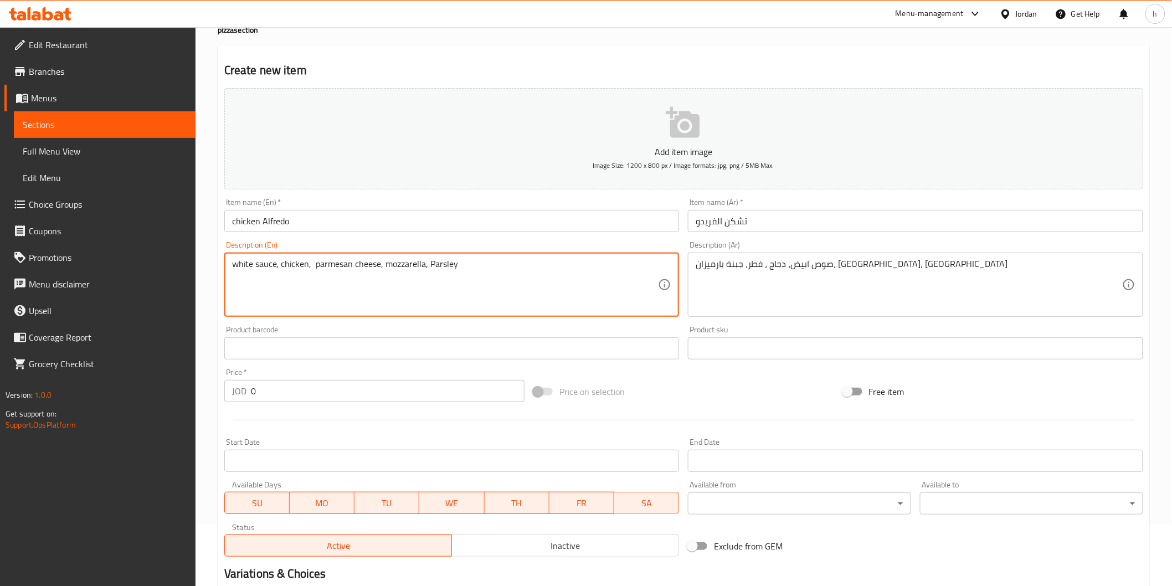
paste textarea "mushroom"
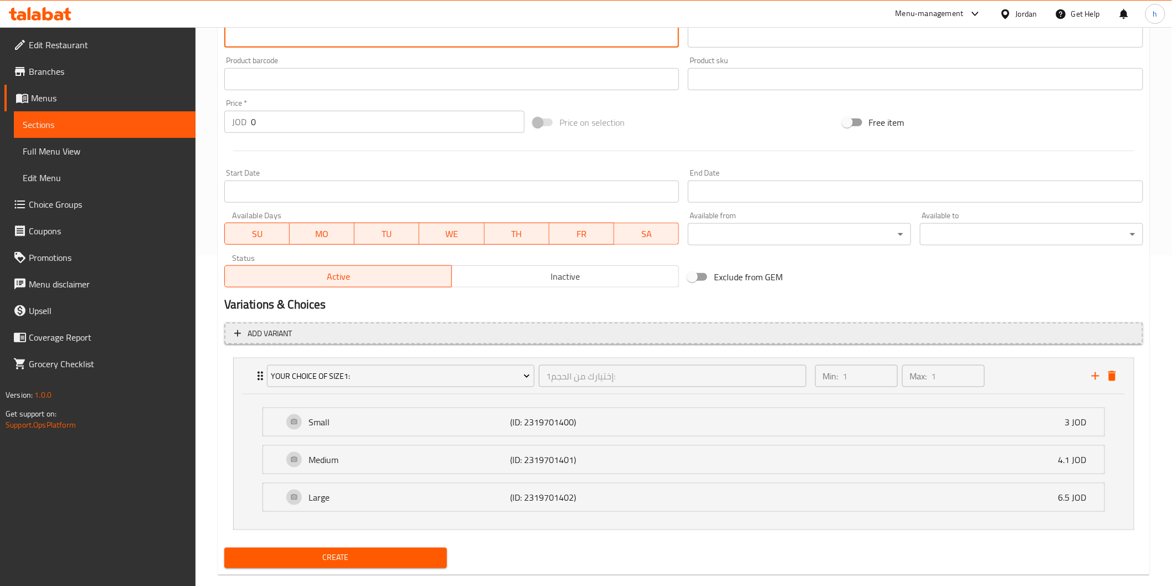
scroll to position [350, 0]
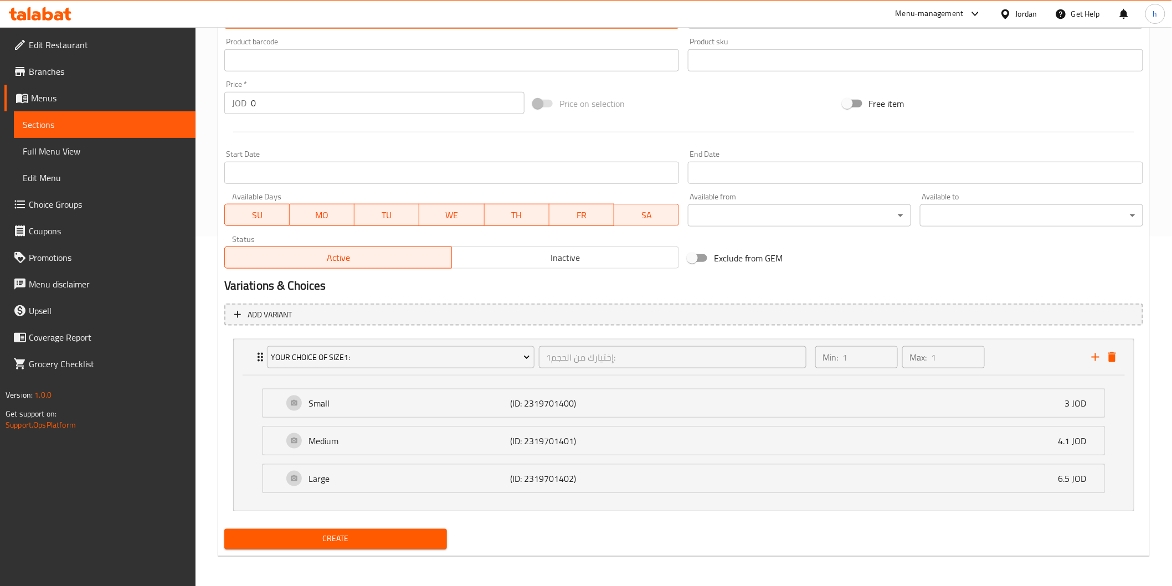
type textarea "white sauce, chicken, mushroom, parmesan cheese, mozzarella, Parsley"
click at [353, 541] on span "Create" at bounding box center [336, 539] width 206 height 14
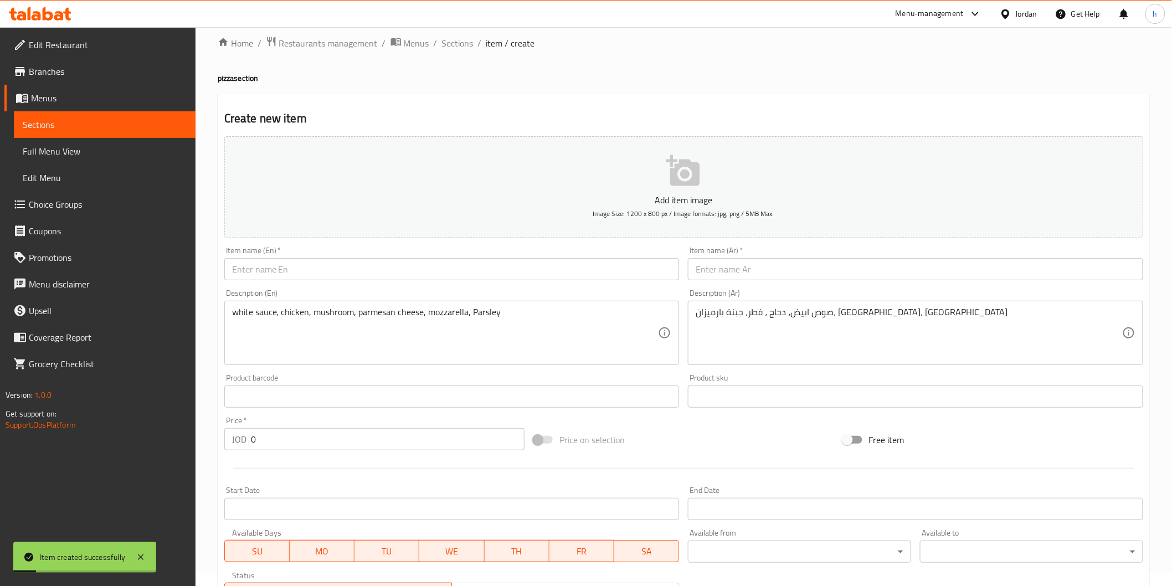
scroll to position [0, 0]
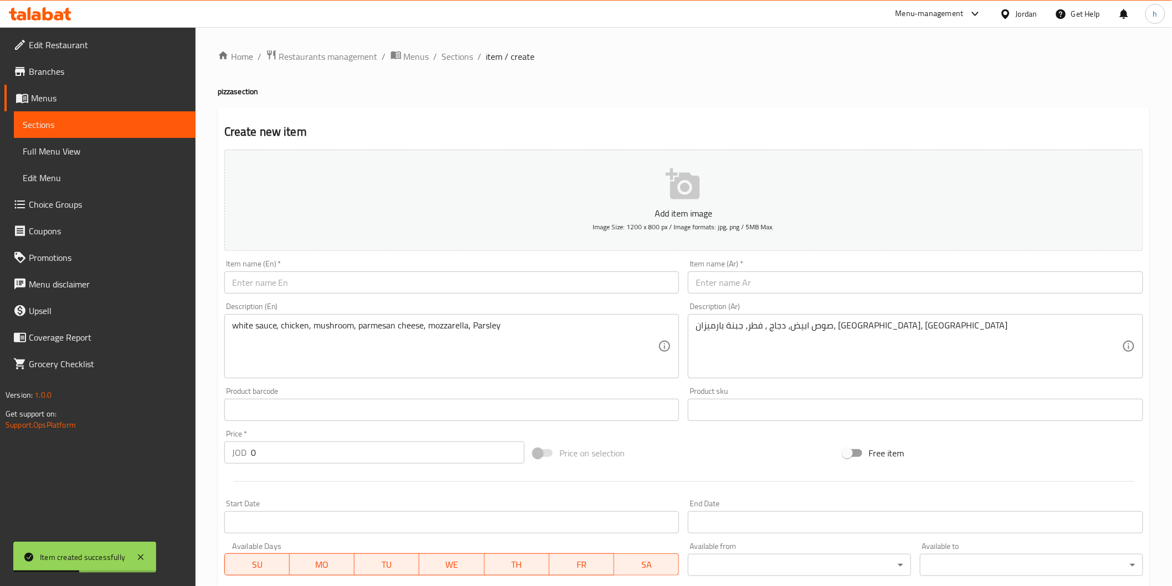
click at [86, 130] on span "Sections" at bounding box center [105, 124] width 164 height 13
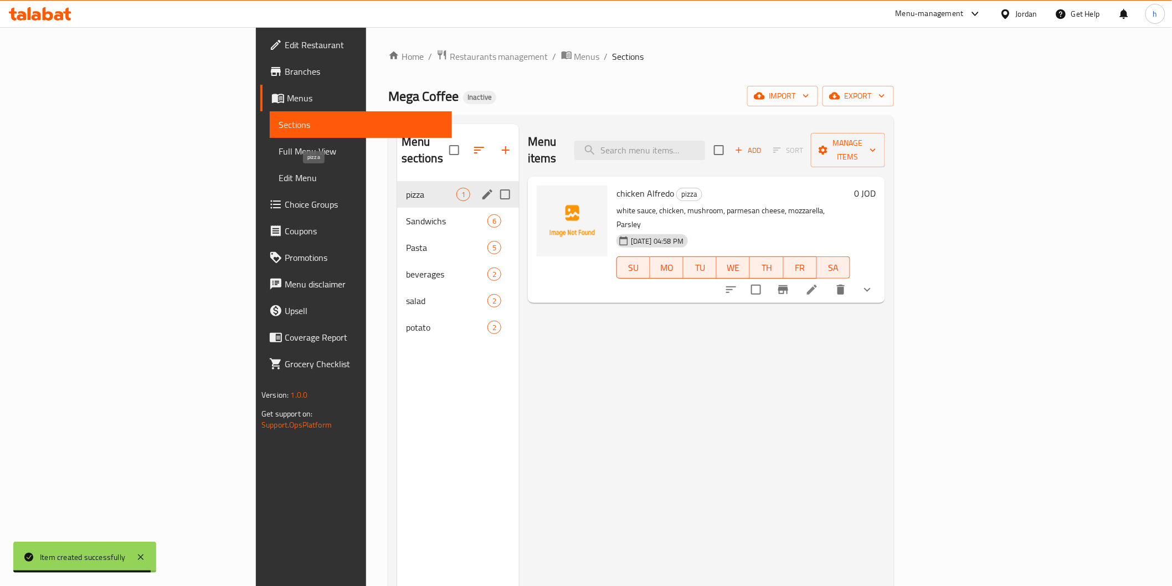
click at [406, 188] on span "pizza" at bounding box center [431, 194] width 50 height 13
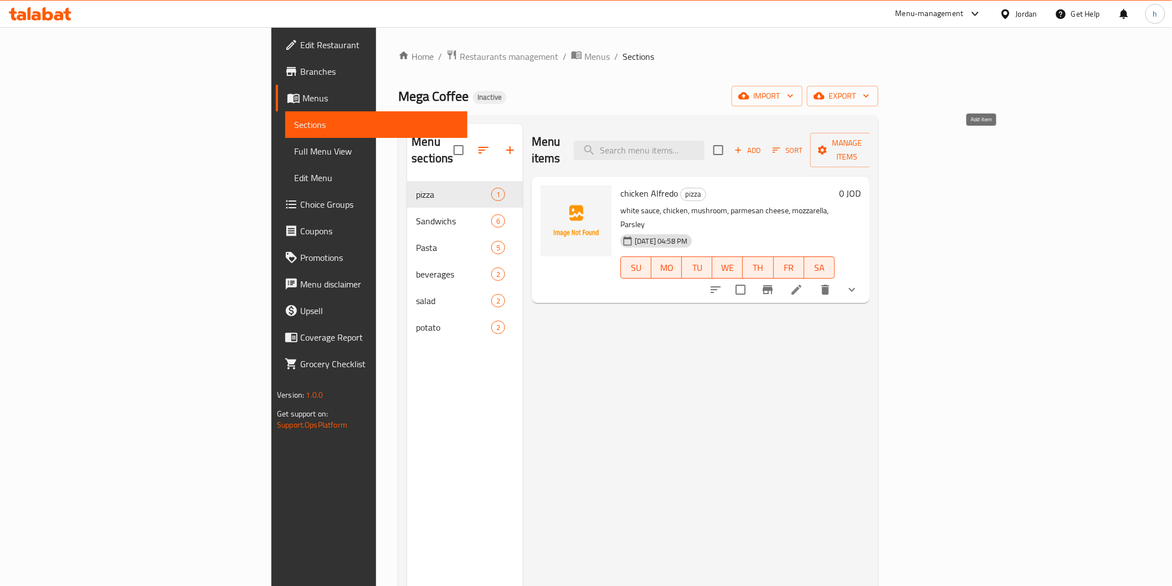
click at [763, 144] on span "Add" at bounding box center [748, 150] width 30 height 13
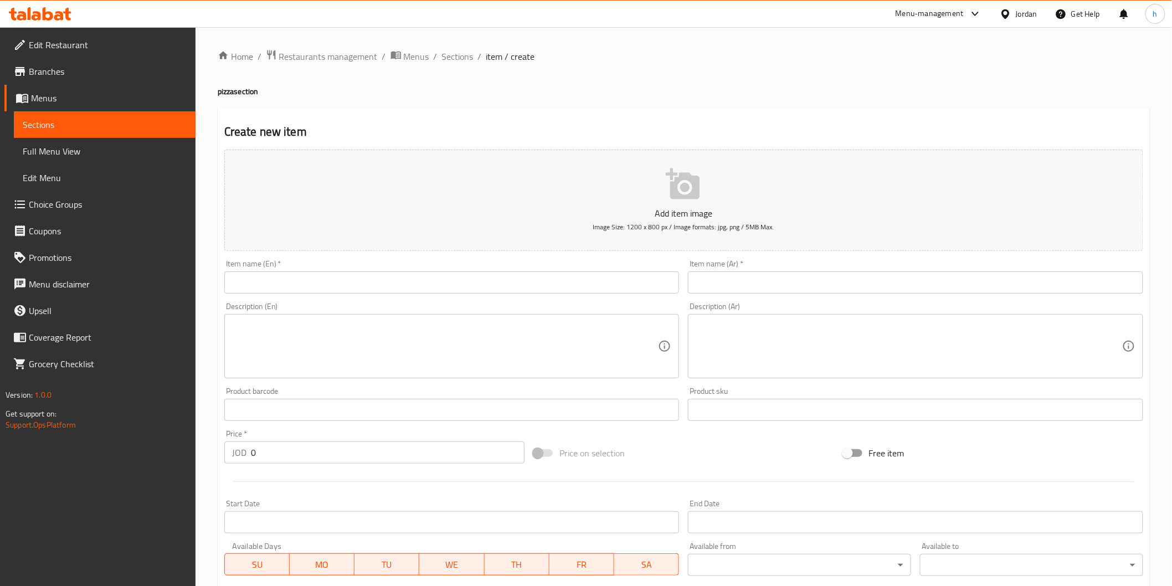
click at [728, 285] on input "text" at bounding box center [915, 282] width 455 height 22
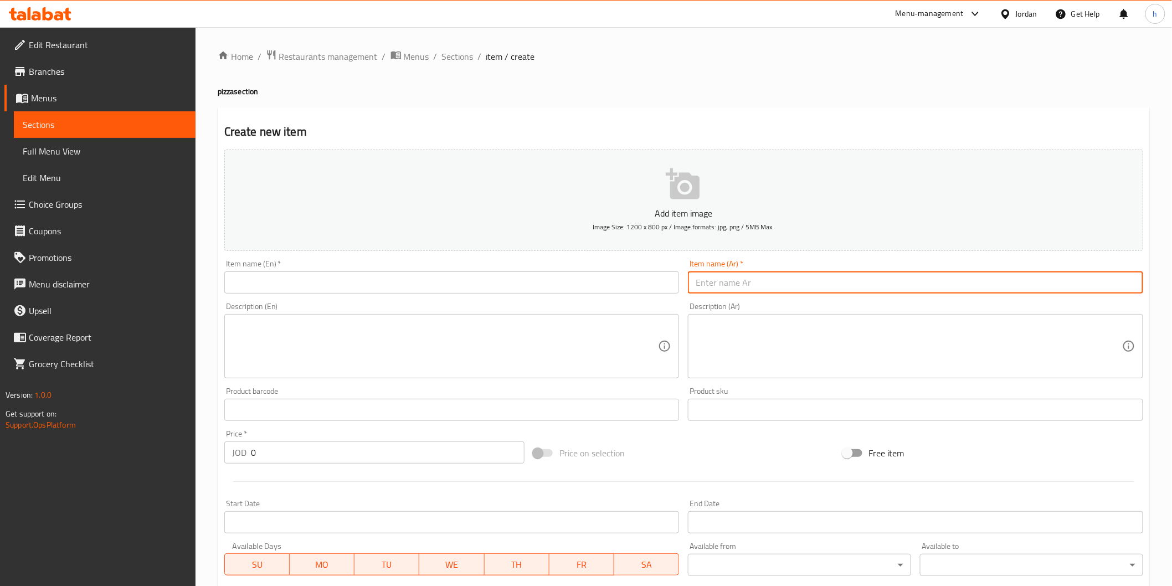
type input "l"
type input "ميت لافر"
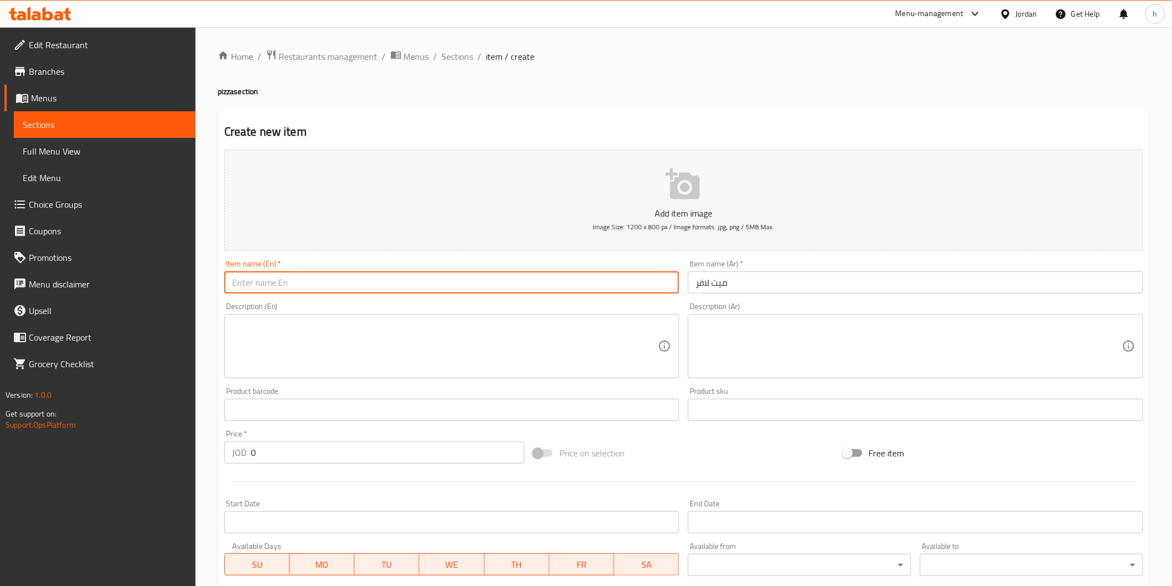
click at [601, 284] on input "text" at bounding box center [451, 282] width 455 height 22
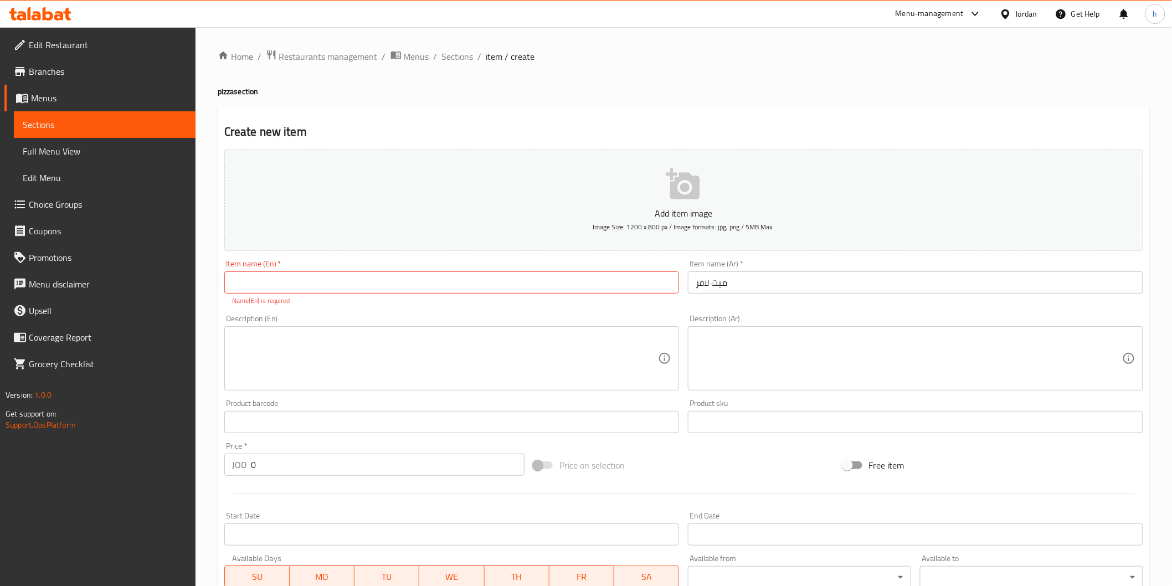
click at [483, 285] on input "text" at bounding box center [451, 282] width 455 height 22
paste input "meat lover"
type input "meat lover"
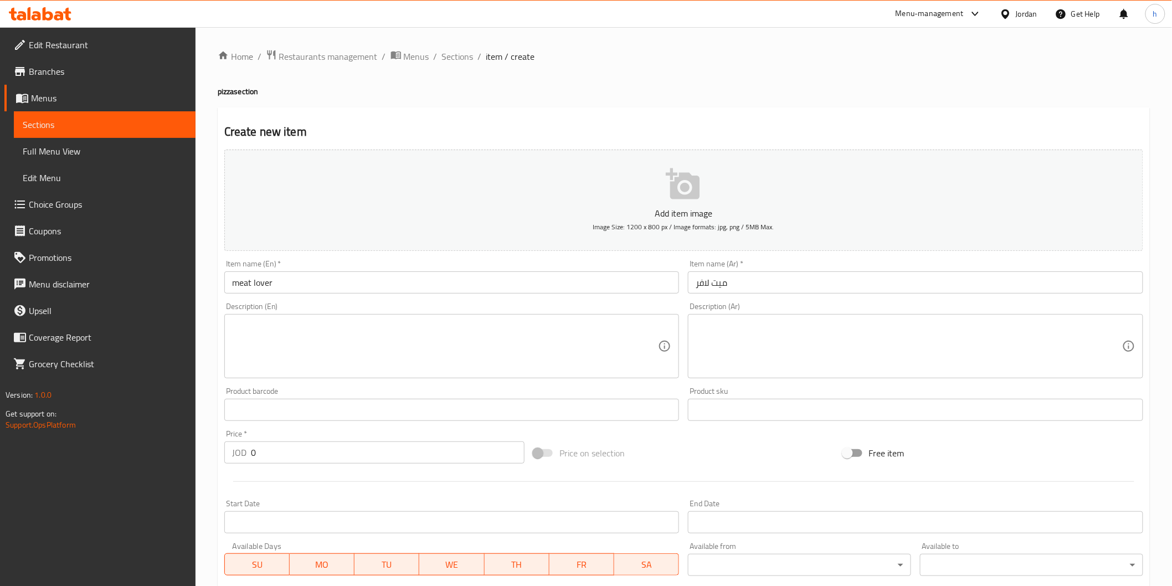
click at [1017, 351] on textarea at bounding box center [909, 346] width 427 height 53
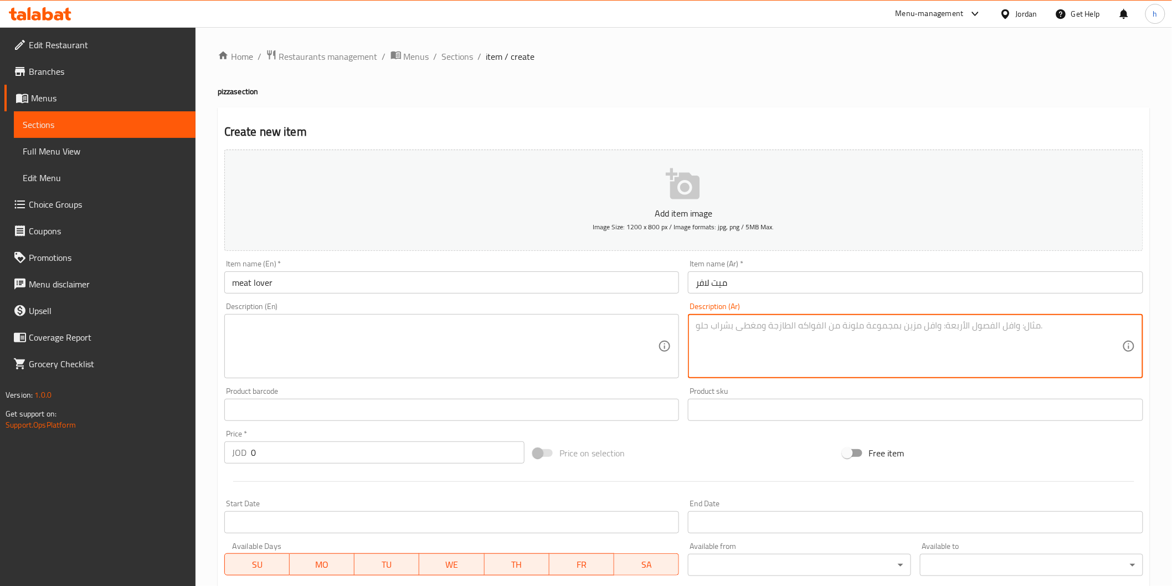
paste textarea "صوص البيتزا، موزريلا، ببروني، سلامي، لحم، فلفل اخضر"
type textarea "صوص البيتزا، موزريلا، ببروني، سلامي، لحم، فلفل اخضر"
click at [583, 330] on textarea at bounding box center [445, 346] width 427 height 53
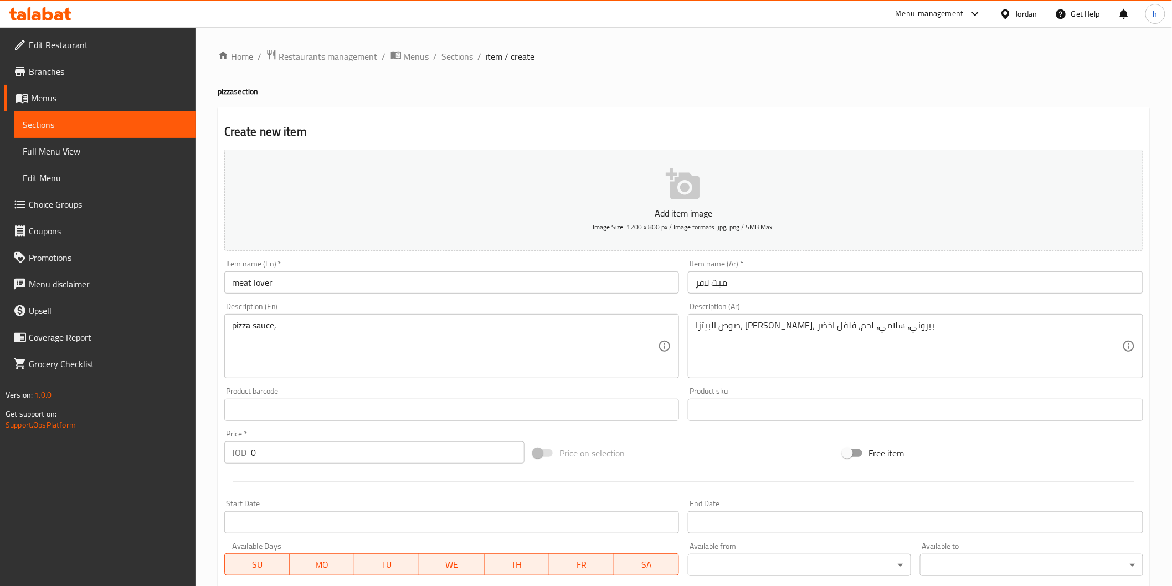
click at [374, 344] on textarea "pizza sauce," at bounding box center [445, 346] width 427 height 53
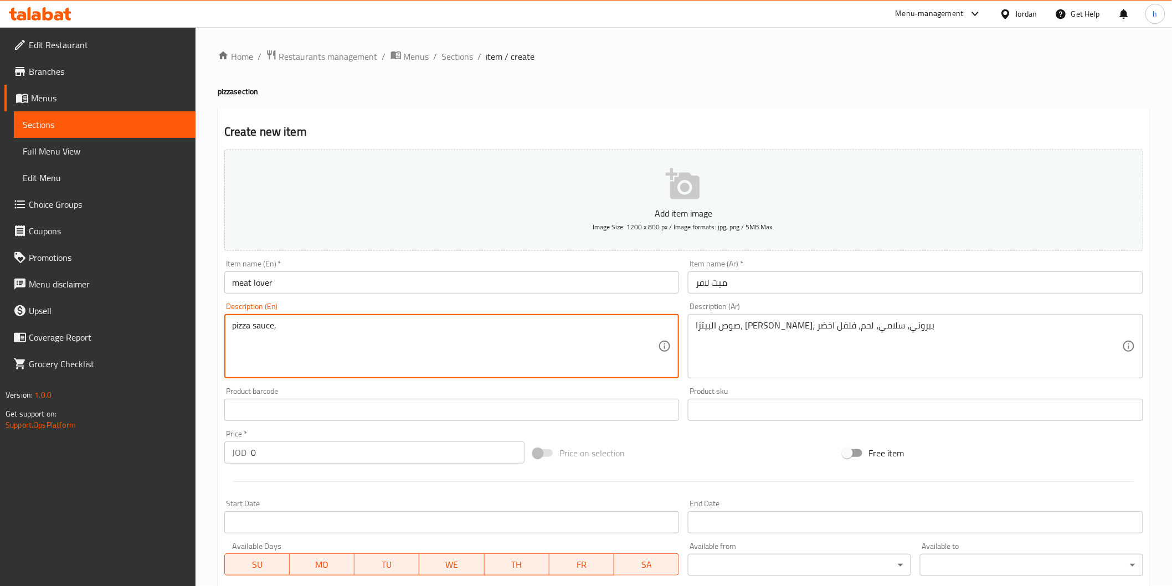
paste textarea "mozzarella"
type textarea "pizza sauce, mozzarella"
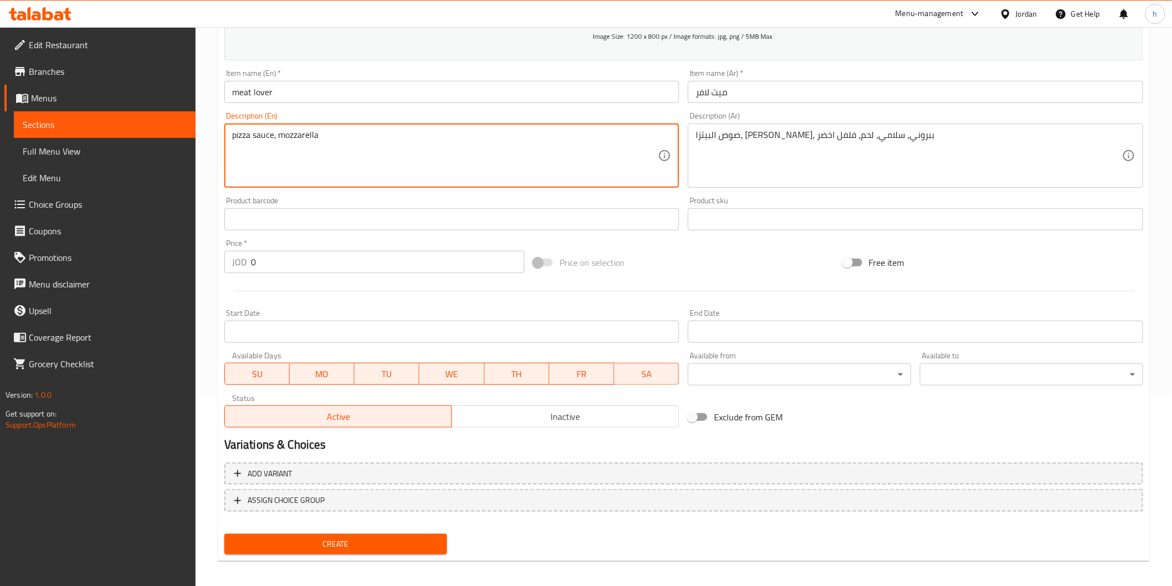
scroll to position [194, 0]
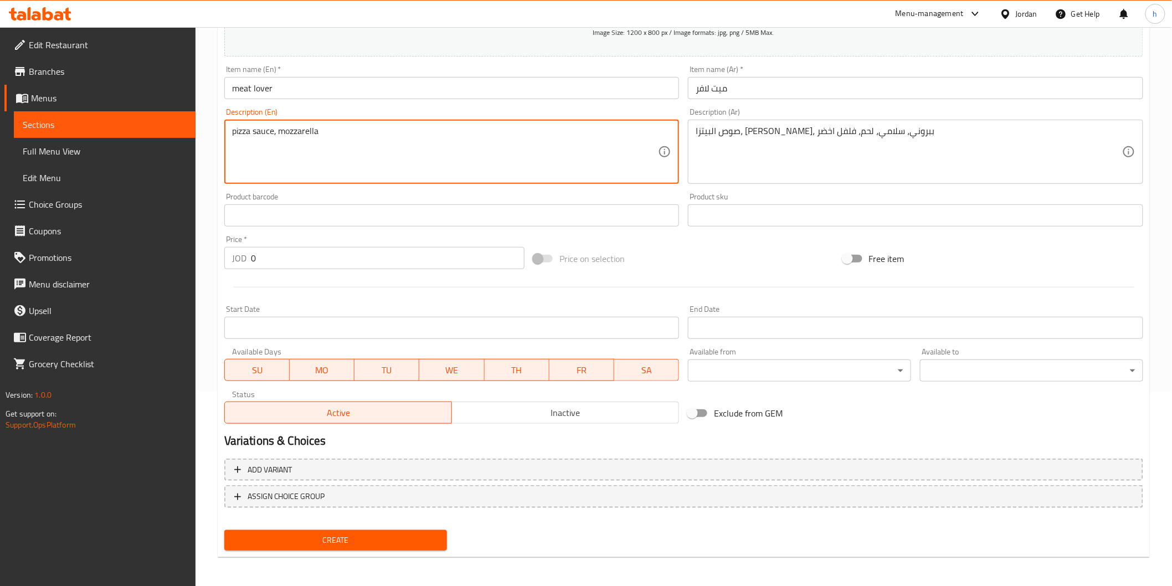
click at [332, 486] on button "ASSIGN CHOICE GROUP" at bounding box center [683, 496] width 919 height 23
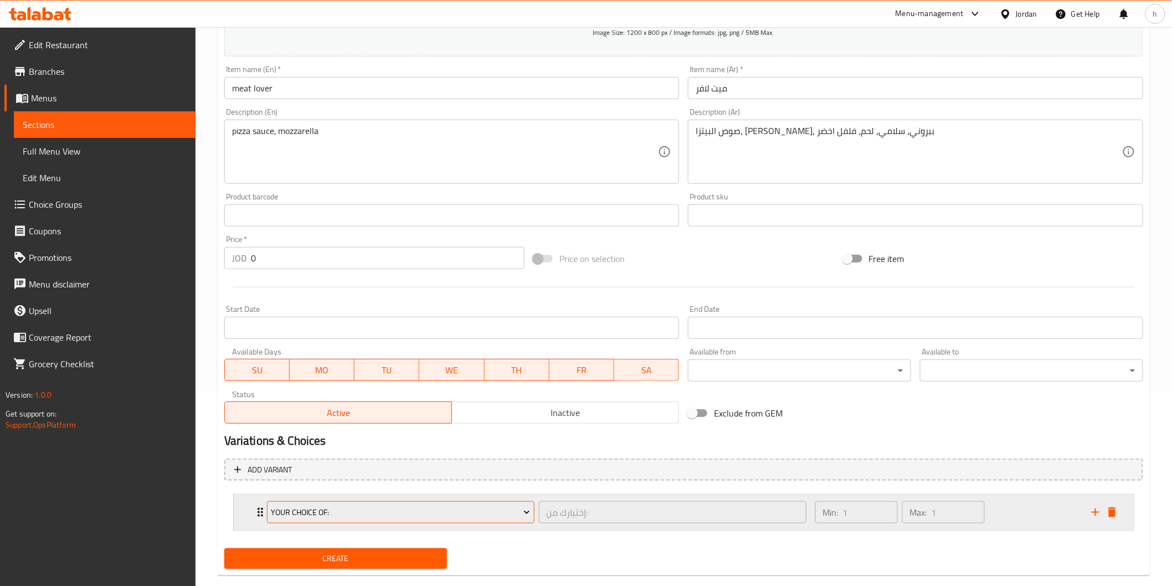
click at [290, 508] on span "Your Choice Of:" at bounding box center [400, 513] width 259 height 14
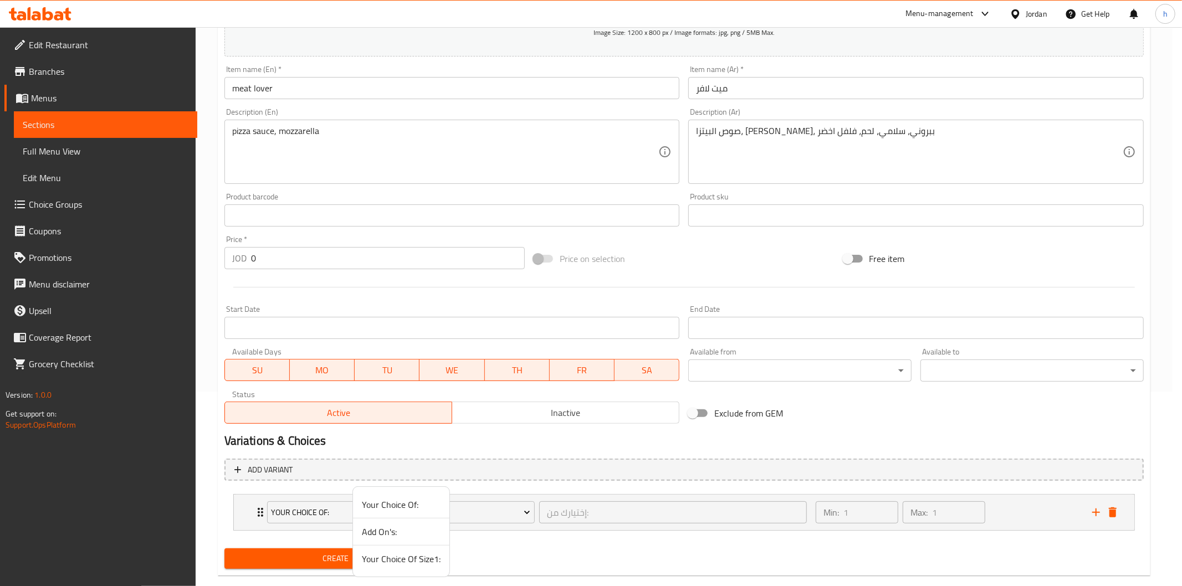
click at [340, 134] on div at bounding box center [591, 293] width 1182 height 586
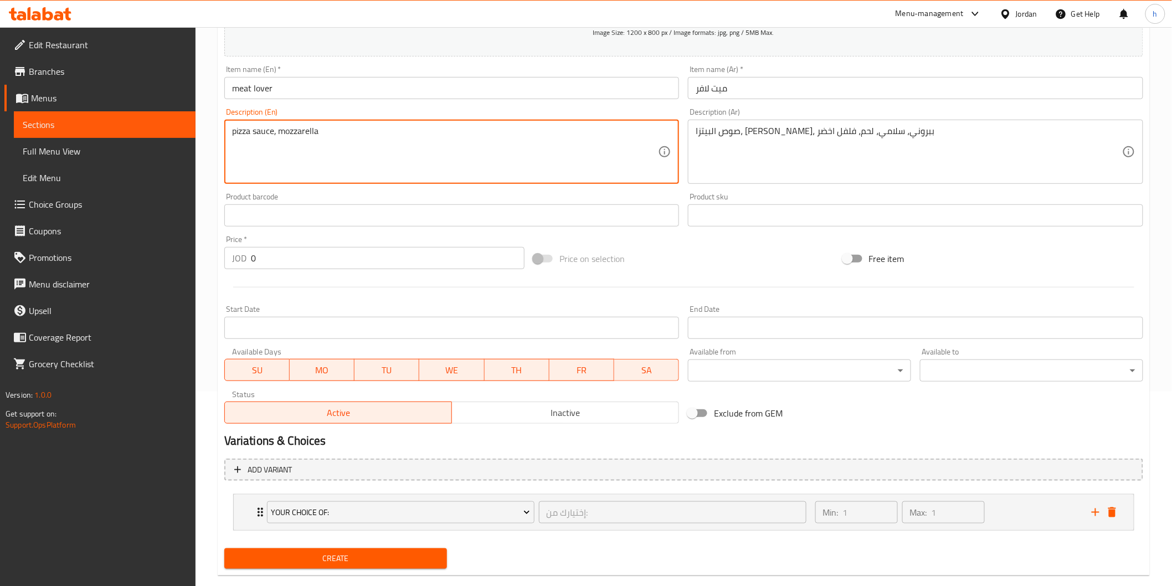
drag, startPoint x: 340, startPoint y: 134, endPoint x: 220, endPoint y: 151, distance: 121.0
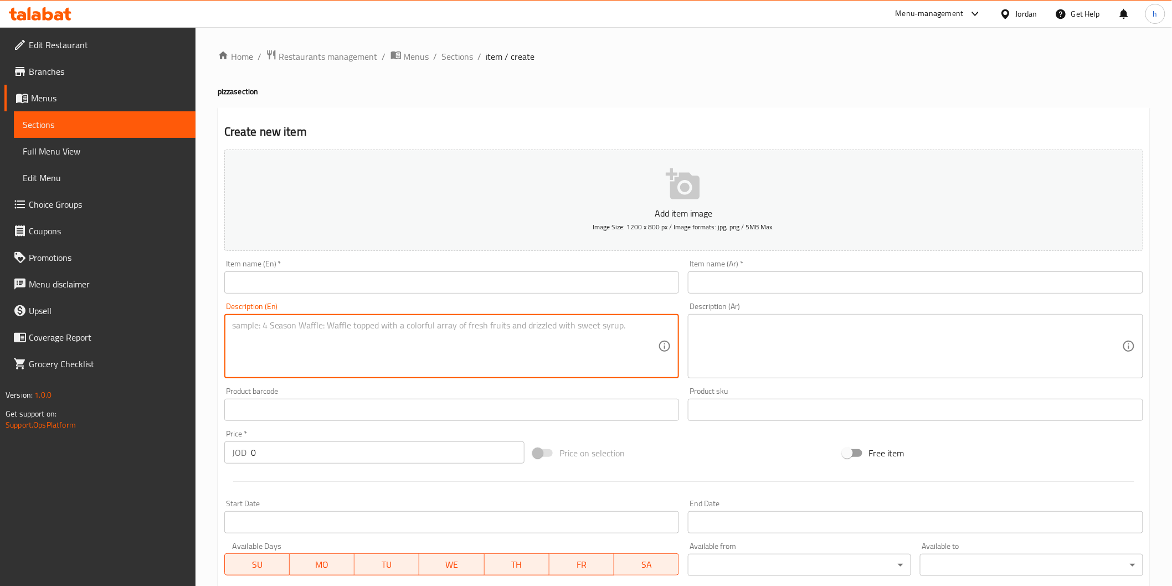
click at [294, 346] on textarea at bounding box center [445, 346] width 427 height 53
paste textarea "pizza sauce, mozzarella"
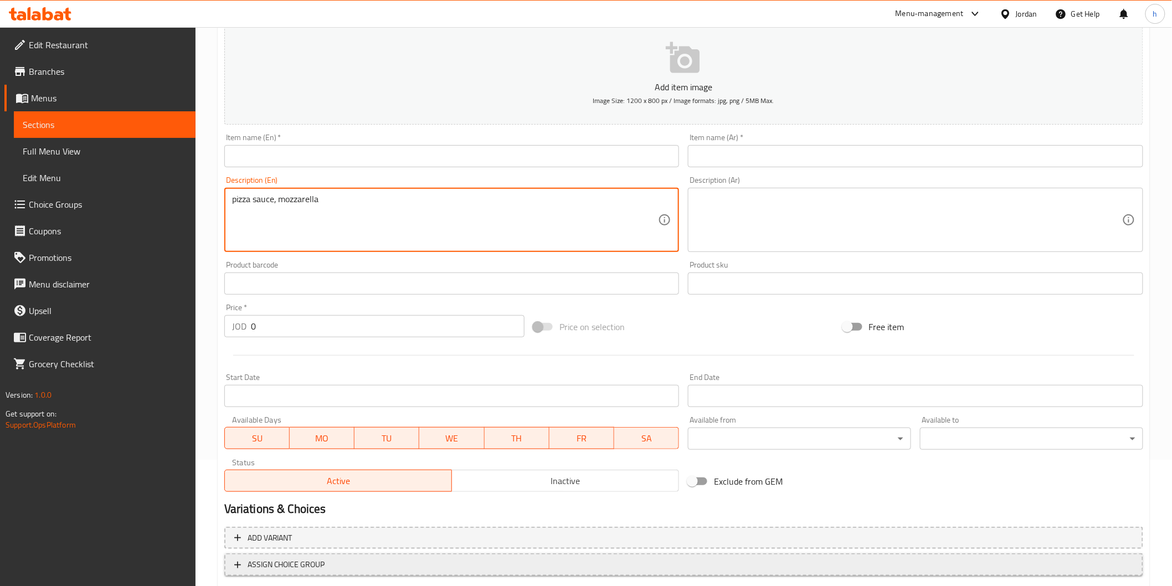
scroll to position [194, 0]
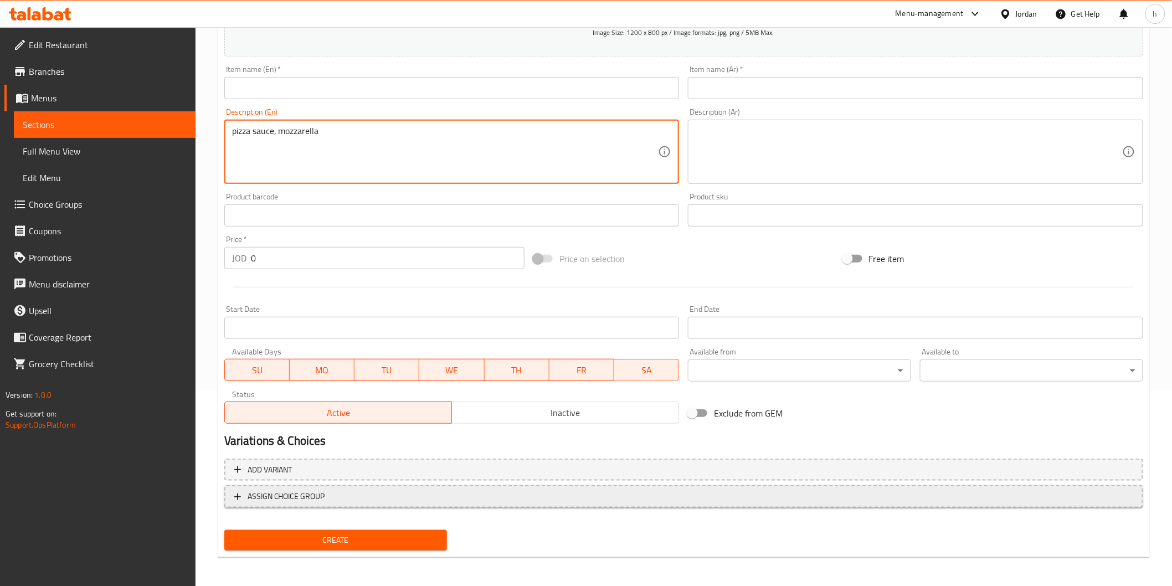
type textarea "pizza sauce, mozzarella"
click at [251, 492] on span "ASSIGN CHOICE GROUP" at bounding box center [287, 497] width 78 height 14
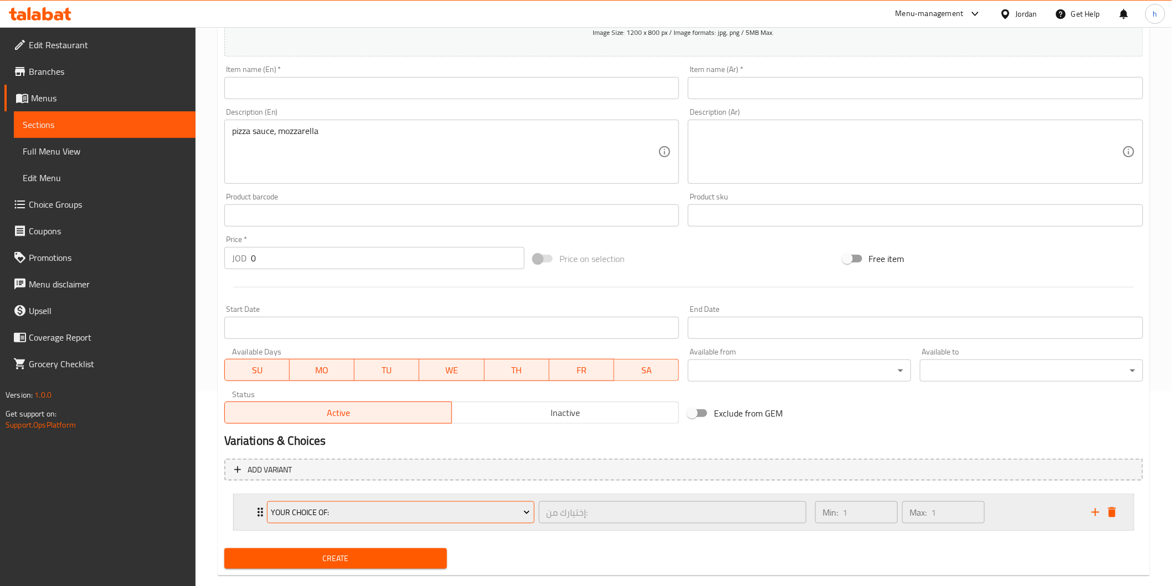
click at [313, 512] on span "Your Choice Of:" at bounding box center [400, 513] width 259 height 14
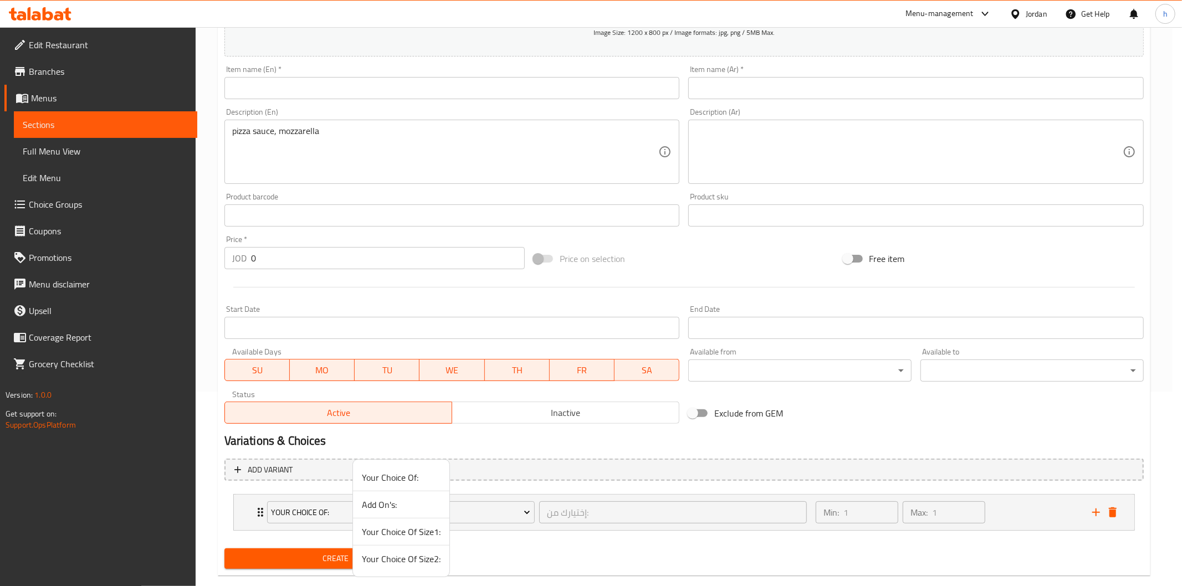
click at [396, 561] on span "Your Choice Of Size2:" at bounding box center [401, 558] width 79 height 13
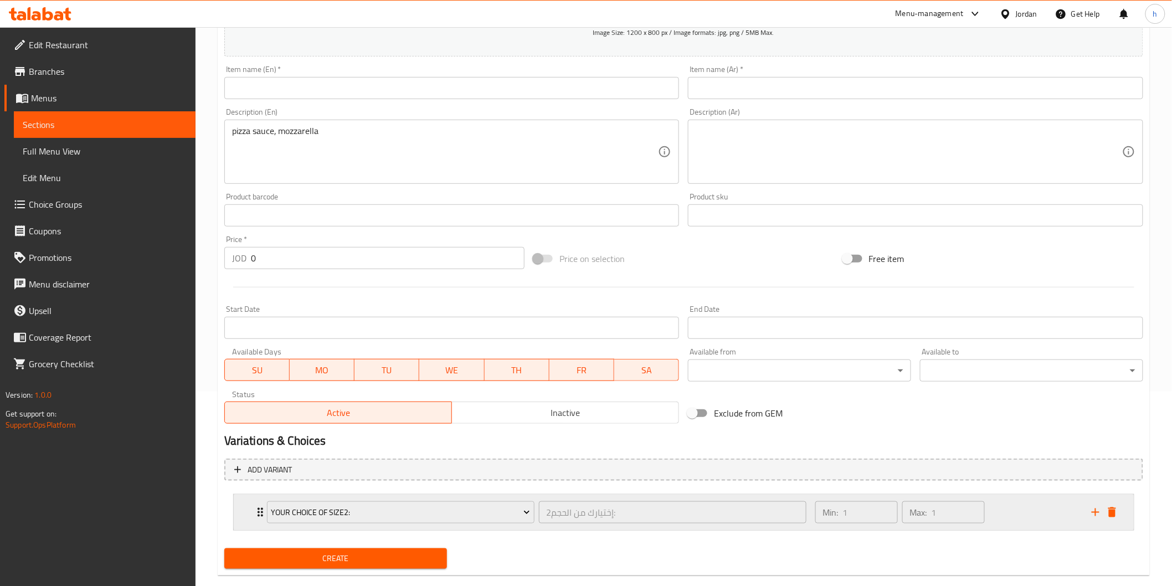
click at [253, 510] on div "Your Choice Of Size2: إختيارك من الحجم2: ​ Min: 1 ​ Max: 1 ​" at bounding box center [684, 512] width 900 height 35
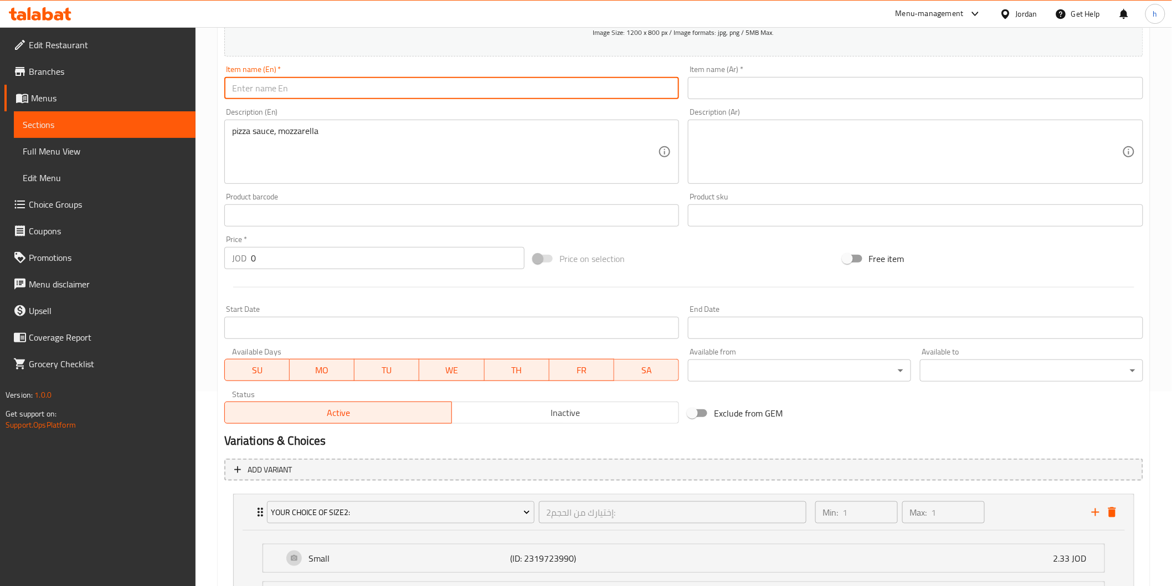
click at [485, 93] on input "text" at bounding box center [451, 88] width 455 height 22
paste input "meat lover"
type input "meat lover"
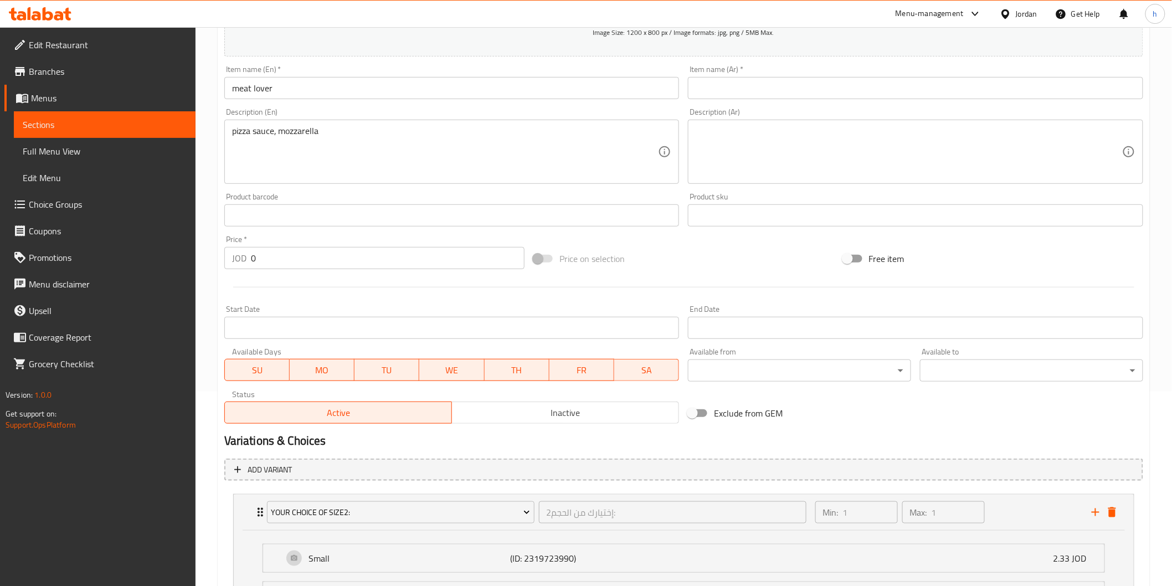
click at [837, 161] on textarea at bounding box center [909, 152] width 427 height 53
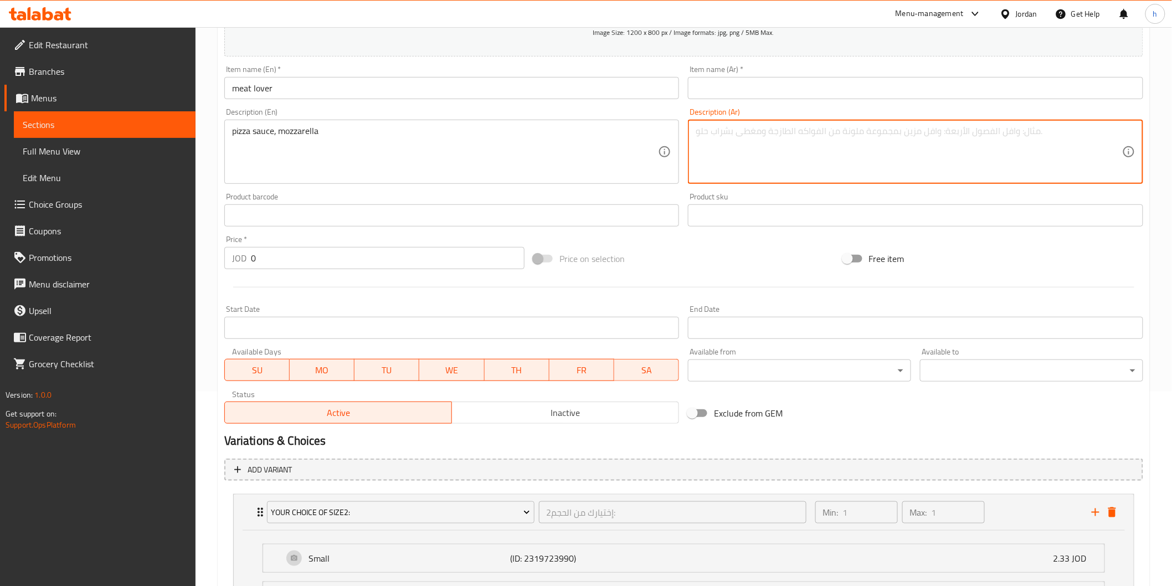
paste textarea "صوص البيتزا، [PERSON_NAME]، ببروني، سلامي، لحم، فلفل اخضر"
type textarea "صوص البيتزا، [PERSON_NAME]، ببروني، سلامي، لحم، فلفل اخضر"
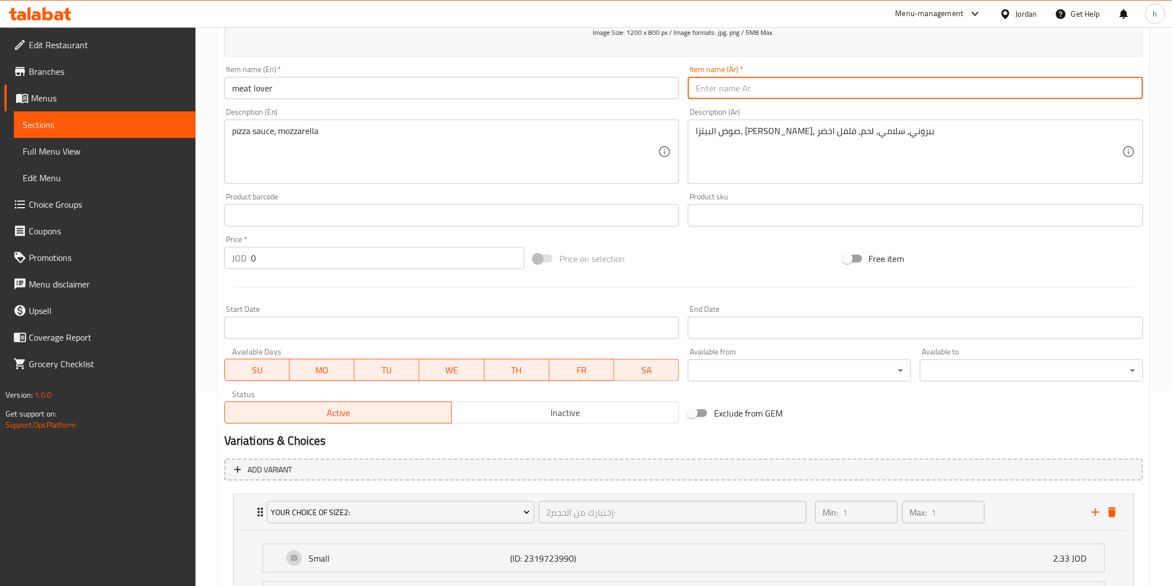
click at [885, 96] on input "text" at bounding box center [915, 88] width 455 height 22
type input "ميت لافر"
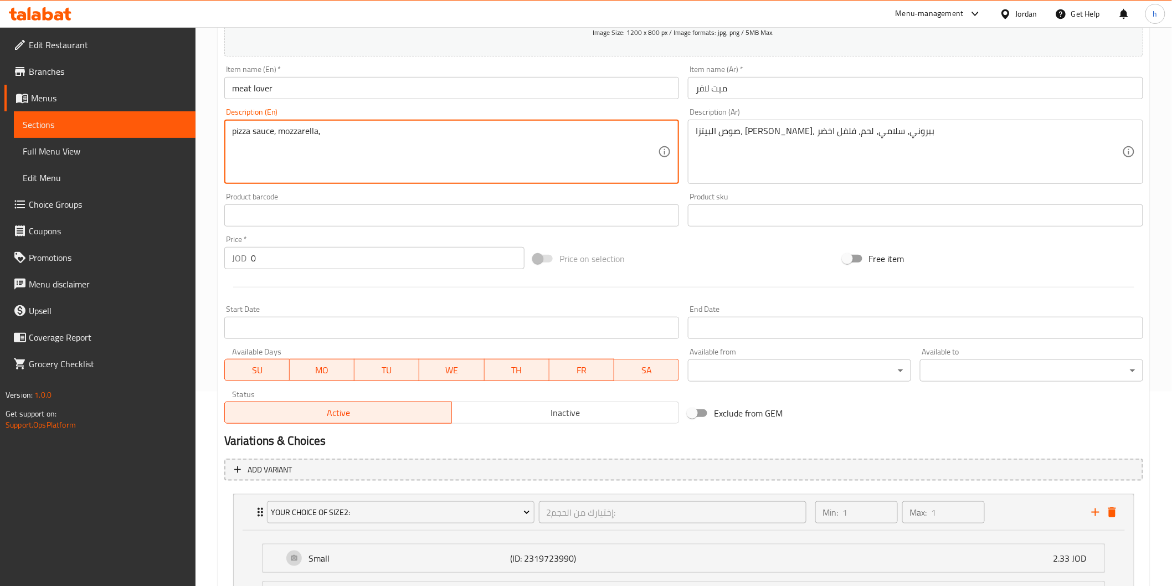
click at [368, 141] on textarea "pizza sauce, mozzarella," at bounding box center [445, 152] width 427 height 53
paste textarea "Pepperoni"
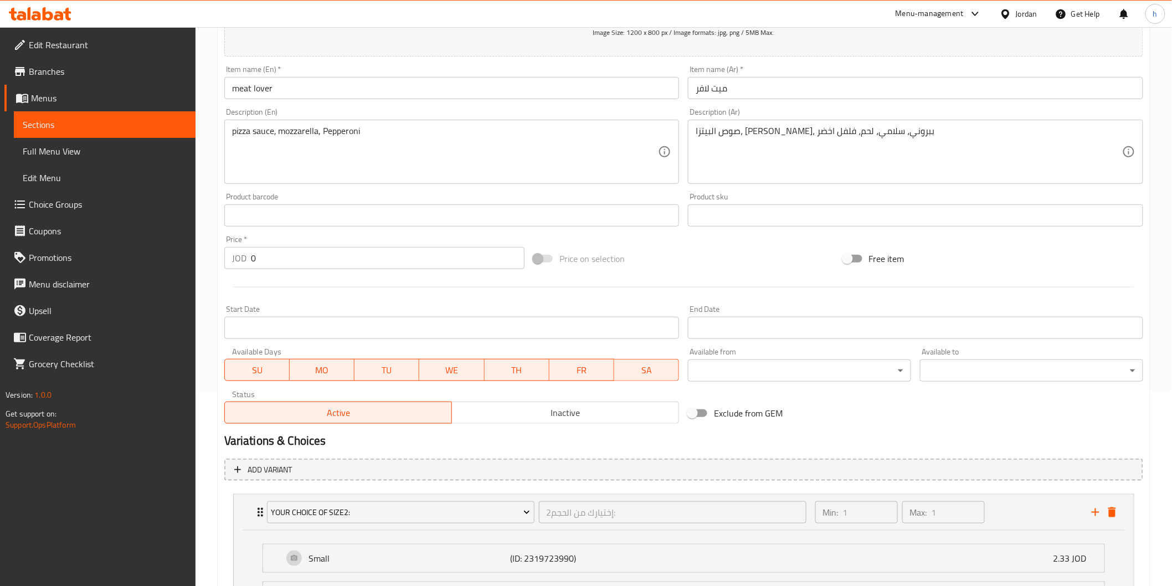
click at [373, 130] on textarea "pizza sauce, mozzarella, Pepperoni" at bounding box center [445, 152] width 427 height 53
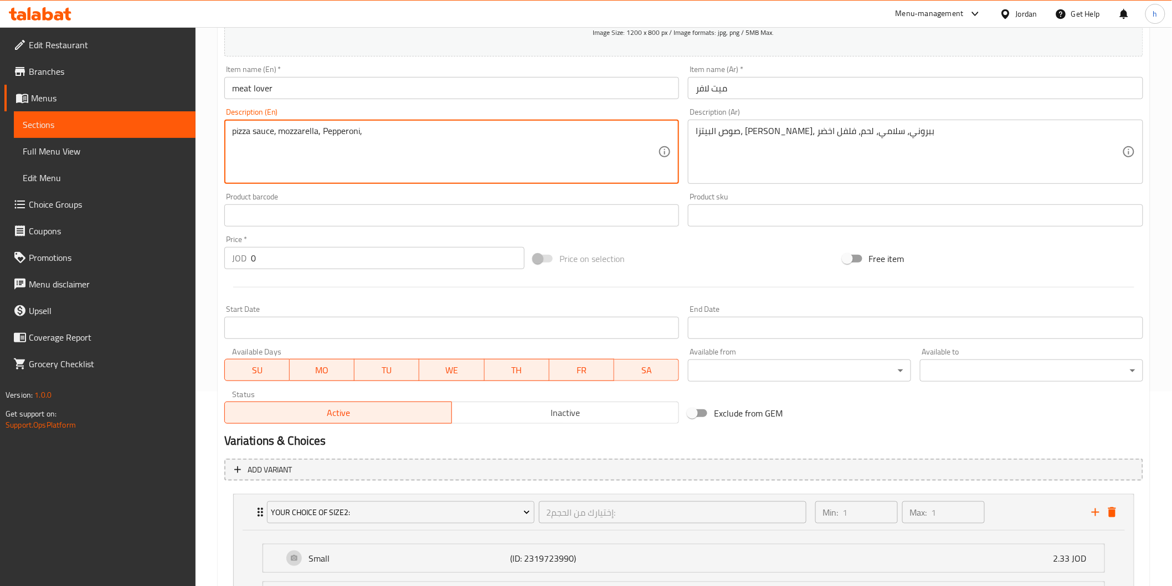
paste textarea "Salami"
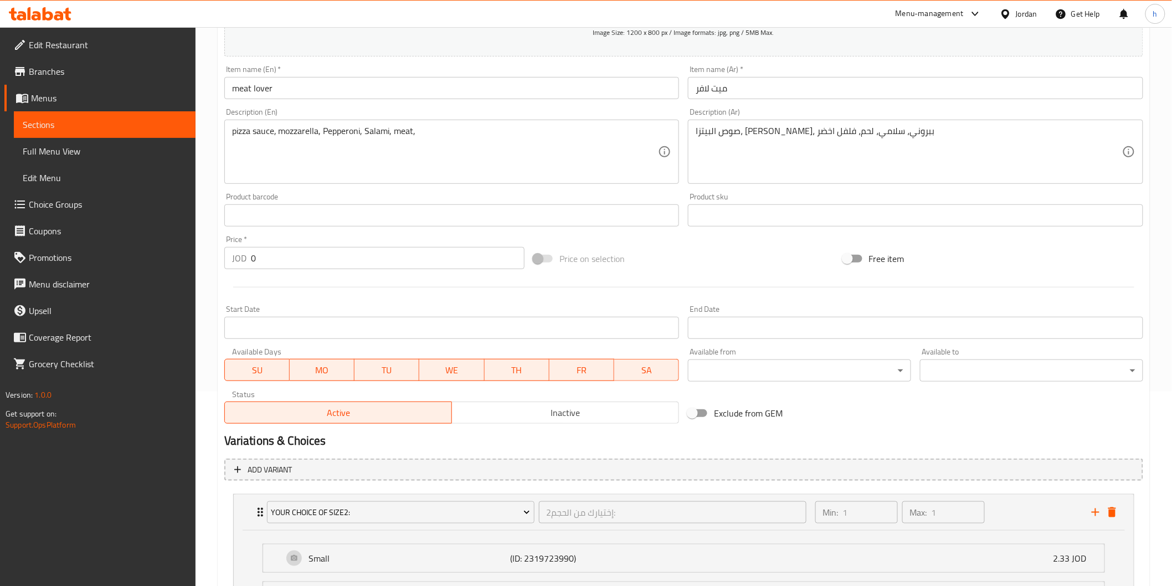
click at [566, 122] on div "pizza sauce, mozzarella, Pepperoni, Salami, meat, Description (En)" at bounding box center [451, 152] width 455 height 64
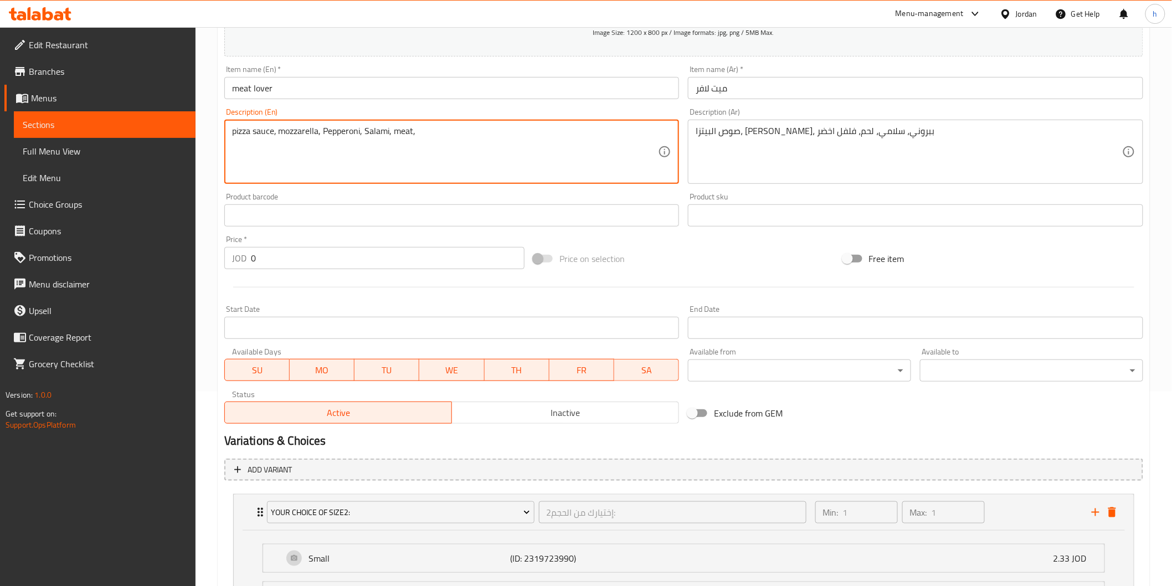
paste textarea "Green Pepper"
type textarea "pizza sauce, mozzarella, Pepperoni, Salami, meat, Green Pepper"
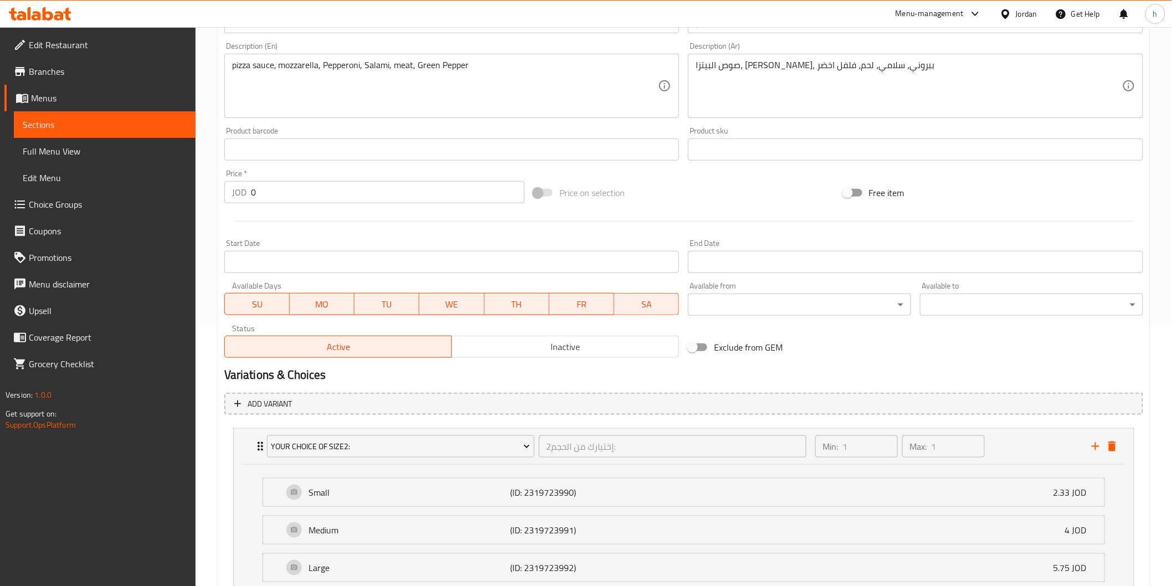
scroll to position [350, 0]
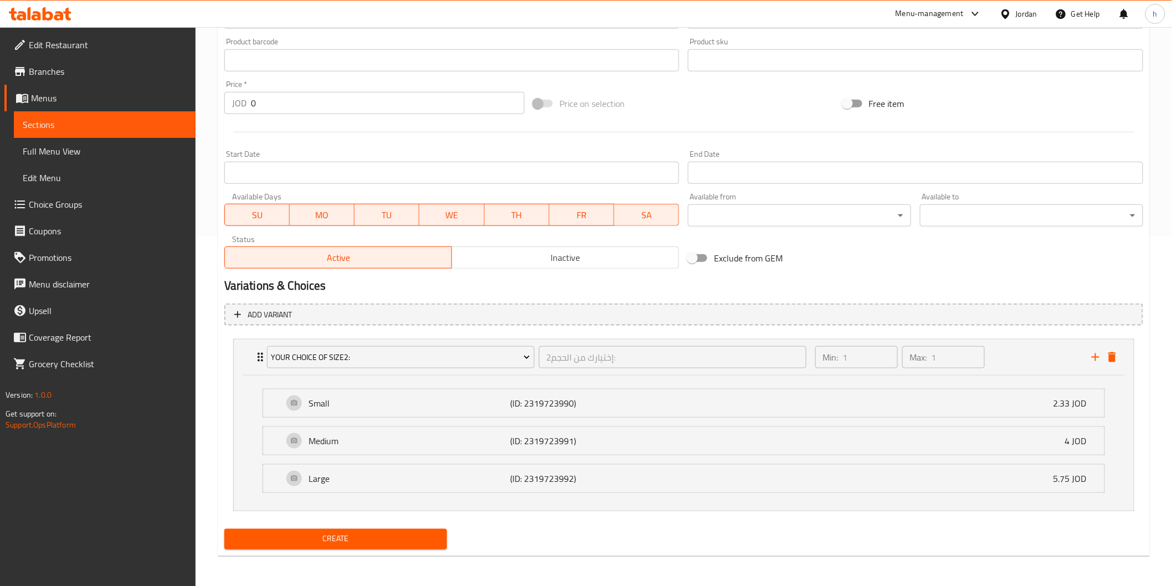
click at [373, 534] on span "Create" at bounding box center [336, 539] width 206 height 14
click at [136, 124] on span "Sections" at bounding box center [105, 124] width 164 height 13
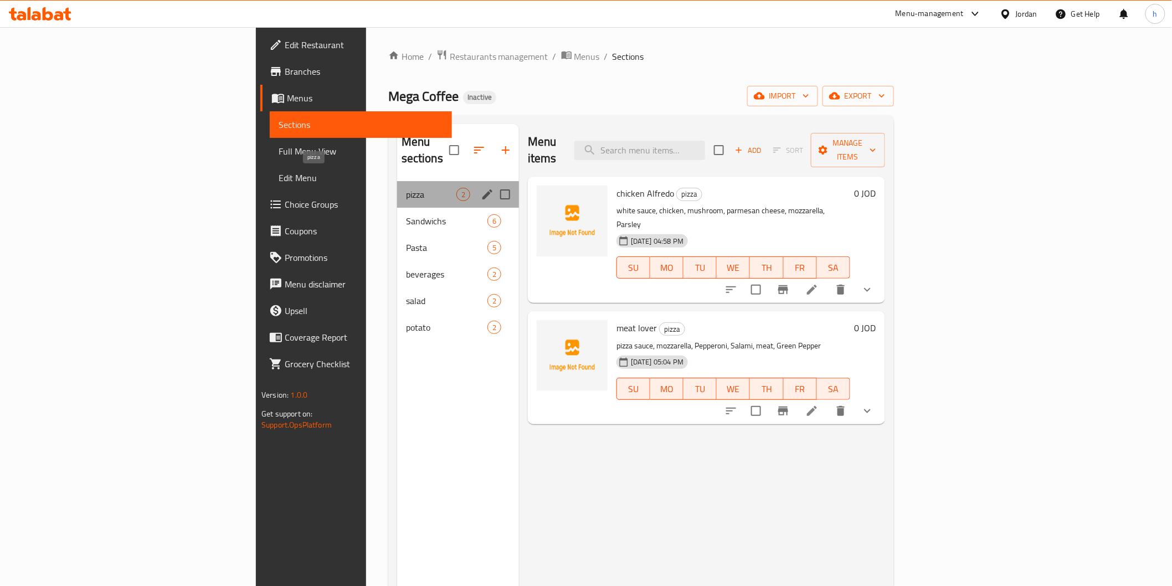
click at [406, 188] on span "pizza" at bounding box center [431, 194] width 50 height 13
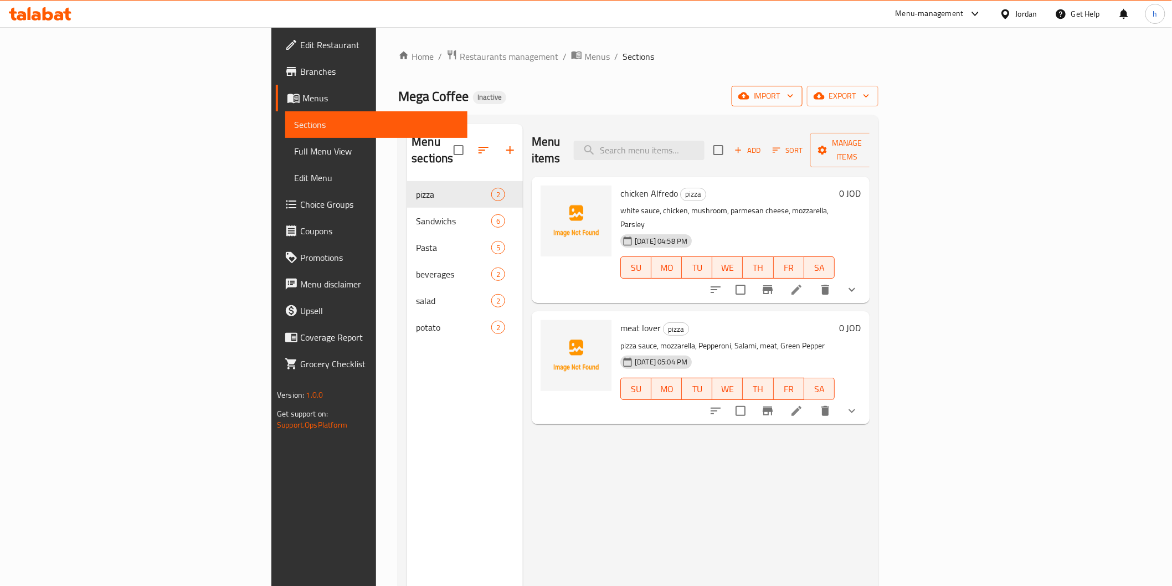
click at [794, 99] on span "import" at bounding box center [767, 96] width 53 height 14
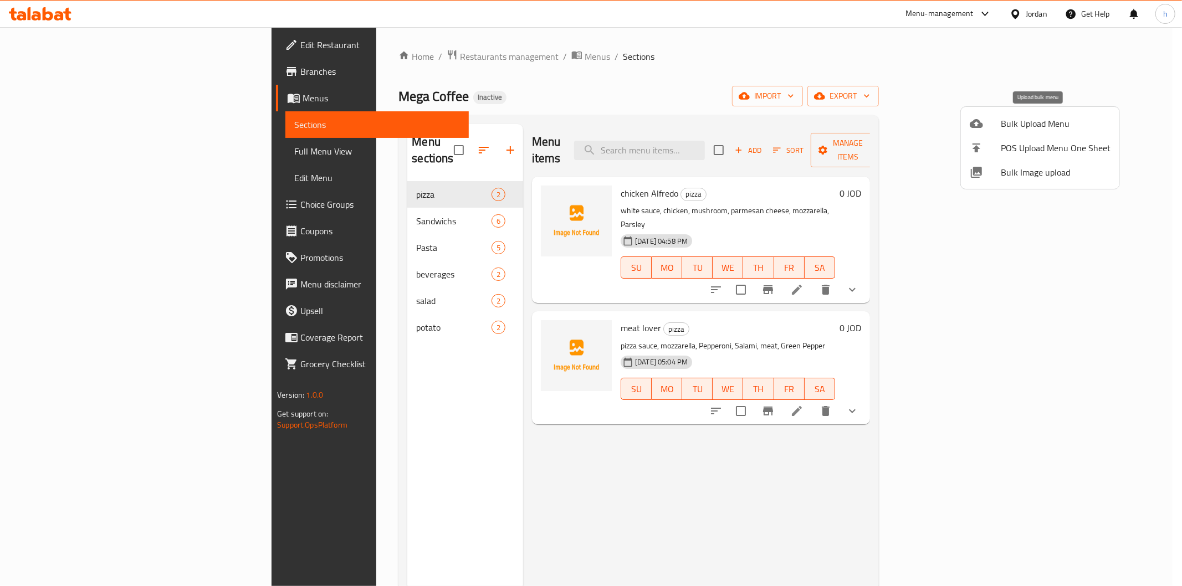
click at [1042, 124] on span "Bulk Upload Menu" at bounding box center [1056, 123] width 110 height 13
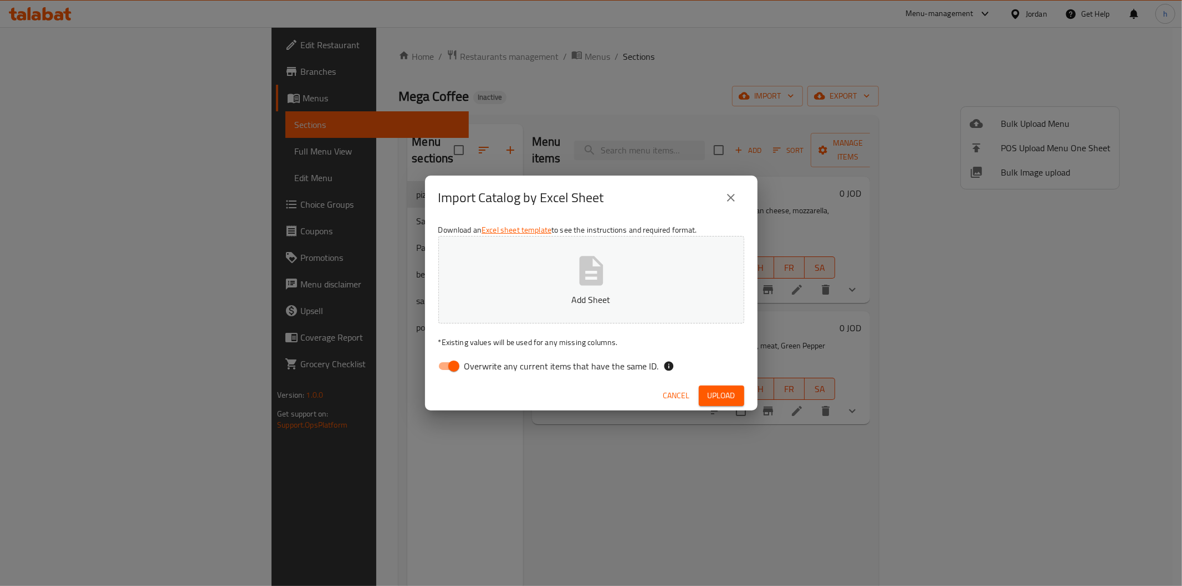
click at [451, 369] on input "Overwrite any current items that have the same ID." at bounding box center [453, 366] width 63 height 21
checkbox input "false"
click at [710, 394] on span "Upload" at bounding box center [721, 396] width 28 height 14
click at [675, 449] on div "Import Catalog by Excel Sheet Download an Excel sheet template to see the instr…" at bounding box center [591, 293] width 1182 height 586
click at [729, 198] on icon "close" at bounding box center [730, 197] width 13 height 13
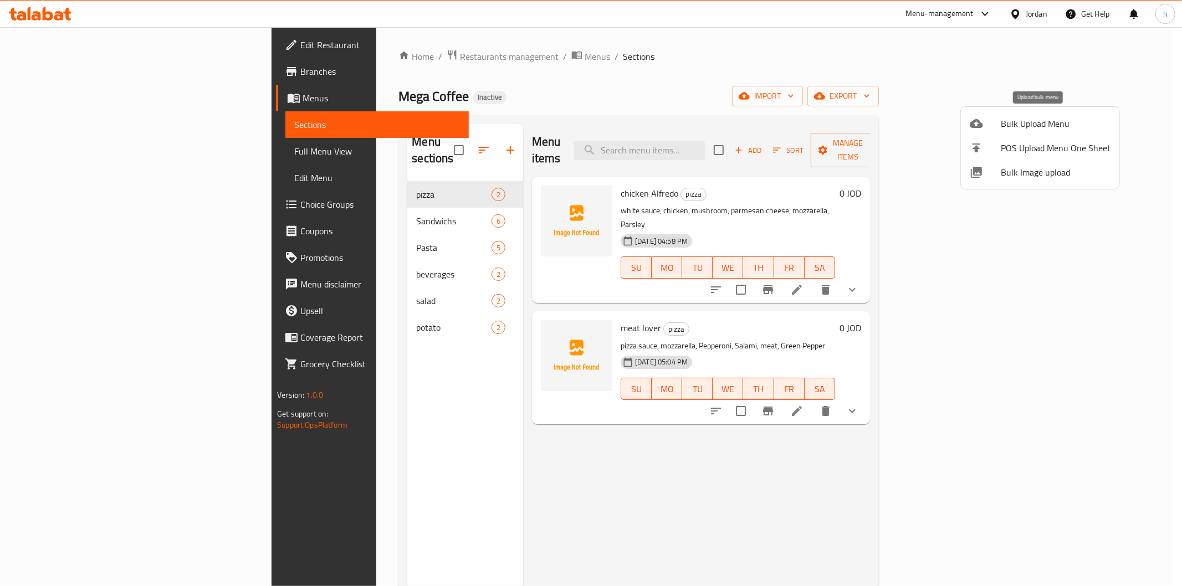
click at [1034, 118] on span "Bulk Upload Menu" at bounding box center [1056, 123] width 110 height 13
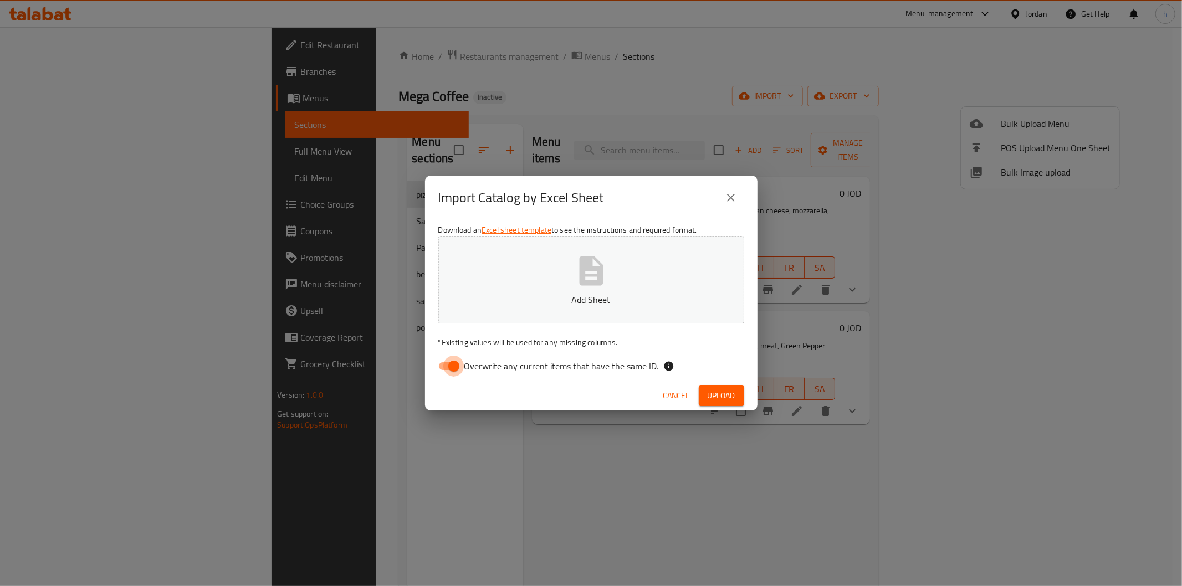
click at [457, 364] on input "Overwrite any current items that have the same ID." at bounding box center [453, 366] width 63 height 21
checkbox input "false"
click at [710, 392] on span "Upload" at bounding box center [721, 396] width 28 height 14
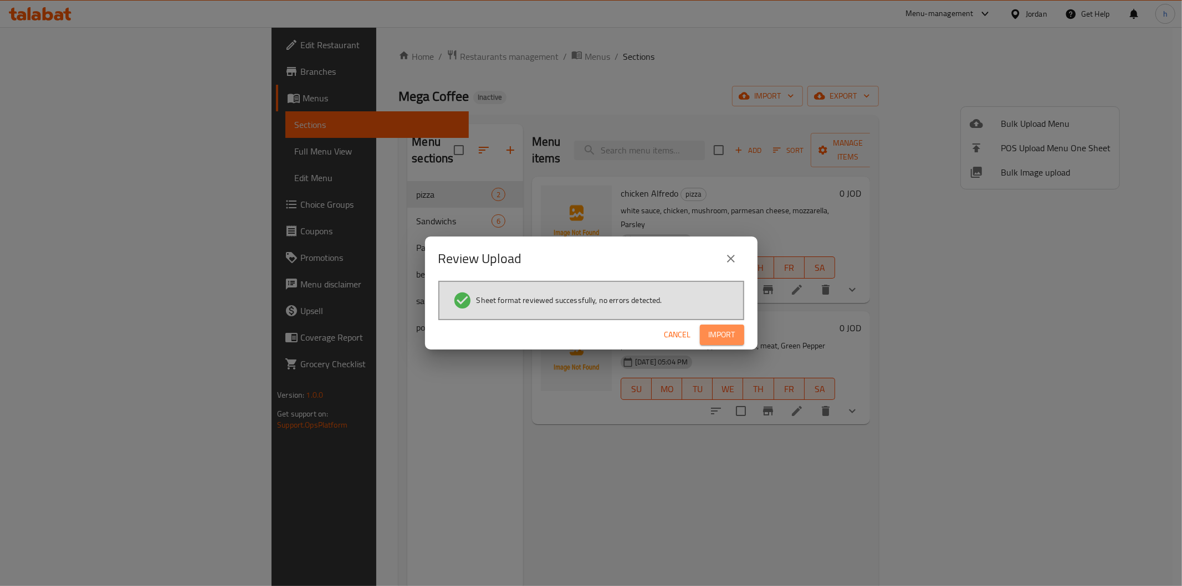
click at [732, 335] on span "Import" at bounding box center [722, 335] width 27 height 14
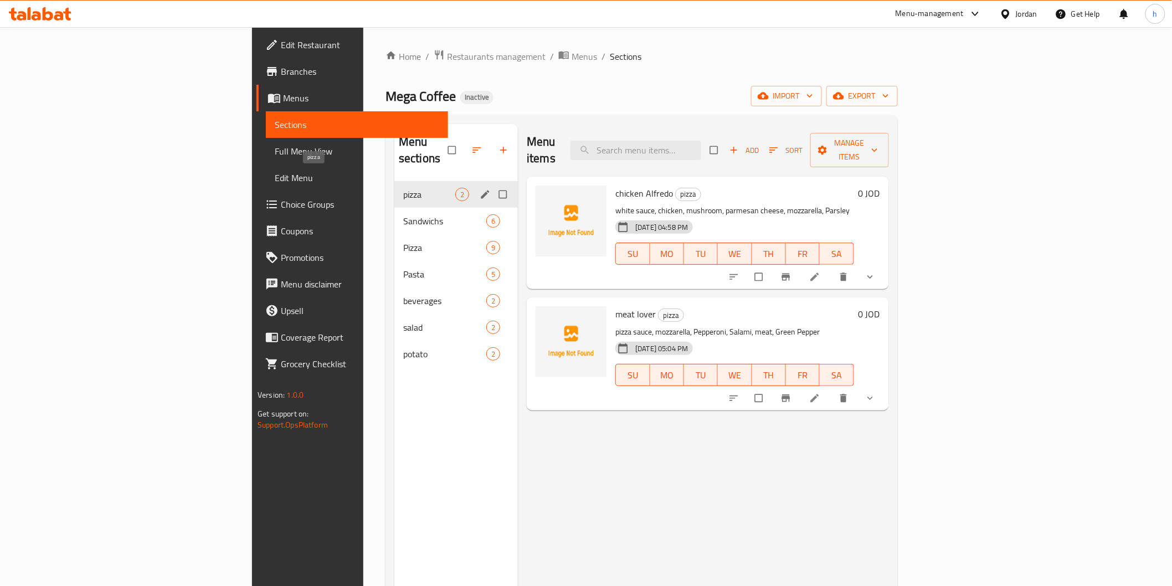
click at [403, 188] on span "pizza" at bounding box center [429, 194] width 52 height 13
click at [403, 241] on span "Pizza" at bounding box center [429, 247] width 52 height 13
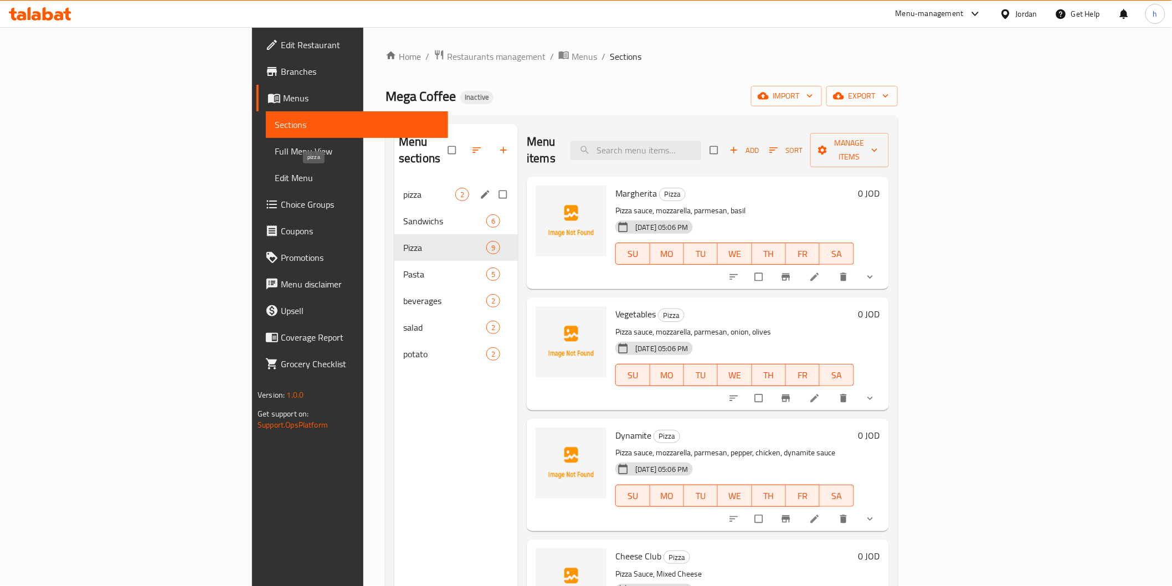
click at [403, 188] on span "pizza" at bounding box center [429, 194] width 52 height 13
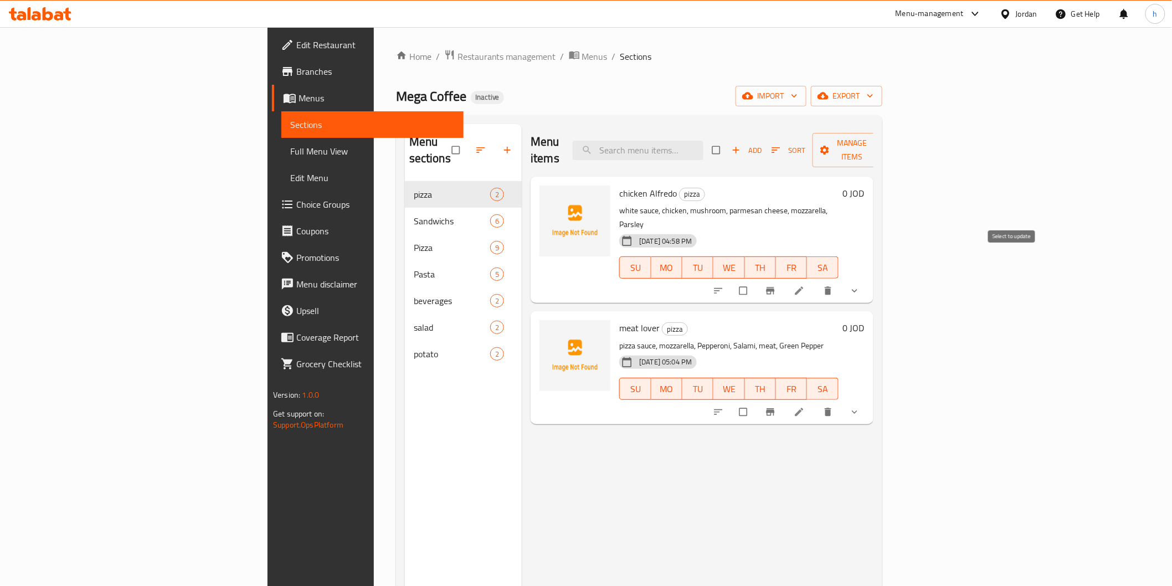
click at [756, 280] on input "checkbox" at bounding box center [744, 290] width 23 height 21
checkbox input "true"
click at [756, 402] on input "checkbox" at bounding box center [744, 412] width 23 height 21
checkbox input "true"
click at [874, 129] on div "Menu items Add Sort Manage items" at bounding box center [702, 150] width 343 height 53
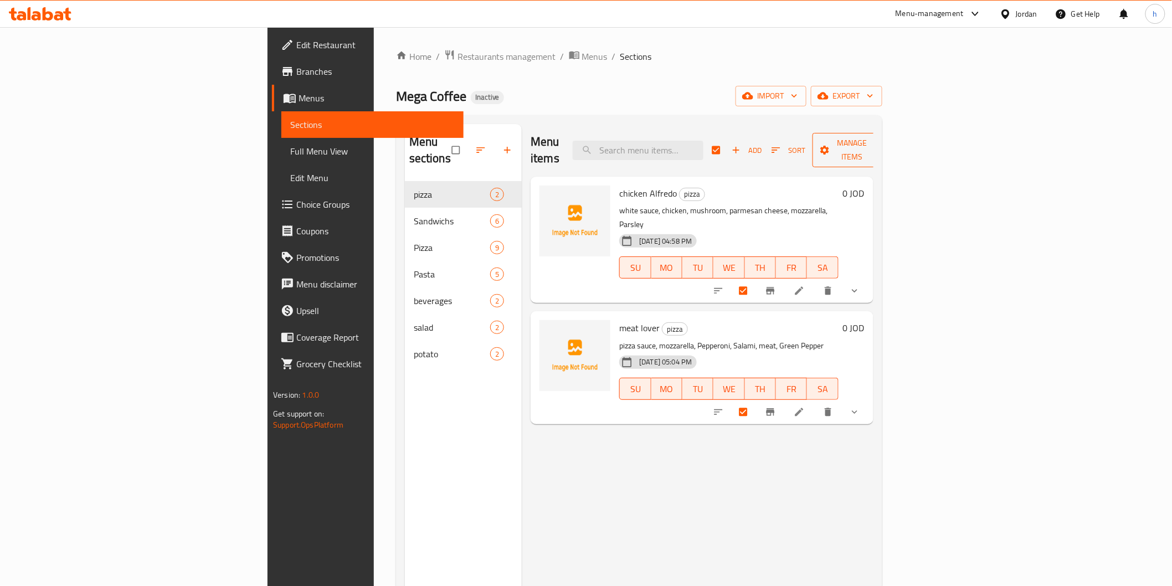
click at [883, 140] on span "Manage items" at bounding box center [852, 150] width 61 height 28
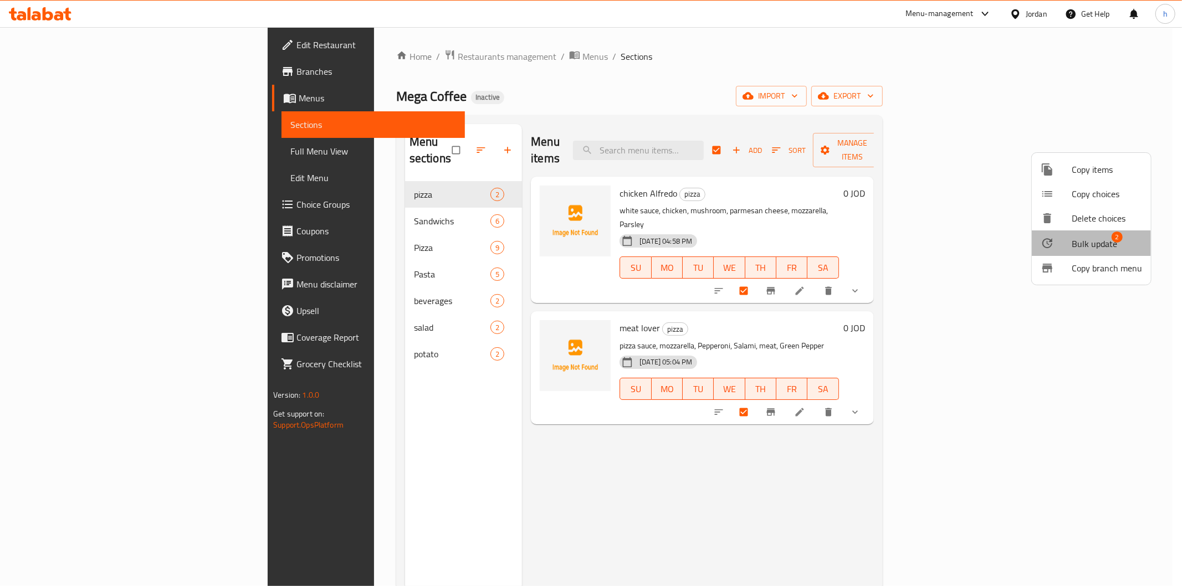
click at [1094, 246] on span "Bulk update" at bounding box center [1093, 243] width 45 height 13
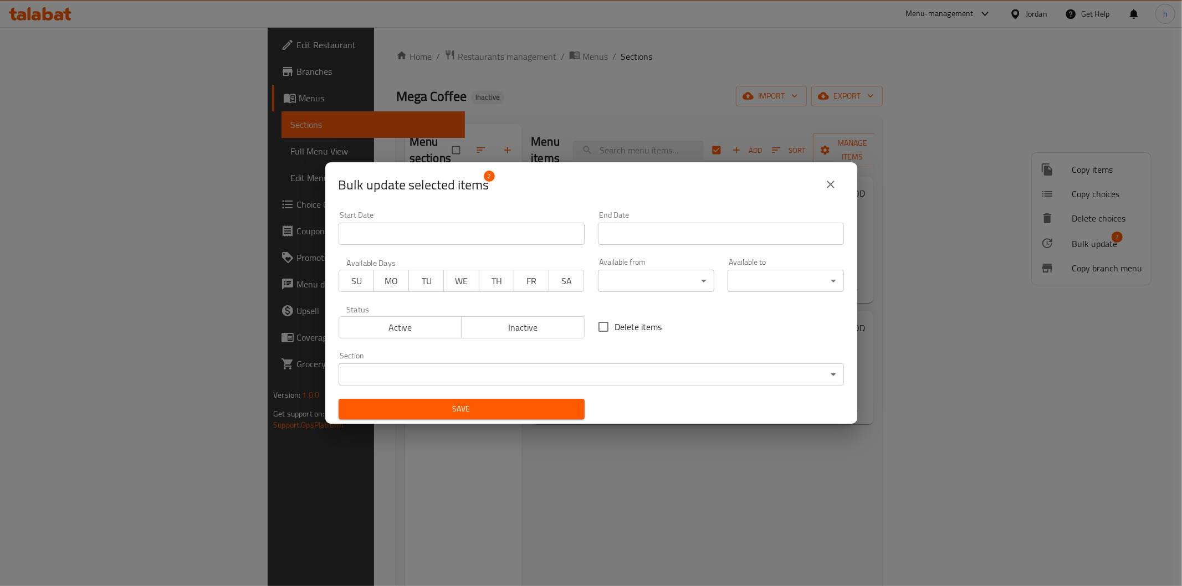
click at [650, 383] on body "​ Menu-management Jordan Get Help h Edit Restaurant Branches Menus Sections Ful…" at bounding box center [591, 306] width 1182 height 559
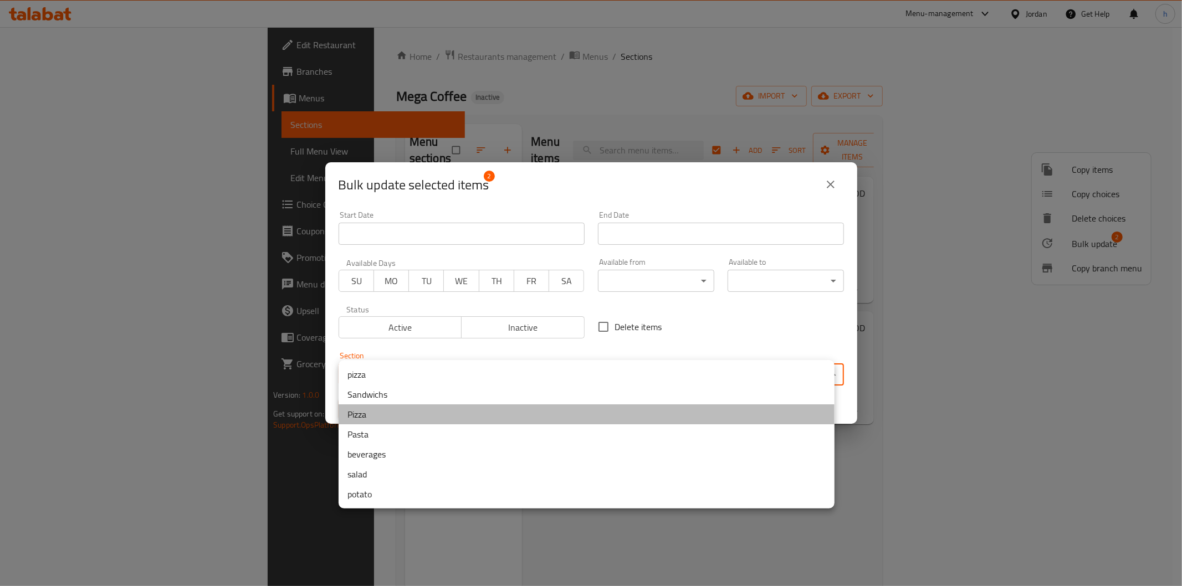
click at [370, 413] on li "Pizza" at bounding box center [587, 414] width 496 height 20
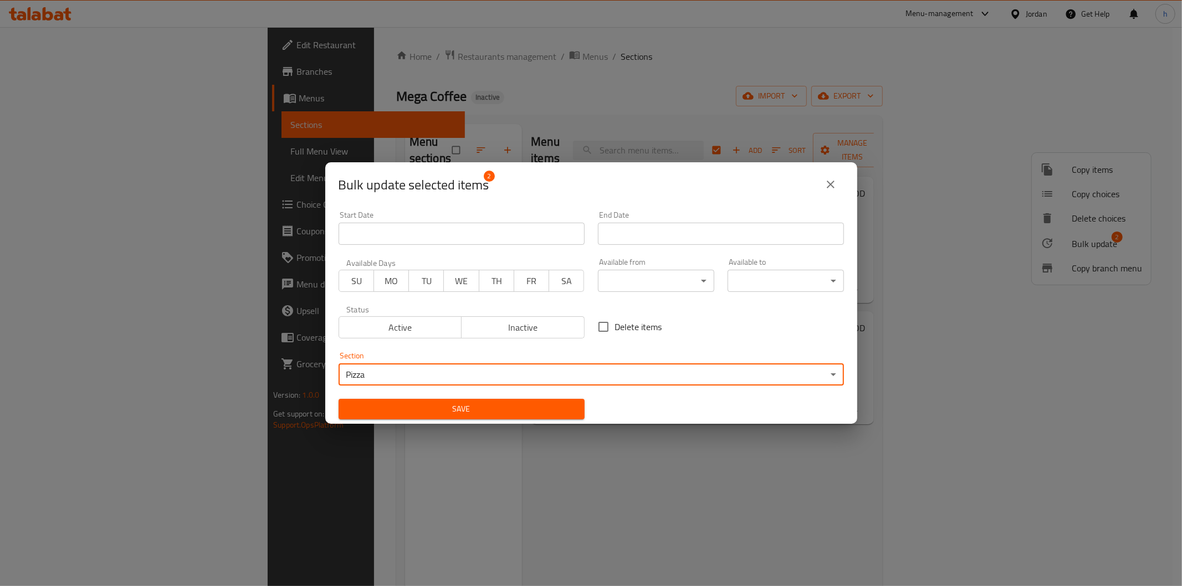
click at [416, 406] on span "Save" at bounding box center [461, 409] width 228 height 14
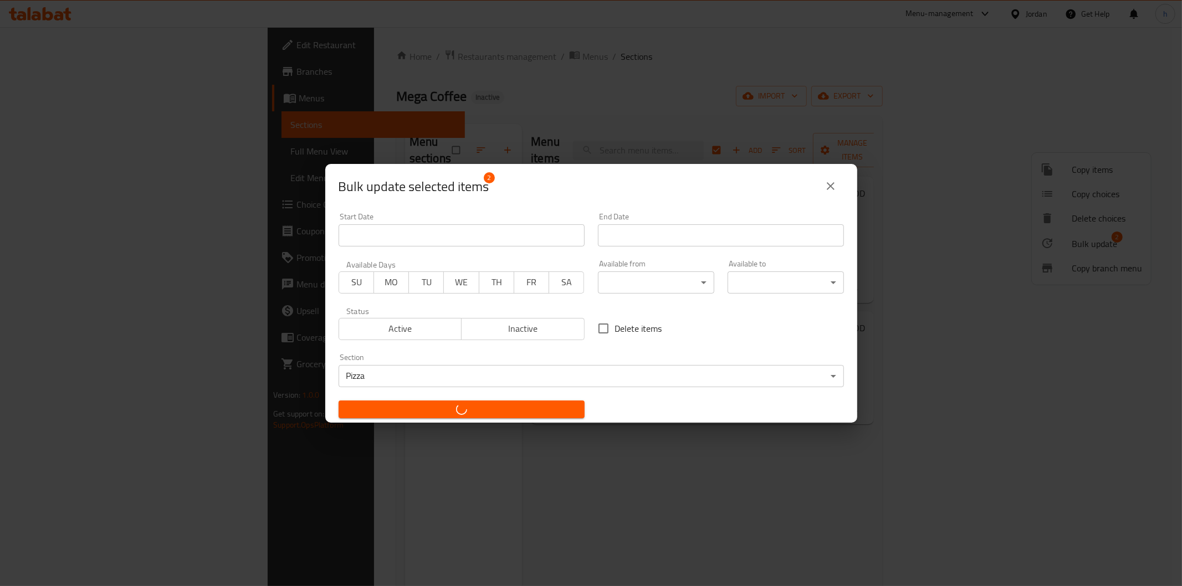
checkbox input "false"
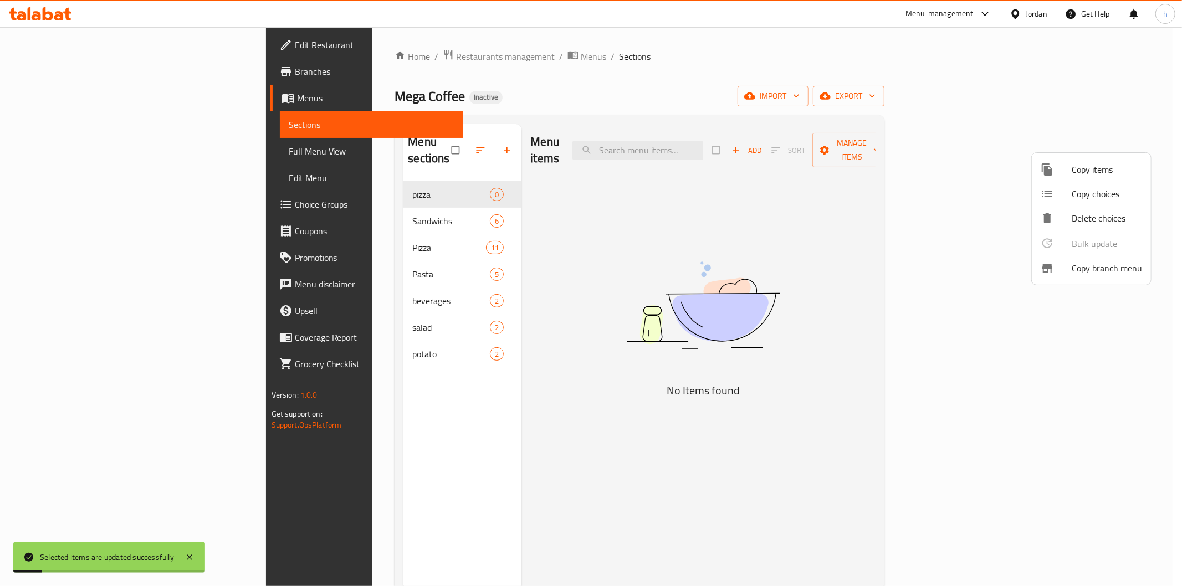
click at [397, 175] on div at bounding box center [591, 293] width 1182 height 586
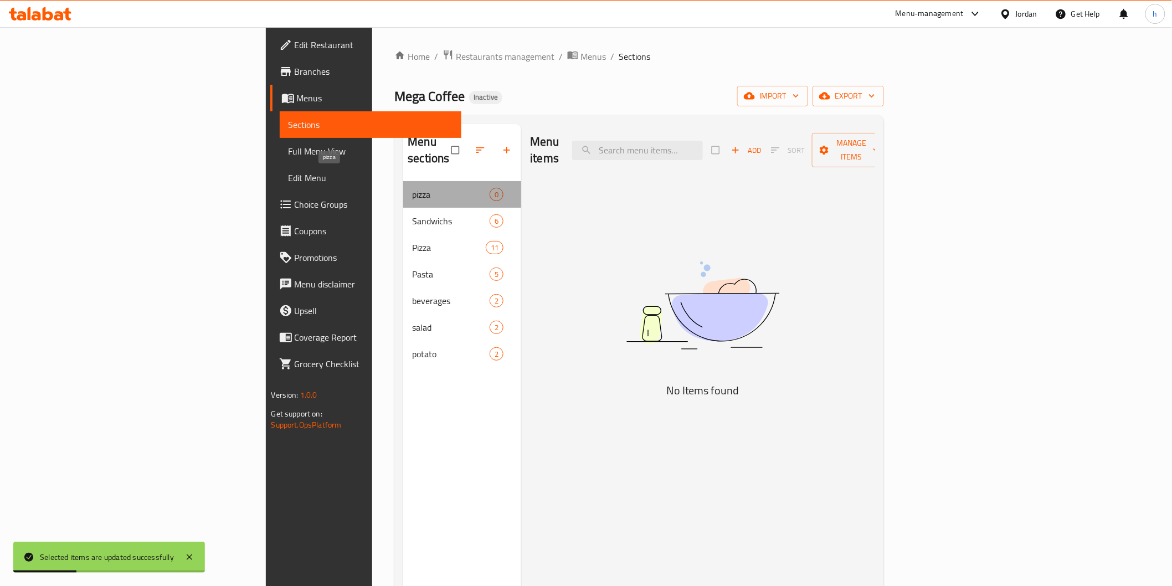
click at [412, 188] on span "pizza" at bounding box center [451, 194] width 78 height 13
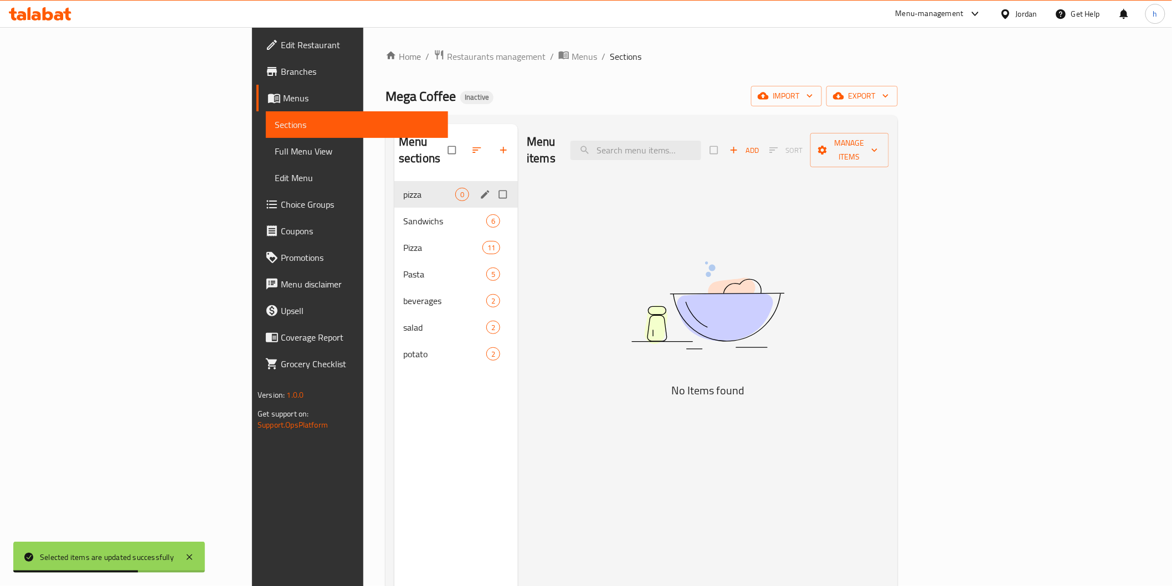
click at [493, 184] on input "Menu sections" at bounding box center [504, 194] width 23 height 21
checkbox input "true"
click at [464, 145] on icon "button" at bounding box center [469, 150] width 11 height 11
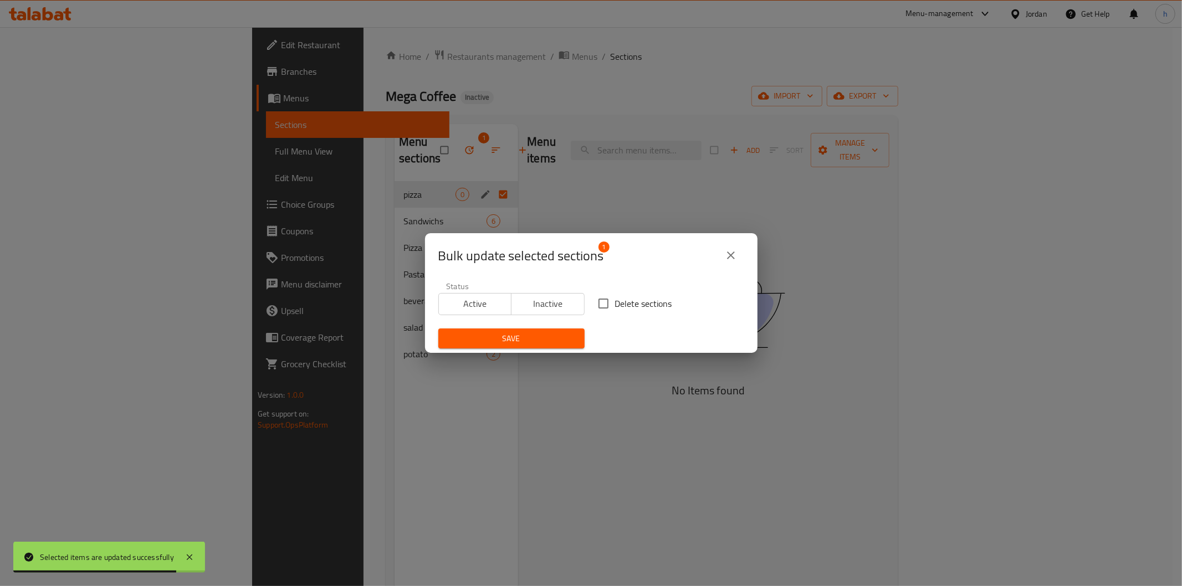
click at [602, 307] on input "Delete sections" at bounding box center [603, 303] width 23 height 23
checkbox input "true"
click at [553, 334] on span "Save" at bounding box center [511, 339] width 129 height 14
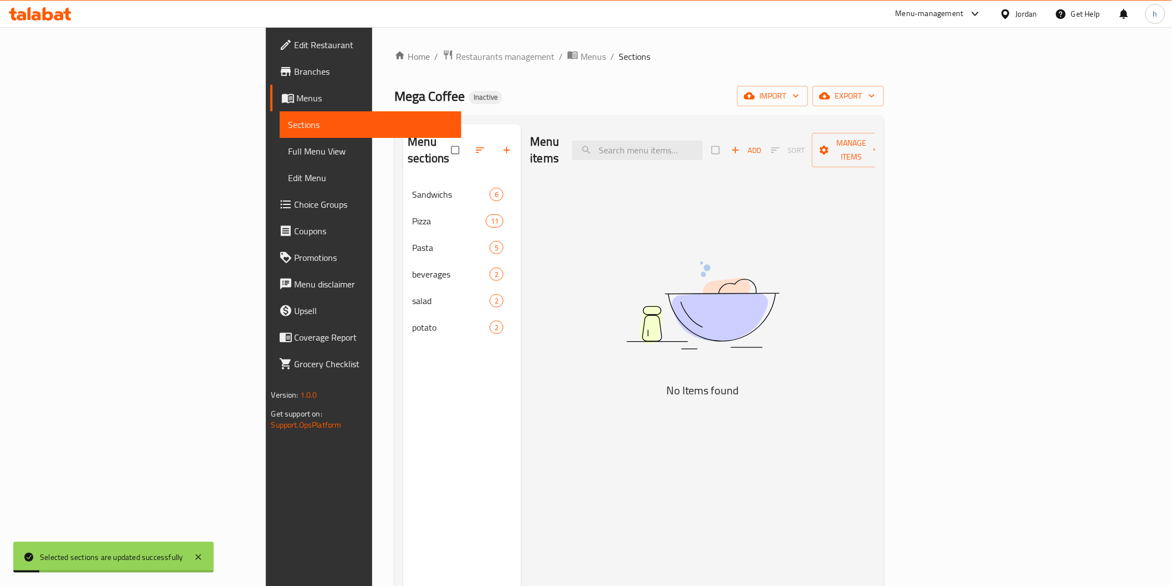
click at [521, 285] on div "Menu items Add Sort Manage items No Items found" at bounding box center [698, 417] width 354 height 586
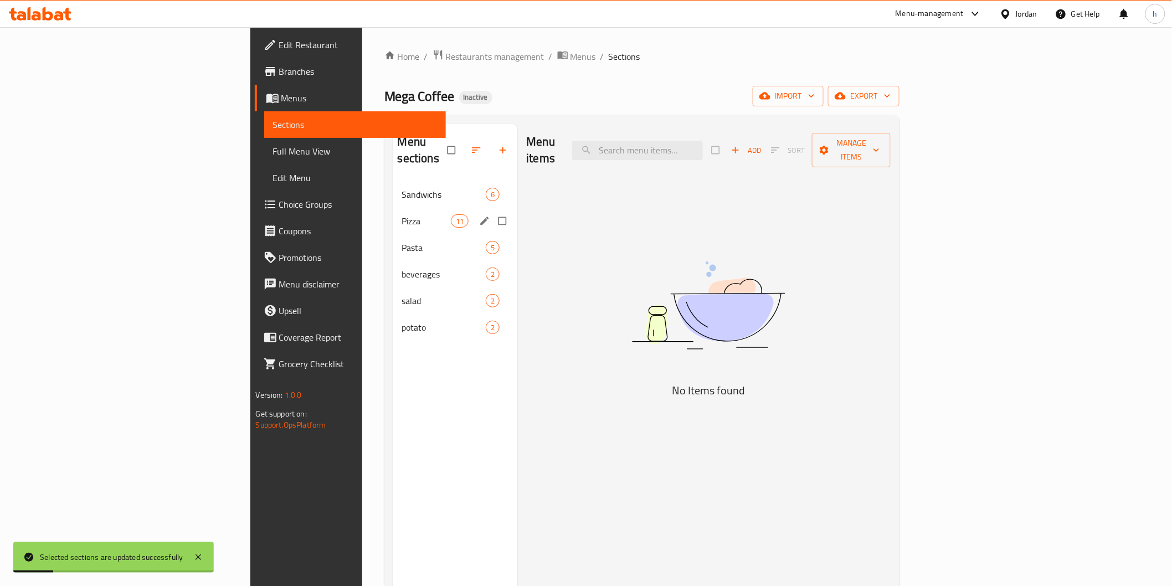
click at [402, 214] on span "Pizza" at bounding box center [426, 220] width 49 height 13
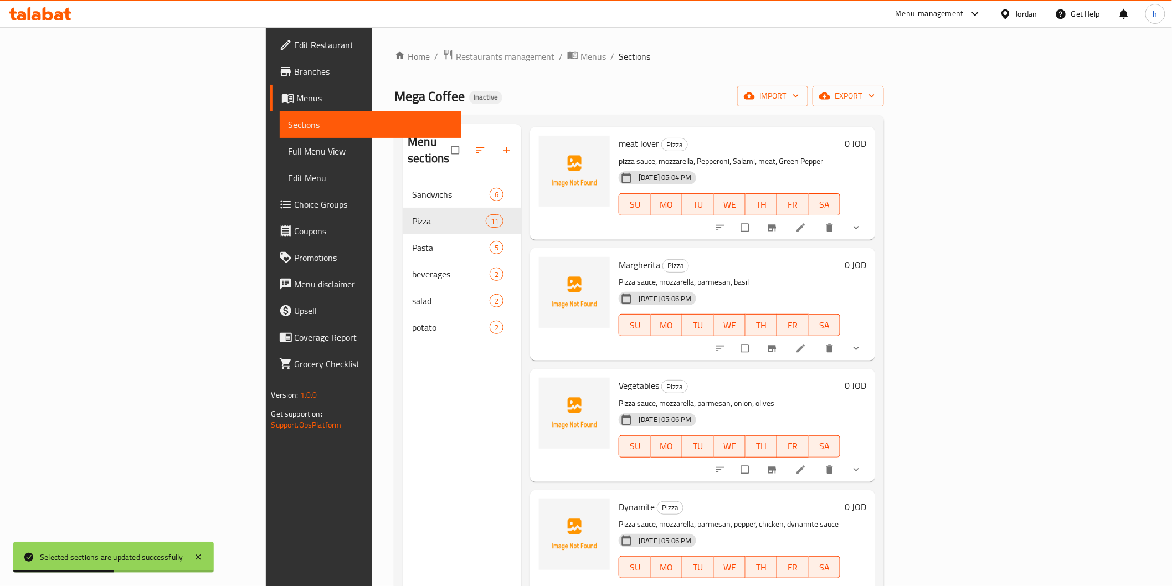
scroll to position [246, 0]
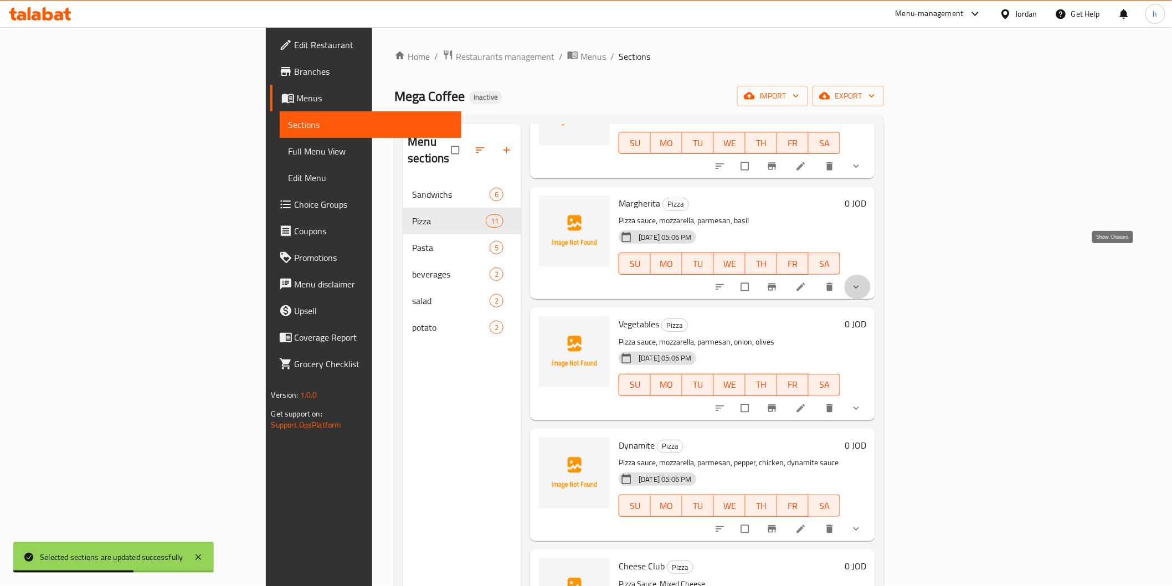
click at [862, 281] on icon "show more" at bounding box center [856, 286] width 11 height 11
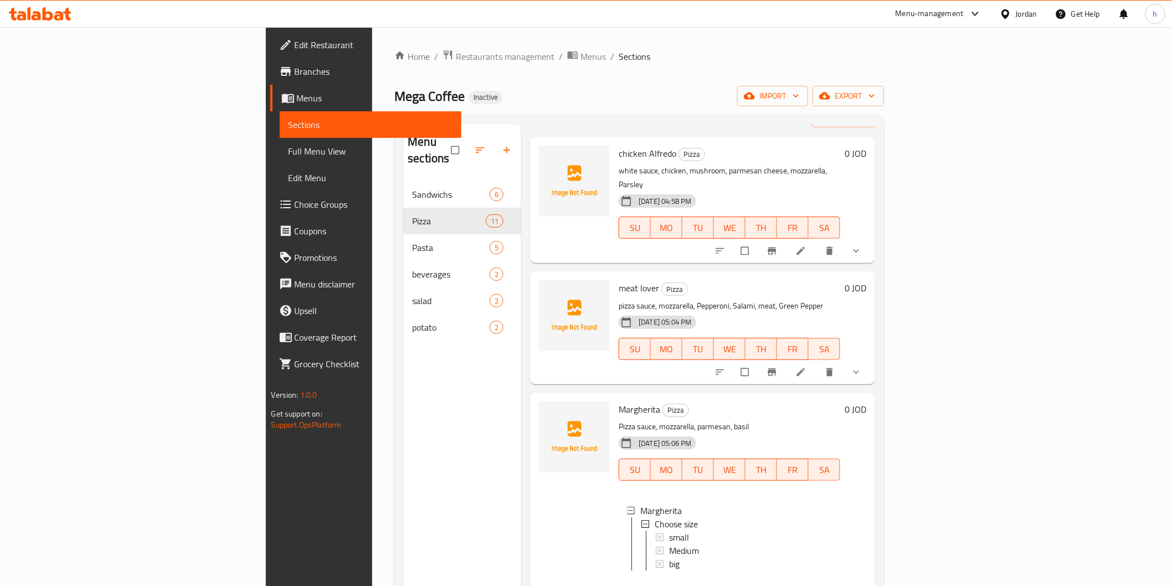
scroll to position [61, 0]
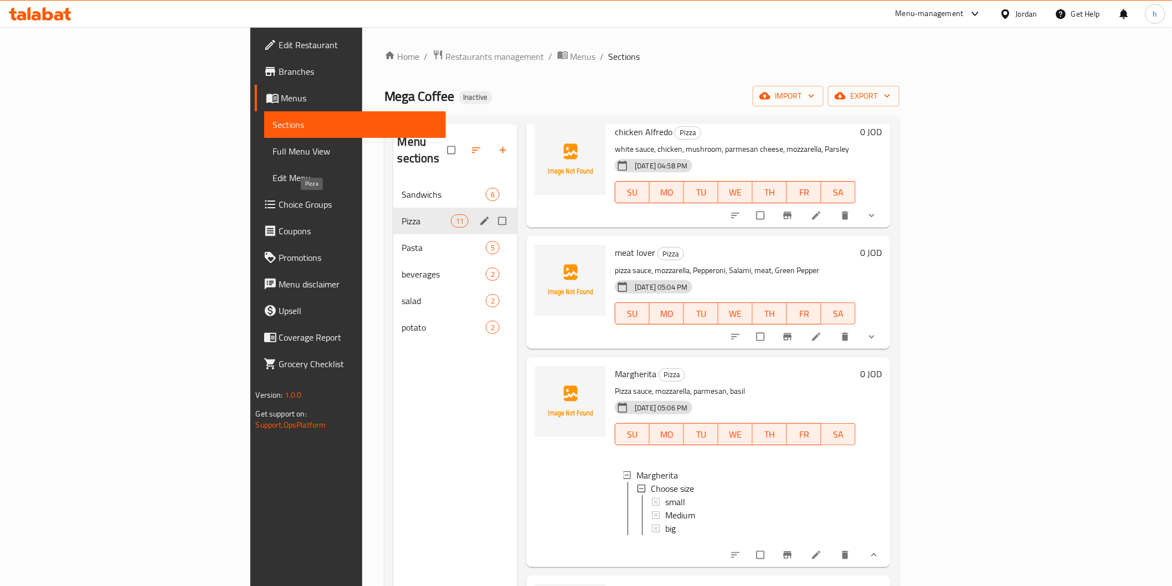
click at [402, 214] on span "Pizza" at bounding box center [426, 220] width 49 height 13
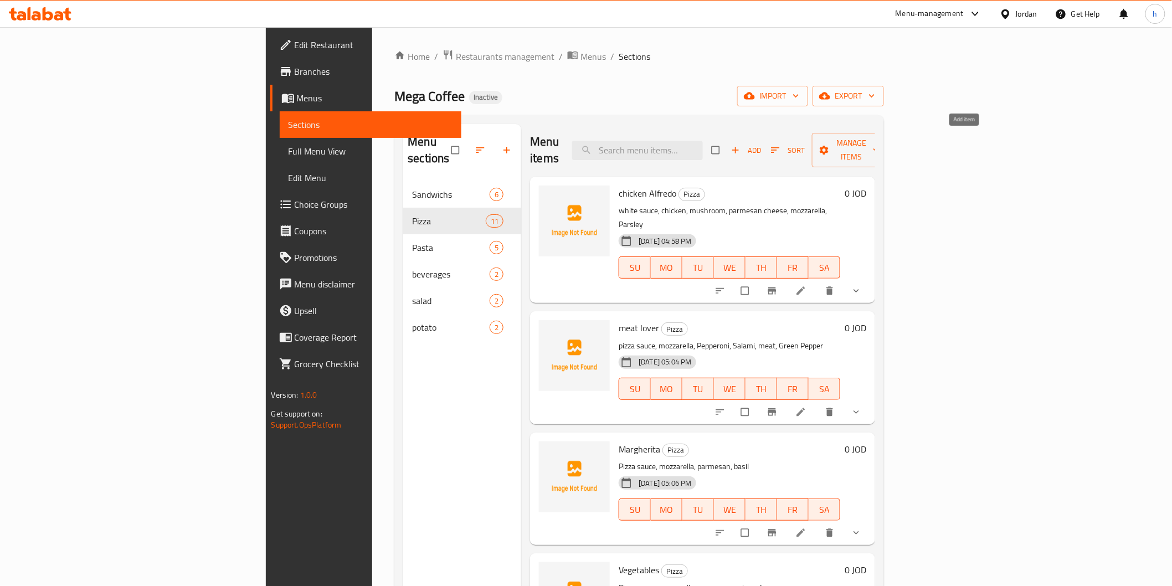
click at [761, 145] on span "Add" at bounding box center [746, 150] width 30 height 13
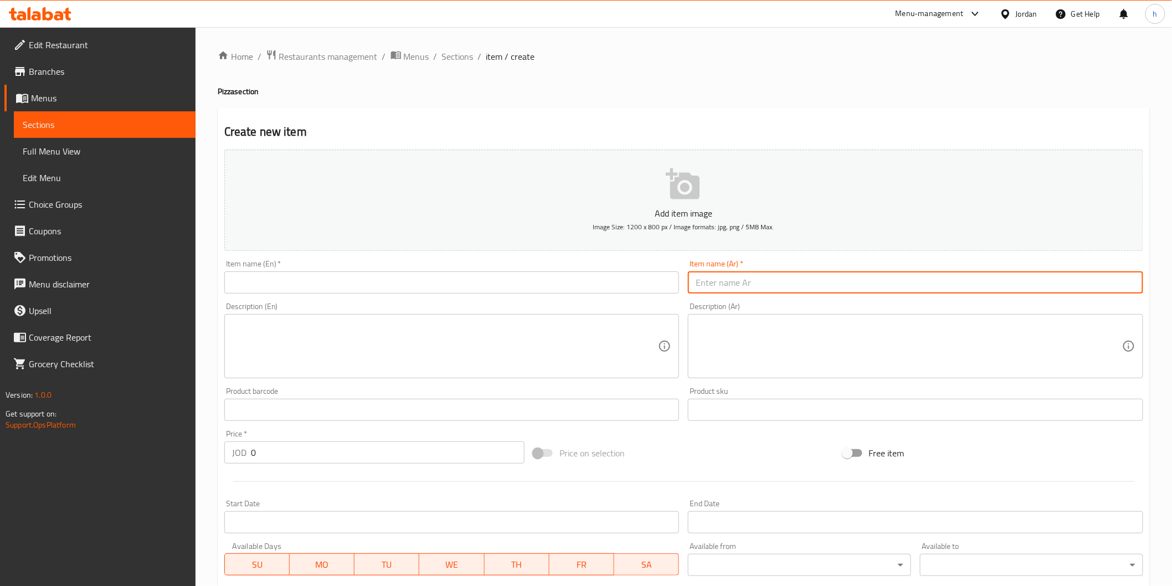
click at [730, 281] on input "text" at bounding box center [915, 282] width 455 height 22
paste input "نيوتيلا"
type input "نيوتيلا"
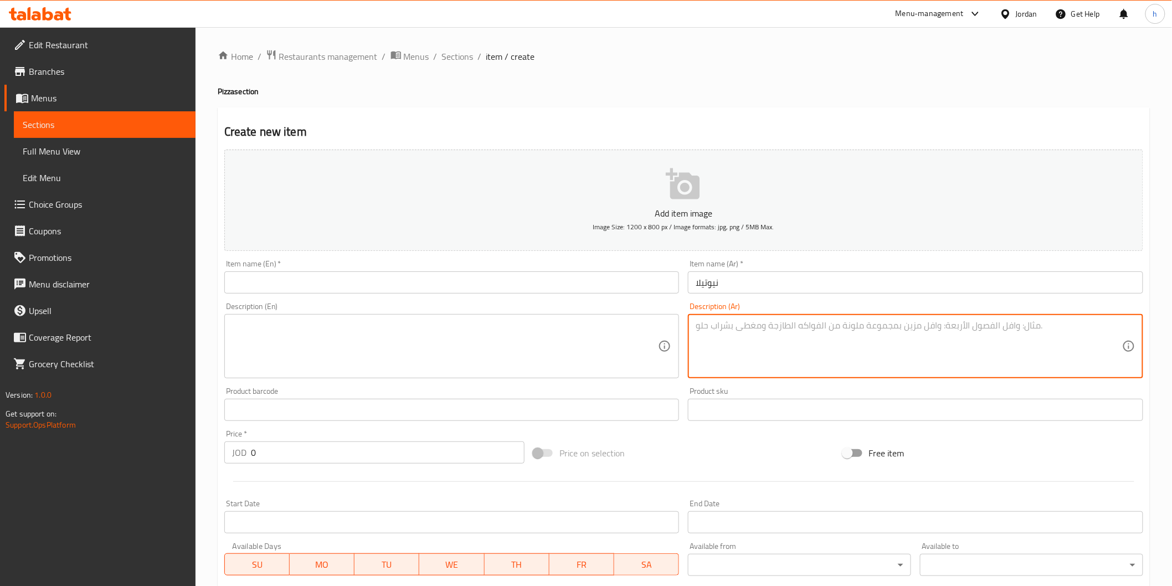
click at [998, 348] on textarea at bounding box center [909, 346] width 427 height 53
paste textarea "شوكولاتة + اضافات"
type textarea "شوكولاتة + اضافات"
click at [357, 280] on input "text" at bounding box center [451, 282] width 455 height 22
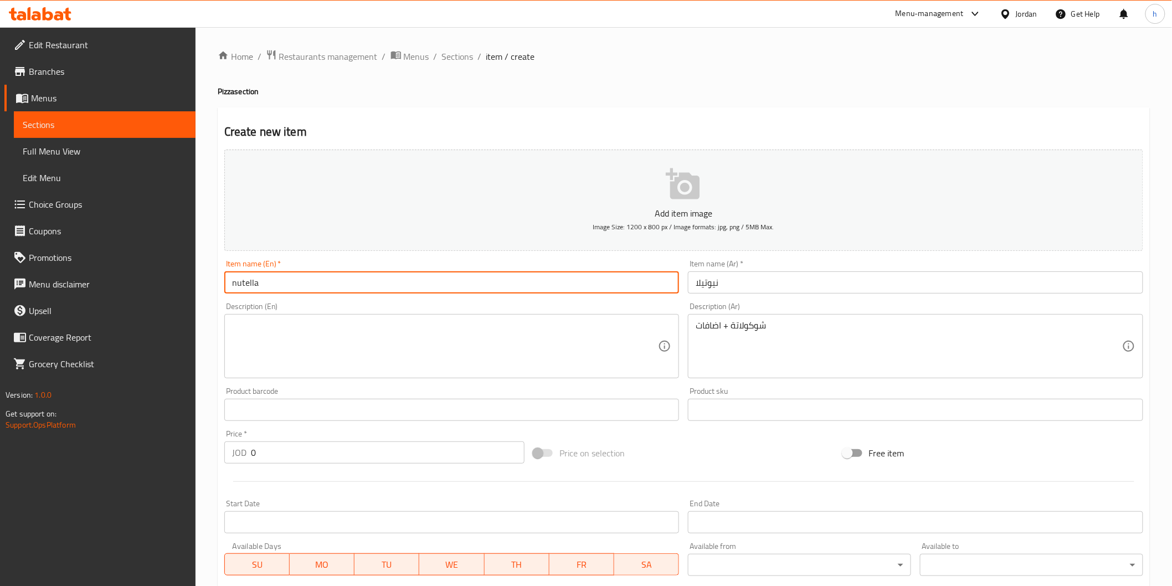
type input "nutella"
click at [358, 336] on textarea at bounding box center [445, 346] width 427 height 53
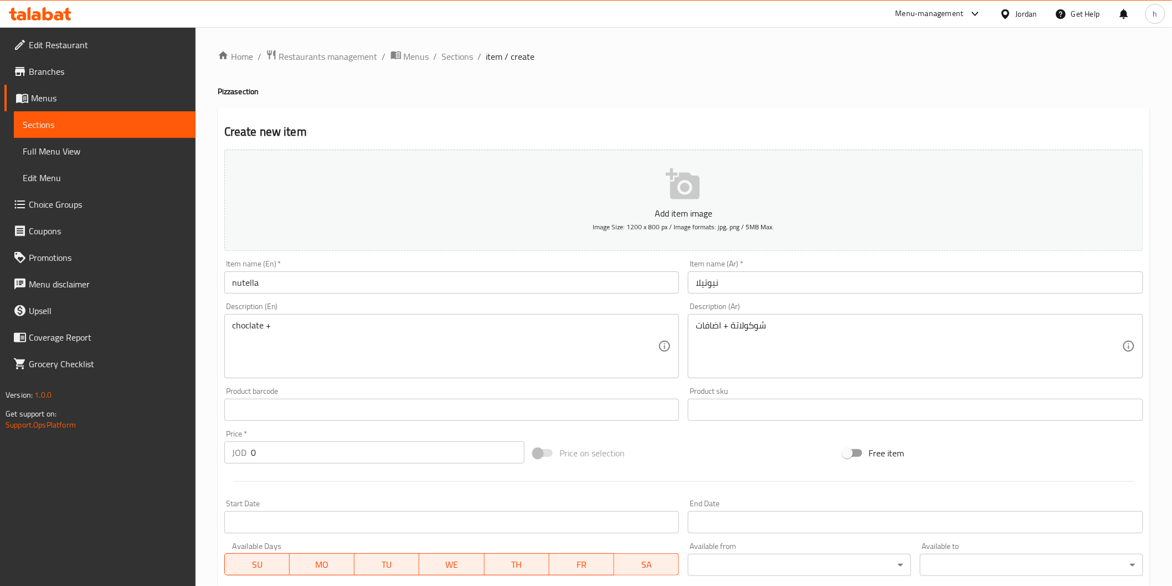
click at [497, 336] on textarea "choclate +" at bounding box center [445, 346] width 427 height 53
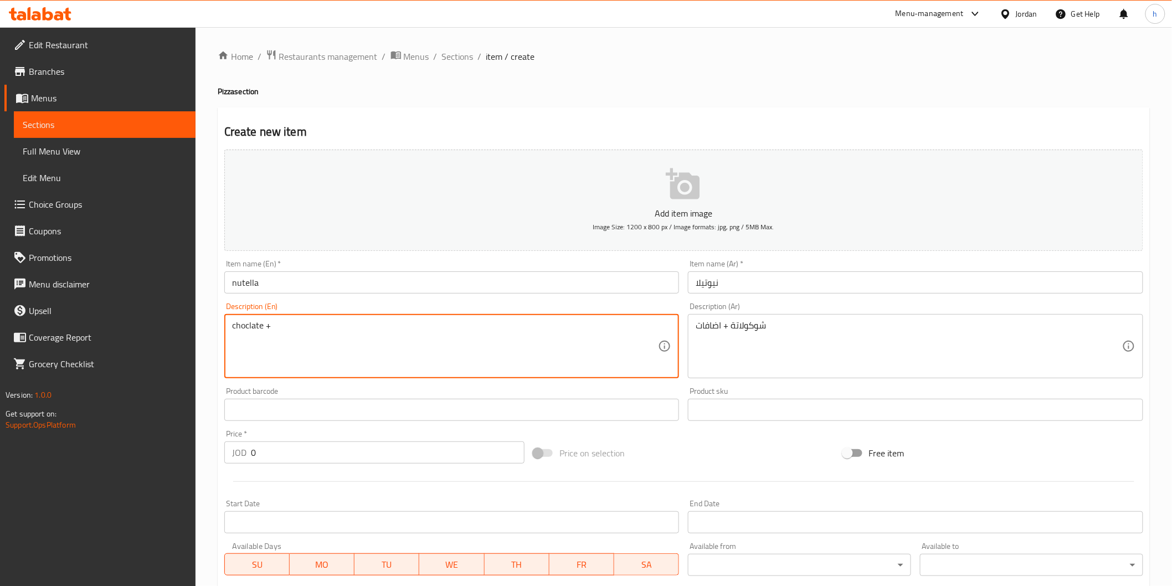
paste textarea "Add On's:"
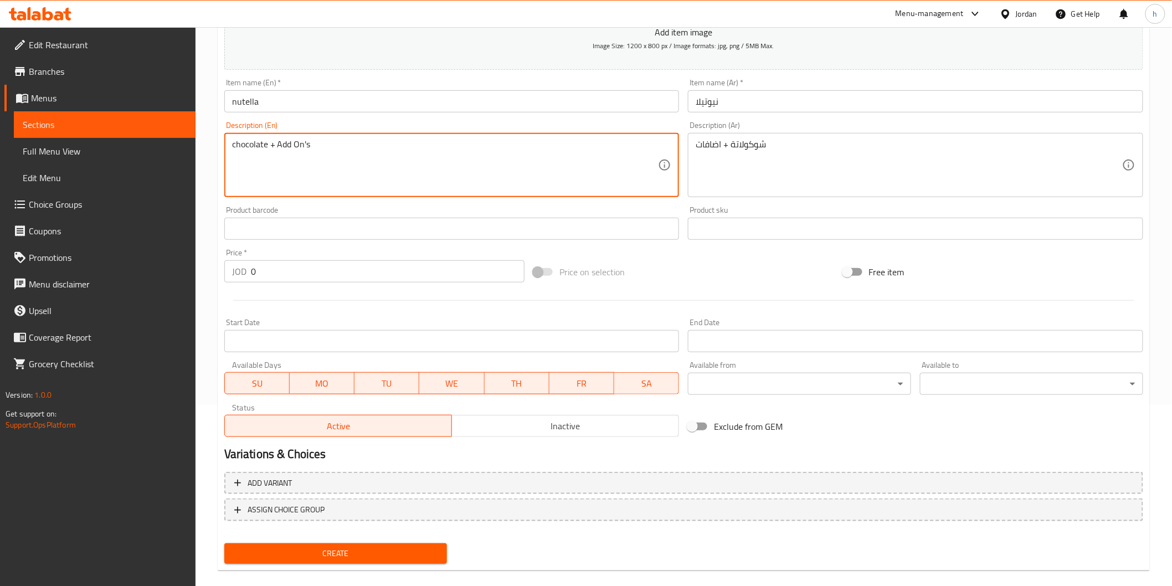
scroll to position [194, 0]
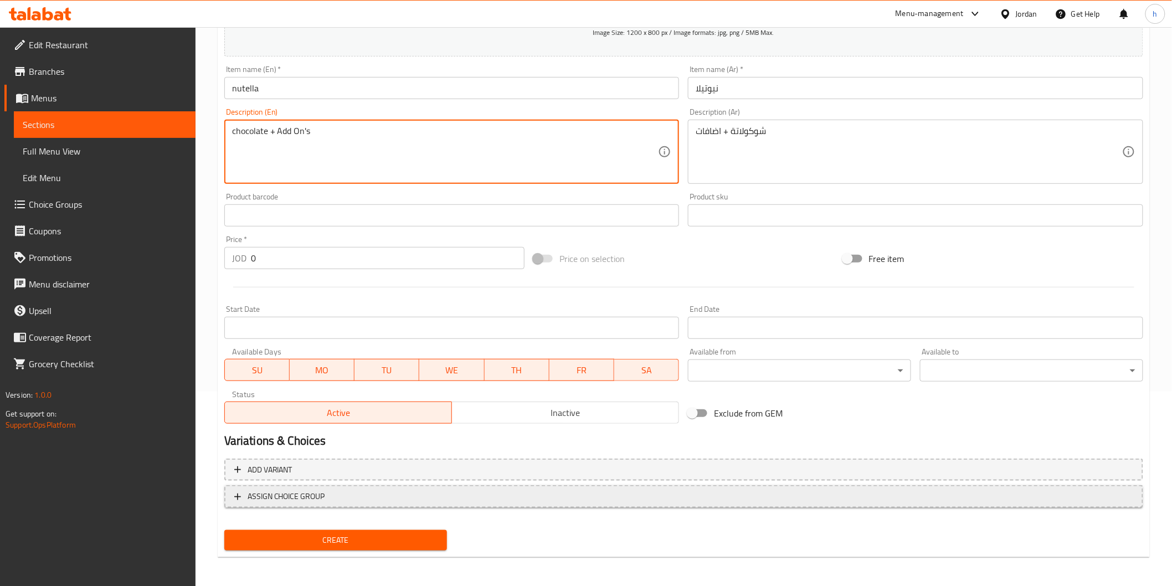
type textarea "chocolate + Add On's"
click at [240, 497] on icon "button" at bounding box center [237, 496] width 11 height 11
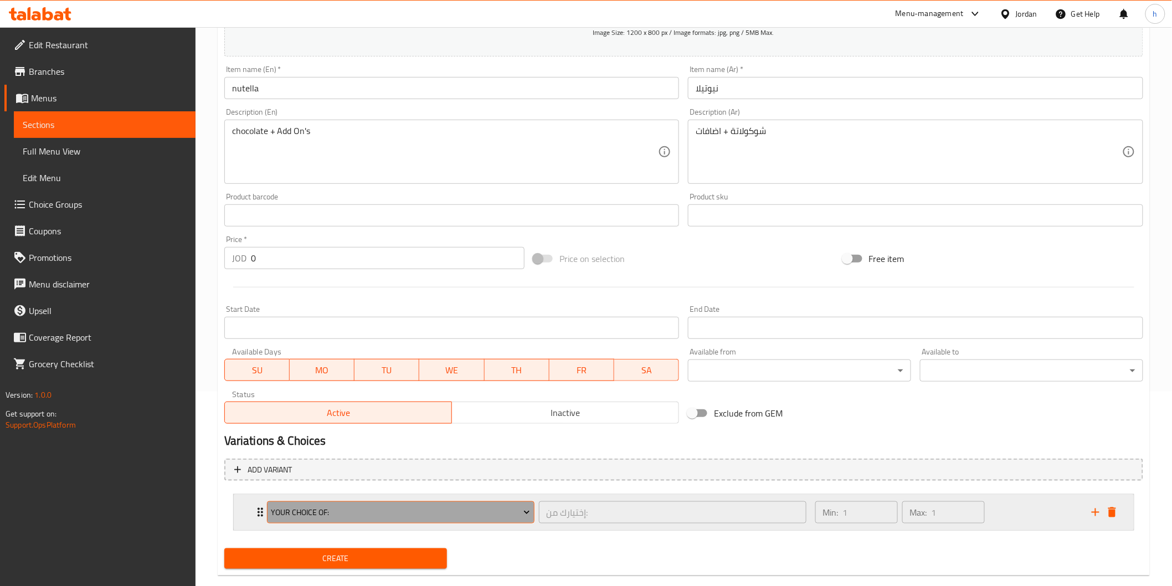
click at [297, 507] on span "Your Choice Of:" at bounding box center [400, 513] width 259 height 14
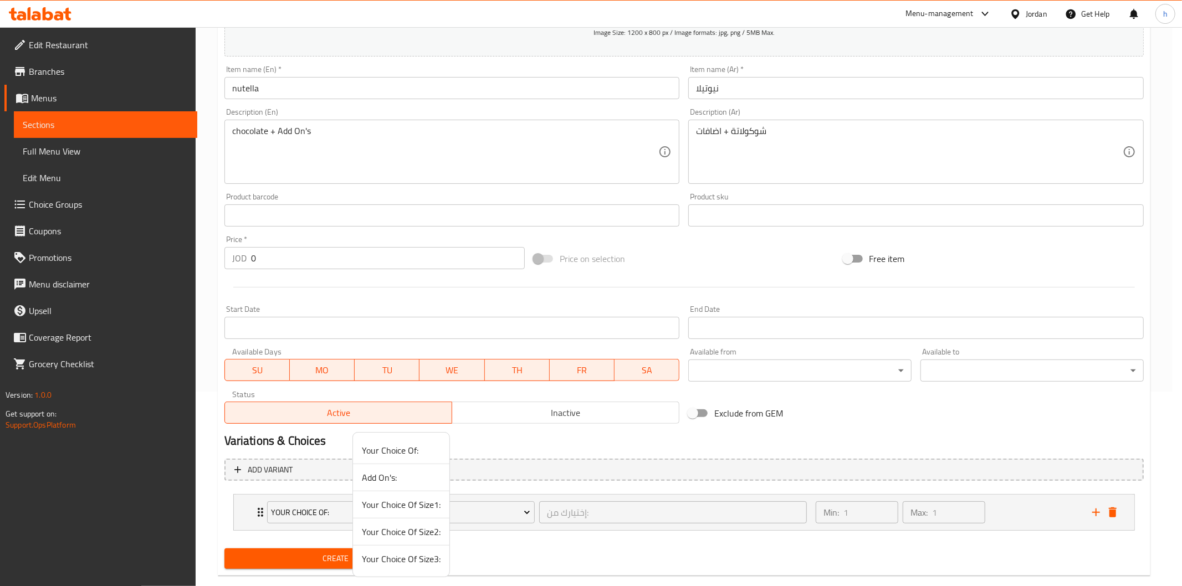
click at [386, 563] on span "Your Choice Of Size3:" at bounding box center [401, 558] width 79 height 13
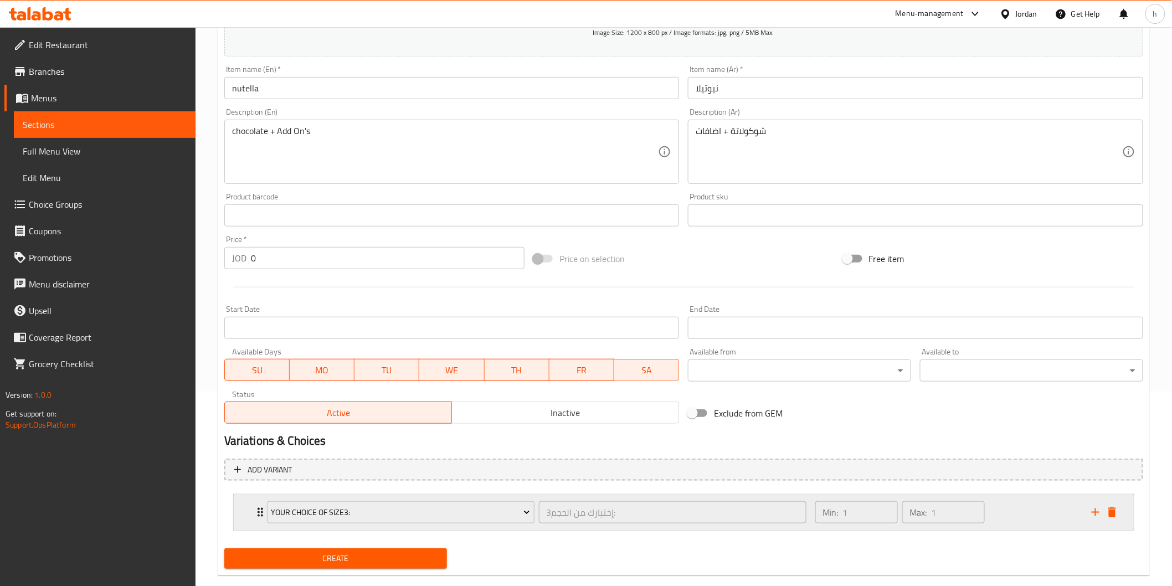
click at [263, 505] on div "Your Choice Of Size3: إختيارك من الحجم3: ​" at bounding box center [536, 512] width 553 height 35
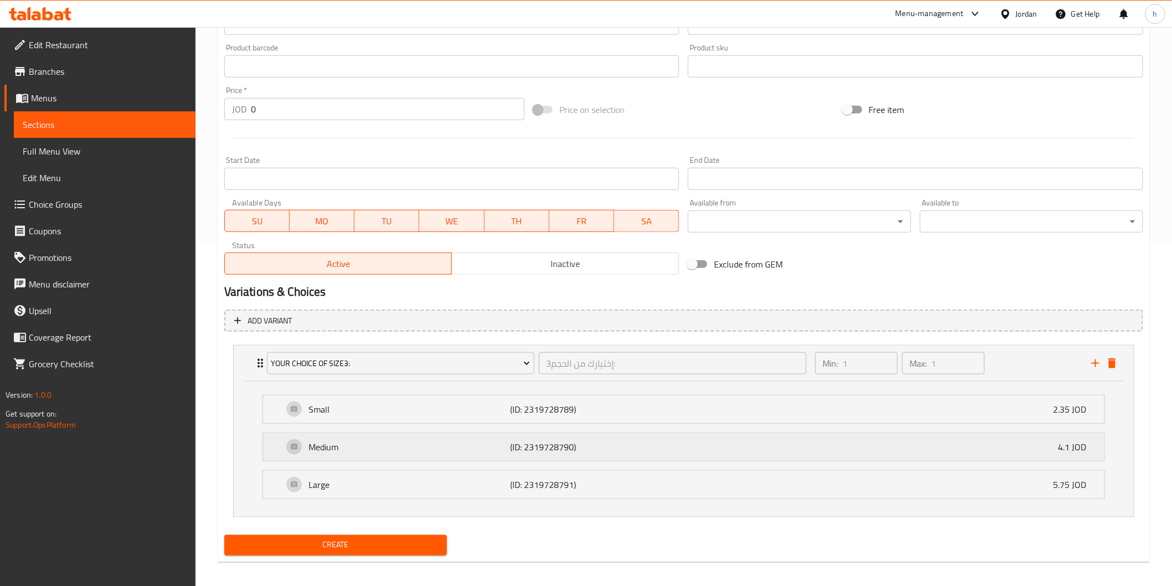
scroll to position [350, 0]
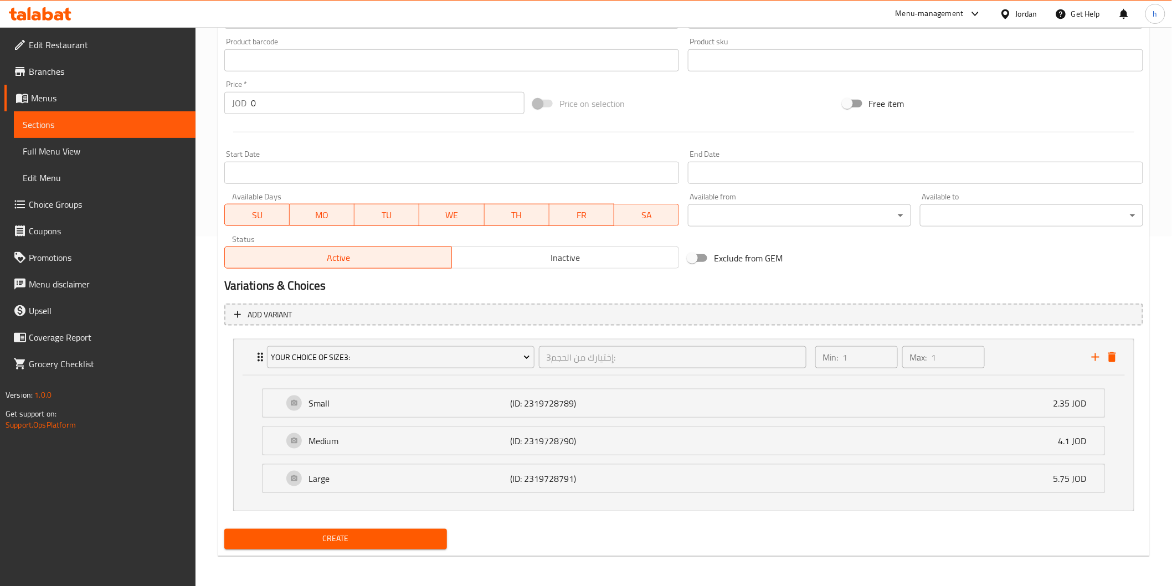
click at [345, 538] on span "Create" at bounding box center [336, 539] width 206 height 14
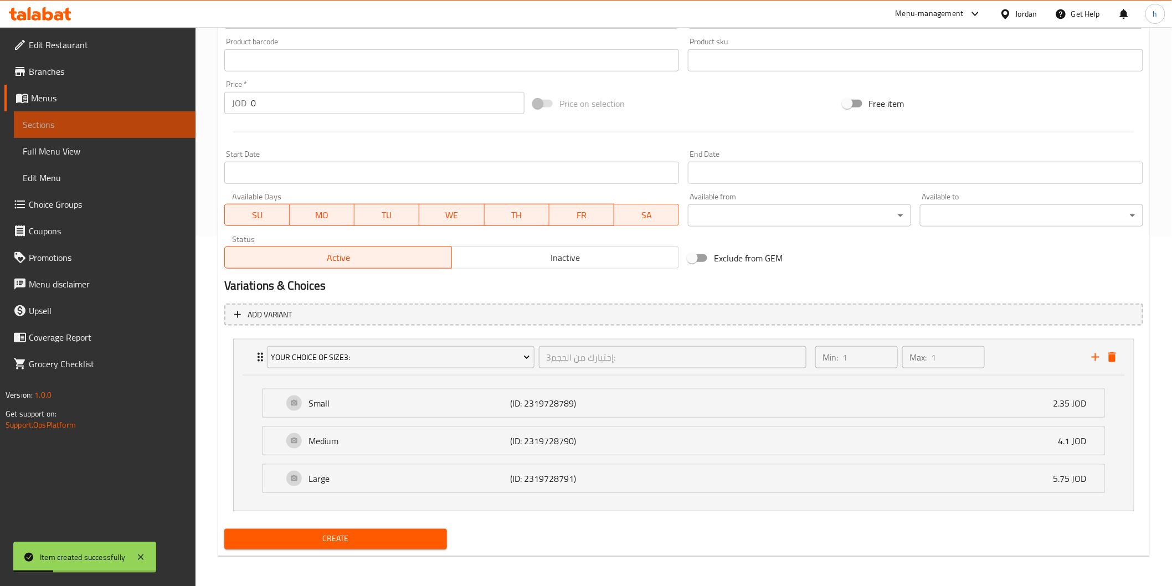
click at [103, 124] on span "Sections" at bounding box center [105, 124] width 164 height 13
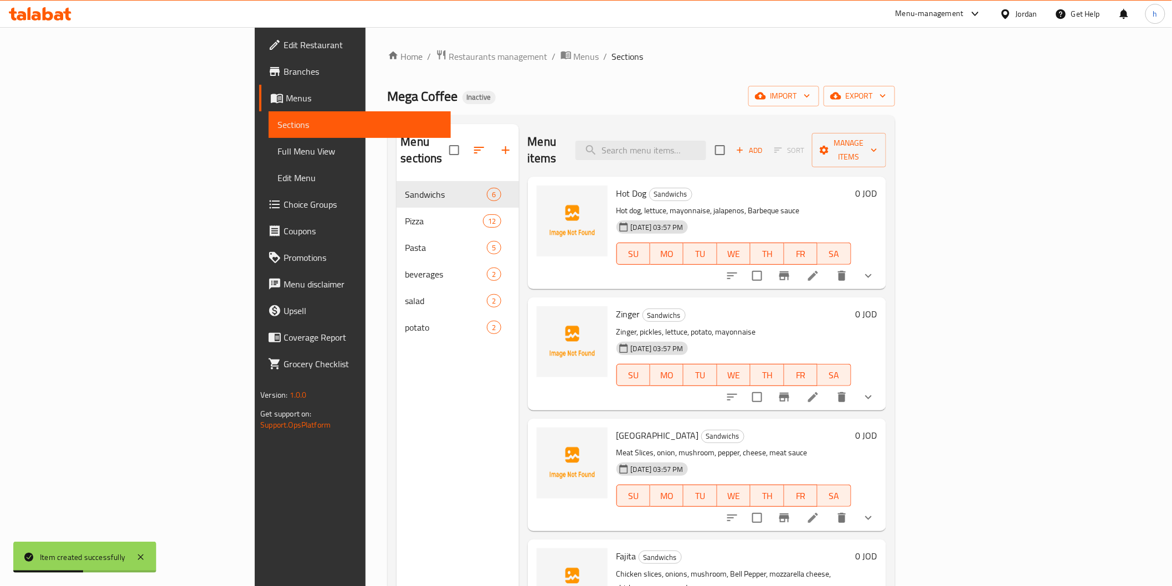
click at [765, 144] on span "Add" at bounding box center [750, 150] width 30 height 13
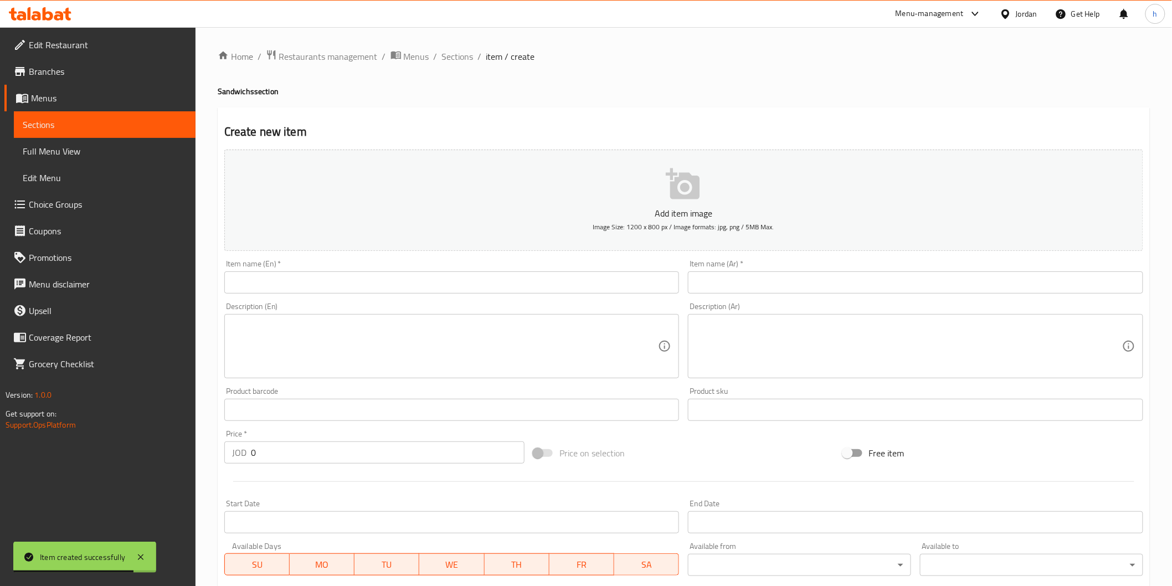
click at [870, 288] on input "text" at bounding box center [915, 282] width 455 height 22
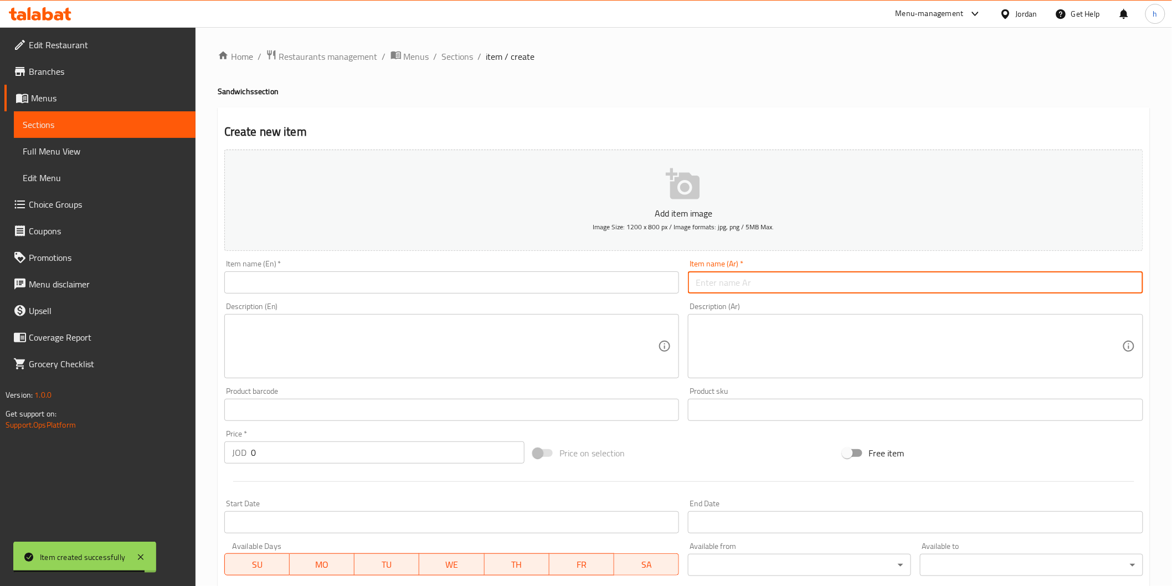
paste input "كلزوني"
type input "كلزوني"
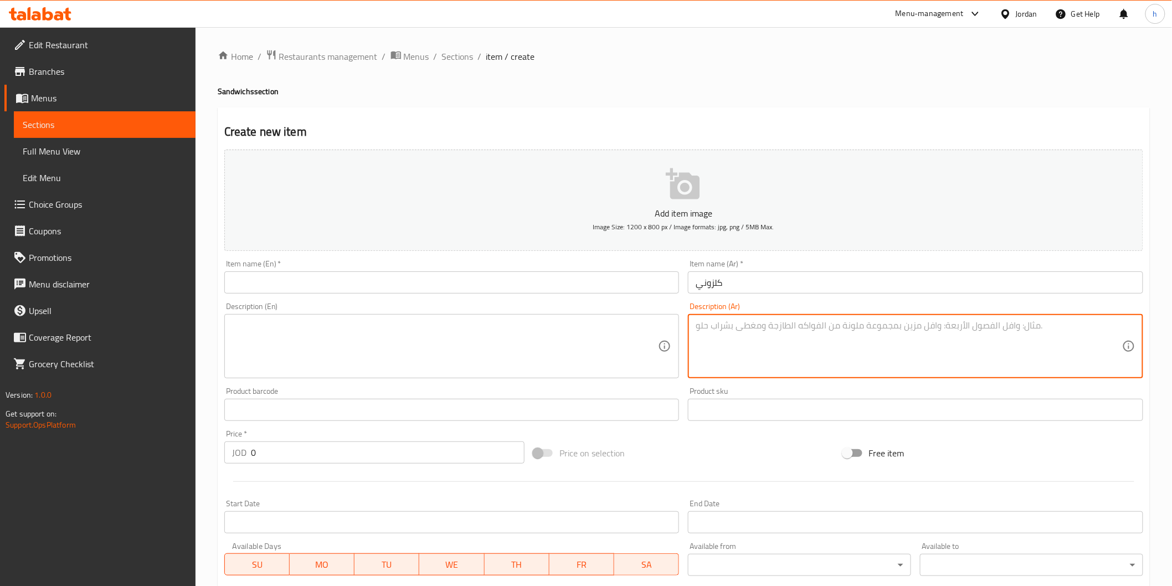
click at [965, 336] on textarea at bounding box center [909, 346] width 427 height 53
paste textarea "سلامي، خضار، موزريلا"
type textarea "سلامي، خضار، موزريلا"
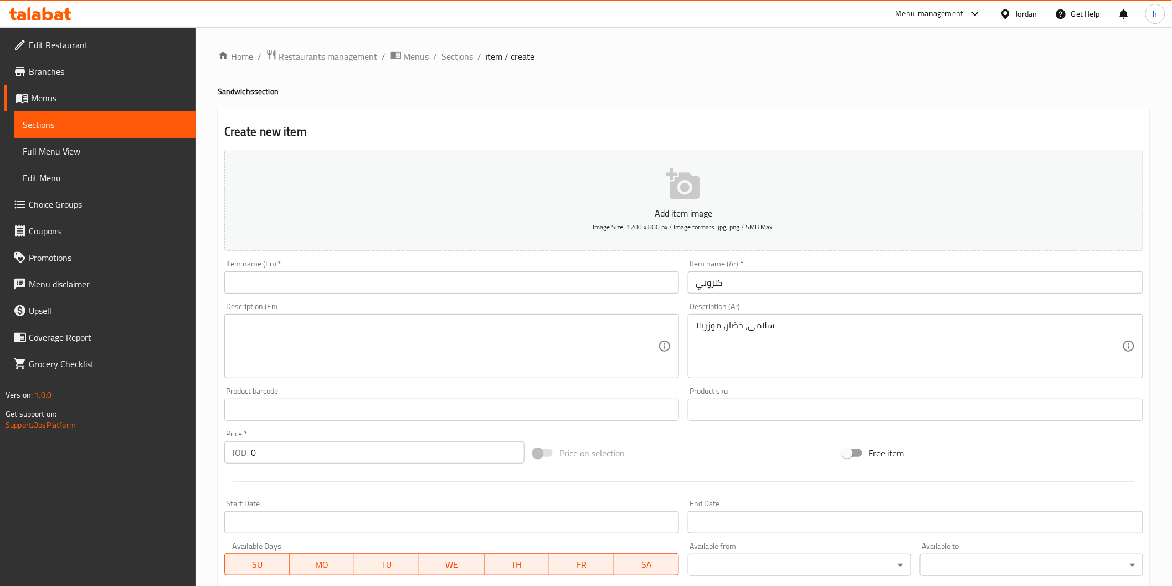
click at [449, 340] on textarea at bounding box center [445, 346] width 427 height 53
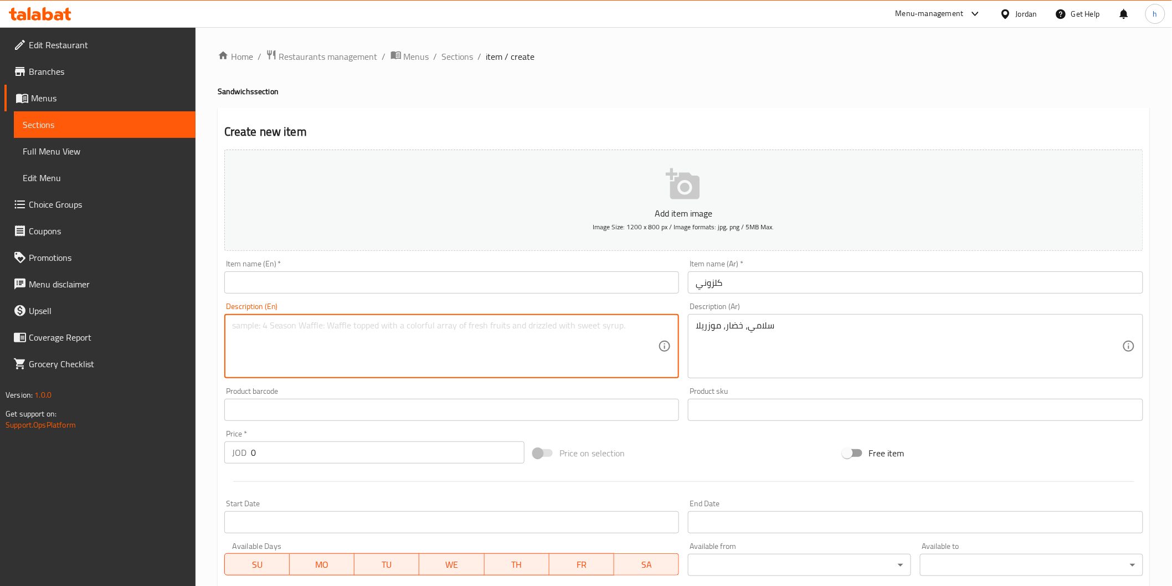
paste textarea "Salami"
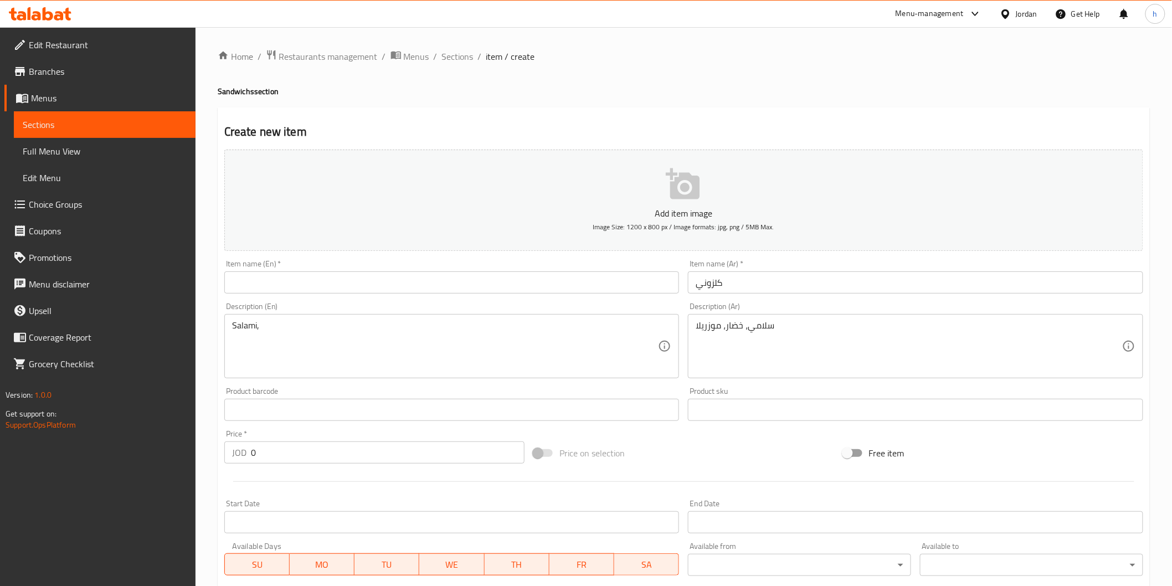
click at [278, 334] on textarea "Salami," at bounding box center [445, 346] width 427 height 53
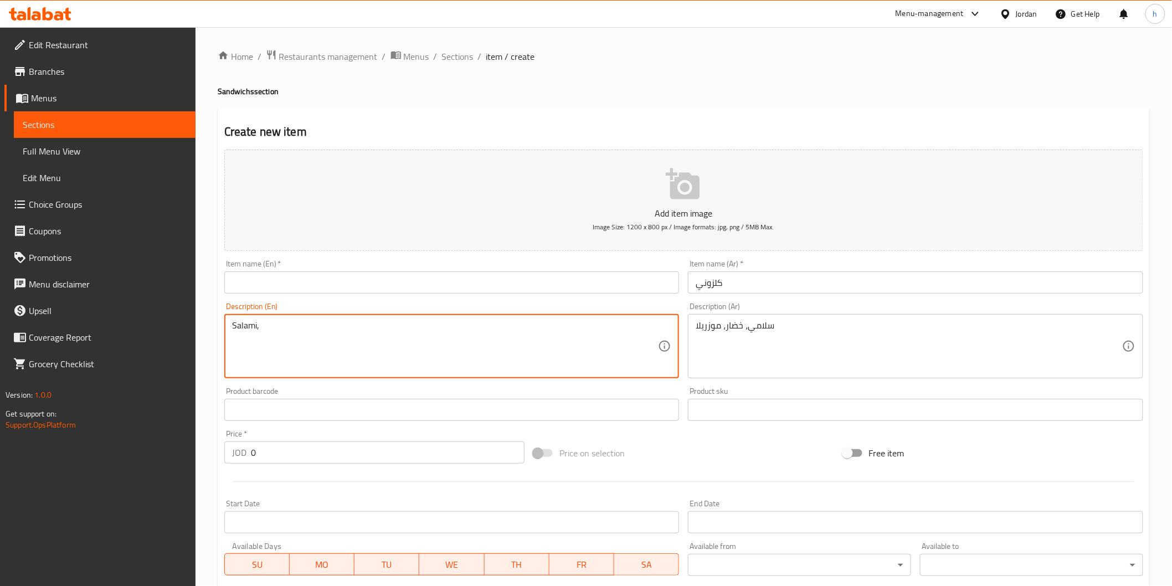
paste textarea "Vegetable"
click at [233, 347] on textarea "Salami, Vegetable" at bounding box center [445, 346] width 427 height 53
click at [300, 325] on textarea "Salami, Vegetable" at bounding box center [445, 346] width 427 height 53
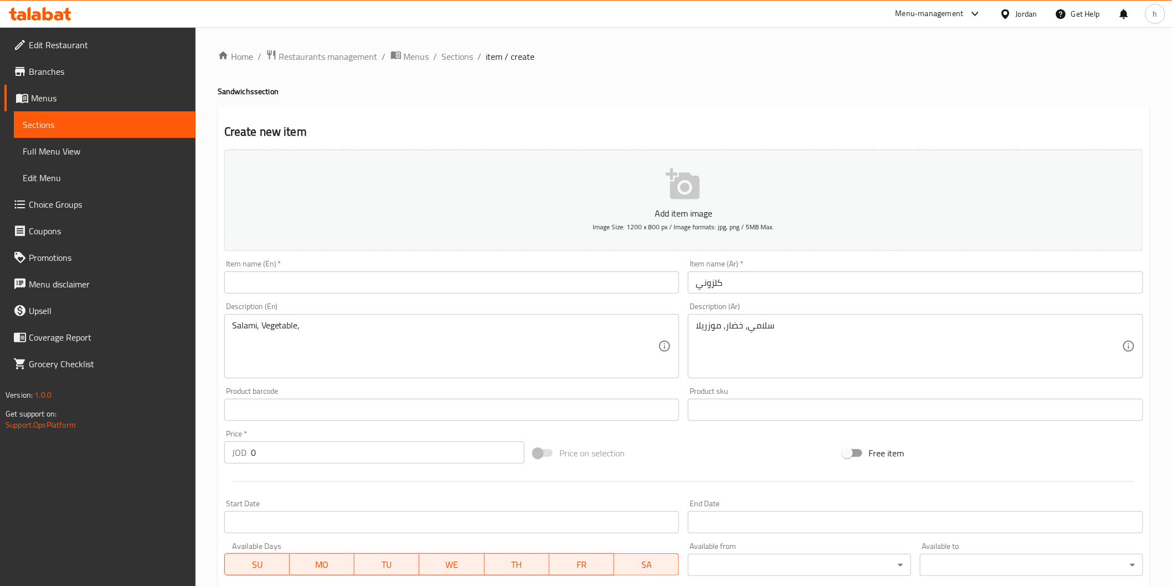
click at [512, 332] on textarea "Salami, Vegetable," at bounding box center [445, 346] width 427 height 53
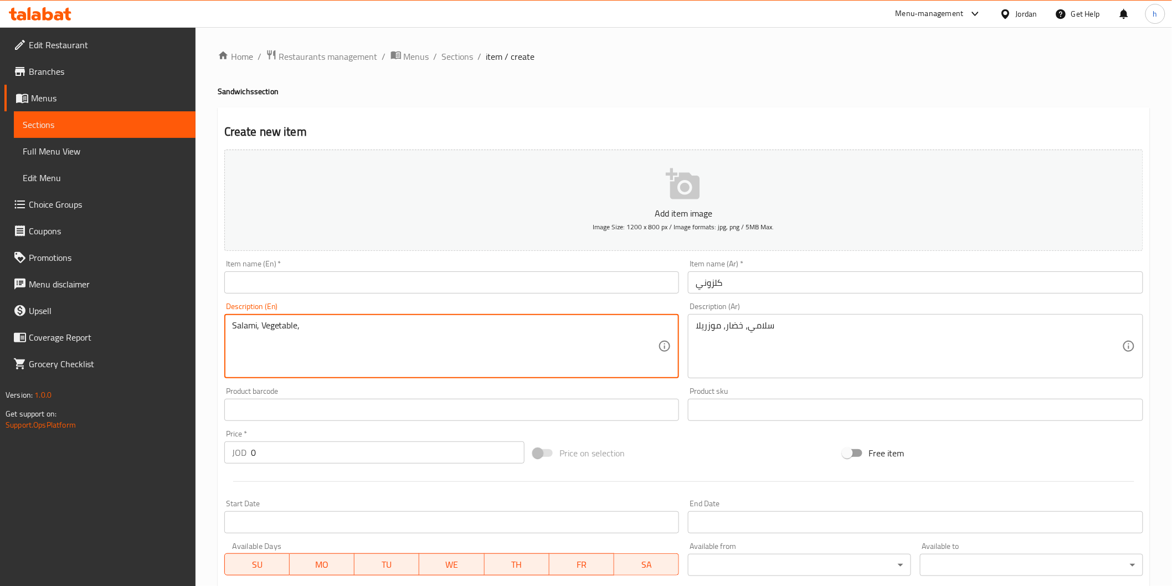
paste textarea "mozzarella"
type textarea "Salami, Vegetable, mozzarella"
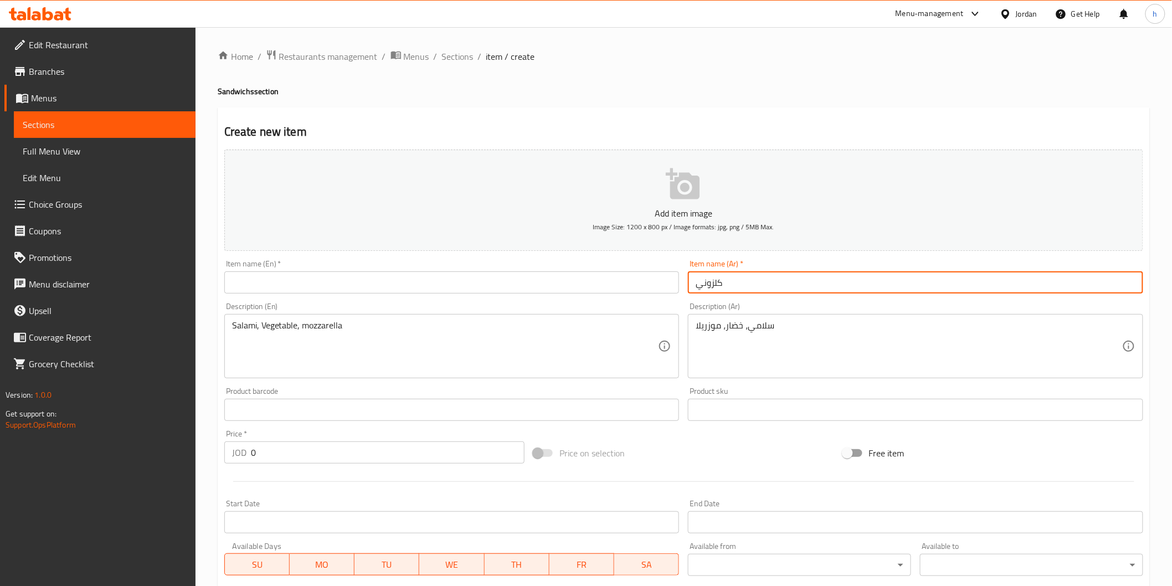
drag, startPoint x: 730, startPoint y: 284, endPoint x: 685, endPoint y: 279, distance: 45.8
click at [685, 279] on div "Item name (Ar)   * كلزوني Item name (Ar) *" at bounding box center [916, 276] width 464 height 43
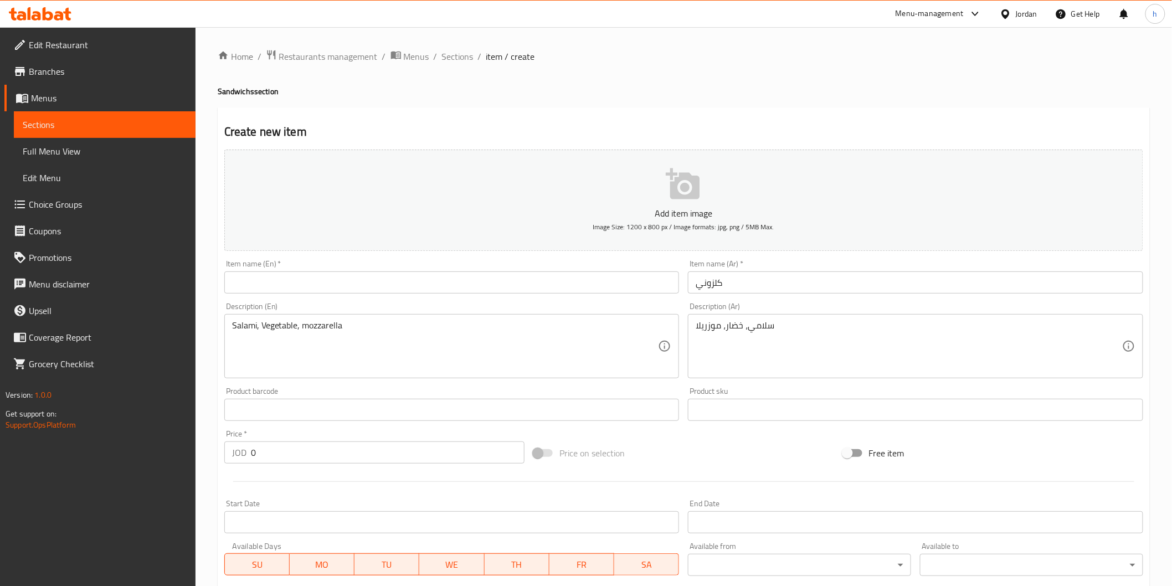
click at [366, 279] on input "text" at bounding box center [451, 282] width 455 height 22
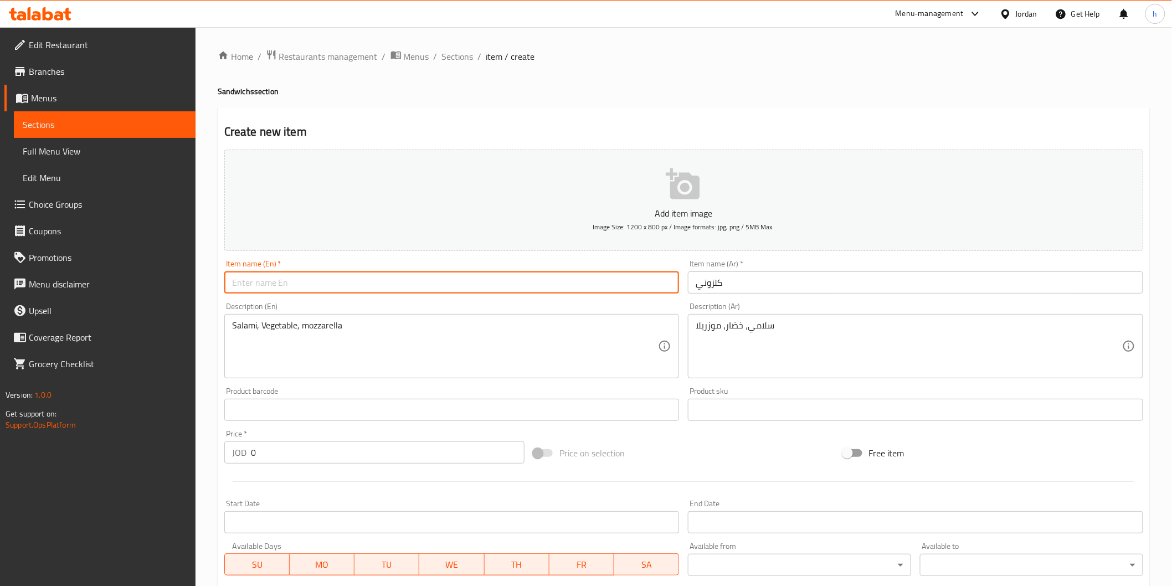
paste input "Calzone"
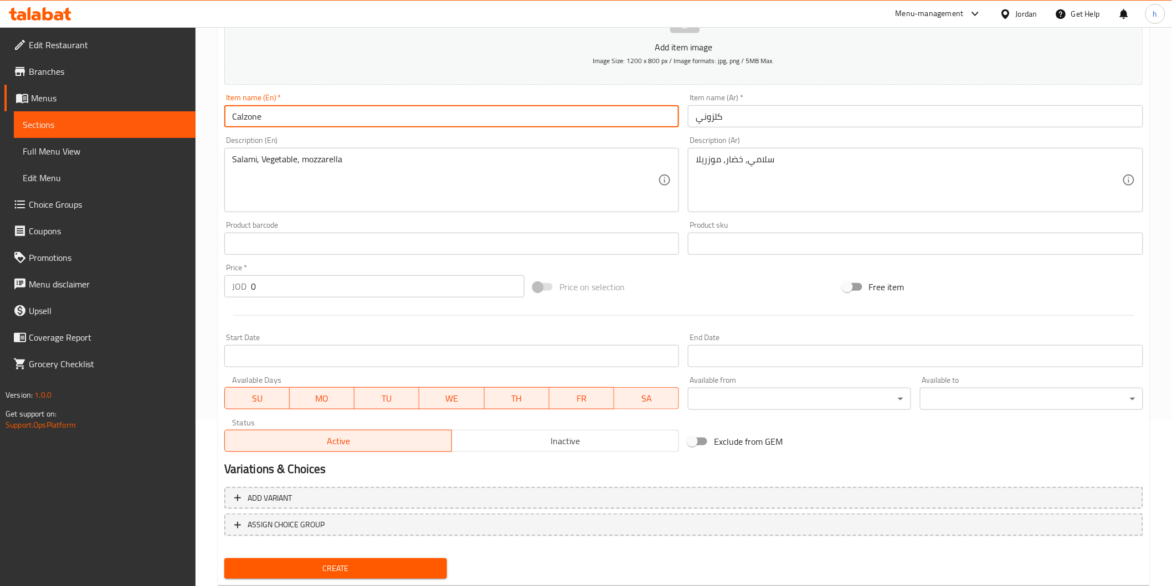
scroll to position [184, 0]
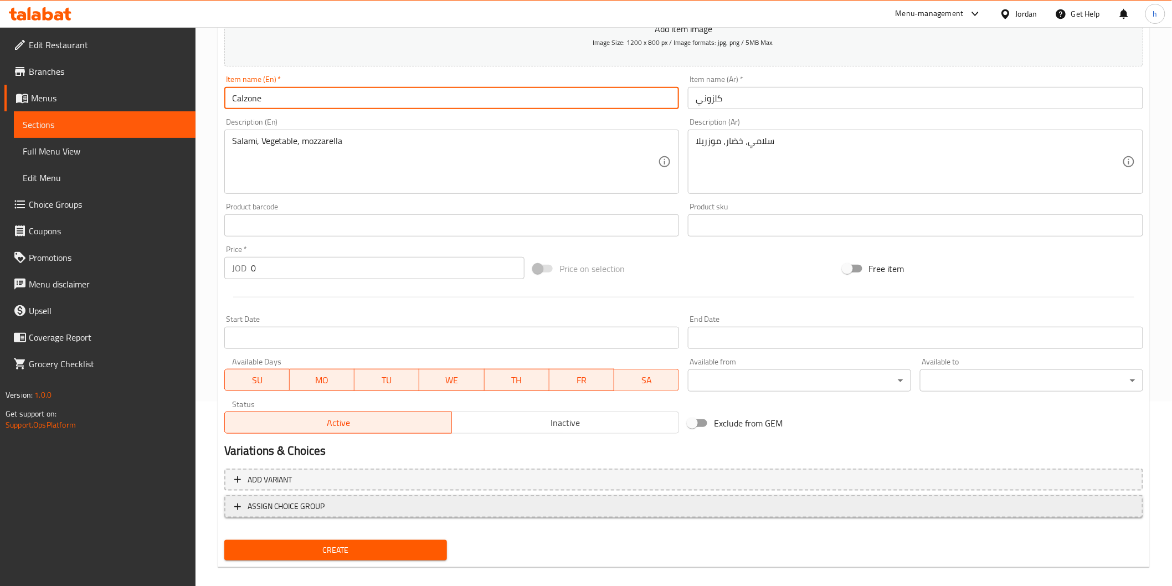
type input "Calzone"
click at [263, 506] on span "ASSIGN CHOICE GROUP" at bounding box center [287, 507] width 78 height 14
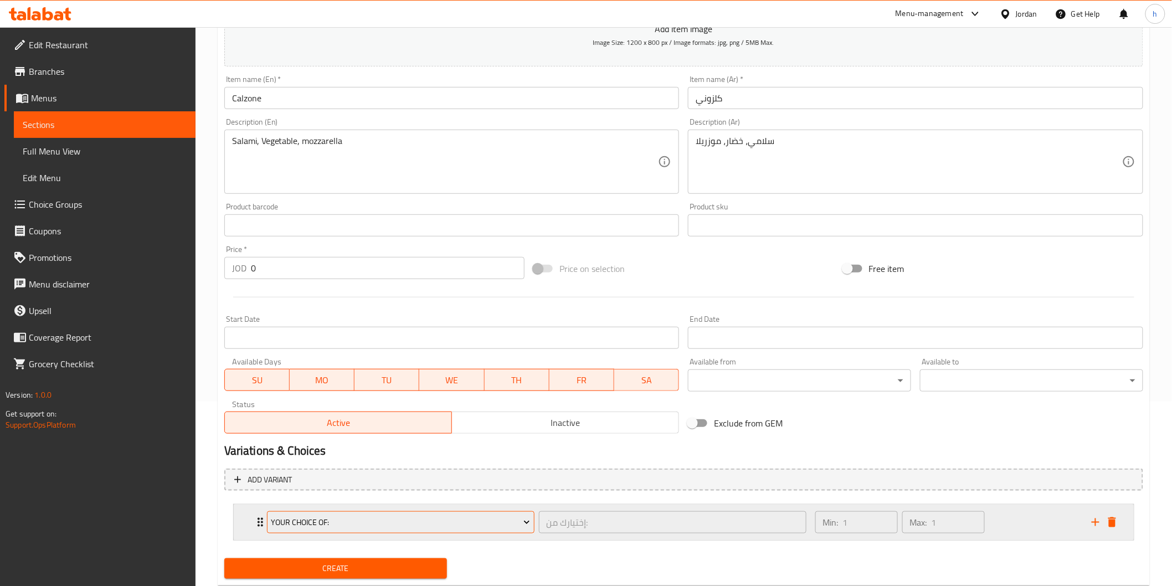
click at [336, 516] on span "Your Choice Of:" at bounding box center [400, 523] width 259 height 14
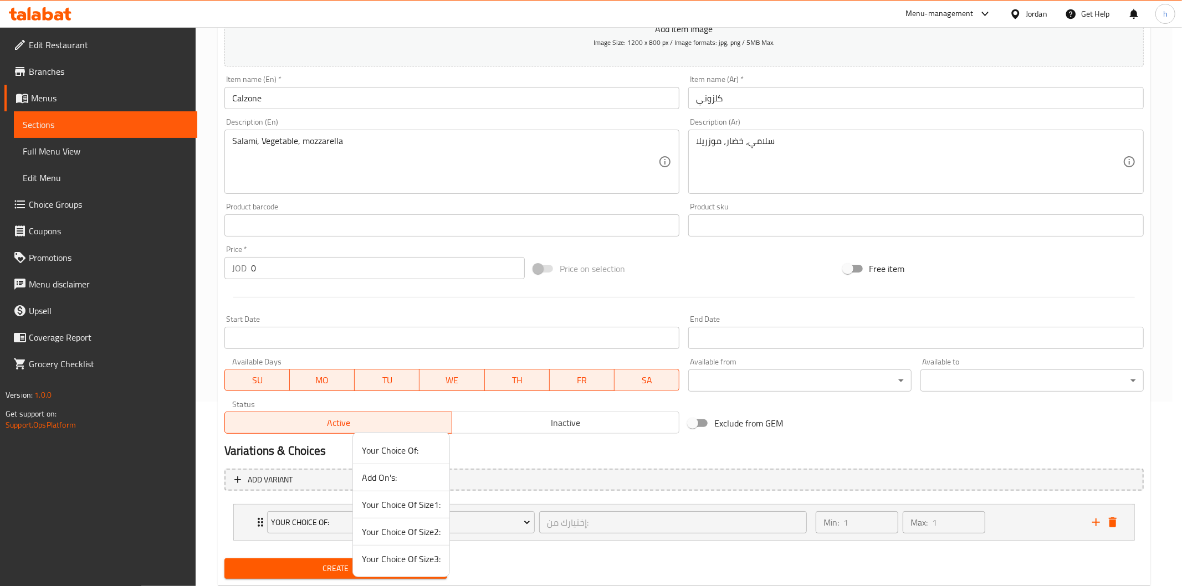
click at [387, 561] on span "Your Choice Of Size3:" at bounding box center [401, 558] width 79 height 13
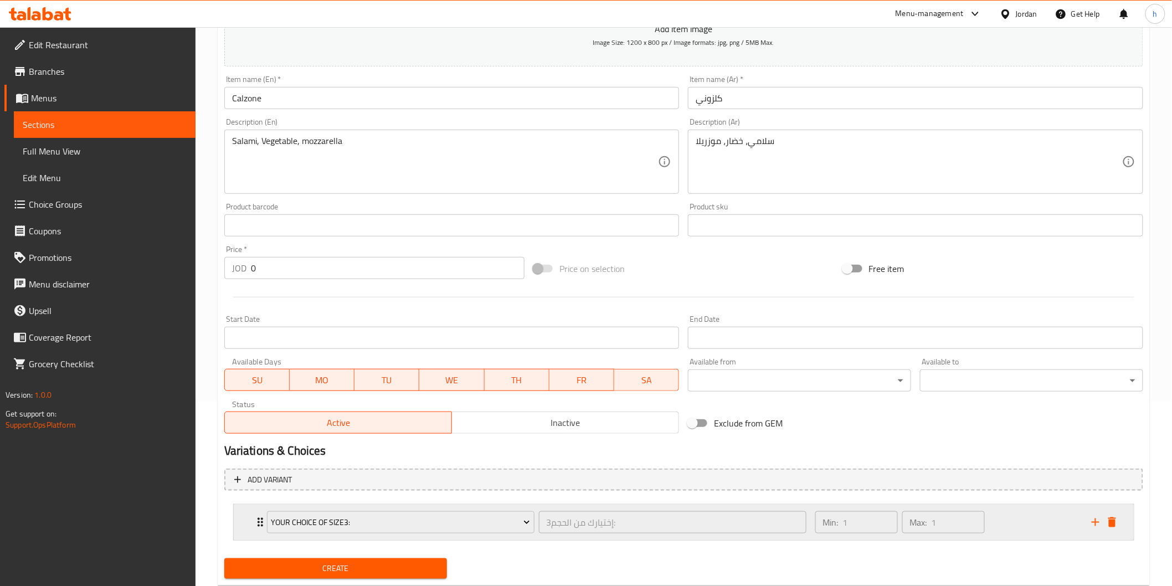
click at [258, 516] on icon "Expand" at bounding box center [260, 522] width 13 height 13
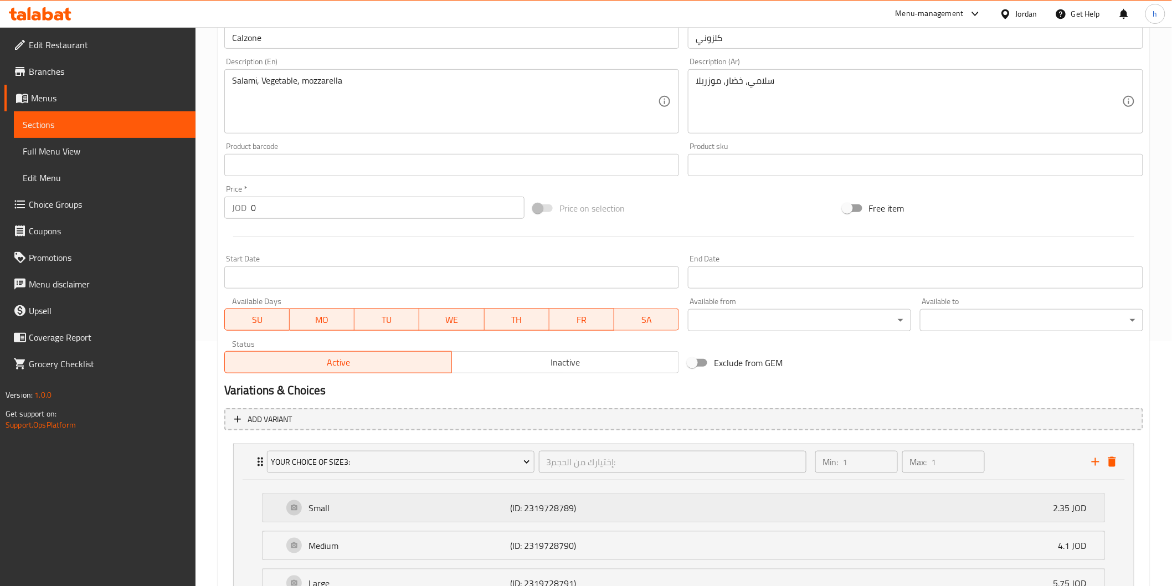
scroll to position [350, 0]
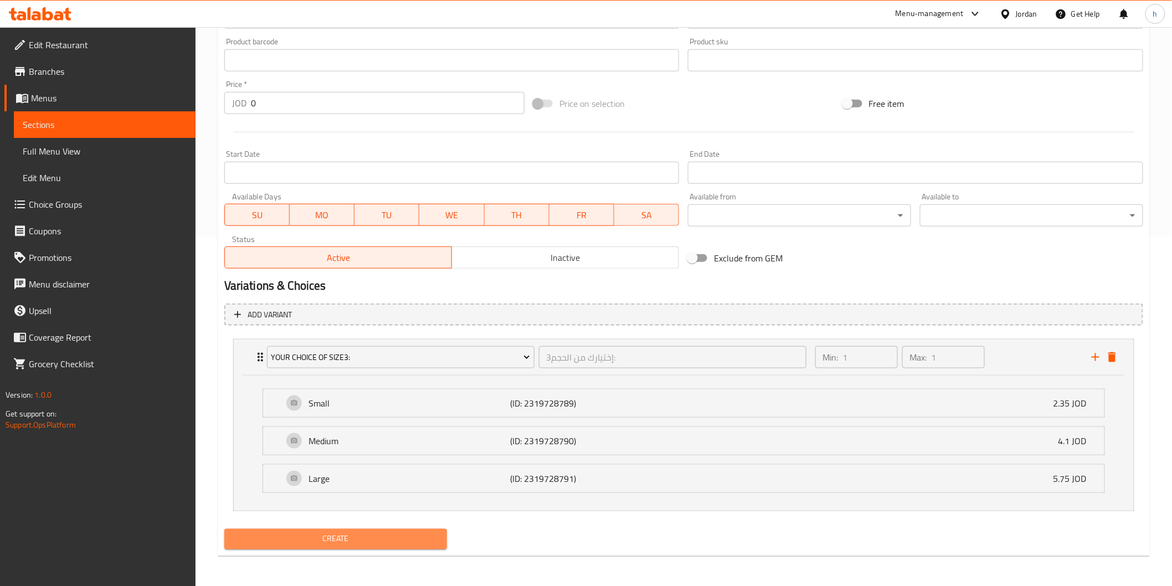
click at [384, 533] on span "Create" at bounding box center [336, 539] width 206 height 14
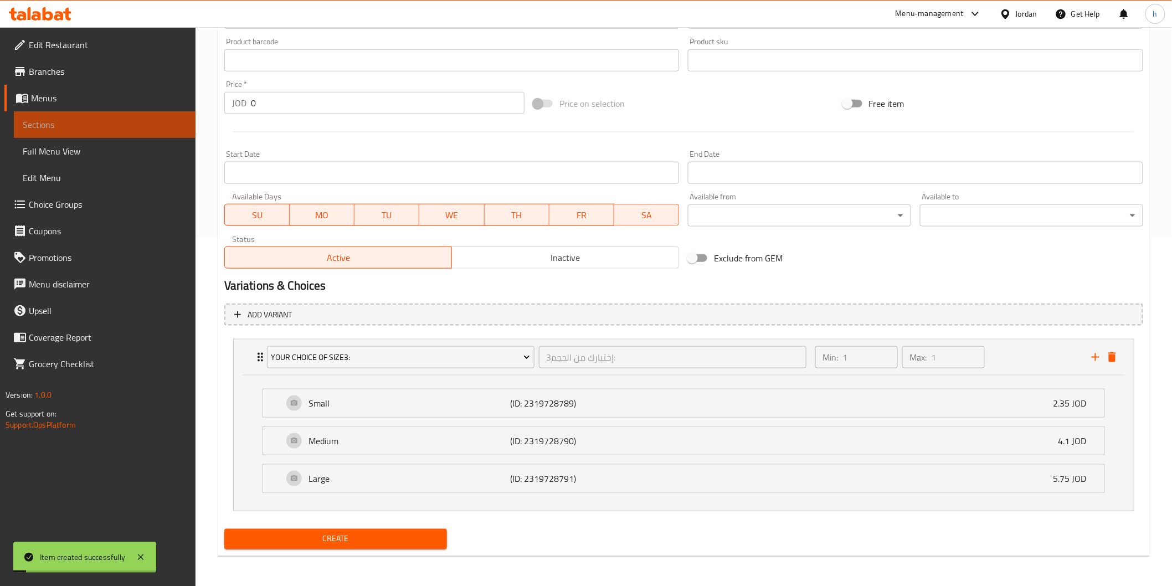
click at [98, 134] on link "Sections" at bounding box center [105, 124] width 182 height 27
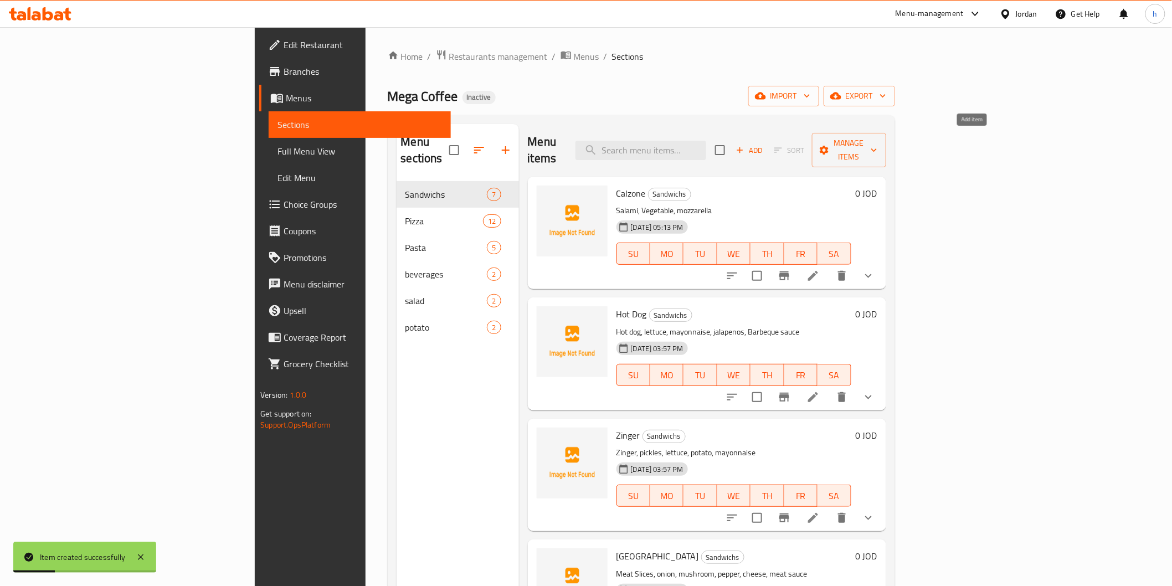
click at [765, 145] on span "Add" at bounding box center [750, 150] width 30 height 13
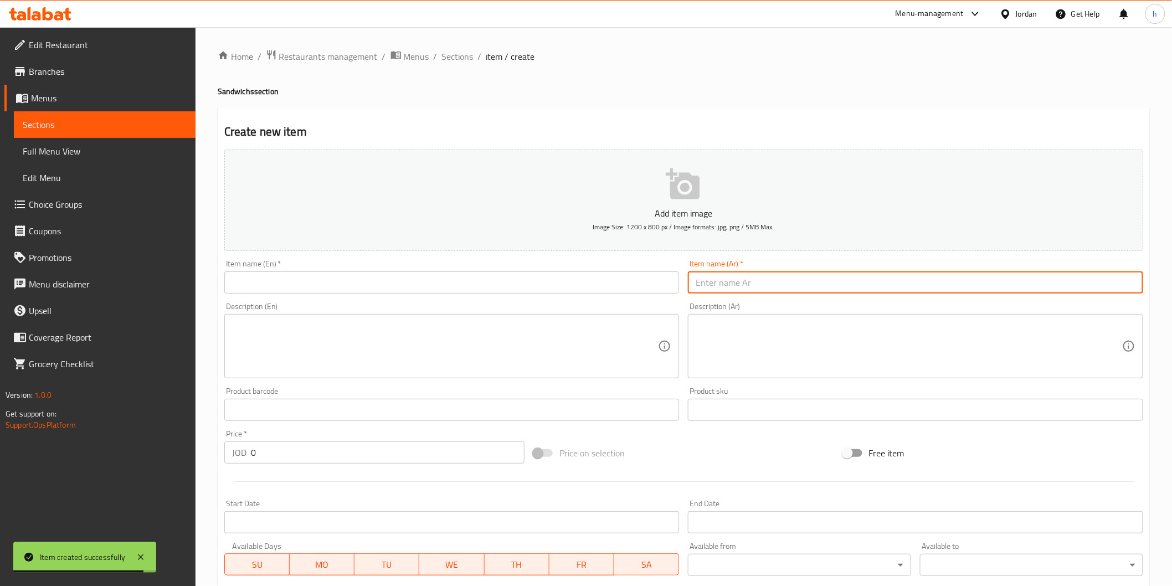
click at [782, 279] on input "text" at bounding box center [915, 282] width 455 height 22
paste input "ببروني"
type input "ببروني"
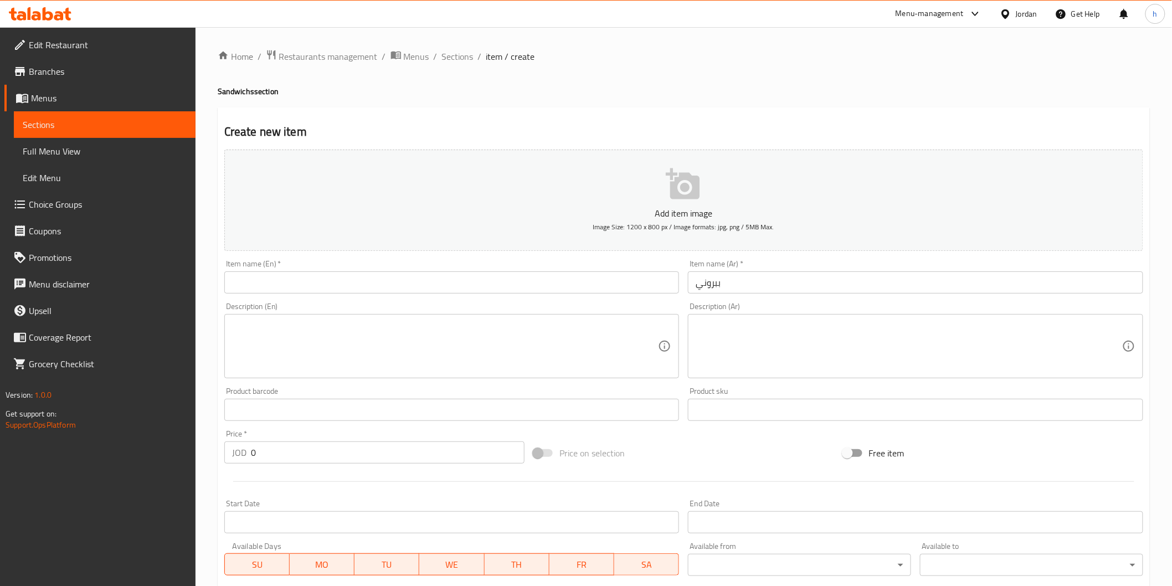
click at [916, 331] on textarea at bounding box center [909, 346] width 427 height 53
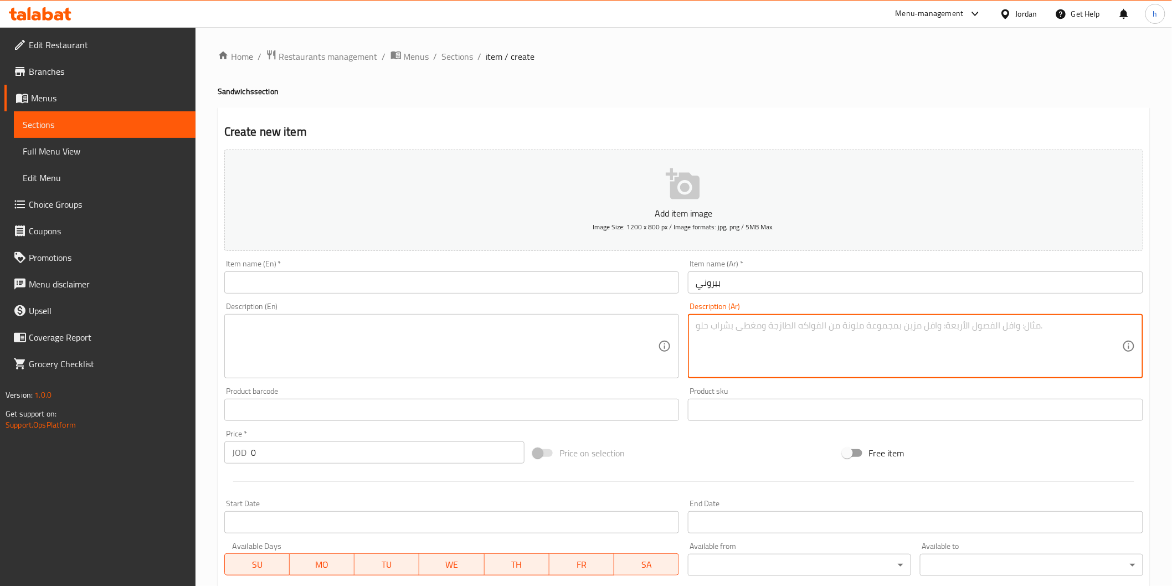
paste textarea "صوص بيتزا، [GEOGRAPHIC_DATA]، ب[GEOGRAPHIC_DATA]"
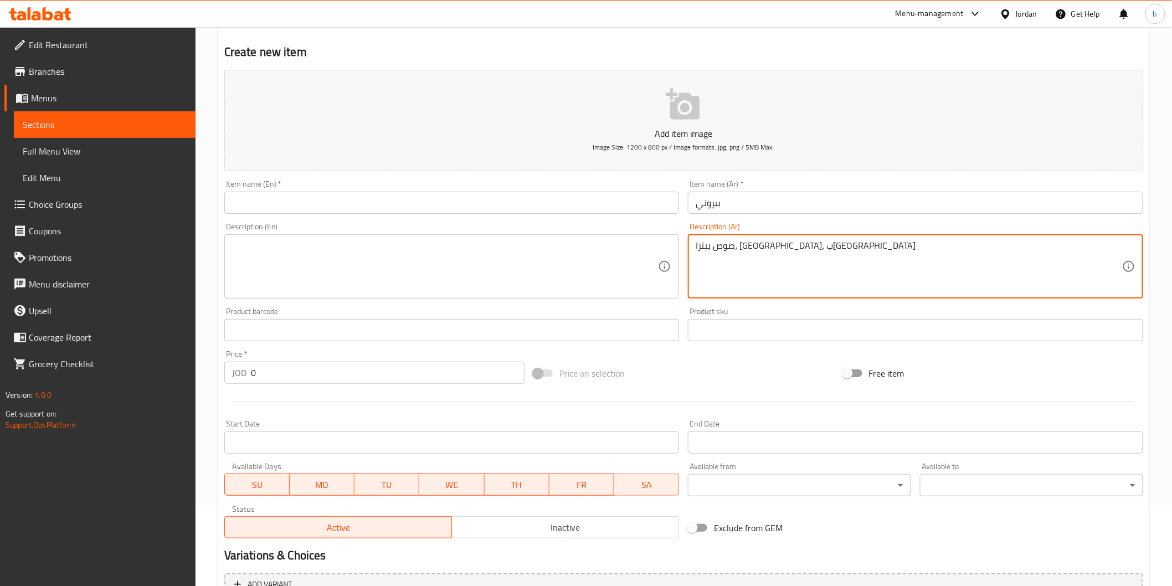
scroll to position [194, 0]
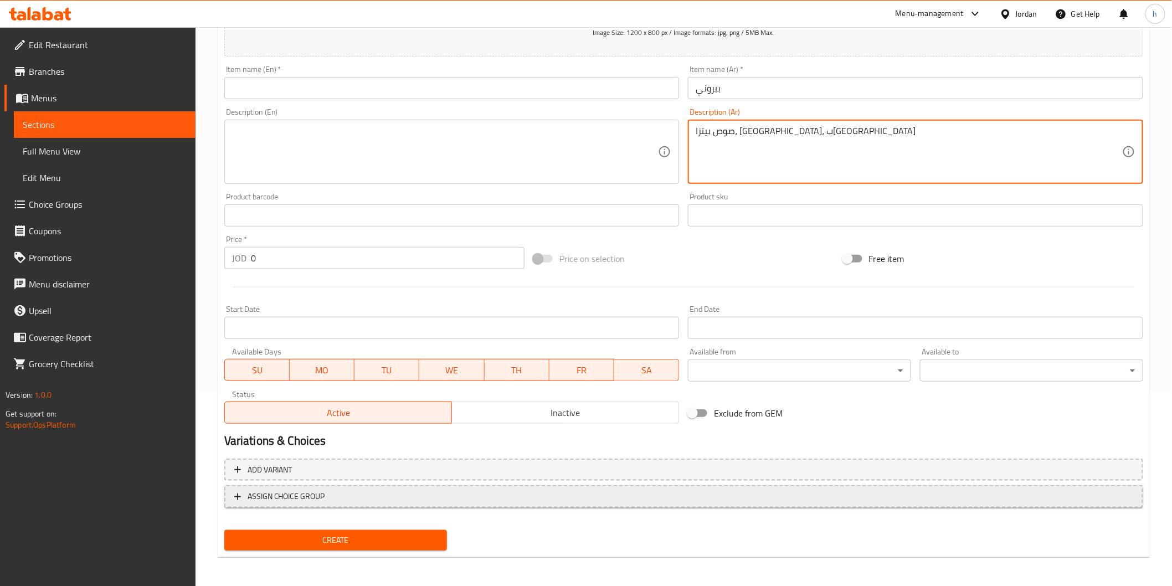
type textarea "صوص بيتزا، موزريلا، ببروني"
click at [242, 494] on icon "button" at bounding box center [237, 496] width 11 height 11
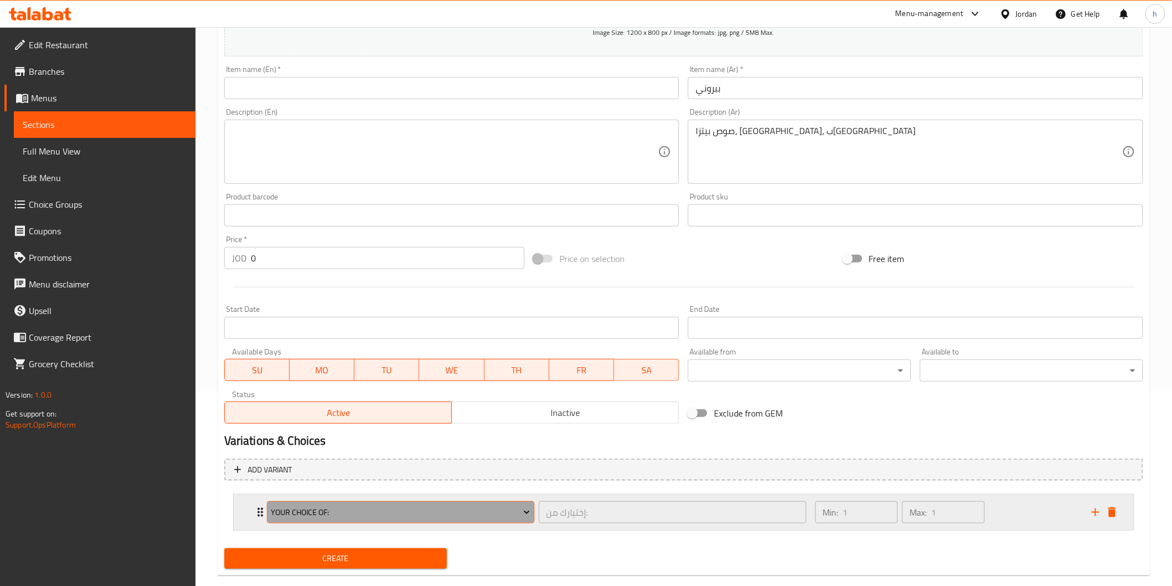
click at [305, 510] on span "Your Choice Of:" at bounding box center [400, 513] width 259 height 14
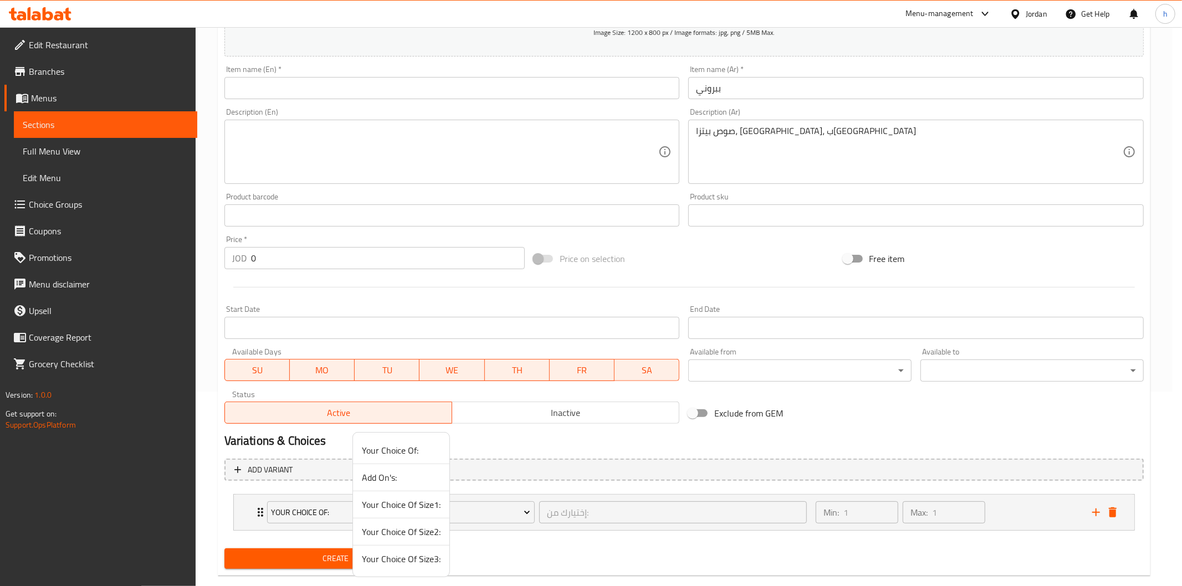
click at [380, 557] on span "Your Choice Of Size3:" at bounding box center [401, 558] width 79 height 13
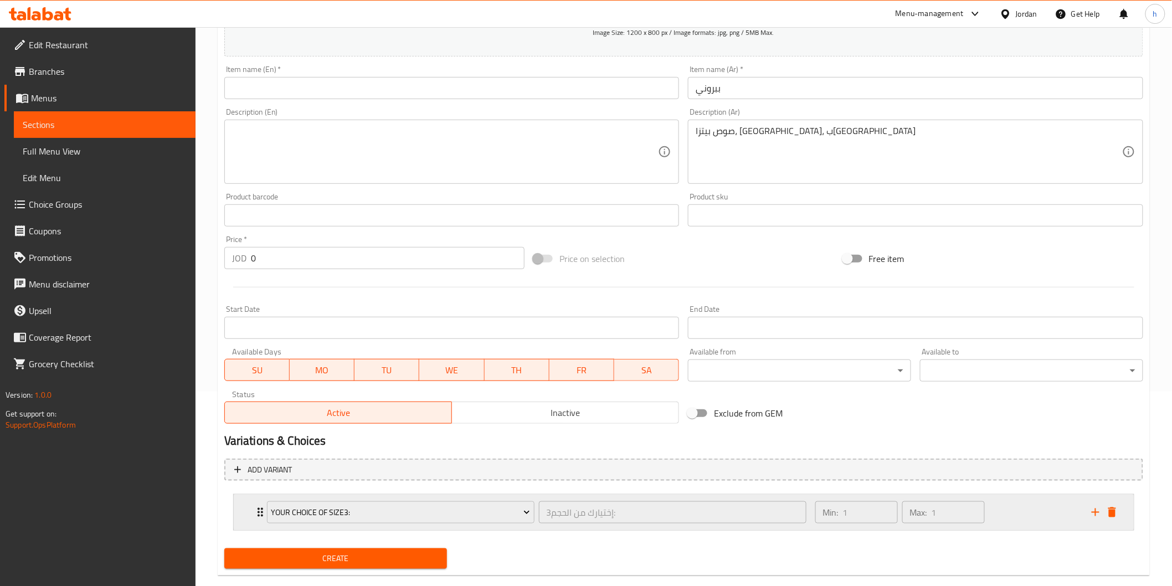
click at [257, 512] on icon "Expand" at bounding box center [260, 512] width 13 height 13
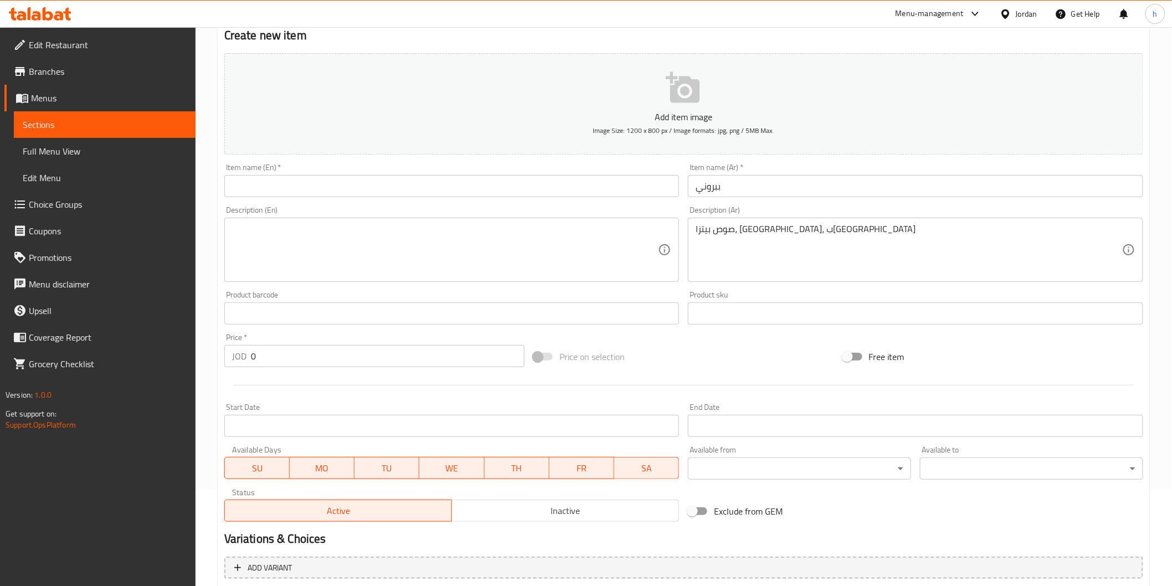
scroll to position [0, 0]
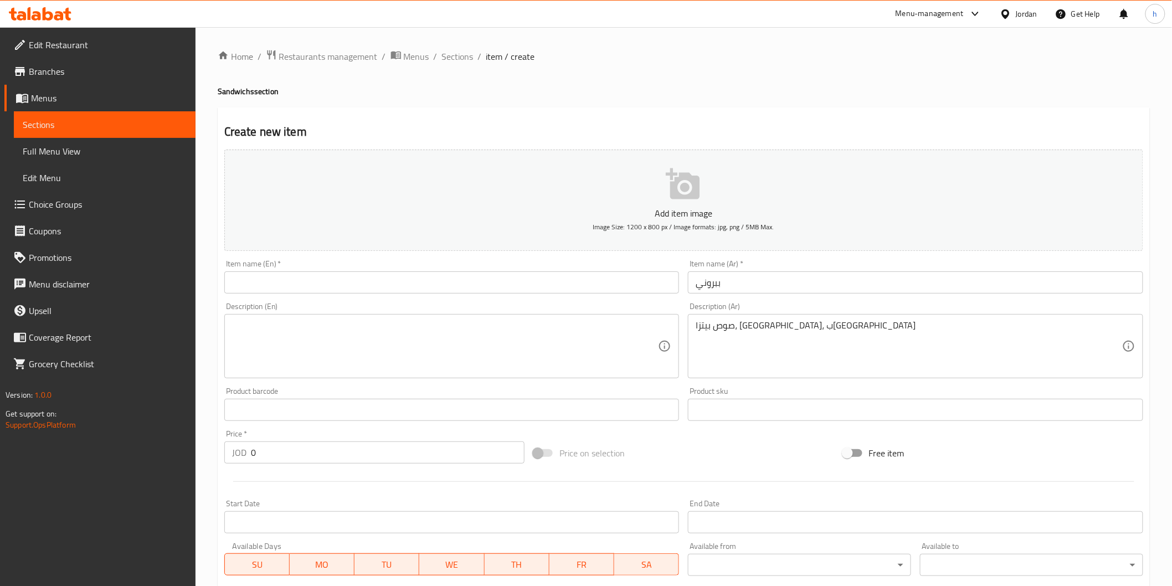
click at [241, 288] on input "text" at bounding box center [451, 282] width 455 height 22
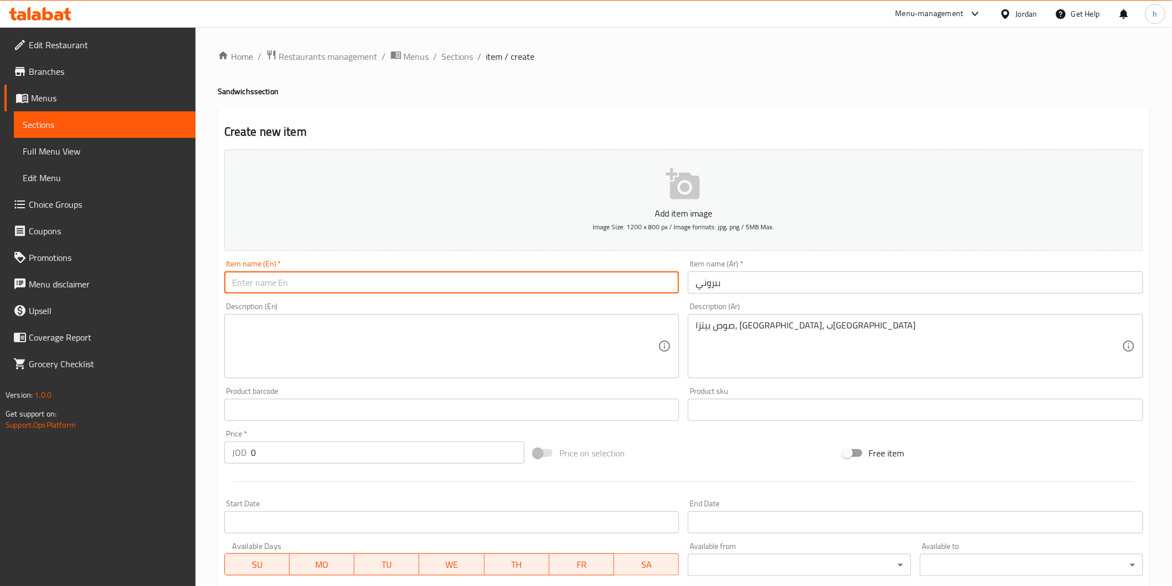
paste input "Pepperoni"
type input "Pepperoni"
click at [272, 358] on textarea at bounding box center [445, 346] width 427 height 53
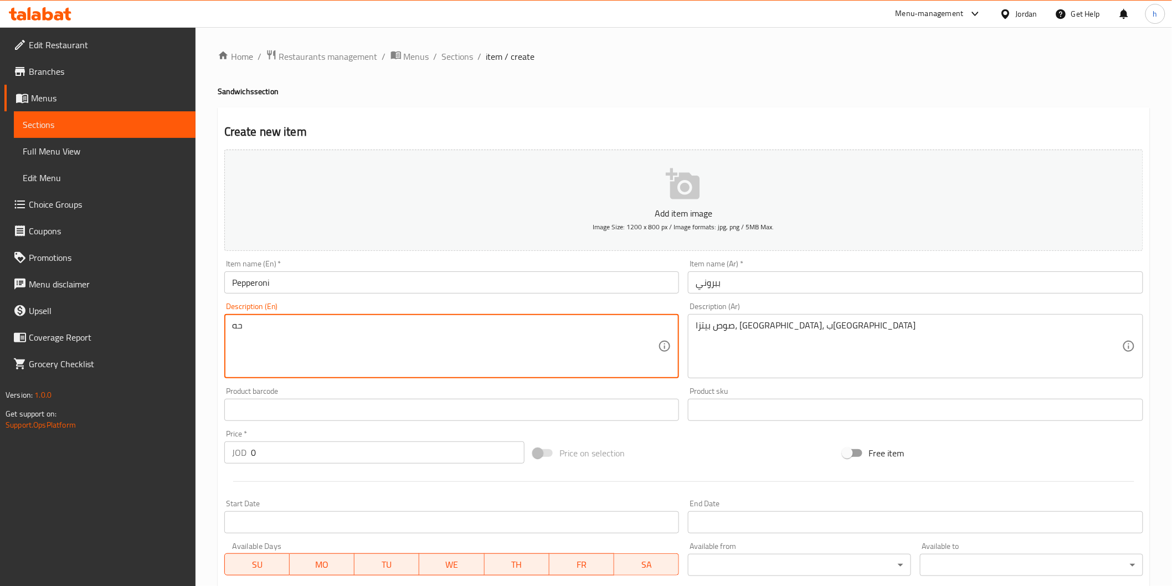
type textarea "ح"
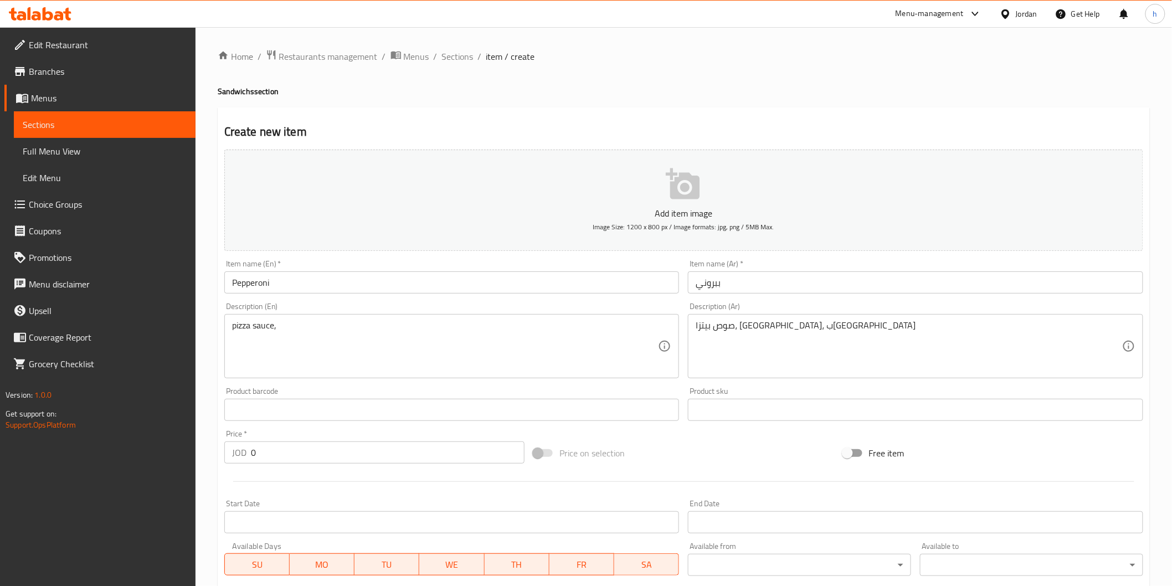
click at [403, 329] on textarea "pizza sauce," at bounding box center [445, 346] width 427 height 53
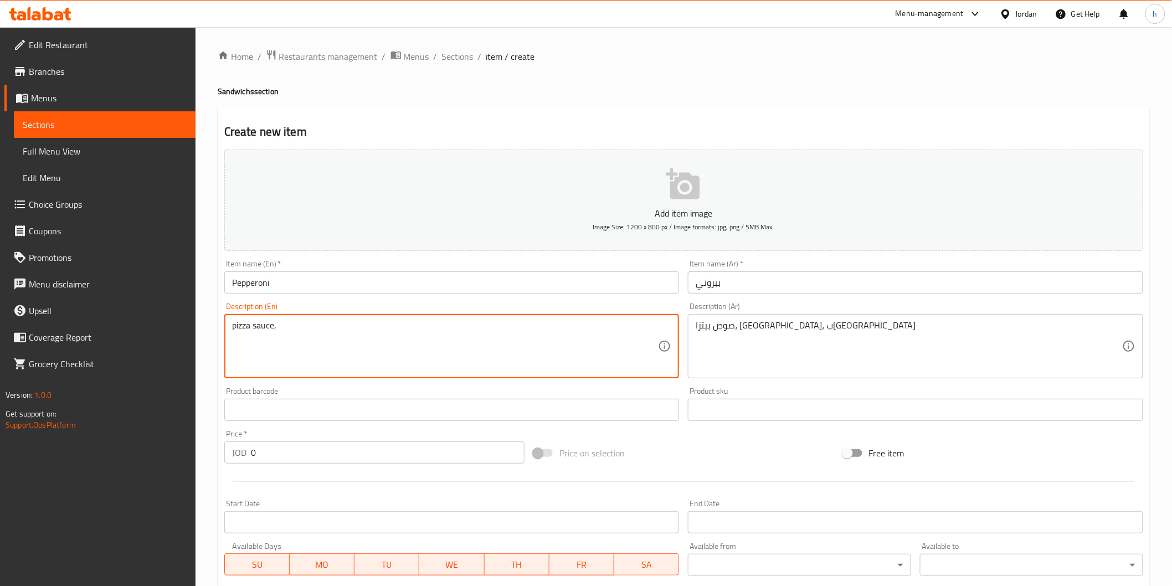
paste textarea "mozzarella"
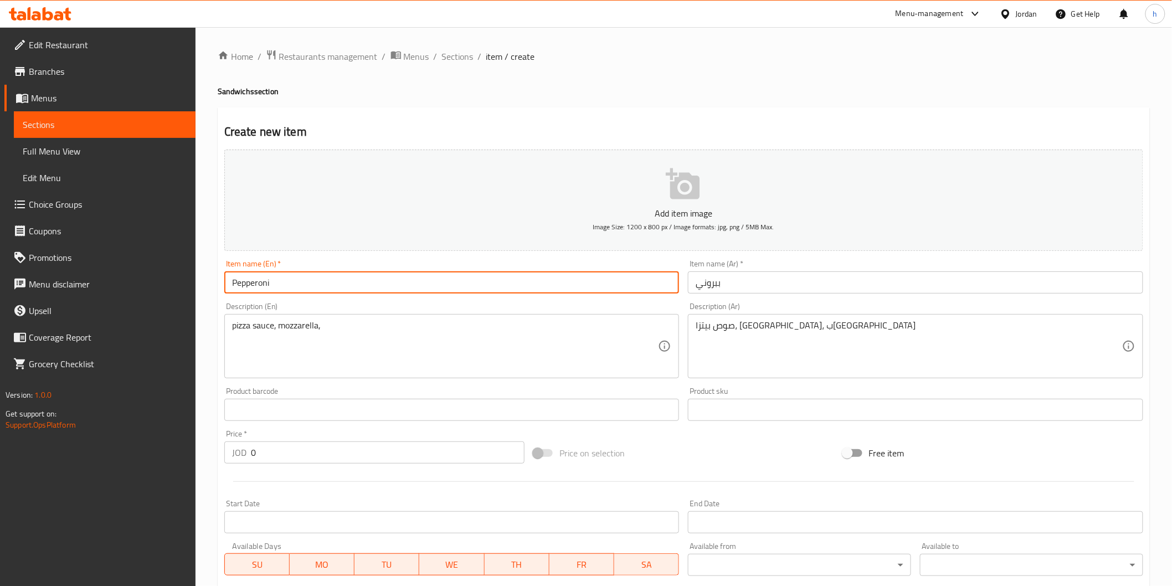
drag, startPoint x: 271, startPoint y: 283, endPoint x: 230, endPoint y: 292, distance: 41.9
click at [230, 292] on input "Pepperoni" at bounding box center [451, 282] width 455 height 22
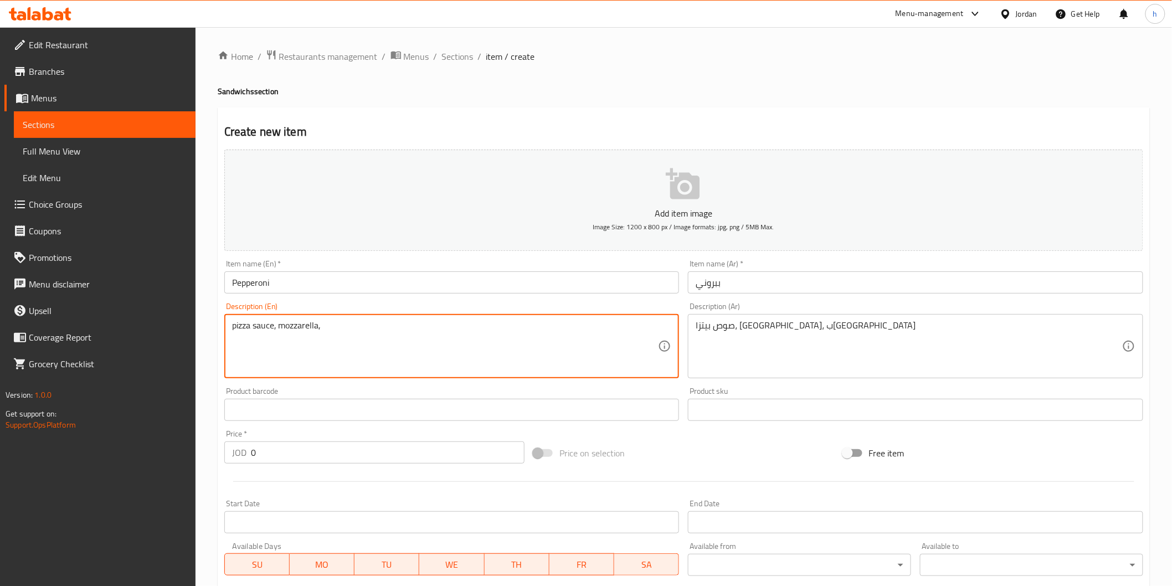
paste textarea "Pepperoni"
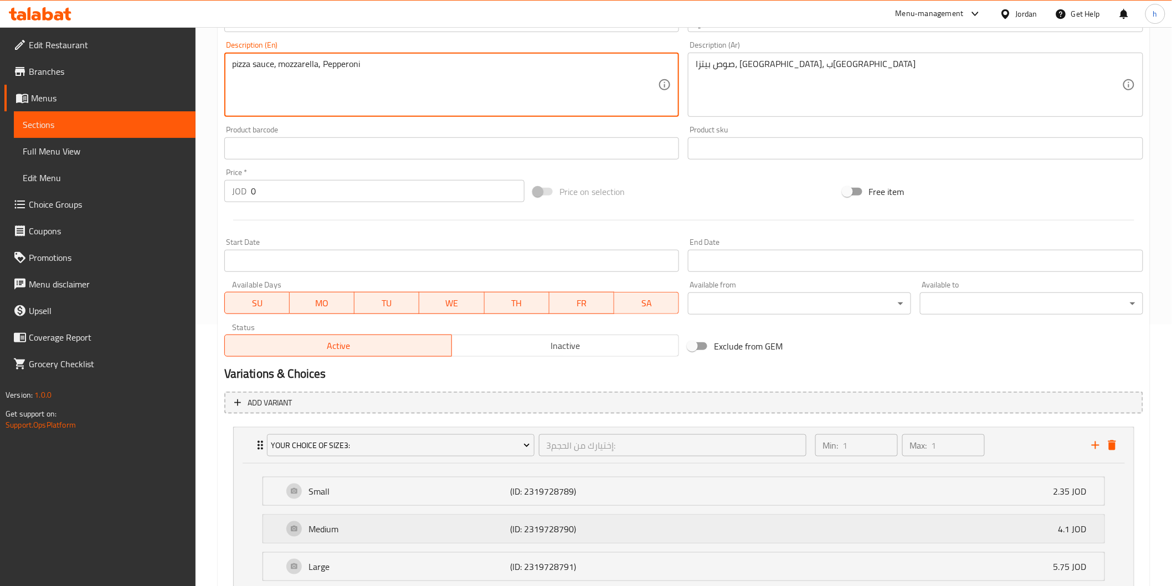
scroll to position [350, 0]
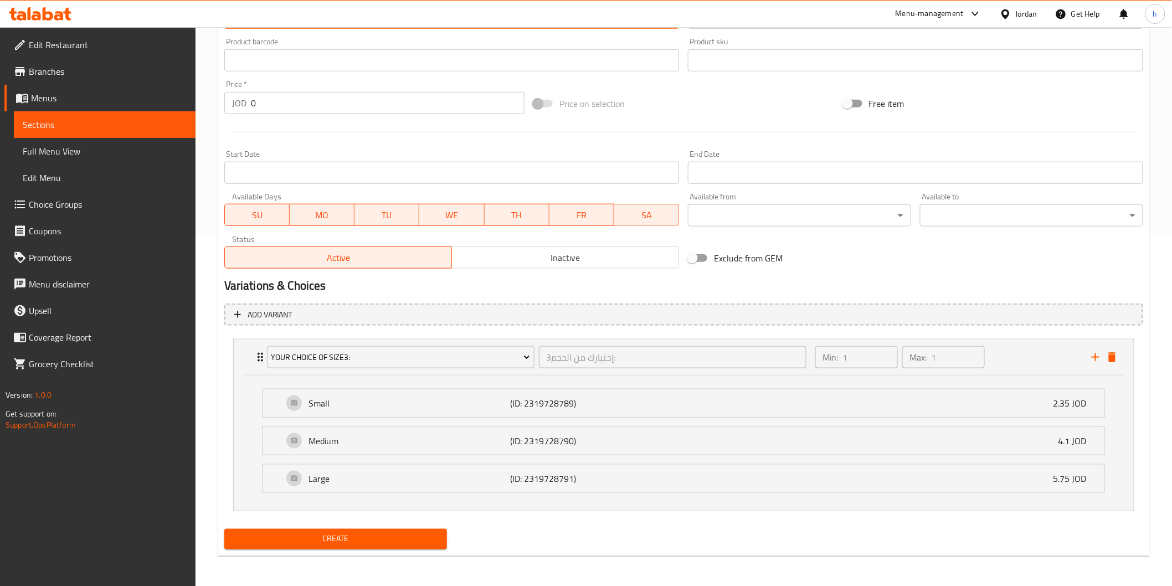
type textarea "pizza sauce, mozzarella, Pepperoni"
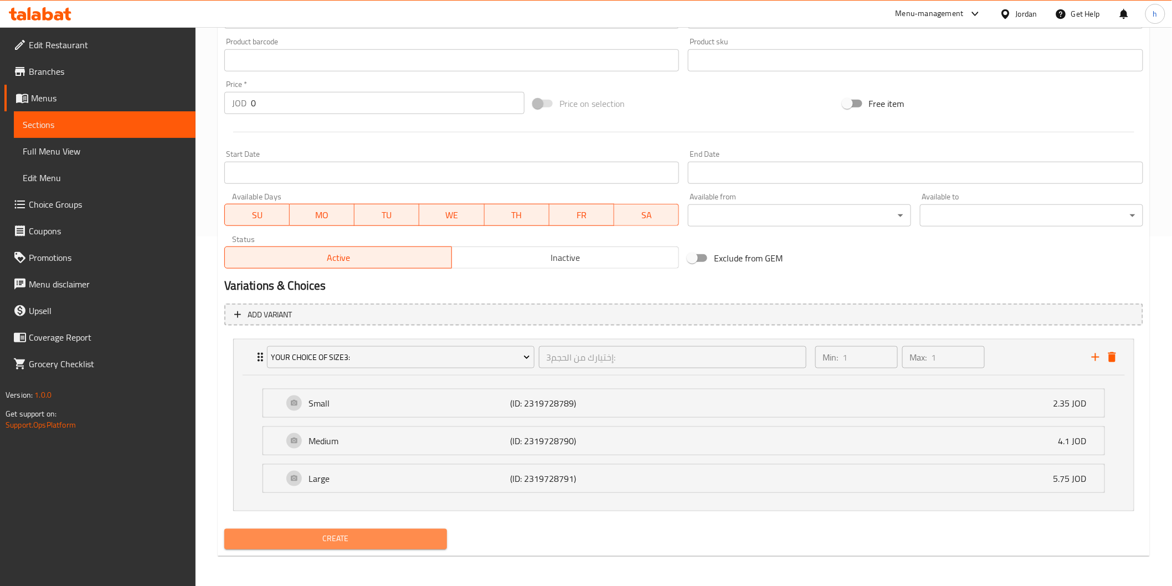
click at [381, 537] on span "Create" at bounding box center [336, 539] width 206 height 14
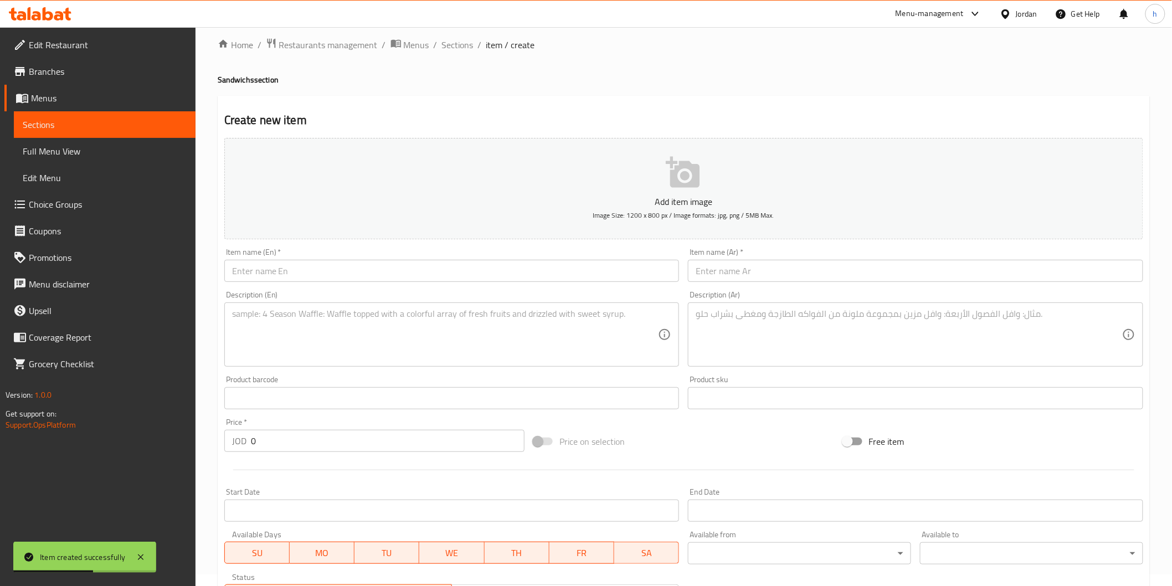
scroll to position [0, 0]
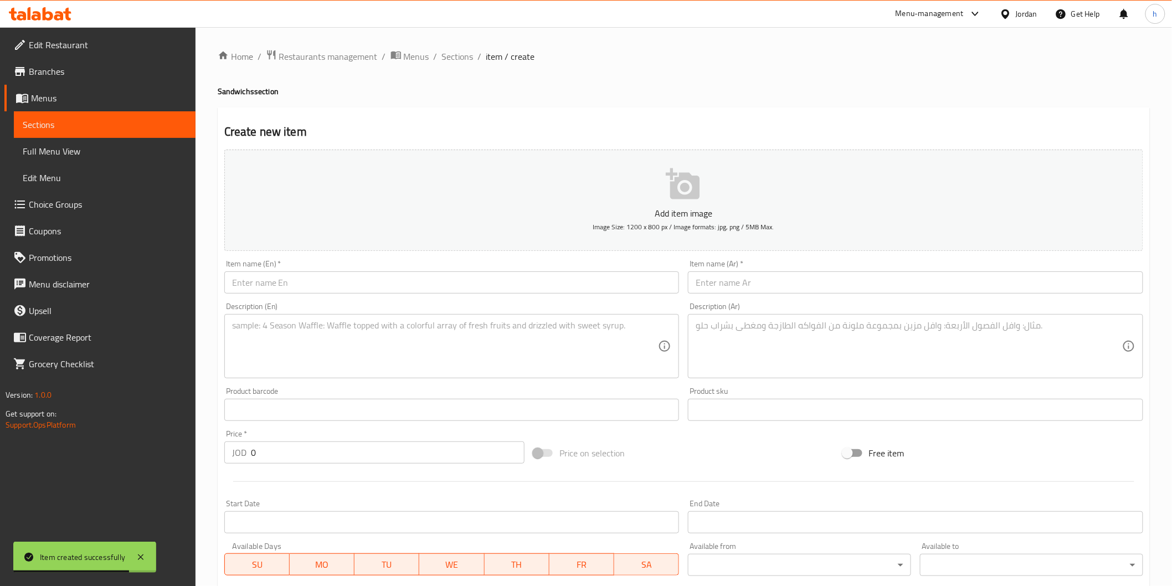
click at [104, 154] on span "Full Menu View" at bounding box center [105, 151] width 164 height 13
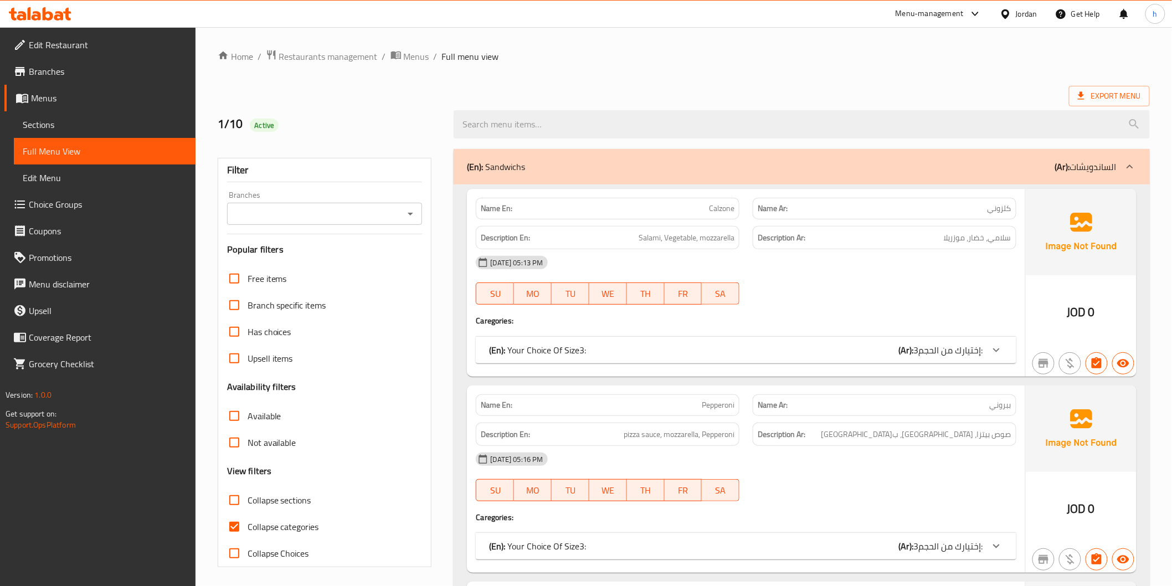
click at [261, 525] on span "Collapse categories" at bounding box center [283, 526] width 71 height 13
click at [248, 525] on input "Collapse categories" at bounding box center [234, 527] width 27 height 27
checkbox input "false"
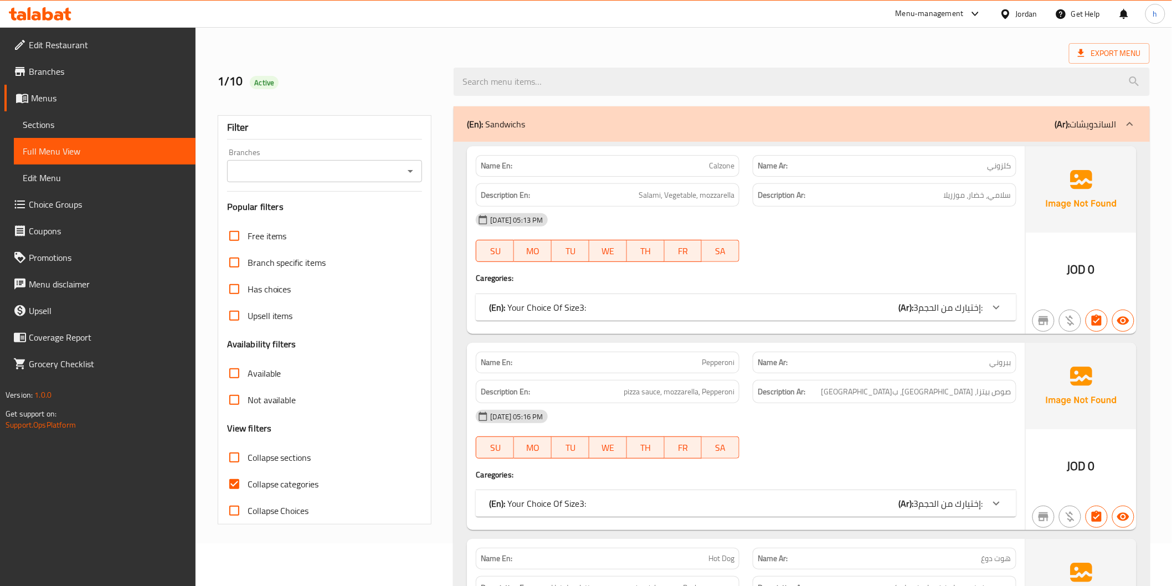
scroll to position [123, 0]
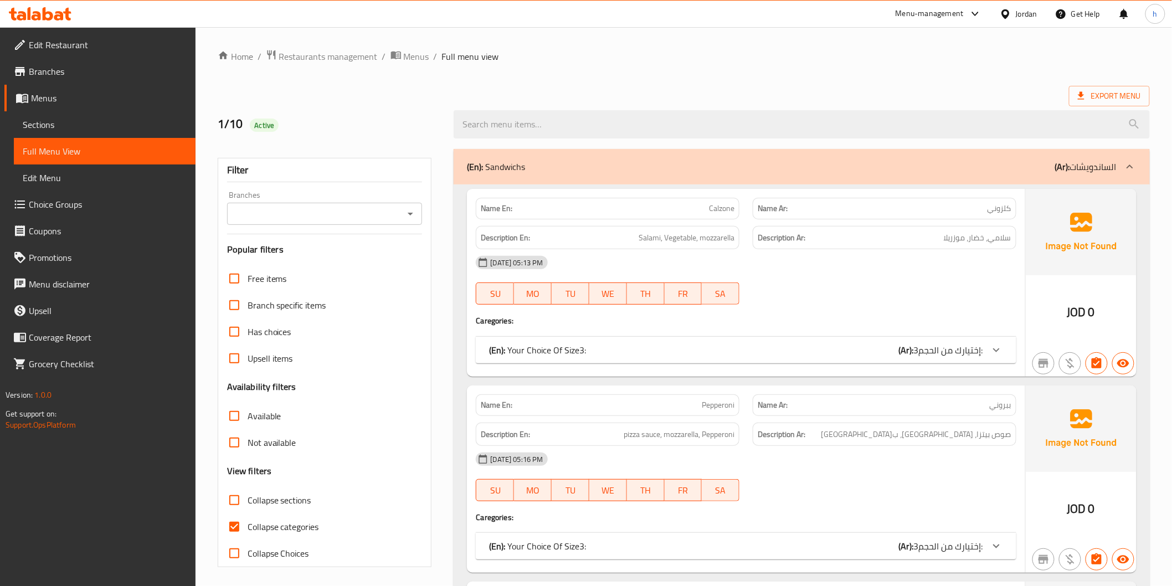
click at [61, 119] on span "Sections" at bounding box center [105, 124] width 164 height 13
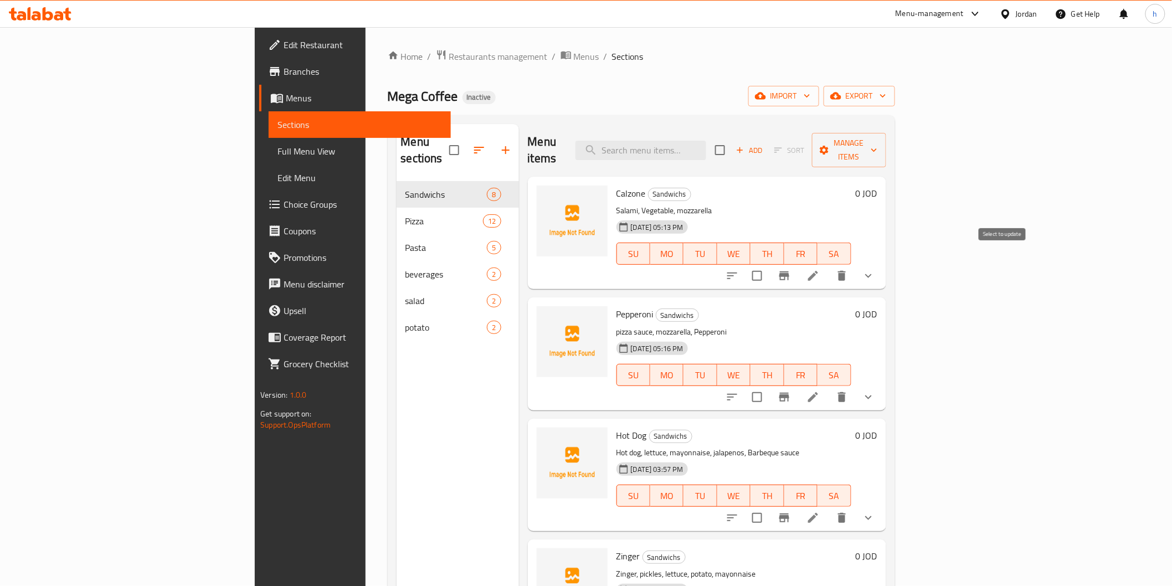
click at [769, 264] on input "checkbox" at bounding box center [757, 275] width 23 height 23
checkbox input "true"
click at [769, 386] on input "checkbox" at bounding box center [757, 397] width 23 height 23
checkbox input "true"
click at [875, 269] on icon "show more" at bounding box center [868, 275] width 13 height 13
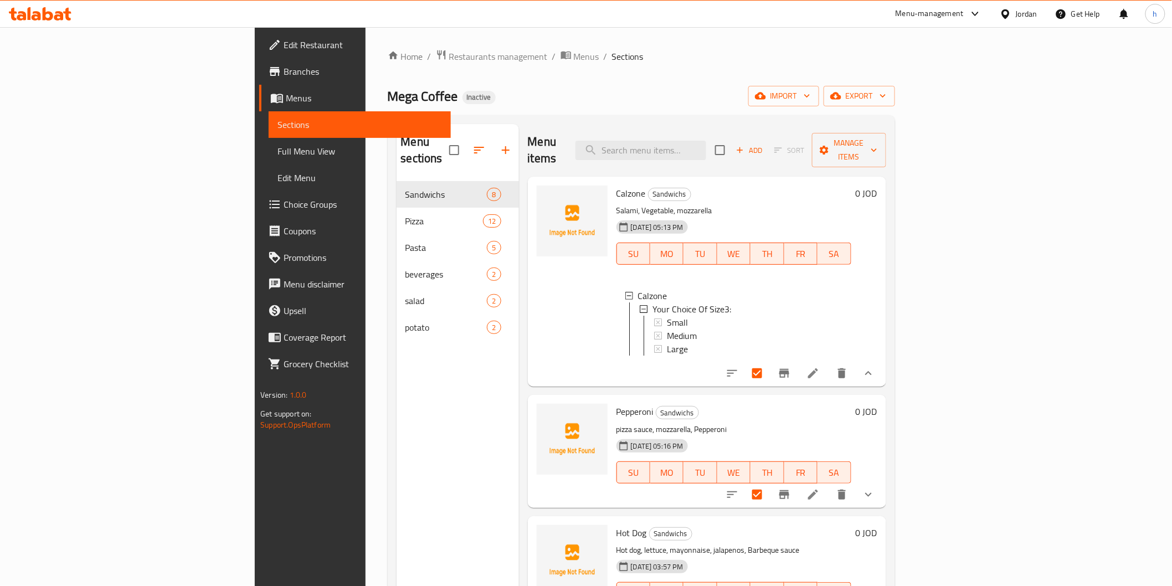
click at [882, 373] on button "show more" at bounding box center [868, 373] width 27 height 27
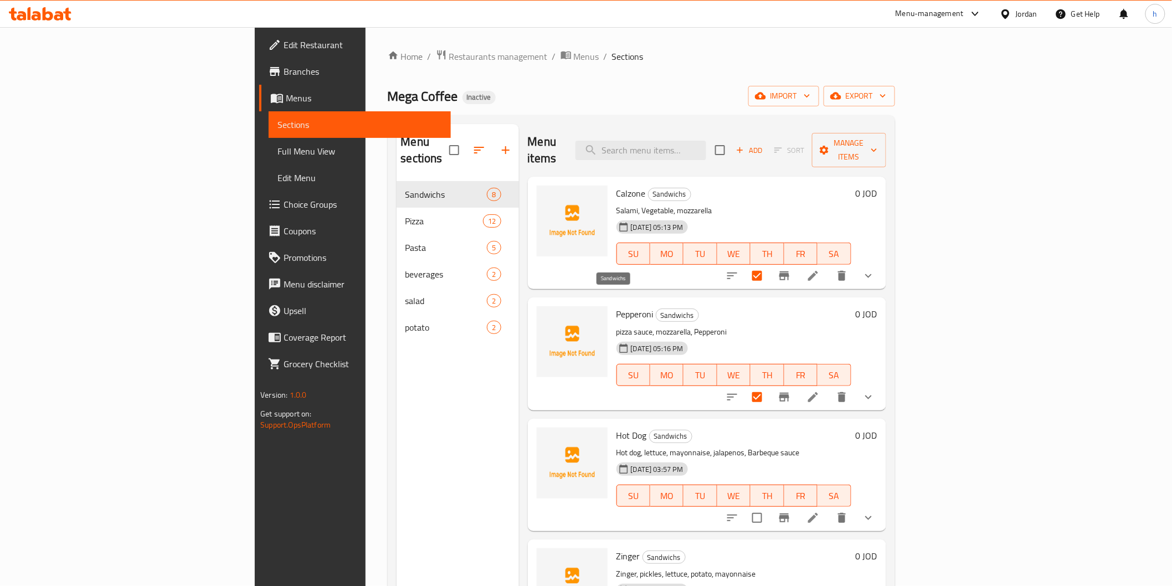
click at [657, 309] on span "Sandwichs" at bounding box center [678, 315] width 42 height 13
click at [739, 269] on icon "sort-choices" at bounding box center [732, 275] width 13 height 13
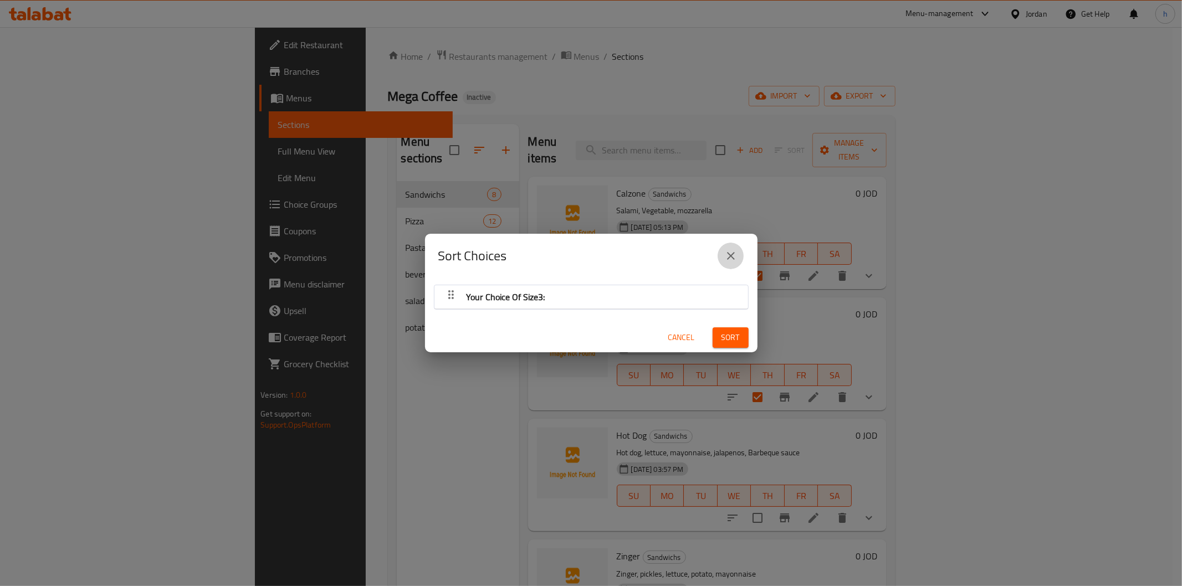
click at [730, 250] on icon "close" at bounding box center [730, 255] width 13 height 13
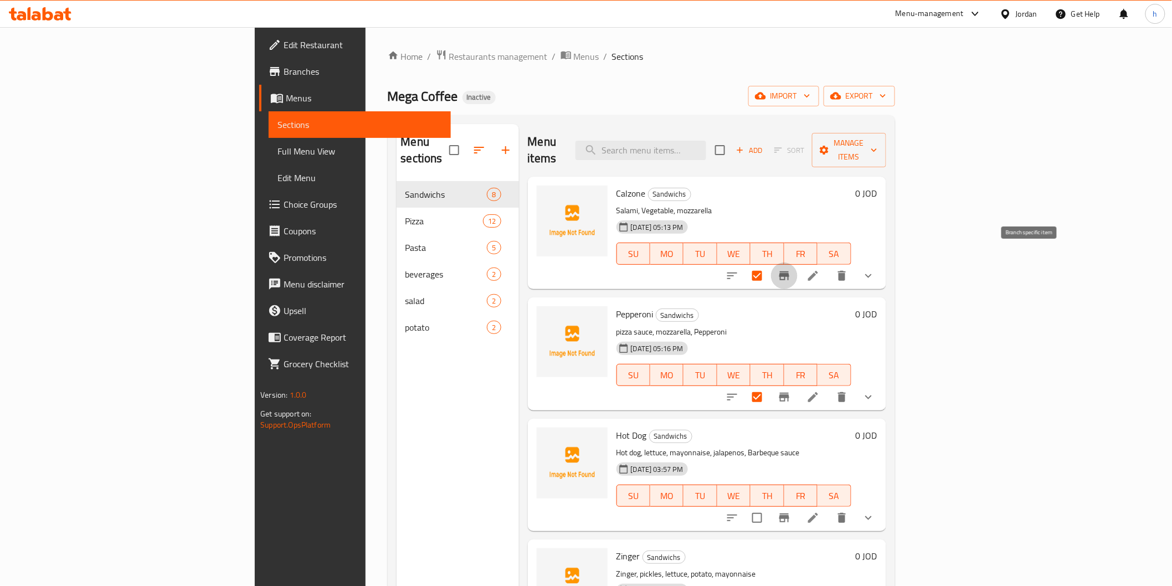
click at [791, 269] on icon "Branch-specific-item" at bounding box center [784, 275] width 13 height 13
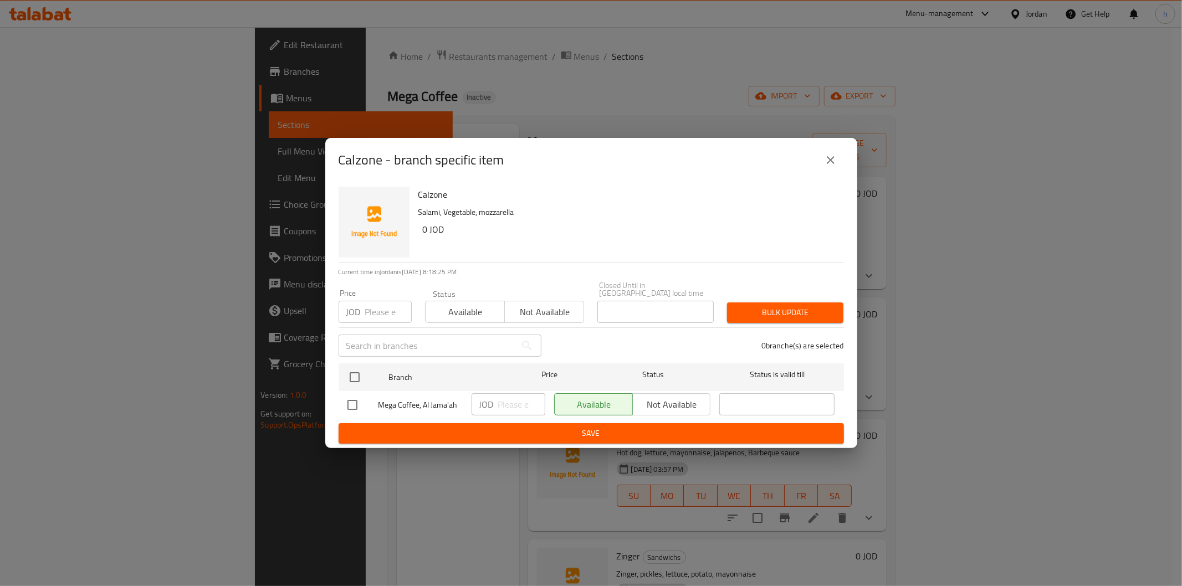
click at [820, 159] on button "close" at bounding box center [830, 160] width 27 height 27
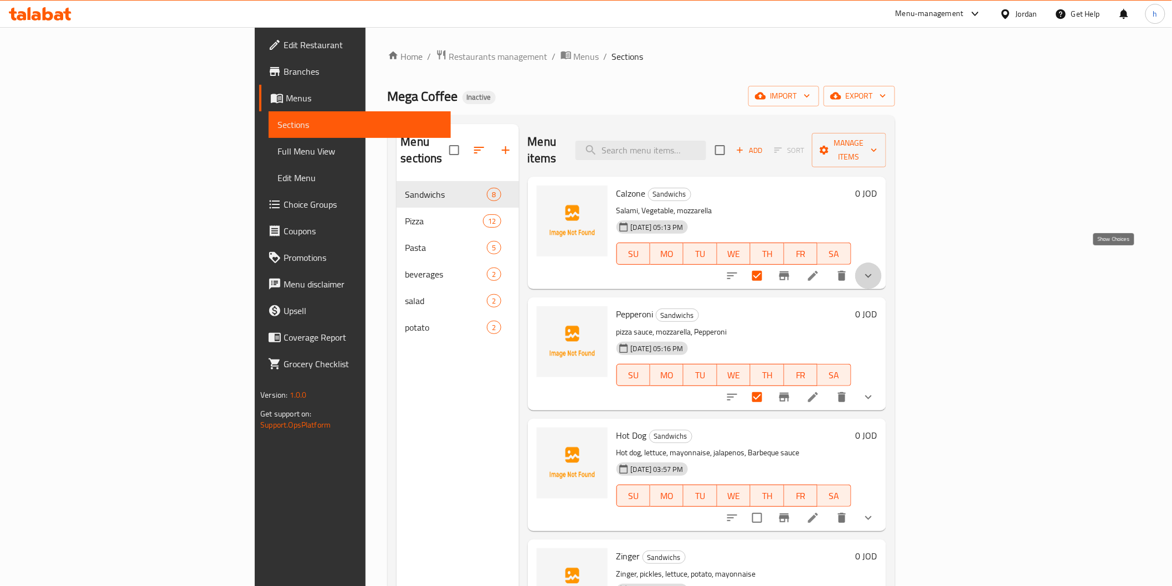
click at [875, 269] on icon "show more" at bounding box center [868, 275] width 13 height 13
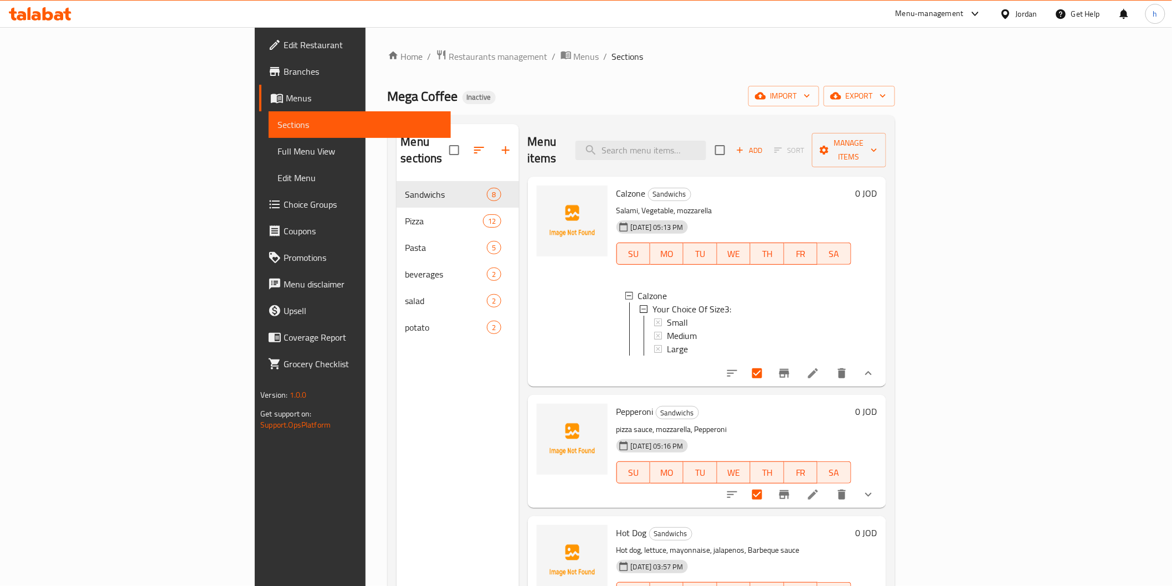
click at [882, 360] on button "show more" at bounding box center [868, 373] width 27 height 27
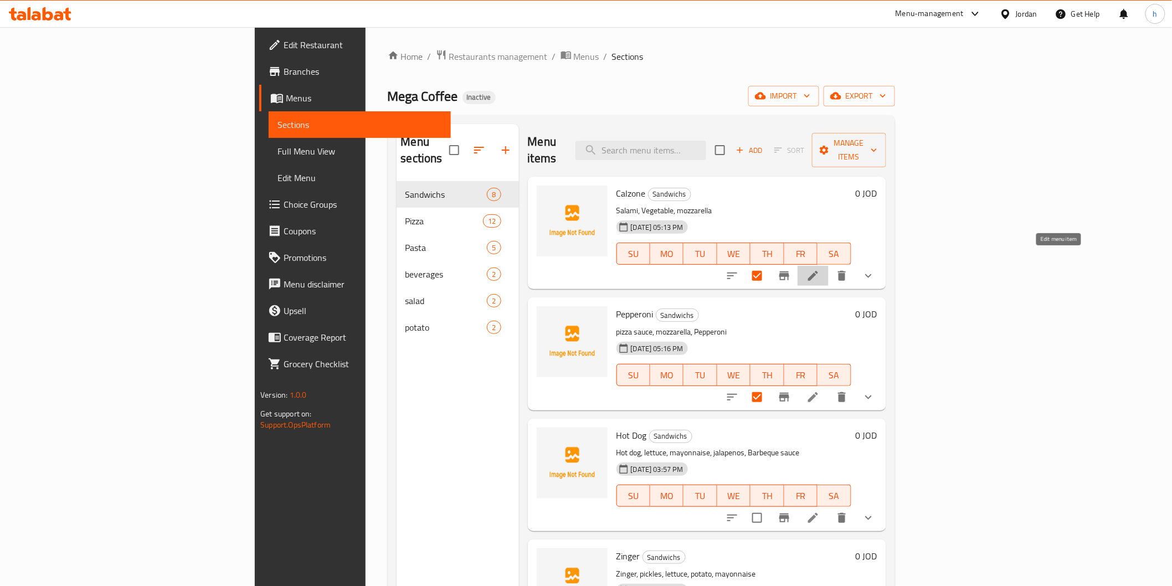
click at [820, 269] on icon at bounding box center [813, 275] width 13 height 13
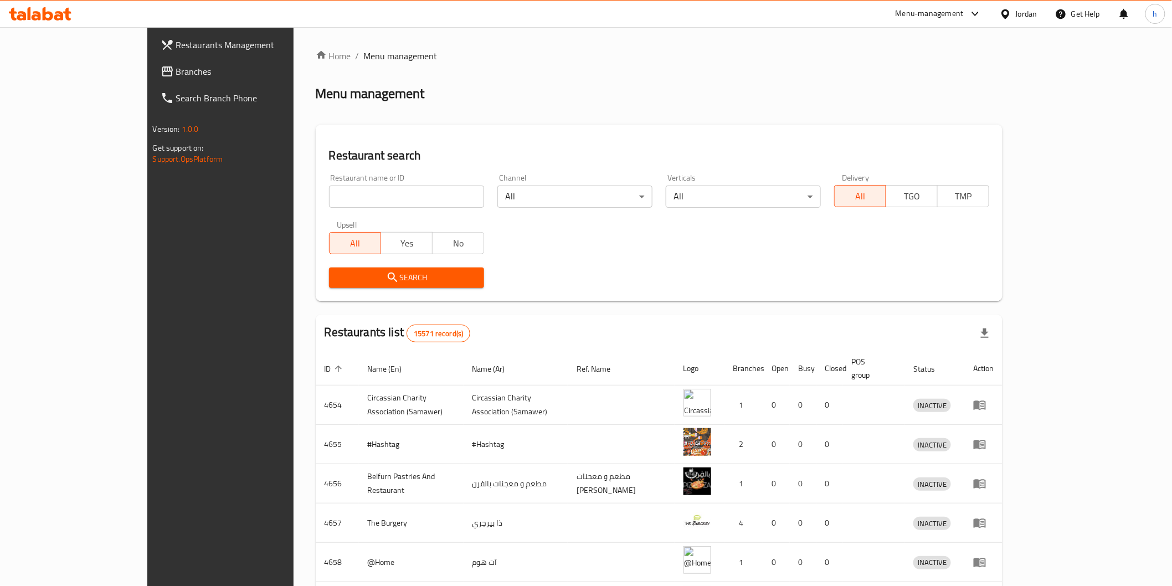
click at [176, 71] on span "Branches" at bounding box center [255, 71] width 158 height 13
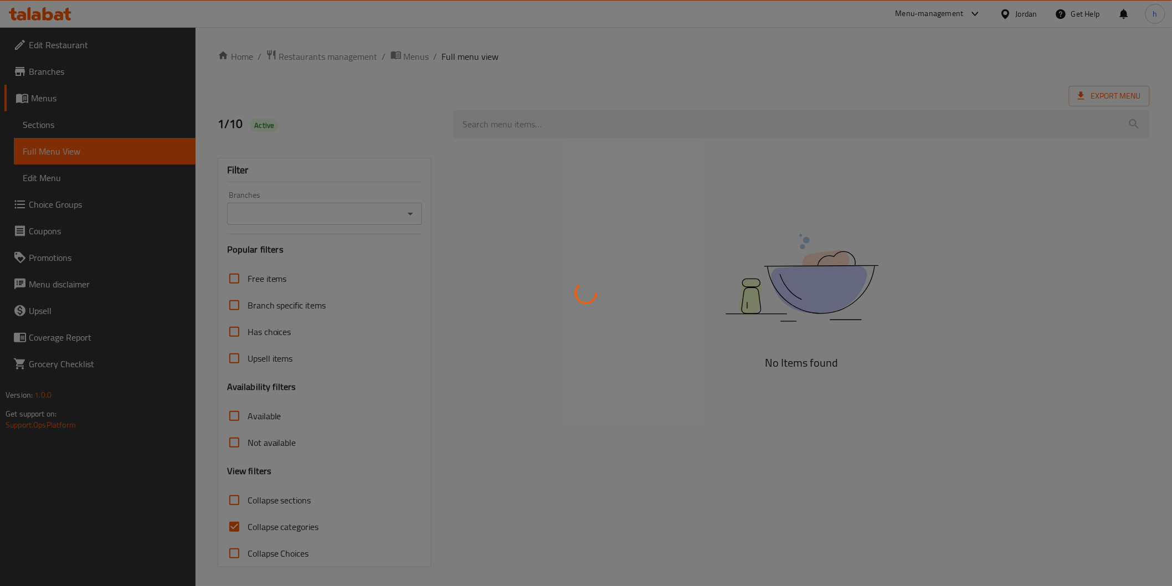
click at [450, 130] on div at bounding box center [586, 293] width 1172 height 586
click at [63, 124] on div at bounding box center [586, 293] width 1172 height 586
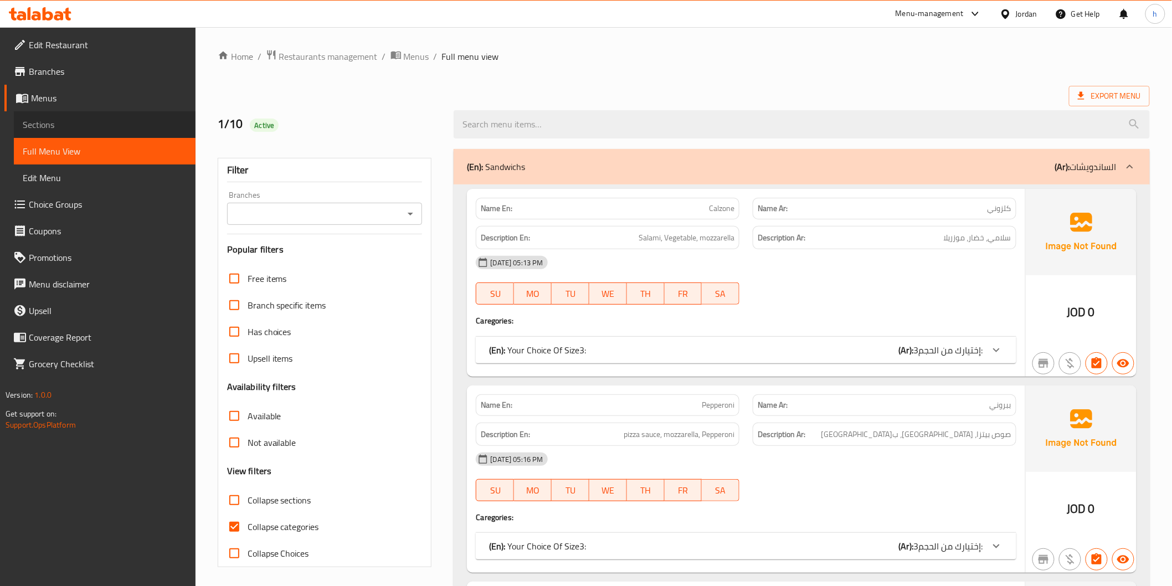
click at [63, 124] on span "Sections" at bounding box center [105, 124] width 164 height 13
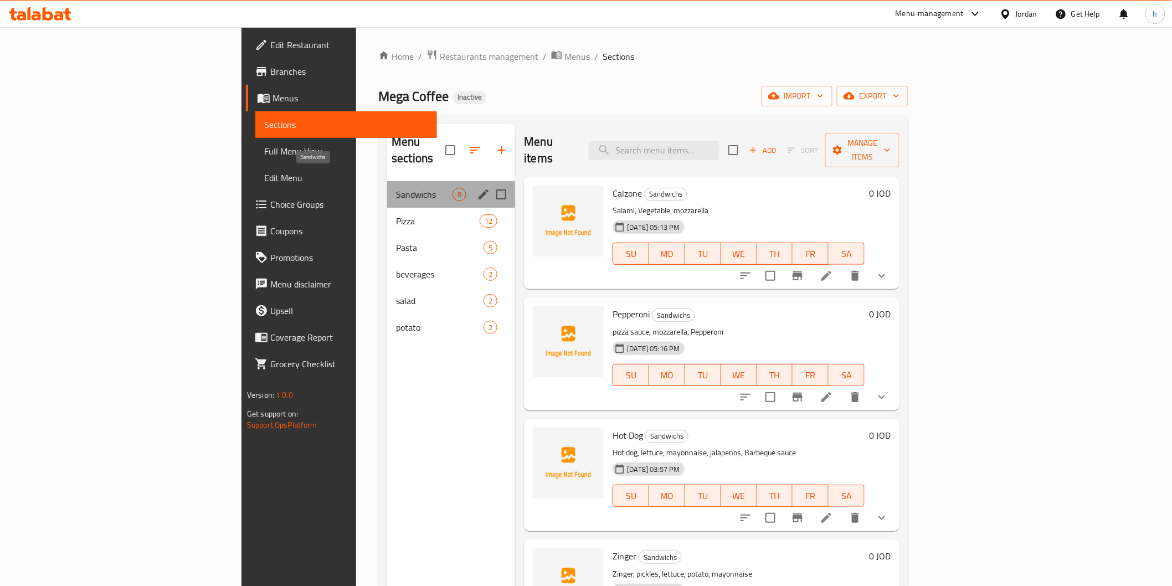
click at [396, 188] on span "Sandwichs" at bounding box center [424, 194] width 57 height 13
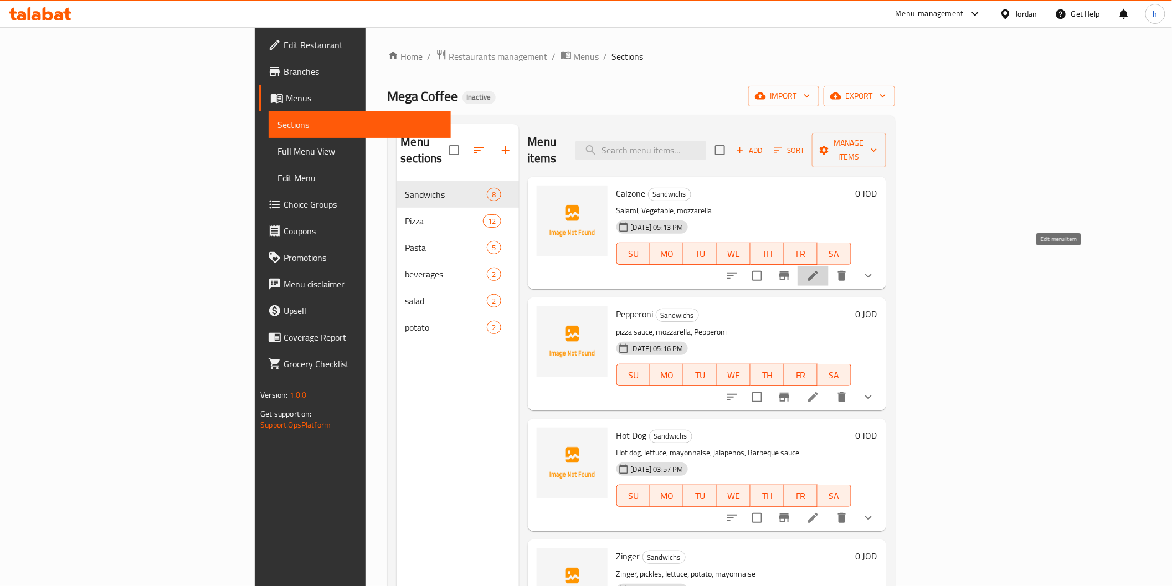
click at [818, 271] on icon at bounding box center [813, 276] width 10 height 10
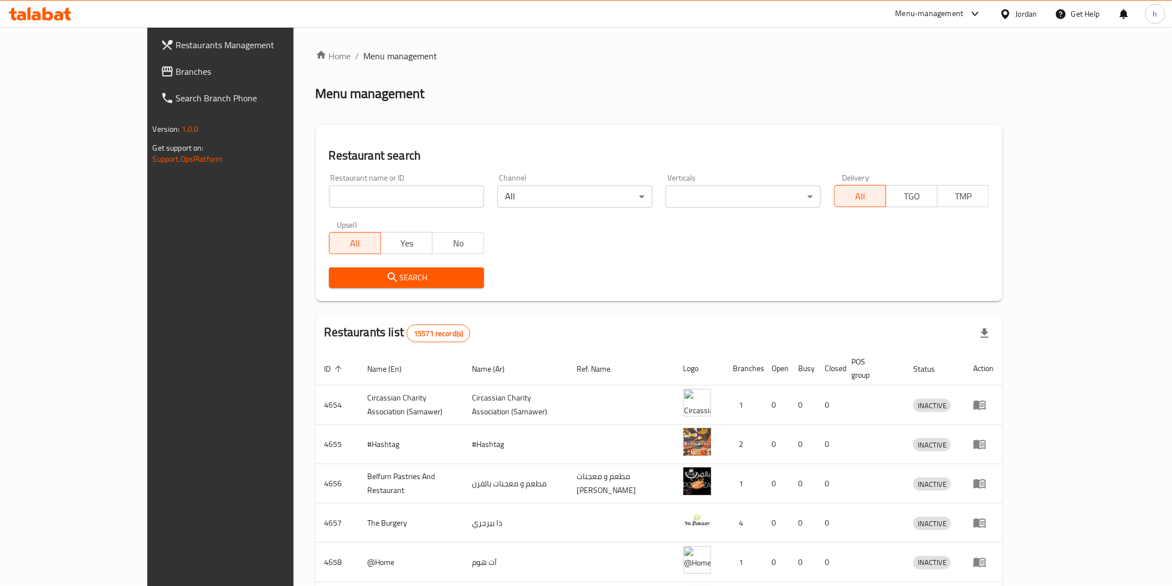
click at [176, 70] on span "Branches" at bounding box center [255, 71] width 158 height 13
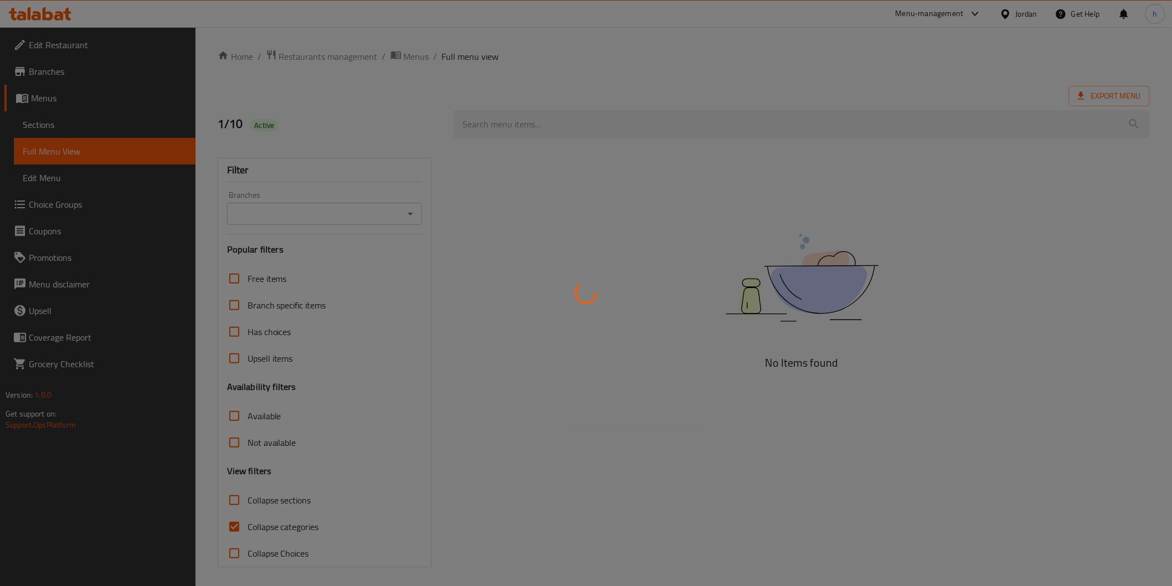
click at [34, 129] on div at bounding box center [586, 293] width 1172 height 586
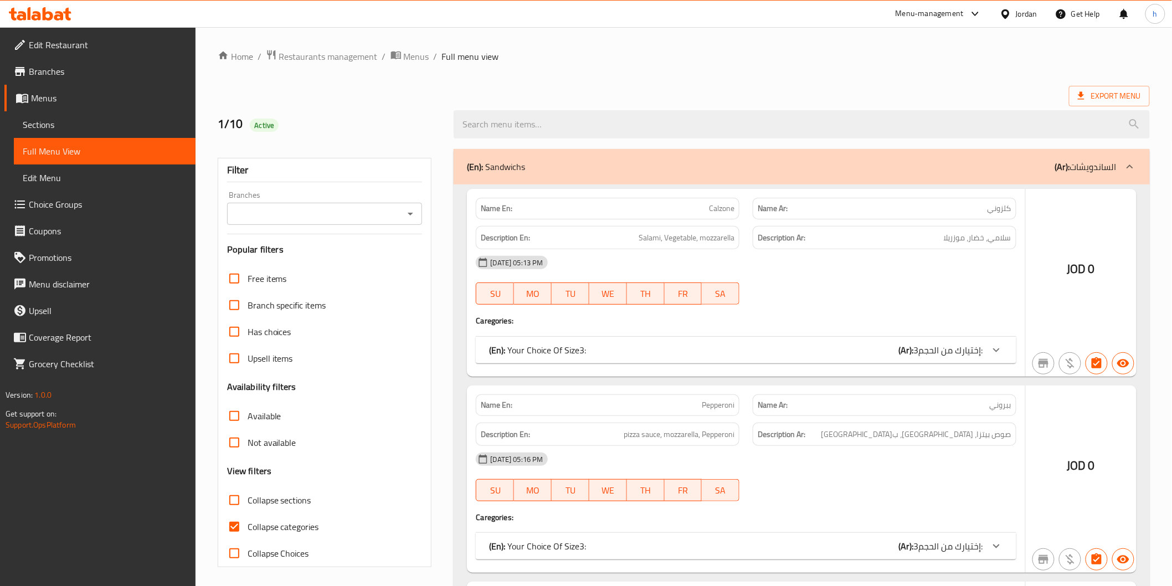
click at [34, 129] on div at bounding box center [586, 293] width 1172 height 586
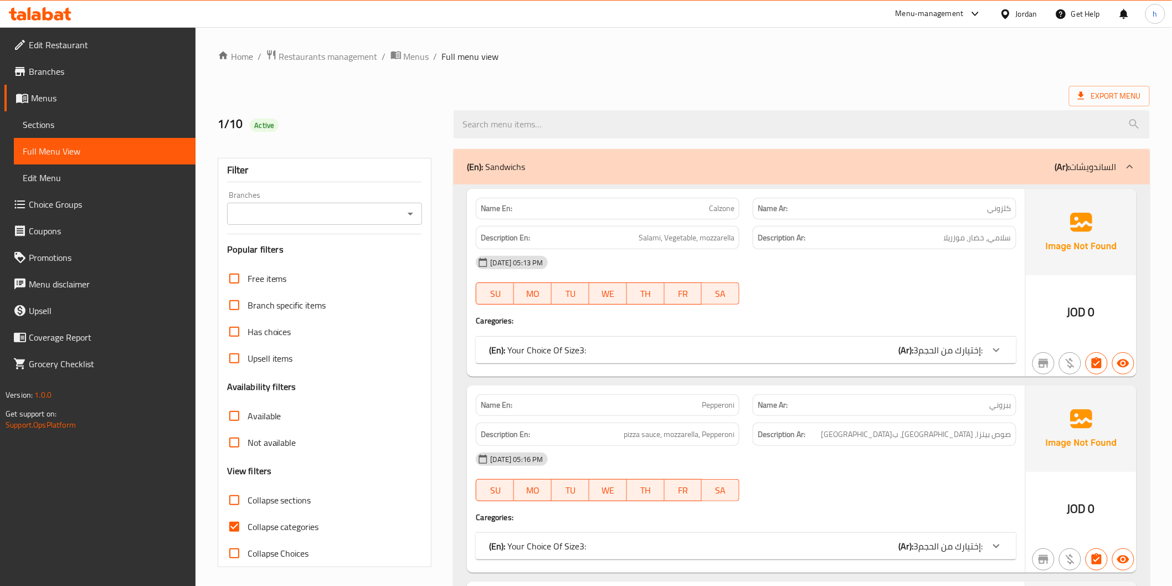
click at [34, 129] on span "Sections" at bounding box center [105, 124] width 164 height 13
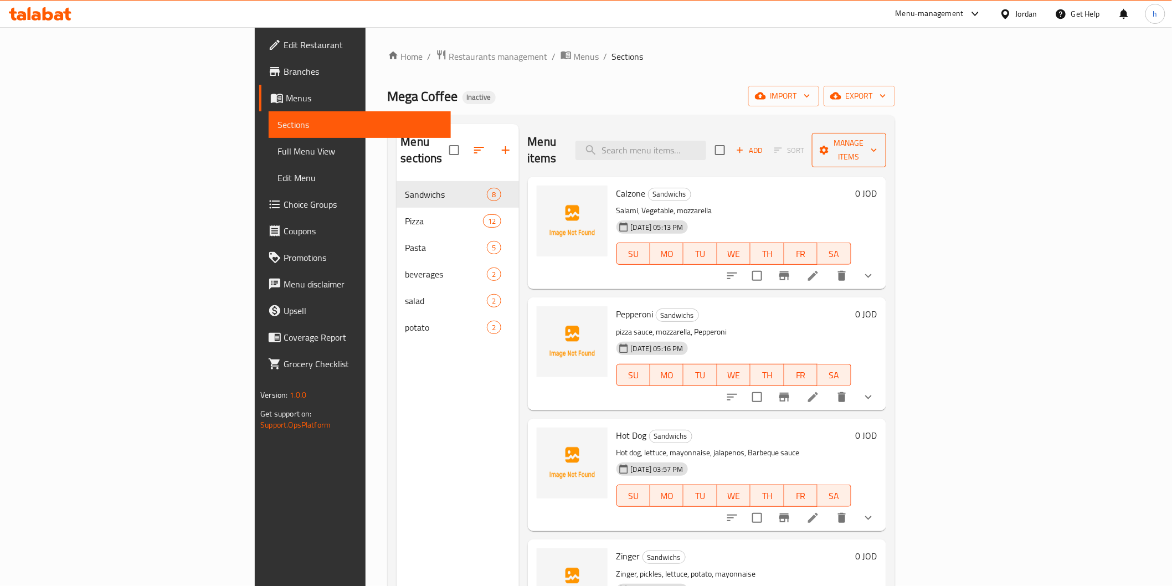
click at [878, 148] on span "Manage items" at bounding box center [849, 150] width 57 height 28
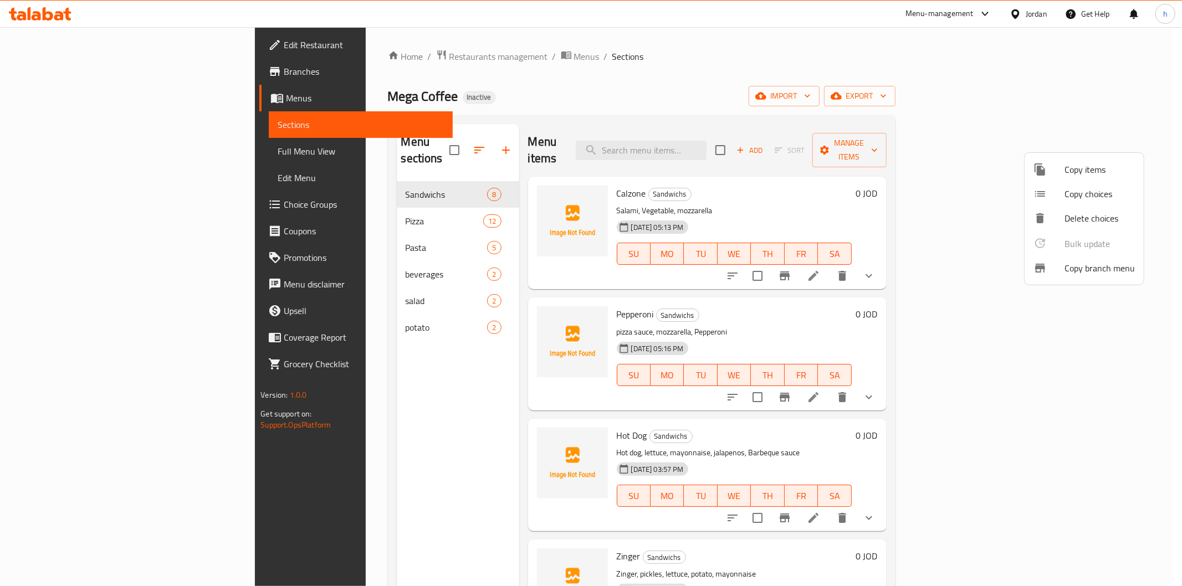
click at [868, 86] on div at bounding box center [591, 293] width 1182 height 586
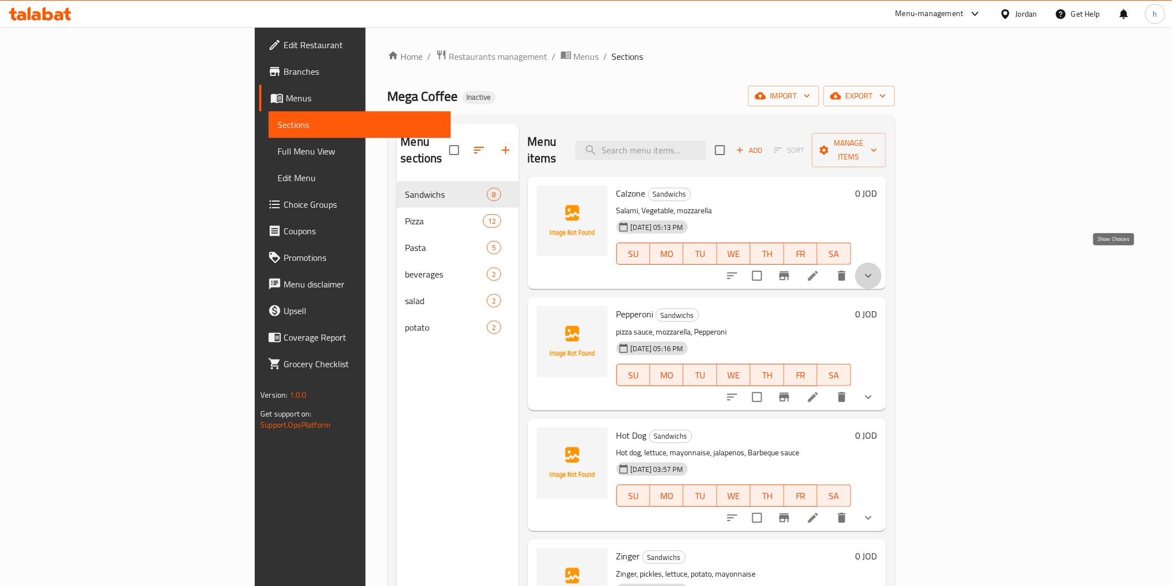
click at [875, 269] on icon "show more" at bounding box center [868, 275] width 13 height 13
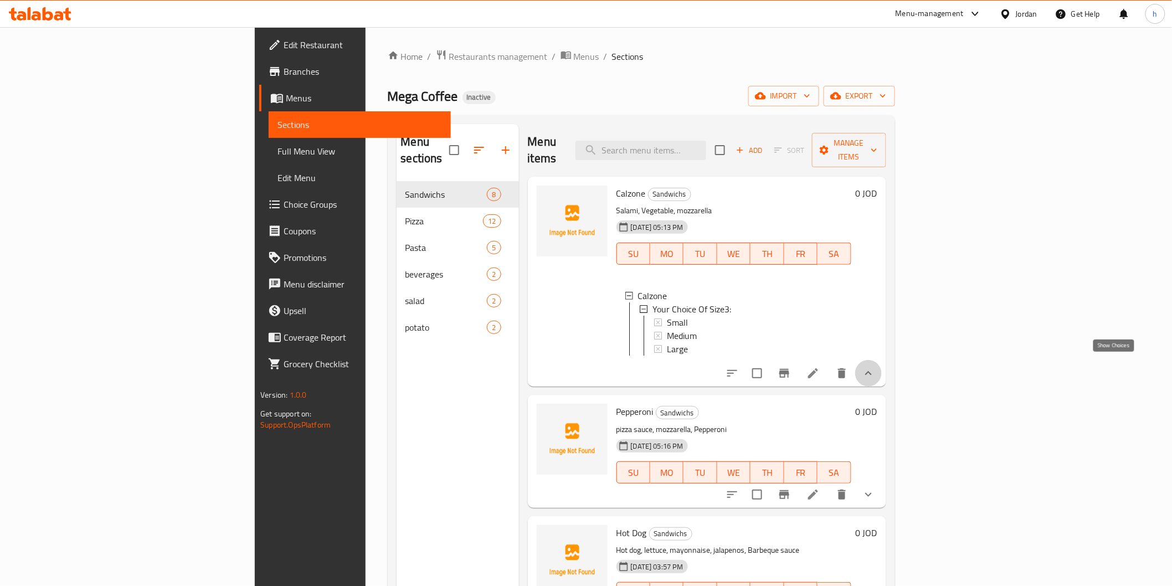
click at [875, 367] on icon "show more" at bounding box center [868, 373] width 13 height 13
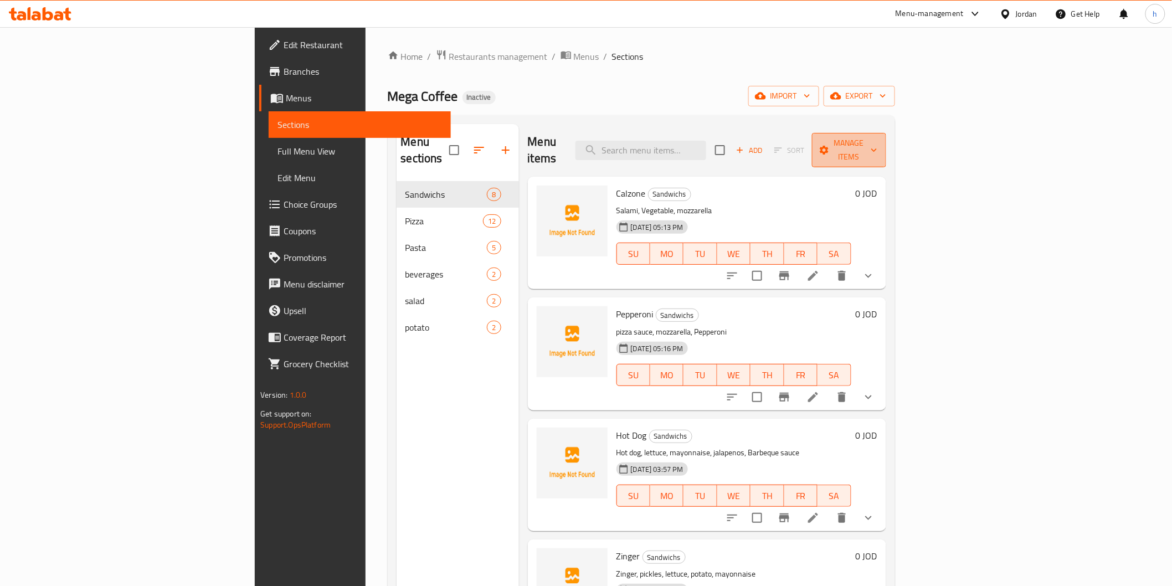
click at [886, 151] on button "Manage items" at bounding box center [849, 150] width 74 height 34
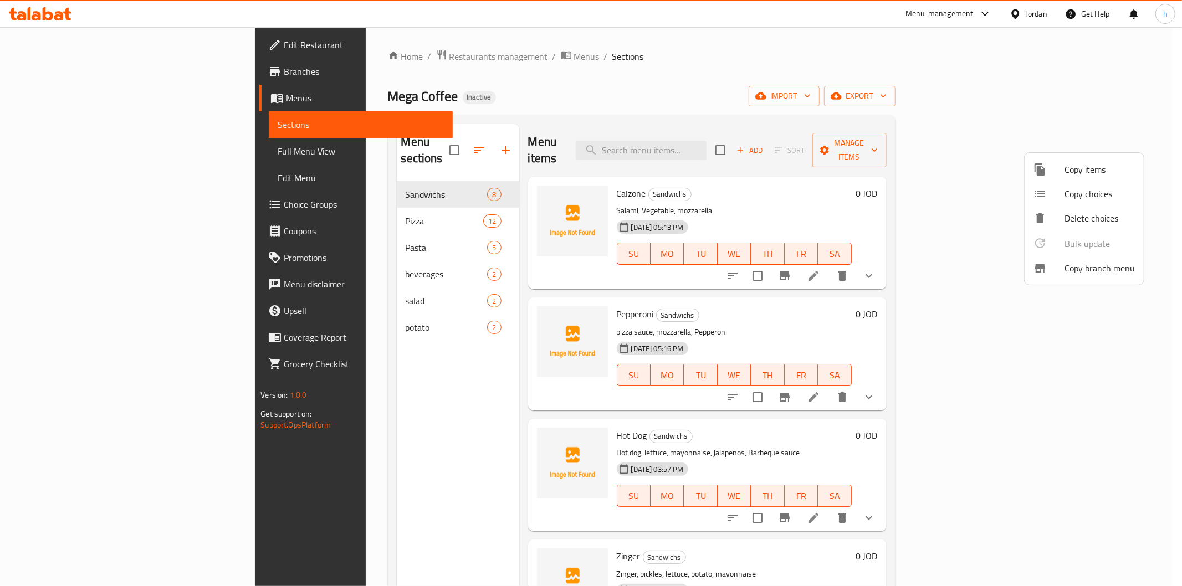
click at [1094, 178] on li "Copy items" at bounding box center [1083, 169] width 119 height 24
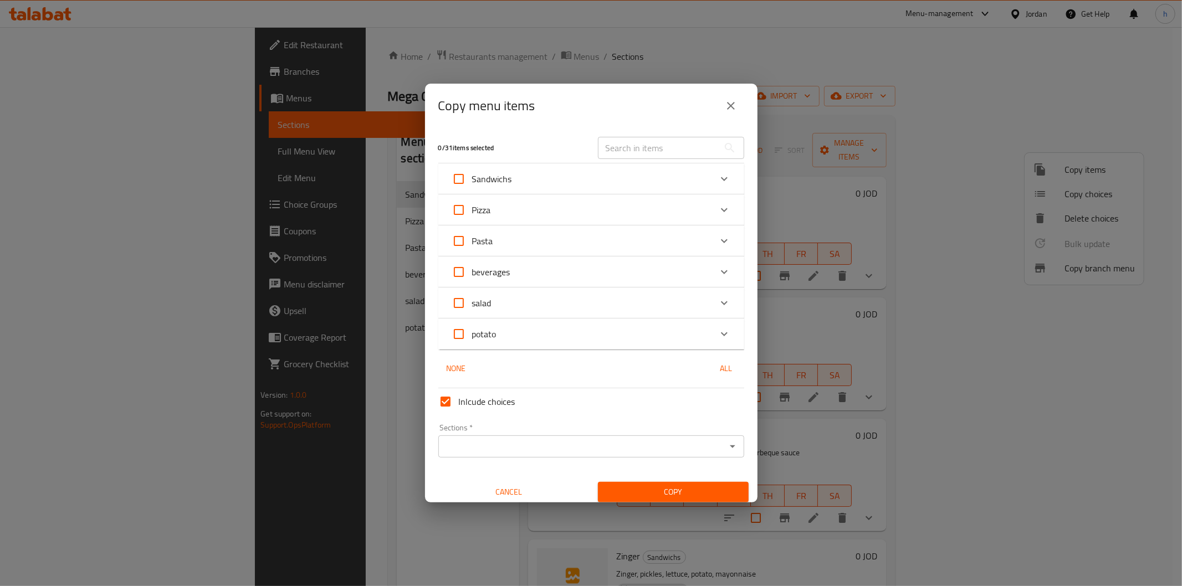
click at [551, 173] on div "Sandwichs" at bounding box center [581, 179] width 259 height 27
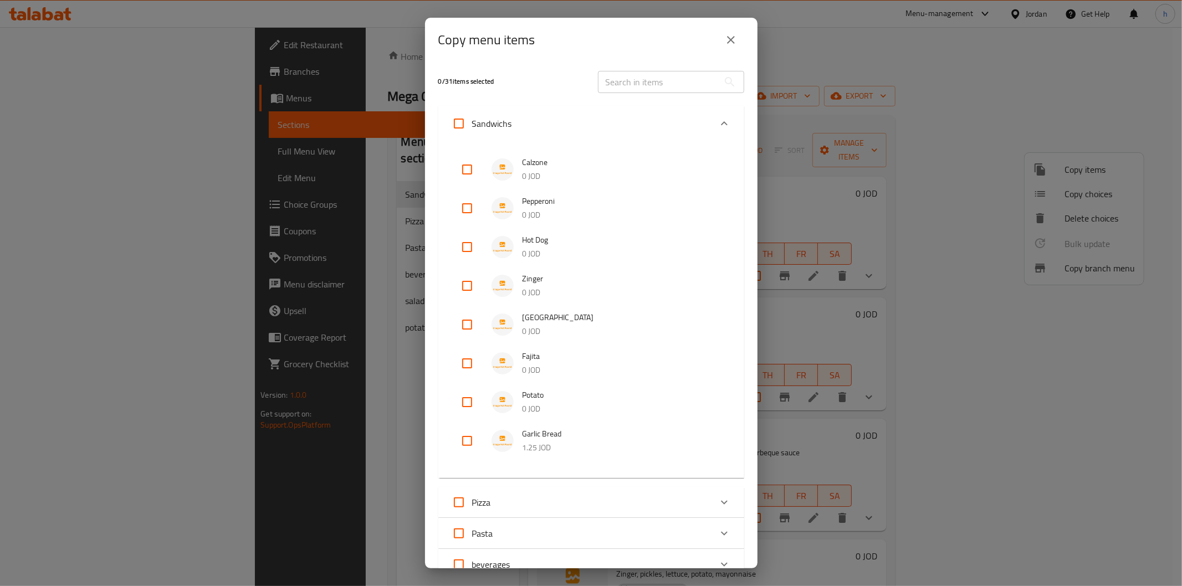
click at [466, 172] on input "checkbox" at bounding box center [467, 169] width 27 height 27
checkbox input "true"
click at [464, 213] on input "checkbox" at bounding box center [467, 208] width 27 height 27
checkbox input "true"
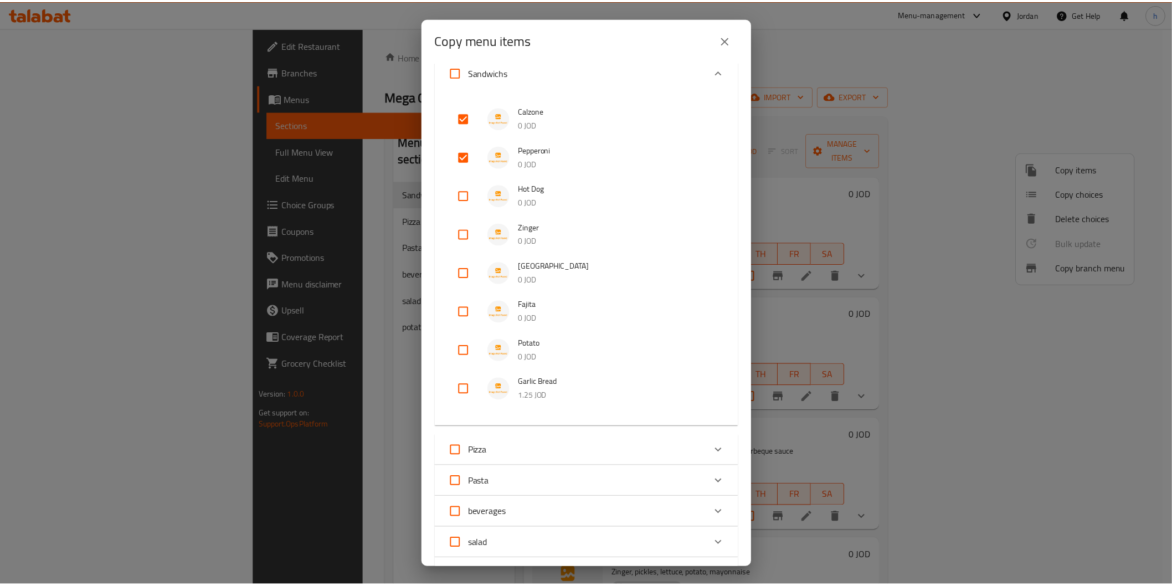
scroll to position [232, 0]
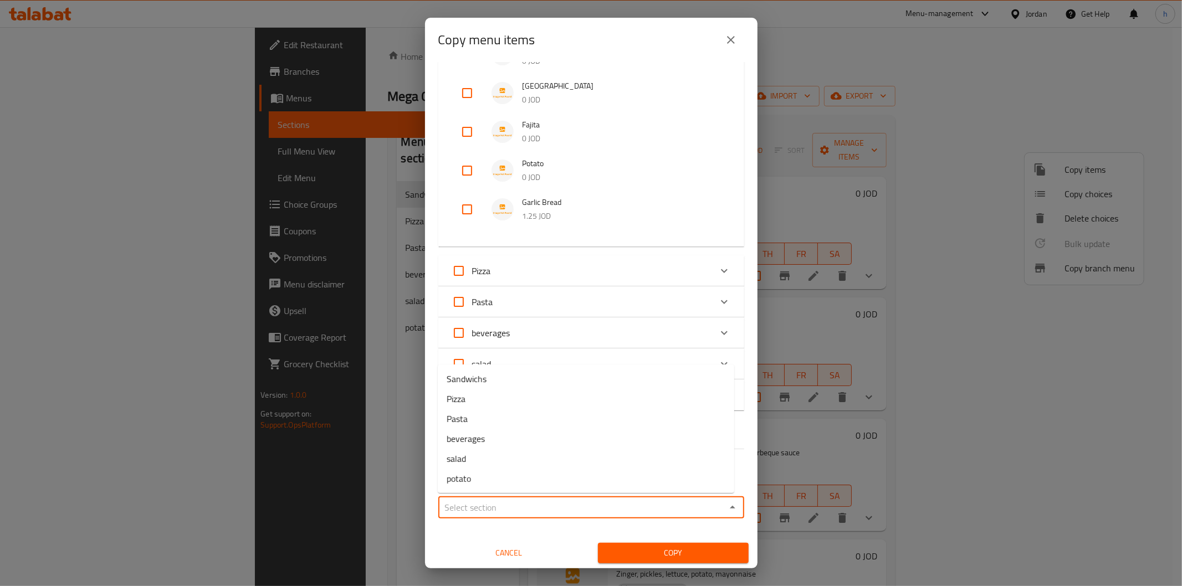
click at [528, 507] on input "Sections   *" at bounding box center [582, 508] width 281 height 16
click at [479, 396] on li "Pizza" at bounding box center [586, 399] width 296 height 20
type input "Pizza"
click at [642, 550] on span "Copy" at bounding box center [673, 553] width 133 height 14
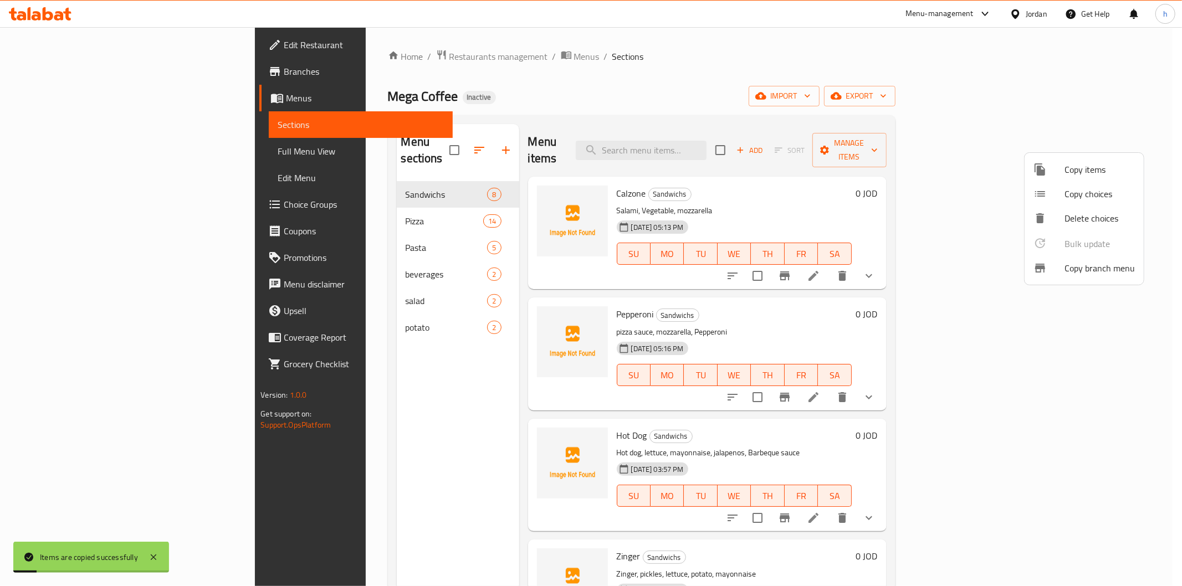
click at [344, 199] on div at bounding box center [591, 293] width 1182 height 586
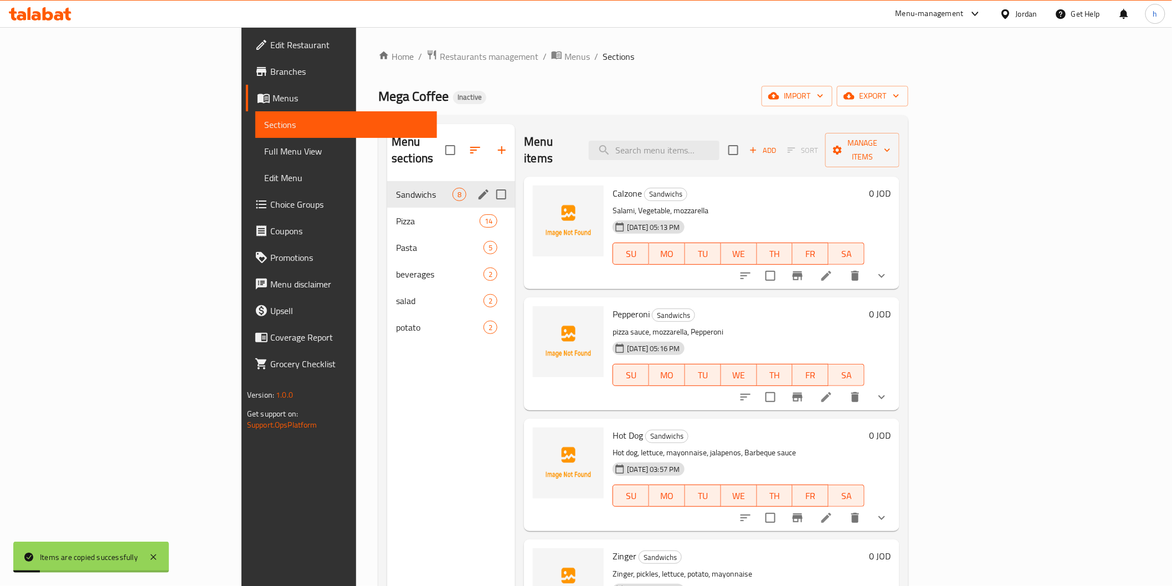
click at [387, 184] on div "Sandwichs 8" at bounding box center [451, 194] width 128 height 27
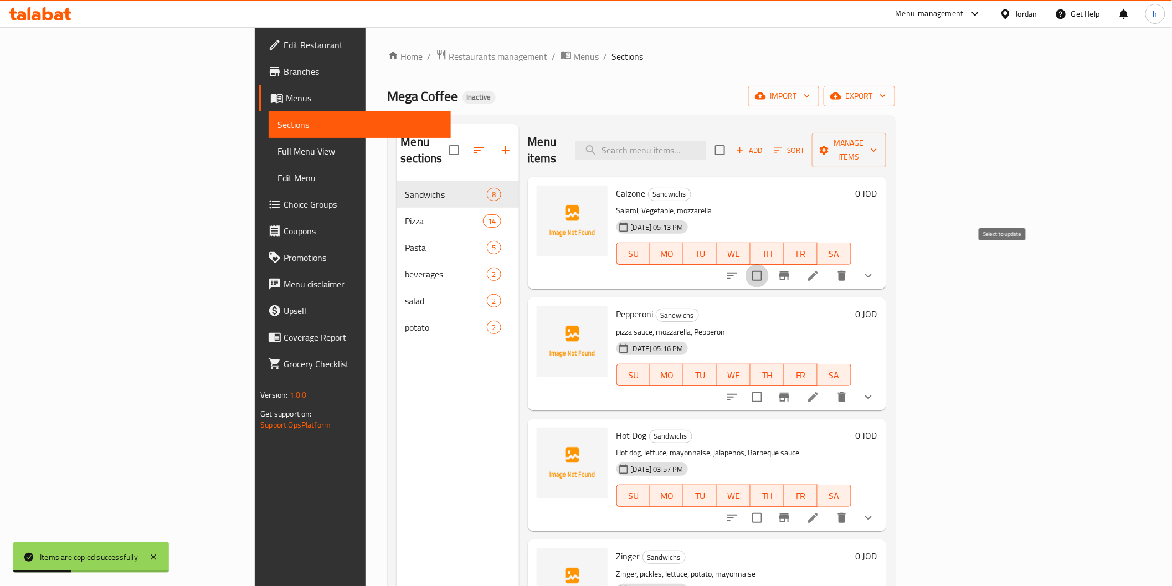
click at [769, 264] on input "checkbox" at bounding box center [757, 275] width 23 height 23
checkbox input "true"
click at [846, 271] on icon "delete" at bounding box center [842, 276] width 8 height 10
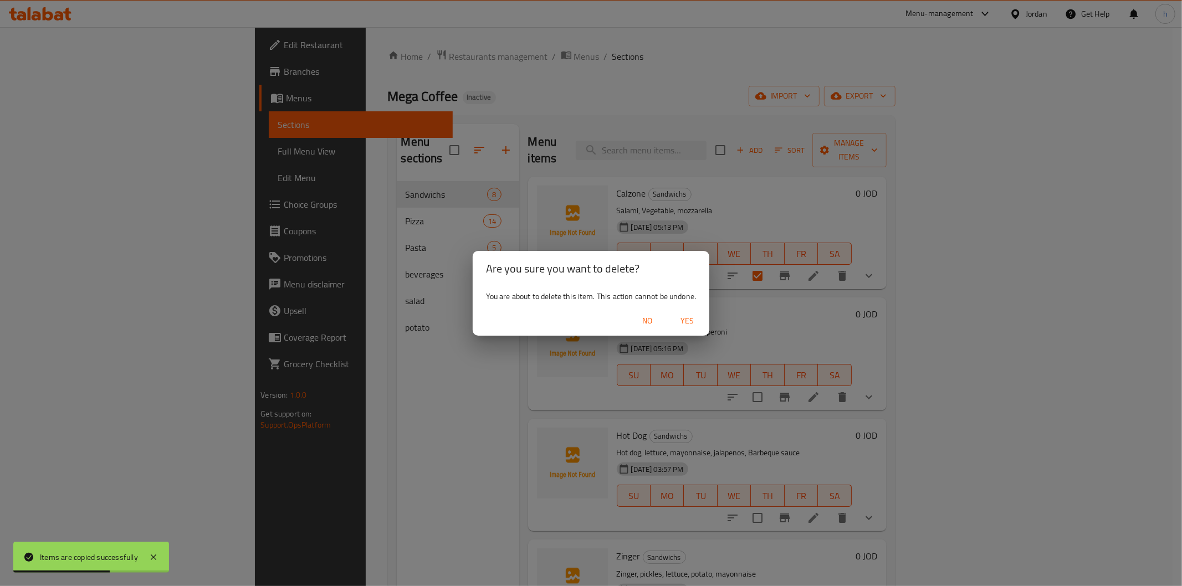
click at [693, 330] on button "Yes" at bounding box center [686, 321] width 35 height 20
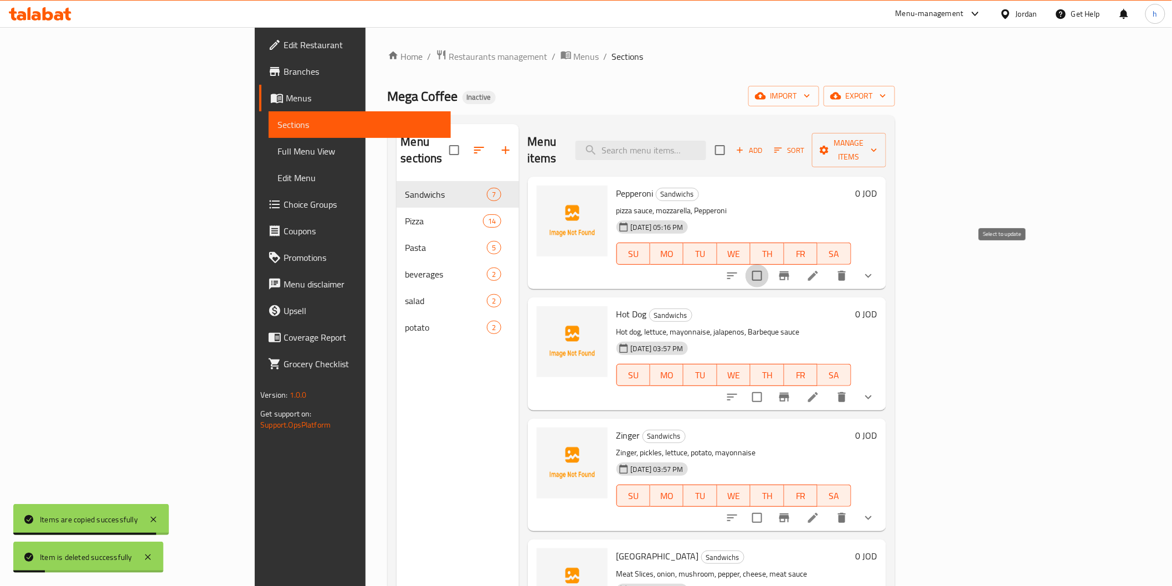
click at [769, 264] on input "checkbox" at bounding box center [757, 275] width 23 height 23
checkbox input "true"
click at [849, 269] on icon "delete" at bounding box center [841, 275] width 13 height 13
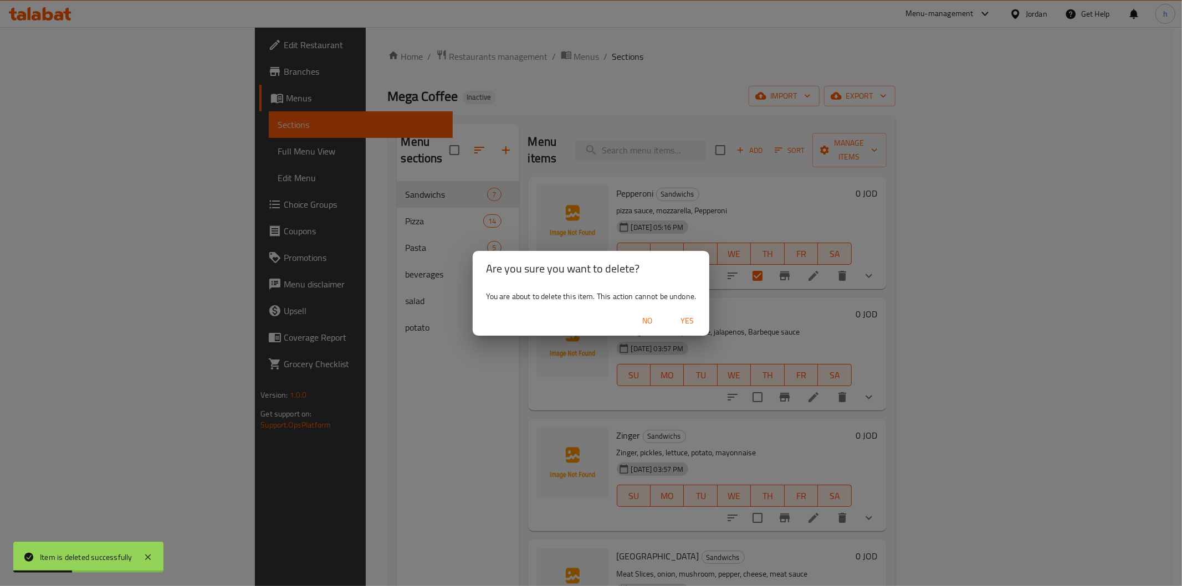
click at [694, 322] on span "Yes" at bounding box center [687, 321] width 27 height 14
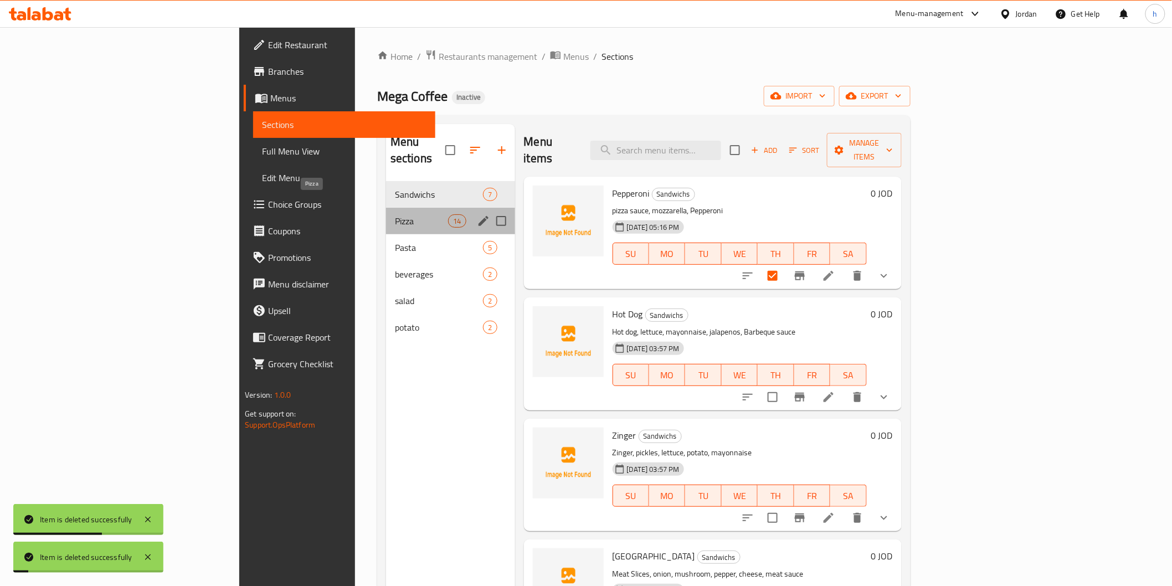
click at [395, 214] on span "Pizza" at bounding box center [421, 220] width 53 height 13
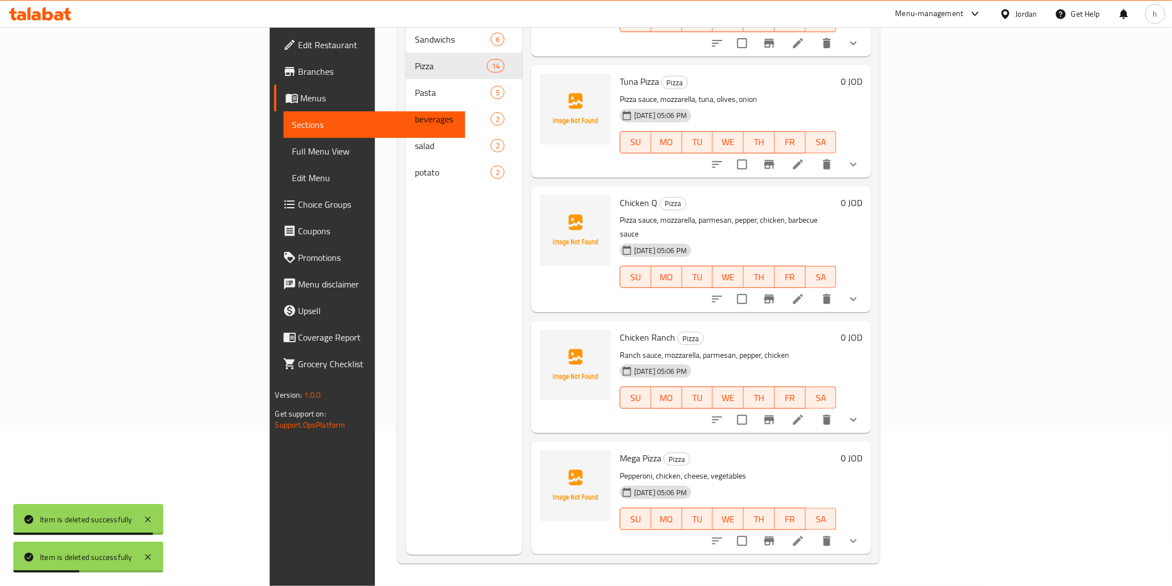
scroll to position [888, 0]
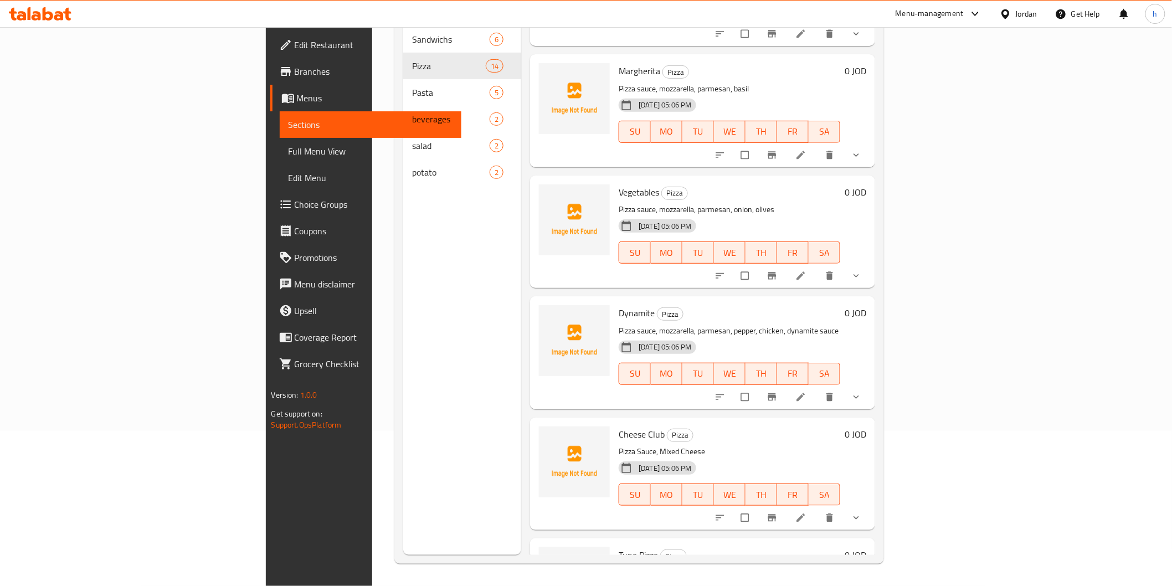
scroll to position [580, 0]
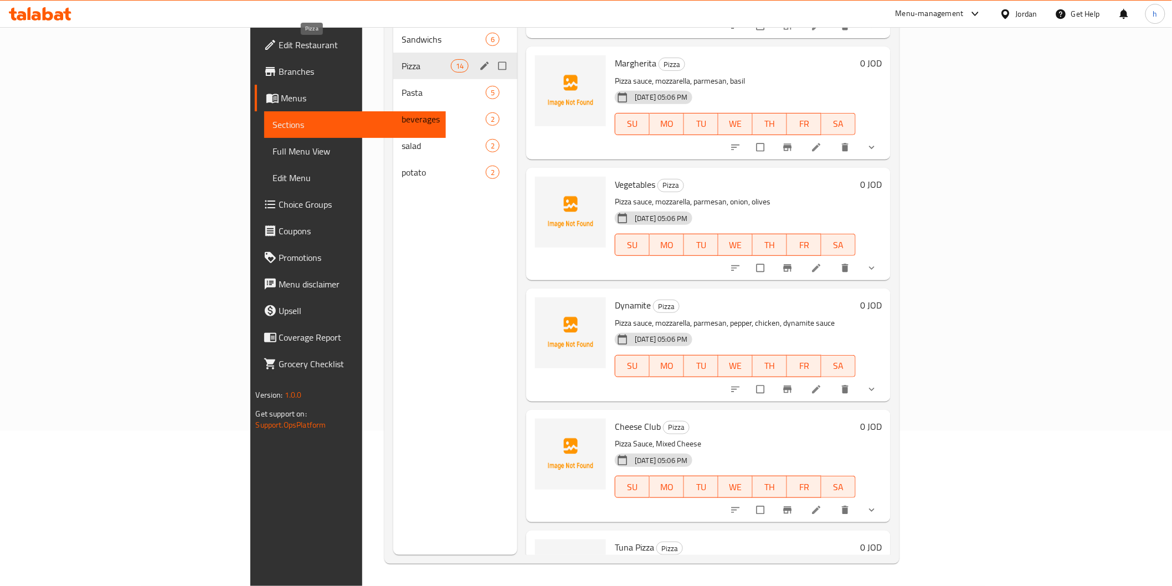
click at [402, 59] on span "Pizza" at bounding box center [426, 65] width 49 height 13
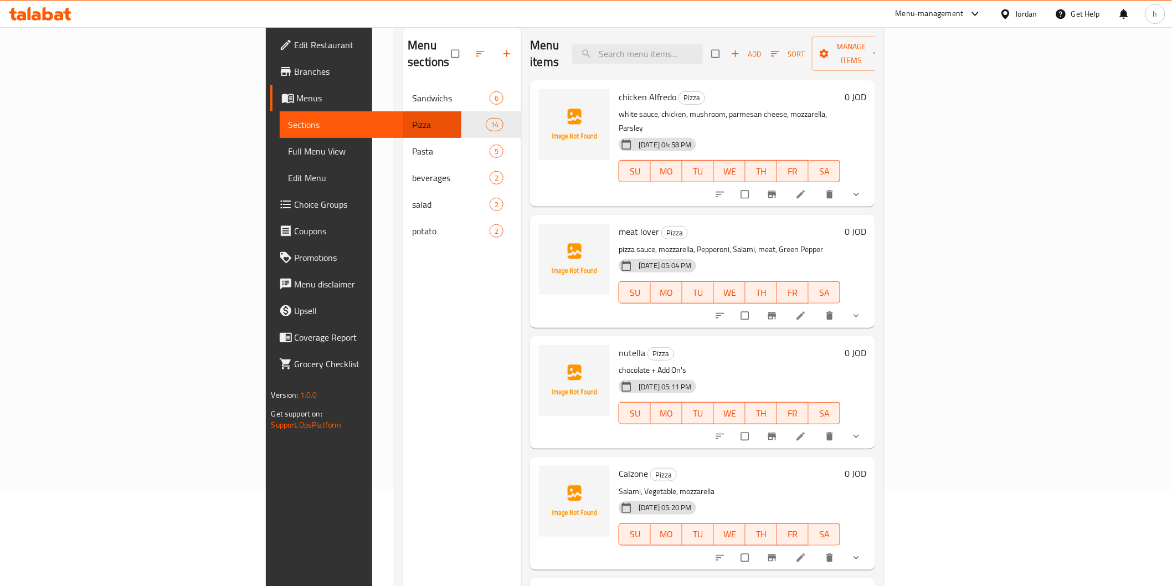
scroll to position [0, 0]
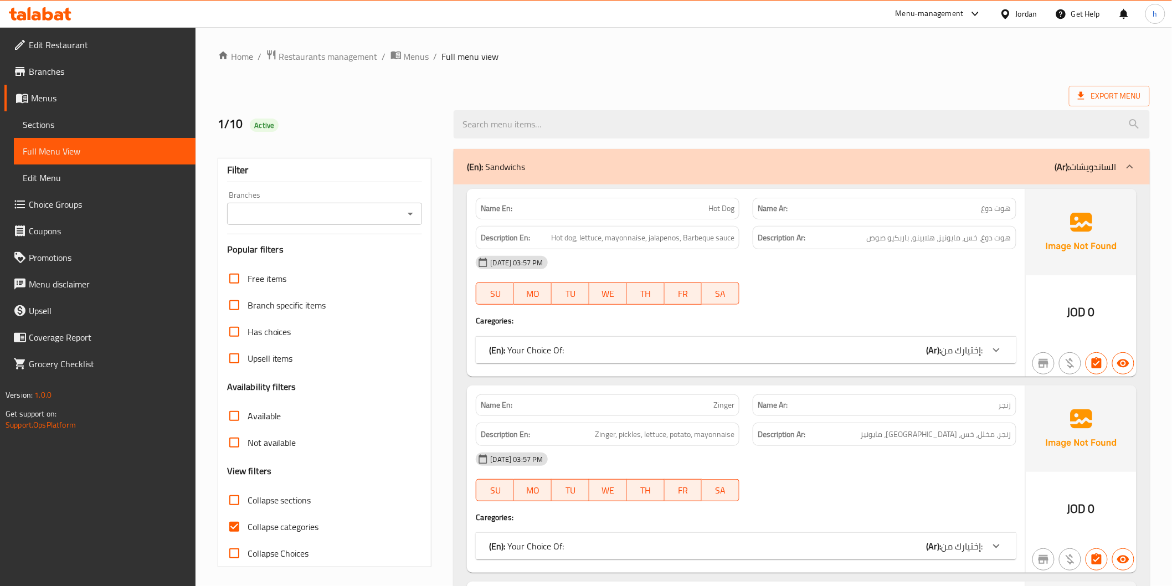
click at [281, 524] on span "Collapse categories" at bounding box center [283, 526] width 71 height 13
click at [248, 524] on input "Collapse categories" at bounding box center [234, 527] width 27 height 27
checkbox input "false"
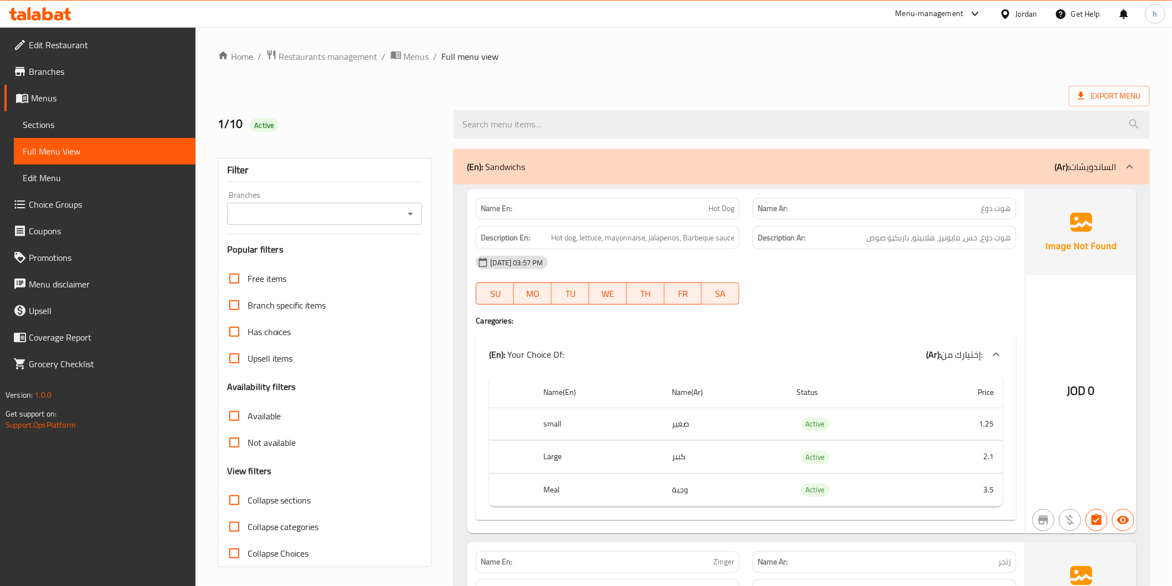
click at [874, 309] on div at bounding box center [884, 304] width 277 height 13
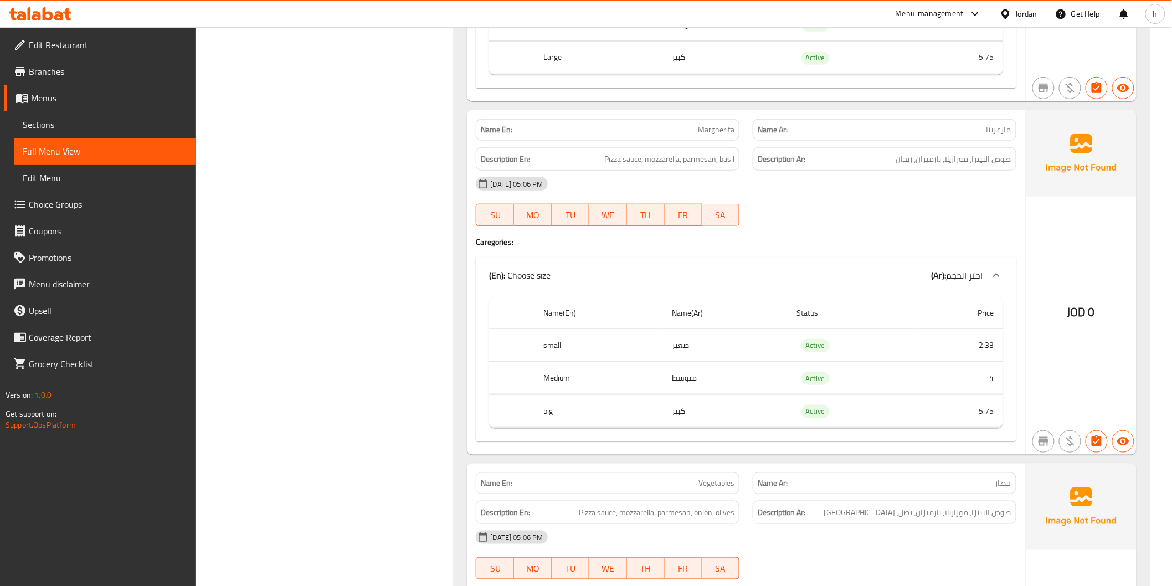
scroll to position [3816, 0]
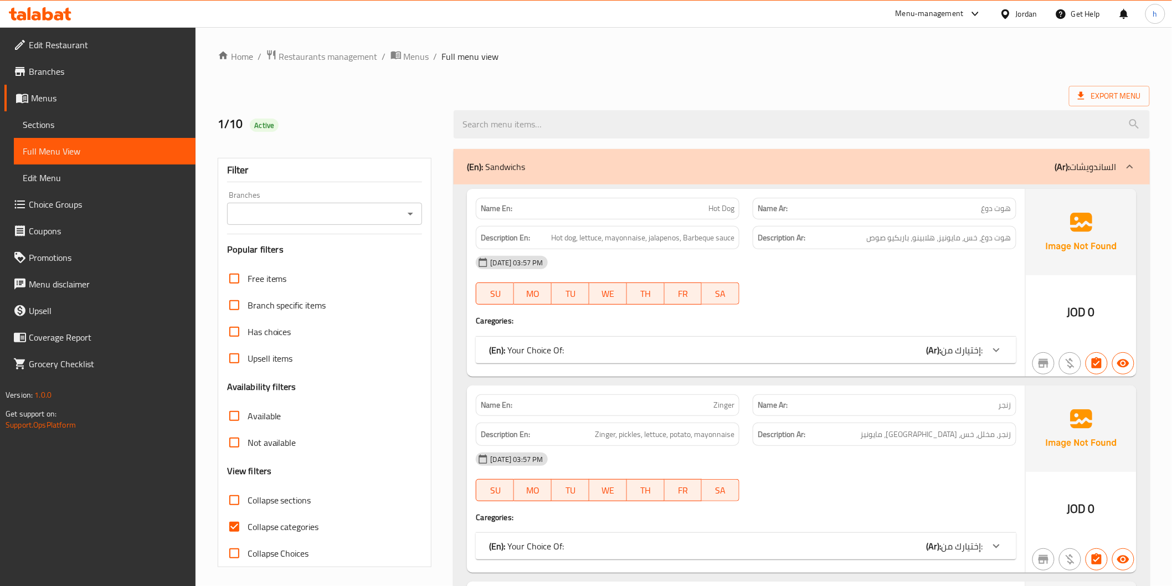
click at [45, 118] on span "Sections" at bounding box center [105, 124] width 164 height 13
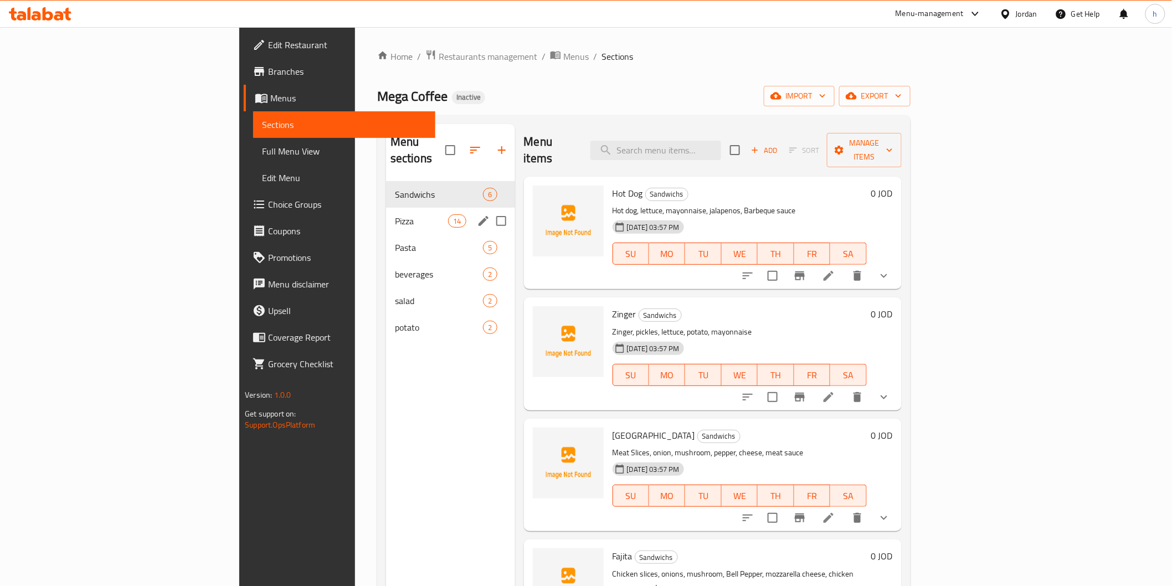
click at [395, 214] on span "Pizza" at bounding box center [421, 220] width 53 height 13
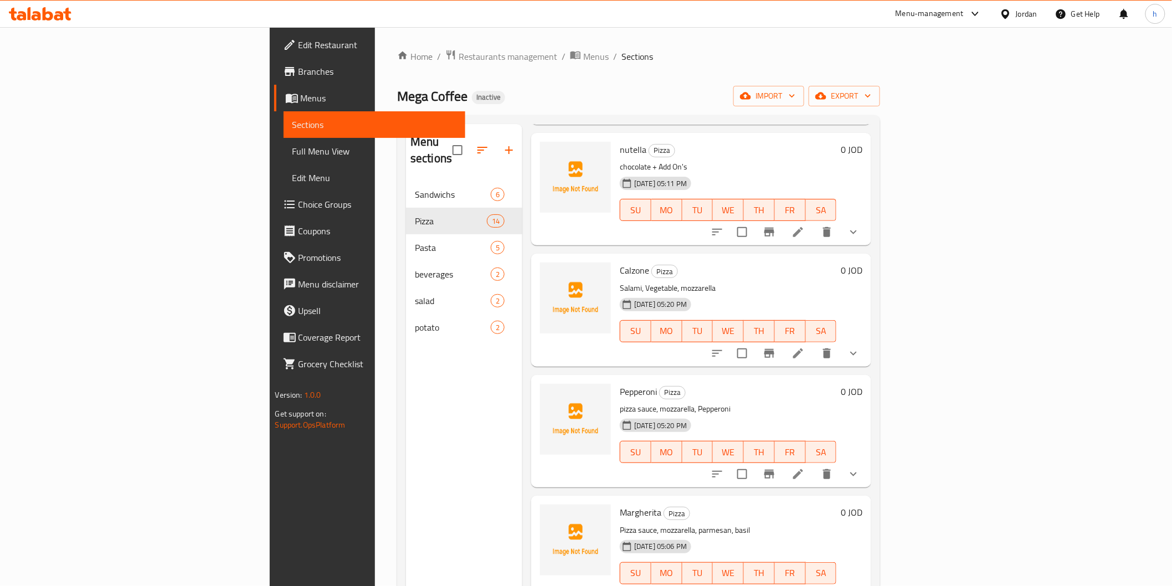
scroll to position [307, 0]
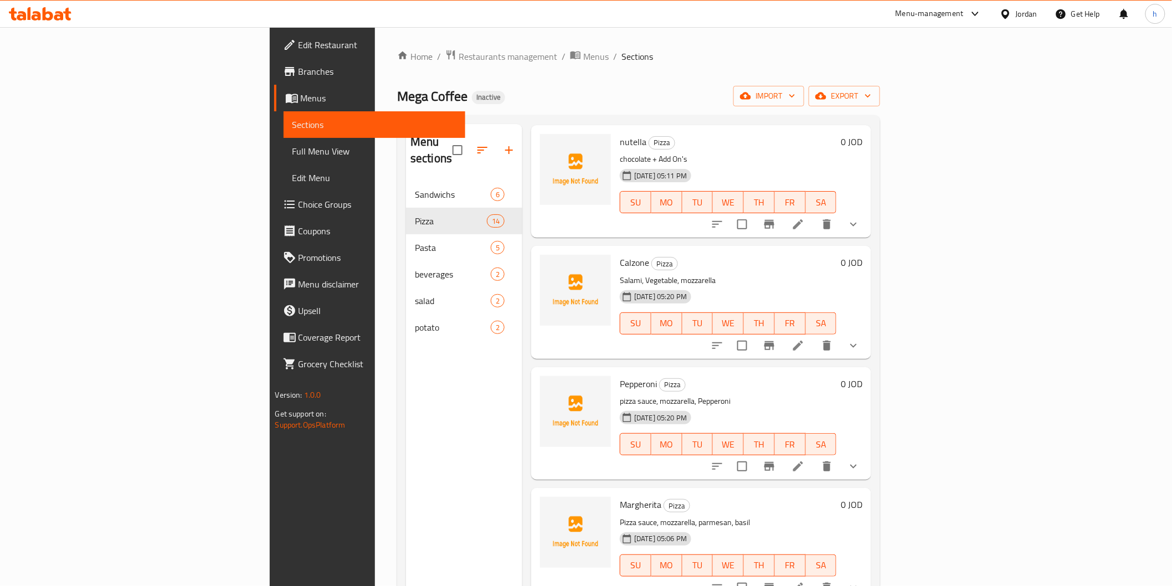
click at [814, 578] on li at bounding box center [798, 588] width 31 height 20
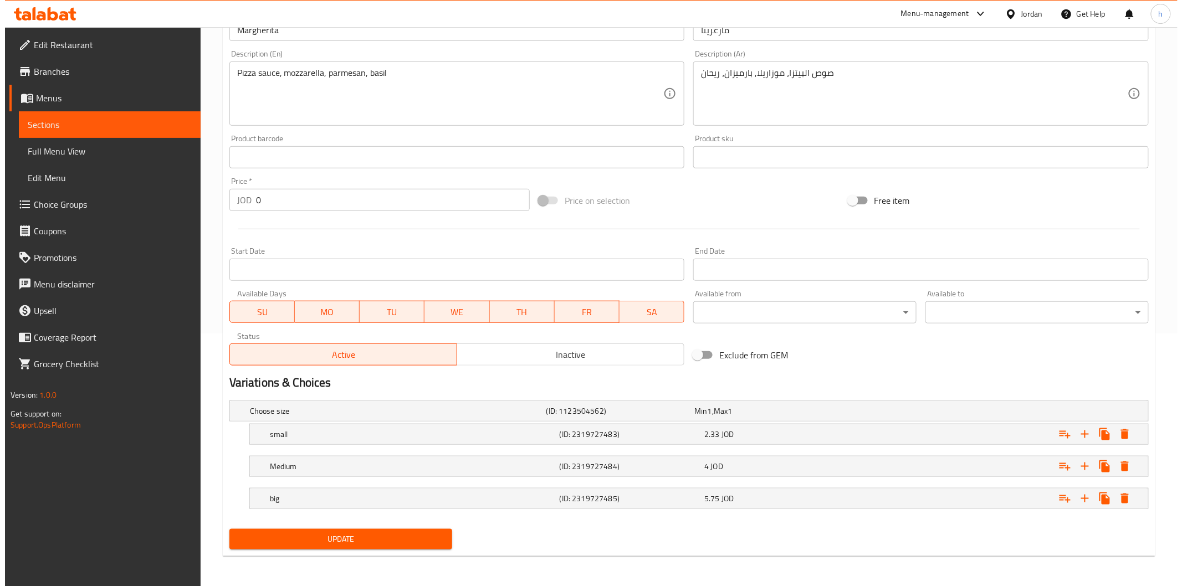
scroll to position [253, 0]
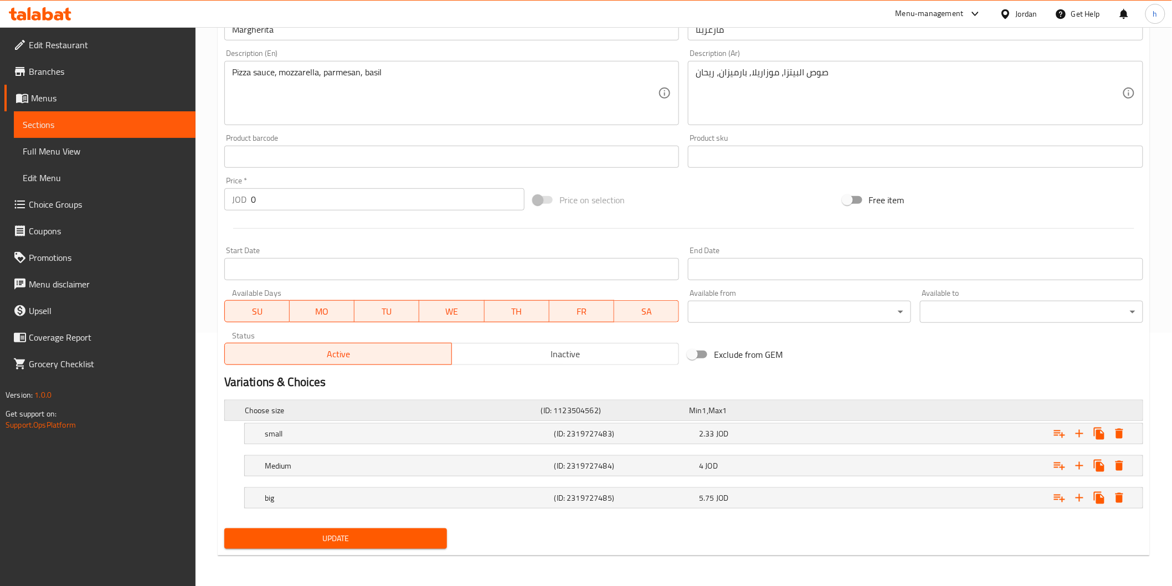
click at [281, 409] on h5 "Choose size" at bounding box center [391, 410] width 292 height 11
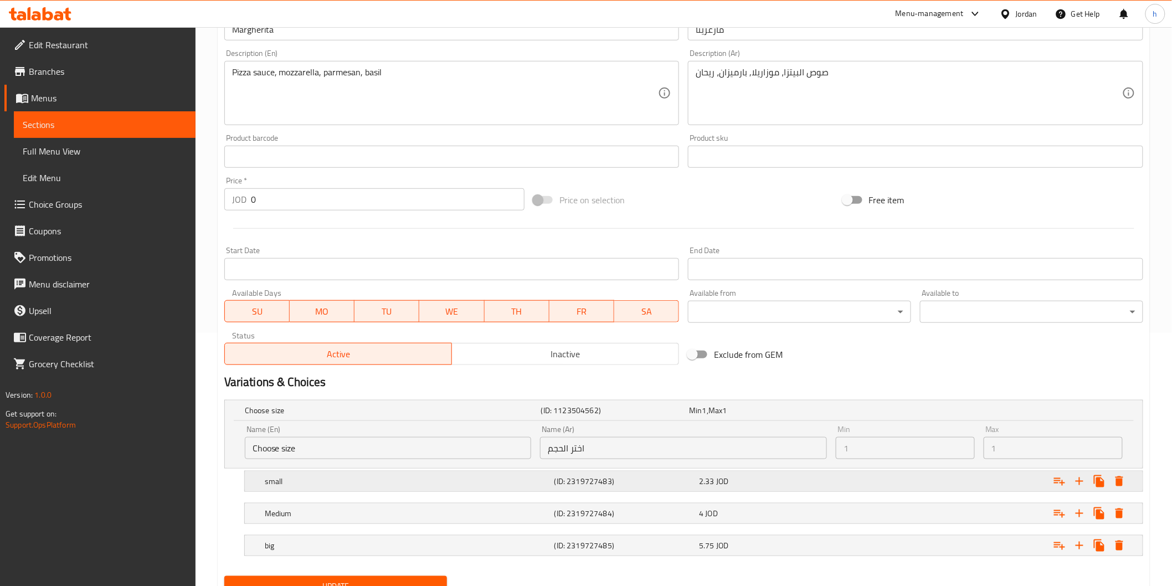
click at [1120, 483] on icon "Expand" at bounding box center [1120, 481] width 8 height 10
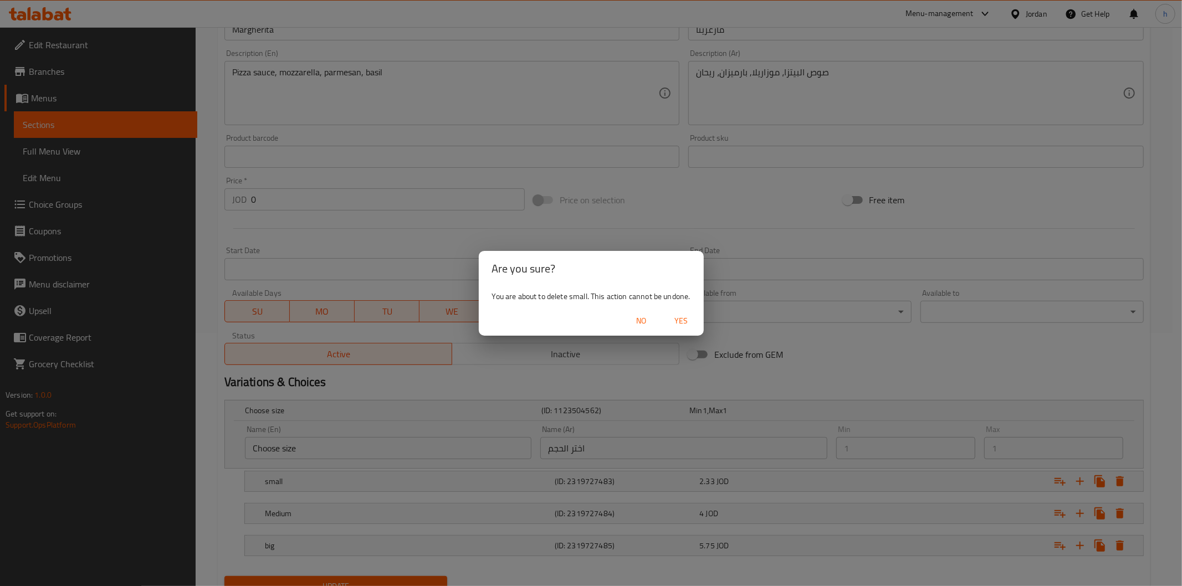
click at [671, 316] on span "Yes" at bounding box center [681, 321] width 27 height 14
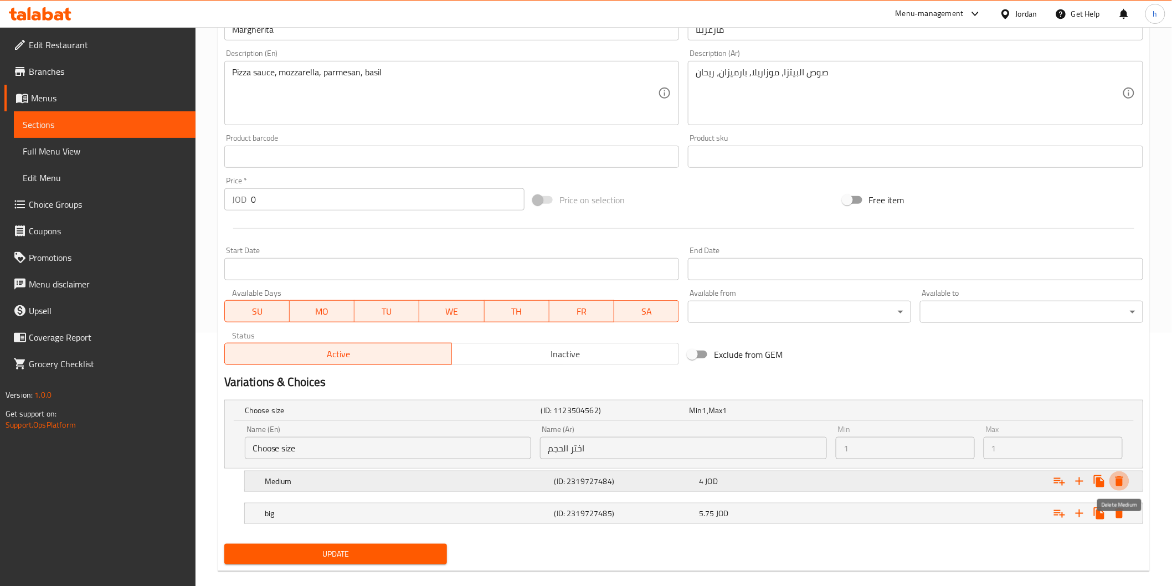
click at [1125, 480] on icon "Expand" at bounding box center [1119, 481] width 13 height 13
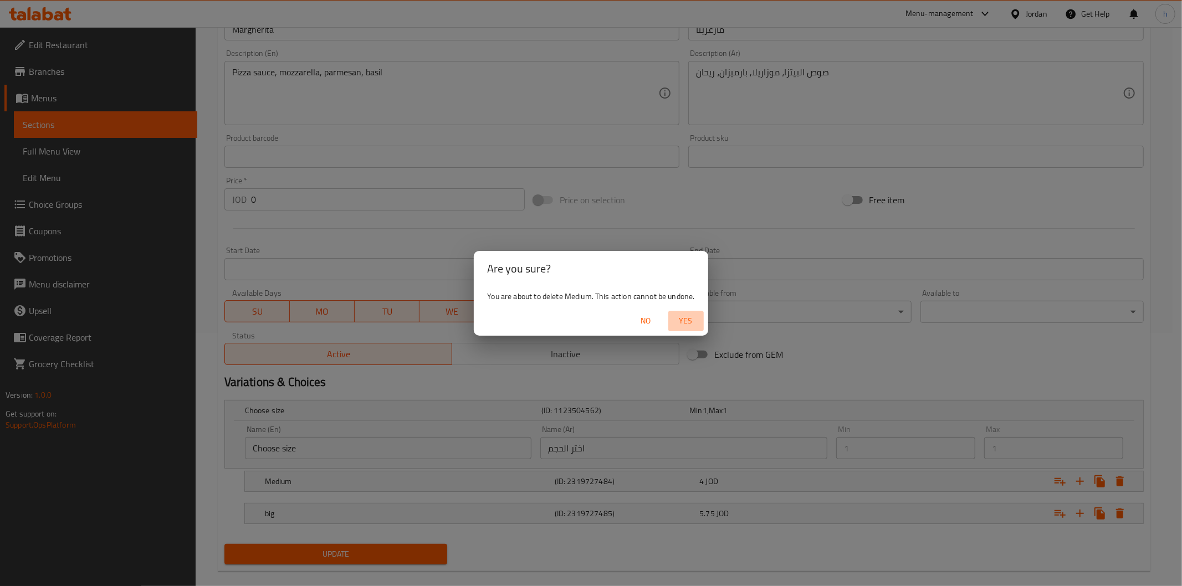
click at [685, 320] on span "Yes" at bounding box center [686, 321] width 27 height 14
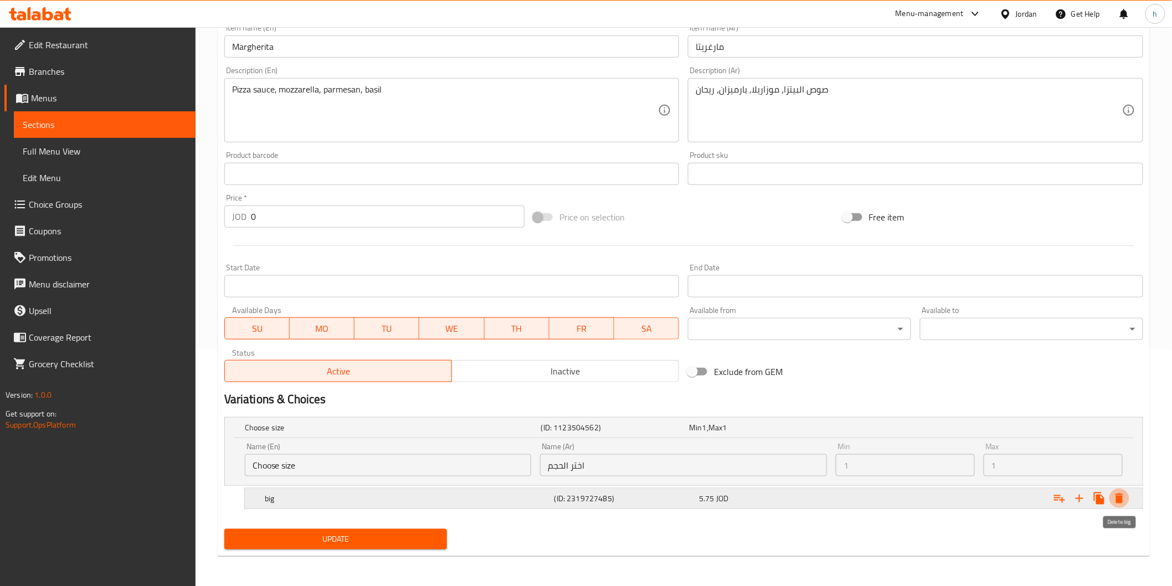
click at [1119, 499] on icon "Expand" at bounding box center [1120, 499] width 8 height 10
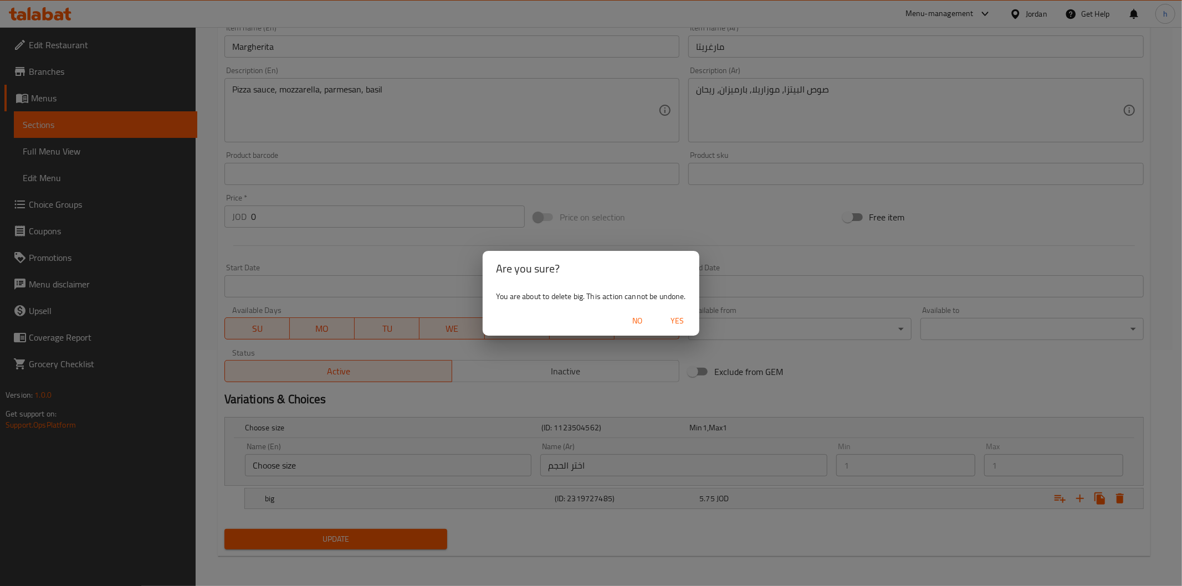
click at [683, 316] on span "Yes" at bounding box center [677, 321] width 27 height 14
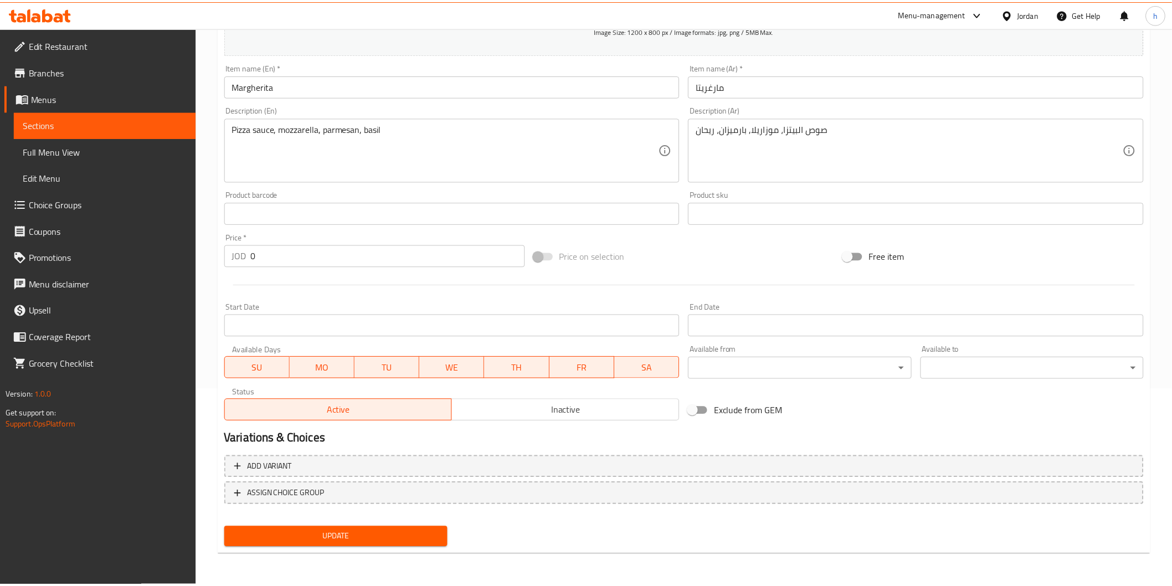
scroll to position [185, 0]
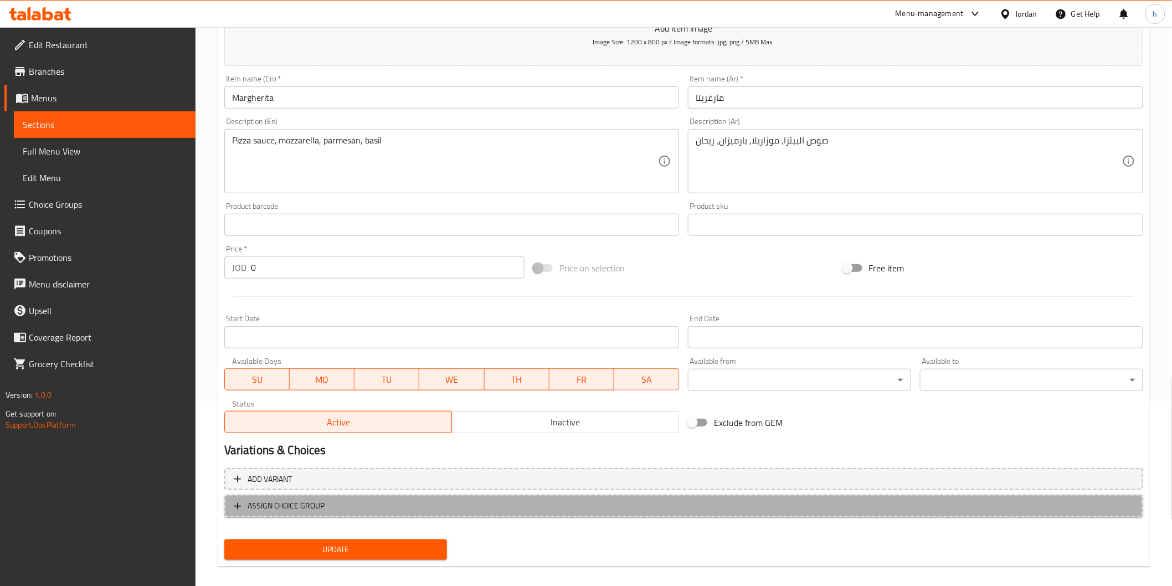
click at [320, 501] on span "ASSIGN CHOICE GROUP" at bounding box center [287, 506] width 78 height 14
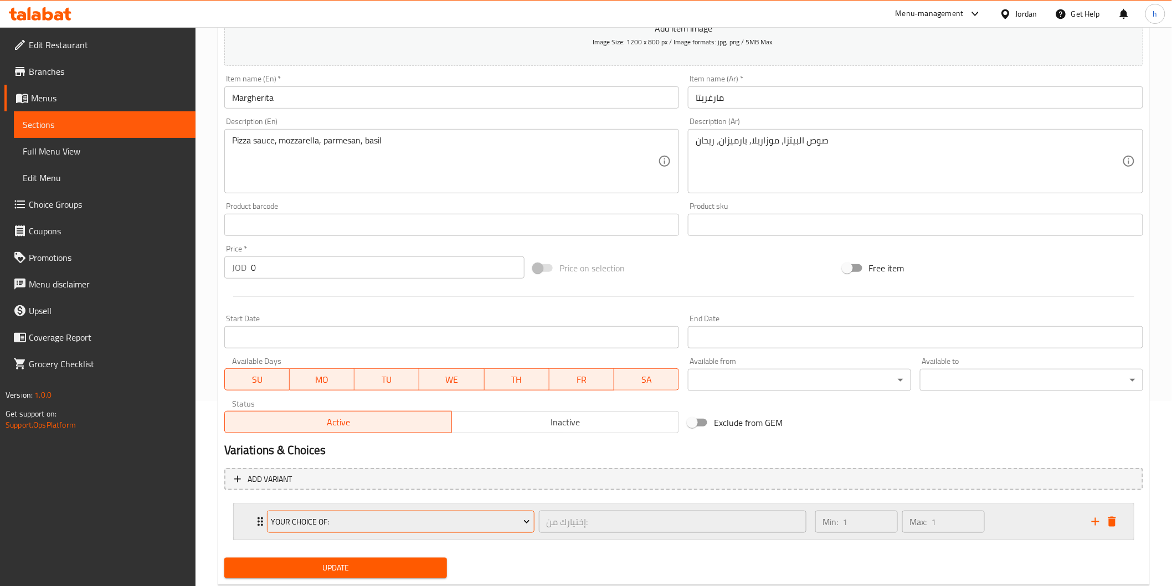
click at [351, 521] on span "Your Choice Of:" at bounding box center [400, 522] width 259 height 14
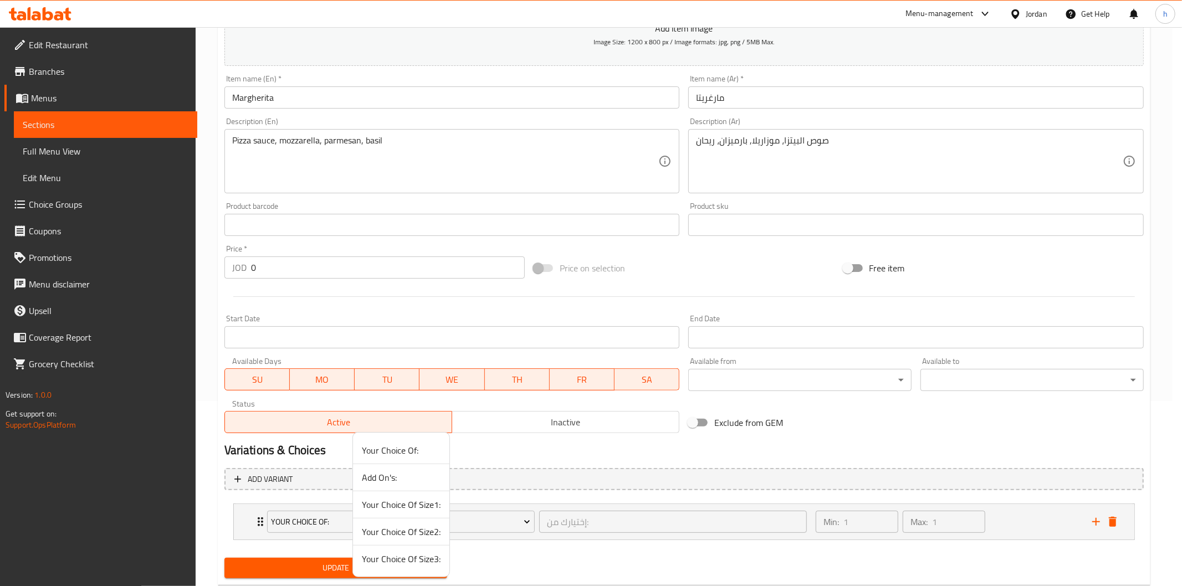
click at [406, 531] on span "Your Choice Of Size2:" at bounding box center [401, 531] width 79 height 13
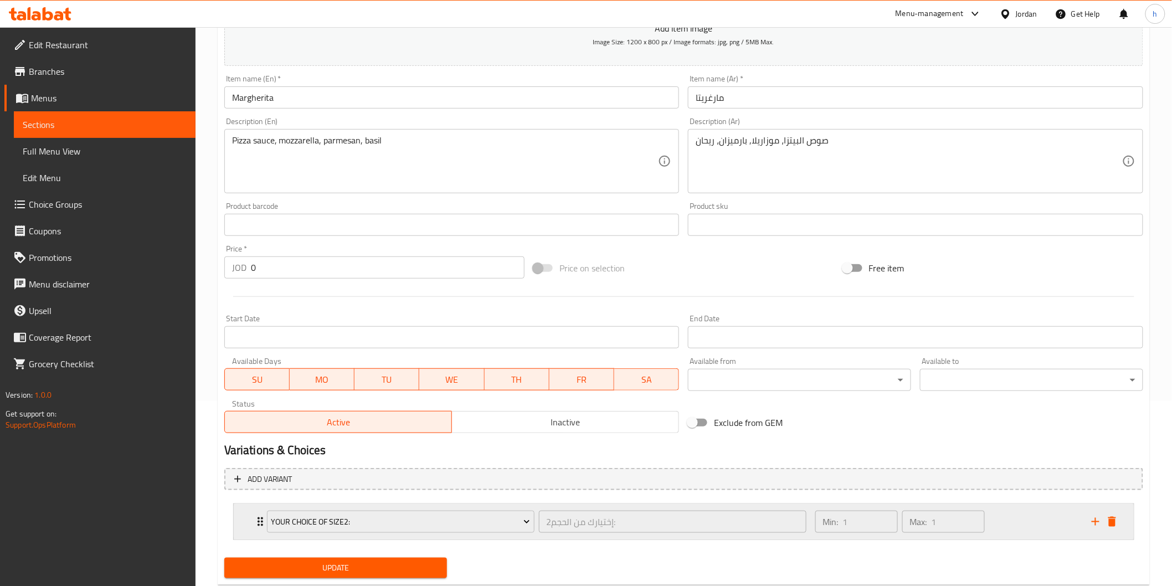
click at [261, 519] on div "Your Choice Of Size2: إختيارك من الحجم2: ​" at bounding box center [536, 521] width 553 height 35
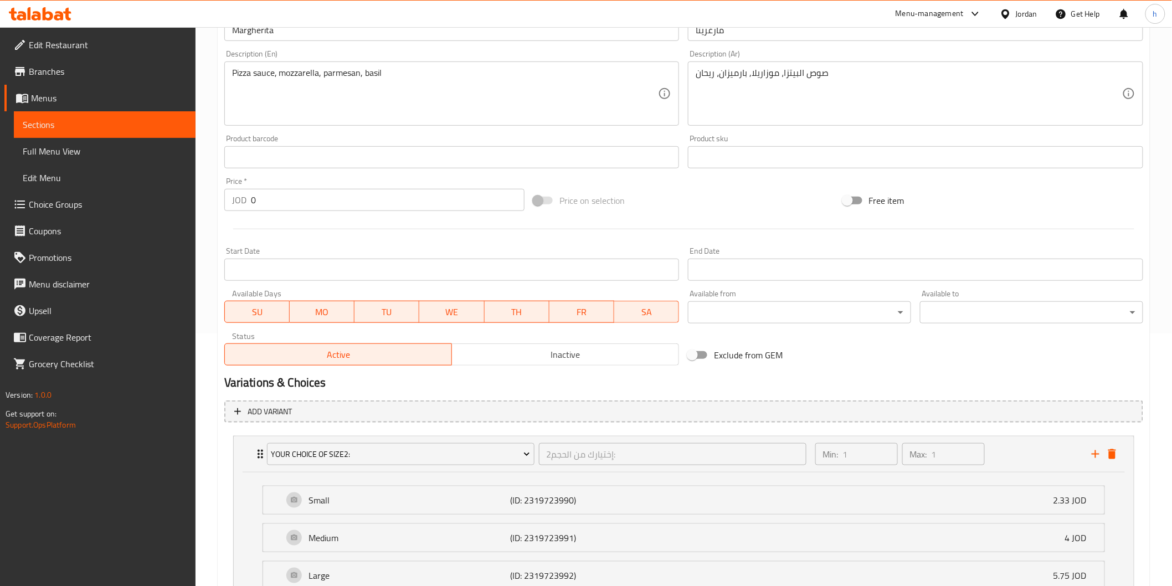
scroll to position [350, 0]
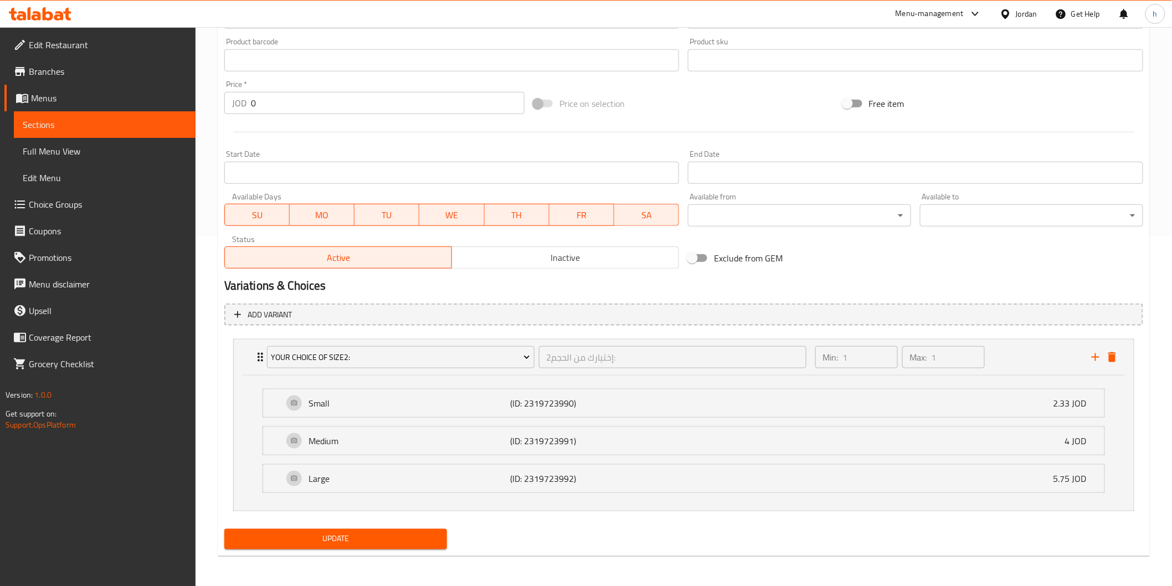
click at [391, 540] on span "Update" at bounding box center [336, 539] width 206 height 14
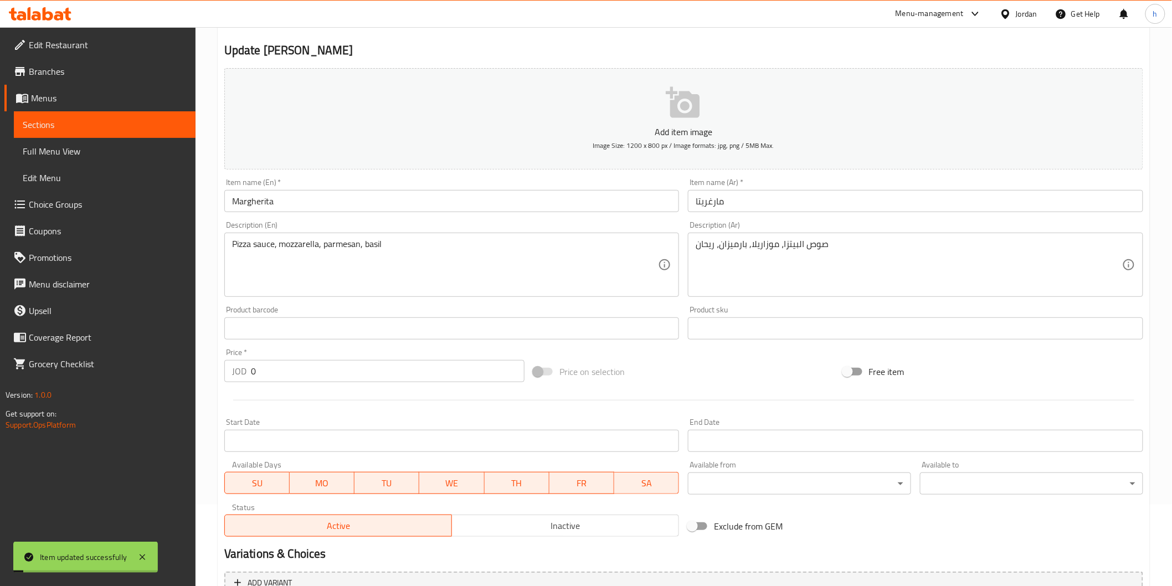
scroll to position [42, 0]
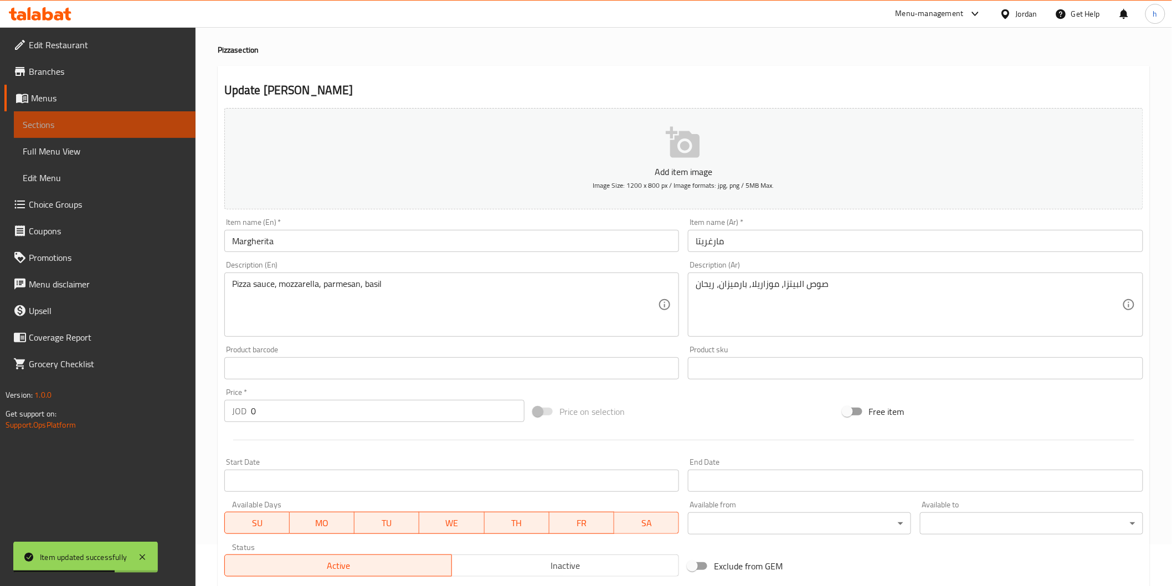
click at [74, 126] on span "Sections" at bounding box center [105, 124] width 164 height 13
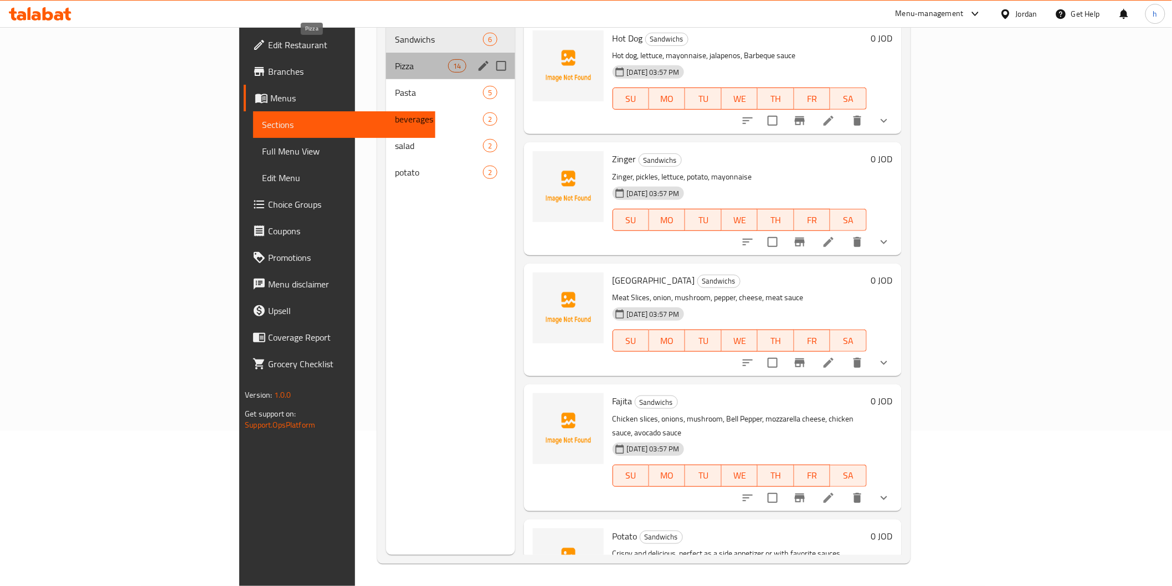
click at [395, 59] on span "Pizza" at bounding box center [421, 65] width 53 height 13
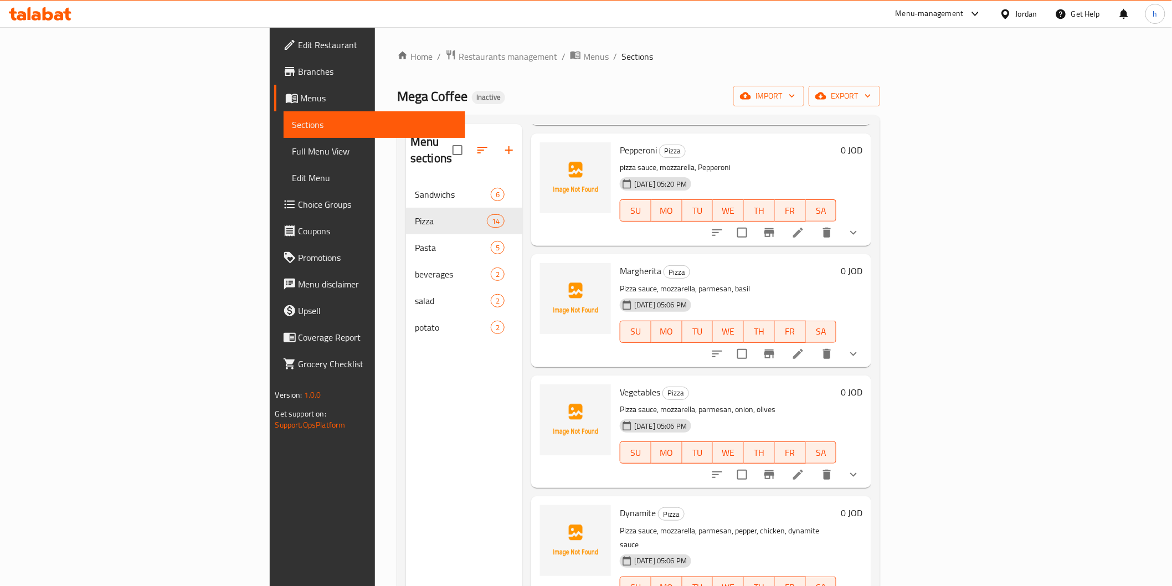
scroll to position [554, 0]
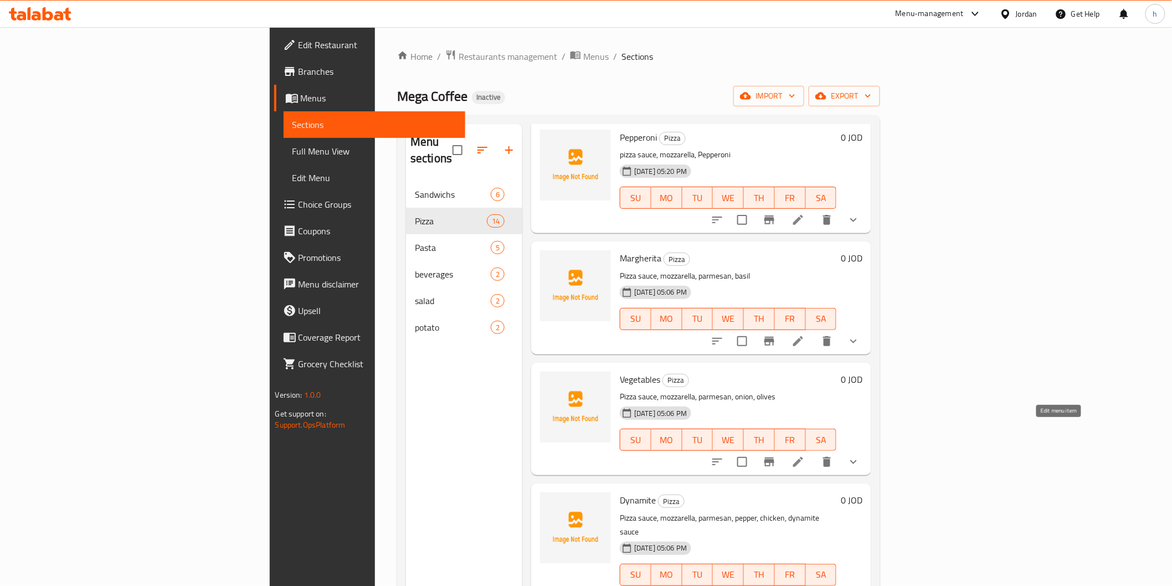
click at [803, 457] on icon at bounding box center [798, 462] width 10 height 10
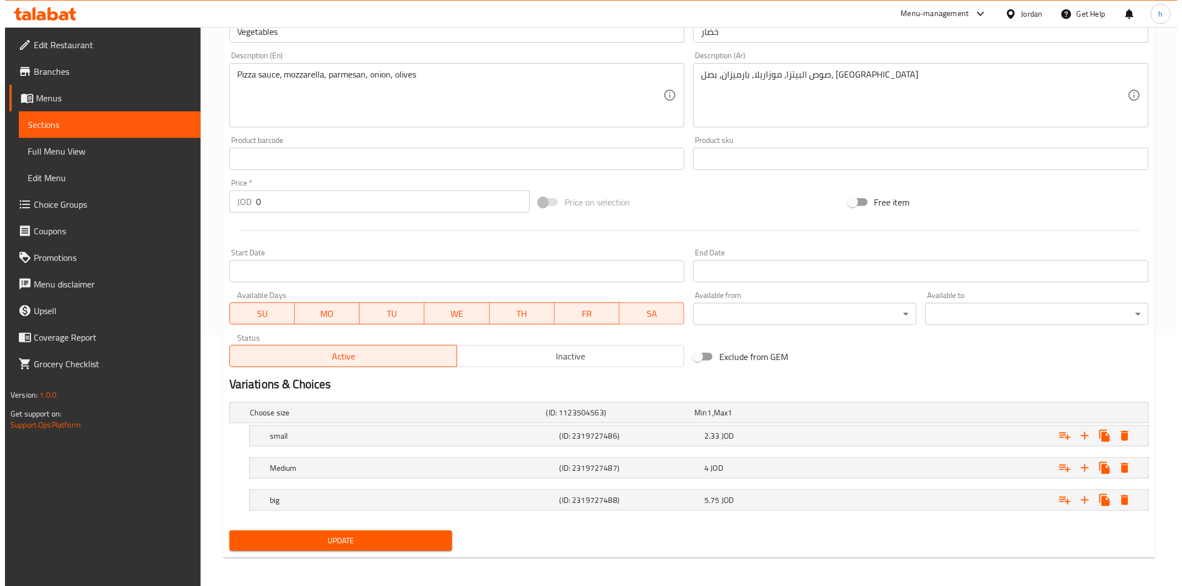
scroll to position [253, 0]
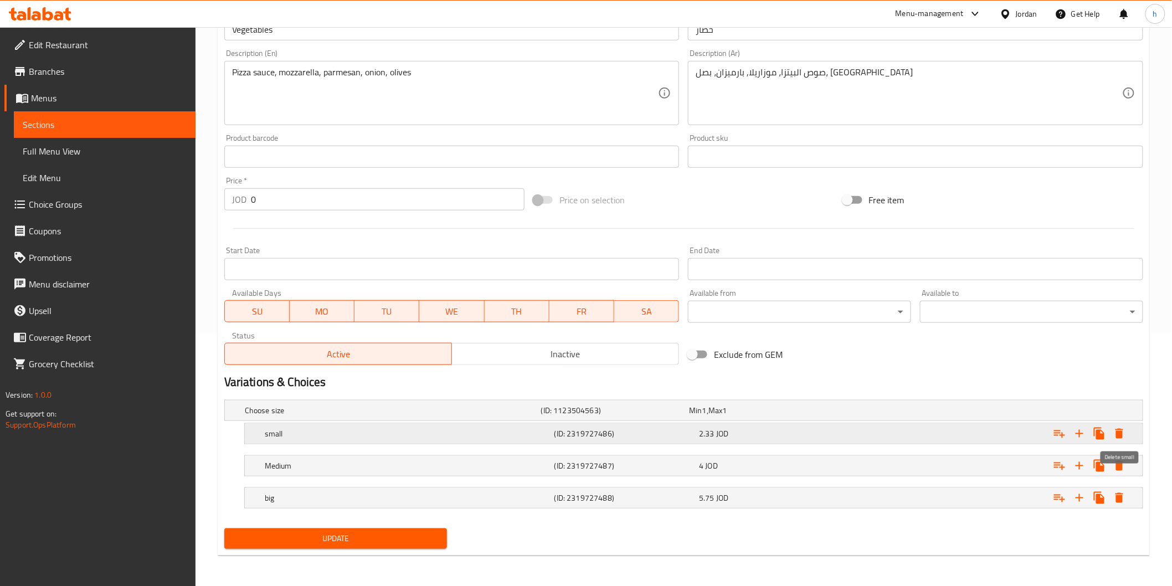
click at [1119, 429] on icon "Expand" at bounding box center [1119, 433] width 13 height 13
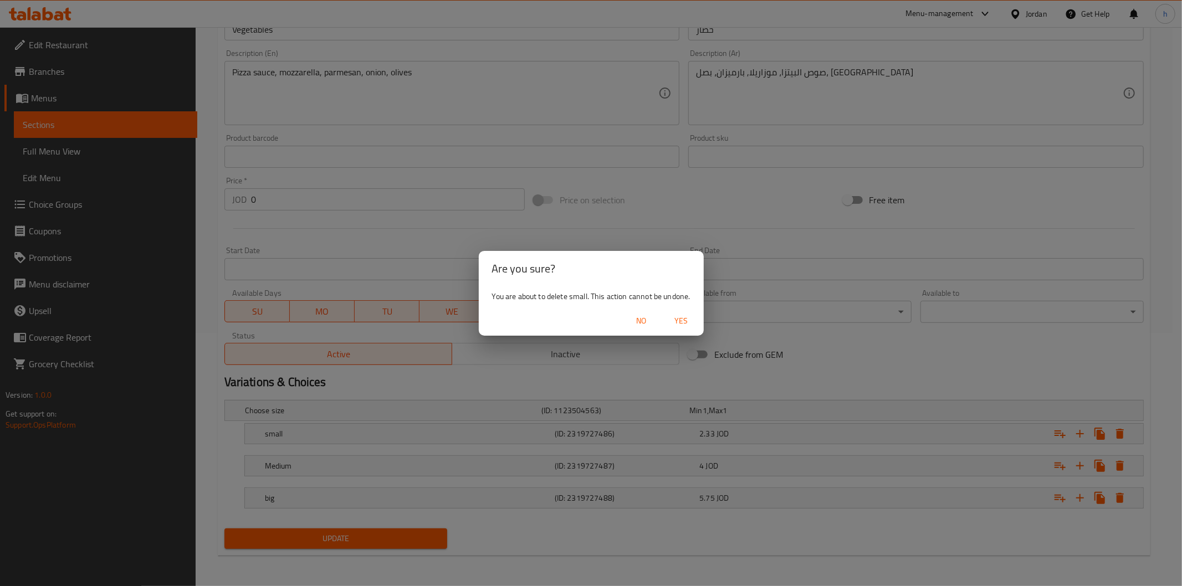
click at [685, 316] on span "Yes" at bounding box center [681, 321] width 27 height 14
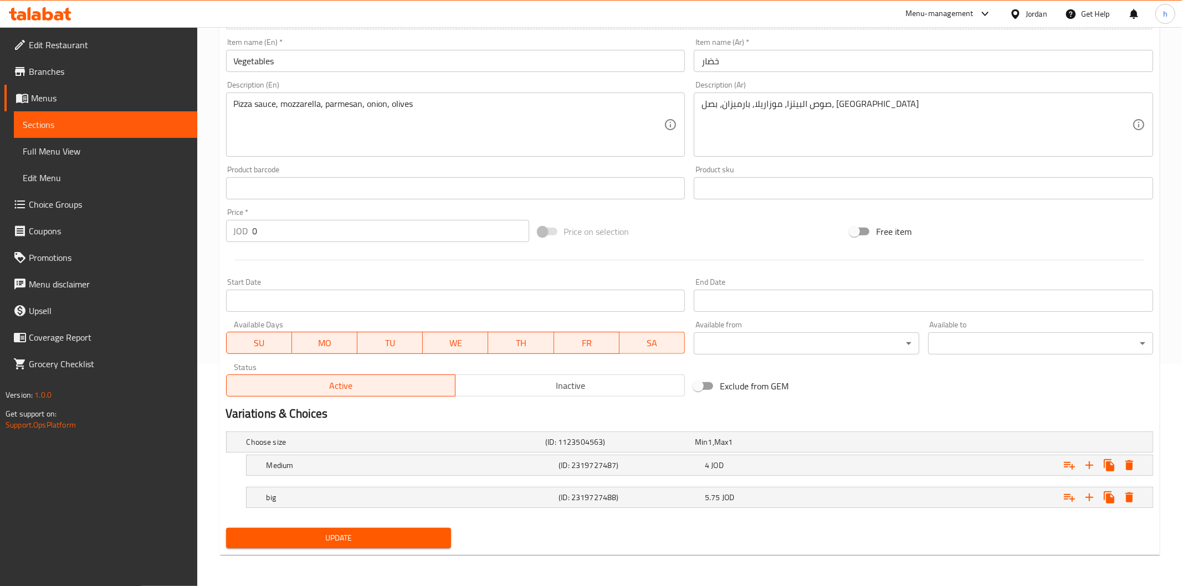
scroll to position [221, 0]
click at [1120, 469] on icon "Expand" at bounding box center [1120, 467] width 8 height 10
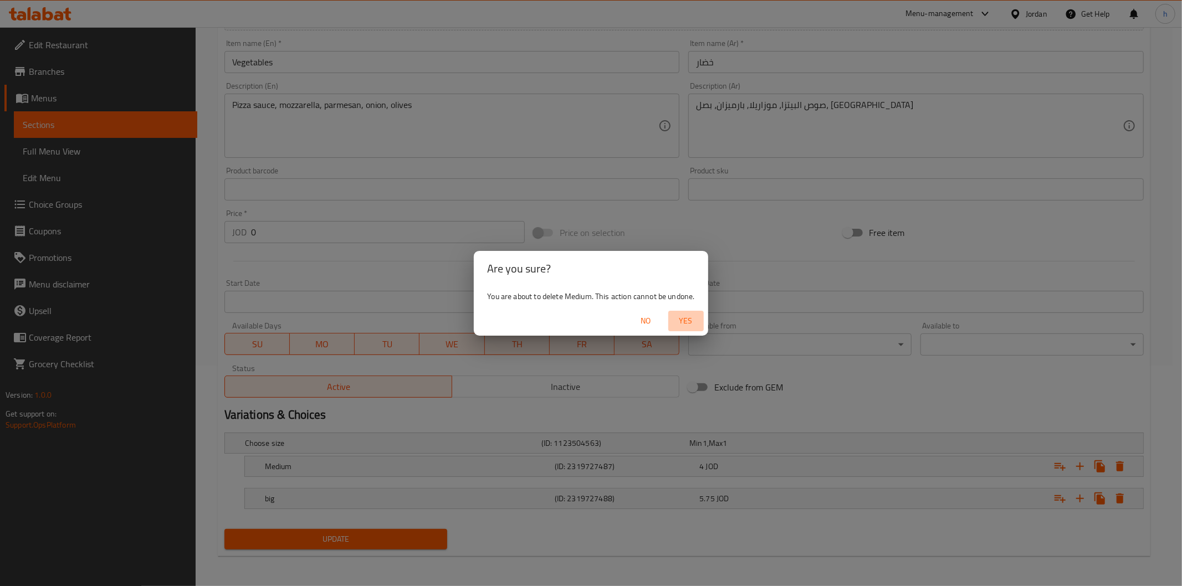
click at [685, 324] on span "Yes" at bounding box center [686, 321] width 27 height 14
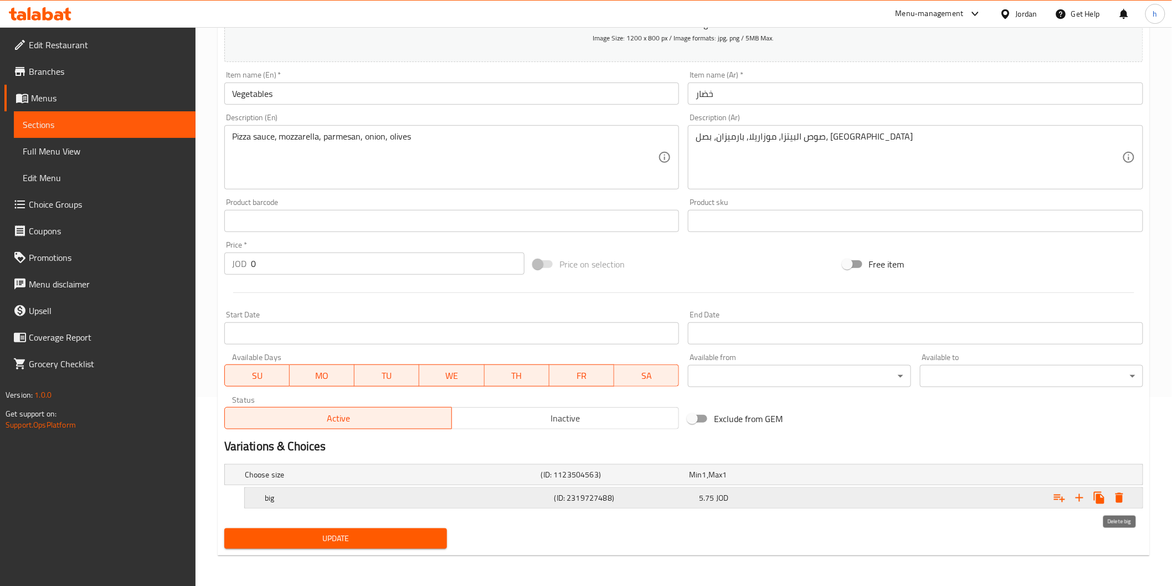
click at [1126, 500] on icon "Expand" at bounding box center [1119, 497] width 13 height 13
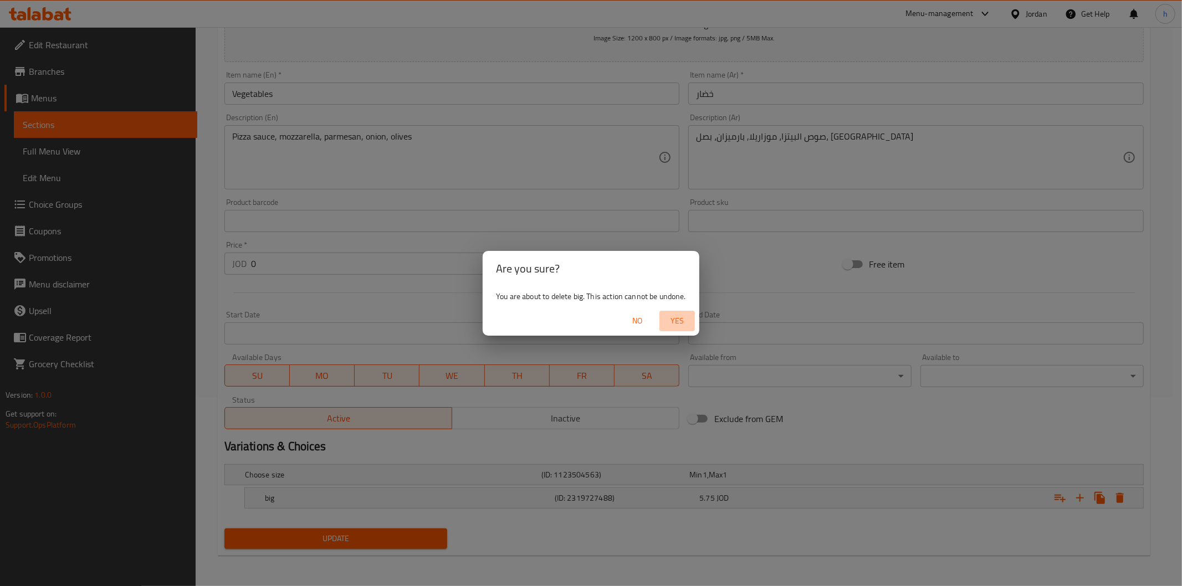
click at [671, 312] on button "Yes" at bounding box center [676, 321] width 35 height 20
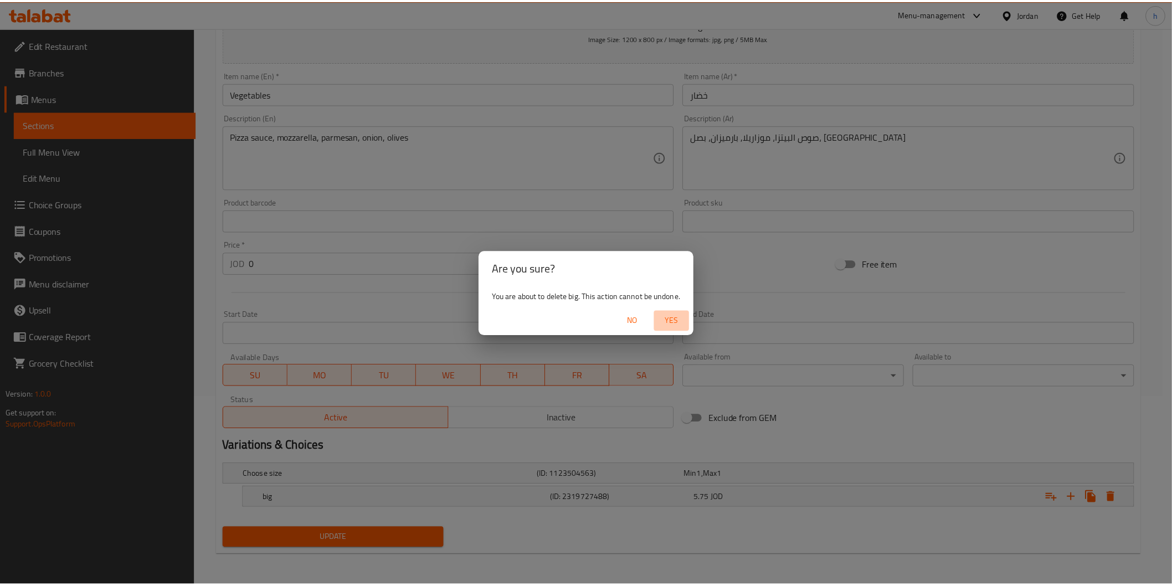
scroll to position [185, 0]
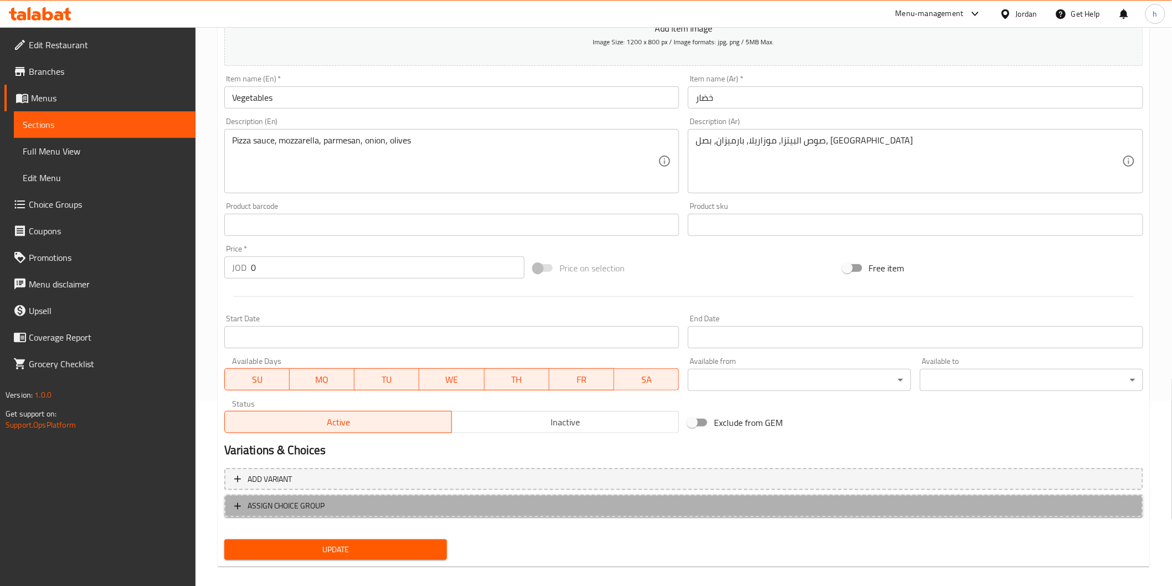
click at [302, 499] on span "ASSIGN CHOICE GROUP" at bounding box center [287, 506] width 78 height 14
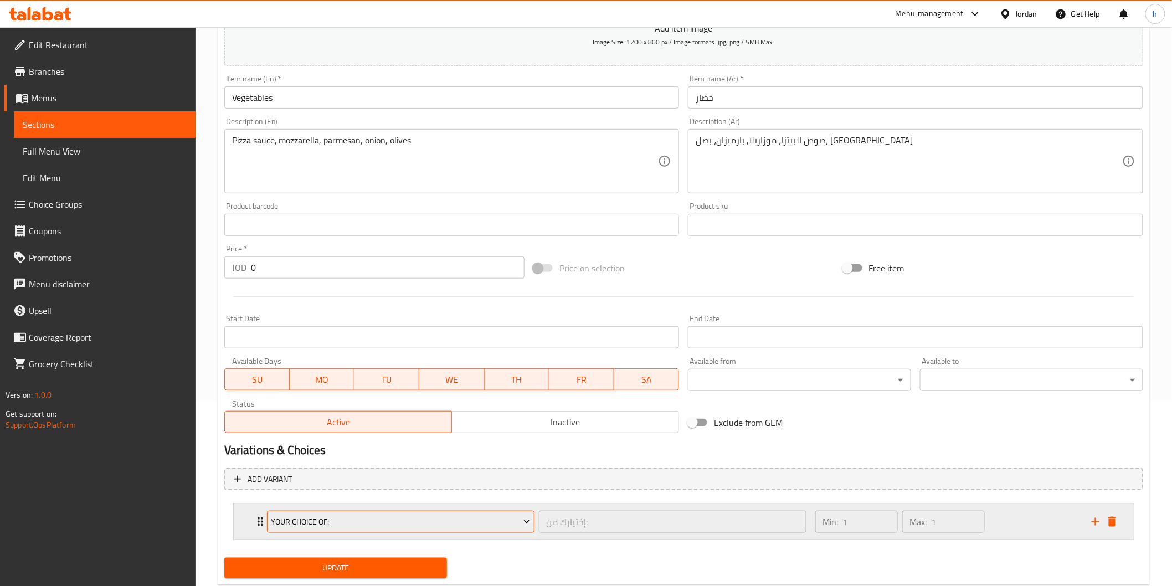
click at [314, 523] on span "Your Choice Of:" at bounding box center [400, 522] width 259 height 14
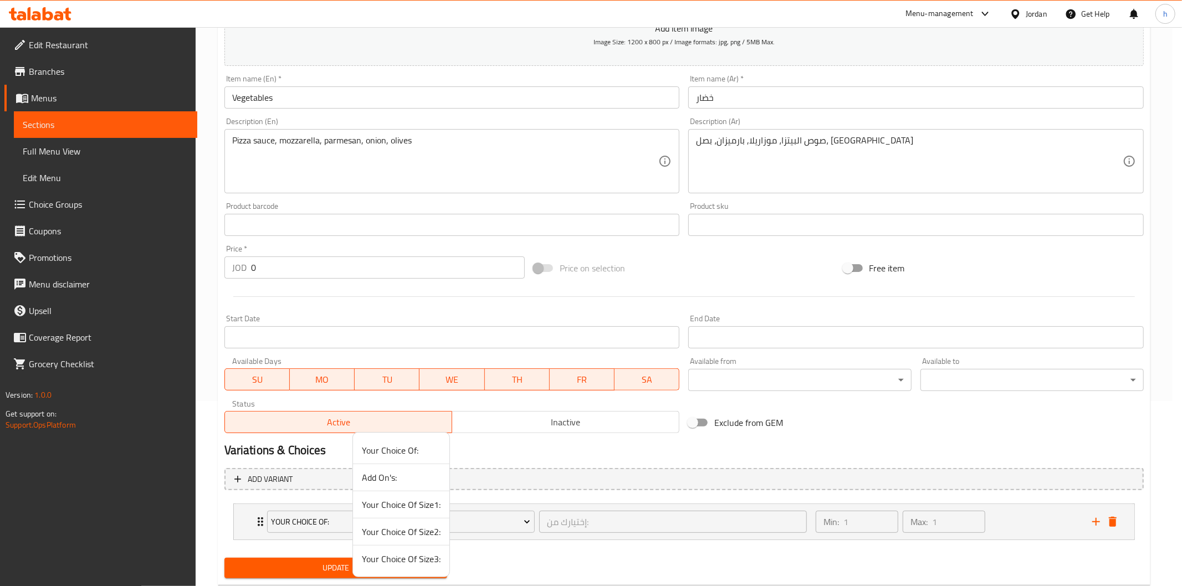
click at [385, 533] on span "Your Choice Of Size2:" at bounding box center [401, 531] width 79 height 13
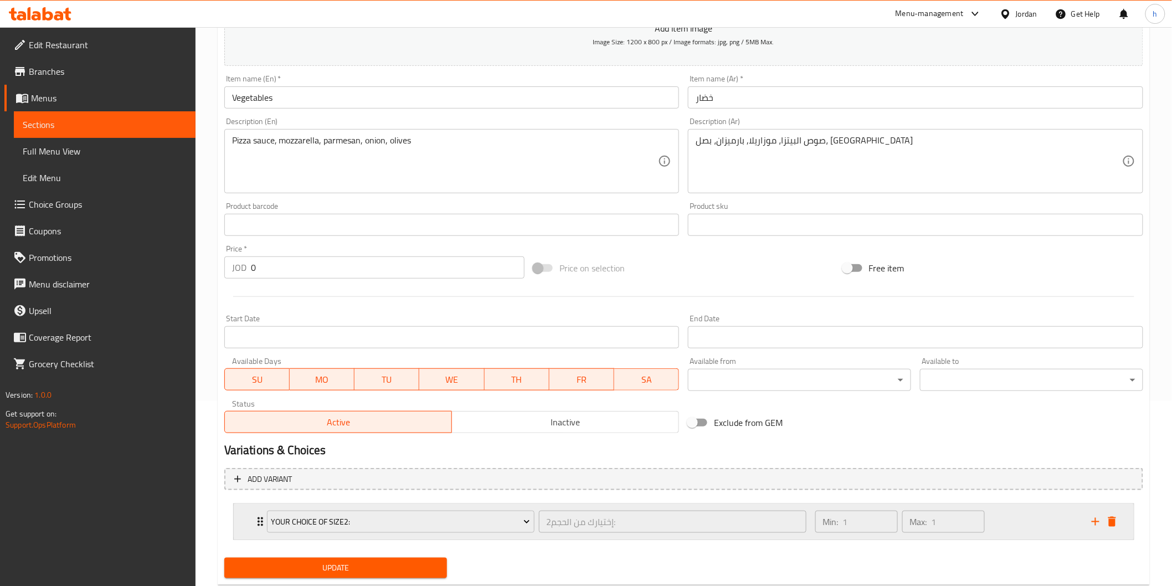
click at [258, 526] on icon "Expand" at bounding box center [260, 521] width 13 height 13
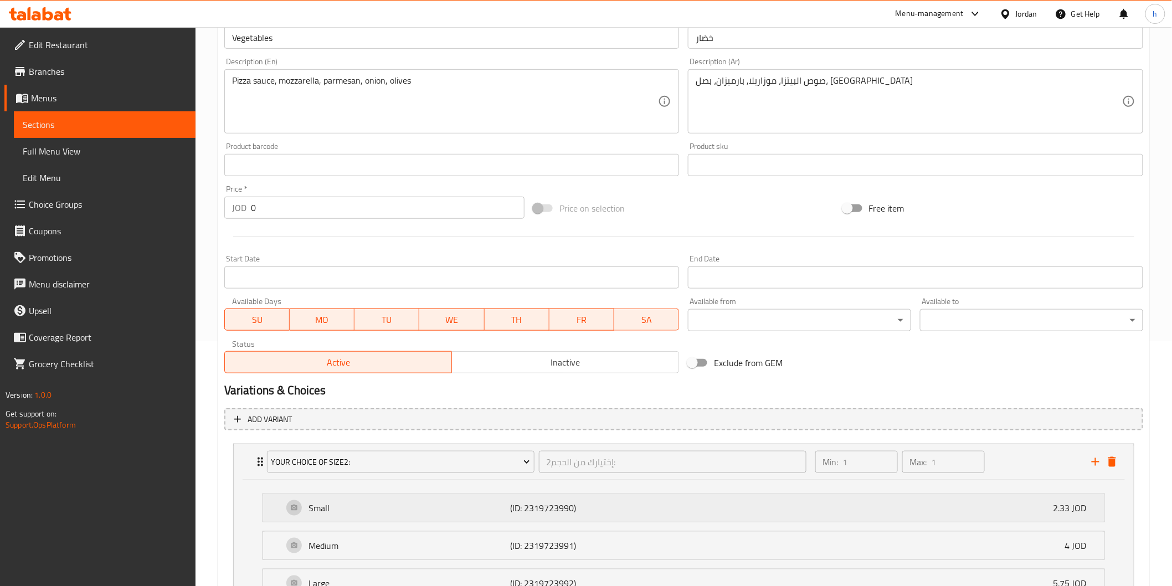
scroll to position [350, 0]
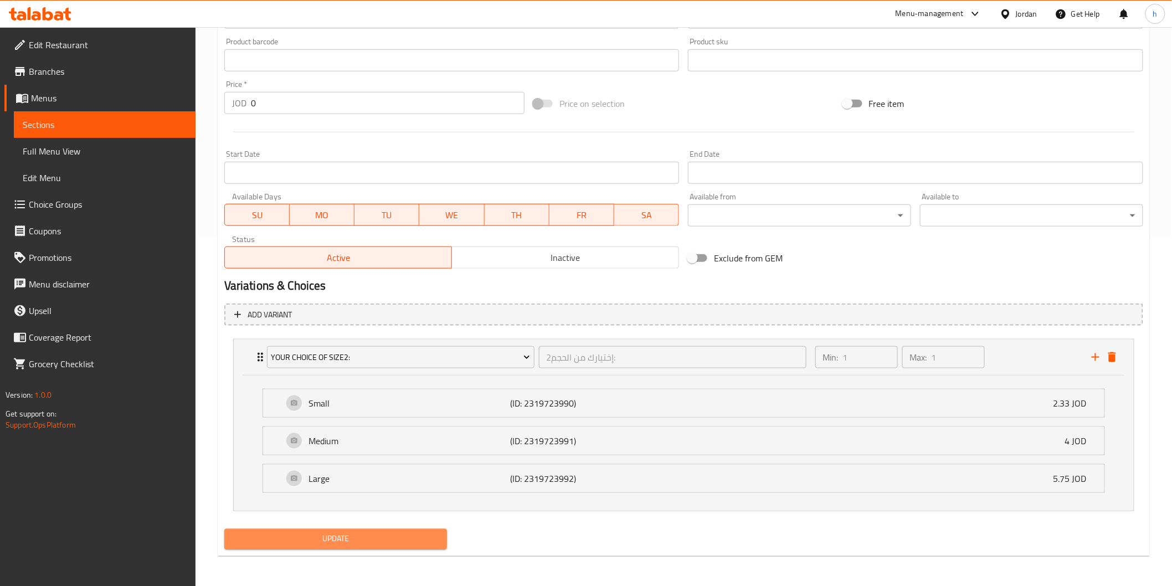
click at [267, 540] on span "Update" at bounding box center [336, 539] width 206 height 14
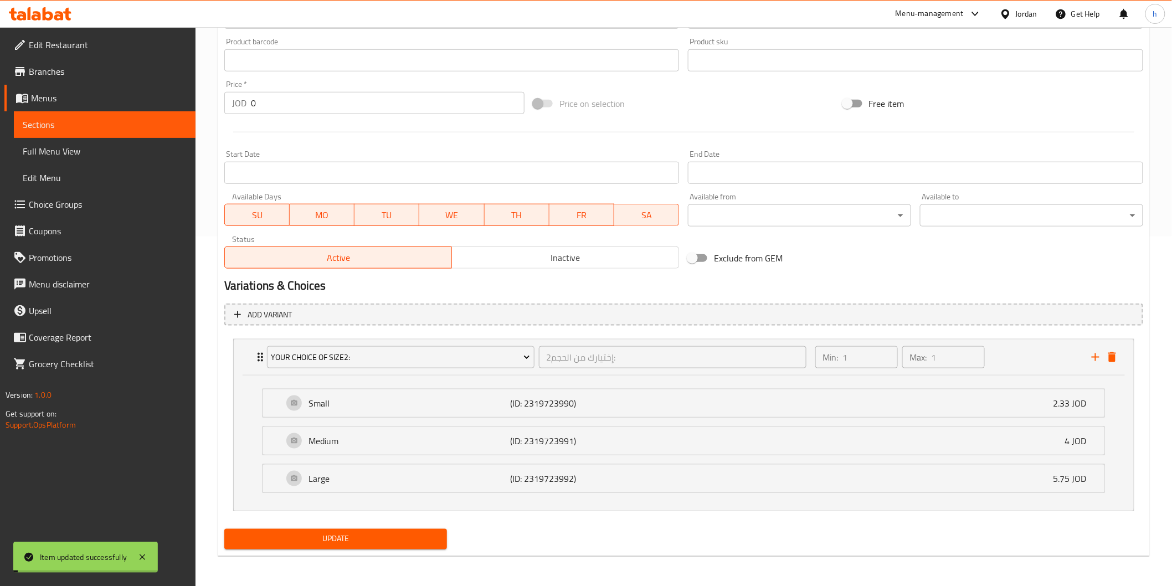
click at [128, 129] on span "Sections" at bounding box center [105, 124] width 164 height 13
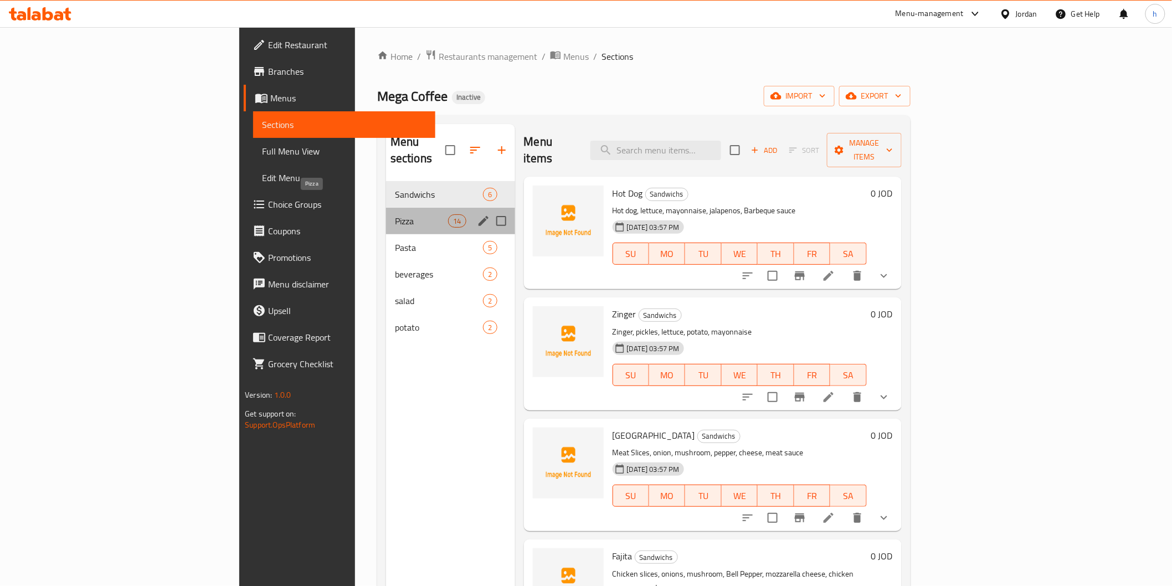
click at [395, 214] on span "Pizza" at bounding box center [421, 220] width 53 height 13
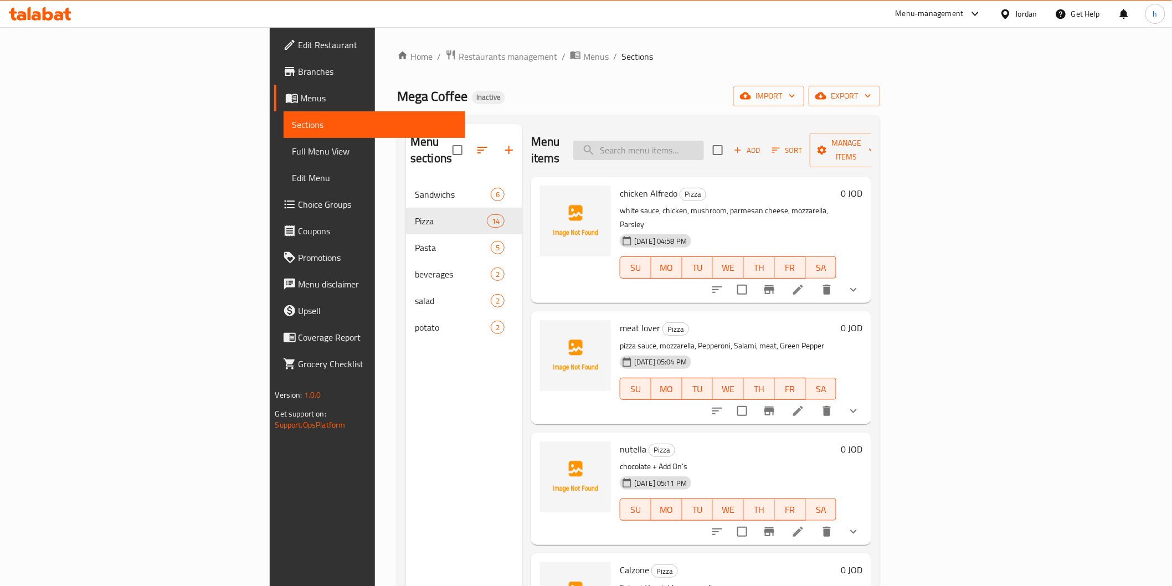
click at [704, 141] on input "search" at bounding box center [638, 150] width 131 height 19
paste input "ديناميت"
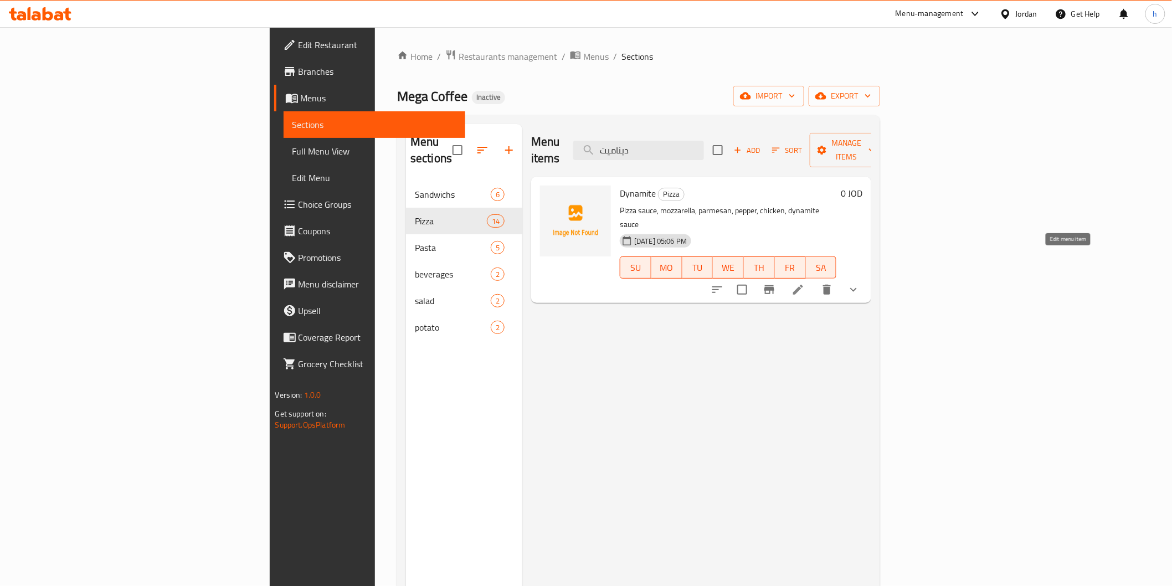
type input "ديناميت"
click at [803, 285] on icon at bounding box center [798, 290] width 10 height 10
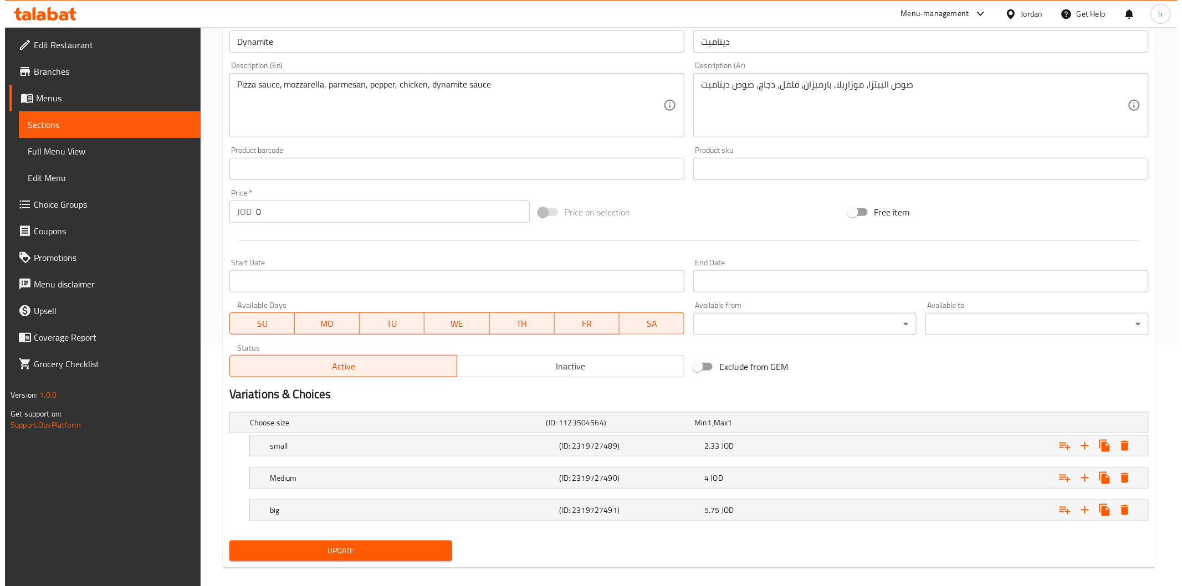
scroll to position [253, 0]
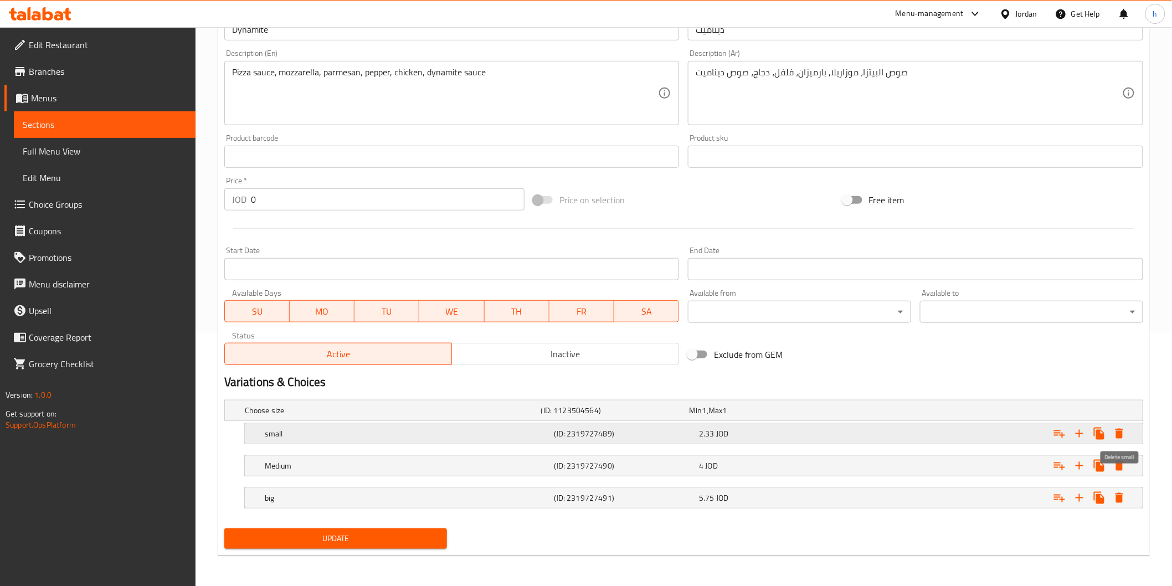
click at [1124, 435] on icon "Expand" at bounding box center [1119, 433] width 13 height 13
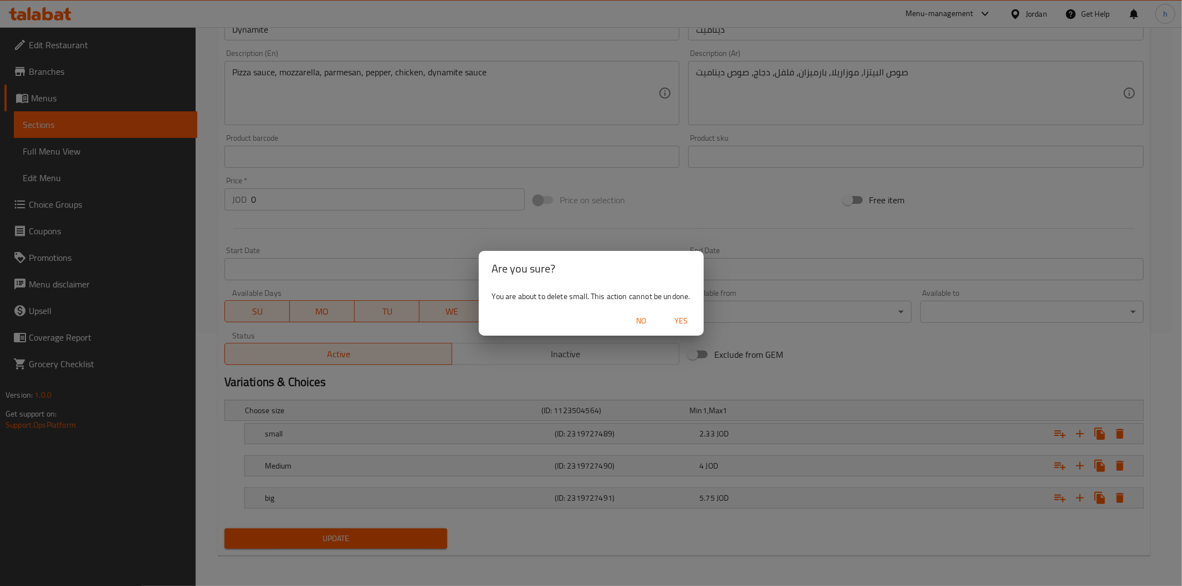
click at [686, 319] on span "Yes" at bounding box center [681, 321] width 27 height 14
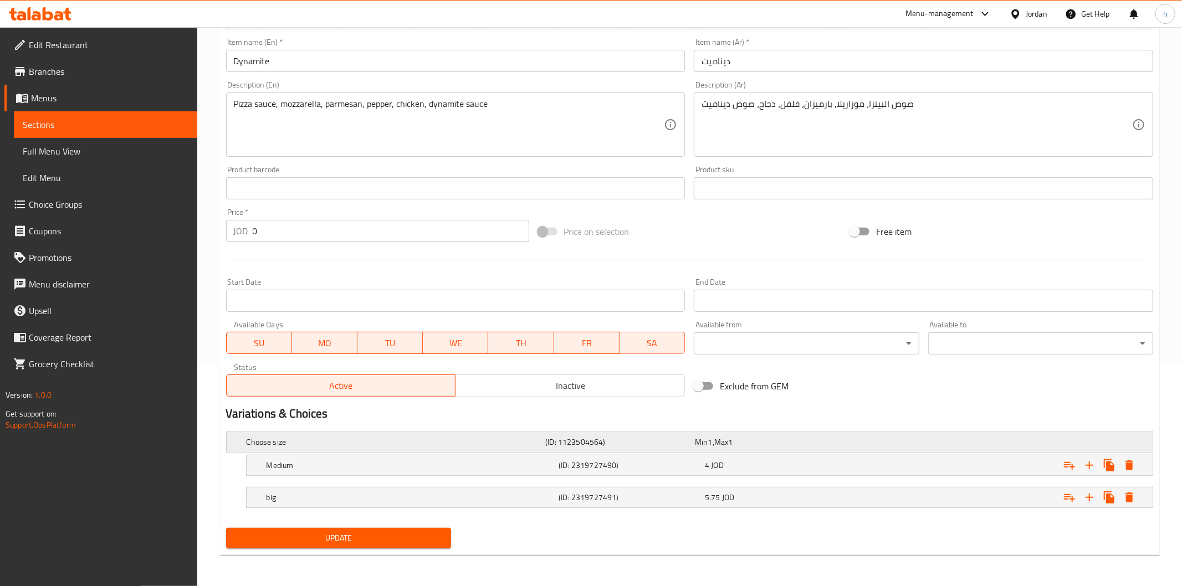
scroll to position [221, 0]
click at [1126, 465] on icon "Expand" at bounding box center [1119, 466] width 13 height 13
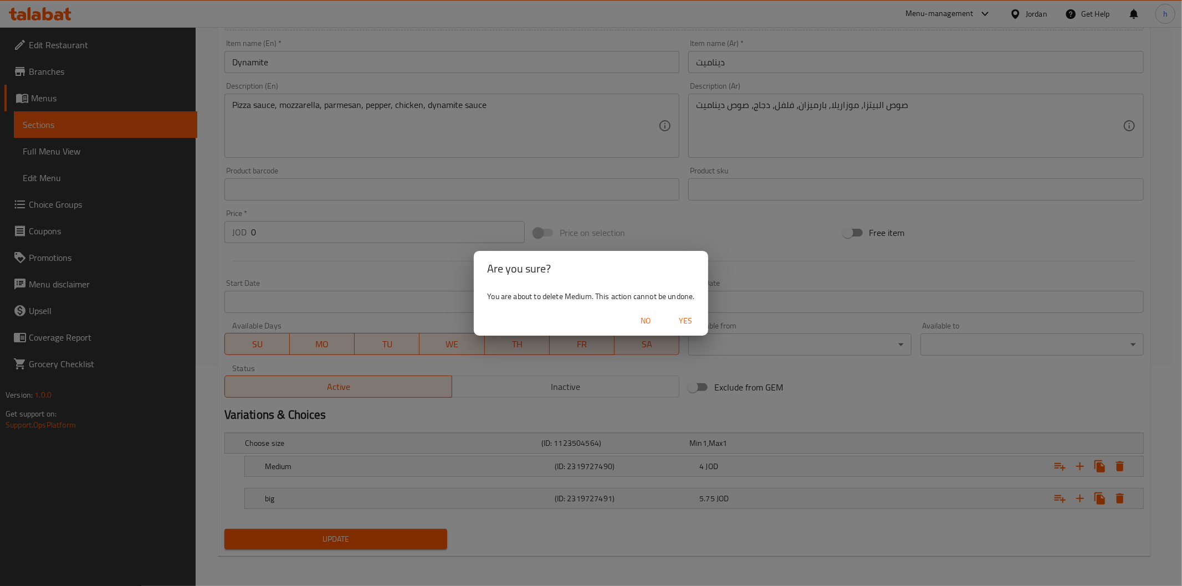
click at [680, 321] on span "Yes" at bounding box center [686, 321] width 27 height 14
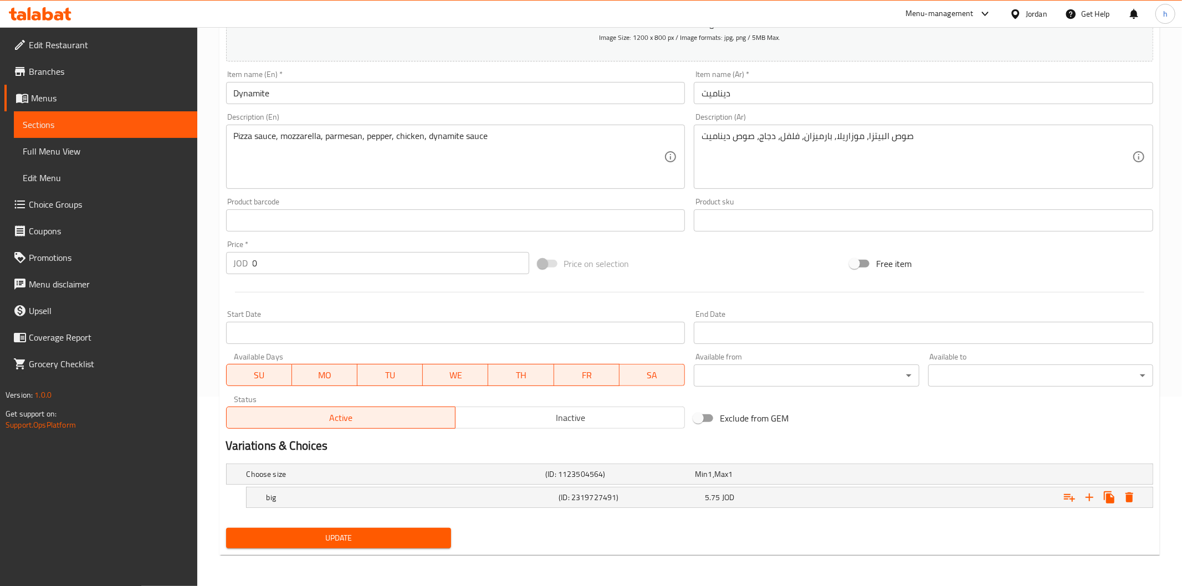
scroll to position [189, 0]
click at [1121, 496] on icon "Expand" at bounding box center [1120, 498] width 8 height 10
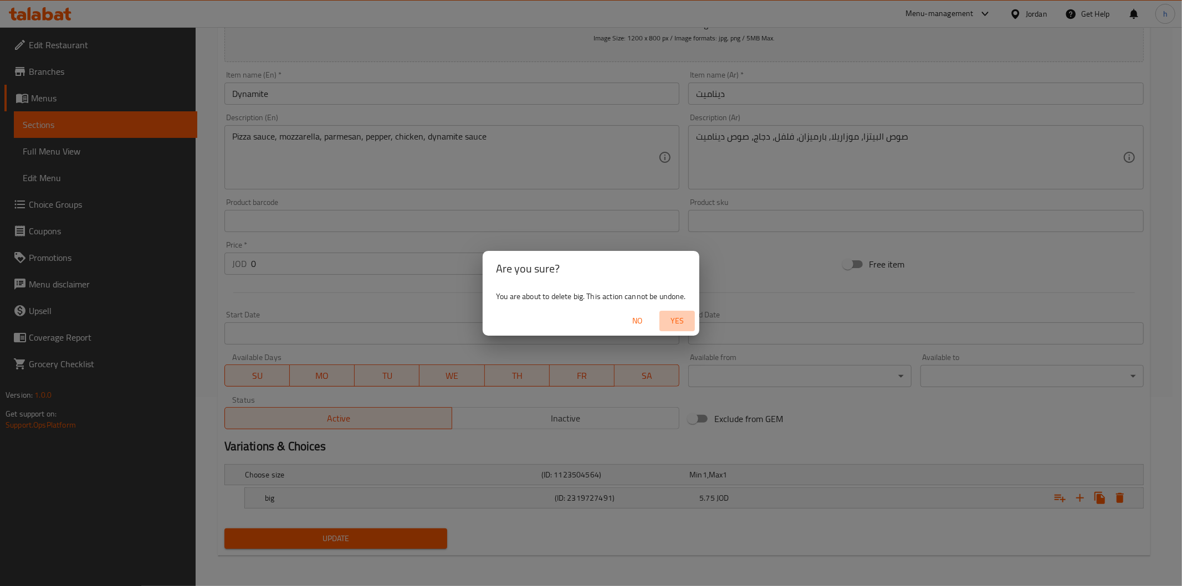
click at [684, 320] on span "Yes" at bounding box center [677, 321] width 27 height 14
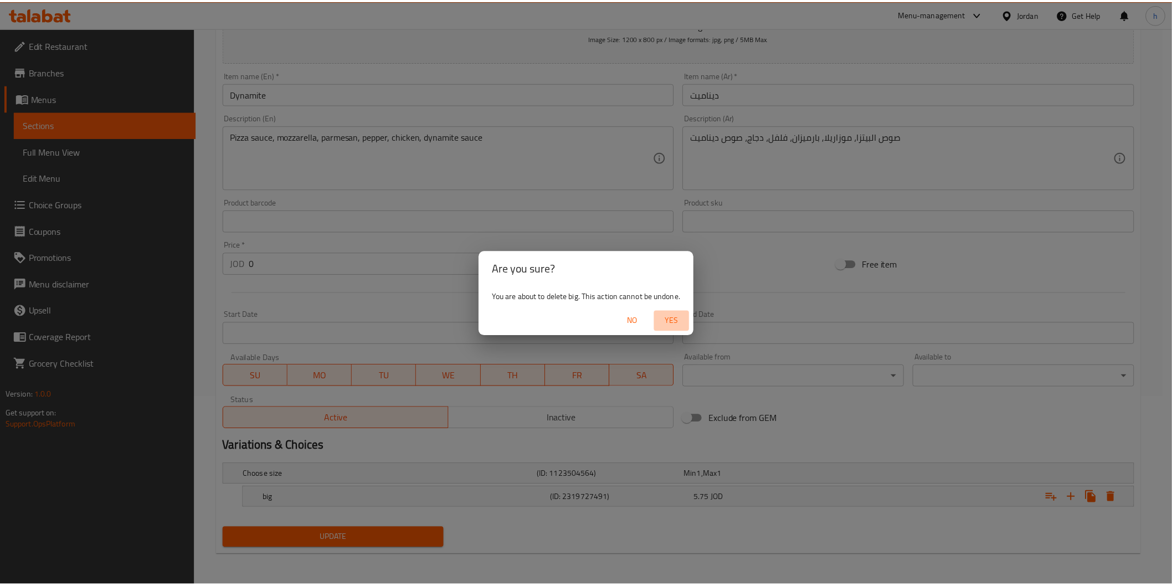
scroll to position [185, 0]
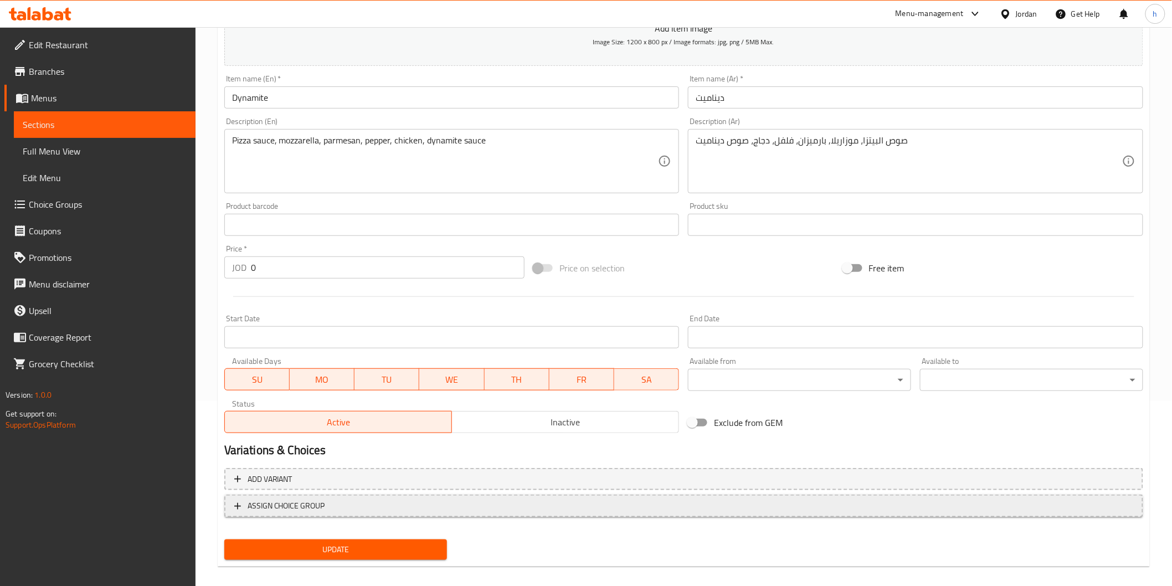
click at [280, 506] on span "ASSIGN CHOICE GROUP" at bounding box center [287, 506] width 78 height 14
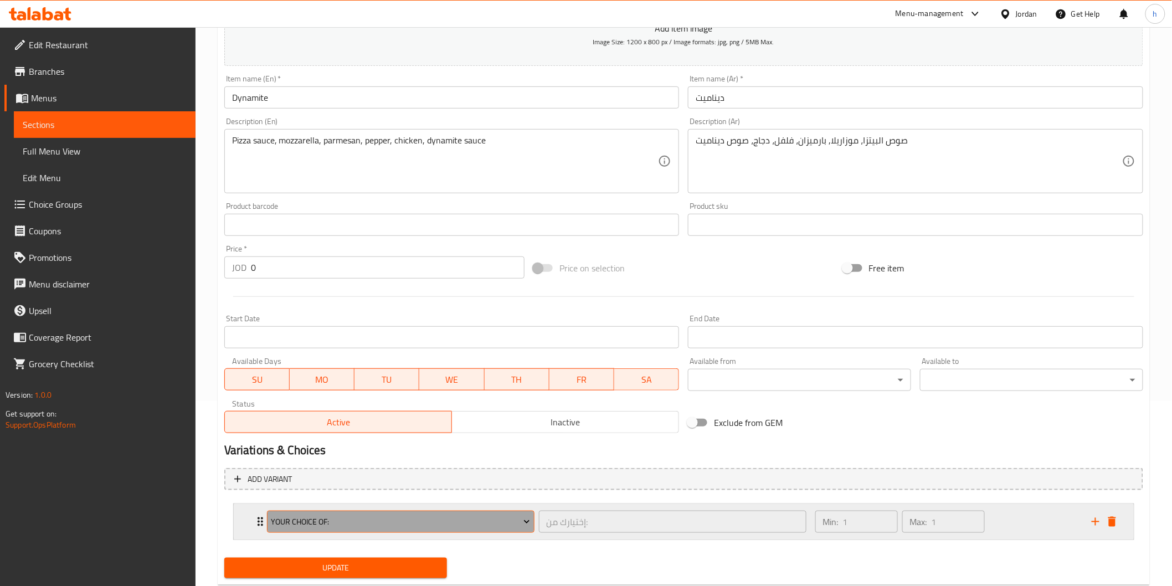
click at [311, 515] on span "Your Choice Of:" at bounding box center [400, 522] width 259 height 14
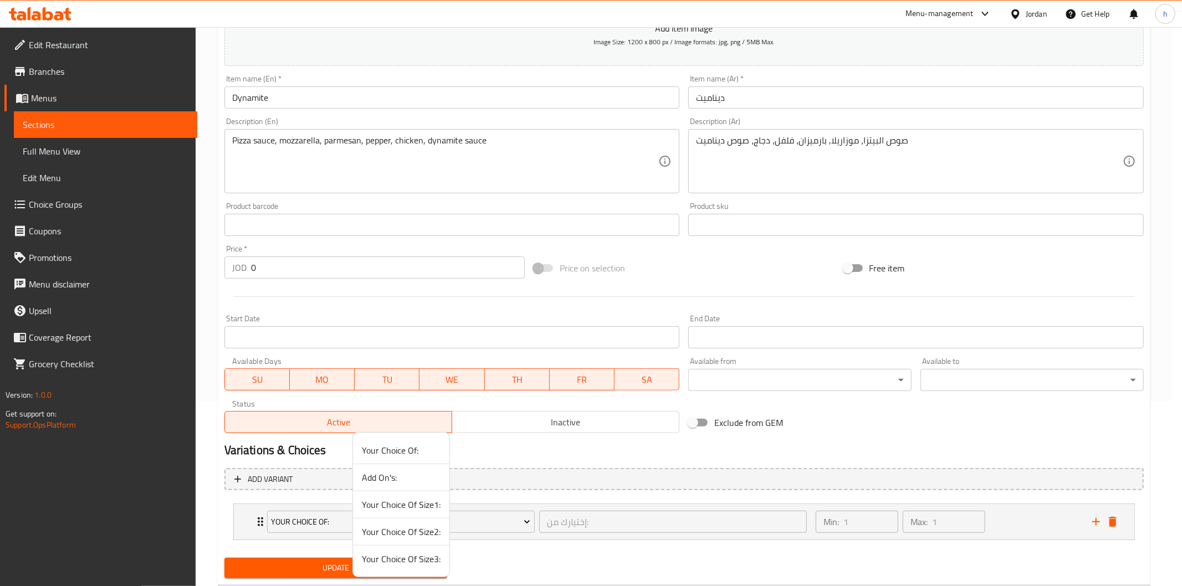
click at [397, 529] on span "Your Choice Of Size2:" at bounding box center [401, 531] width 79 height 13
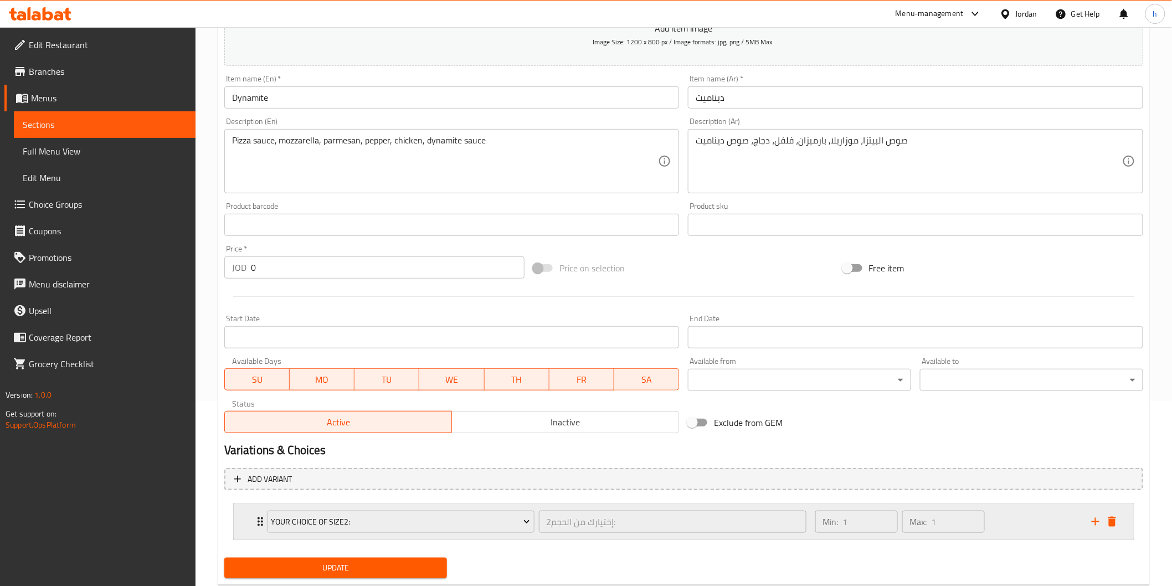
click at [258, 517] on icon "Expand" at bounding box center [261, 521] width 6 height 9
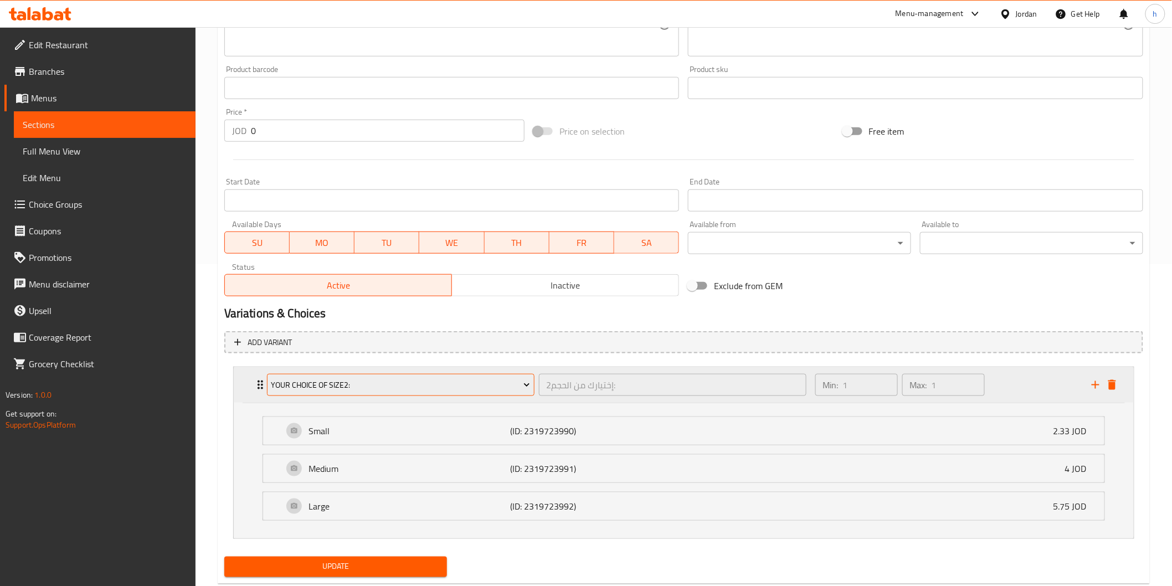
scroll to position [350, 0]
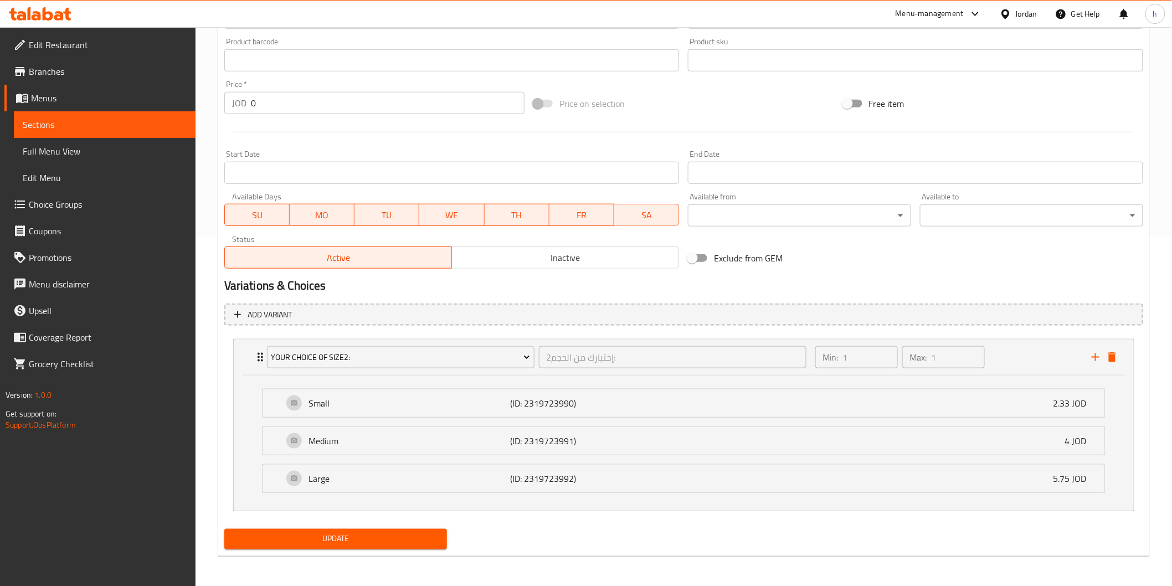
click at [386, 535] on span "Update" at bounding box center [336, 539] width 206 height 14
click at [69, 129] on span "Sections" at bounding box center [105, 124] width 164 height 13
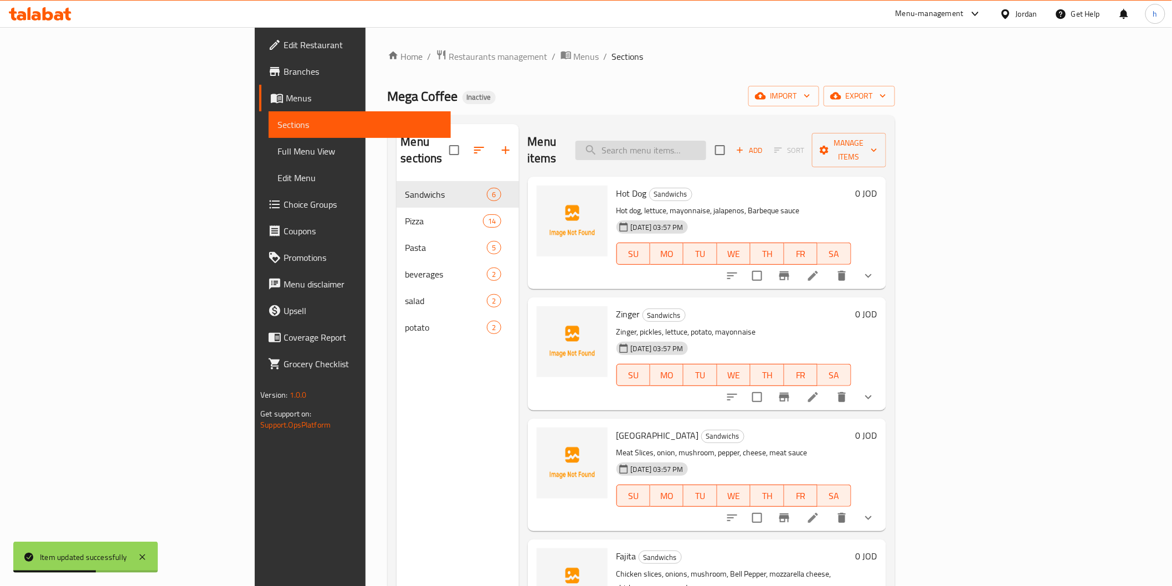
click at [706, 141] on input "search" at bounding box center [641, 150] width 131 height 19
paste input "تشيز كلوب"
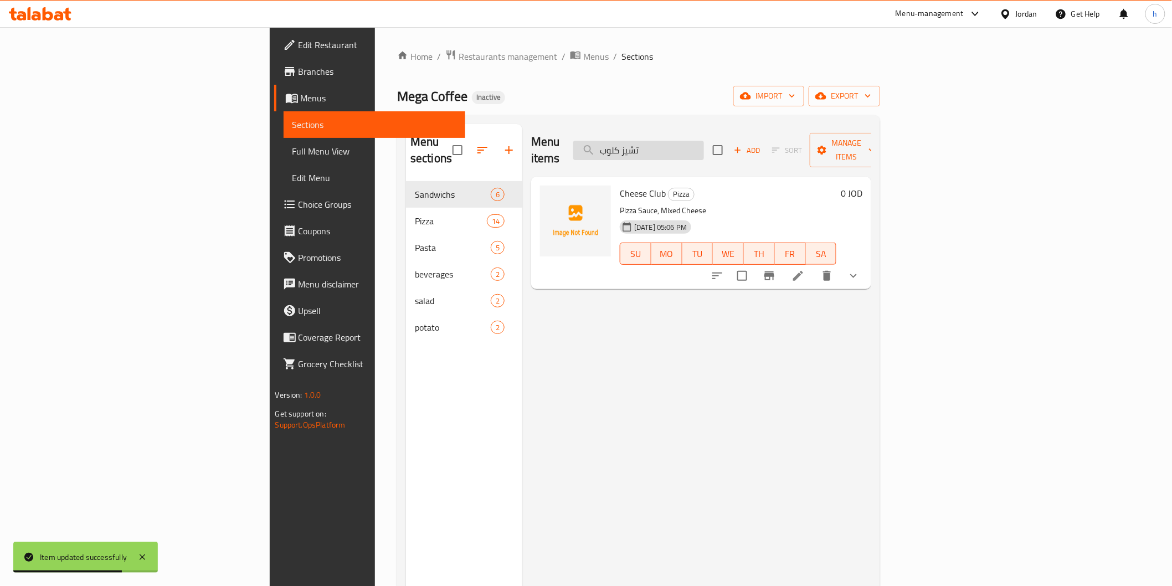
type input "تشيز كلوب"
click at [805, 269] on icon at bounding box center [798, 275] width 13 height 13
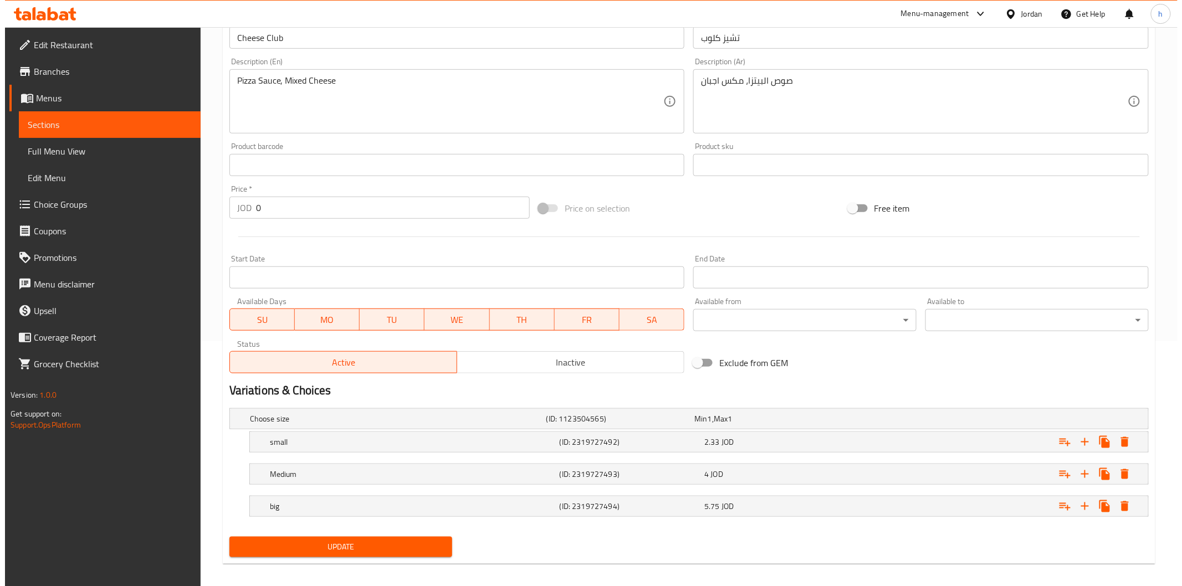
scroll to position [246, 0]
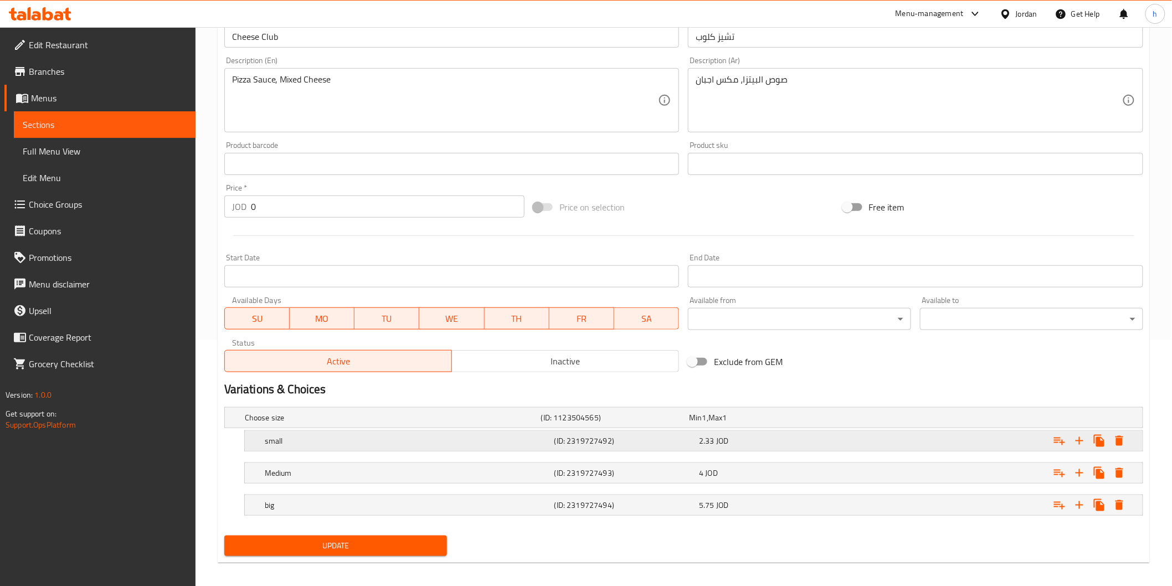
click at [1122, 441] on icon "Expand" at bounding box center [1119, 440] width 13 height 13
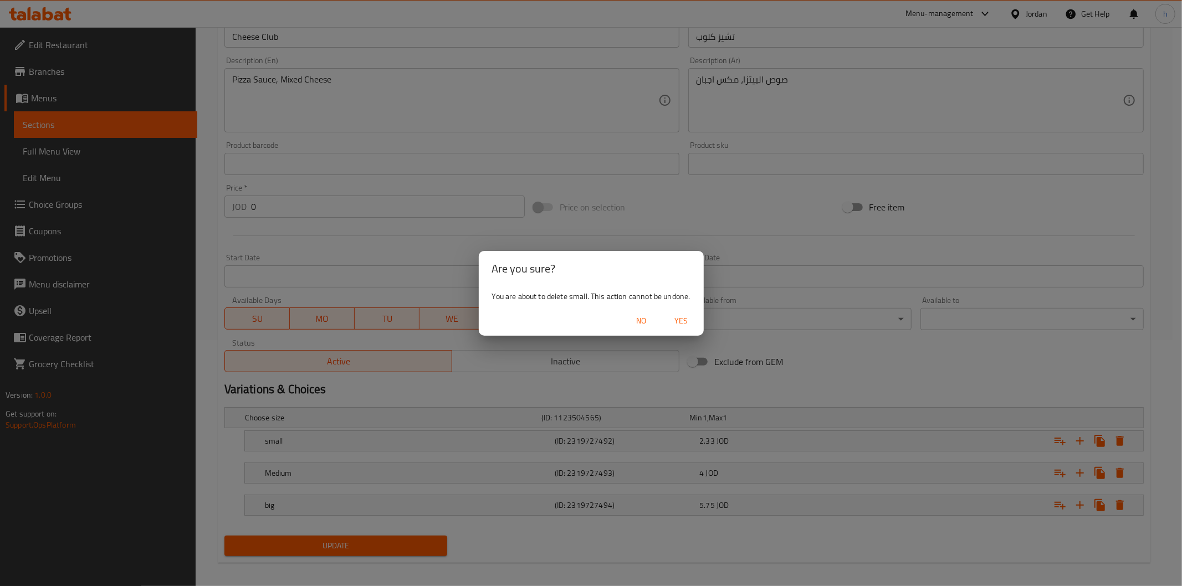
click at [674, 320] on span "Yes" at bounding box center [681, 321] width 27 height 14
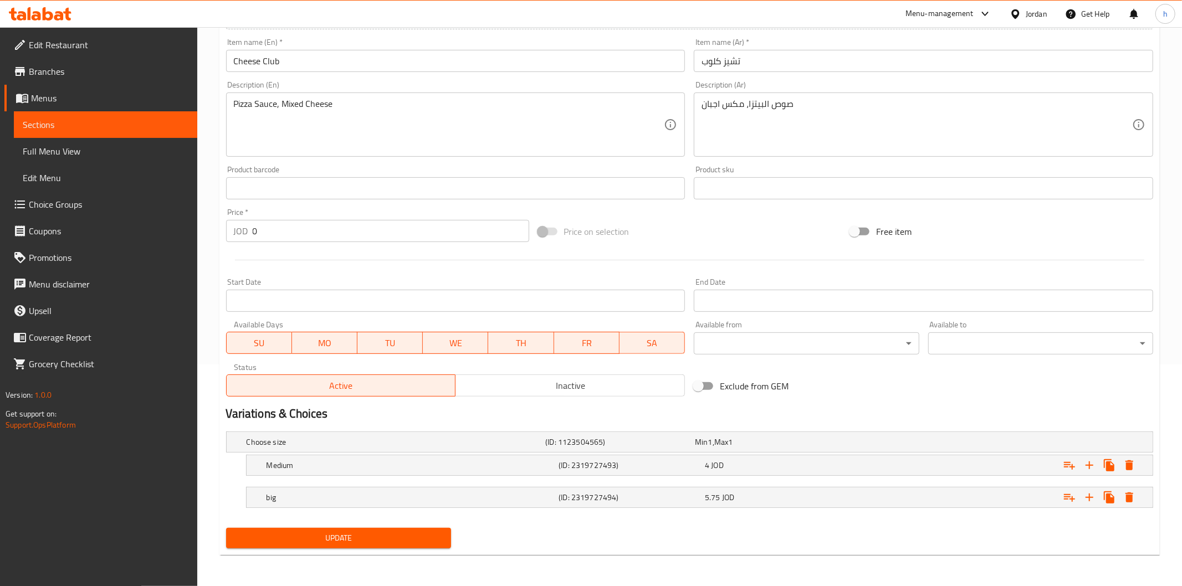
scroll to position [221, 0]
click at [1125, 464] on icon "Expand" at bounding box center [1119, 466] width 13 height 13
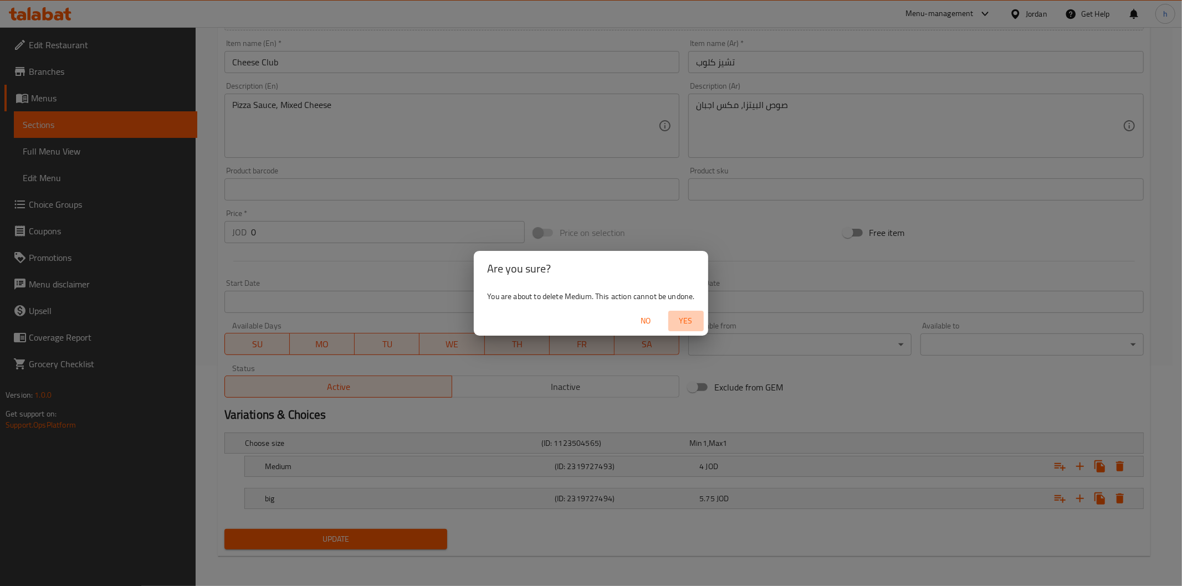
click at [687, 320] on span "Yes" at bounding box center [686, 321] width 27 height 14
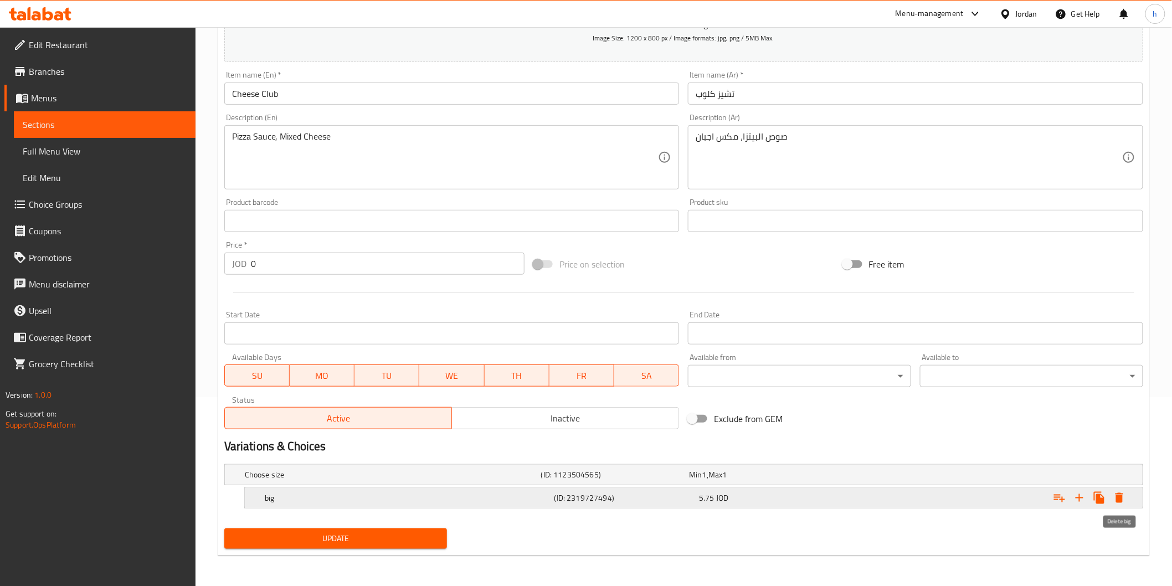
click at [1117, 495] on icon "Expand" at bounding box center [1120, 498] width 8 height 10
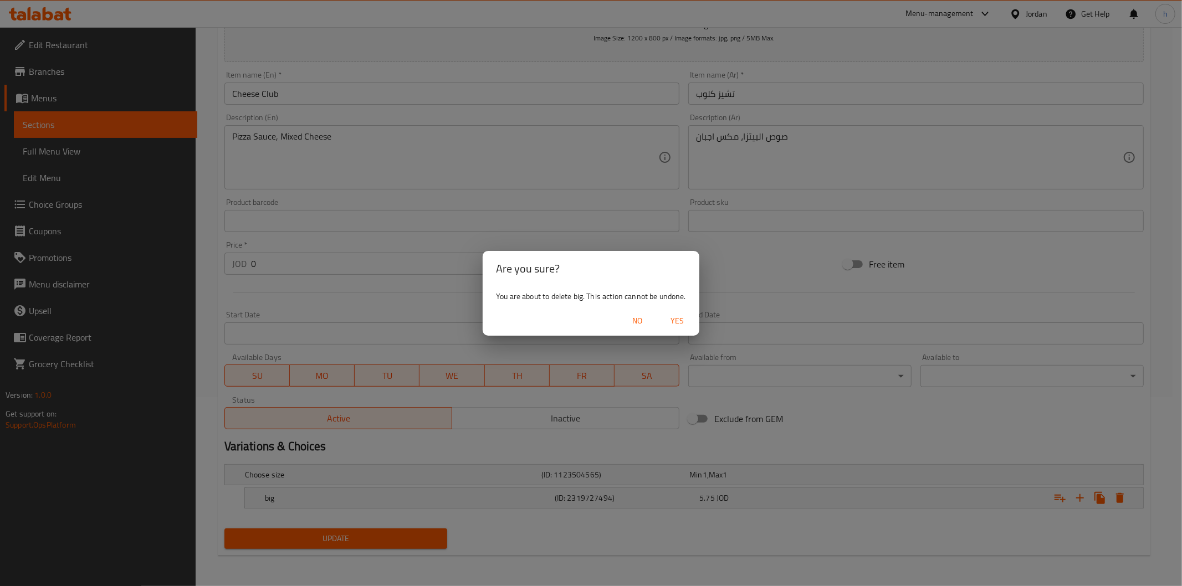
click at [666, 326] on span "Yes" at bounding box center [677, 321] width 27 height 14
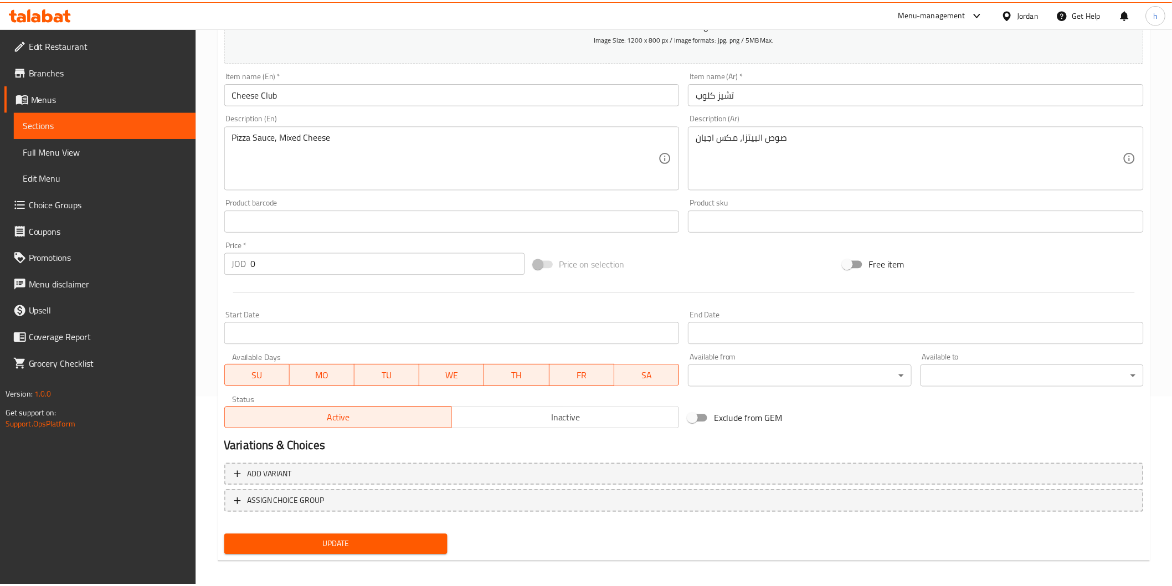
scroll to position [185, 0]
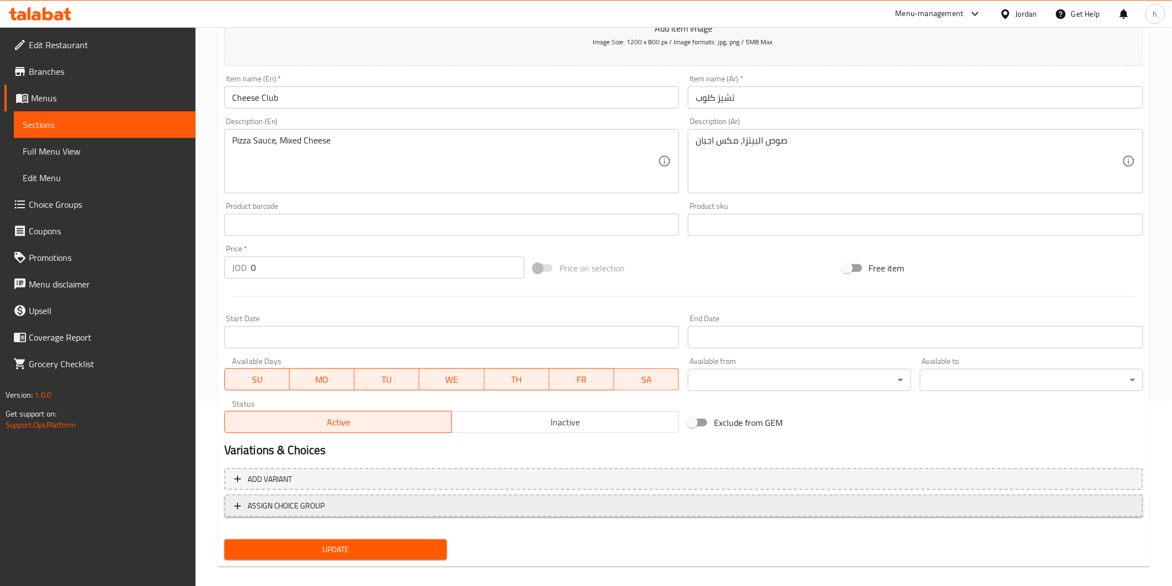
click at [347, 500] on span "ASSIGN CHOICE GROUP" at bounding box center [683, 506] width 899 height 14
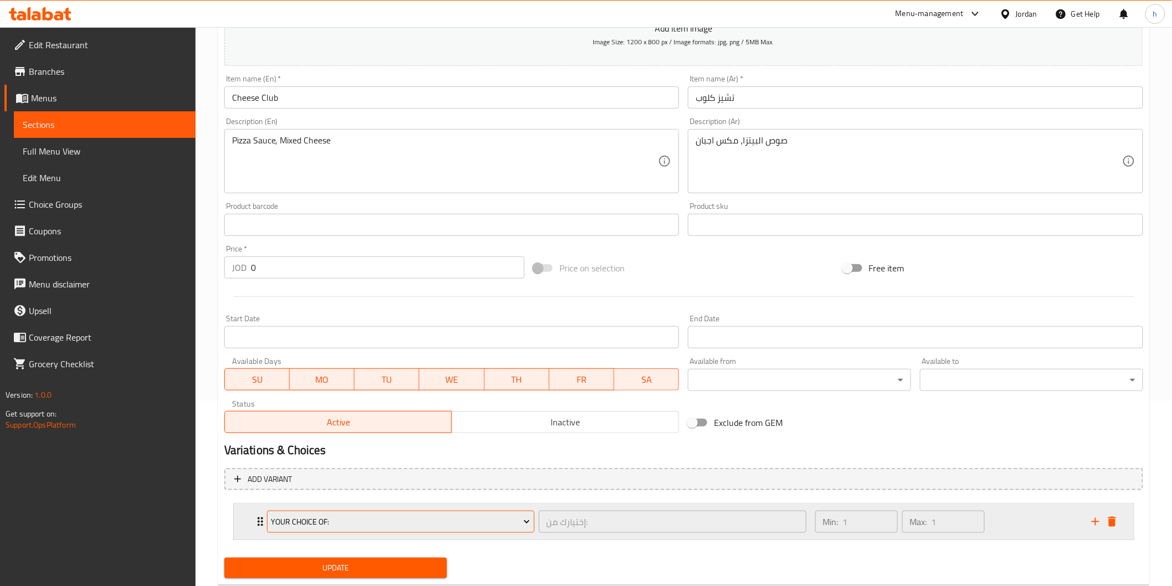
click at [399, 525] on span "Your Choice Of:" at bounding box center [400, 522] width 259 height 14
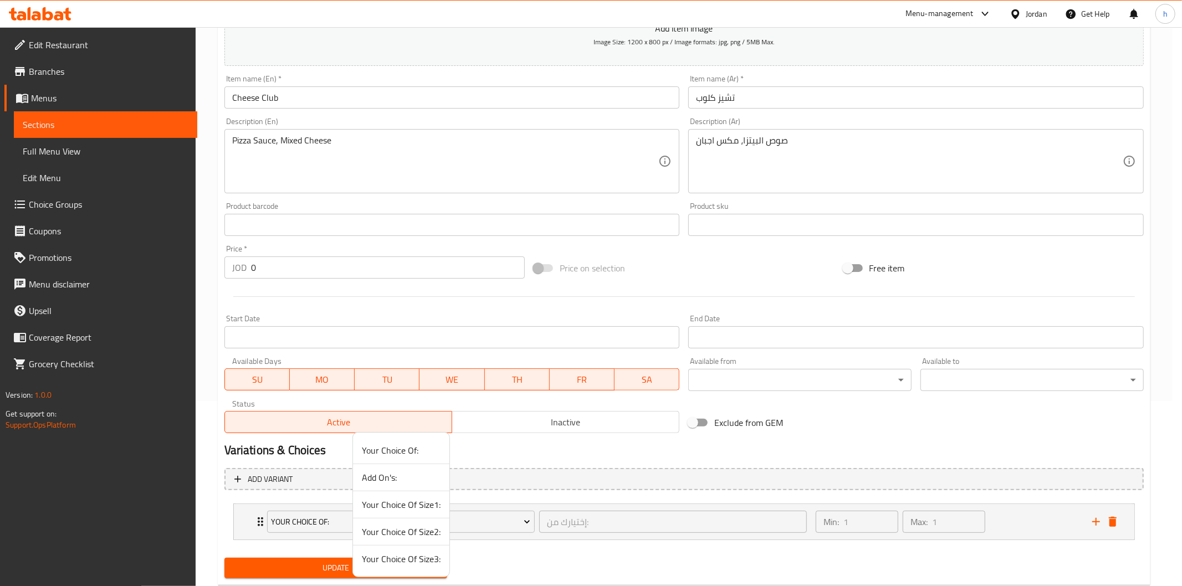
click at [377, 531] on span "Your Choice Of Size2:" at bounding box center [401, 531] width 79 height 13
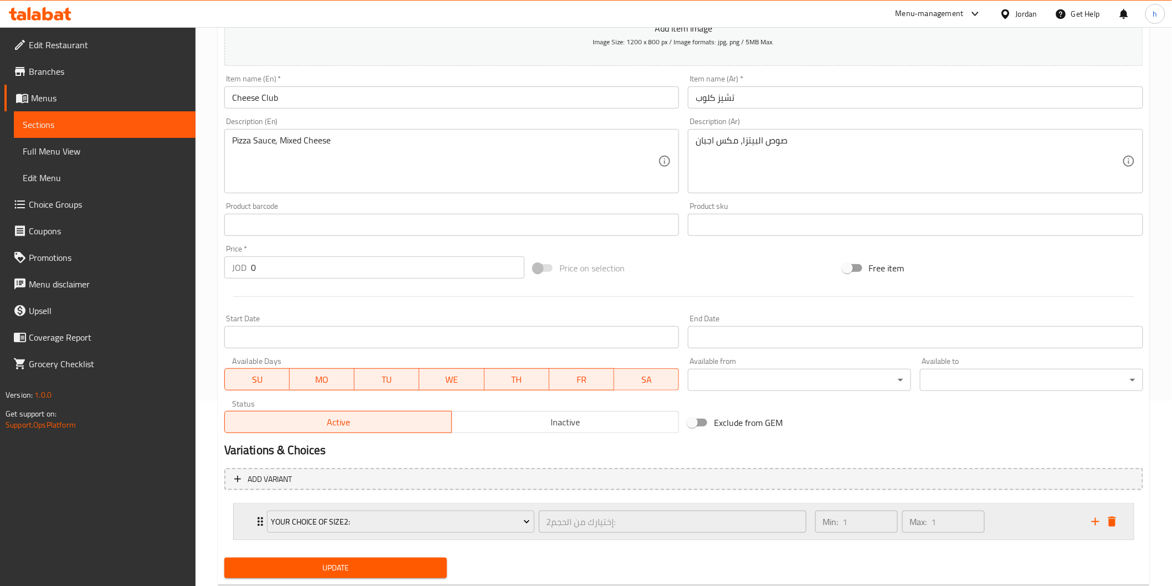
click at [256, 522] on icon "Expand" at bounding box center [260, 521] width 13 height 13
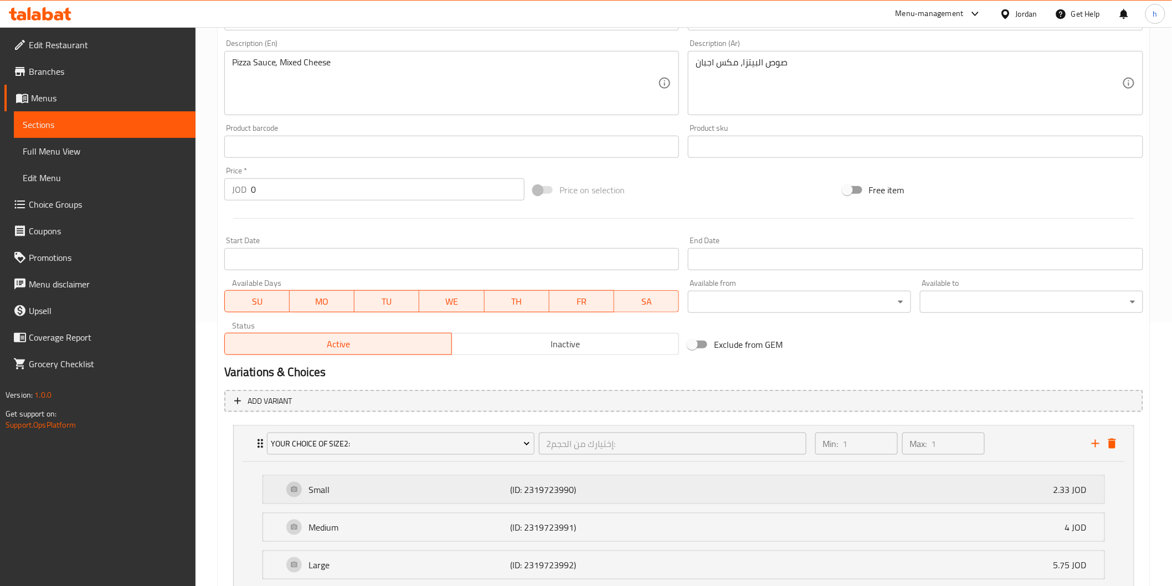
scroll to position [350, 0]
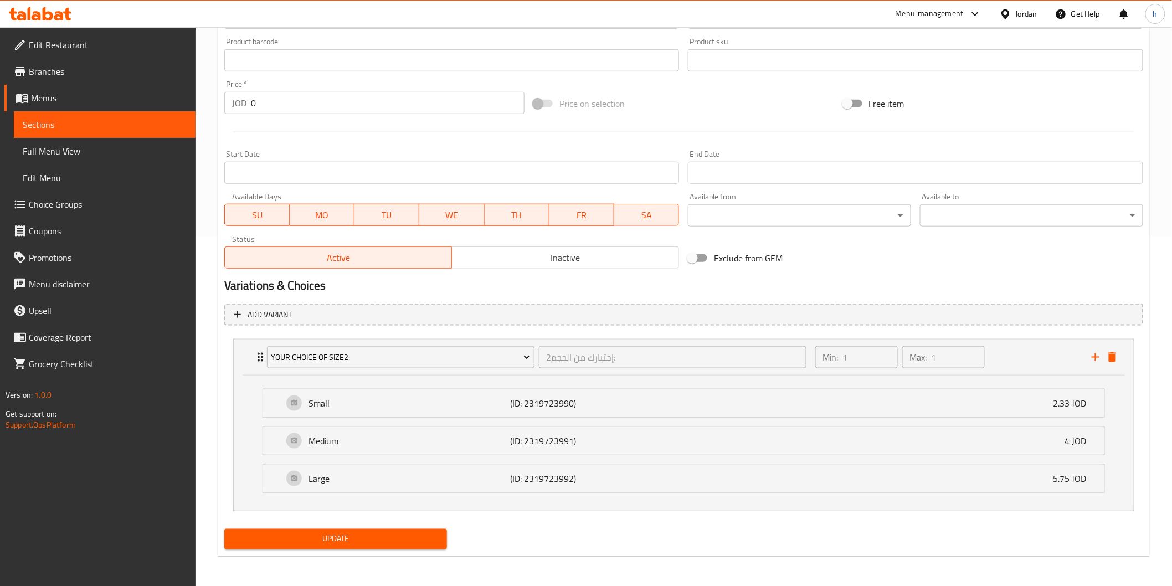
click at [382, 535] on span "Update" at bounding box center [336, 539] width 206 height 14
drag, startPoint x: 57, startPoint y: 124, endPoint x: 84, endPoint y: 115, distance: 28.7
click at [57, 124] on span "Sections" at bounding box center [105, 124] width 164 height 13
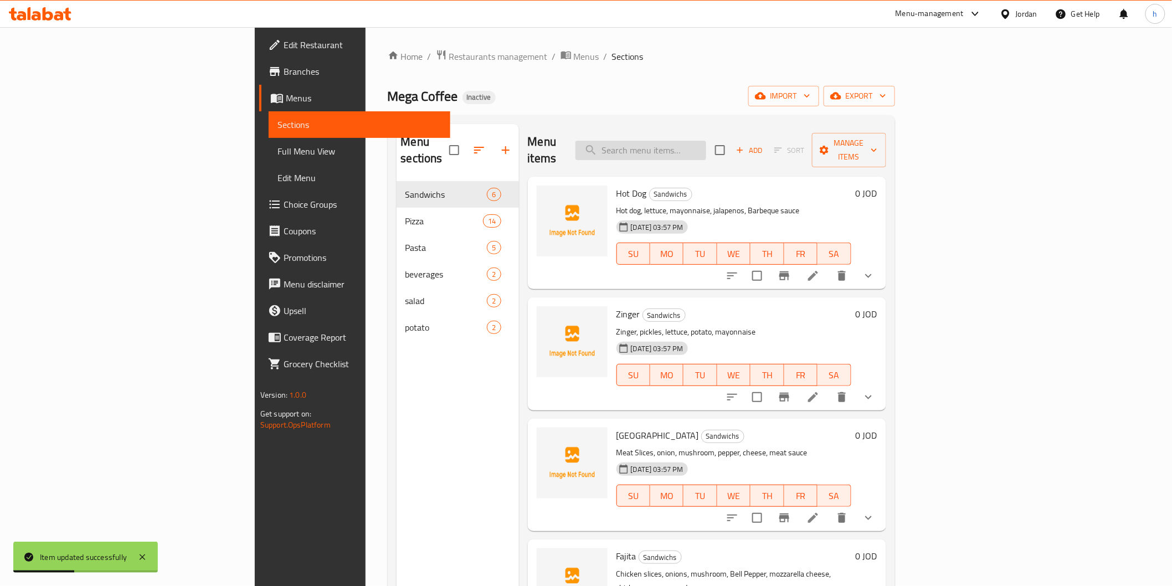
click at [706, 141] on input "search" at bounding box center [641, 150] width 131 height 19
paste input "بيتزا تونا"
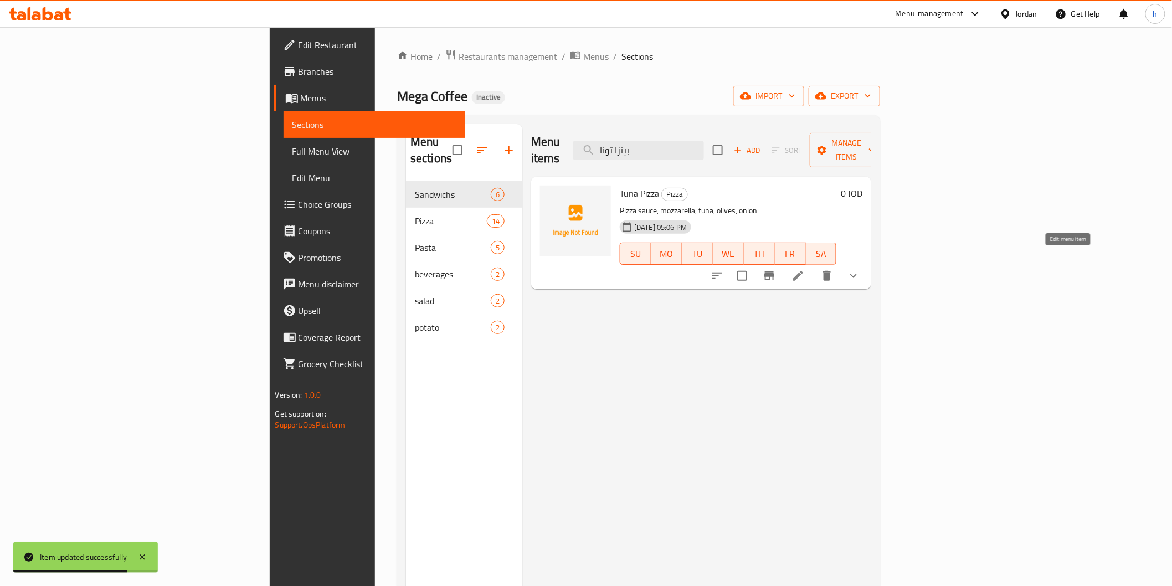
type input "بيتزا تونا"
click at [805, 269] on icon at bounding box center [798, 275] width 13 height 13
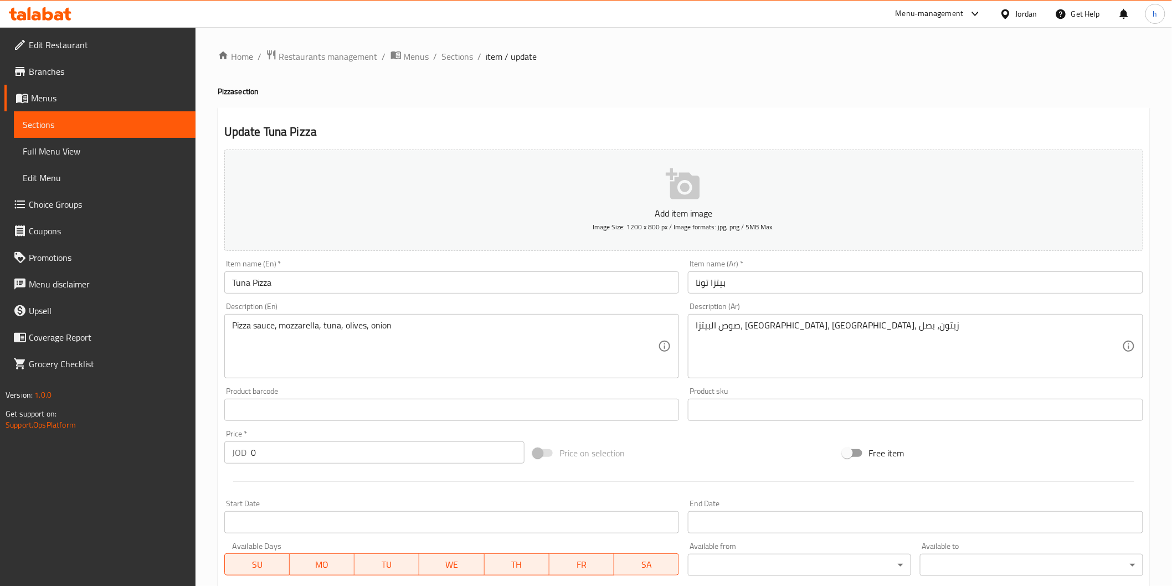
scroll to position [184, 0]
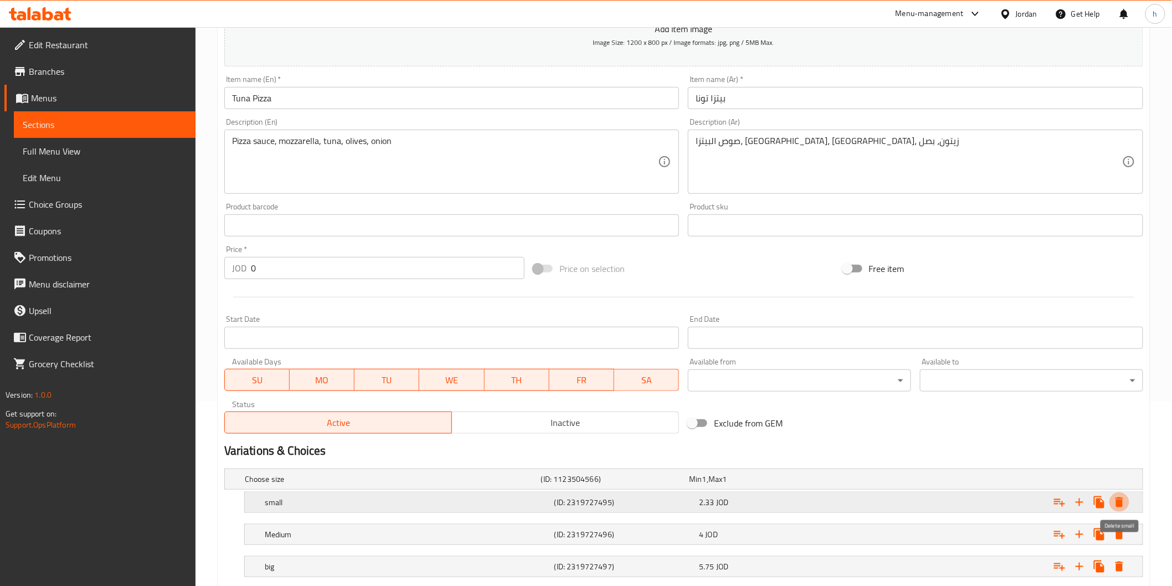
click at [1117, 503] on icon "Expand" at bounding box center [1120, 503] width 8 height 10
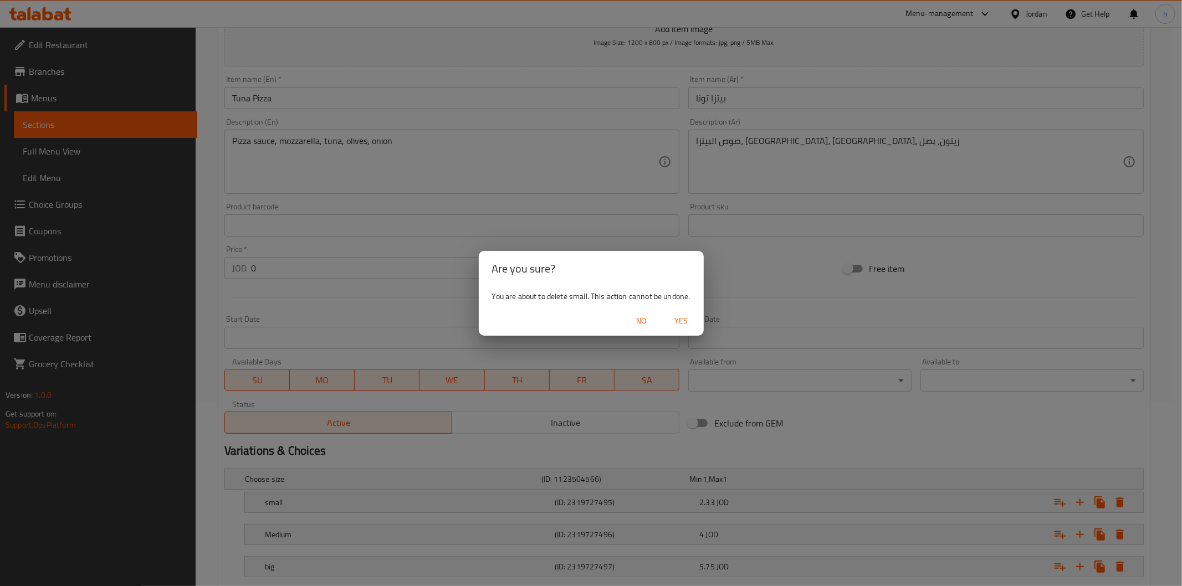
click at [669, 316] on span "Yes" at bounding box center [681, 321] width 27 height 14
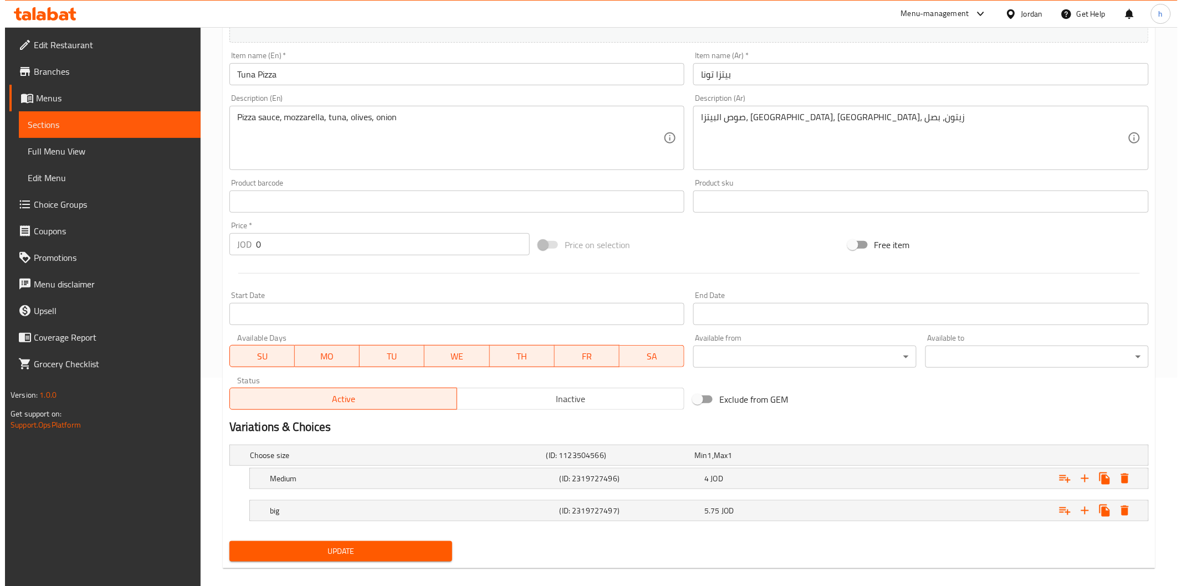
scroll to position [221, 0]
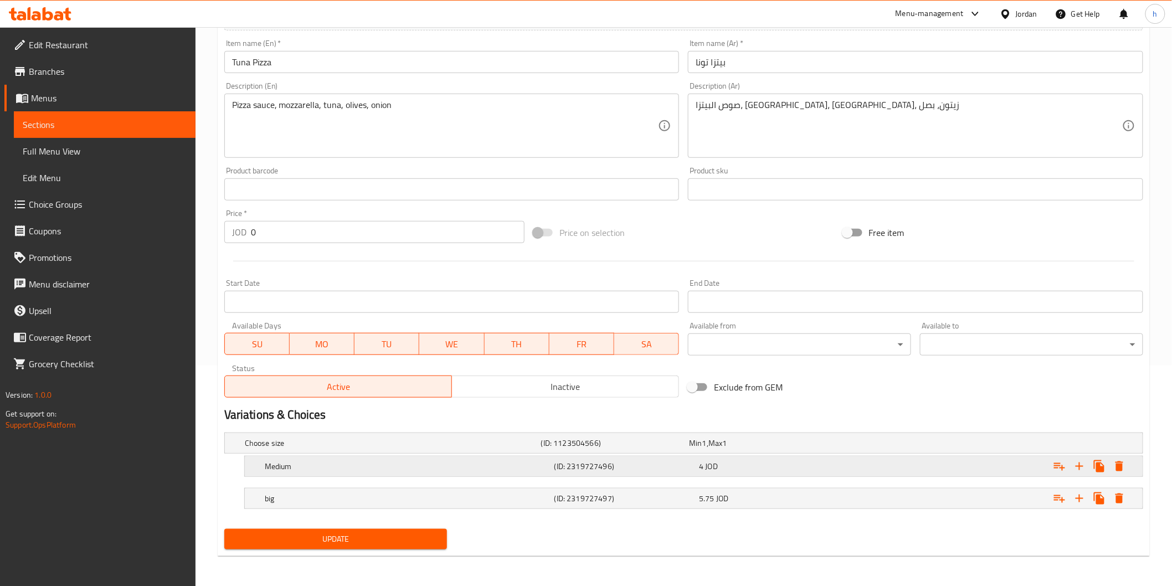
click at [1125, 463] on icon "Expand" at bounding box center [1119, 466] width 13 height 13
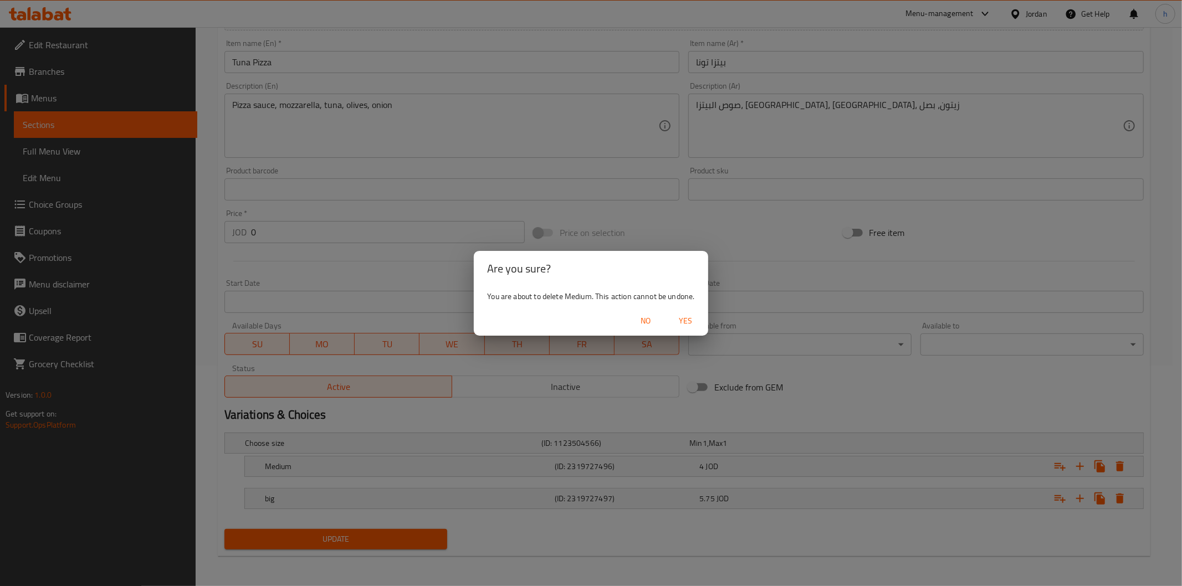
click at [689, 322] on span "Yes" at bounding box center [686, 321] width 27 height 14
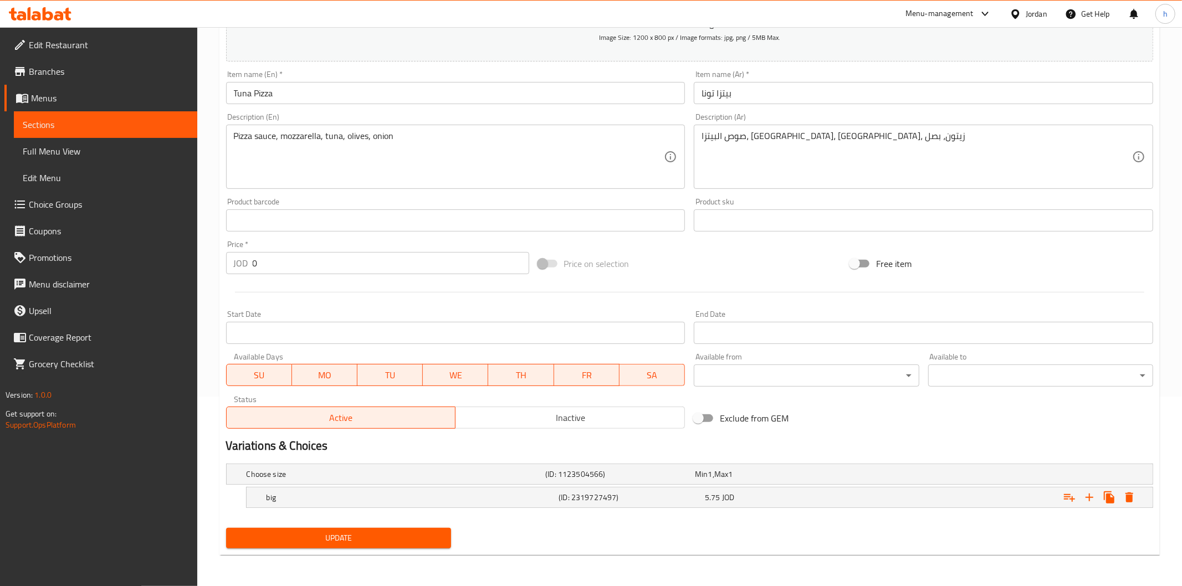
scroll to position [189, 0]
click at [1118, 494] on icon "Expand" at bounding box center [1120, 498] width 8 height 10
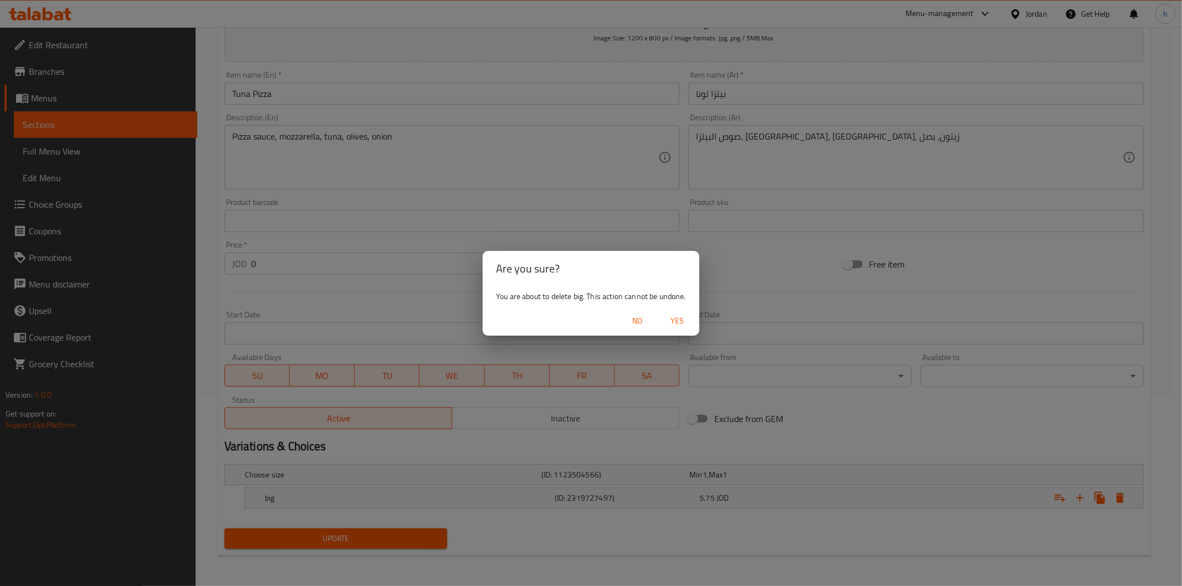
click at [683, 325] on span "Yes" at bounding box center [677, 321] width 27 height 14
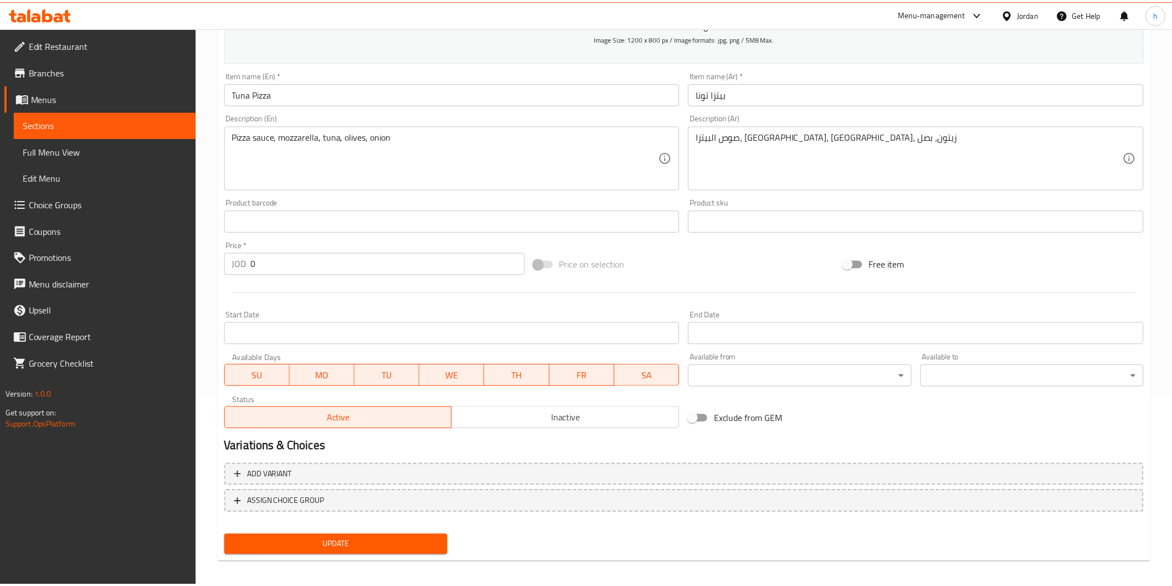
scroll to position [185, 0]
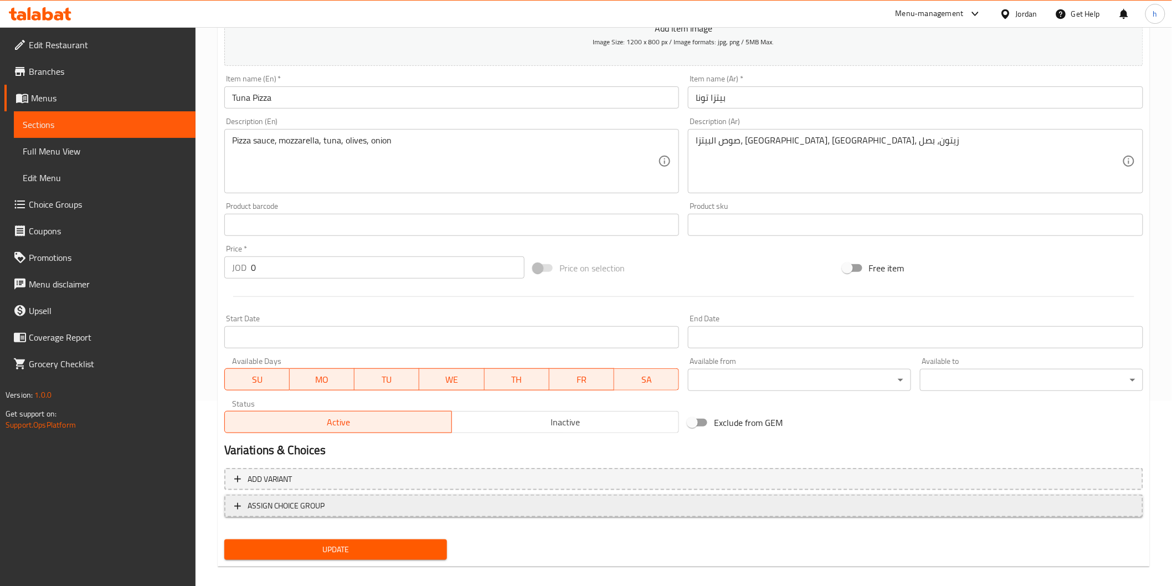
click at [314, 500] on span "ASSIGN CHOICE GROUP" at bounding box center [287, 506] width 78 height 14
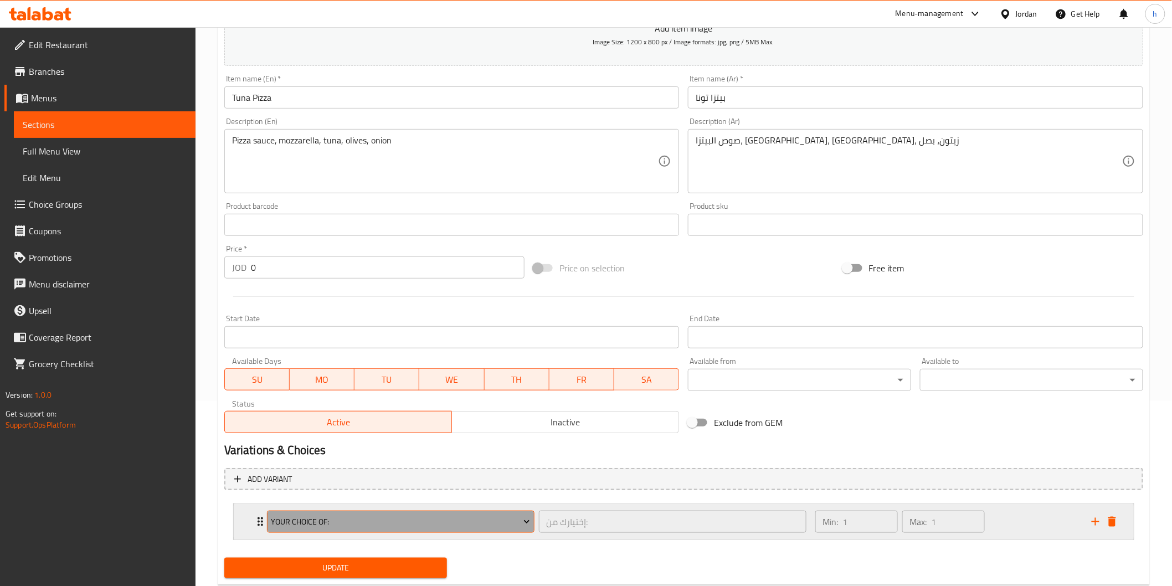
click at [322, 518] on span "Your Choice Of:" at bounding box center [400, 522] width 259 height 14
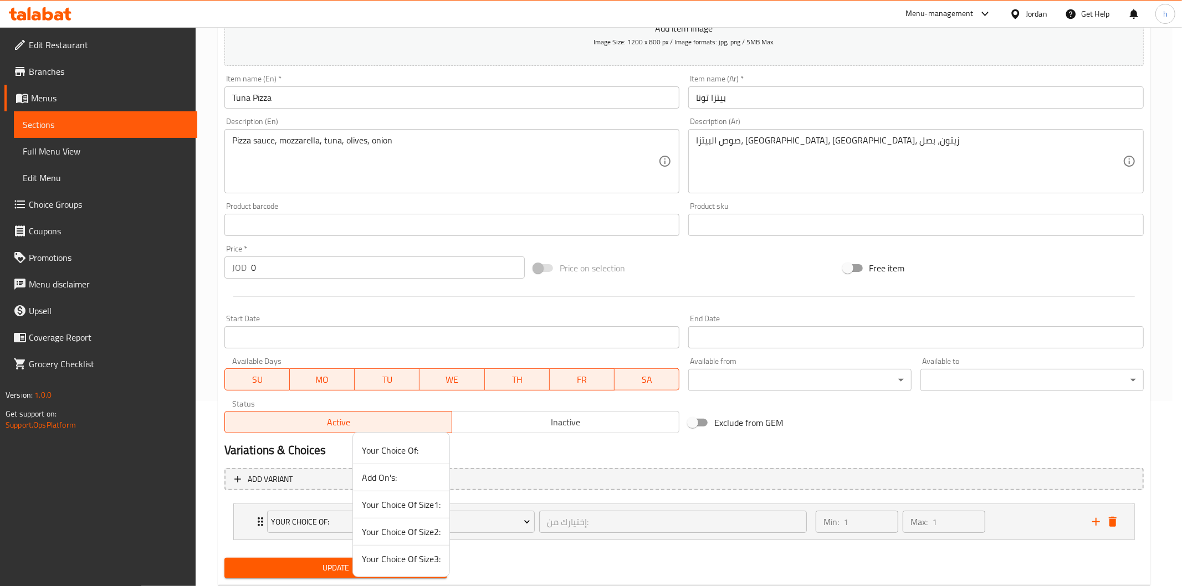
click at [401, 530] on span "Your Choice Of Size2:" at bounding box center [401, 531] width 79 height 13
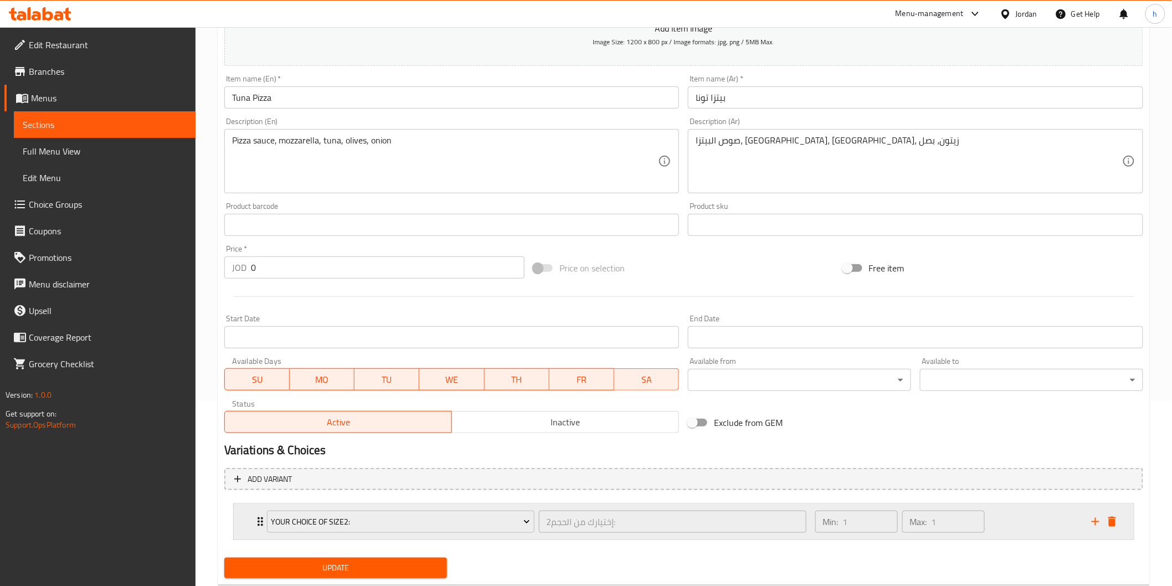
click at [252, 524] on div "Your Choice Of Size2: إختيارك من الحجم2: ​ Min: 1 ​ Max: 1 ​" at bounding box center [684, 521] width 900 height 35
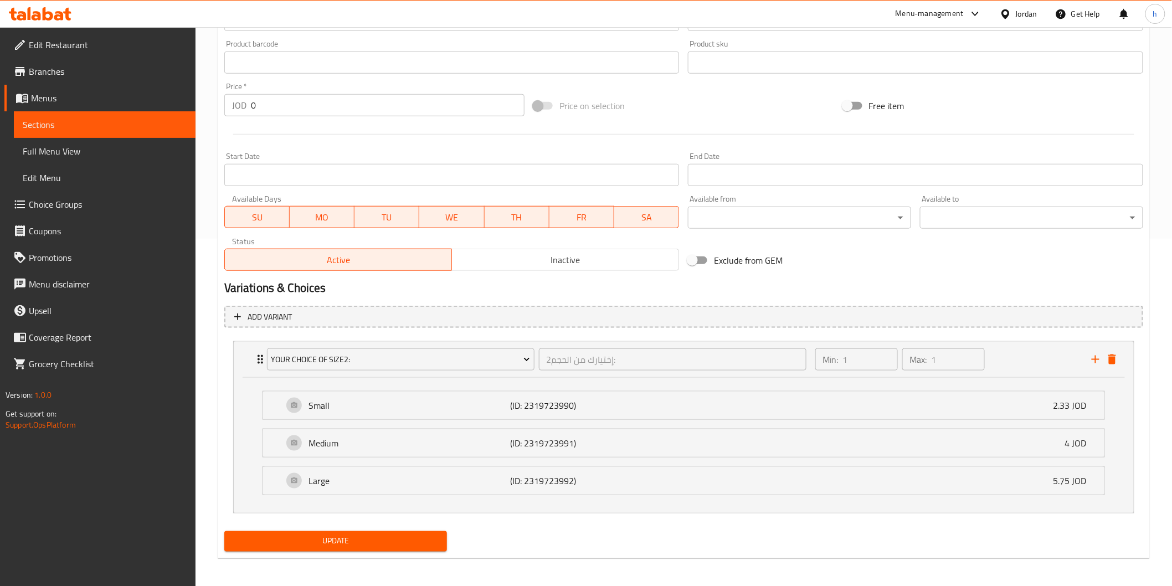
scroll to position [350, 0]
click at [429, 537] on span "Update" at bounding box center [336, 539] width 206 height 14
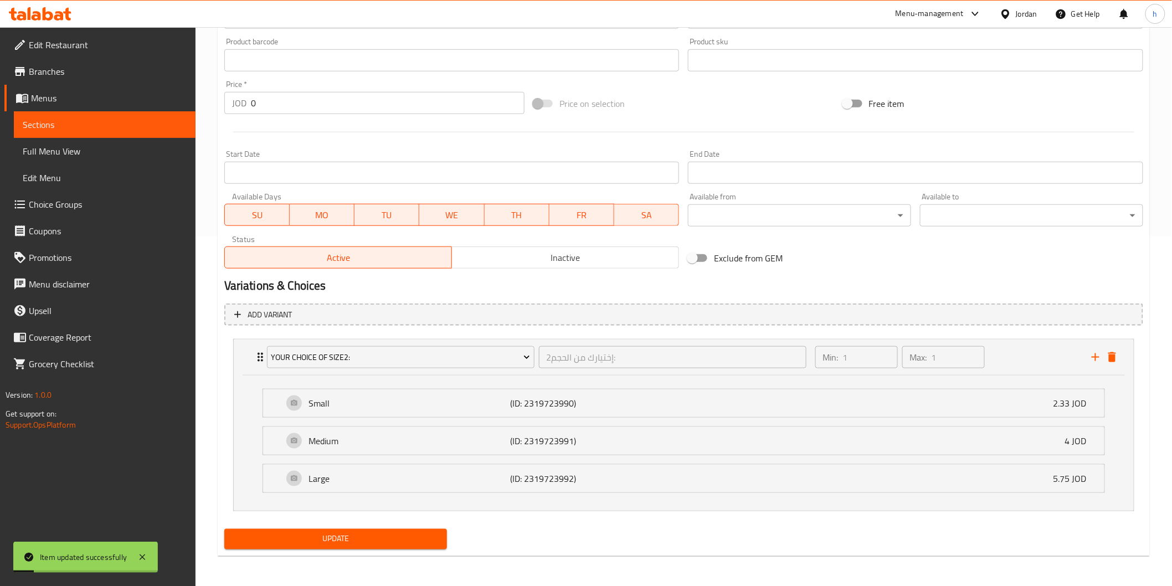
click at [135, 123] on span "Sections" at bounding box center [105, 124] width 164 height 13
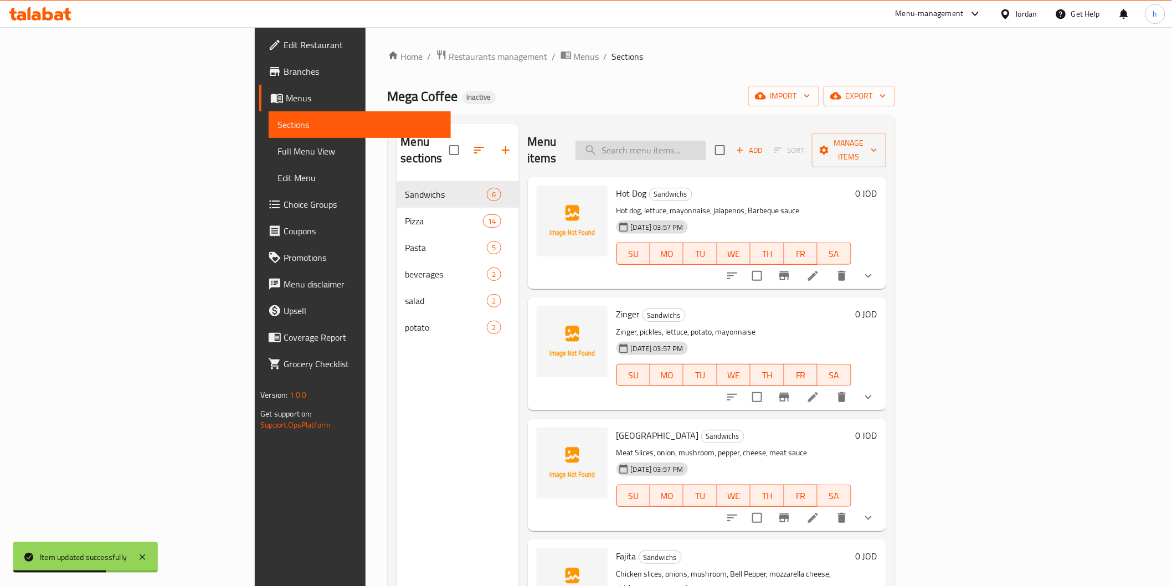
click at [700, 146] on input "search" at bounding box center [641, 150] width 131 height 19
paste input "تشكن Q"
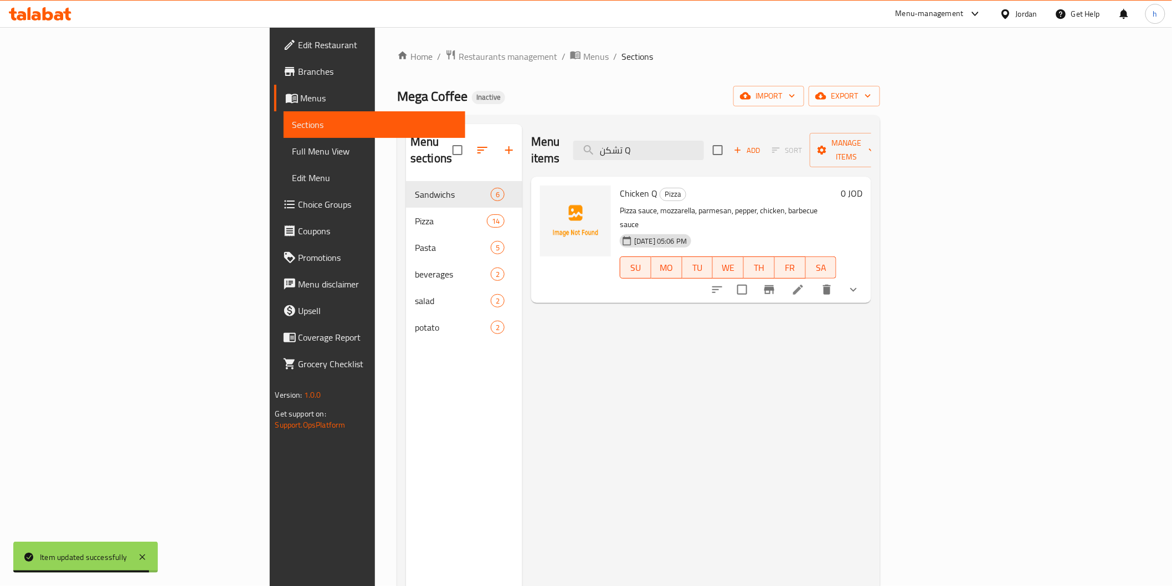
type input "تشكن Q"
click at [805, 283] on icon at bounding box center [798, 289] width 13 height 13
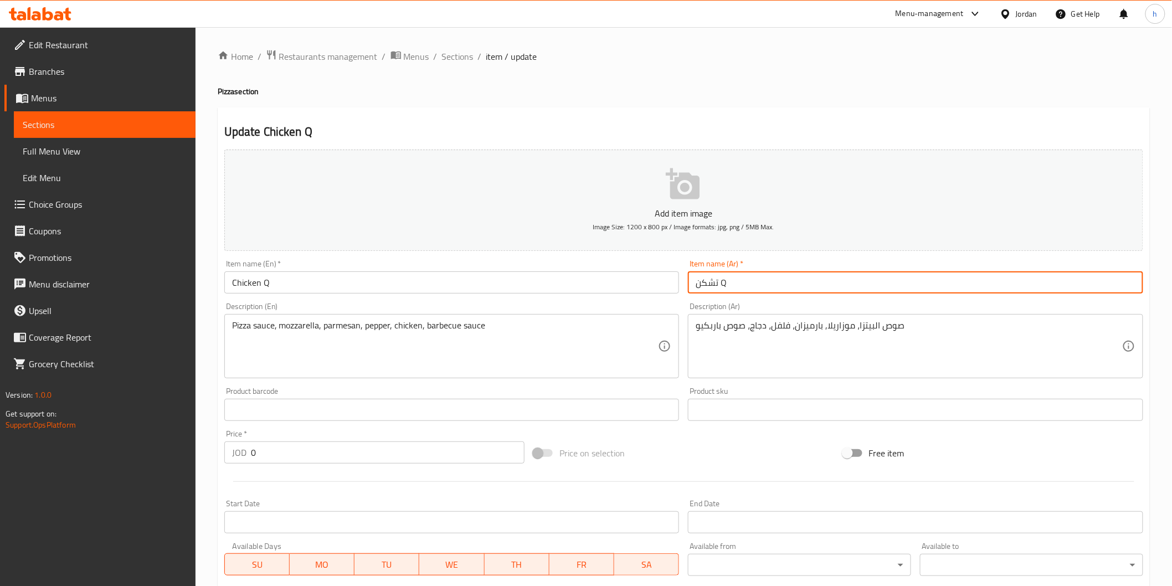
drag, startPoint x: 734, startPoint y: 281, endPoint x: 722, endPoint y: 285, distance: 12.3
click at [722, 285] on input "تشكن Q" at bounding box center [915, 282] width 455 height 22
click at [756, 291] on input "تشكن Q" at bounding box center [915, 282] width 455 height 22
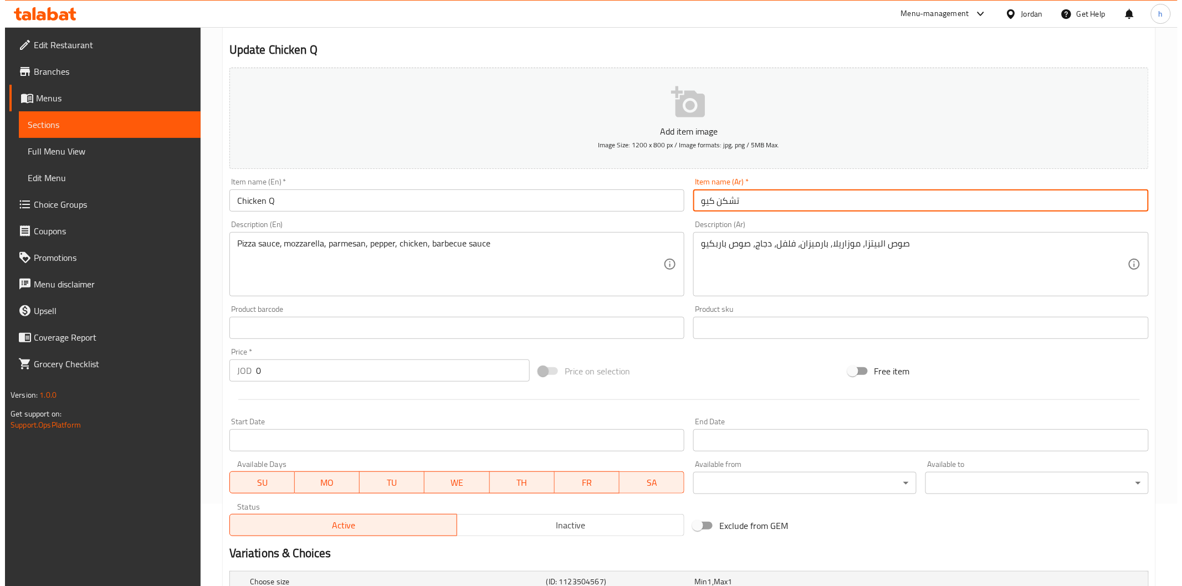
scroll to position [246, 0]
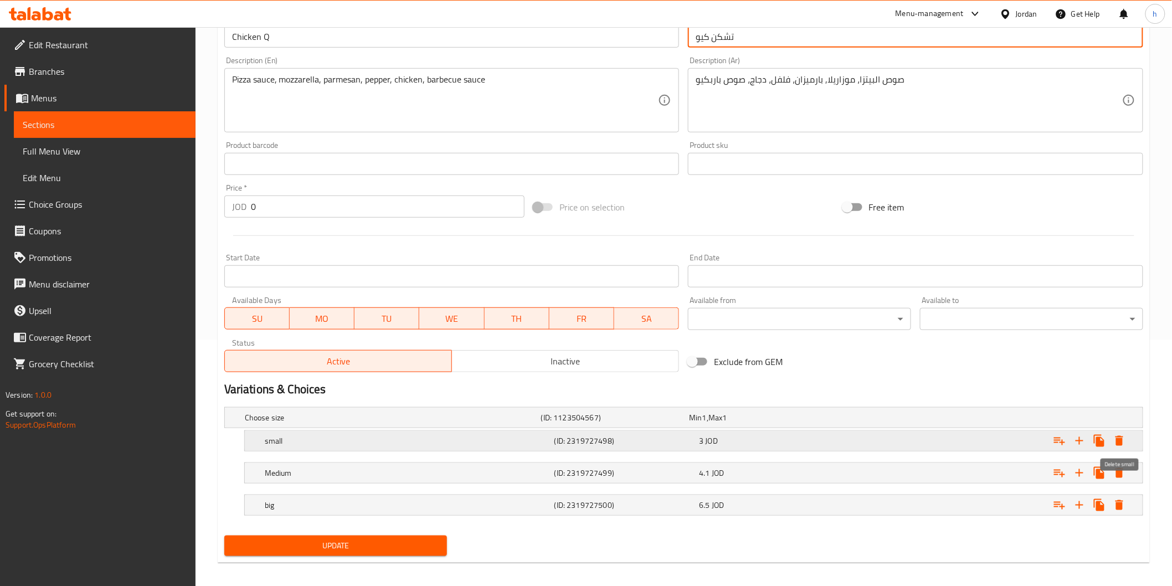
type input "تشكن كيو"
click at [1117, 445] on icon "Expand" at bounding box center [1119, 440] width 13 height 13
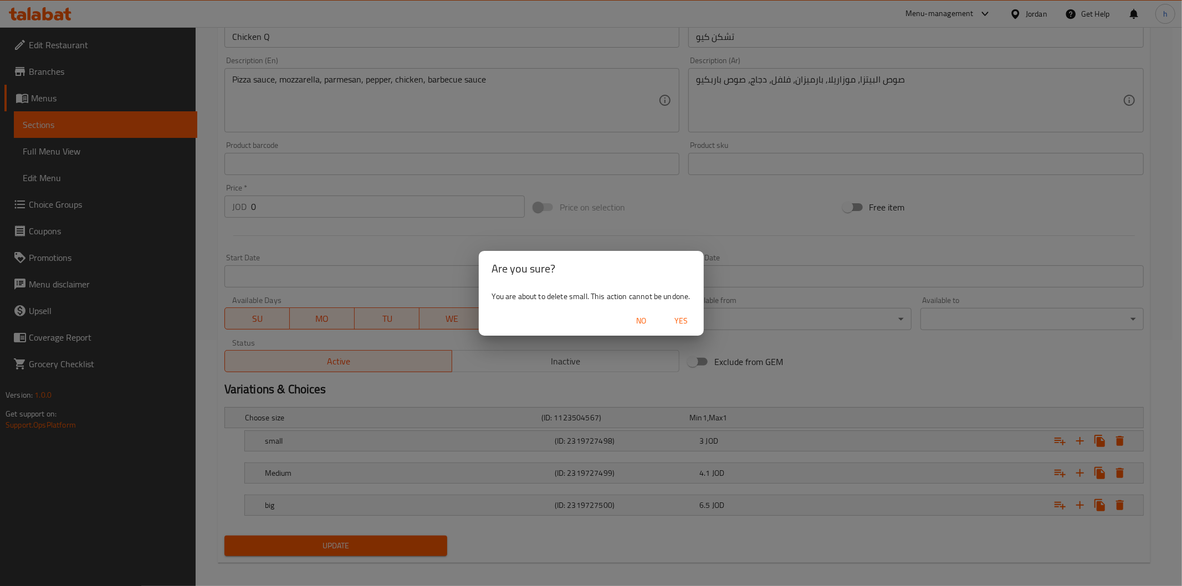
click at [688, 322] on span "Yes" at bounding box center [681, 321] width 27 height 14
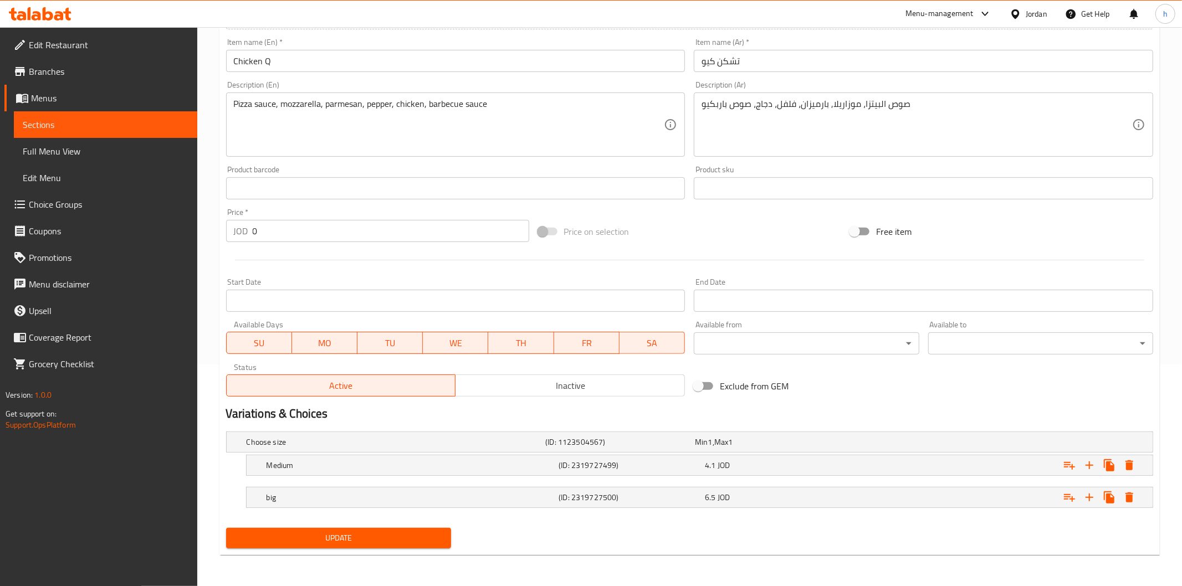
scroll to position [221, 0]
click at [1121, 470] on icon "Expand" at bounding box center [1120, 467] width 8 height 10
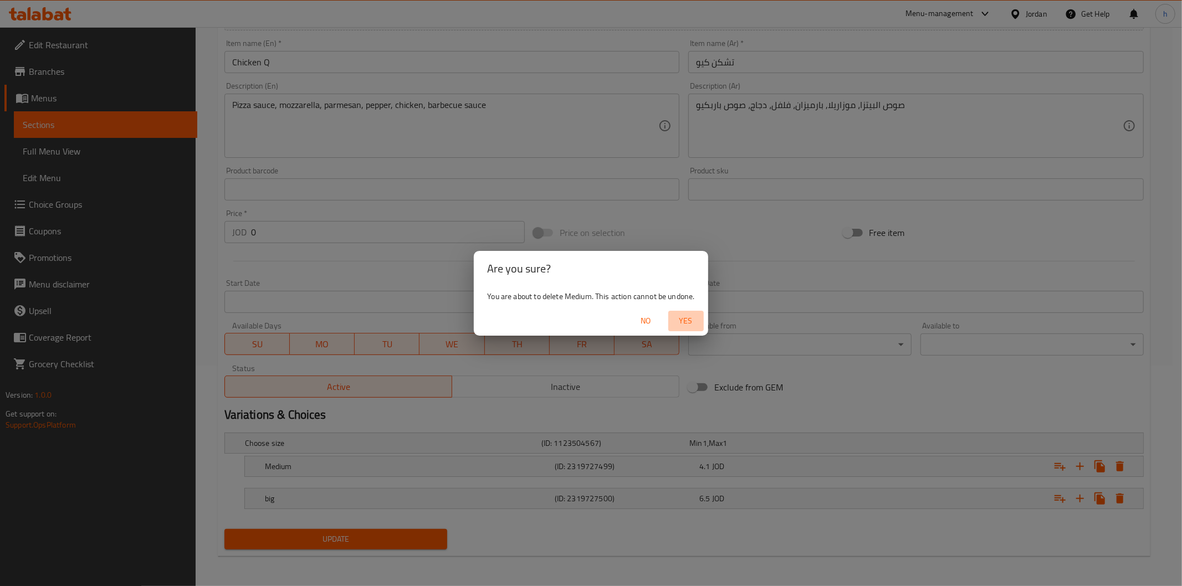
click at [694, 317] on span "Yes" at bounding box center [686, 321] width 27 height 14
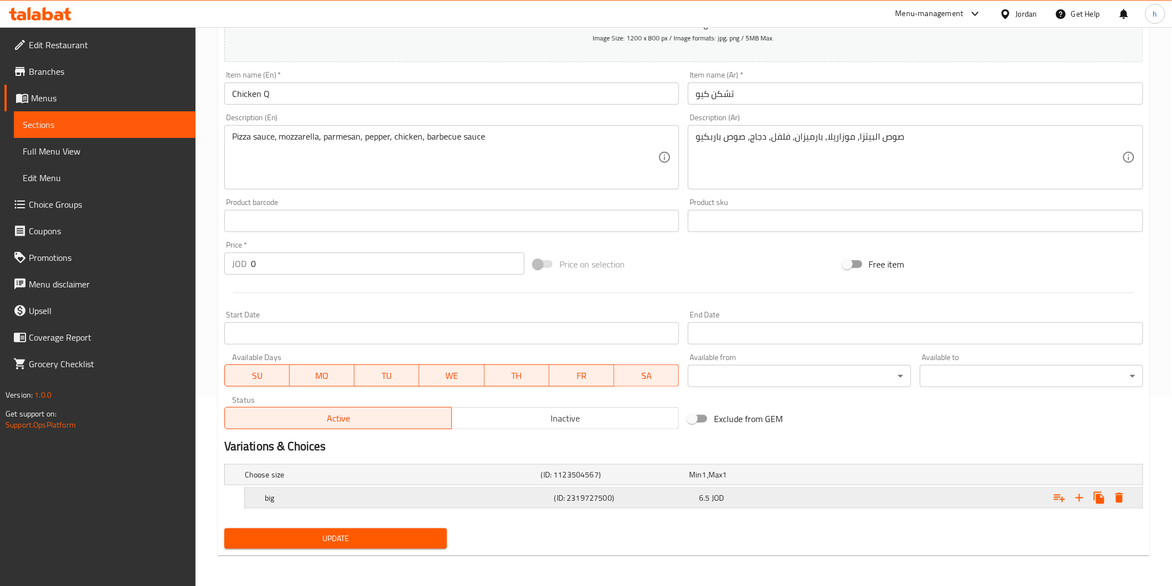
click at [1114, 491] on icon "Expand" at bounding box center [1119, 497] width 13 height 13
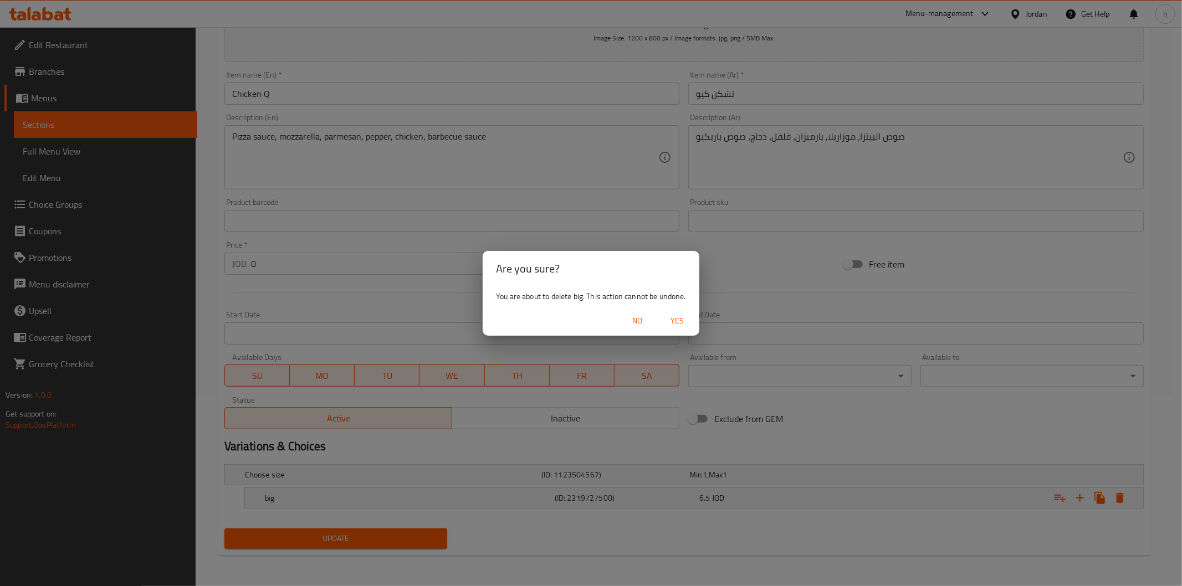
click at [678, 316] on span "Yes" at bounding box center [677, 321] width 27 height 14
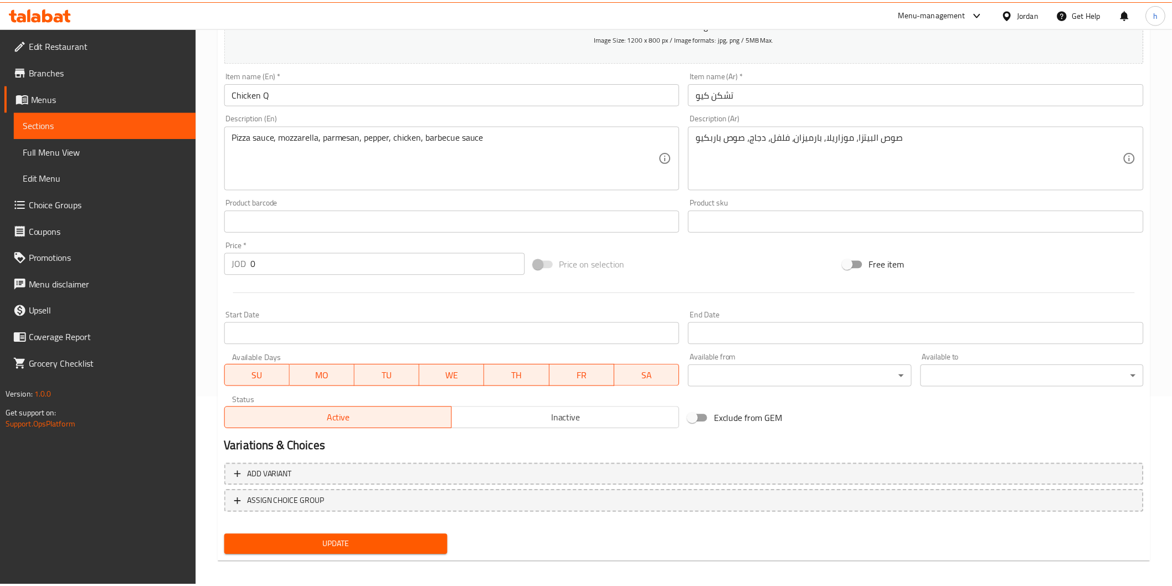
scroll to position [185, 0]
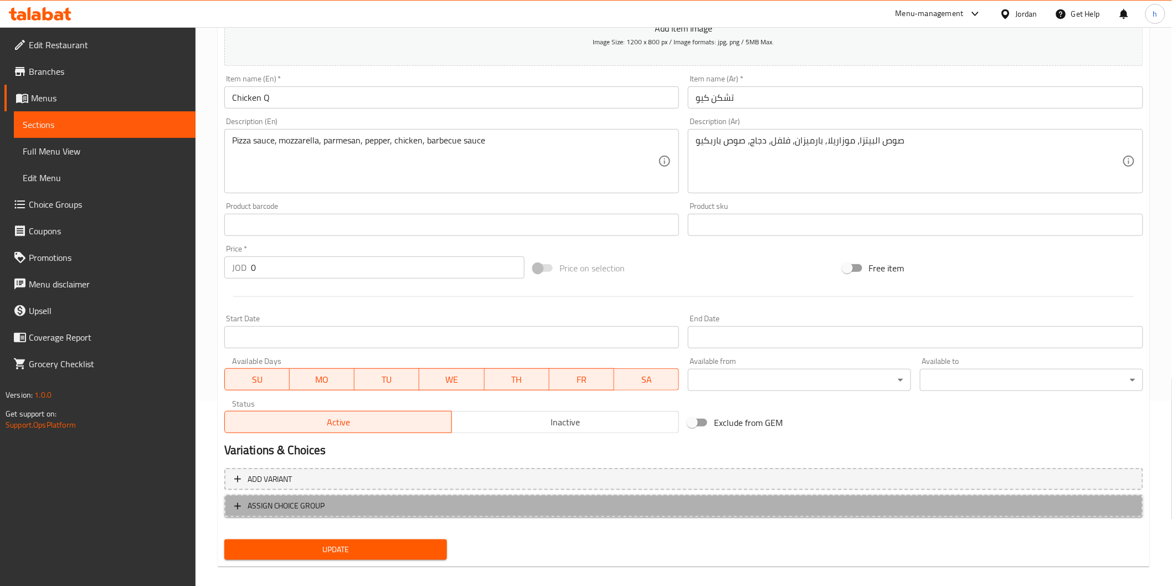
click at [291, 501] on span "ASSIGN CHOICE GROUP" at bounding box center [287, 506] width 78 height 14
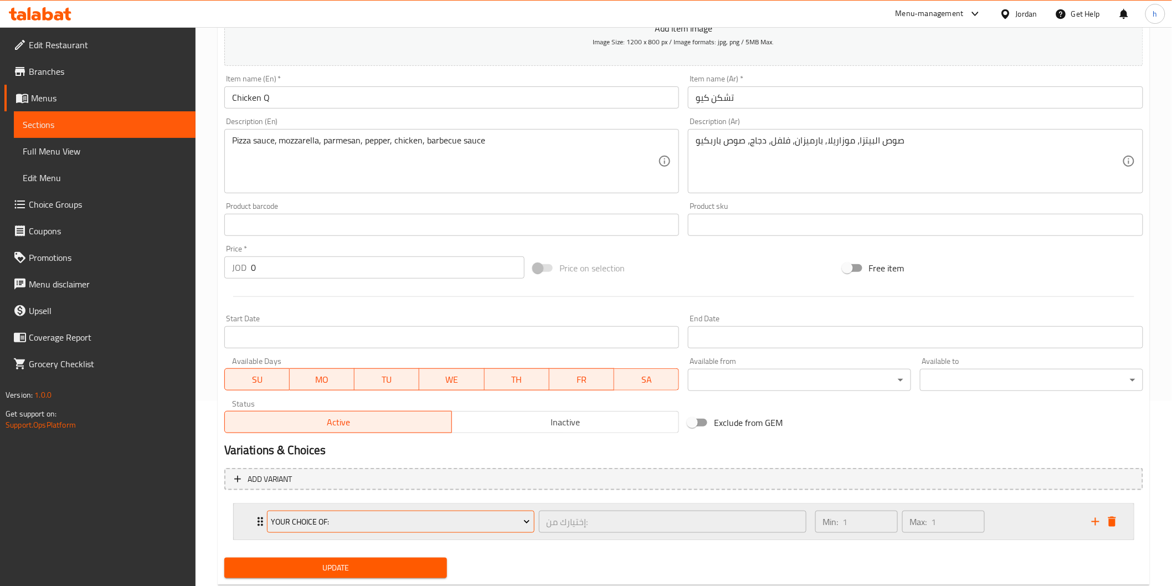
click at [311, 521] on span "Your Choice Of:" at bounding box center [400, 522] width 259 height 14
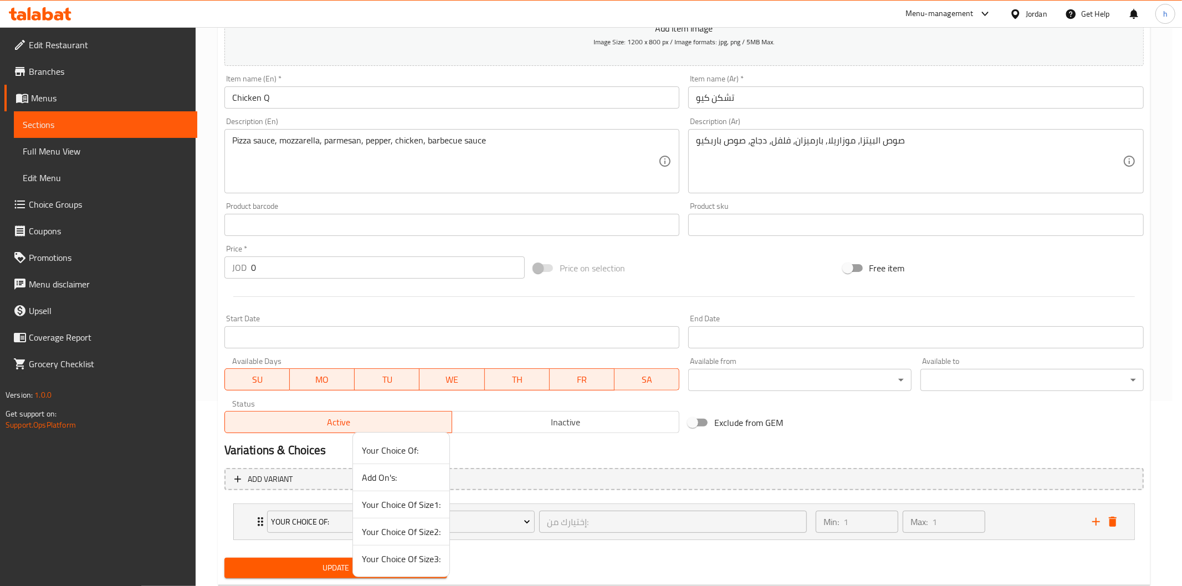
click at [382, 501] on span "Your Choice Of Size1:" at bounding box center [401, 504] width 79 height 13
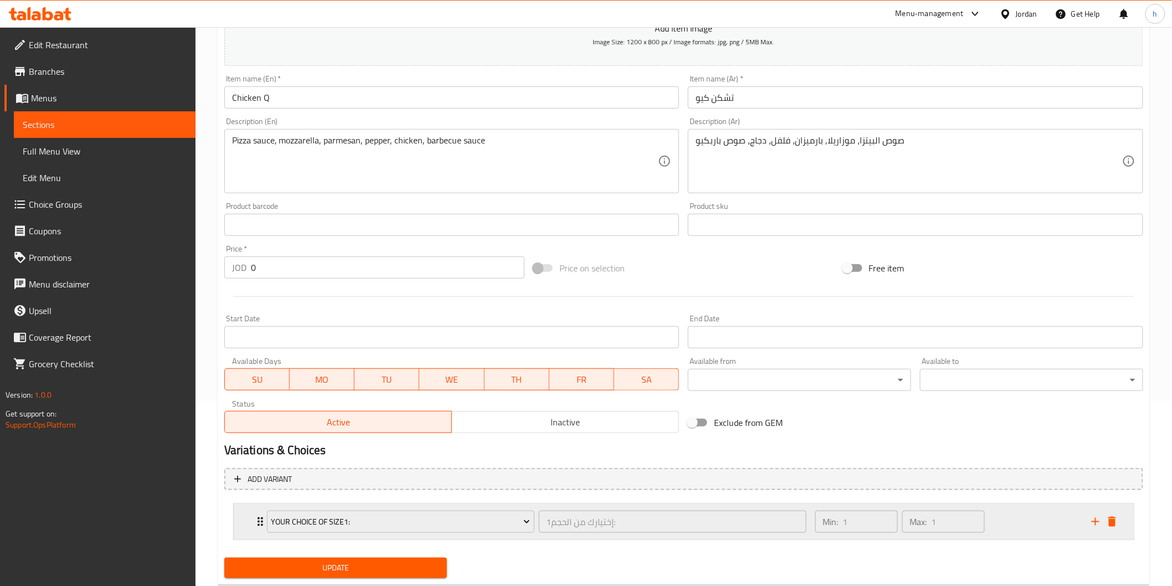
click at [257, 522] on icon "Expand" at bounding box center [260, 521] width 13 height 13
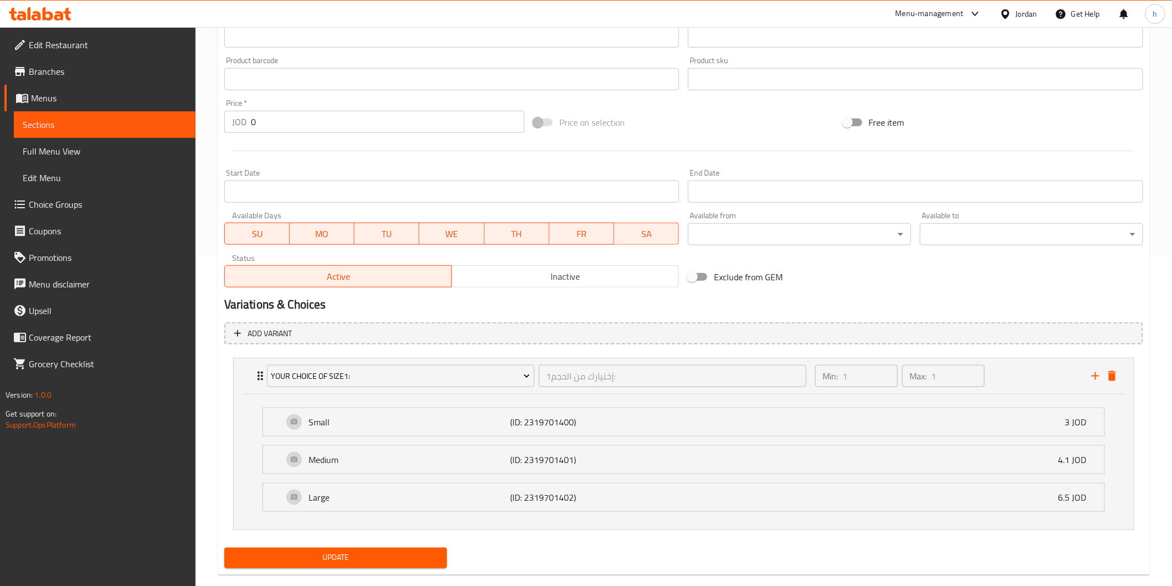
scroll to position [350, 0]
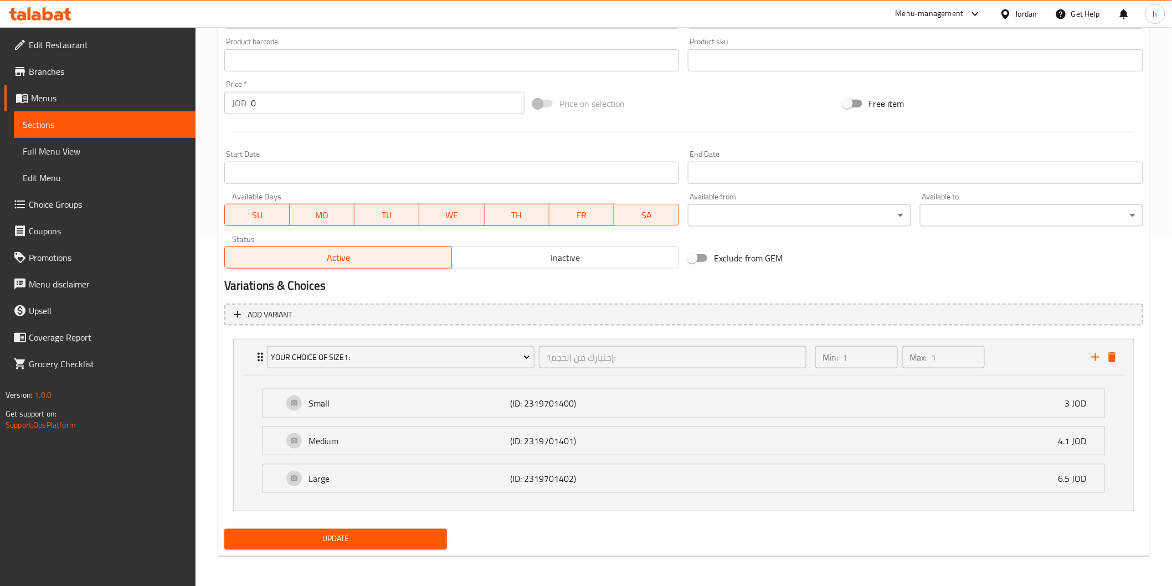
click at [403, 540] on span "Update" at bounding box center [336, 539] width 206 height 14
click at [145, 130] on span "Sections" at bounding box center [105, 124] width 164 height 13
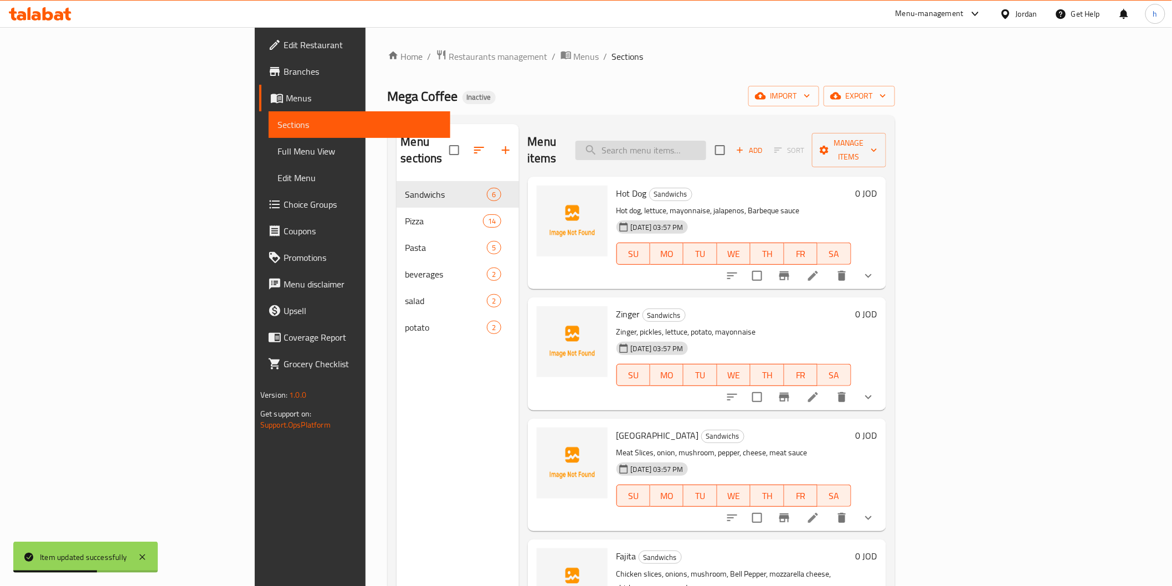
click at [701, 141] on input "search" at bounding box center [641, 150] width 131 height 19
paste input "تشكن رانش"
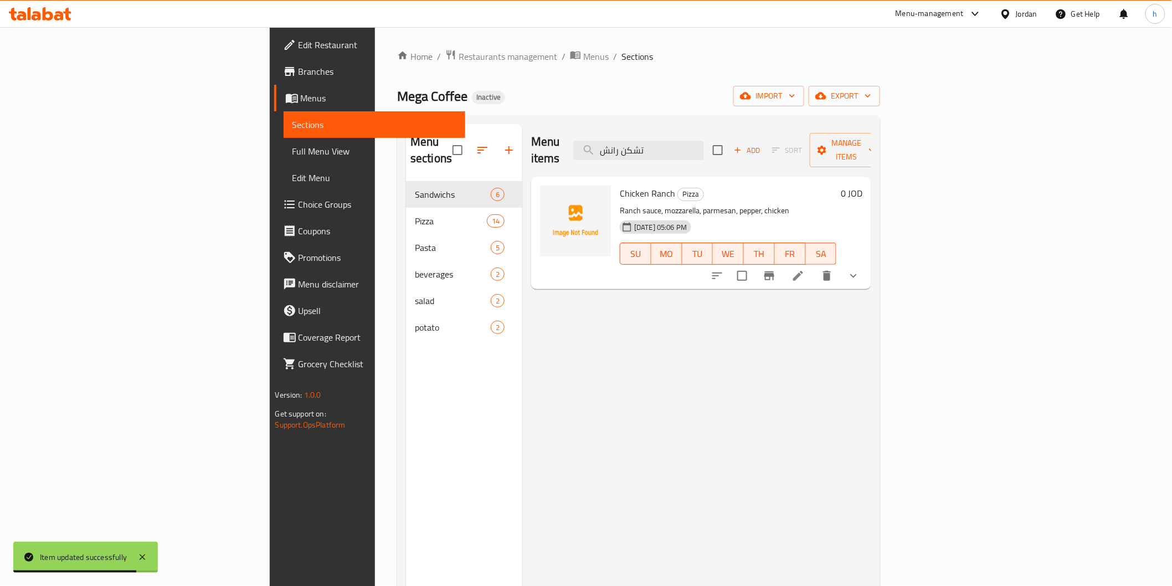
type input "تشكن رانش"
click at [805, 269] on icon at bounding box center [798, 275] width 13 height 13
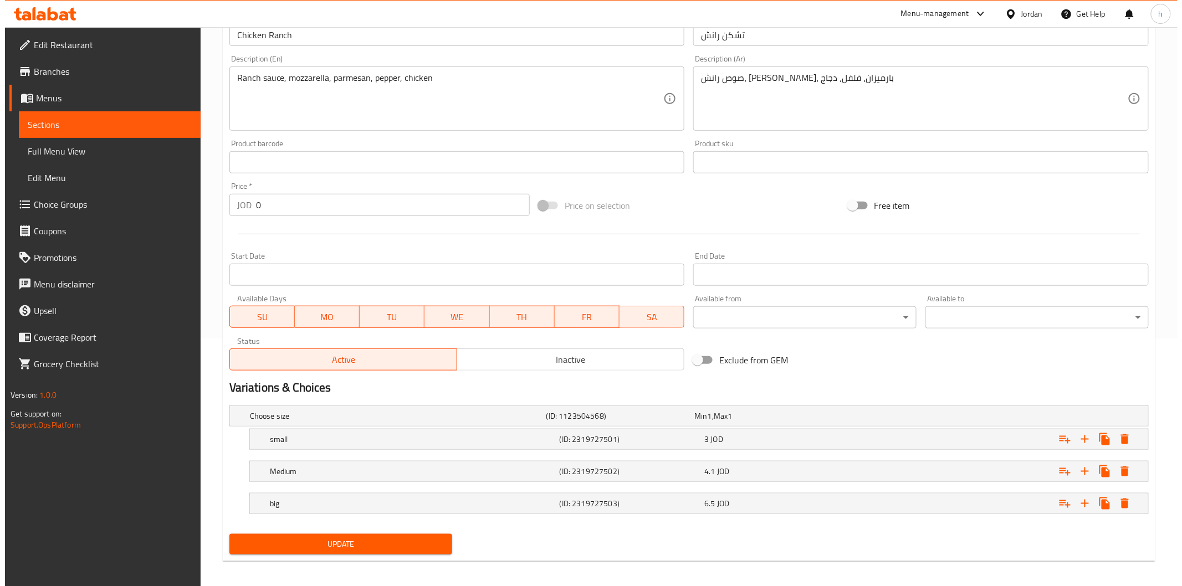
scroll to position [253, 0]
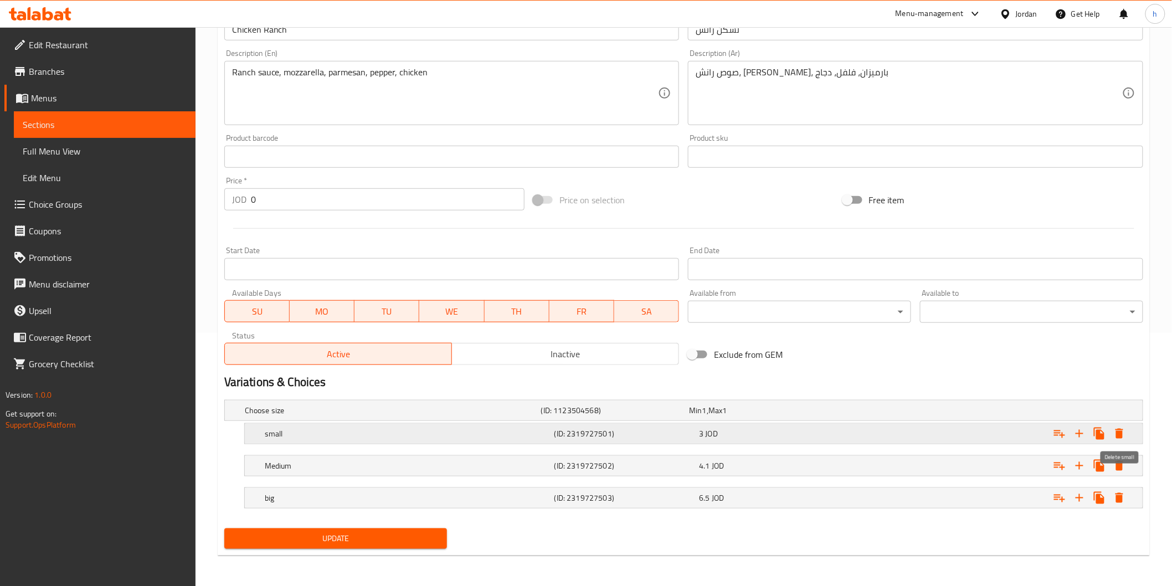
click at [1125, 435] on icon "Expand" at bounding box center [1119, 433] width 13 height 13
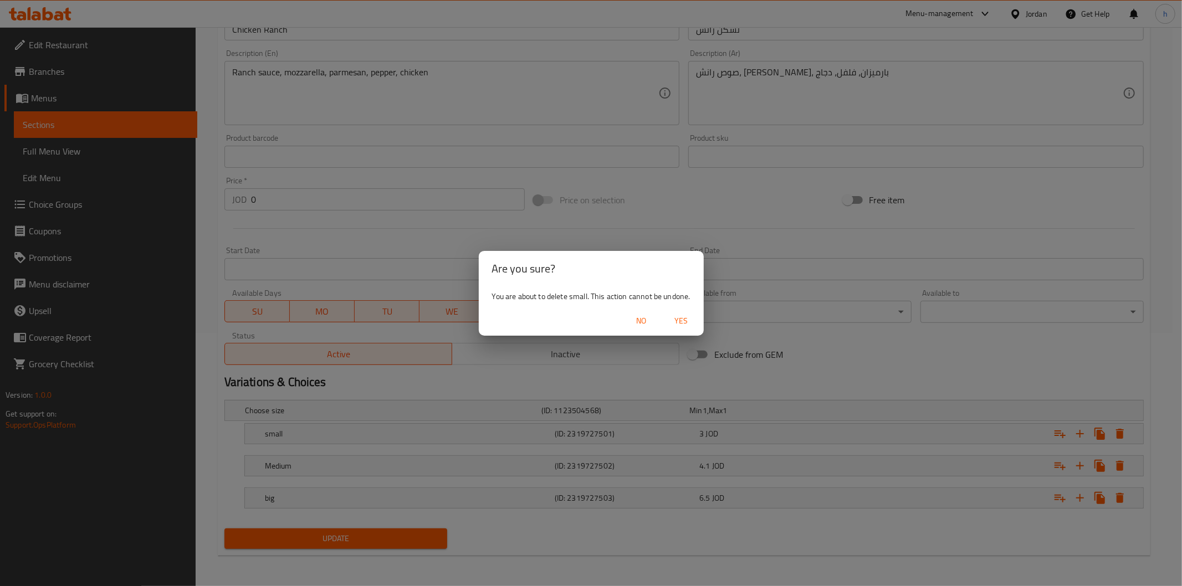
click at [678, 320] on span "Yes" at bounding box center [681, 321] width 27 height 14
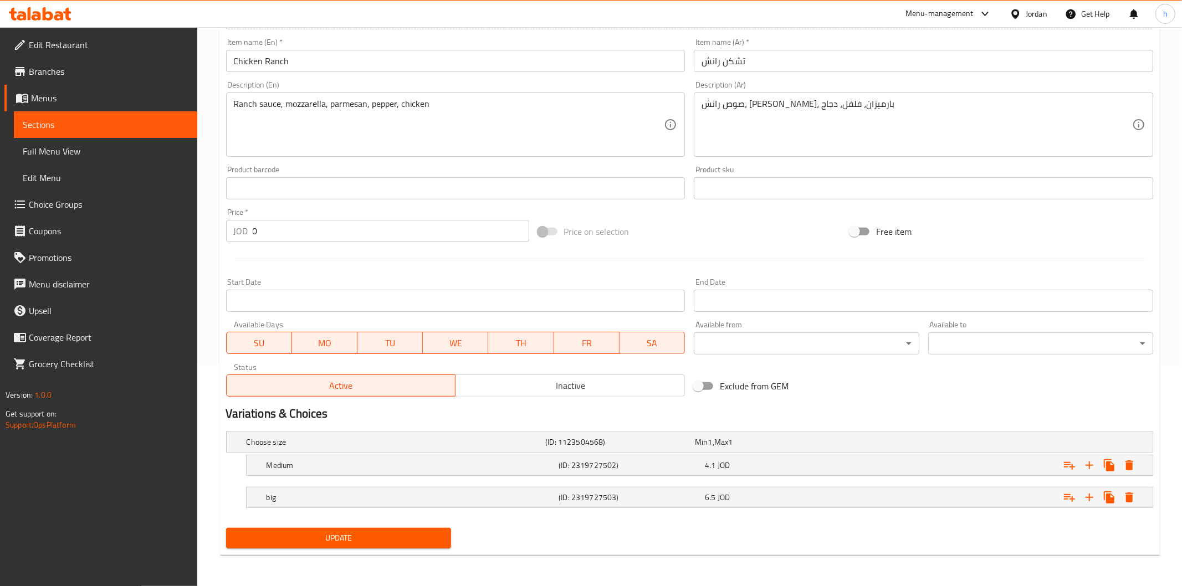
scroll to position [221, 0]
click at [1121, 464] on icon "Expand" at bounding box center [1120, 467] width 8 height 10
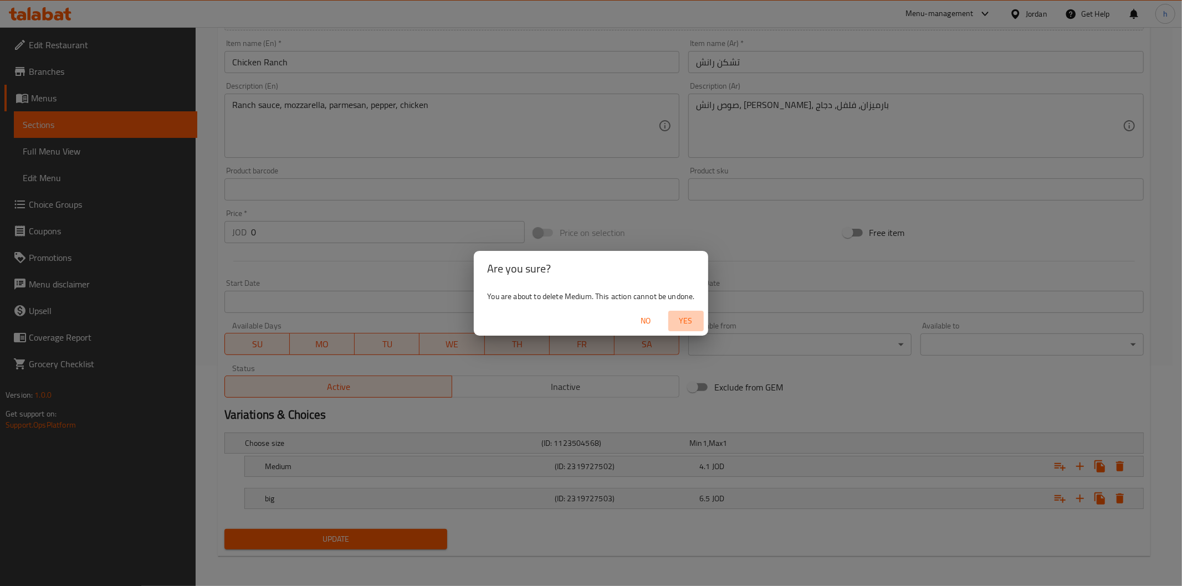
click at [695, 316] on span "Yes" at bounding box center [686, 321] width 27 height 14
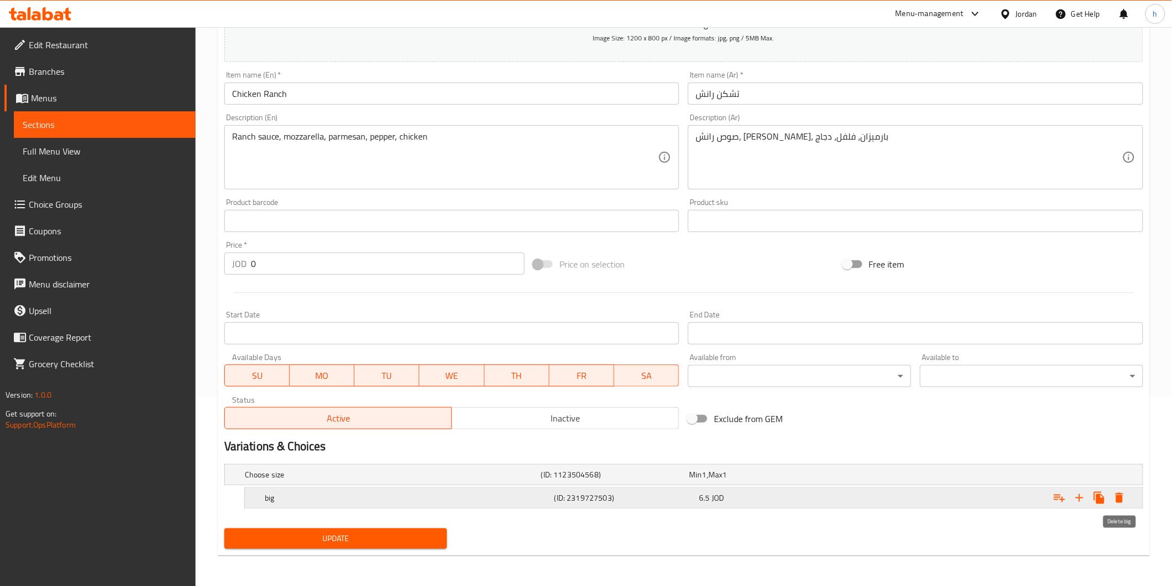
click at [1119, 498] on icon "Expand" at bounding box center [1120, 498] width 8 height 10
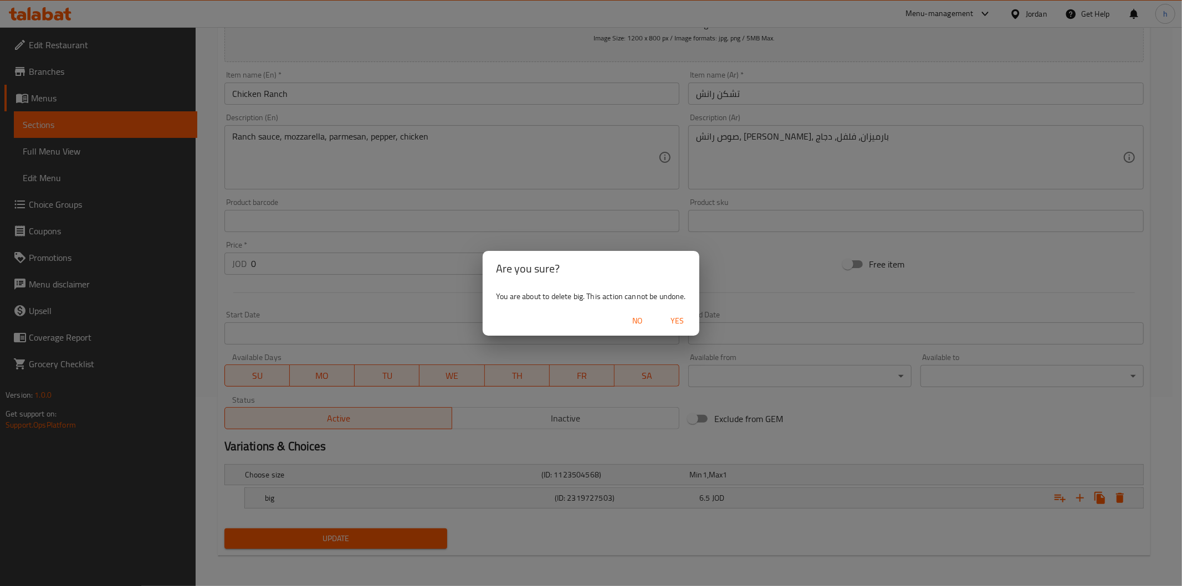
click at [676, 326] on span "Yes" at bounding box center [677, 321] width 27 height 14
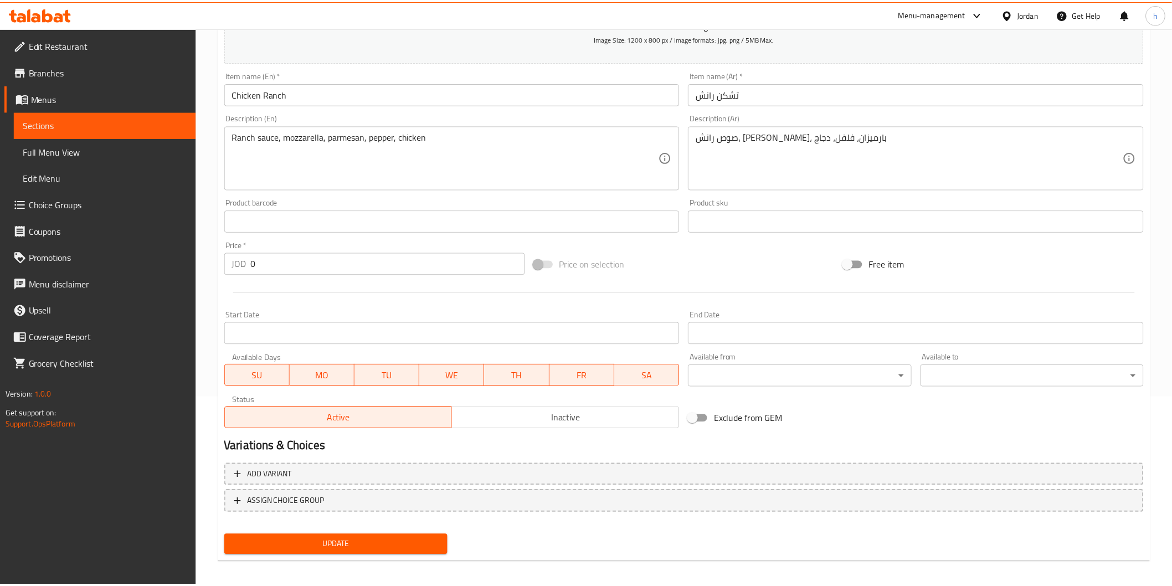
scroll to position [185, 0]
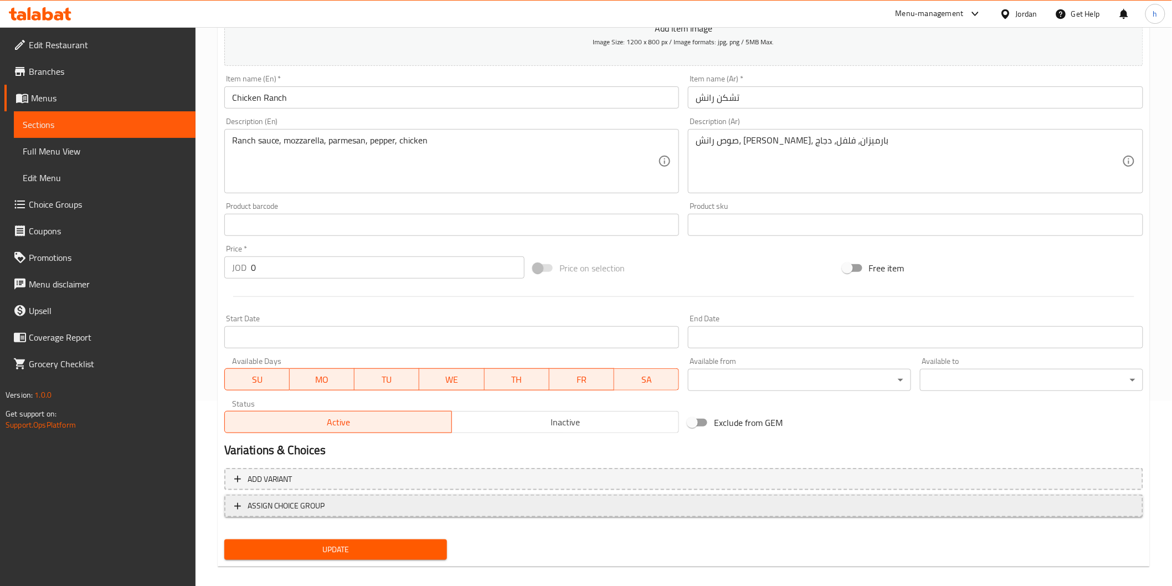
click at [341, 505] on span "ASSIGN CHOICE GROUP" at bounding box center [683, 506] width 899 height 14
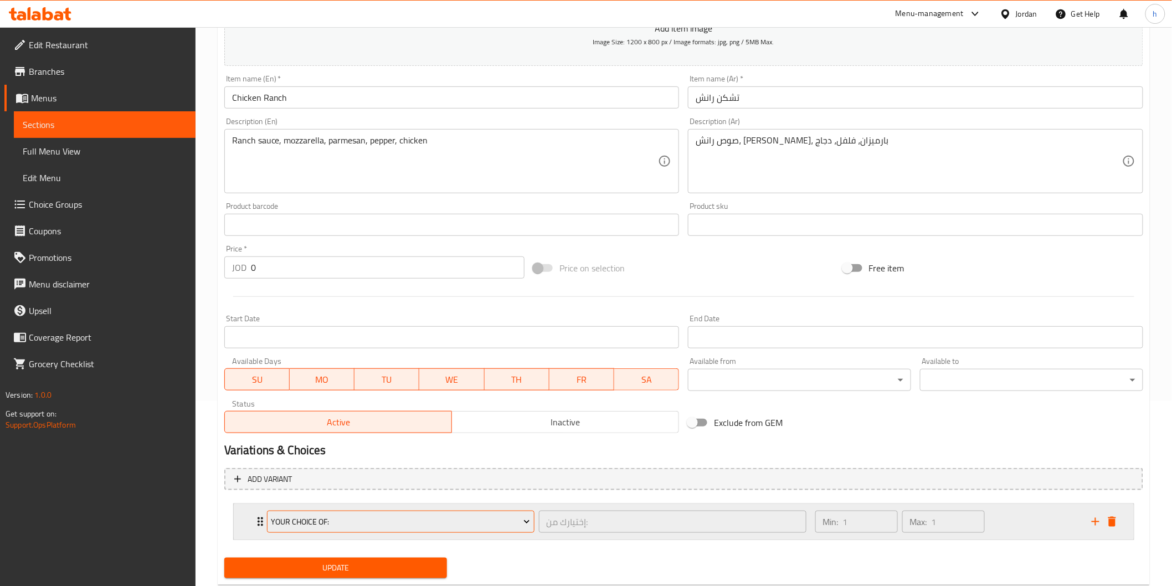
click at [346, 515] on span "Your Choice Of:" at bounding box center [400, 522] width 259 height 14
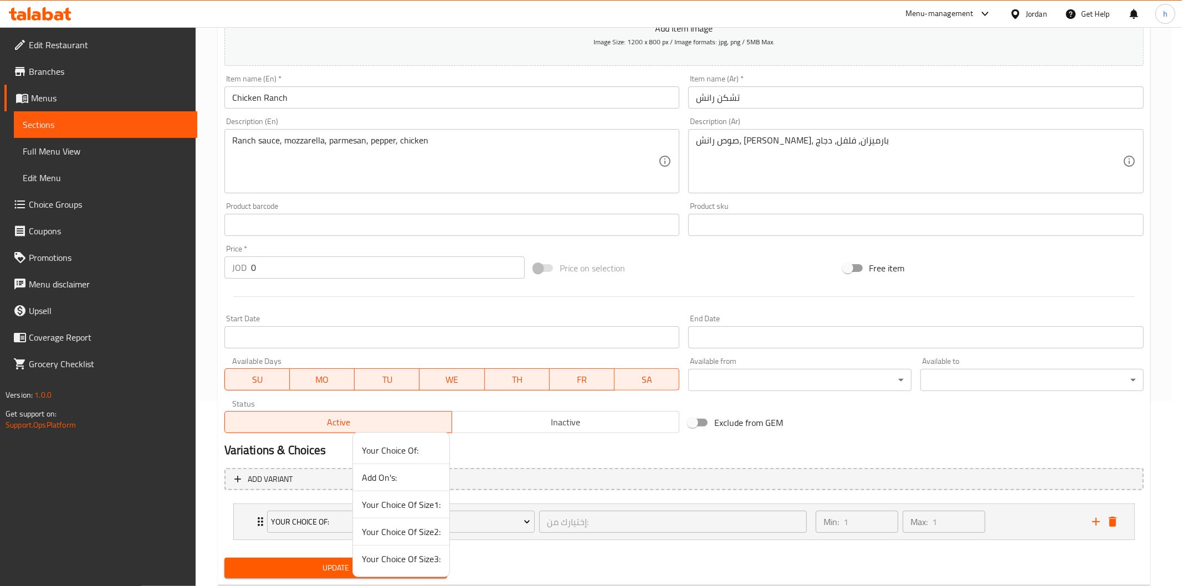
click at [393, 532] on span "Your Choice Of Size2:" at bounding box center [401, 531] width 79 height 13
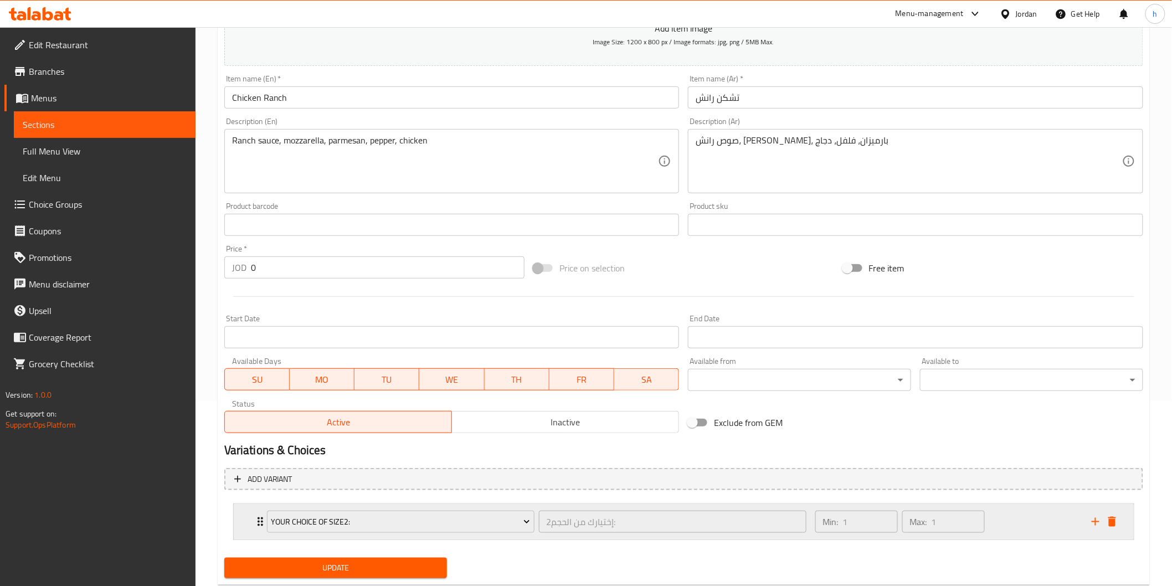
click at [256, 521] on icon "Expand" at bounding box center [260, 521] width 13 height 13
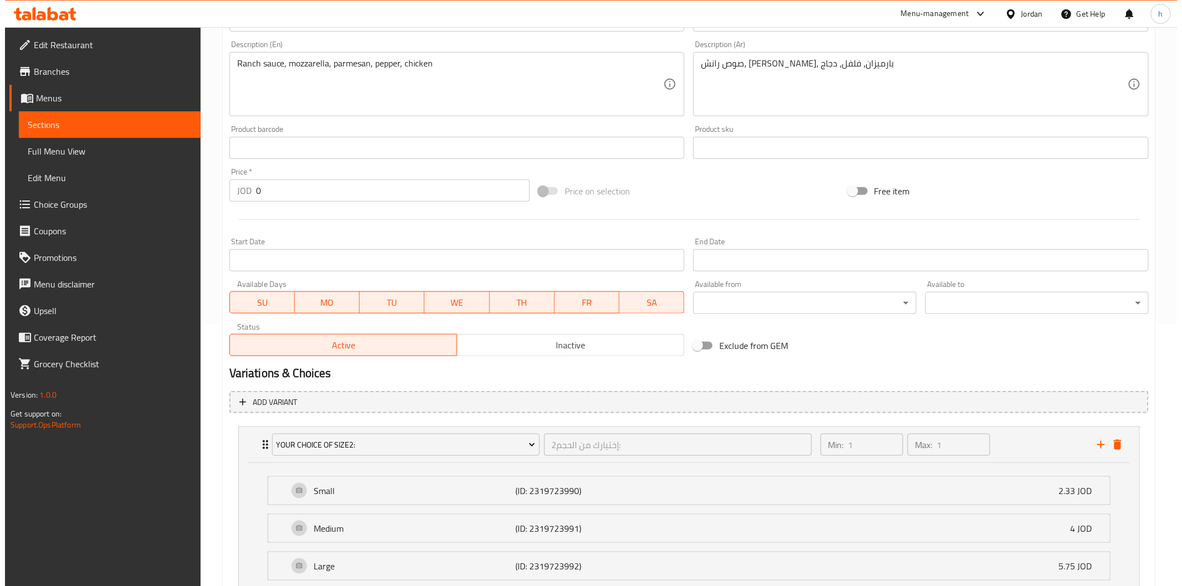
scroll to position [350, 0]
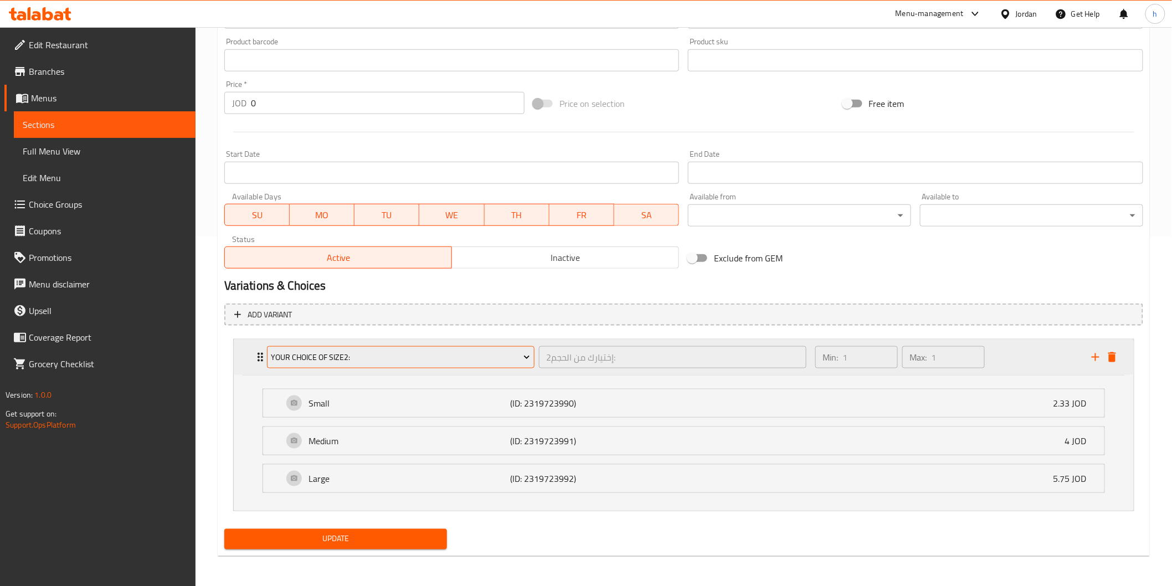
click at [439, 353] on span "Your Choice Of Size2:" at bounding box center [400, 358] width 259 height 14
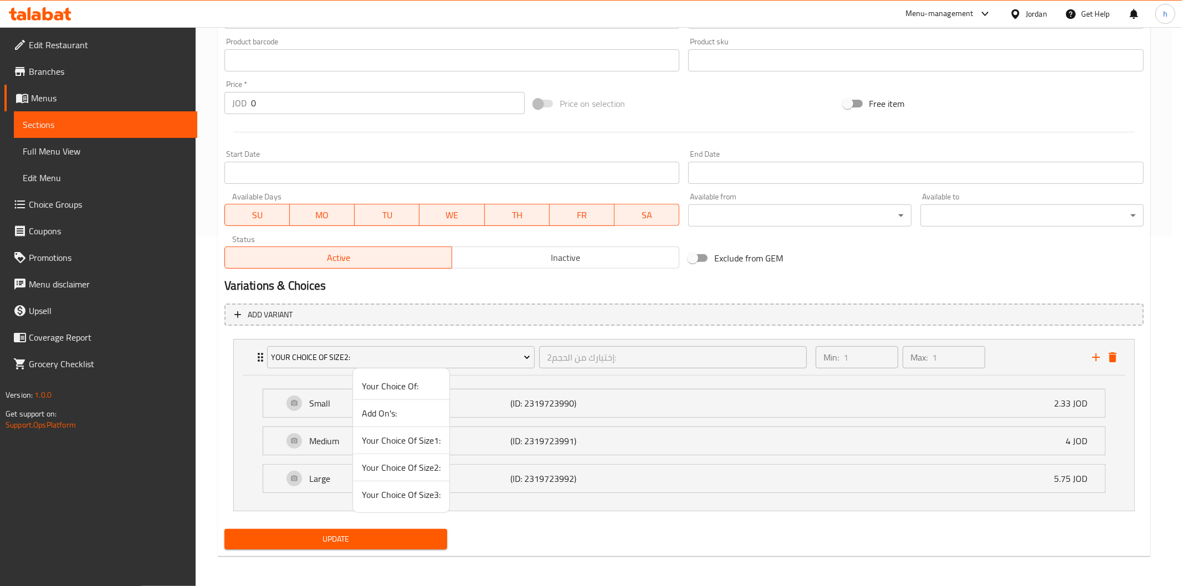
click at [406, 443] on span "Your Choice Of Size1:" at bounding box center [401, 440] width 79 height 13
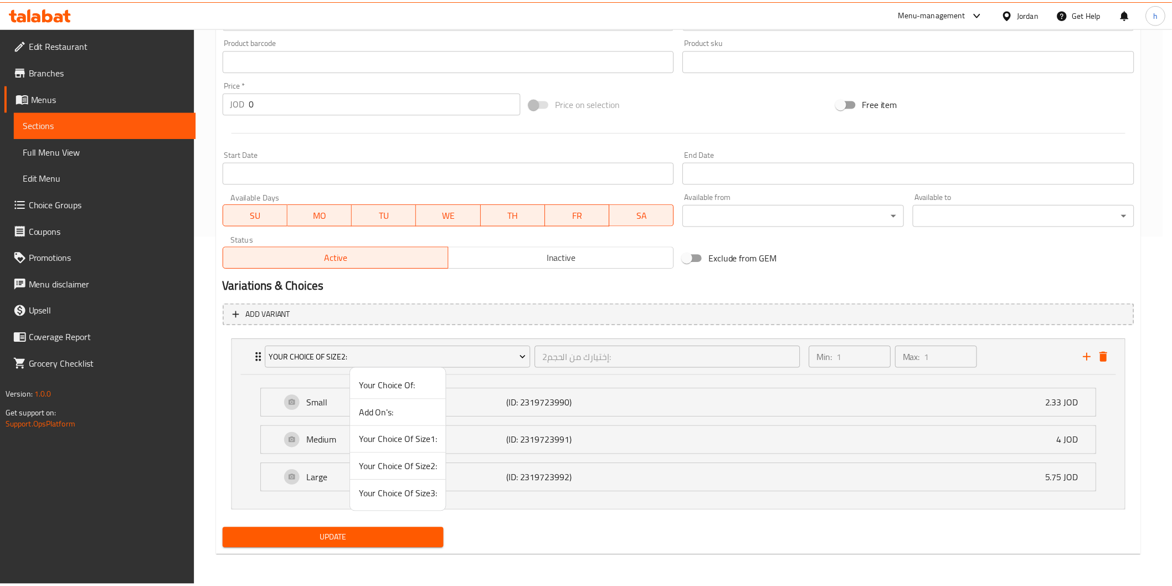
scroll to position [213, 0]
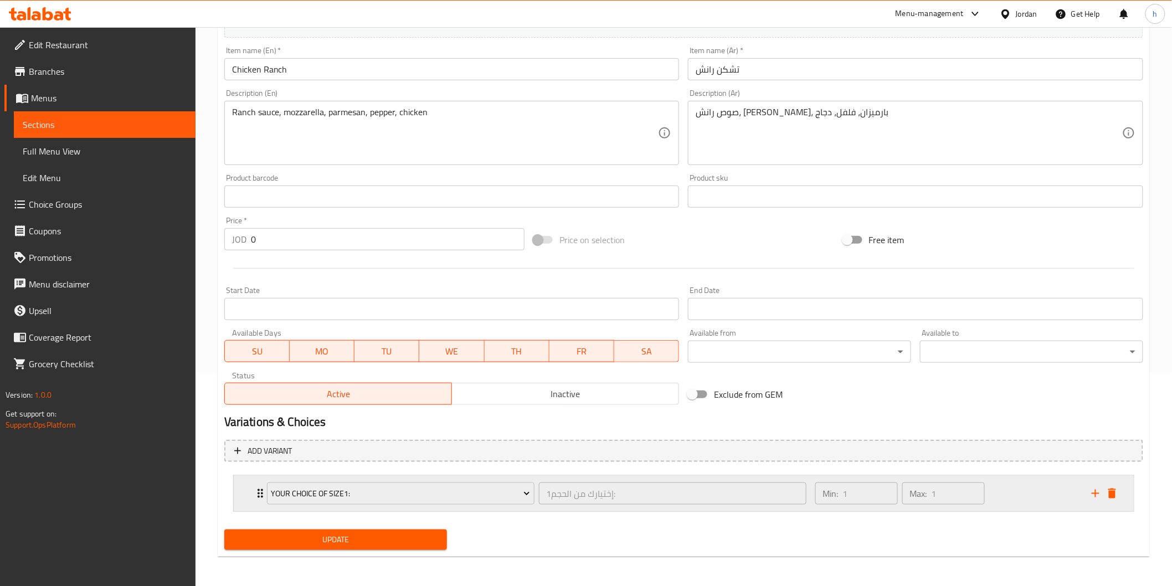
click at [258, 488] on icon "Expand" at bounding box center [260, 493] width 13 height 13
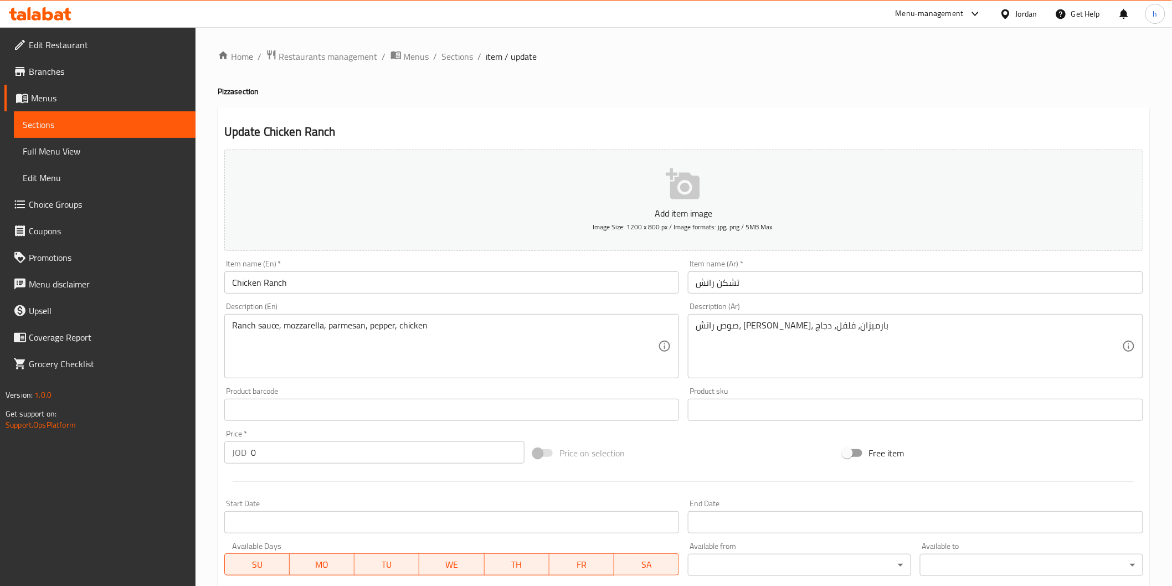
scroll to position [350, 0]
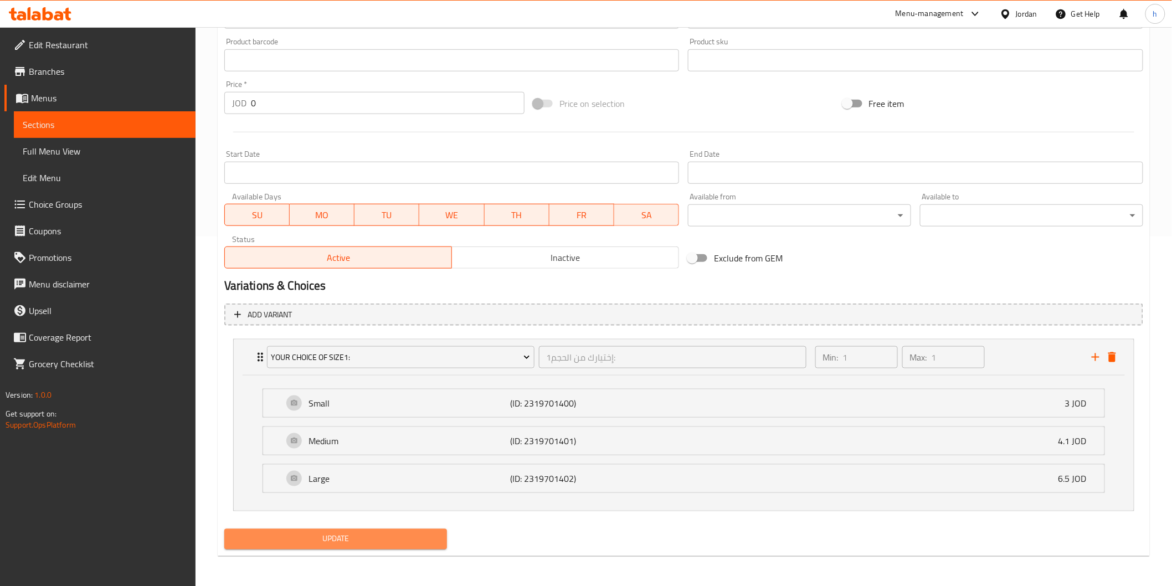
click at [411, 545] on span "Update" at bounding box center [336, 539] width 206 height 14
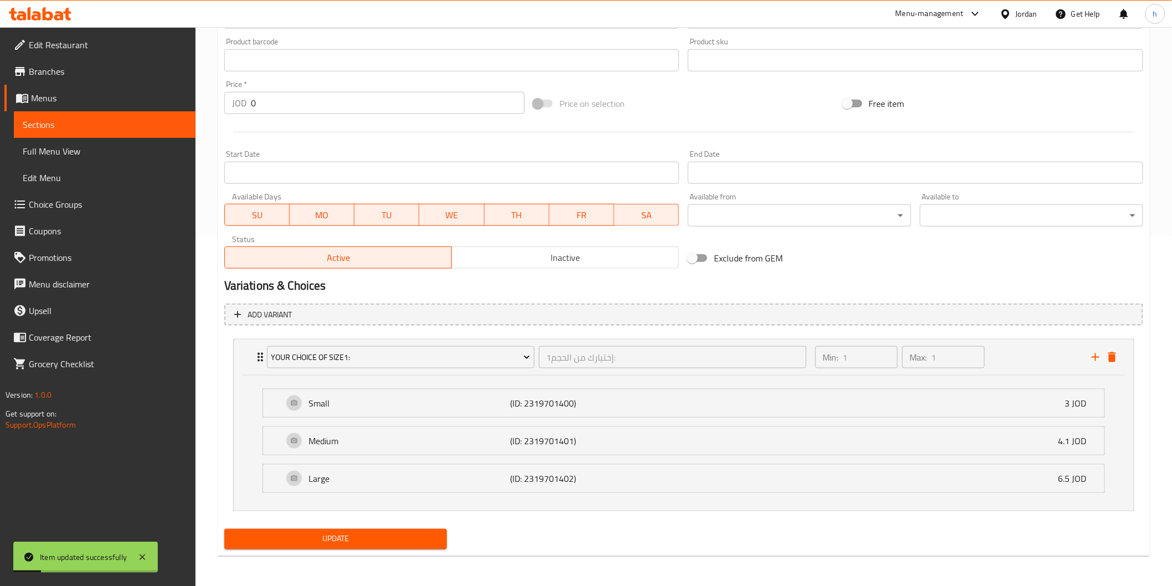
click at [144, 128] on span "Sections" at bounding box center [105, 124] width 164 height 13
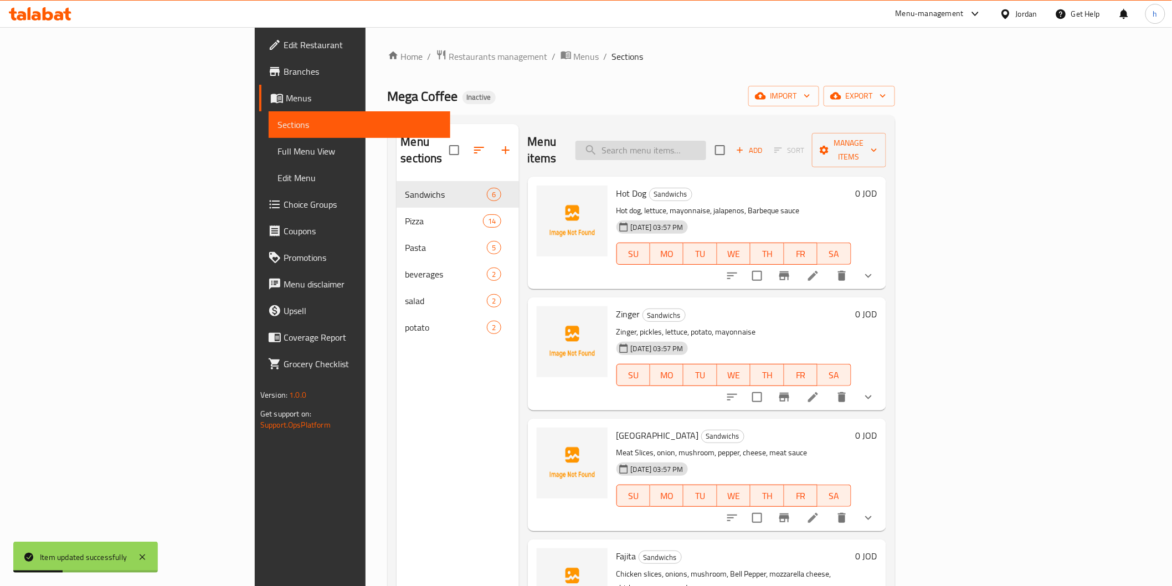
click at [704, 141] on input "search" at bounding box center [641, 150] width 131 height 19
paste input "[PERSON_NAME]"
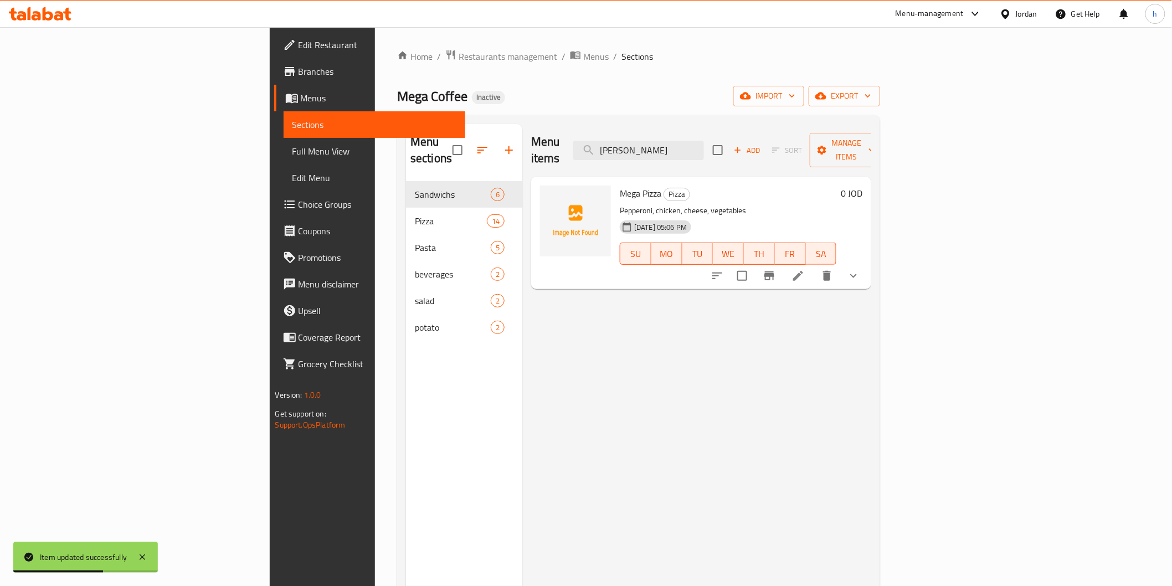
type input "[PERSON_NAME]"
click at [805, 269] on icon at bounding box center [798, 275] width 13 height 13
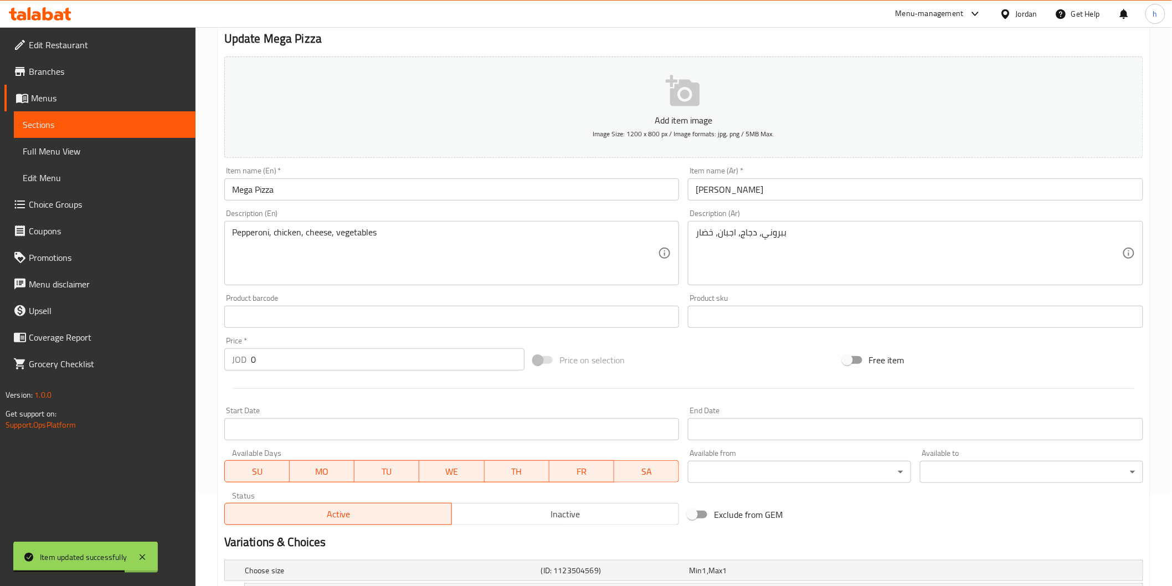
scroll to position [123, 0]
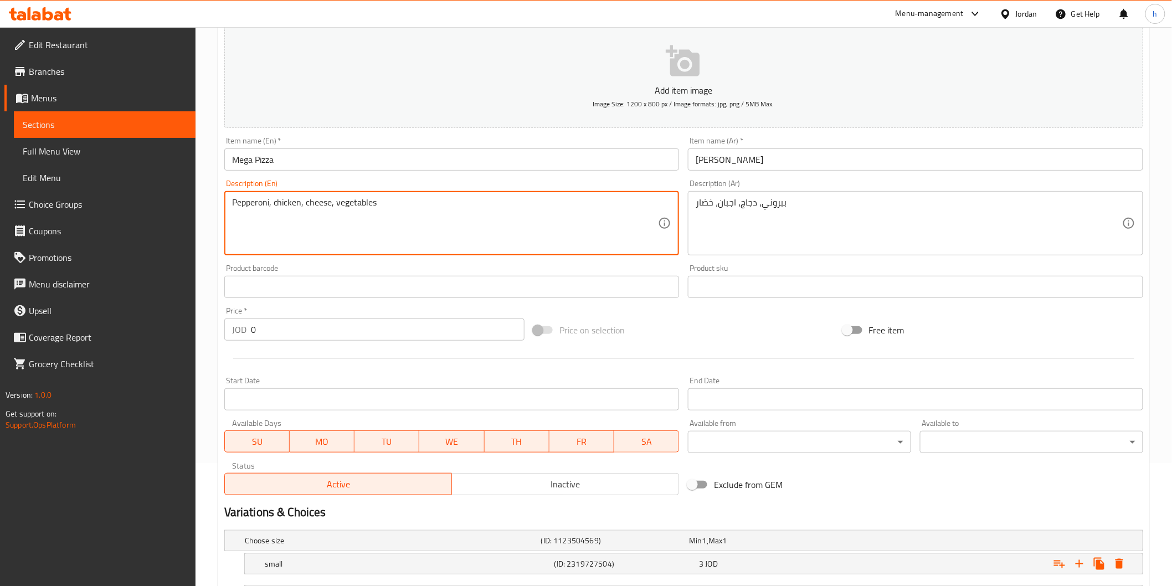
click at [330, 205] on textarea "Pepperoni, chicken, cheese, vegetables" at bounding box center [445, 223] width 427 height 53
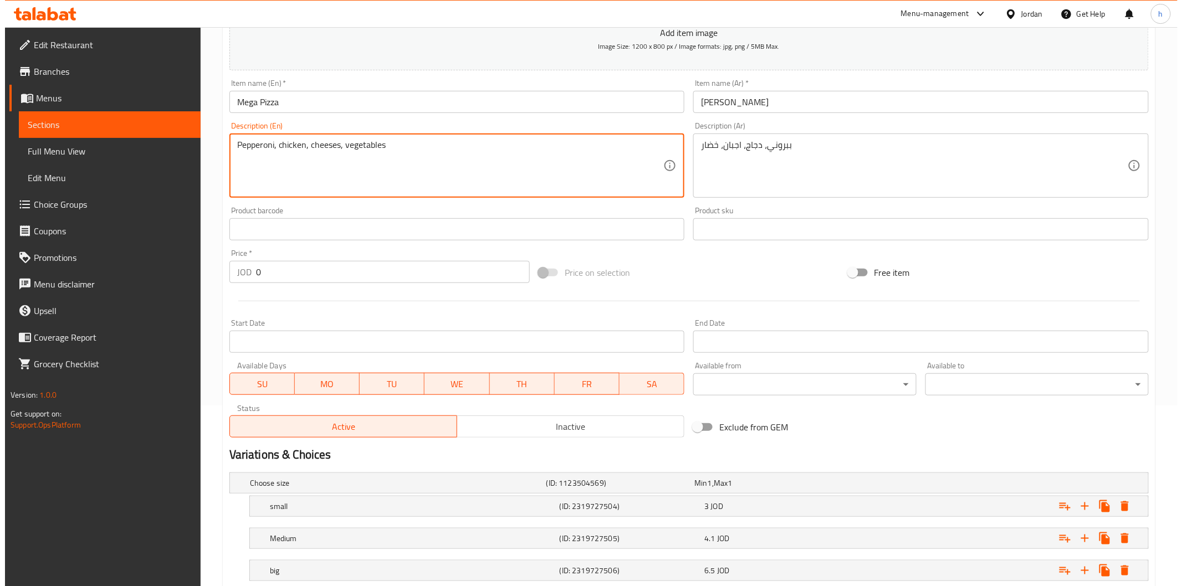
scroll to position [253, 0]
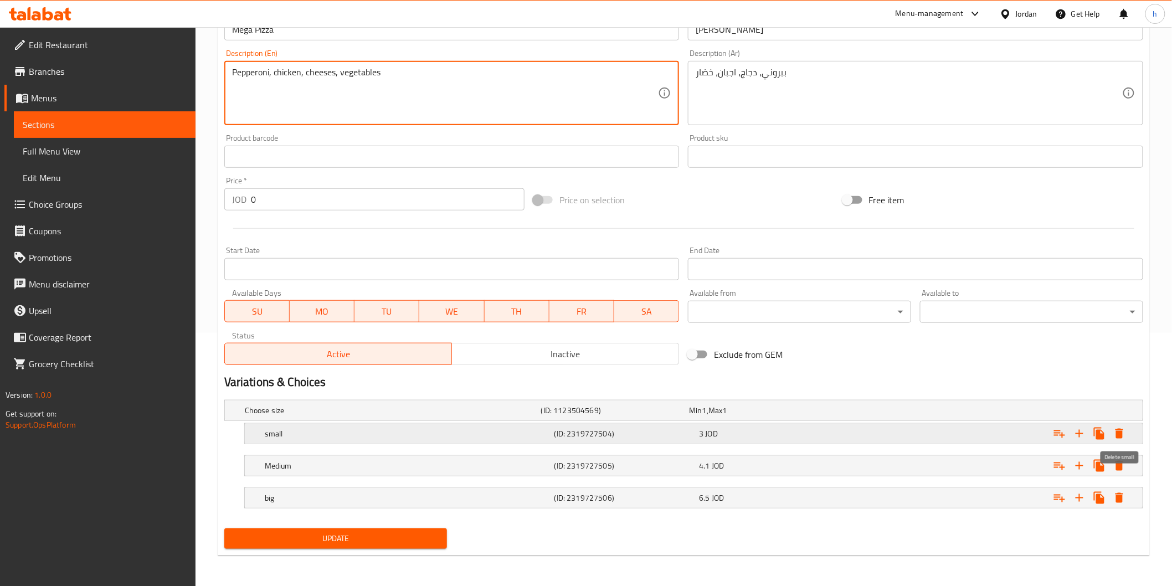
type textarea "Pepperoni, chicken, cheeses, vegetables"
click at [1120, 425] on button "Expand" at bounding box center [1120, 434] width 20 height 20
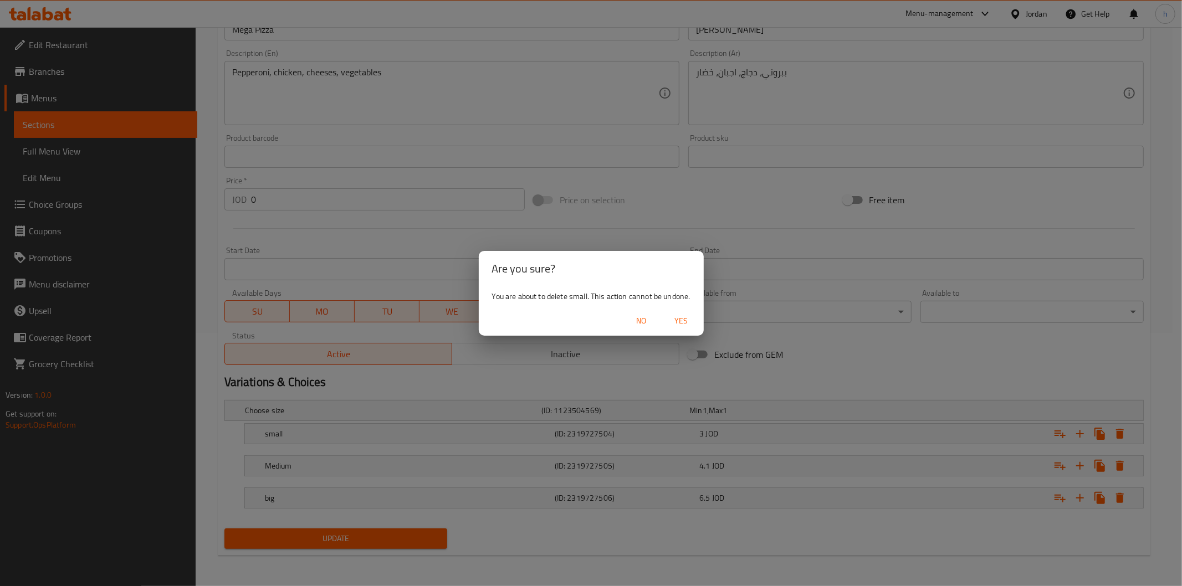
click at [691, 317] on span "Yes" at bounding box center [681, 321] width 27 height 14
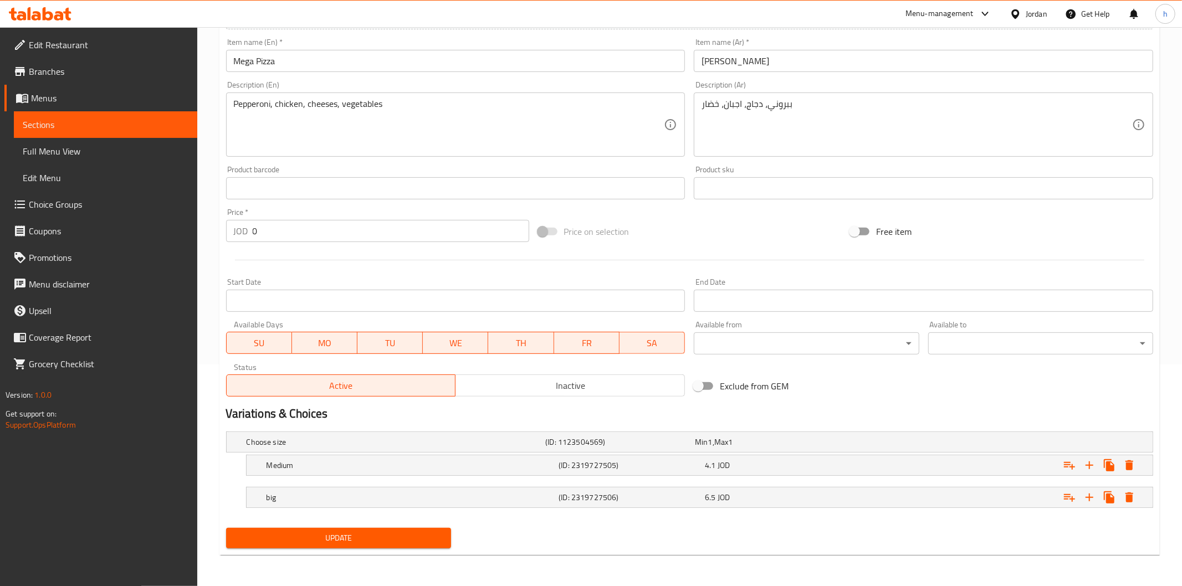
scroll to position [221, 0]
click at [1120, 470] on icon "Expand" at bounding box center [1120, 467] width 8 height 10
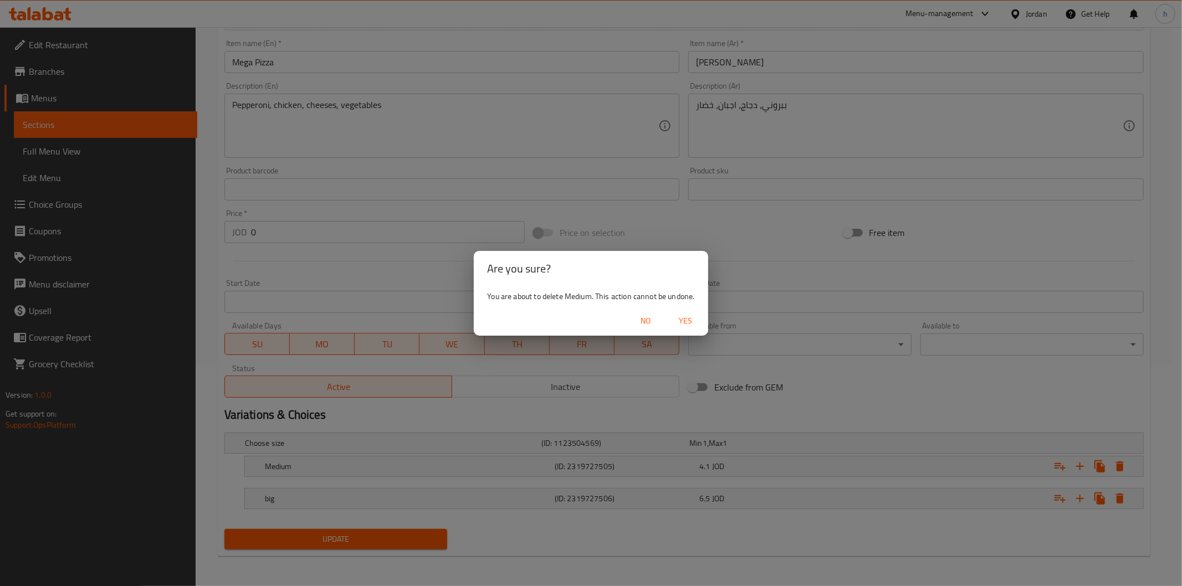
click at [688, 322] on span "Yes" at bounding box center [686, 321] width 27 height 14
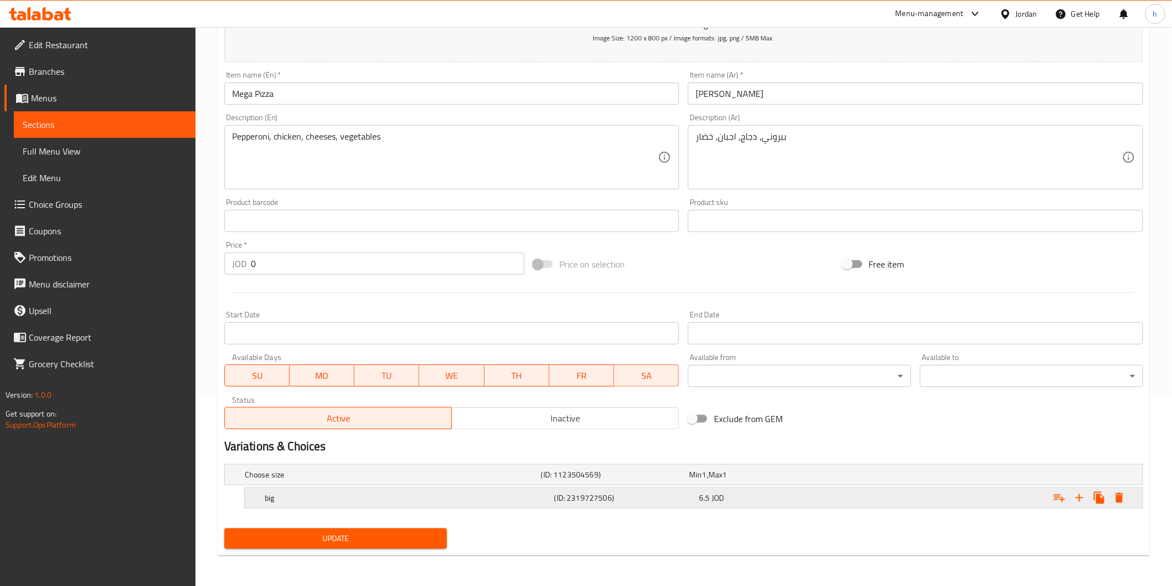
click at [1123, 498] on icon "Expand" at bounding box center [1119, 497] width 13 height 13
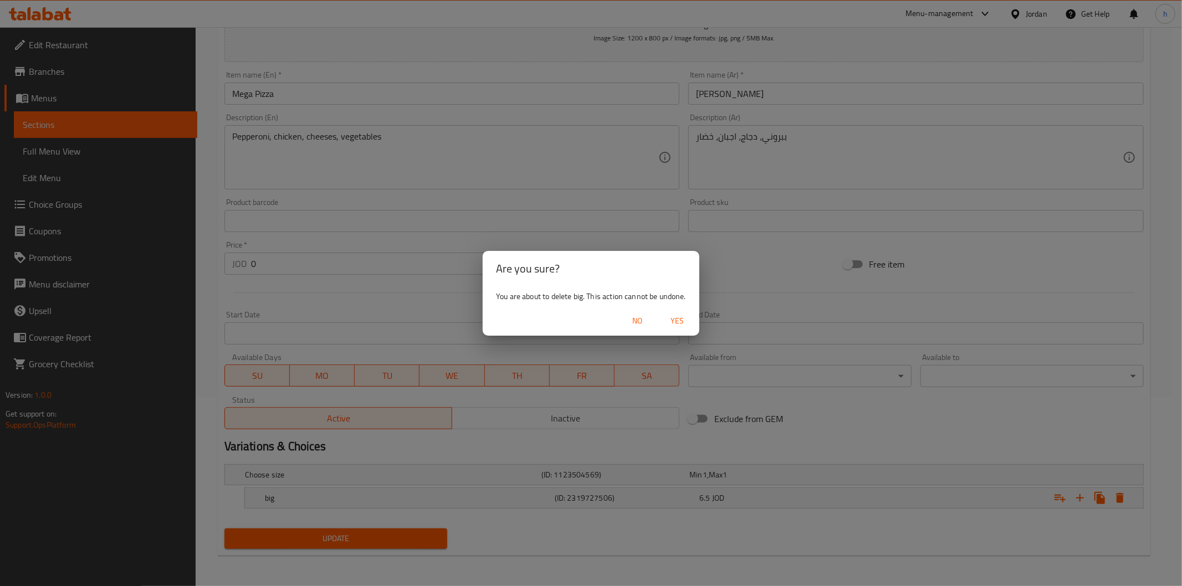
click at [688, 324] on span "Yes" at bounding box center [677, 321] width 27 height 14
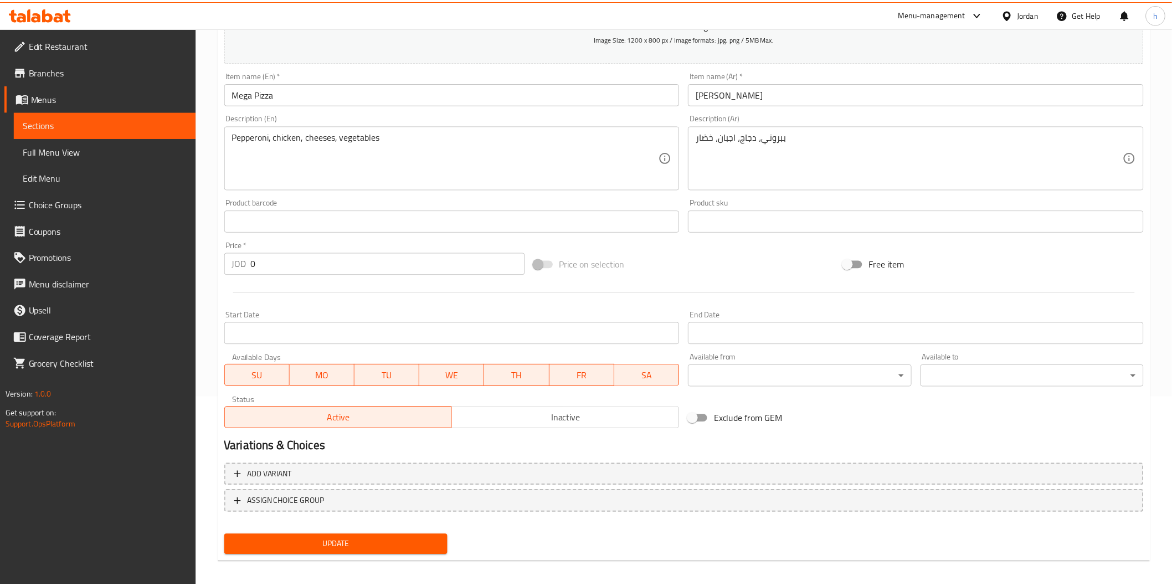
scroll to position [185, 0]
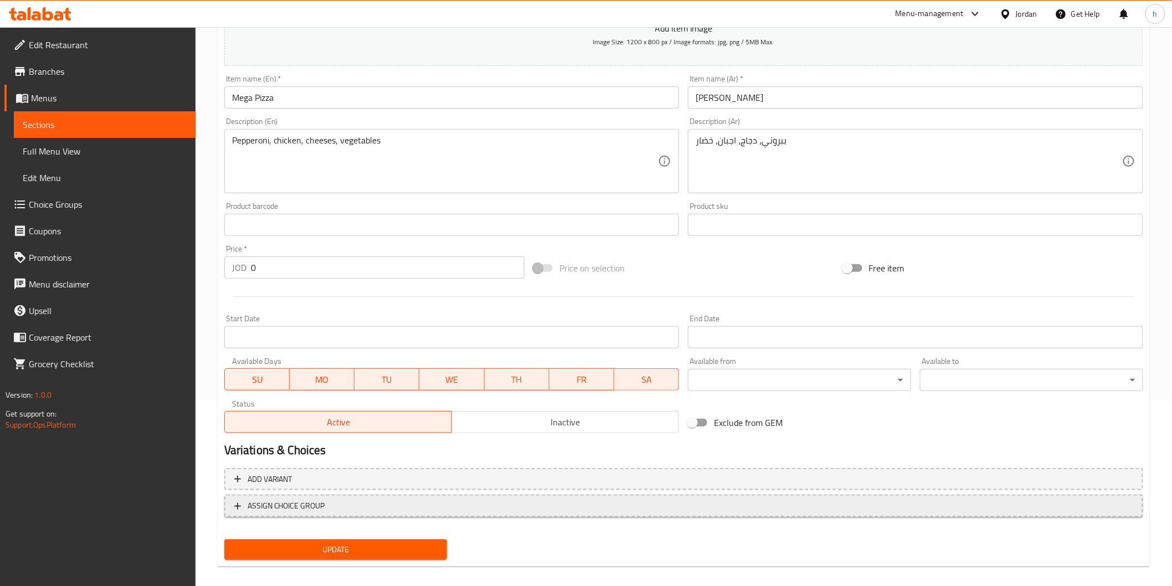
click at [256, 510] on span "ASSIGN CHOICE GROUP" at bounding box center [287, 506] width 78 height 14
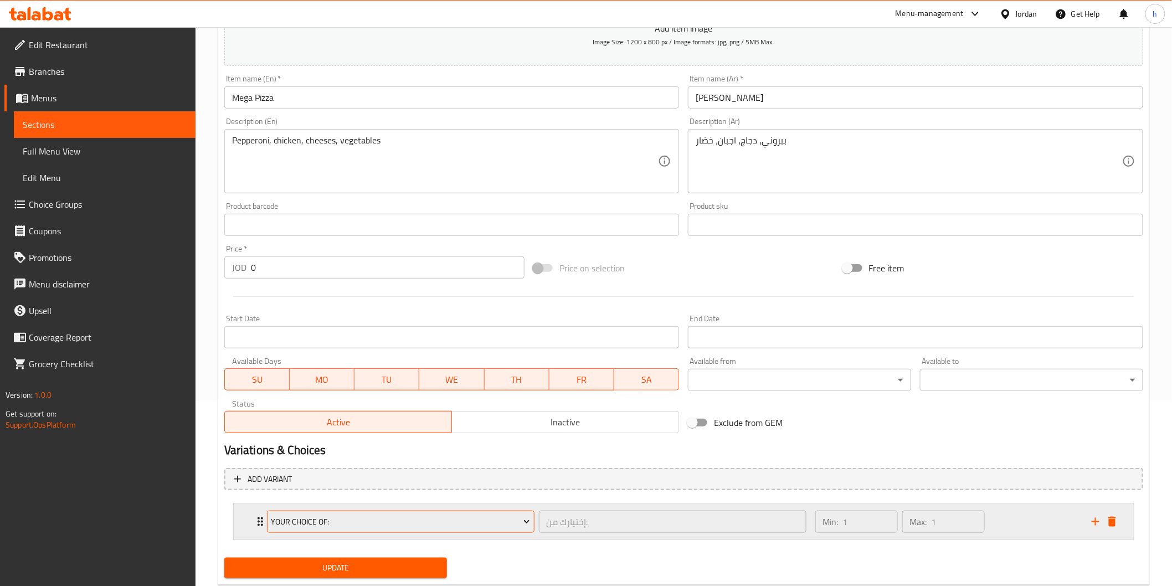
click at [379, 513] on button "Your Choice Of:" at bounding box center [401, 522] width 268 height 22
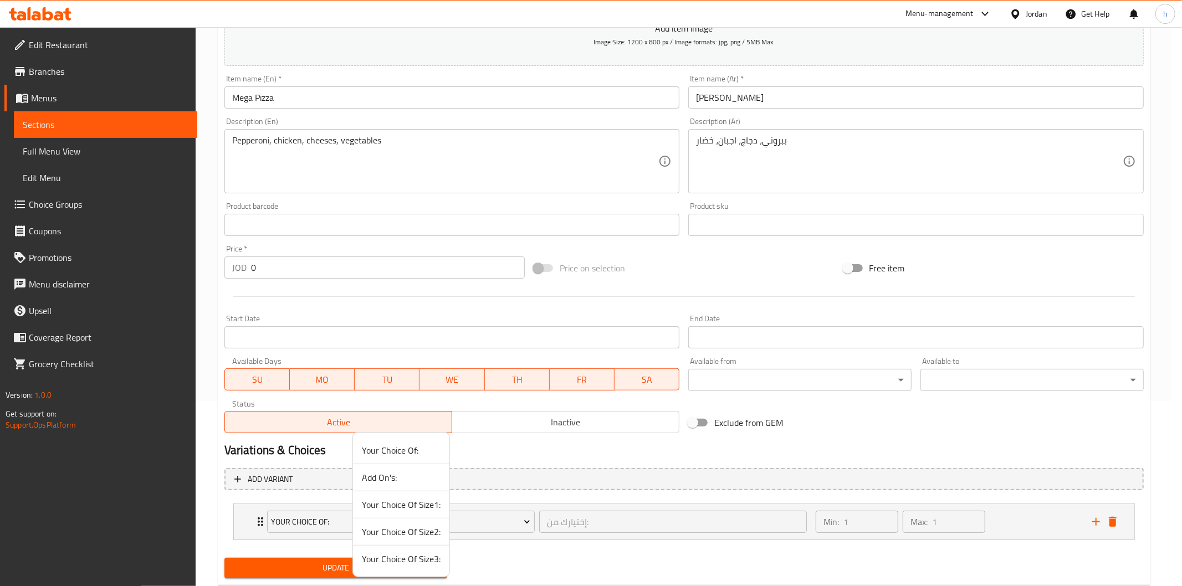
click at [377, 504] on span "Your Choice Of Size1:" at bounding box center [401, 504] width 79 height 13
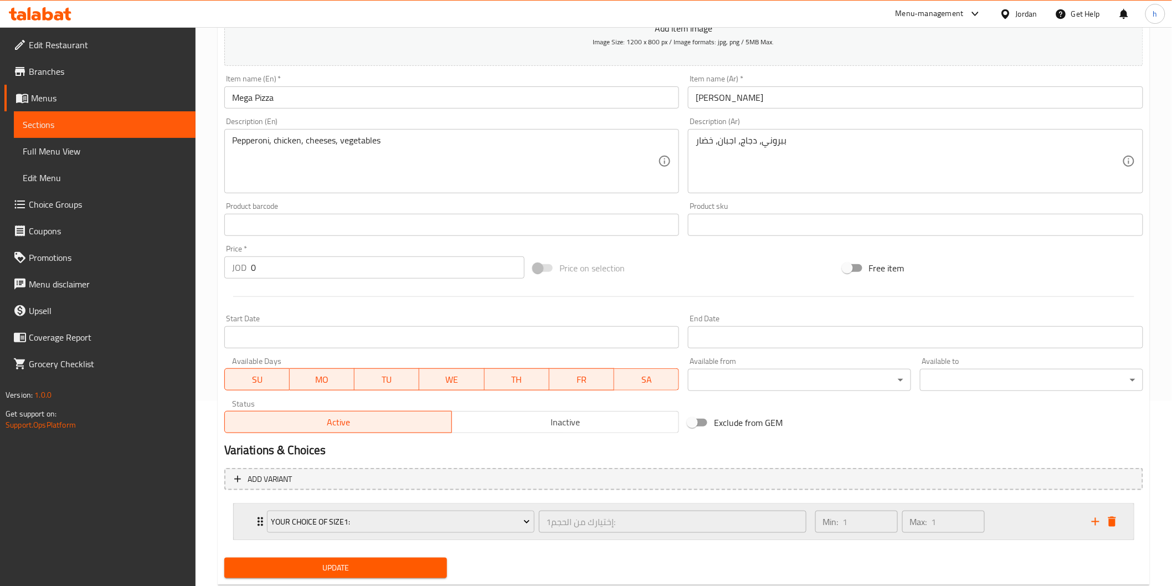
click at [263, 514] on div "Your Choice Of Size1: إختيارك من الحجم1: ​" at bounding box center [536, 521] width 553 height 35
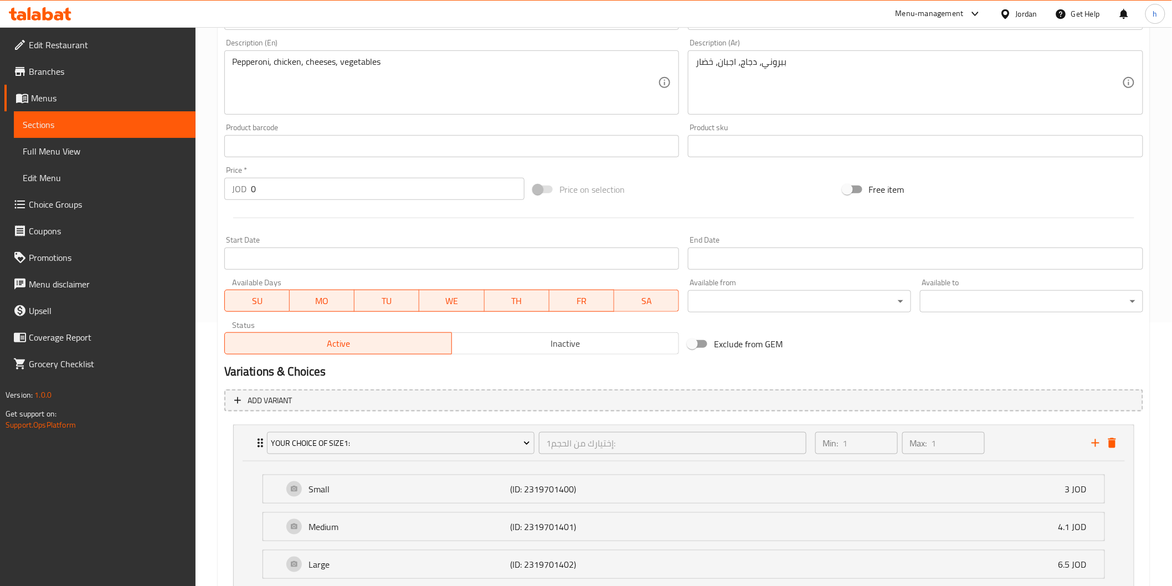
scroll to position [350, 0]
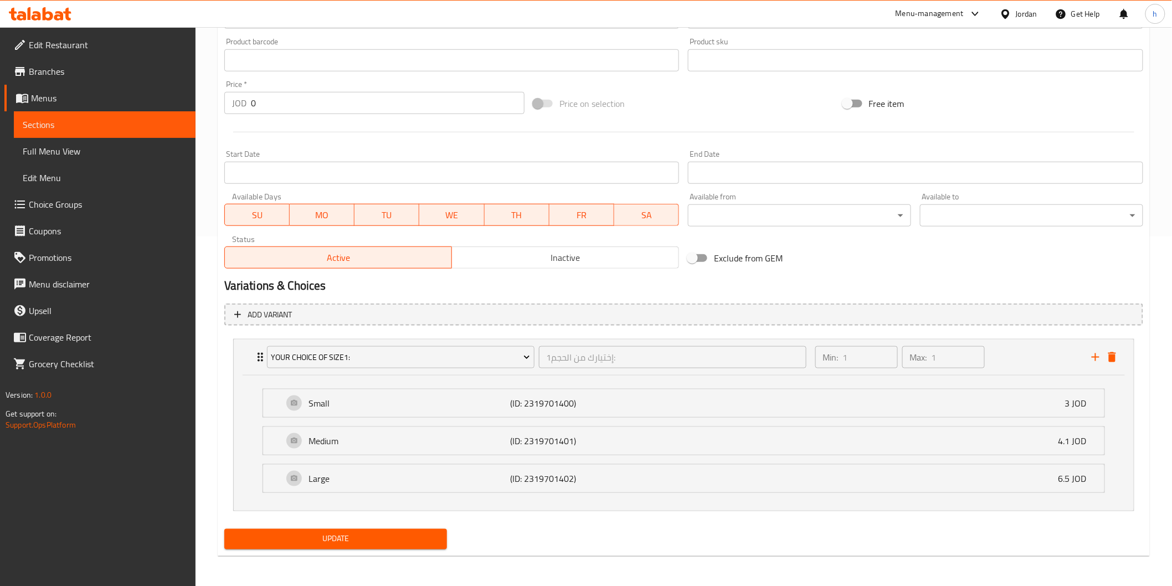
click at [320, 529] on button "Update" at bounding box center [335, 539] width 223 height 20
drag, startPoint x: 34, startPoint y: 111, endPoint x: 48, endPoint y: 114, distance: 14.0
click at [35, 111] on link "Sections" at bounding box center [105, 124] width 182 height 27
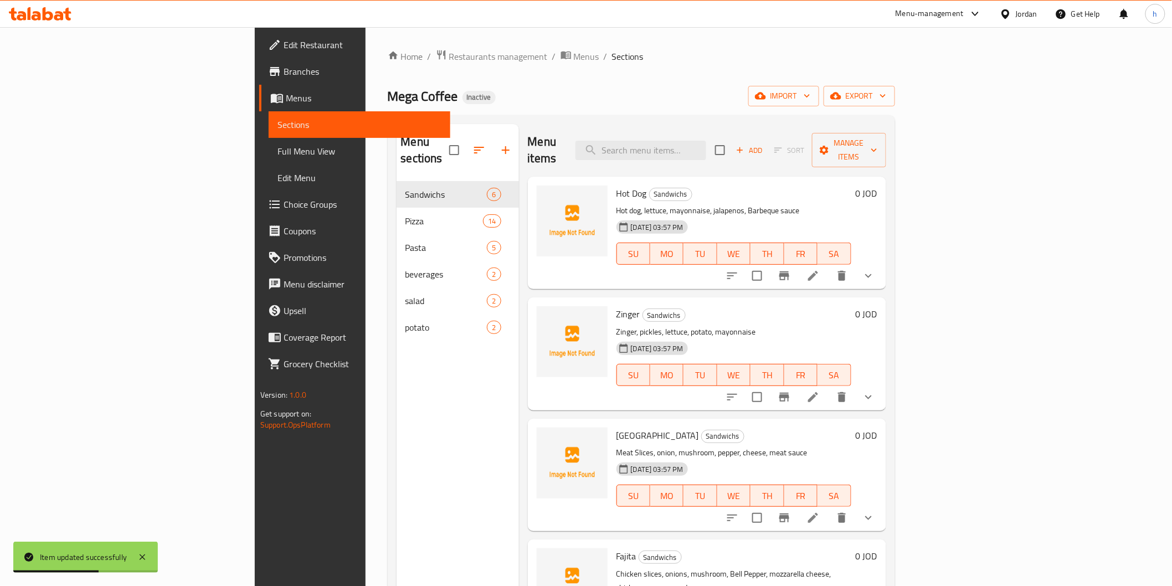
click at [706, 143] on input "search" at bounding box center [641, 150] width 131 height 19
paste input "هاواي"
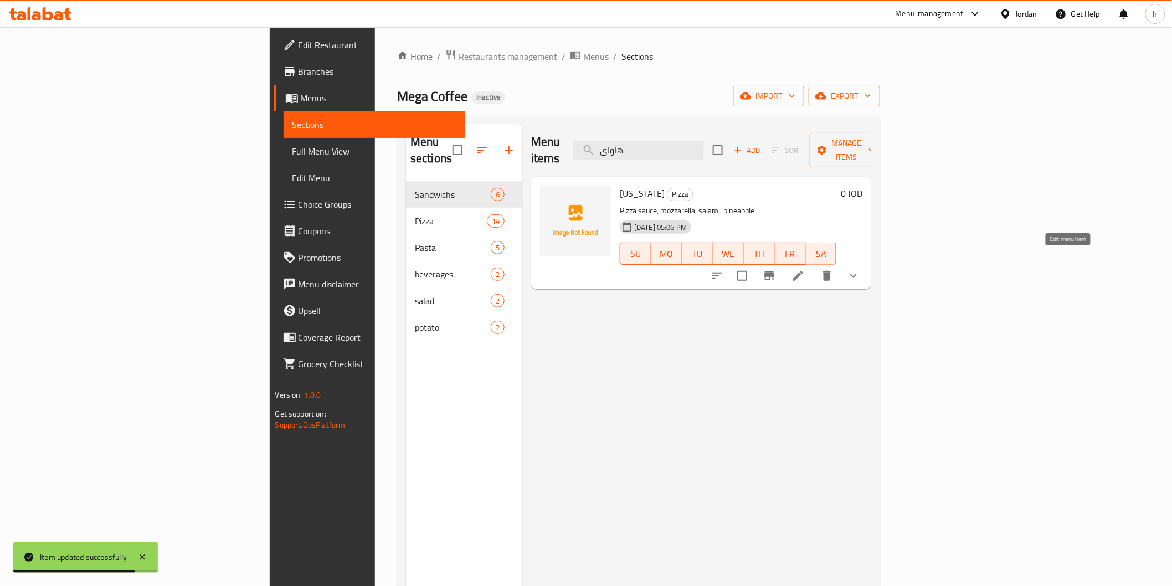
type input "هاواي"
click at [805, 269] on icon at bounding box center [798, 275] width 13 height 13
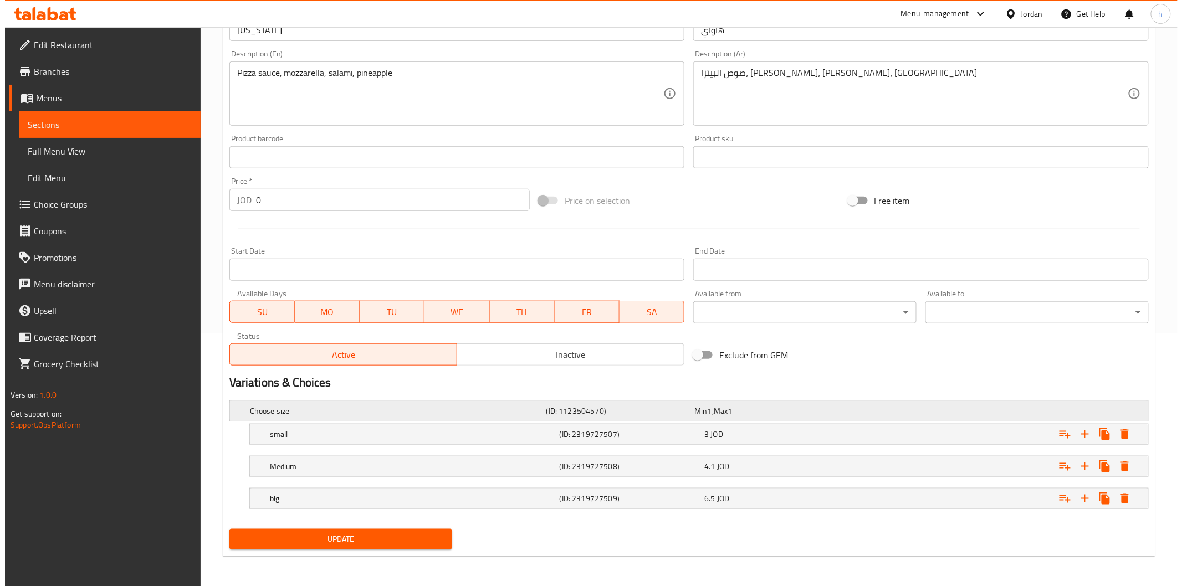
scroll to position [253, 0]
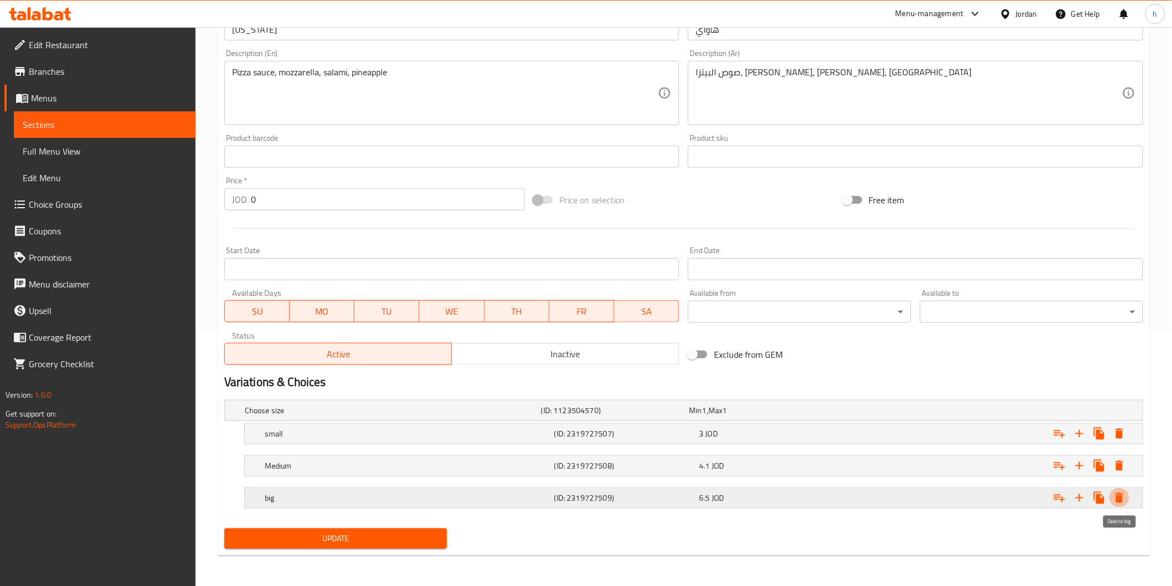
click at [1126, 496] on icon "Expand" at bounding box center [1119, 497] width 13 height 13
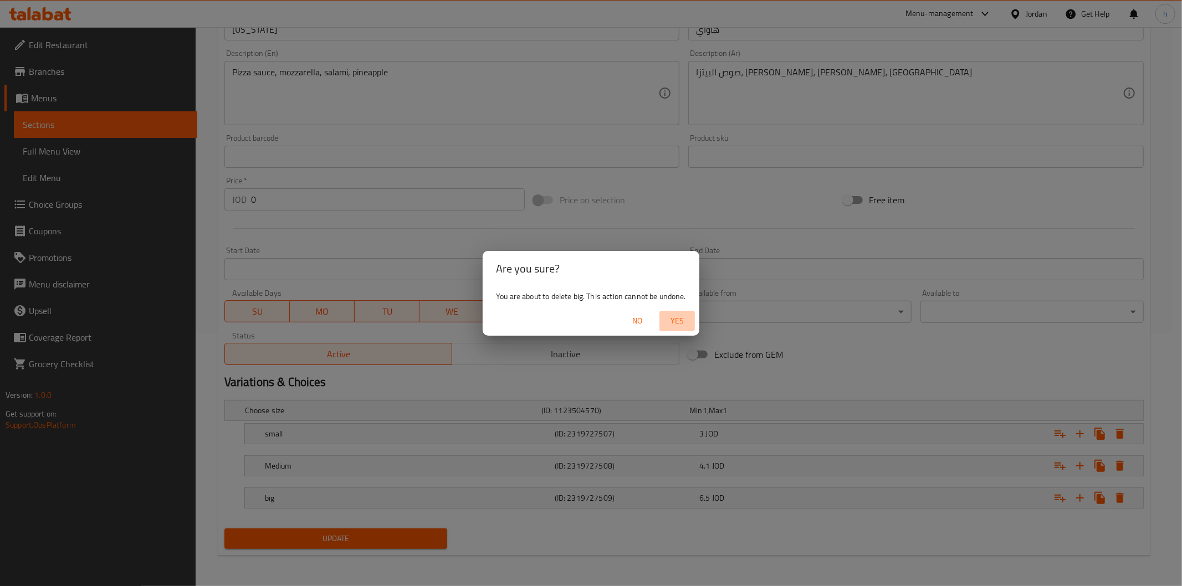
click at [673, 316] on span "Yes" at bounding box center [677, 321] width 27 height 14
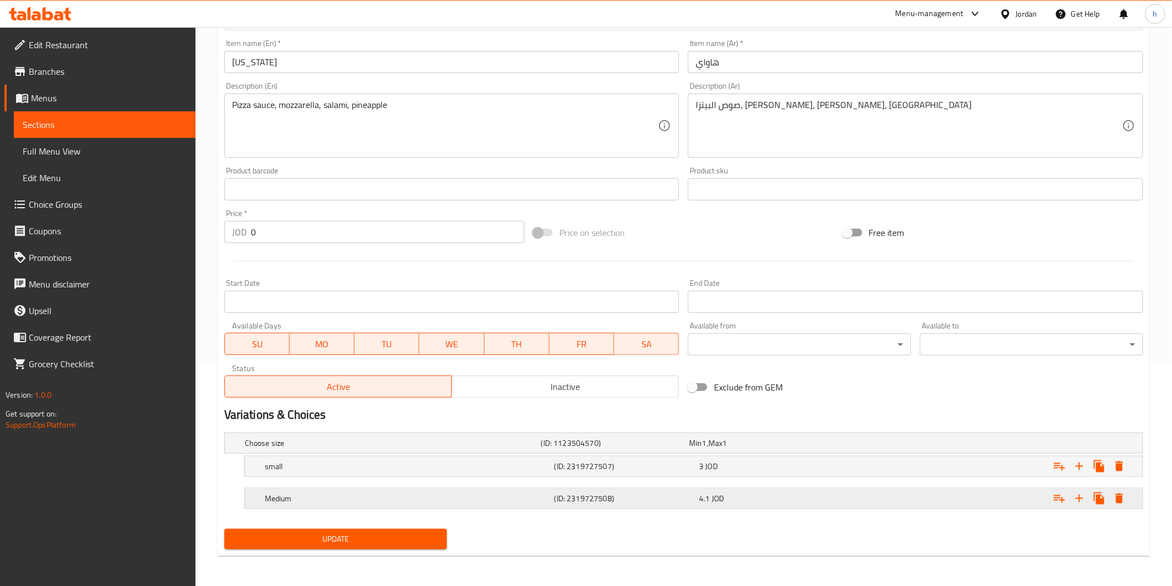
click at [1114, 494] on icon "Expand" at bounding box center [1119, 498] width 13 height 13
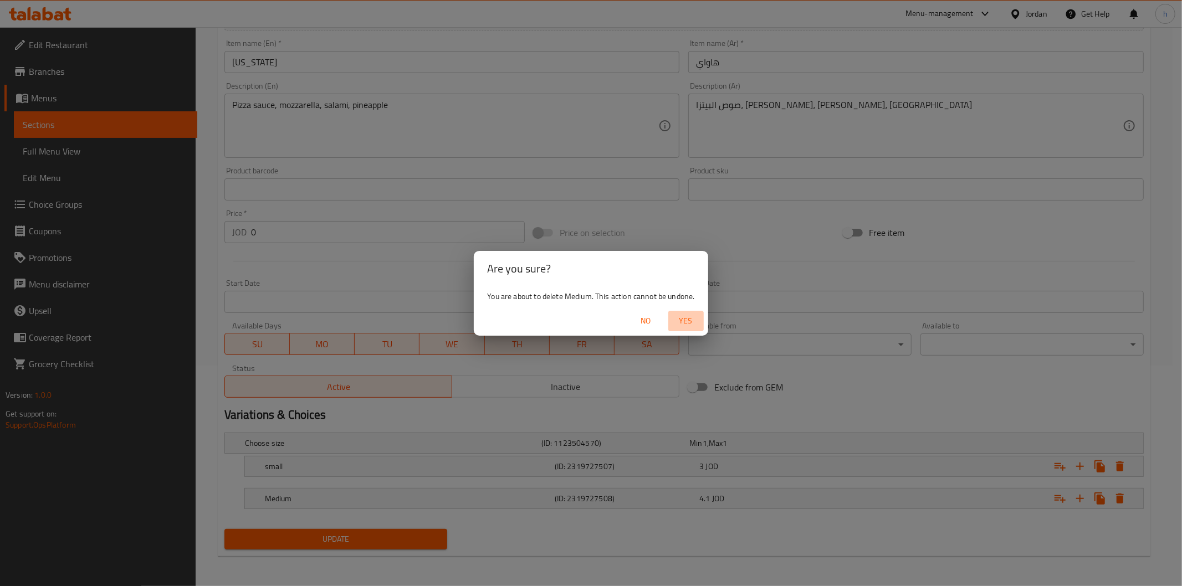
click at [673, 319] on span "Yes" at bounding box center [686, 321] width 27 height 14
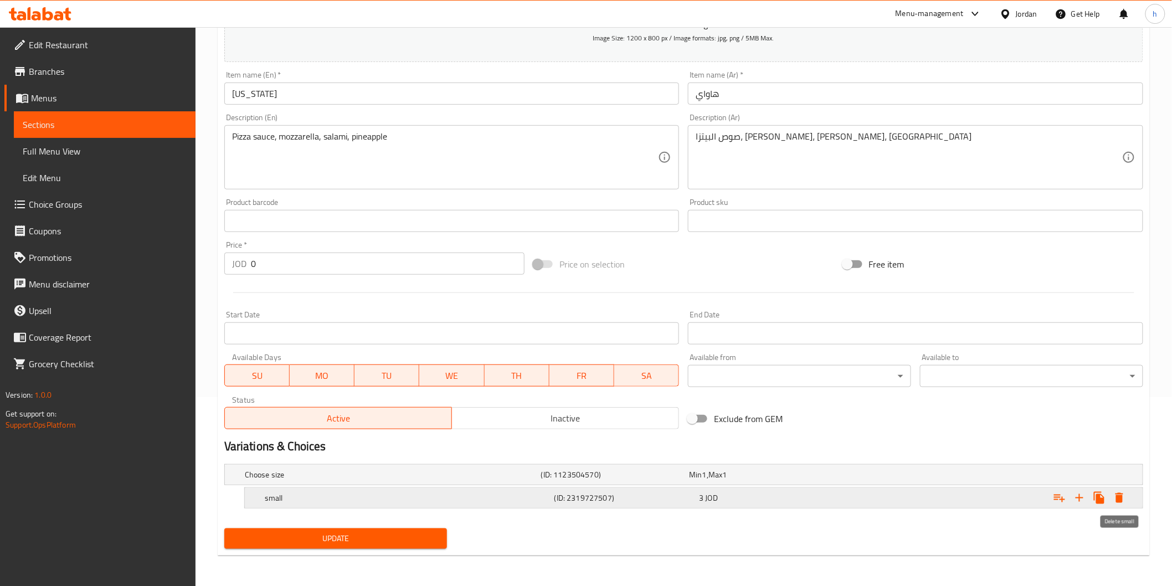
click at [1120, 499] on icon "Expand" at bounding box center [1120, 498] width 8 height 10
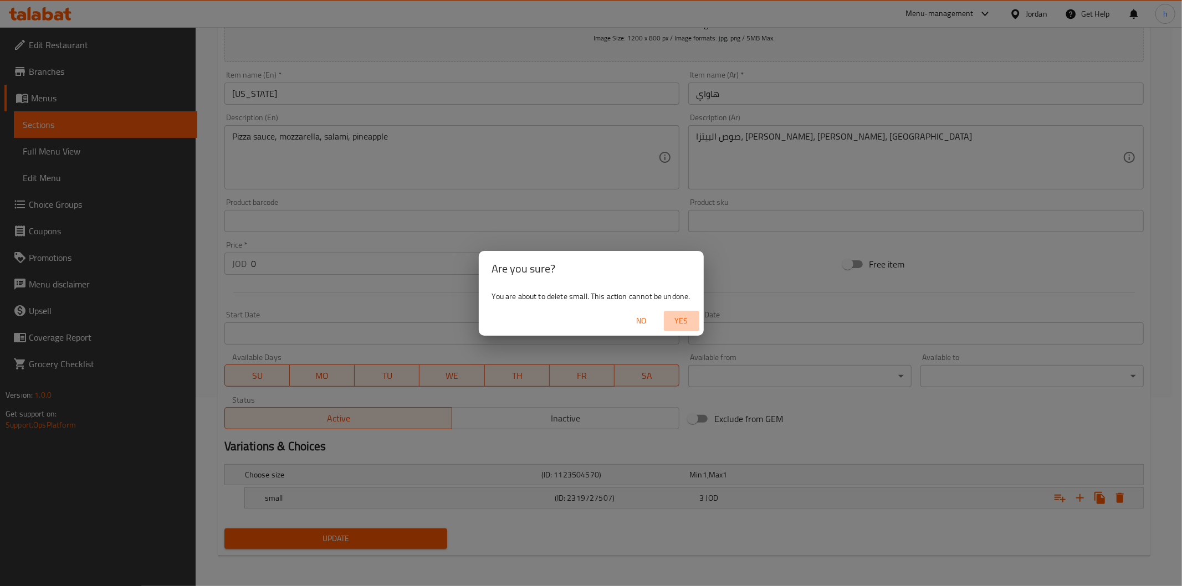
click at [674, 315] on span "Yes" at bounding box center [681, 321] width 27 height 14
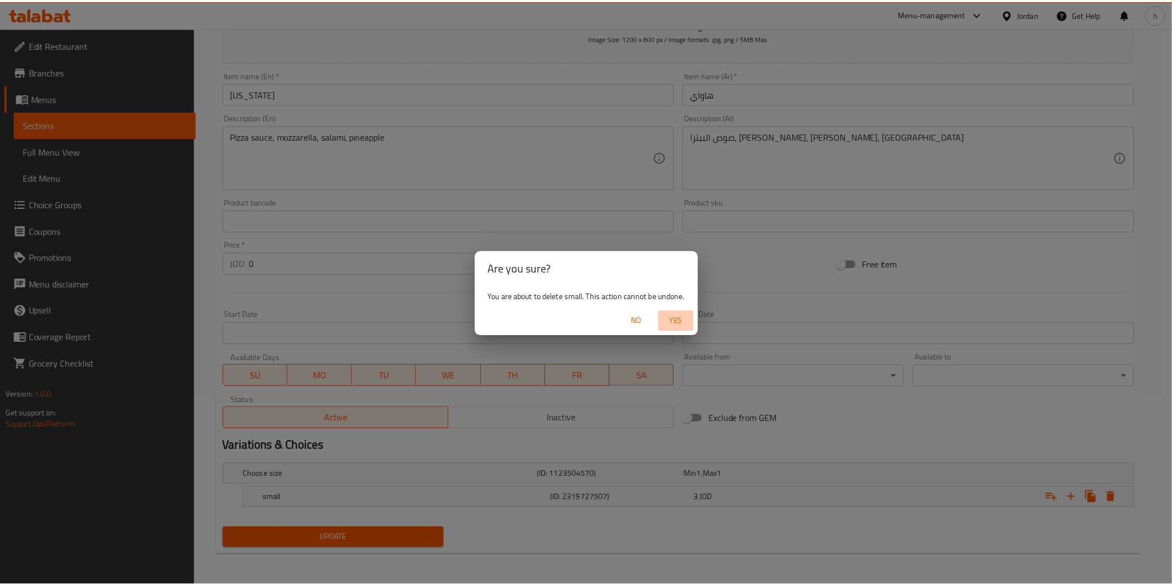
scroll to position [185, 0]
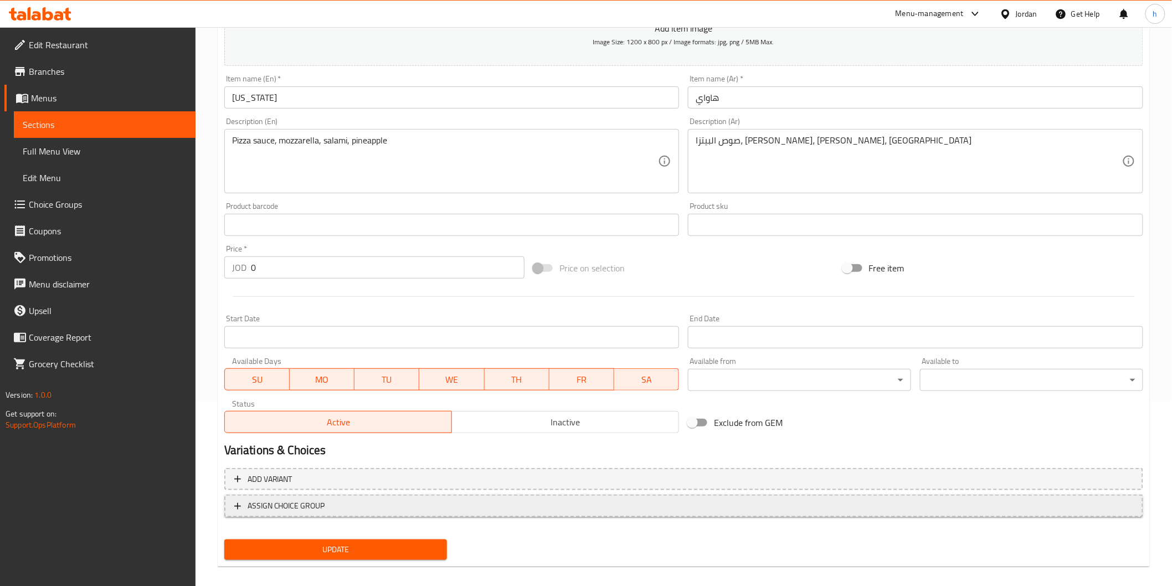
click at [327, 509] on span "ASSIGN CHOICE GROUP" at bounding box center [683, 506] width 899 height 14
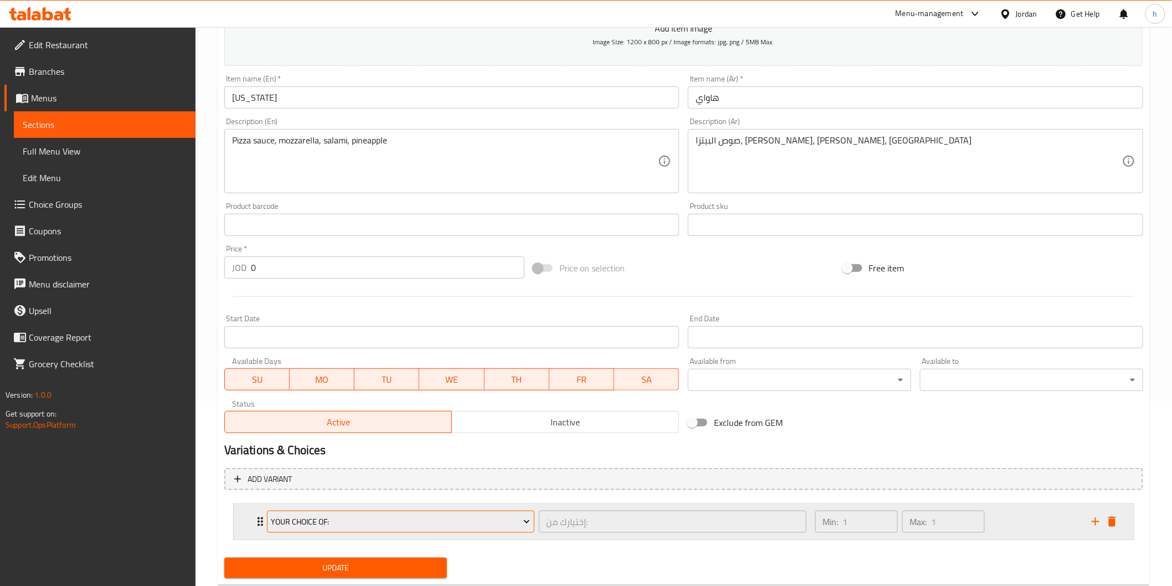
click at [305, 519] on span "Your Choice Of:" at bounding box center [400, 522] width 259 height 14
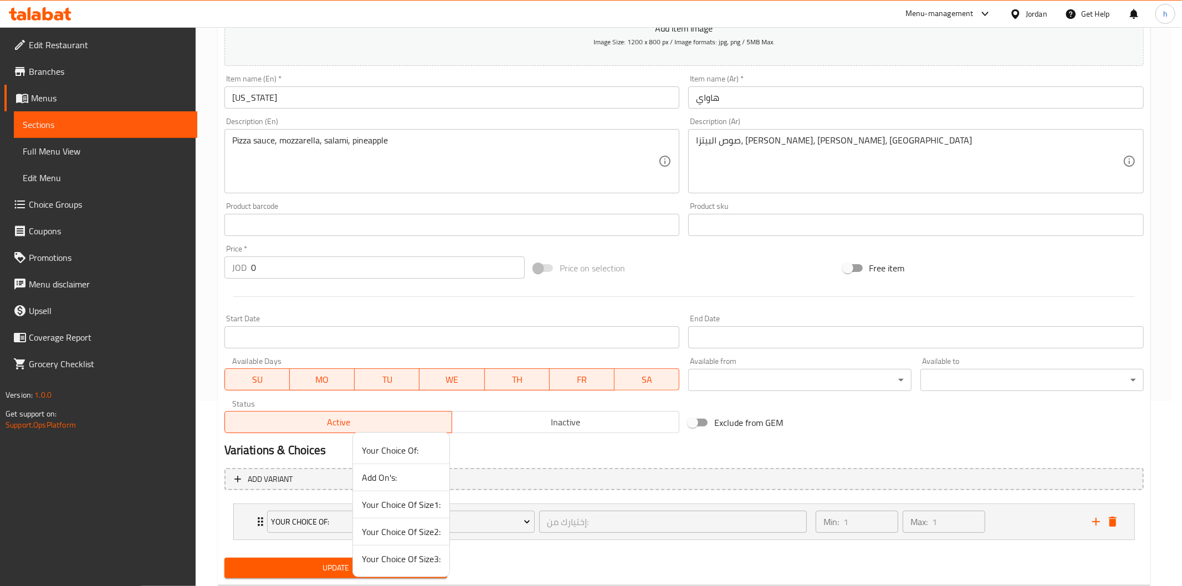
click at [381, 505] on span "Your Choice Of Size1:" at bounding box center [401, 504] width 79 height 13
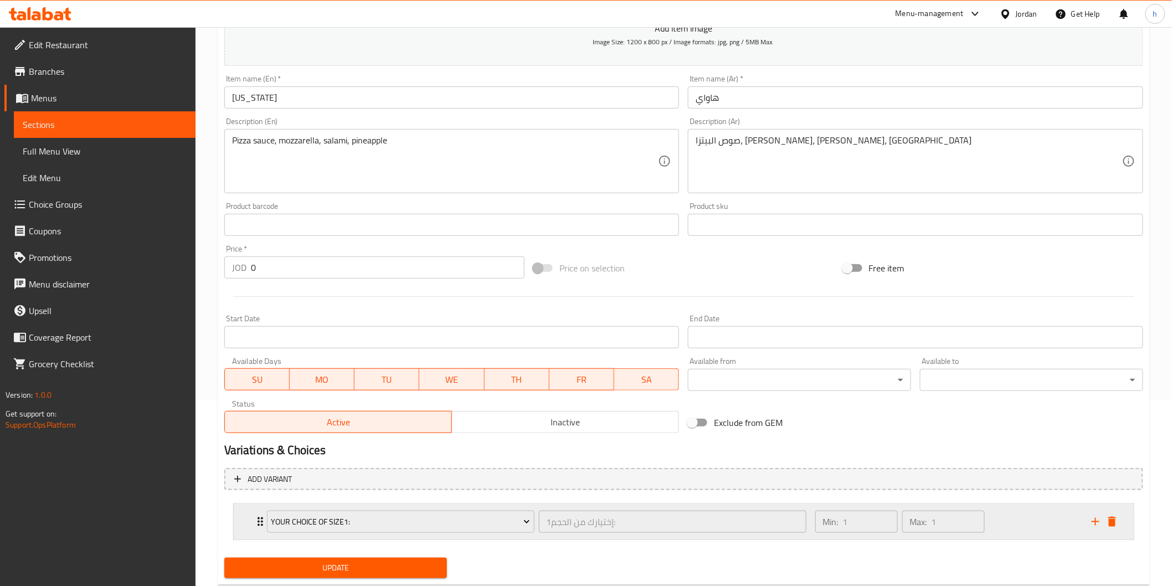
click at [262, 522] on div "Your Choice Of Size1: إختيارك من الحجم1: ​" at bounding box center [536, 521] width 553 height 35
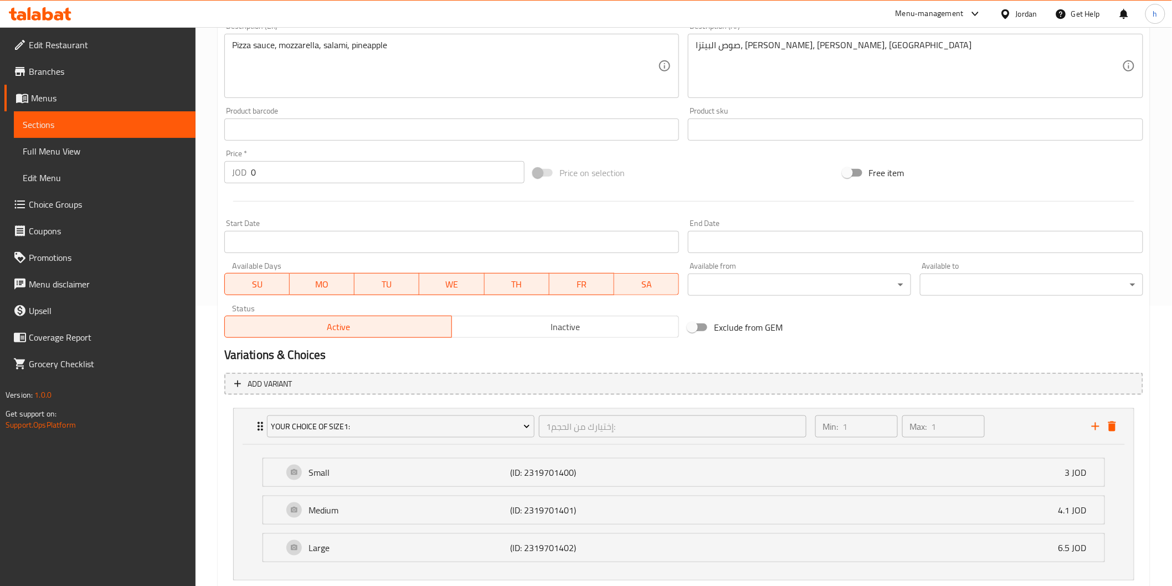
scroll to position [350, 0]
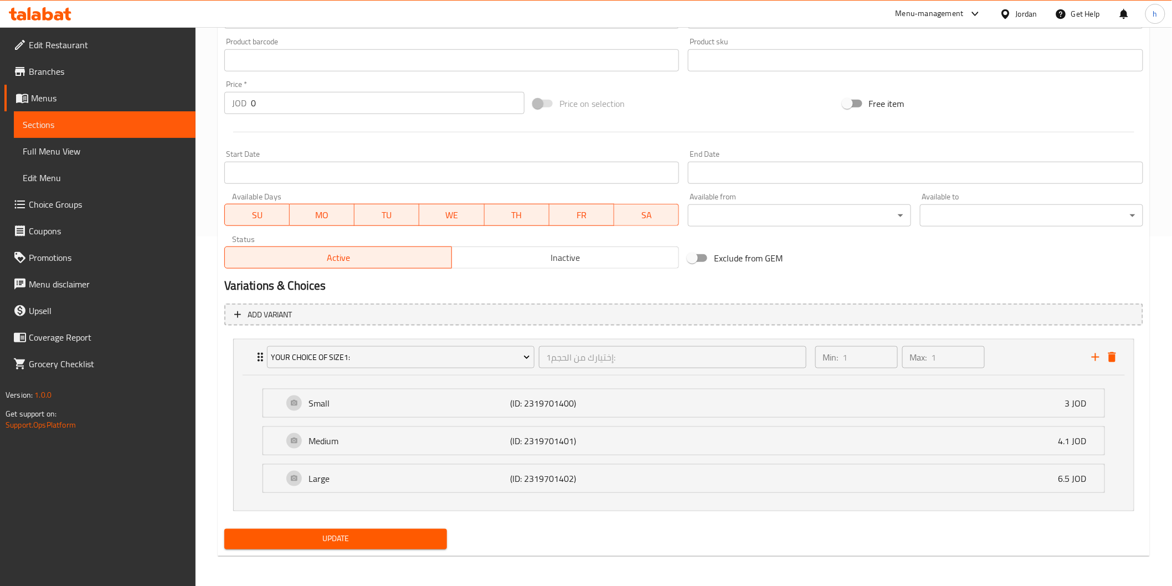
click at [331, 534] on span "Update" at bounding box center [336, 539] width 206 height 14
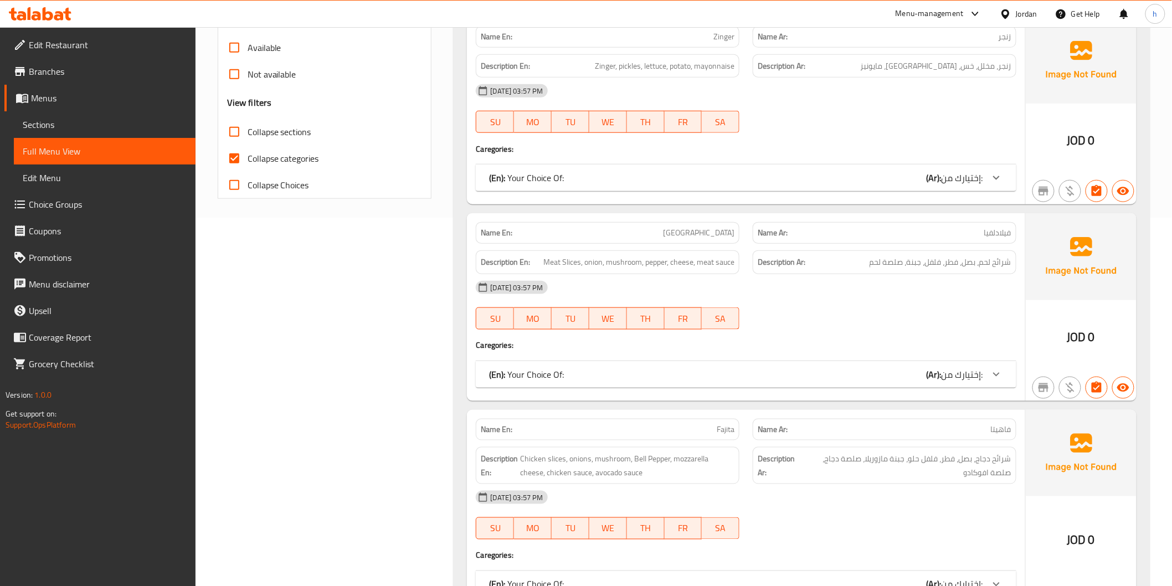
scroll to position [369, 0]
click at [262, 156] on span "Collapse categories" at bounding box center [283, 157] width 71 height 13
click at [248, 156] on input "Collapse categories" at bounding box center [234, 158] width 27 height 27
checkbox input "false"
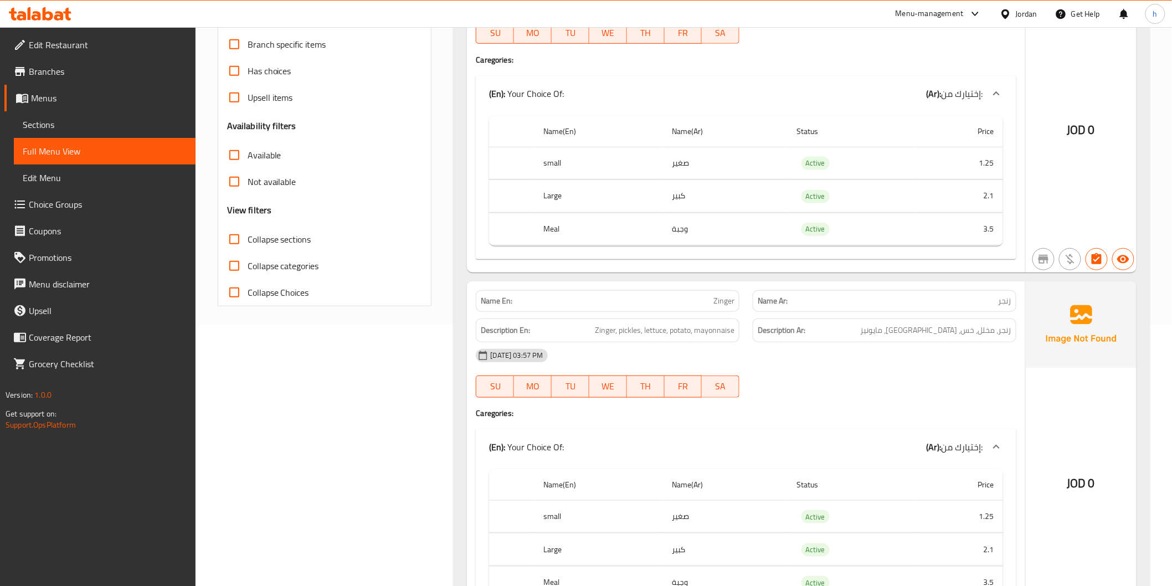
scroll to position [0, 0]
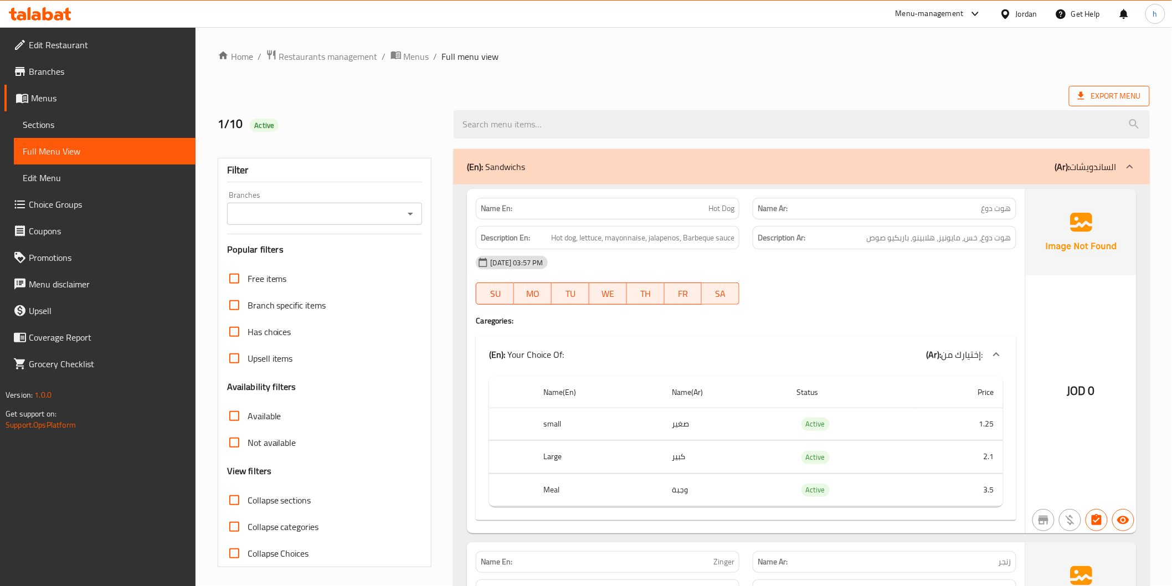
click at [1094, 89] on span "Export Menu" at bounding box center [1109, 96] width 63 height 14
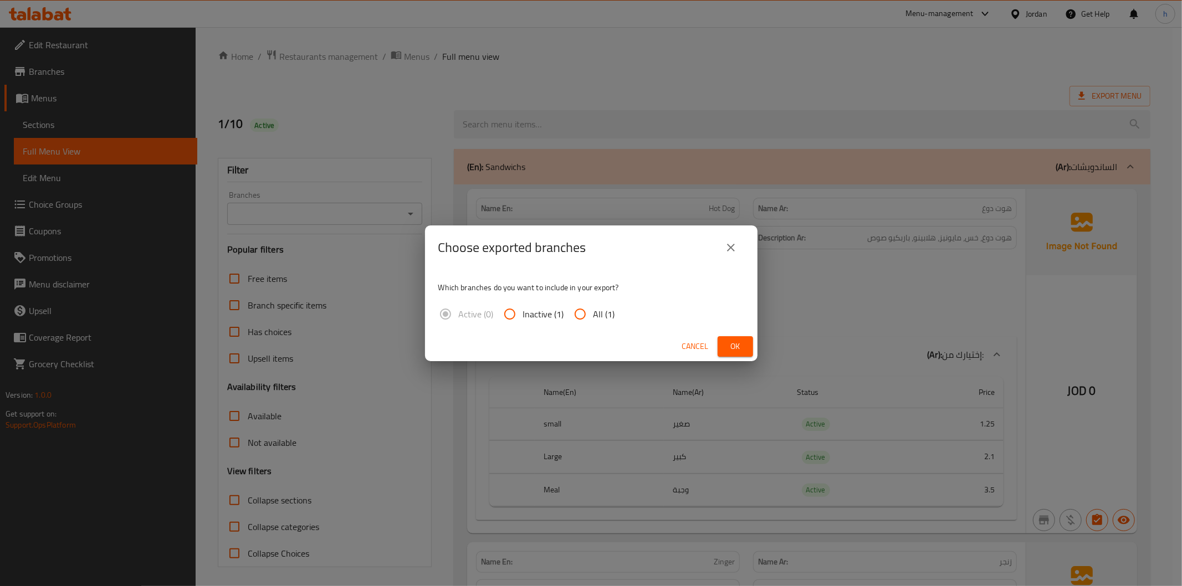
click at [575, 307] on input "All (1)" at bounding box center [580, 314] width 27 height 27
radio input "true"
click at [732, 341] on span "Ok" at bounding box center [735, 347] width 18 height 14
